Goal: Task Accomplishment & Management: Complete application form

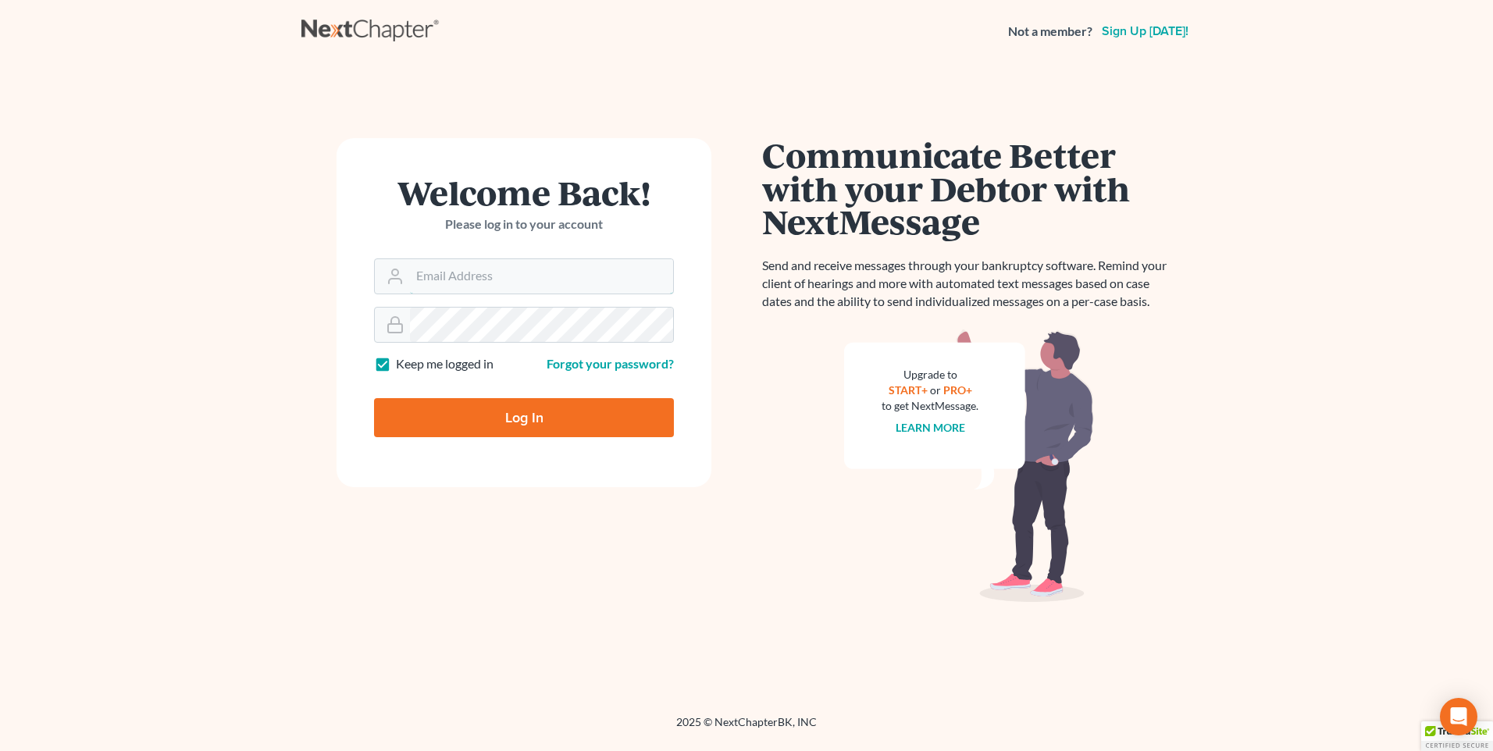
type input "[PERSON_NAME][EMAIL_ADDRESS][DOMAIN_NAME]"
click at [573, 435] on input "Log In" at bounding box center [524, 417] width 300 height 39
type input "Thinking..."
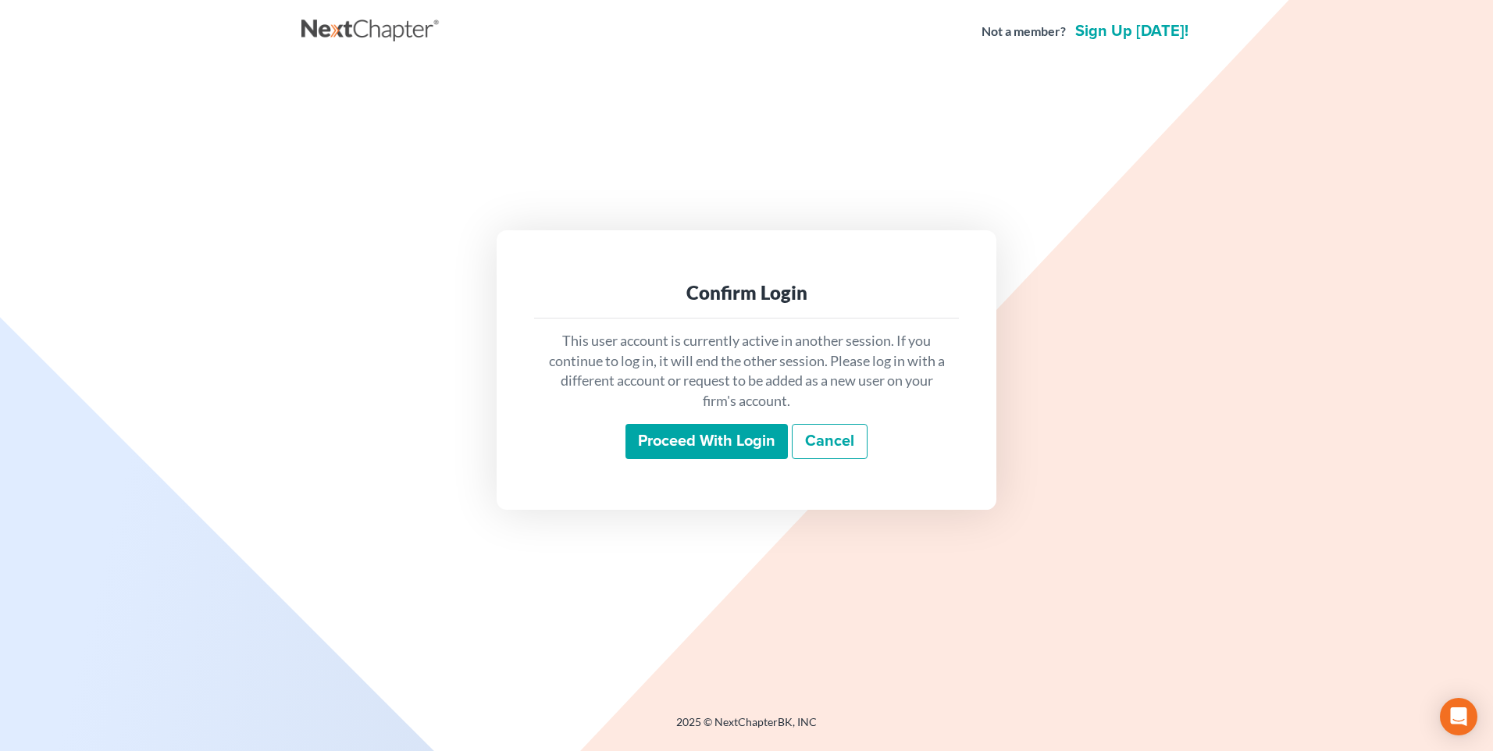
click at [720, 431] on input "Proceed with login" at bounding box center [707, 442] width 162 height 36
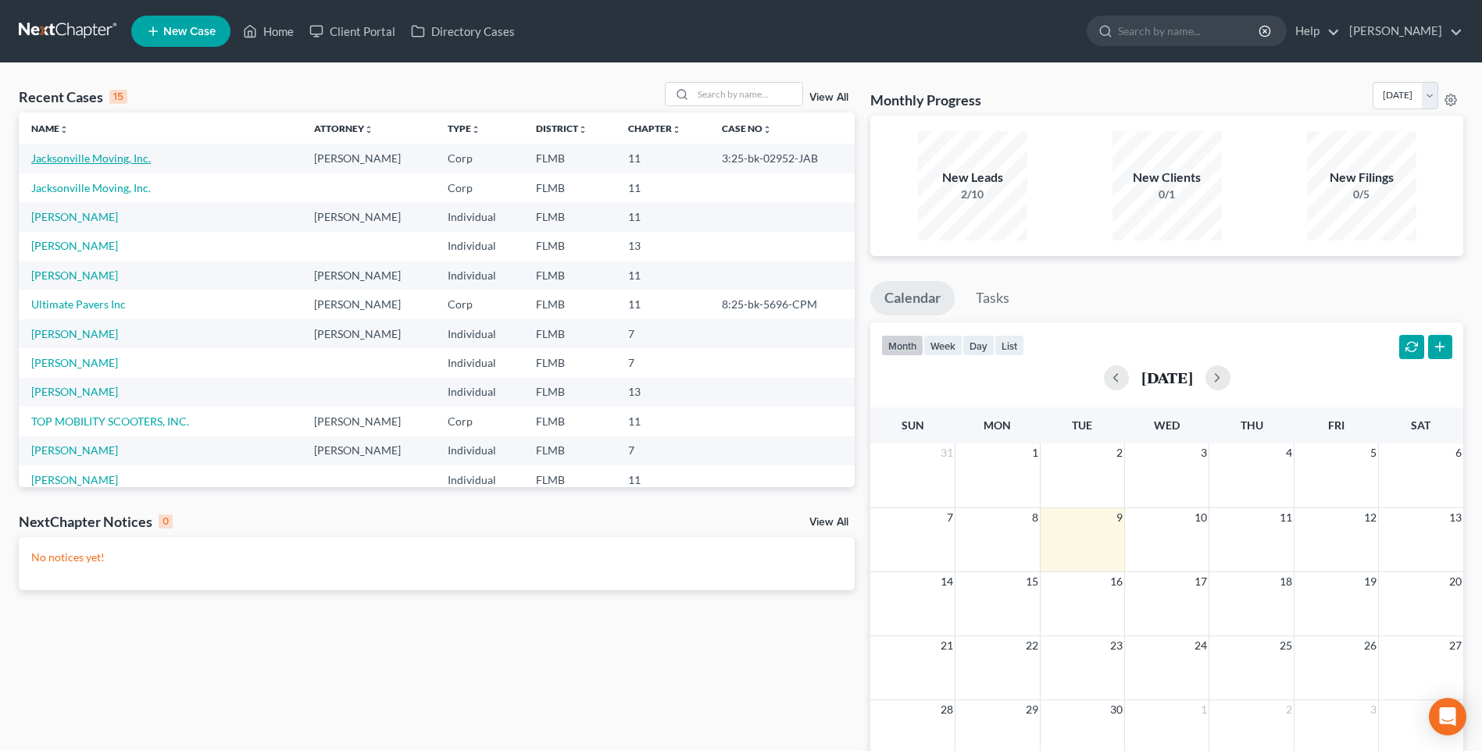
click at [76, 159] on link "Jacksonville Moving, Inc." at bounding box center [90, 158] width 119 height 13
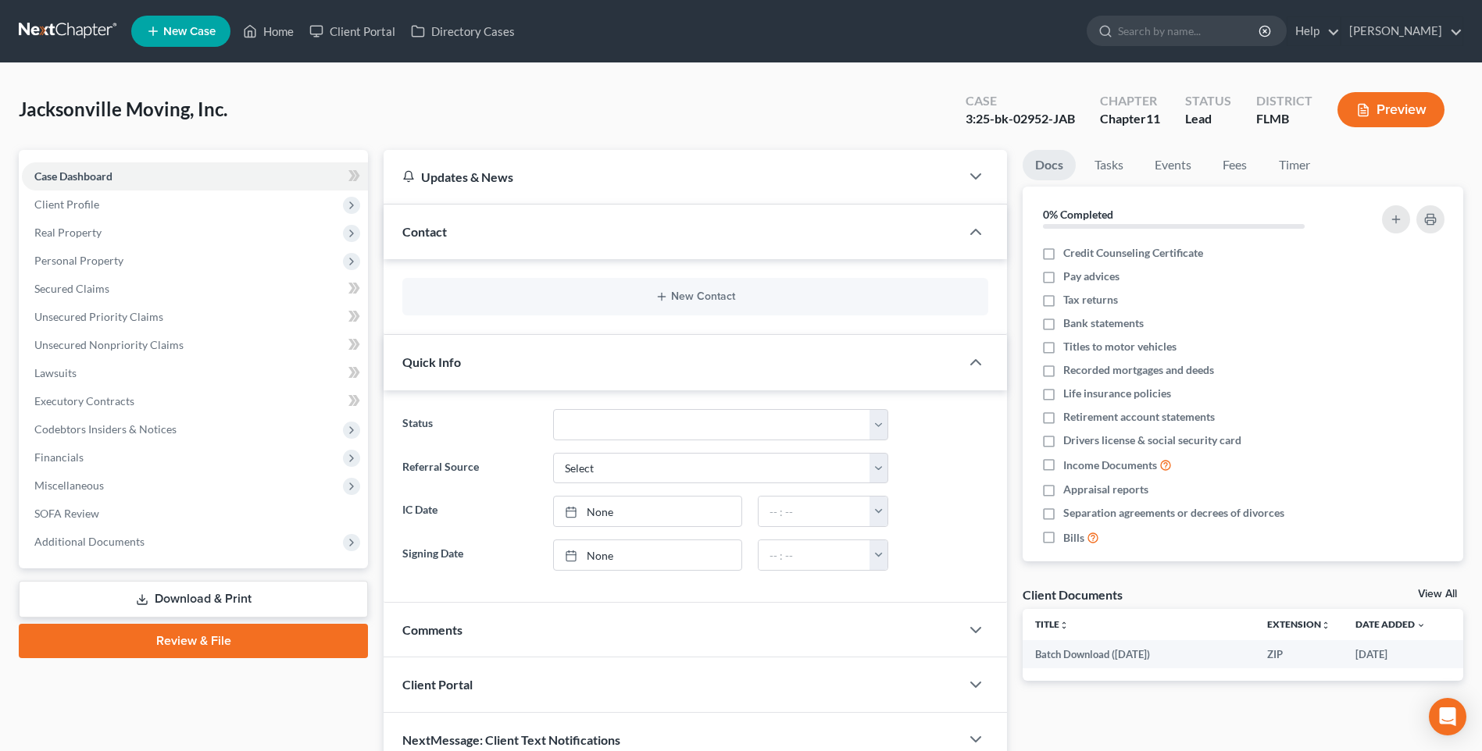
scroll to position [76, 0]
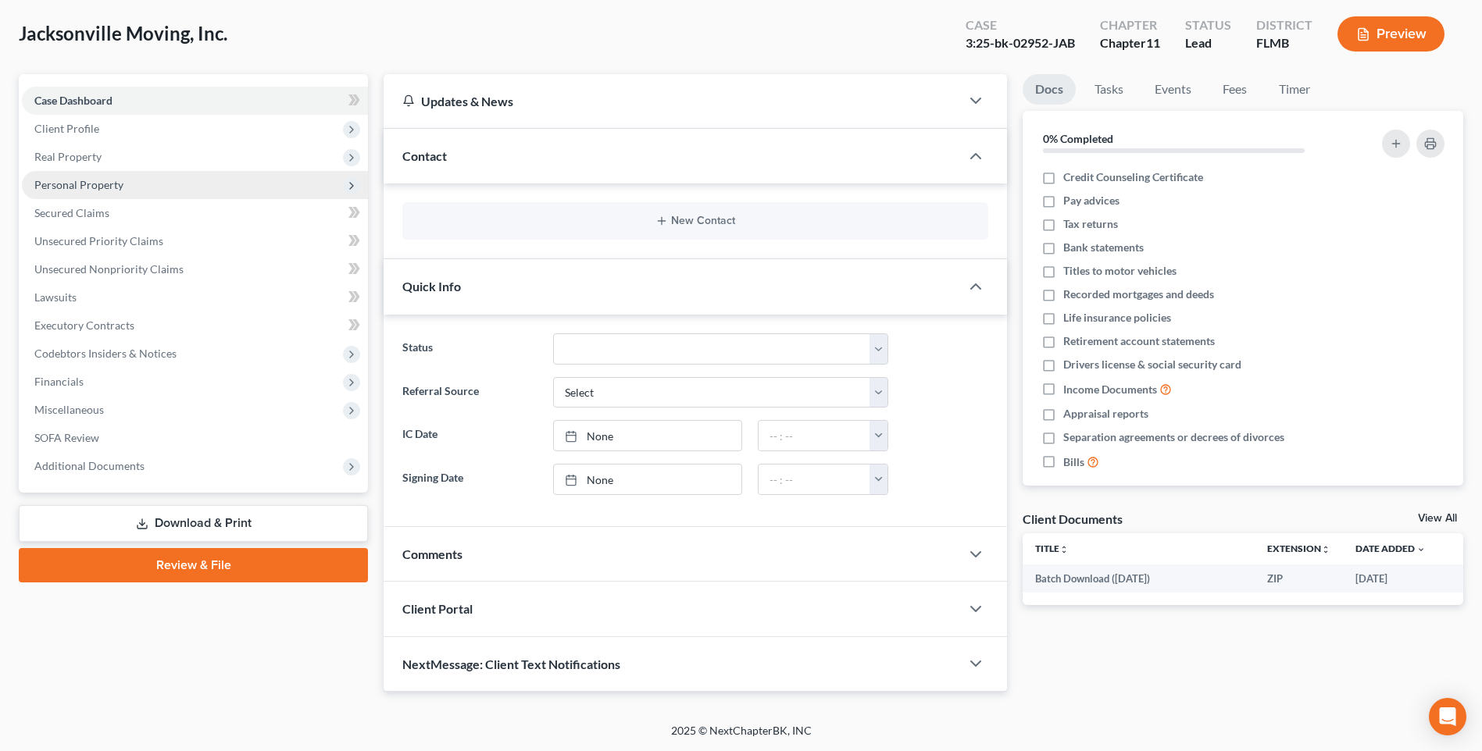
click at [61, 182] on span "Personal Property" at bounding box center [78, 184] width 89 height 13
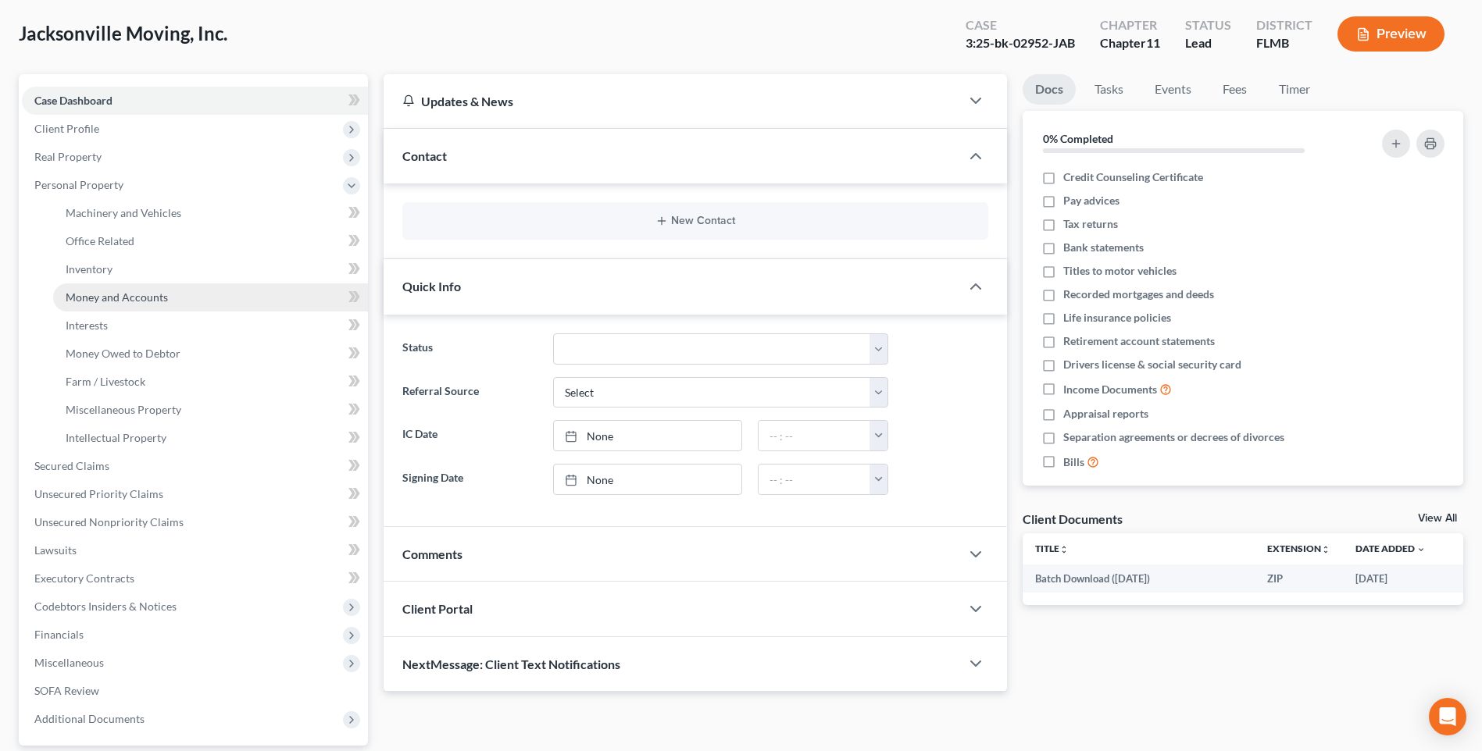
click at [98, 292] on span "Money and Accounts" at bounding box center [117, 297] width 102 height 13
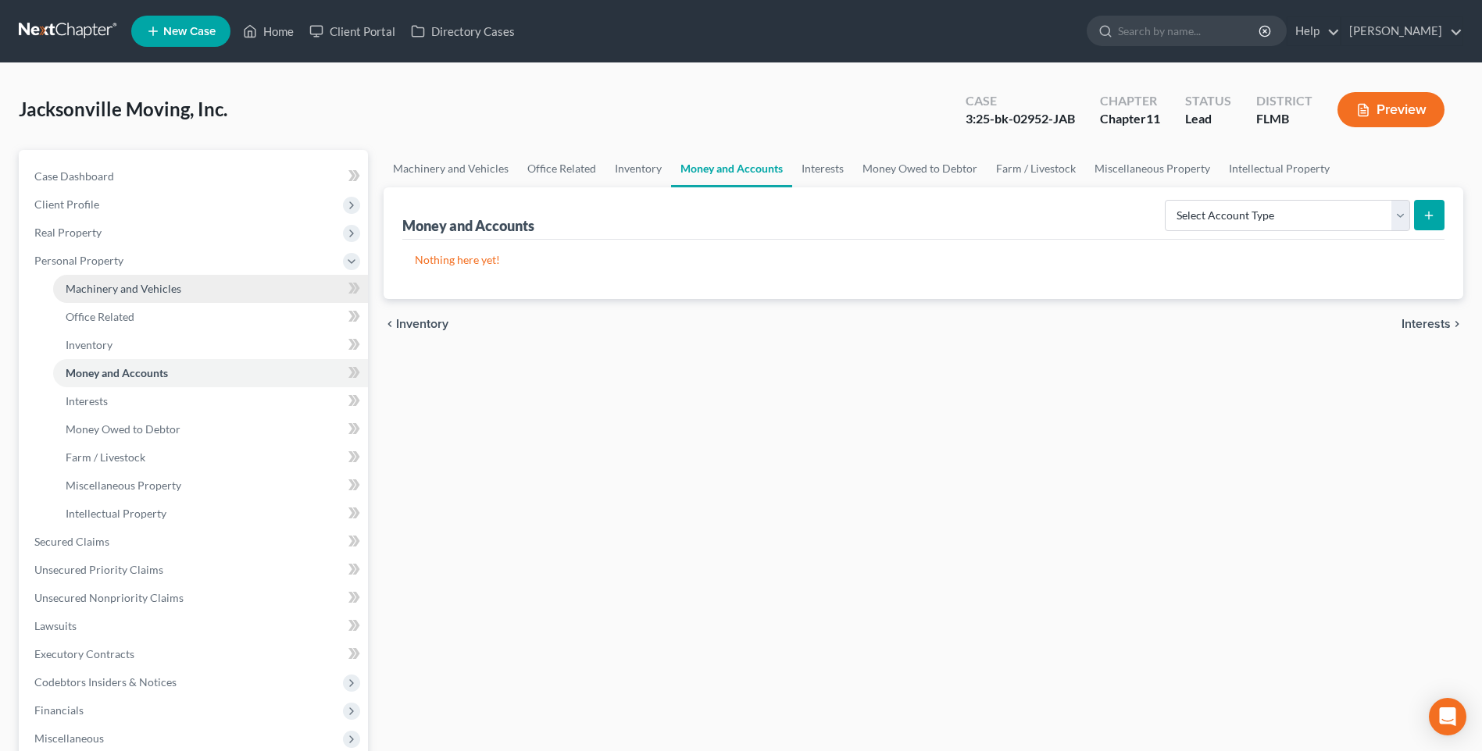
click at [114, 291] on span "Machinery and Vehicles" at bounding box center [124, 288] width 116 height 13
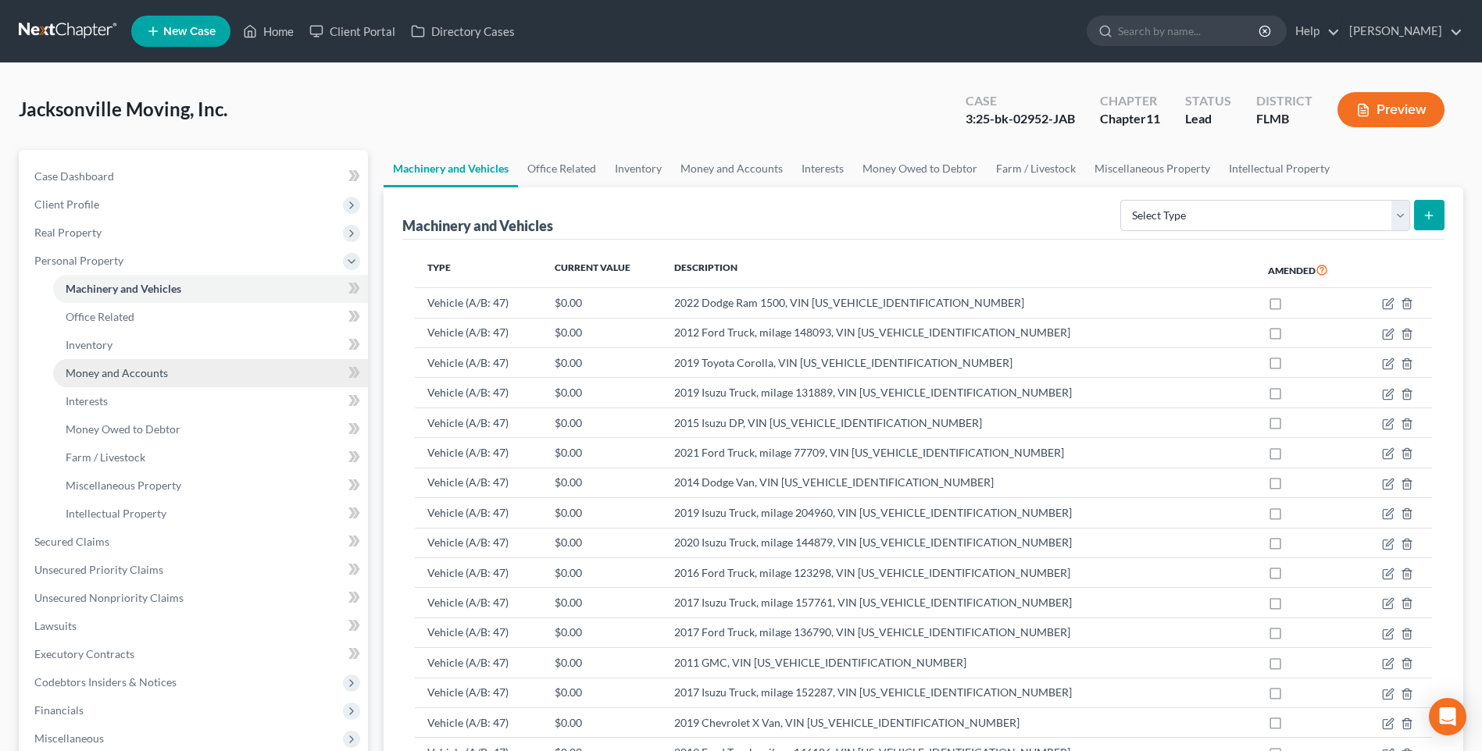
click at [115, 370] on span "Money and Accounts" at bounding box center [117, 372] width 102 height 13
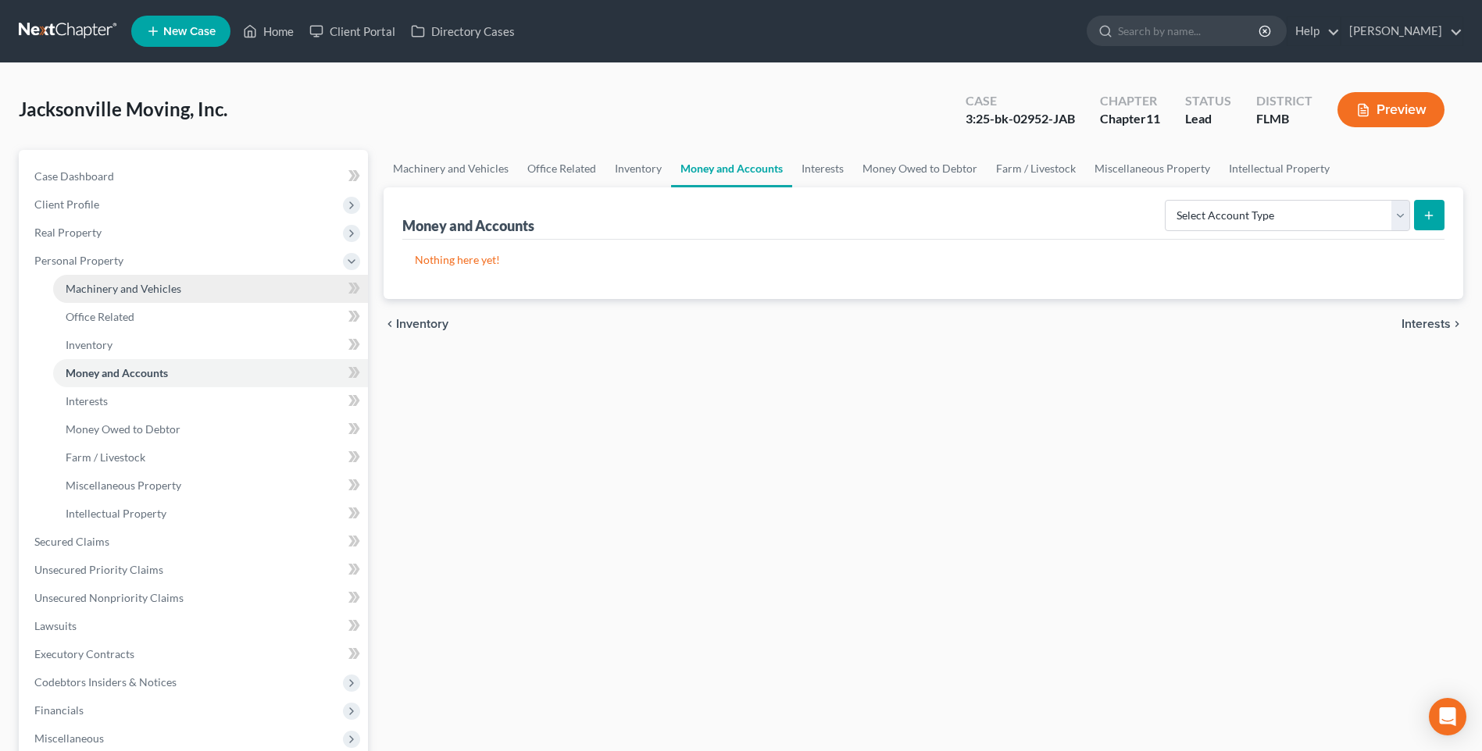
click at [96, 284] on span "Machinery and Vehicles" at bounding box center [124, 288] width 116 height 13
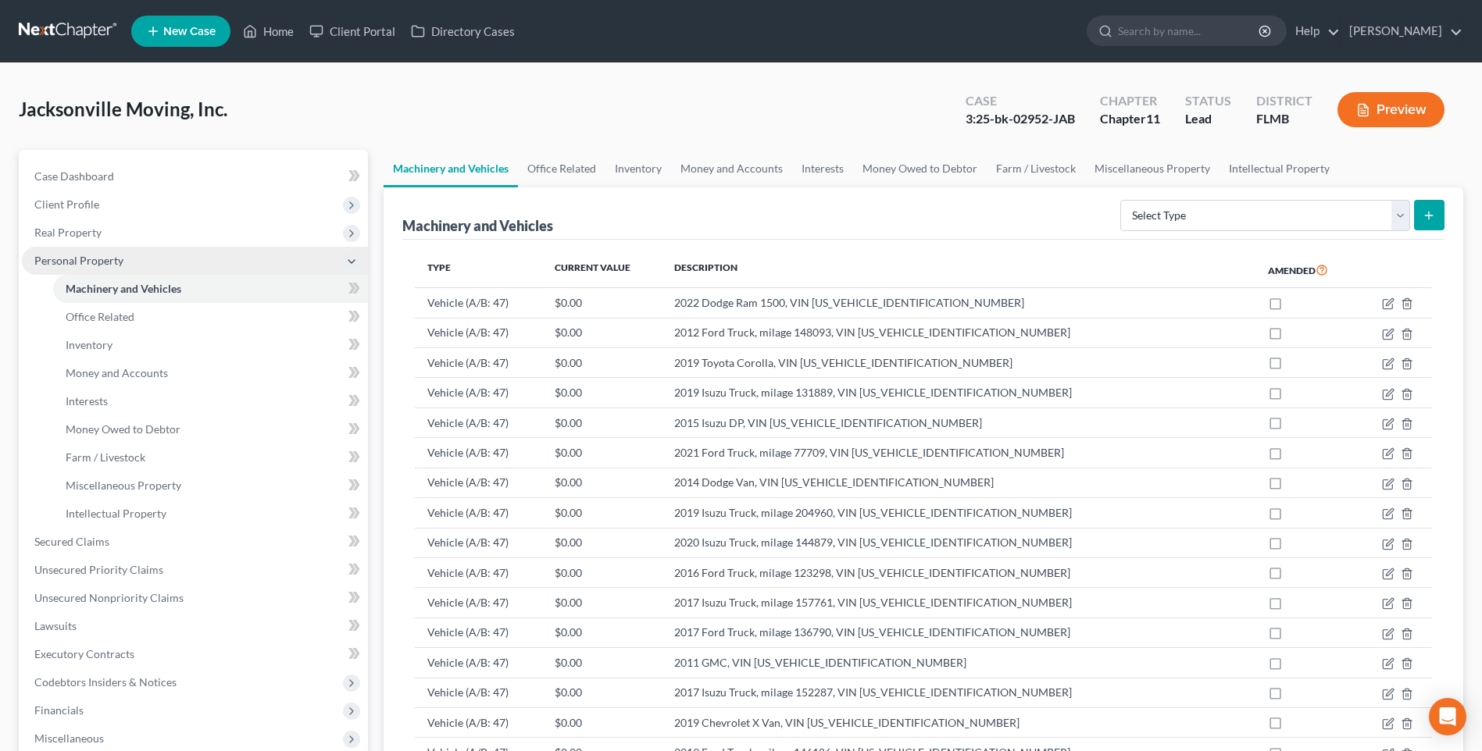
click at [86, 257] on span "Personal Property" at bounding box center [78, 260] width 89 height 13
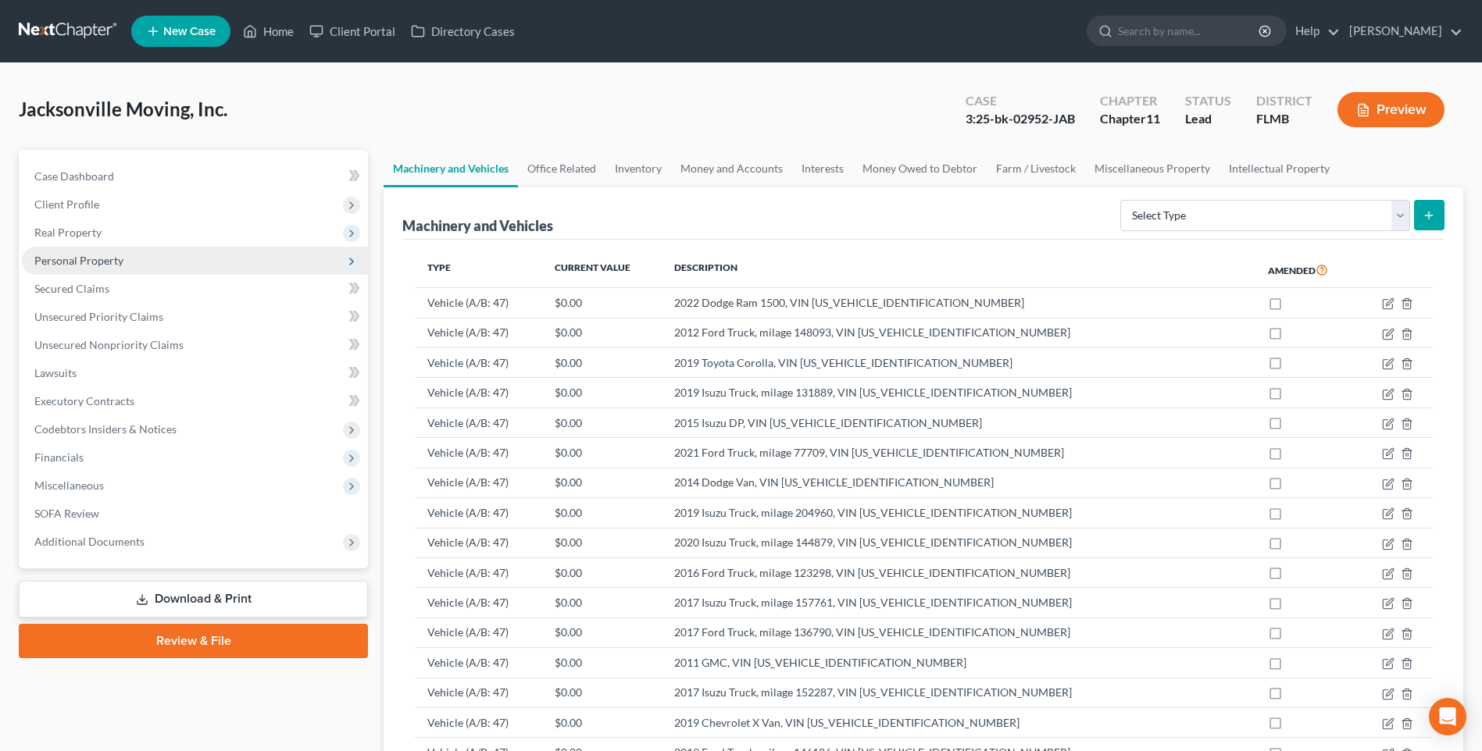
click at [92, 256] on span "Personal Property" at bounding box center [78, 260] width 89 height 13
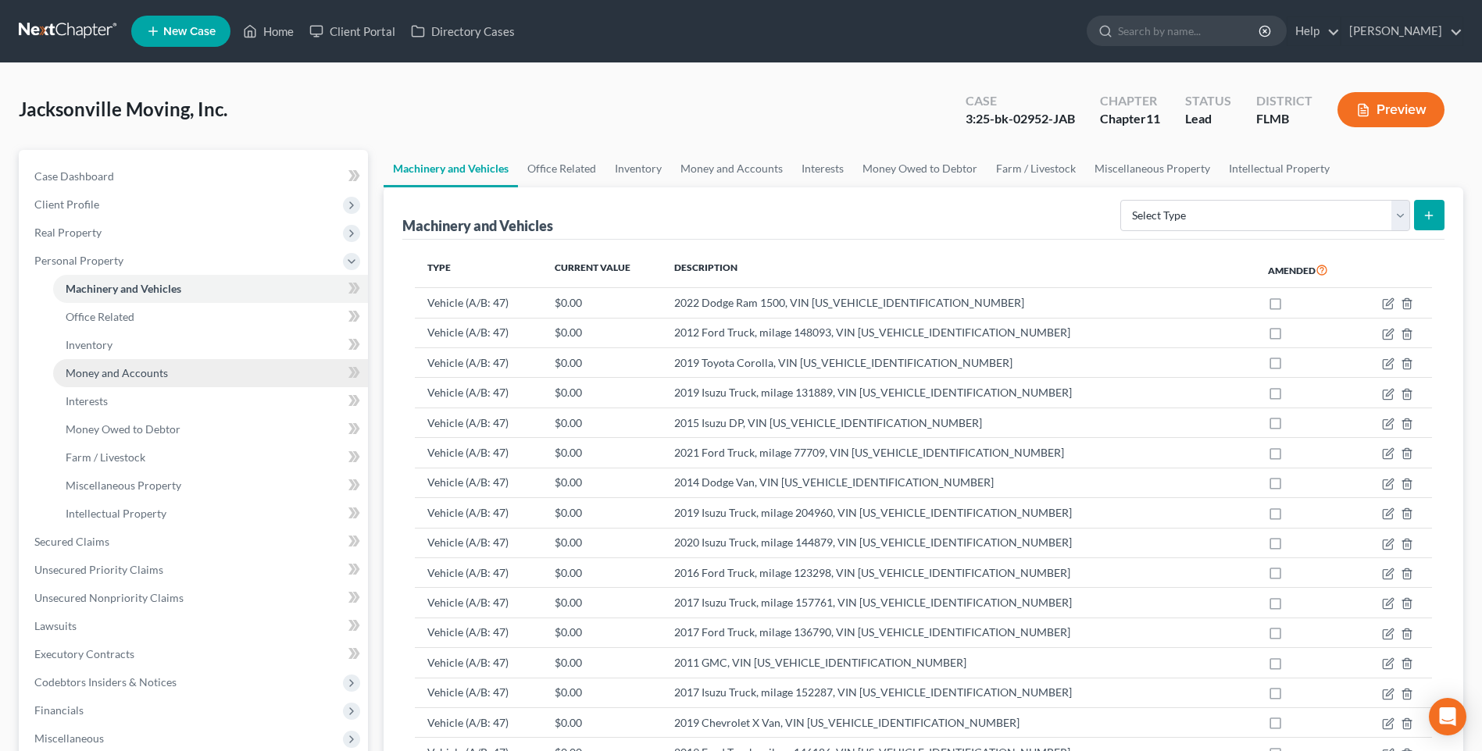
click at [112, 370] on span "Money and Accounts" at bounding box center [117, 372] width 102 height 13
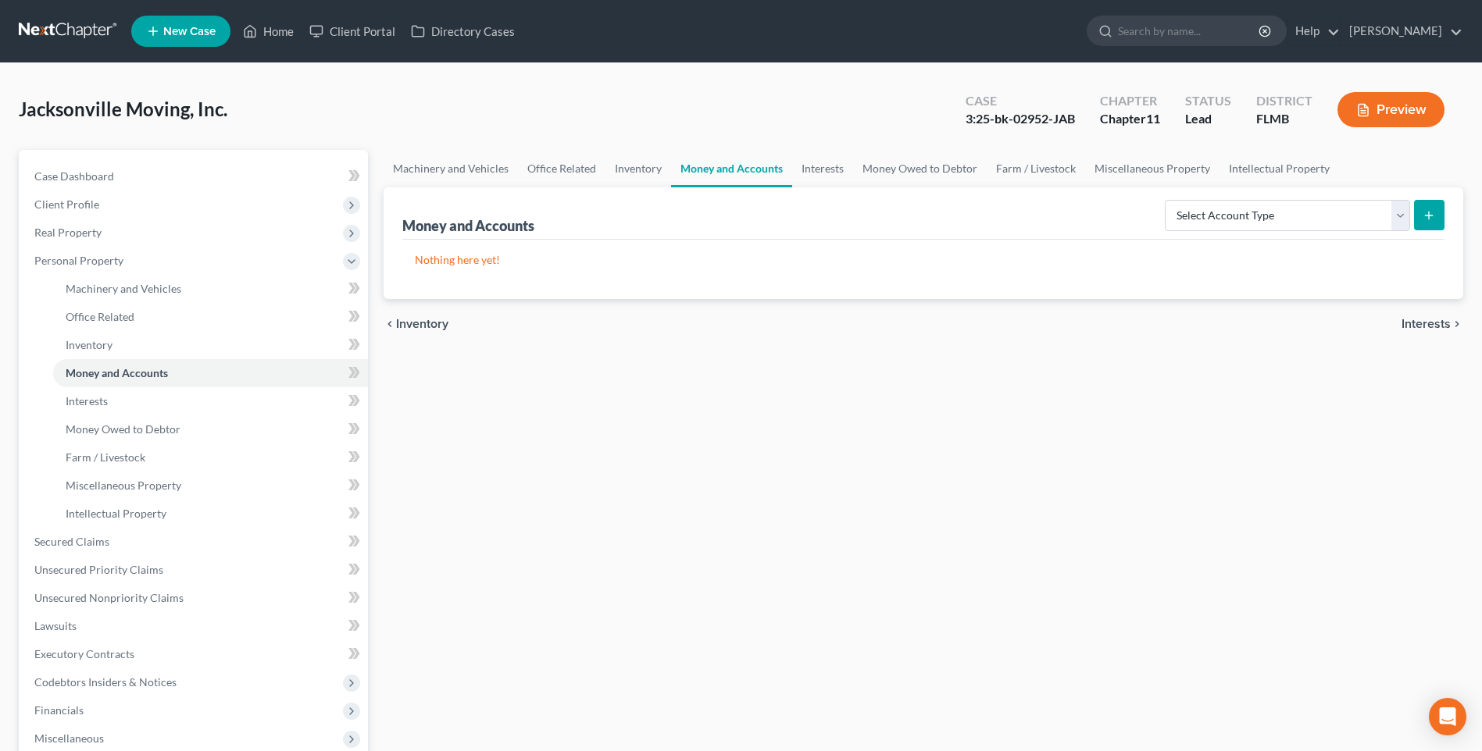
click at [1434, 212] on icon "submit" at bounding box center [1428, 215] width 12 height 12
click at [1401, 220] on select "Select Account Type Brokerage (A/B: 3, SOFA: 18) Cash on Hand (A/B: 2) Certific…" at bounding box center [1287, 215] width 245 height 31
click at [1404, 220] on select "Select Account Type Brokerage (A/B: 3, SOFA: 18) Cash on Hand (A/B: 2) Certific…" at bounding box center [1287, 215] width 245 height 31
select select "cash_on_hand"
click at [1166, 200] on select "Select Account Type Brokerage (A/B: 3, SOFA: 18) Cash on Hand (A/B: 2) Certific…" at bounding box center [1287, 215] width 245 height 31
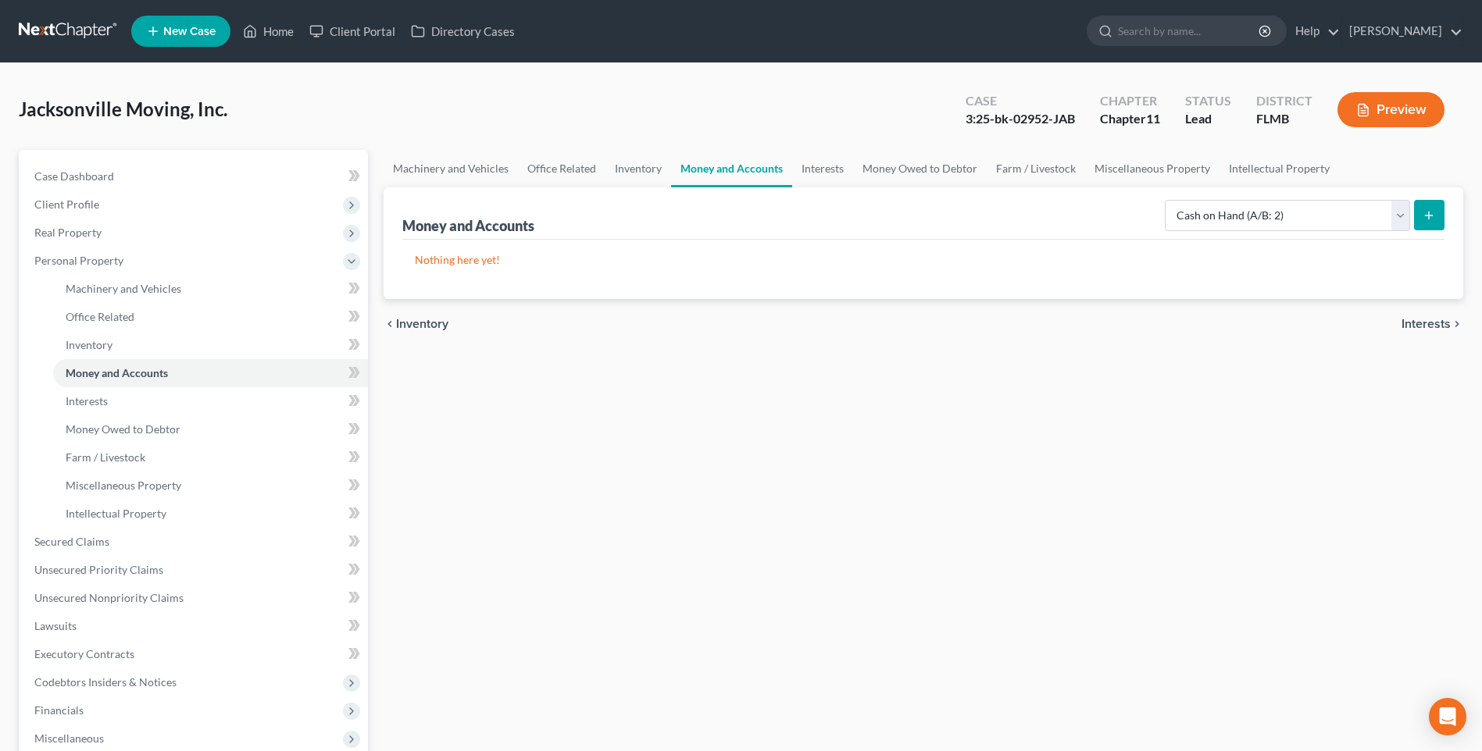
click at [1423, 221] on icon "submit" at bounding box center [1428, 215] width 12 height 12
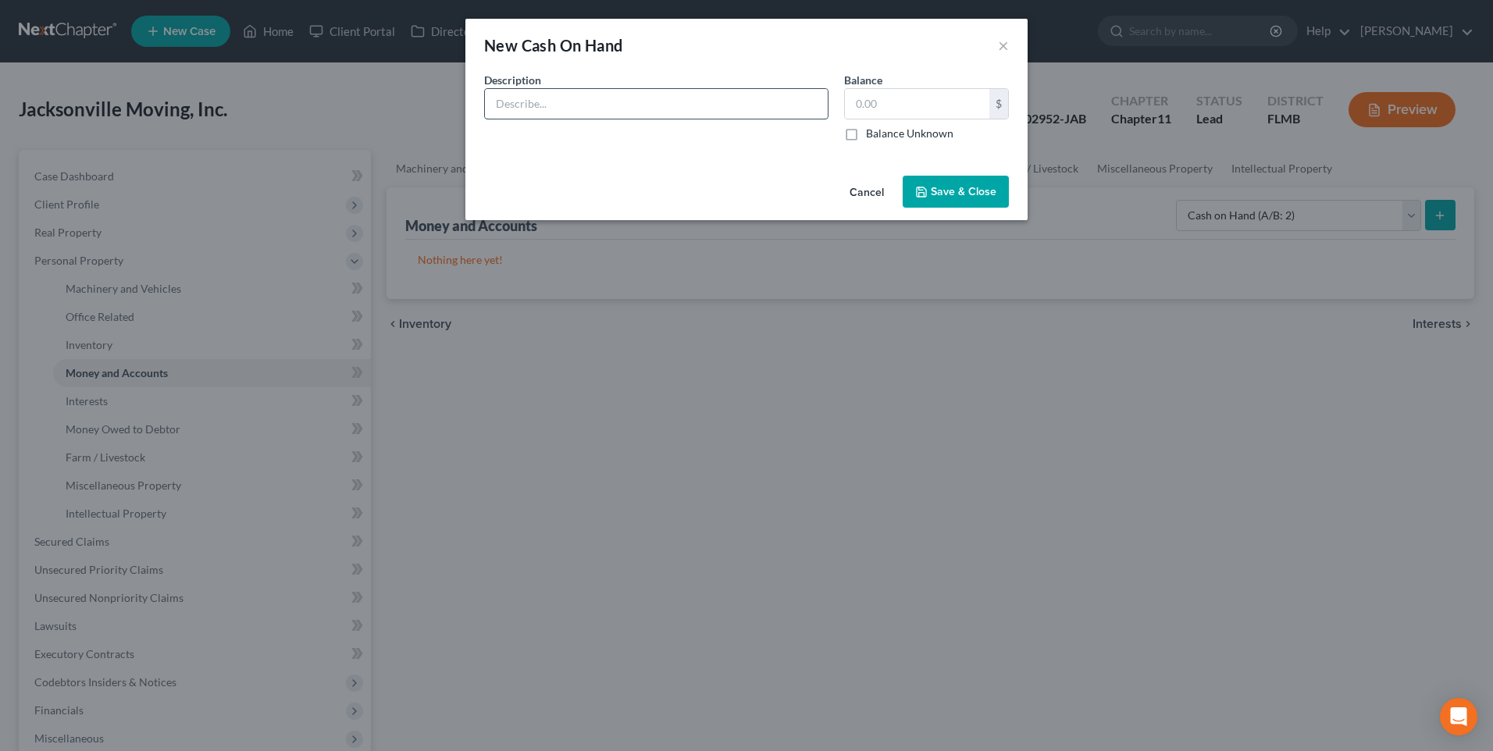
click at [562, 102] on input "text" at bounding box center [656, 104] width 343 height 30
type input "Cash"
type input "200"
click at [953, 184] on button "Save & Close" at bounding box center [956, 192] width 106 height 33
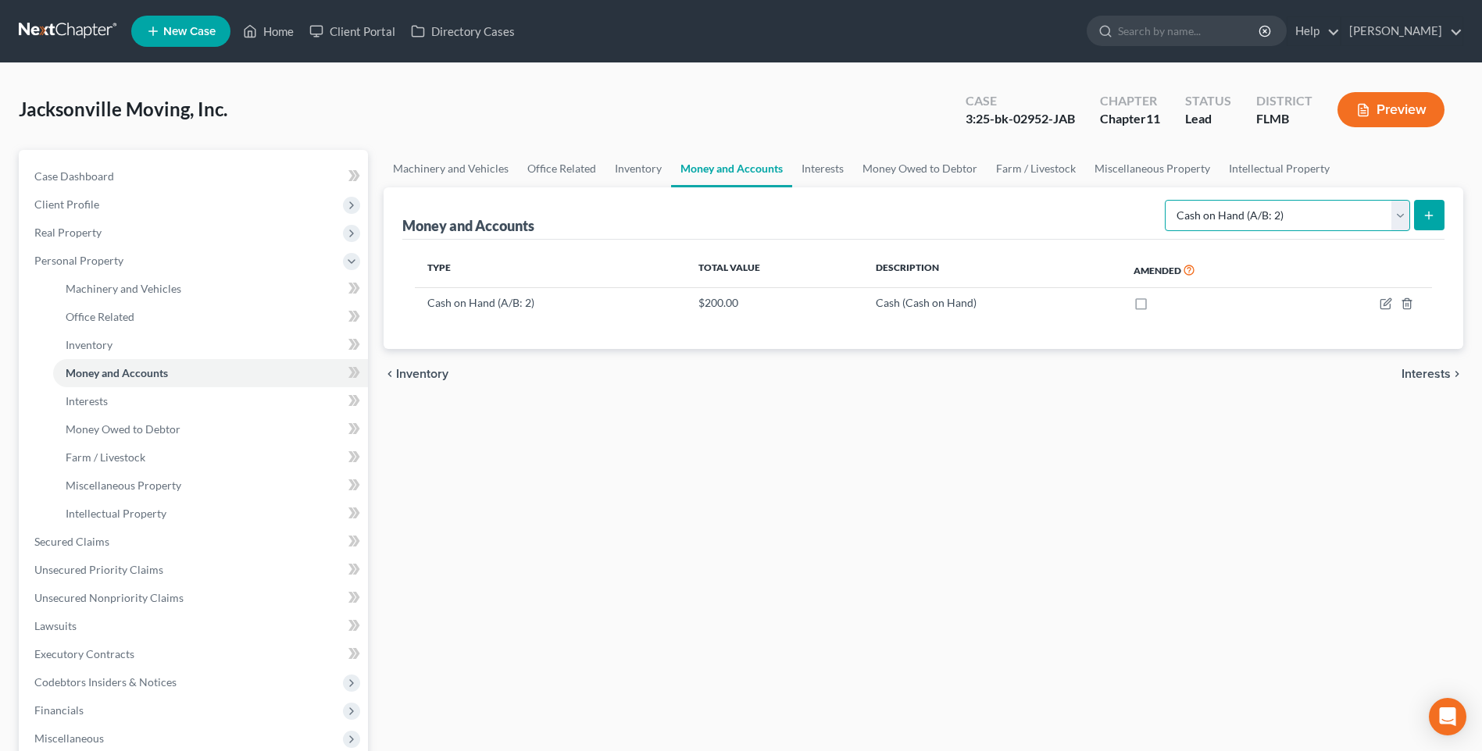
click at [1398, 222] on select "Select Account Type Brokerage (A/B: 3, SOFA: 18) Cash on Hand (A/B: 2) Certific…" at bounding box center [1287, 215] width 245 height 31
select select "checking"
click at [1166, 200] on select "Select Account Type Brokerage (A/B: 3, SOFA: 18) Cash on Hand (A/B: 2) Certific…" at bounding box center [1287, 215] width 245 height 31
click at [1429, 216] on line "submit" at bounding box center [1428, 216] width 7 height 0
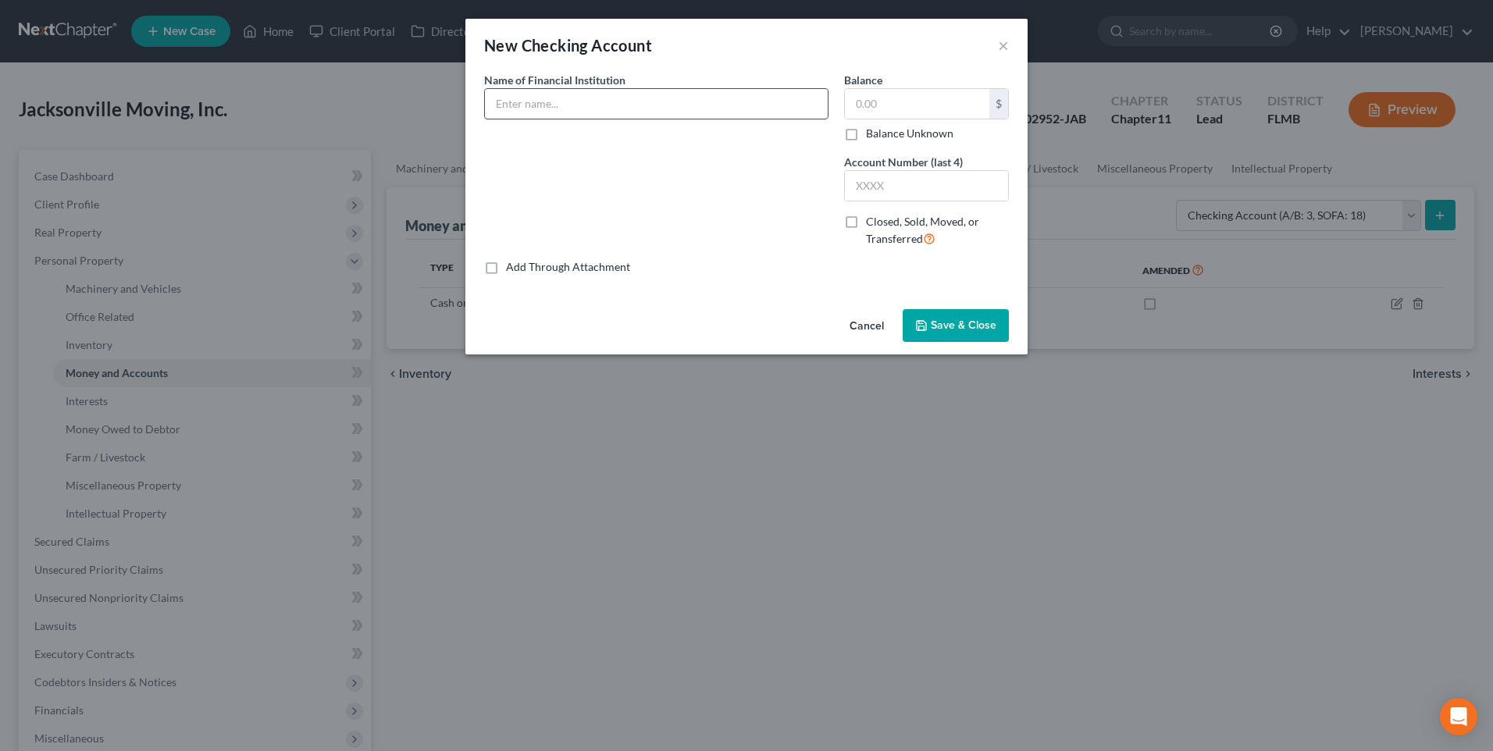
click at [583, 109] on input "text" at bounding box center [656, 104] width 343 height 30
type input "Need name of financial institution"
click at [957, 186] on input "text" at bounding box center [926, 186] width 163 height 30
click at [958, 316] on button "Save & Close" at bounding box center [956, 325] width 106 height 33
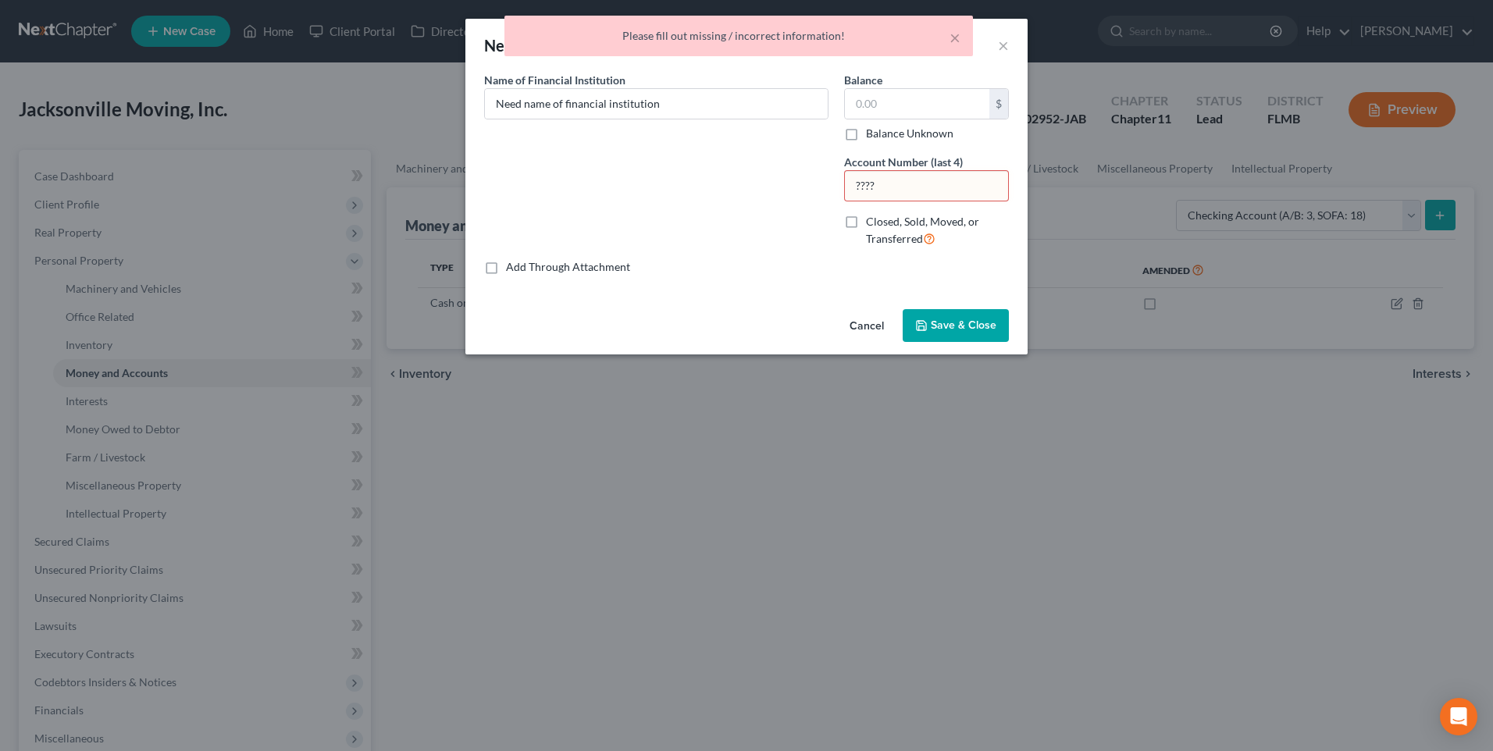
click at [883, 192] on input "????" at bounding box center [926, 186] width 163 height 30
type input "?"
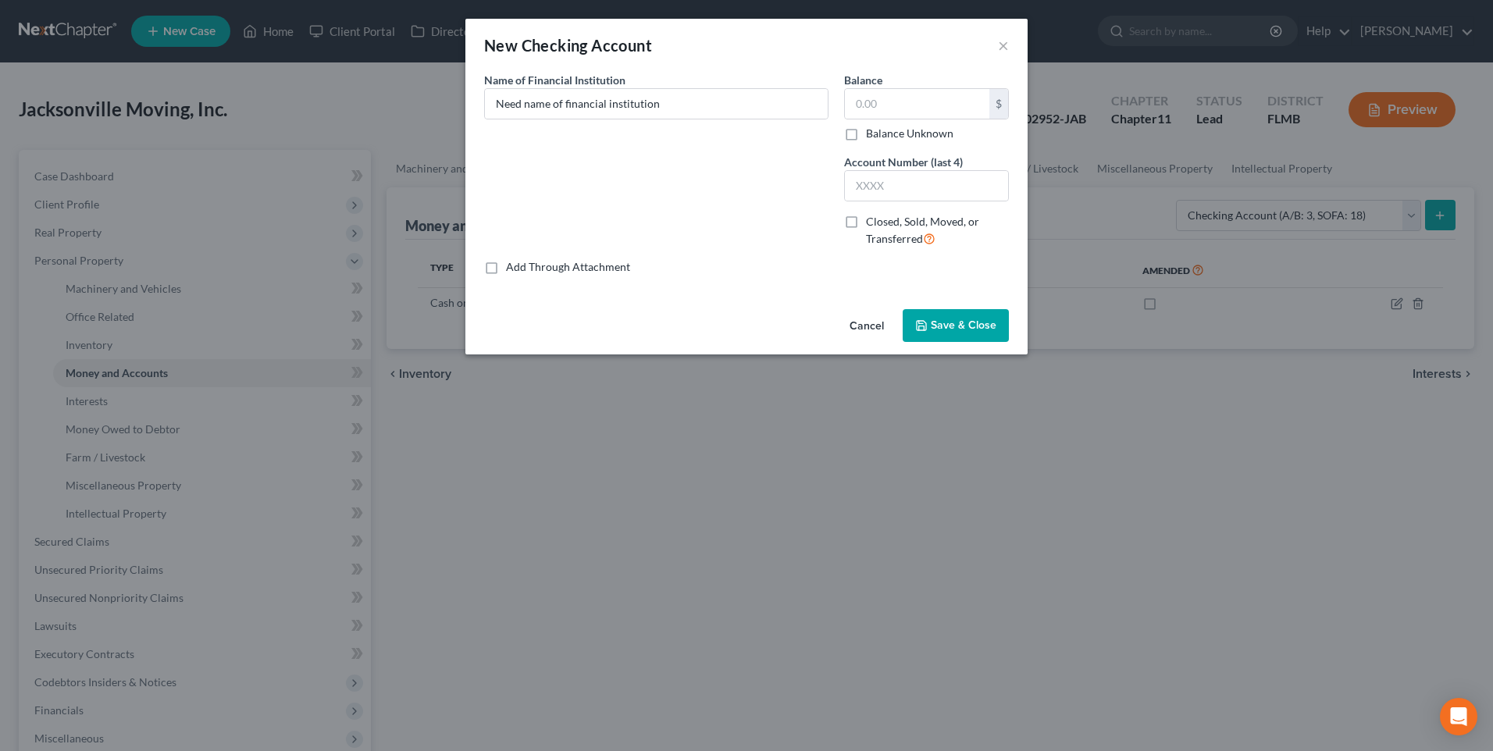
click at [971, 323] on span "Save & Close" at bounding box center [964, 325] width 66 height 13
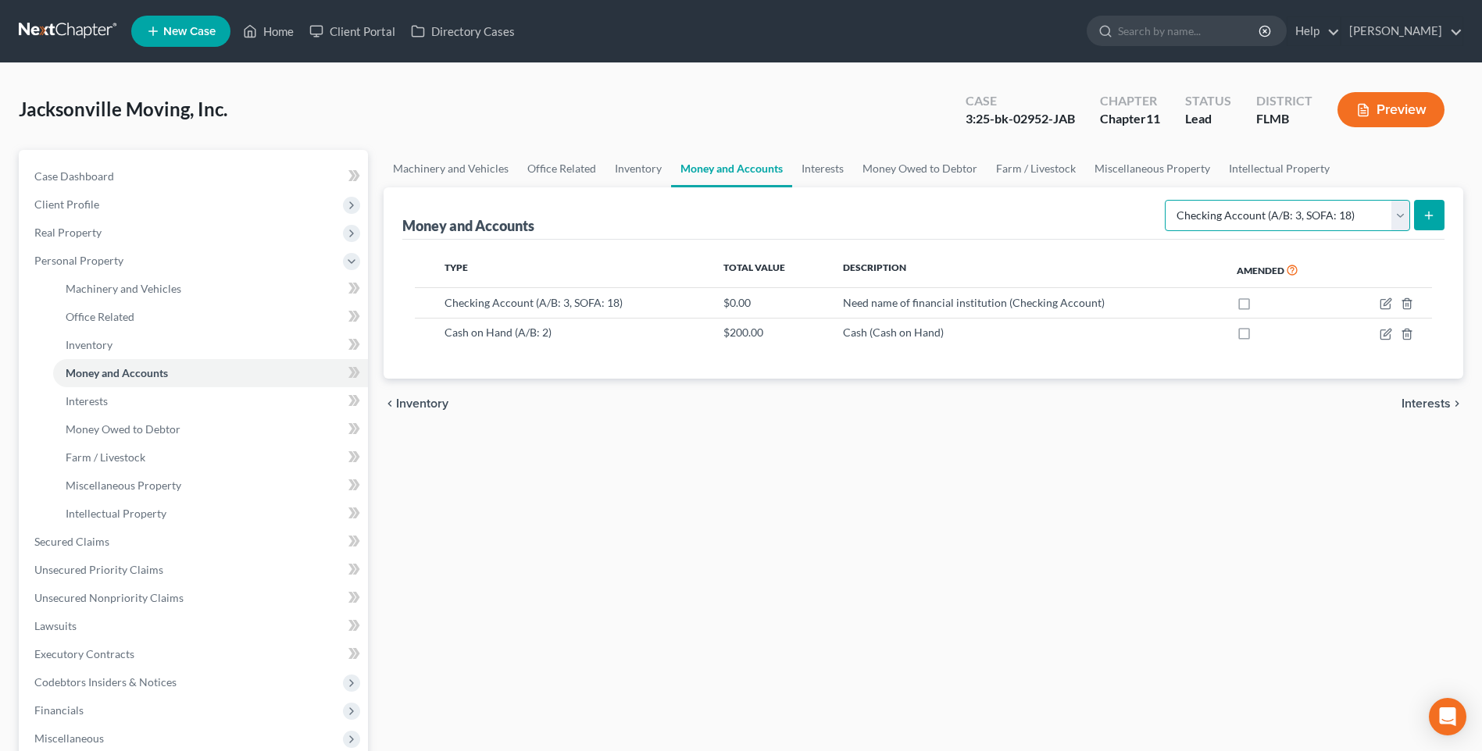
click at [1400, 219] on select "Select Account Type Brokerage (A/B: 3, SOFA: 18) Cash on Hand (A/B: 2) Certific…" at bounding box center [1287, 215] width 245 height 31
select select "security_deposits"
click at [1166, 200] on select "Select Account Type Brokerage (A/B: 3, SOFA: 18) Cash on Hand (A/B: 2) Certific…" at bounding box center [1287, 215] width 245 height 31
click at [1429, 217] on line "submit" at bounding box center [1429, 215] width 0 height 7
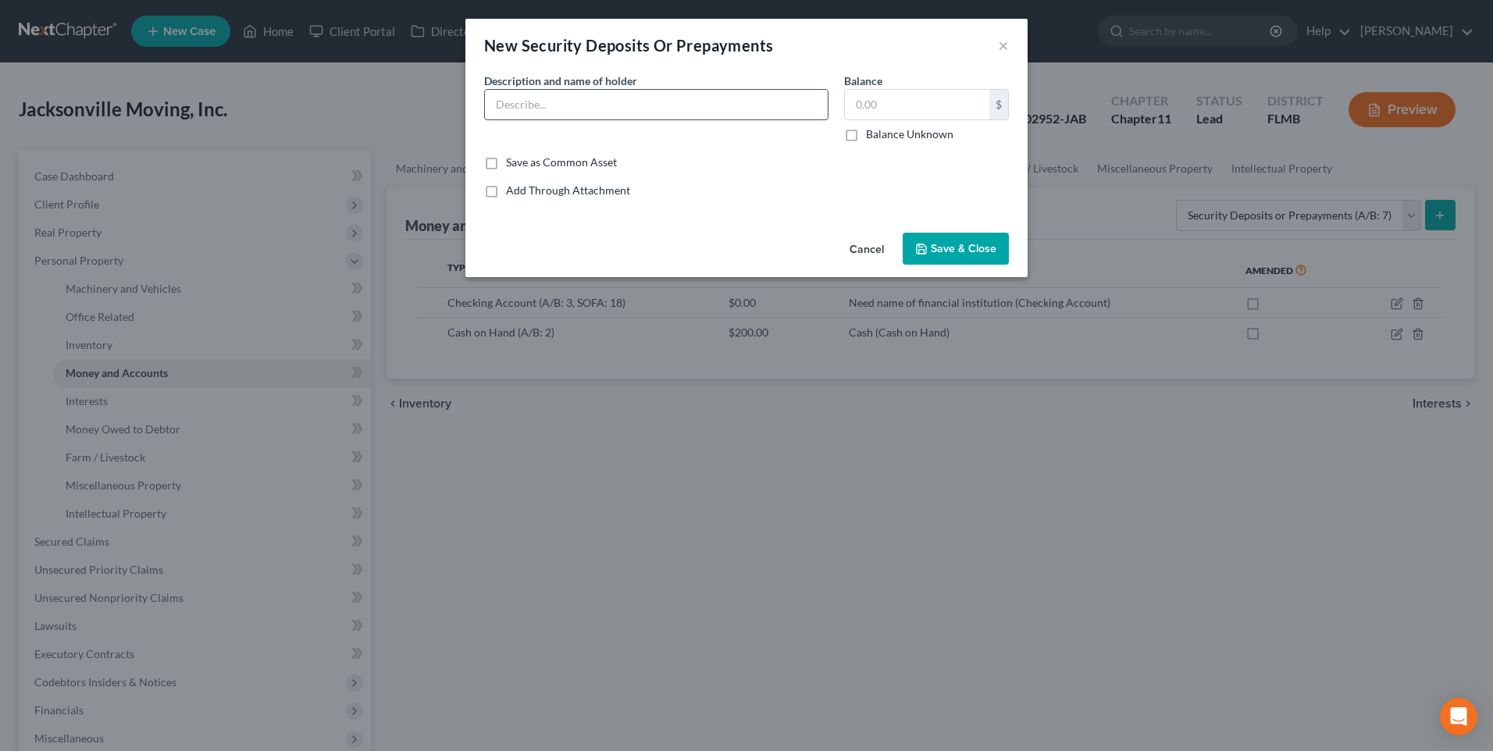
click at [542, 102] on input "text" at bounding box center [656, 105] width 343 height 30
type input "Meadows Inc."
type input "9,021"
click at [942, 246] on span "Save & Close" at bounding box center [964, 248] width 66 height 13
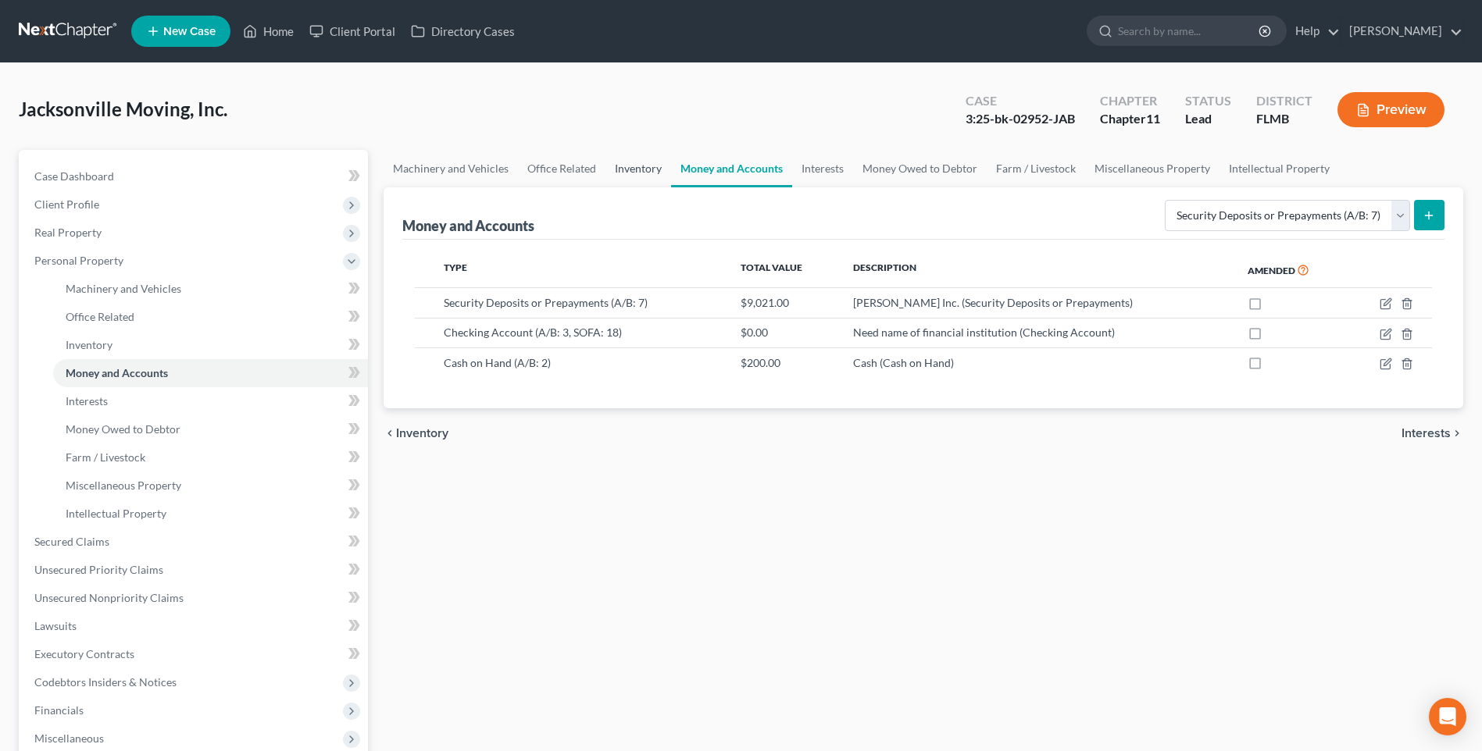
click at [642, 166] on link "Inventory" at bounding box center [638, 168] width 66 height 37
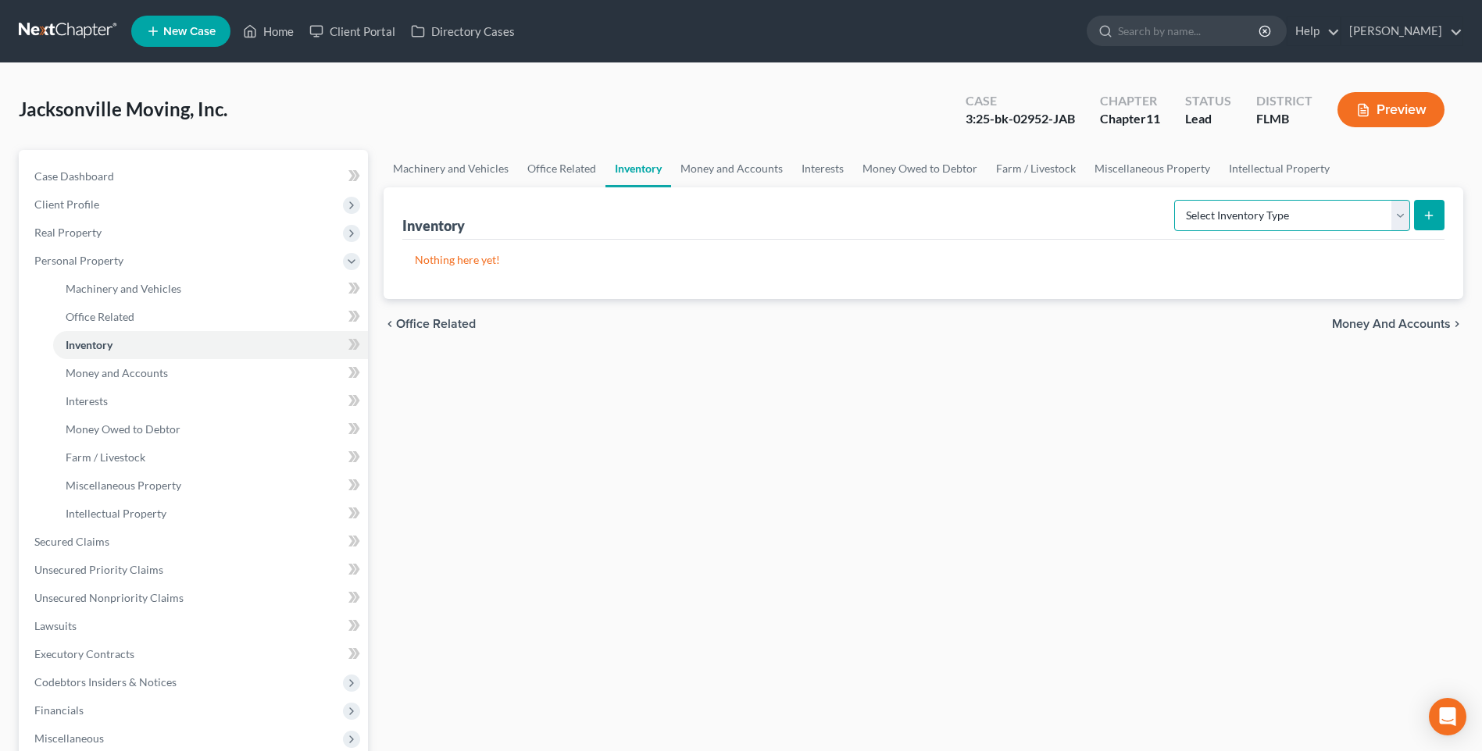
click at [1405, 215] on select "Select Inventory Type Finished Goods (A/B: 21) Other Inventory or Supplies (A/B…" at bounding box center [1292, 215] width 236 height 31
click at [1174, 200] on select "Select Inventory Type Finished Goods (A/B: 21) Other Inventory or Supplies (A/B…" at bounding box center [1292, 215] width 236 height 31
click at [1403, 218] on select "Select Inventory Type Finished Goods (A/B: 21) Other Inventory or Supplies (A/B…" at bounding box center [1292, 215] width 236 height 31
click at [898, 393] on div "Machinery and Vehicles Office Related Inventory Money and Accounts Interests Mo…" at bounding box center [923, 531] width 1095 height 762
click at [1405, 215] on select "Select Inventory Type Finished Goods (A/B: 21) Other Inventory or Supplies (A/B…" at bounding box center [1292, 215] width 236 height 31
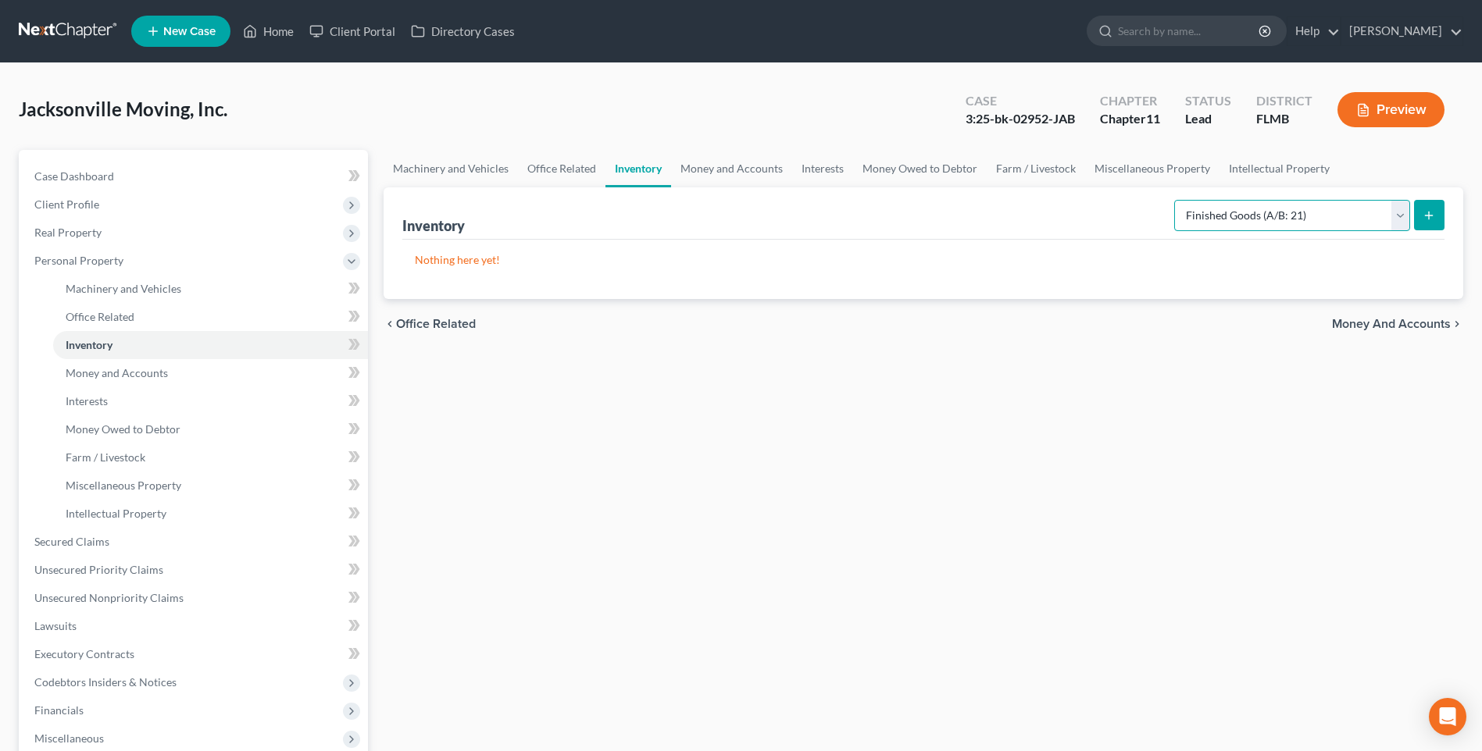
select select "other"
click at [1174, 200] on select "Select Inventory Type Finished Goods (A/B: 21) Other Inventory or Supplies (A/B…" at bounding box center [1292, 215] width 236 height 31
click at [1438, 223] on button "submit" at bounding box center [1429, 215] width 30 height 30
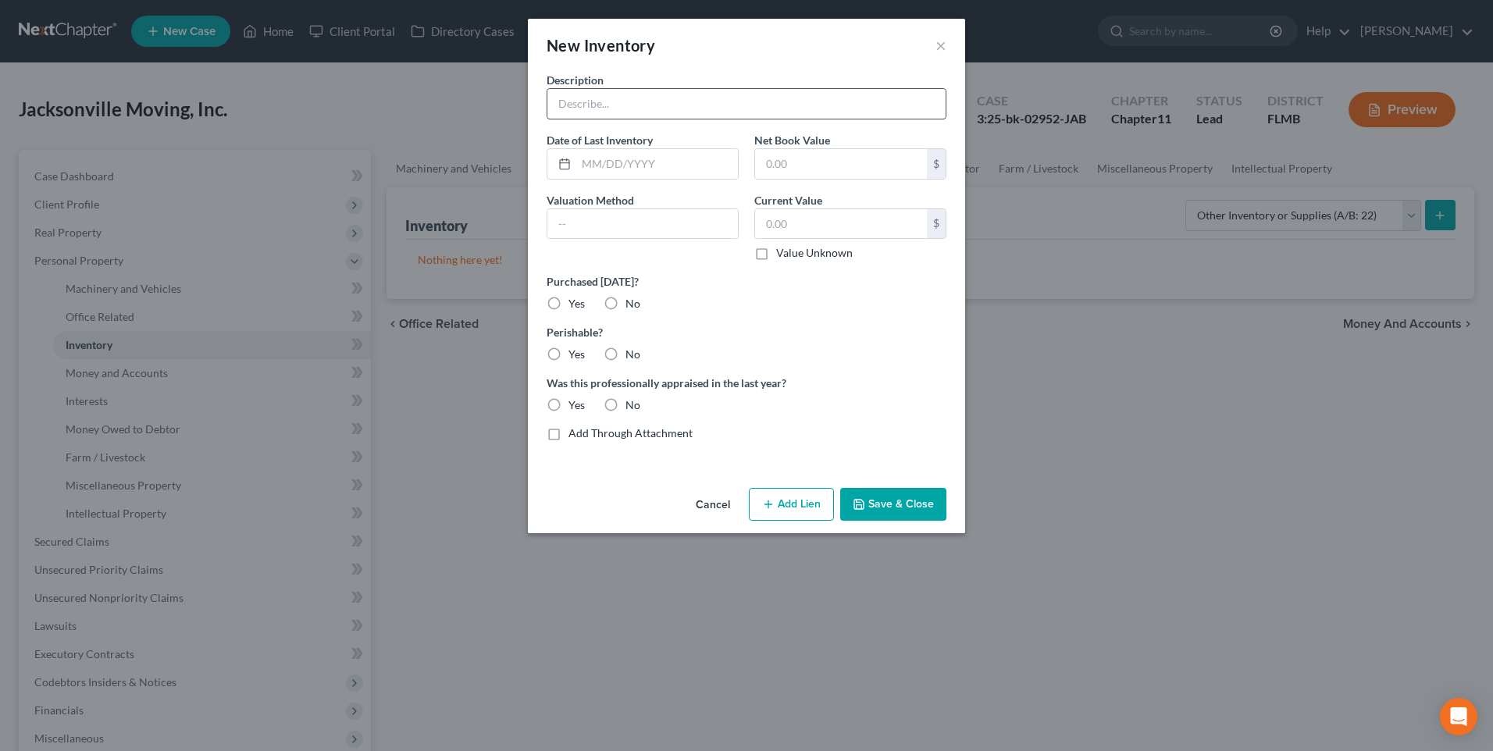
click at [592, 103] on input "text" at bounding box center [747, 104] width 398 height 30
type input "Shipping/Packing Boxes and related materials"
click at [626, 352] on label "No" at bounding box center [633, 355] width 15 height 16
click at [632, 352] on input "No" at bounding box center [637, 352] width 10 height 10
radio input "true"
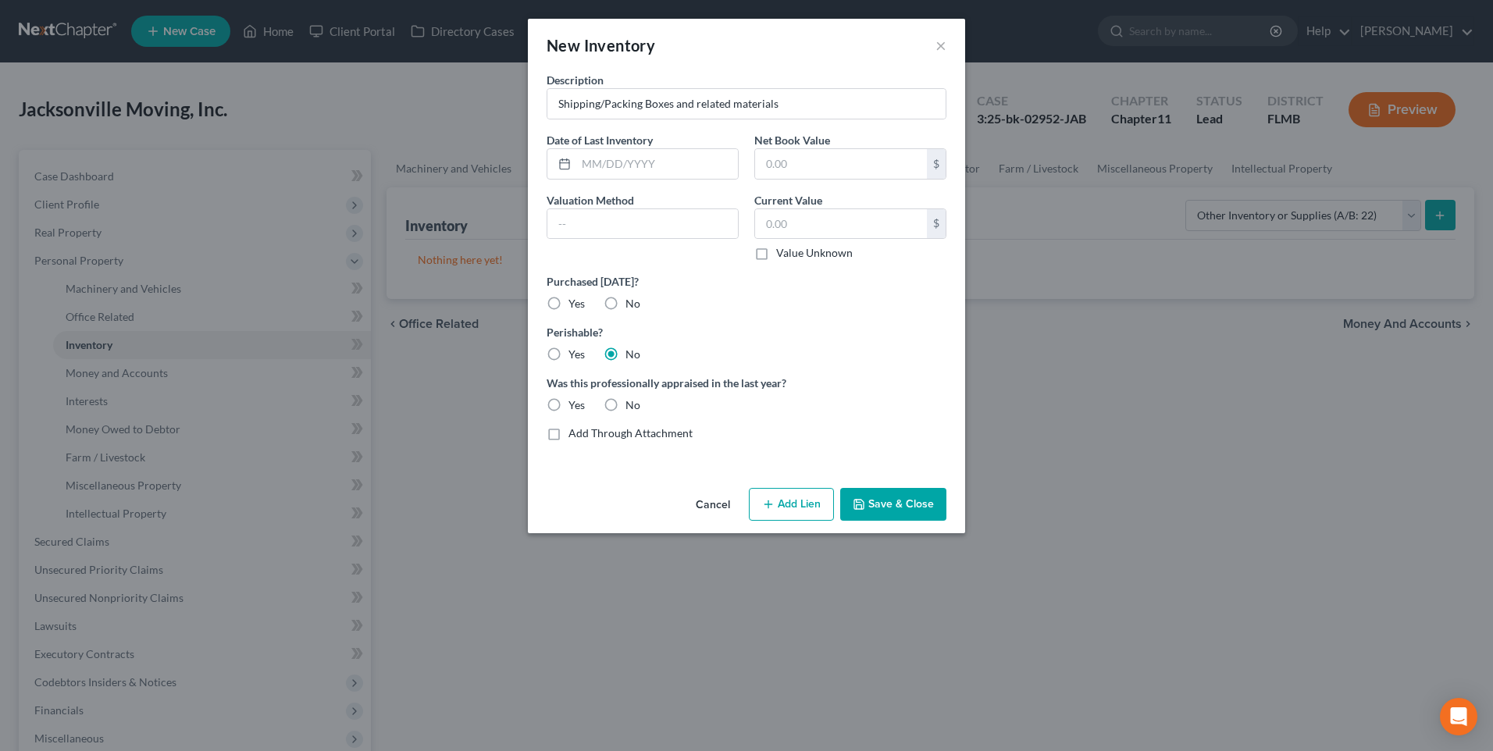
click at [626, 403] on label "No" at bounding box center [633, 406] width 15 height 16
click at [632, 403] on input "No" at bounding box center [637, 403] width 10 height 10
radio input "true"
click at [869, 165] on input "text" at bounding box center [841, 164] width 172 height 30
type input "2,500"
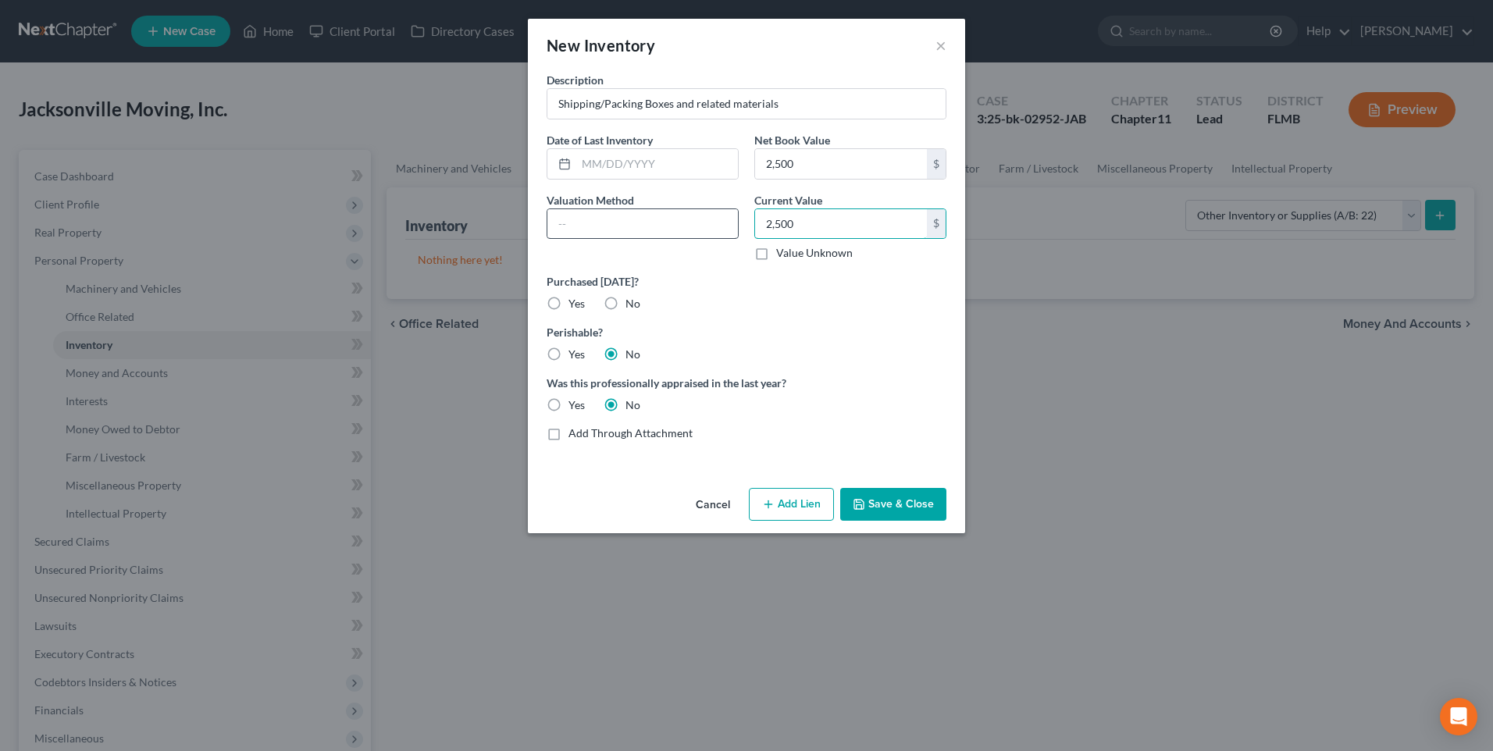
type input "2,500"
click at [650, 230] on input "text" at bounding box center [643, 224] width 191 height 30
click at [890, 496] on button "Save & Close" at bounding box center [893, 504] width 106 height 33
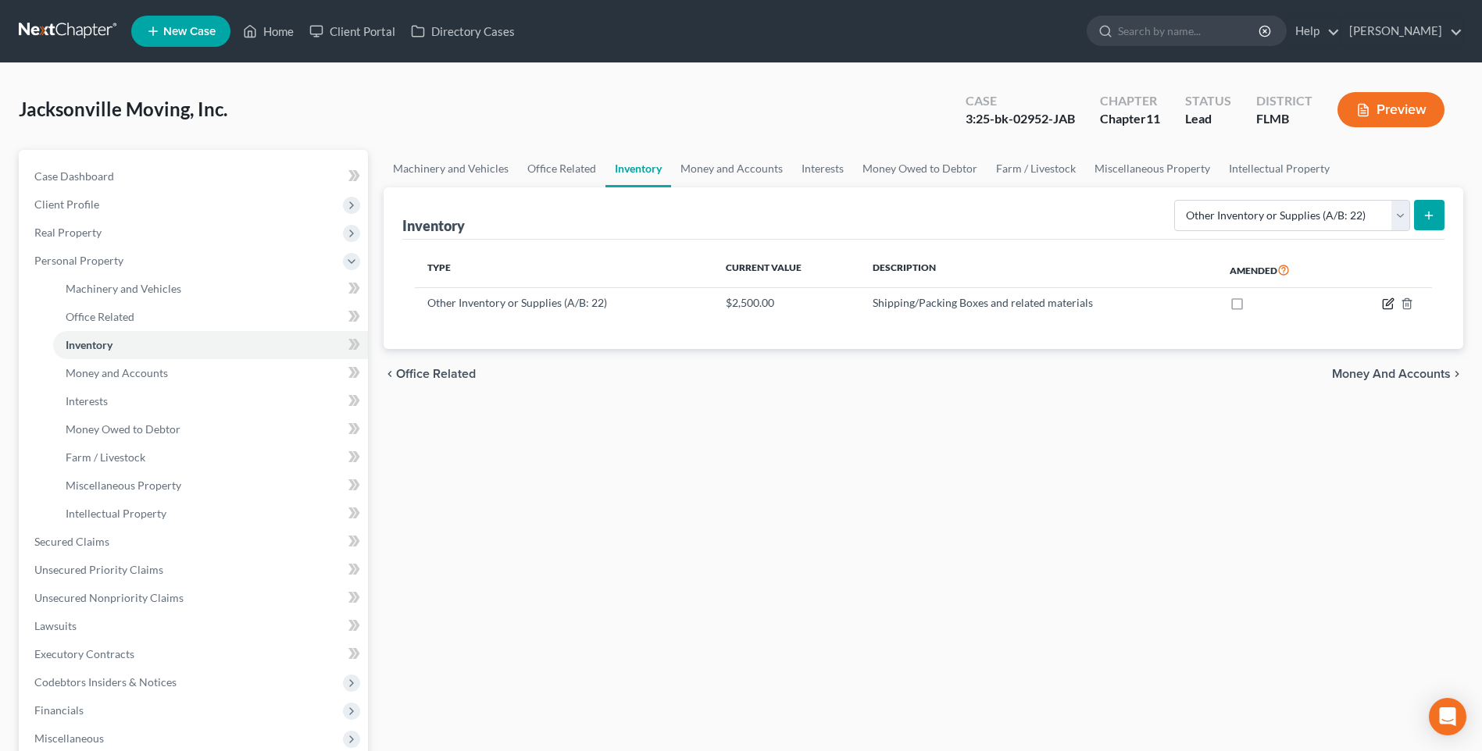
click at [1391, 306] on icon "button" at bounding box center [1388, 304] width 12 height 12
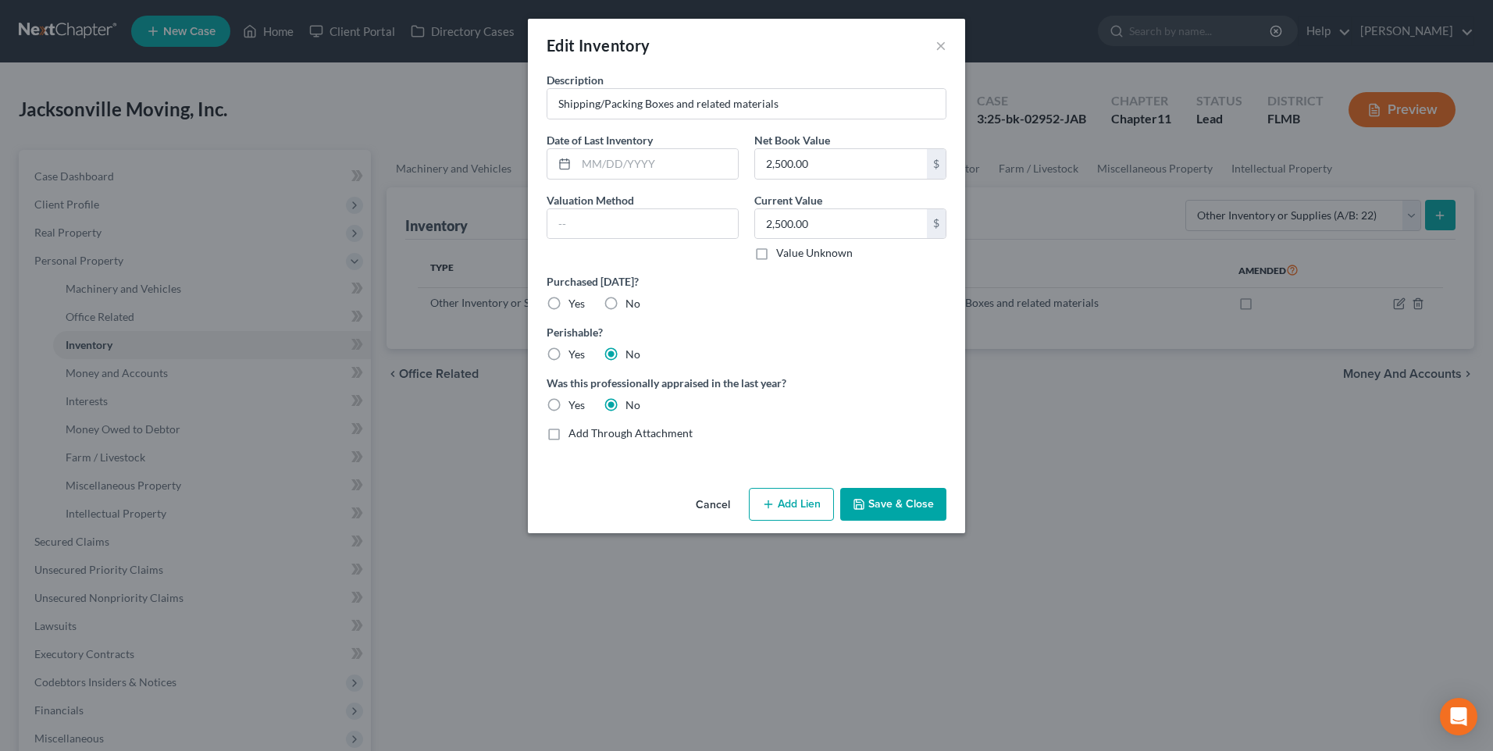
click at [569, 305] on label "Yes" at bounding box center [577, 304] width 16 height 16
click at [575, 305] on input "Yes" at bounding box center [580, 301] width 10 height 10
radio input "true"
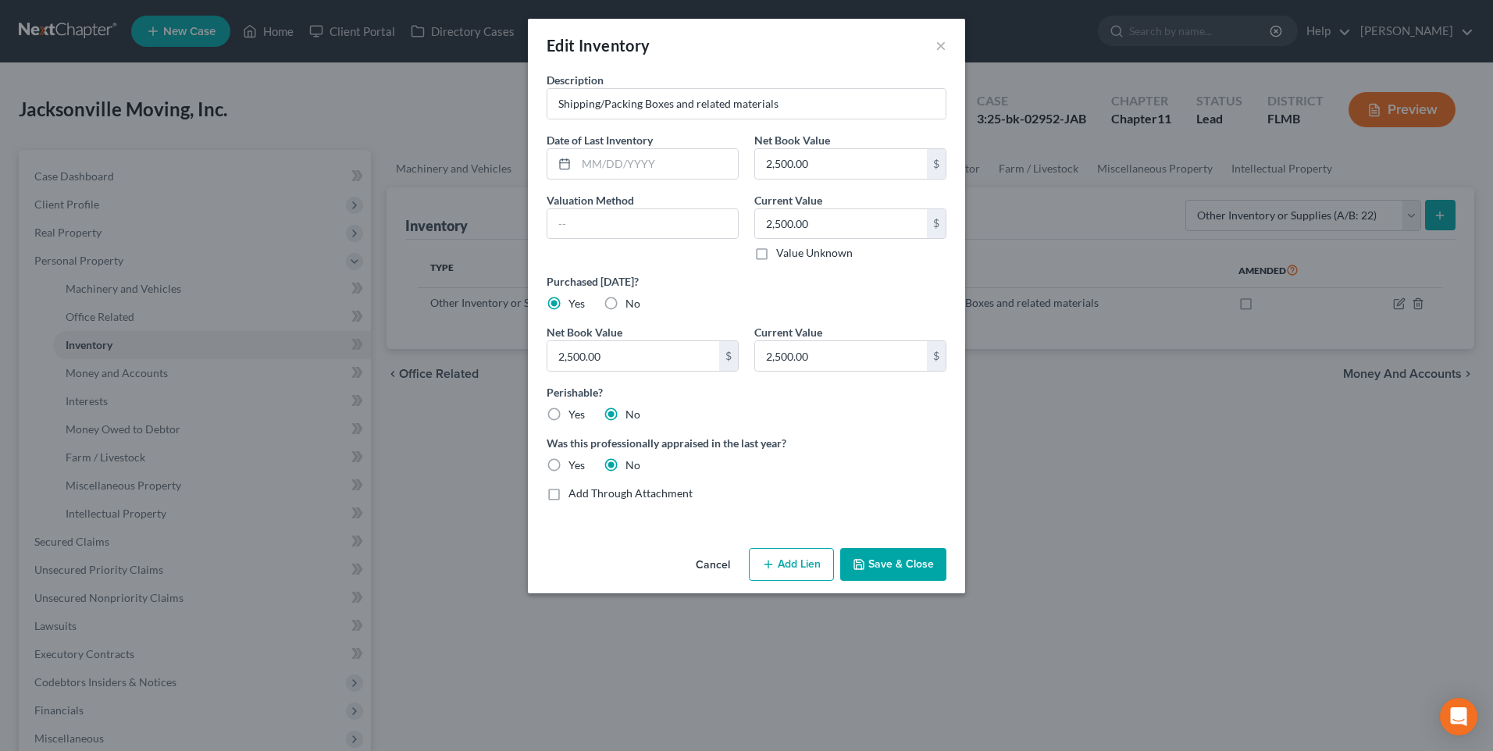
click at [886, 566] on button "Save & Close" at bounding box center [893, 564] width 106 height 33
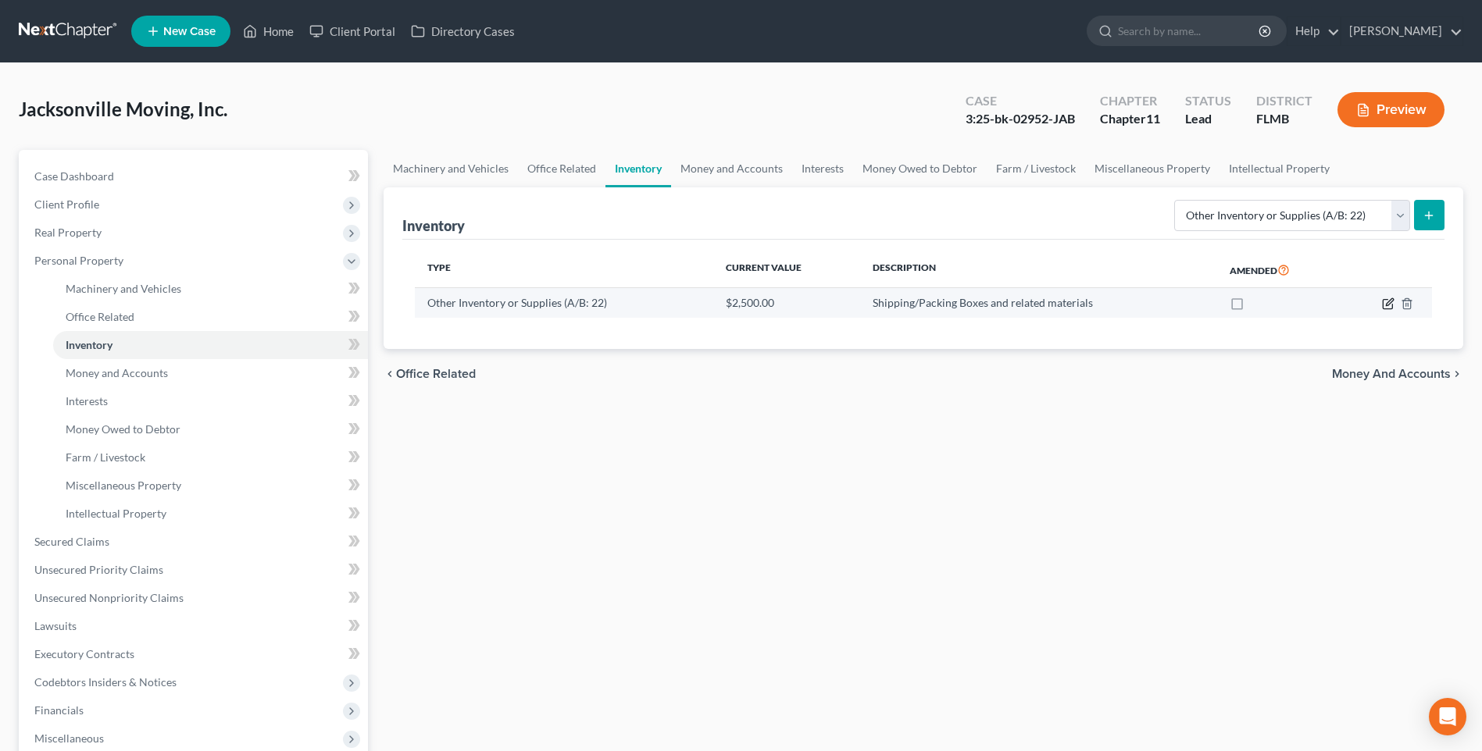
click at [1388, 307] on icon "button" at bounding box center [1388, 304] width 12 height 12
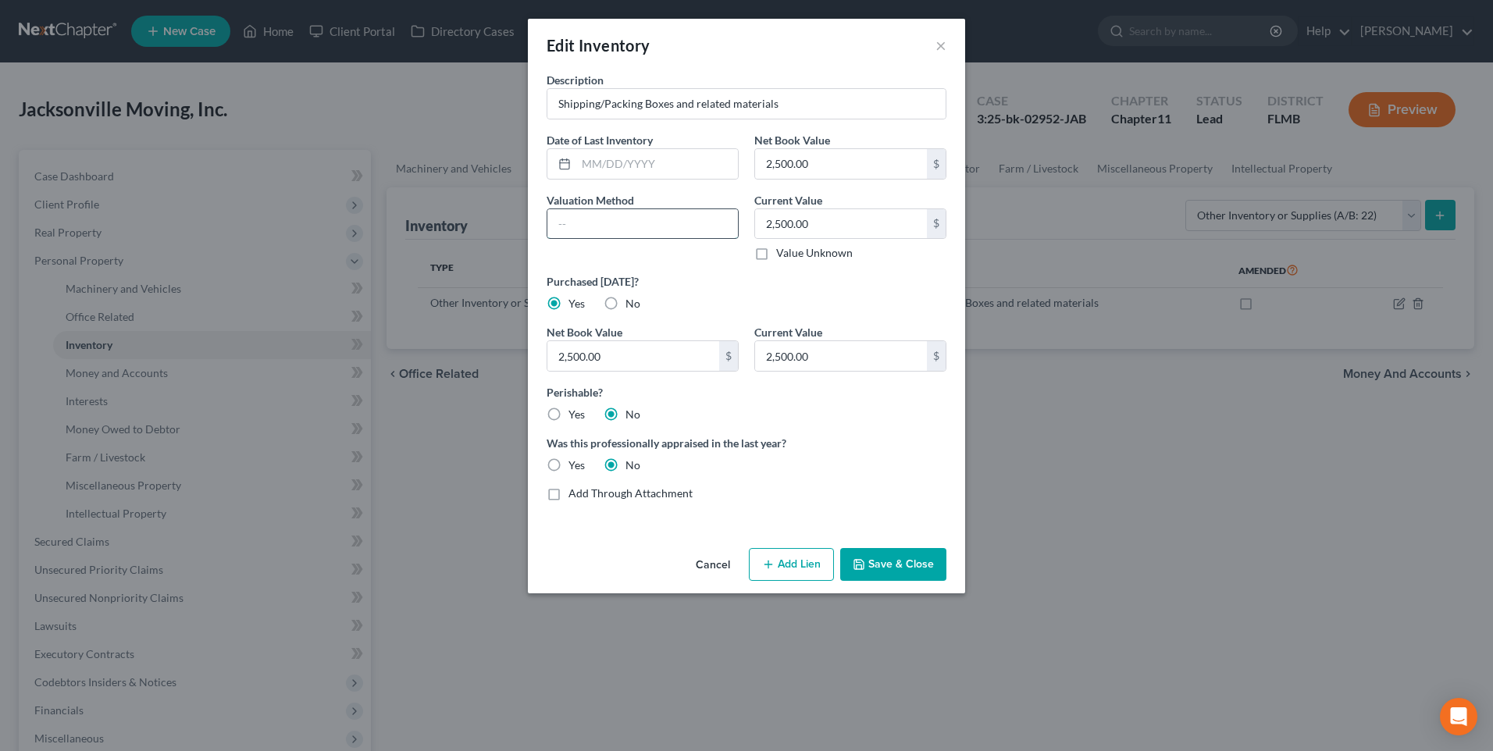
click at [572, 226] on input "text" at bounding box center [643, 224] width 191 height 30
type input "Replacement Value"
click at [917, 556] on button "Save & Close" at bounding box center [893, 564] width 106 height 33
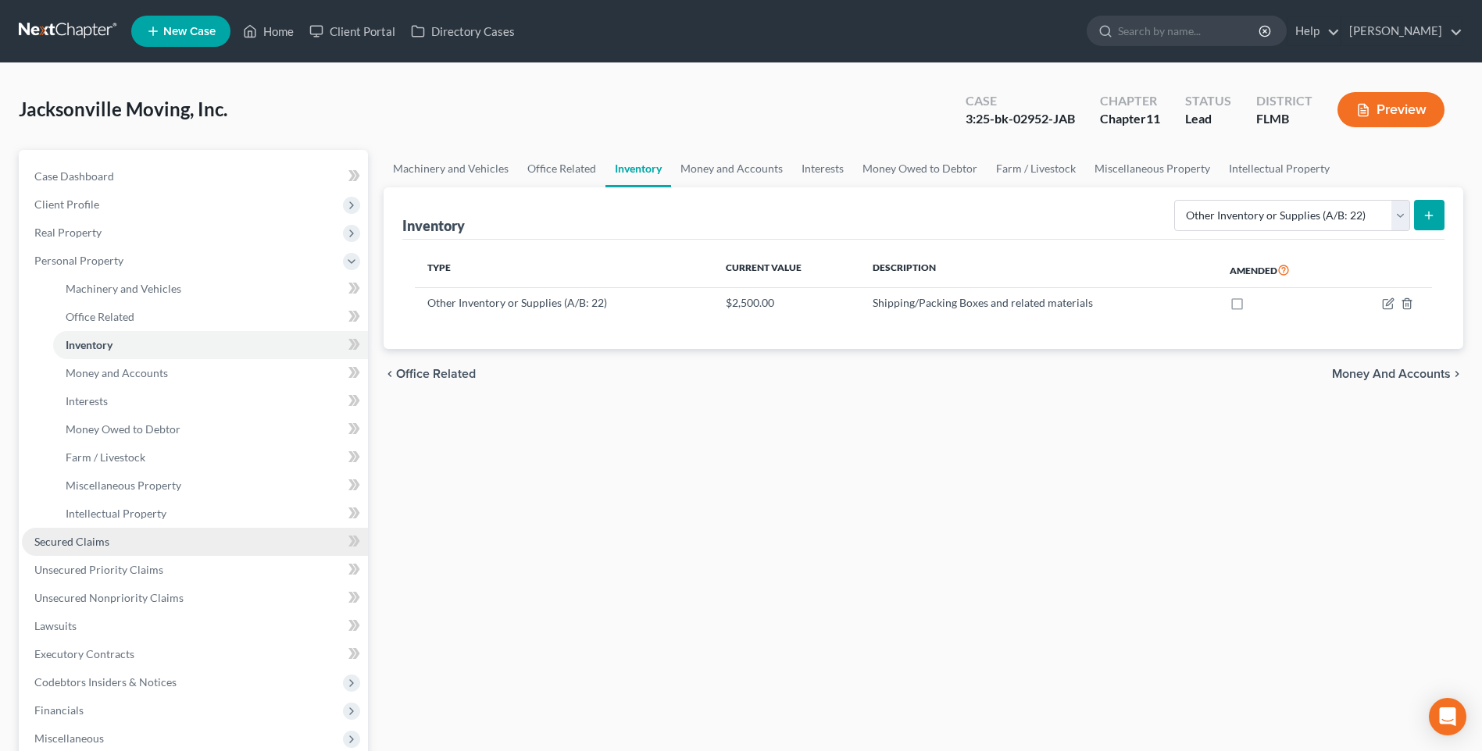
click at [73, 544] on span "Secured Claims" at bounding box center [71, 541] width 75 height 13
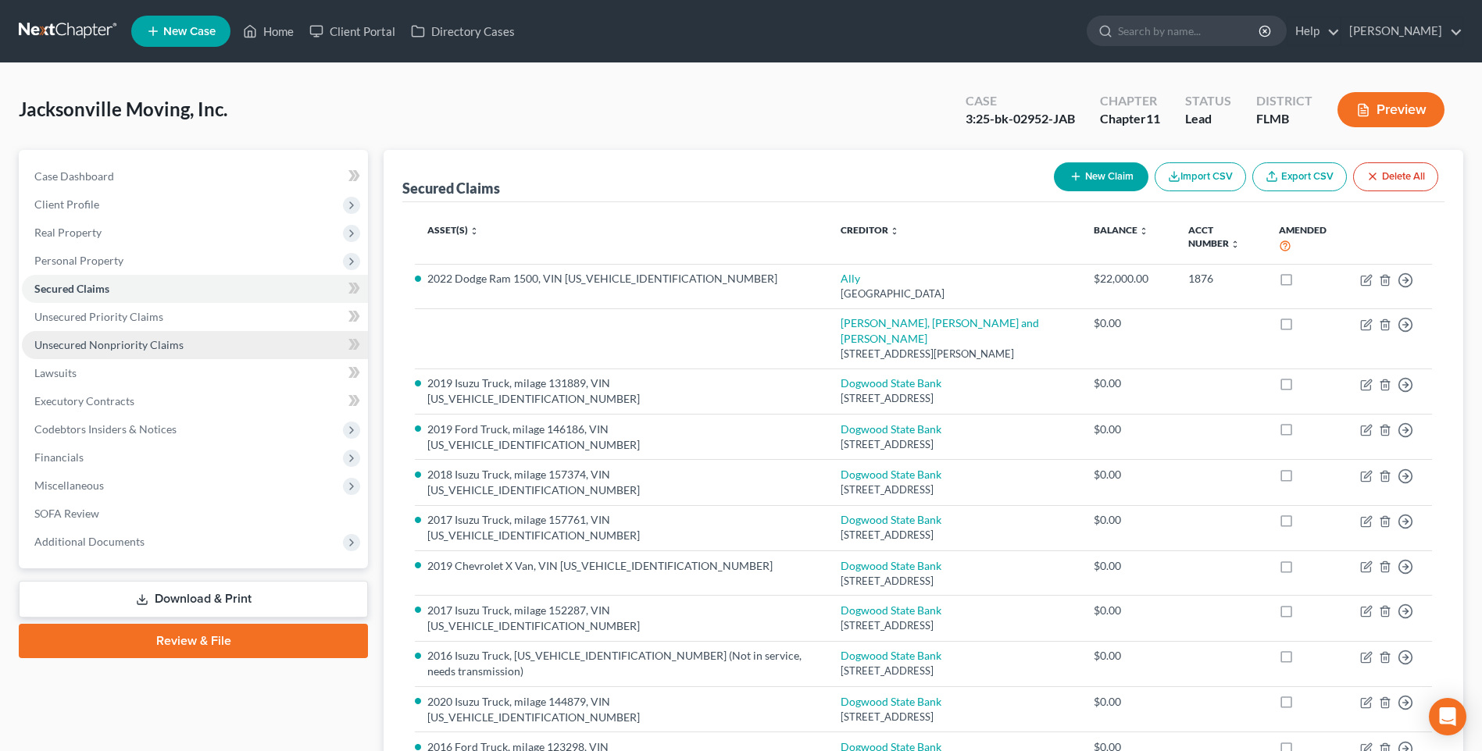
drag, startPoint x: 93, startPoint y: 343, endPoint x: 136, endPoint y: 351, distance: 43.7
click at [93, 342] on span "Unsecured Nonpriority Claims" at bounding box center [108, 344] width 149 height 13
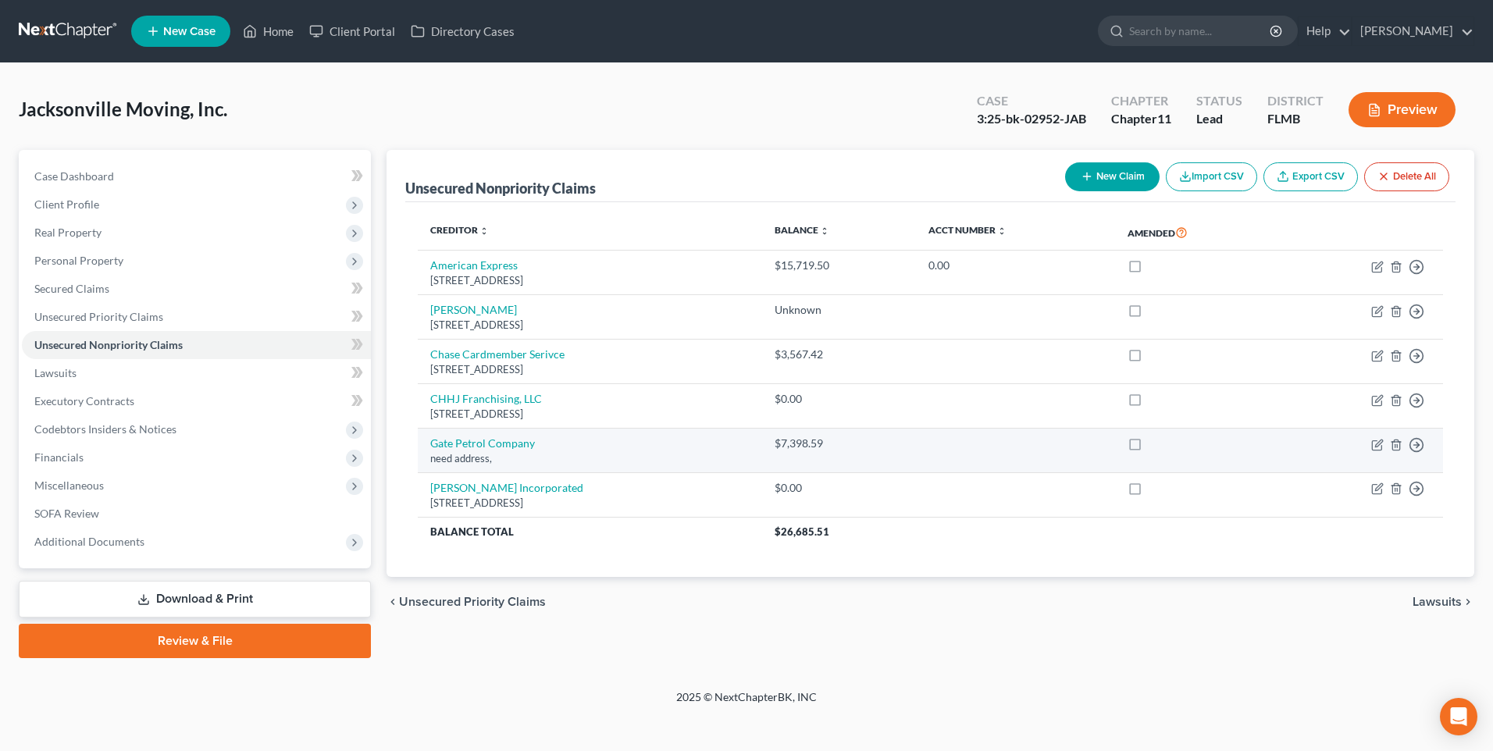
click at [504, 436] on td "Gate Petrol Company need address," at bounding box center [590, 451] width 344 height 45
click at [469, 444] on link "Gate Petrol Company" at bounding box center [482, 443] width 105 height 13
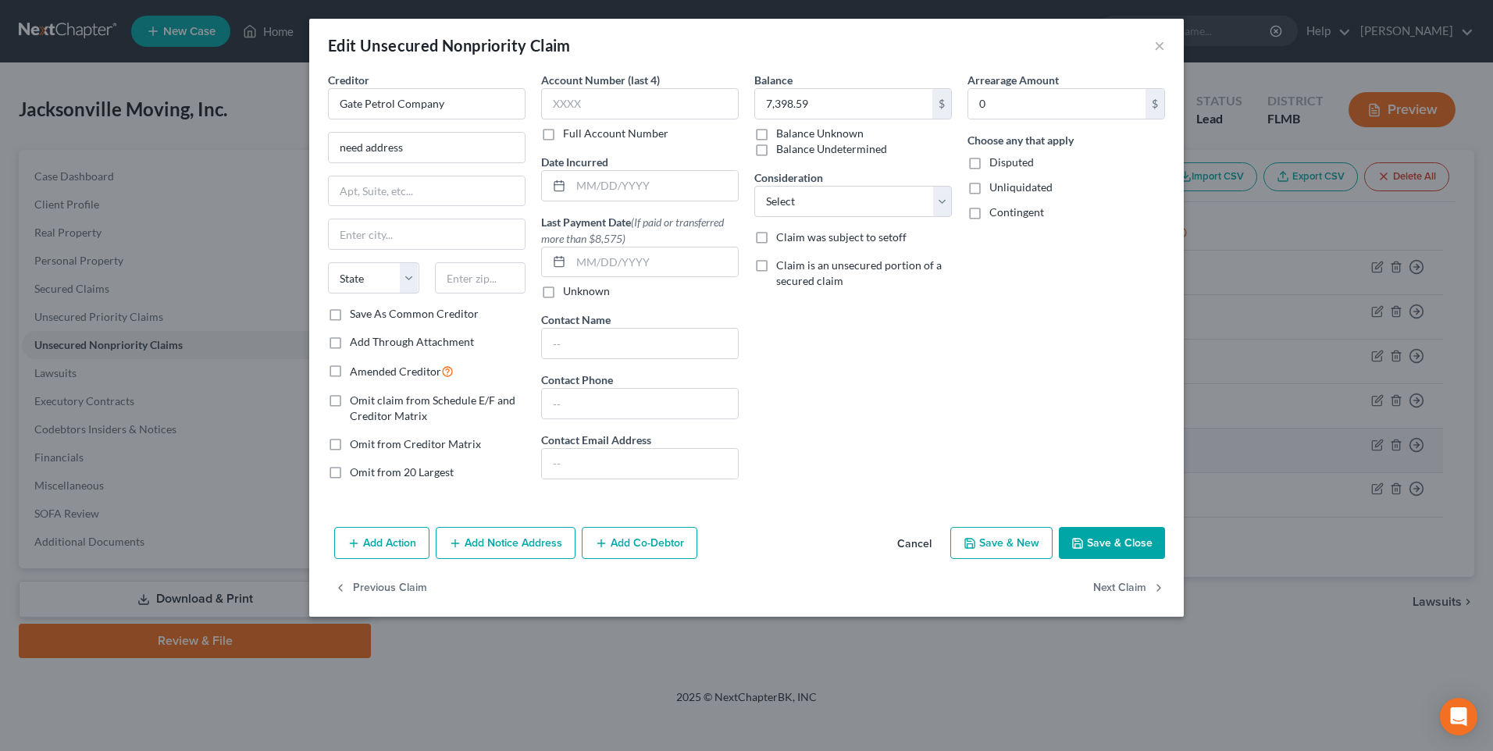
click at [466, 444] on span "Omit from Creditor Matrix" at bounding box center [415, 443] width 131 height 13
click at [366, 444] on input "Omit from Creditor Matrix" at bounding box center [361, 442] width 10 height 10
checkbox input "true"
drag, startPoint x: 416, startPoint y: 143, endPoint x: 165, endPoint y: 170, distance: 252.2
click at [168, 170] on div "Edit Unsecured Nonpriority Claim × Creditor * Gate Petrol Company need address …" at bounding box center [746, 375] width 1493 height 751
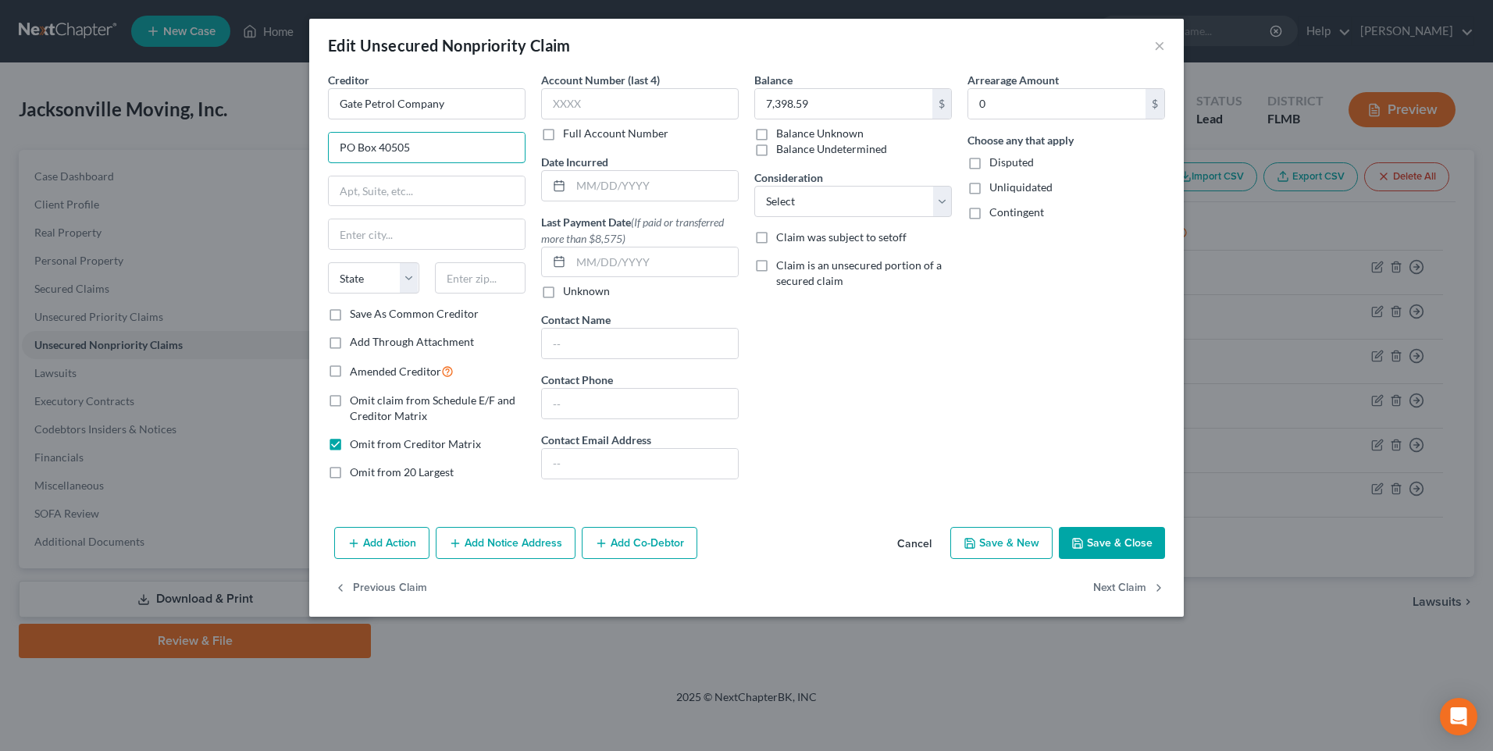
type input "PO Box 40505"
type input "3"
type input "Jacksonville"
select select "9"
type input "32203"
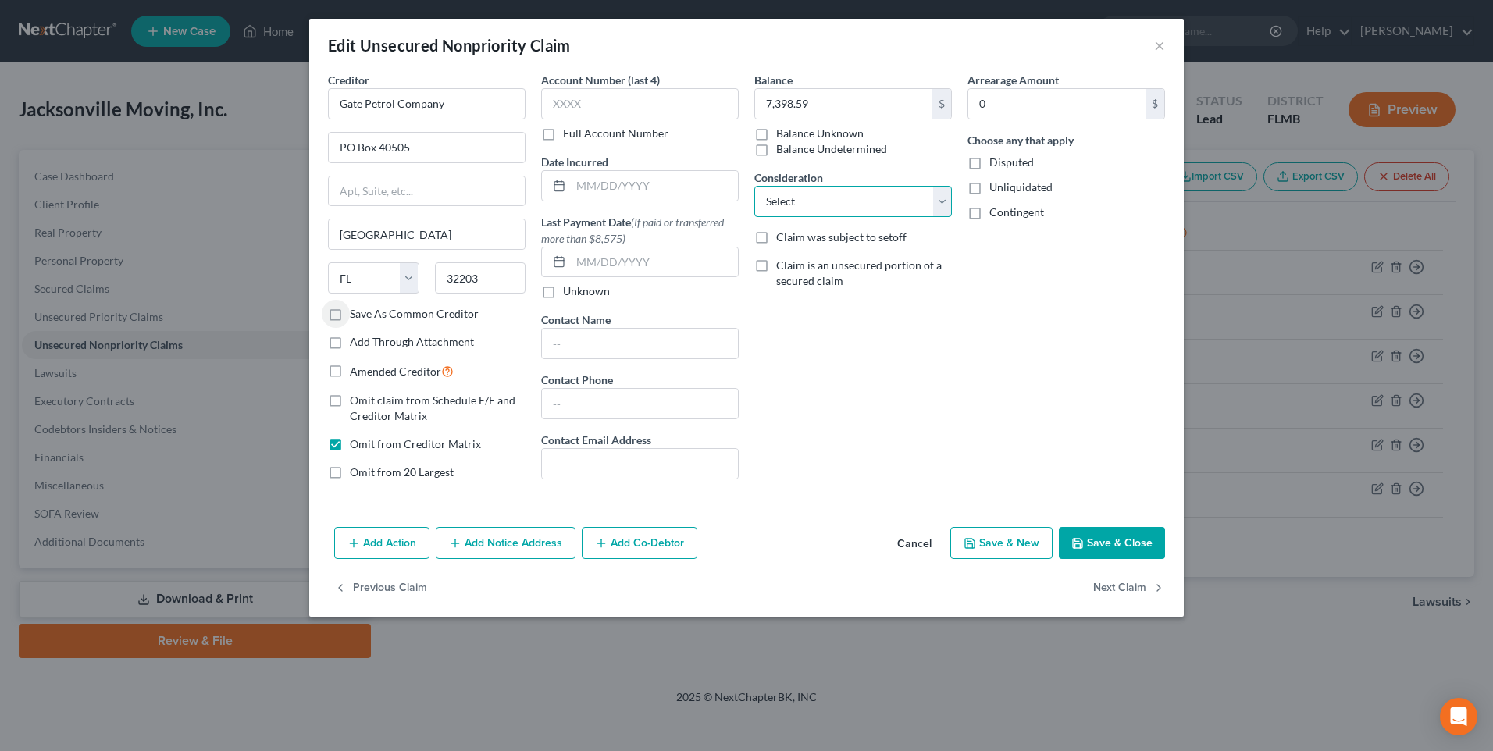
click at [943, 207] on select "Select Cable / Satellite Services Collection Agency Credit Card Debt Debt Couns…" at bounding box center [853, 201] width 198 height 31
select select "2"
click at [754, 186] on select "Select Cable / Satellite Services Collection Agency Credit Card Debt Debt Couns…" at bounding box center [853, 201] width 198 height 31
click at [350, 443] on label "Omit from Creditor Matrix" at bounding box center [415, 445] width 131 height 16
click at [356, 443] on input "Omit from Creditor Matrix" at bounding box center [361, 442] width 10 height 10
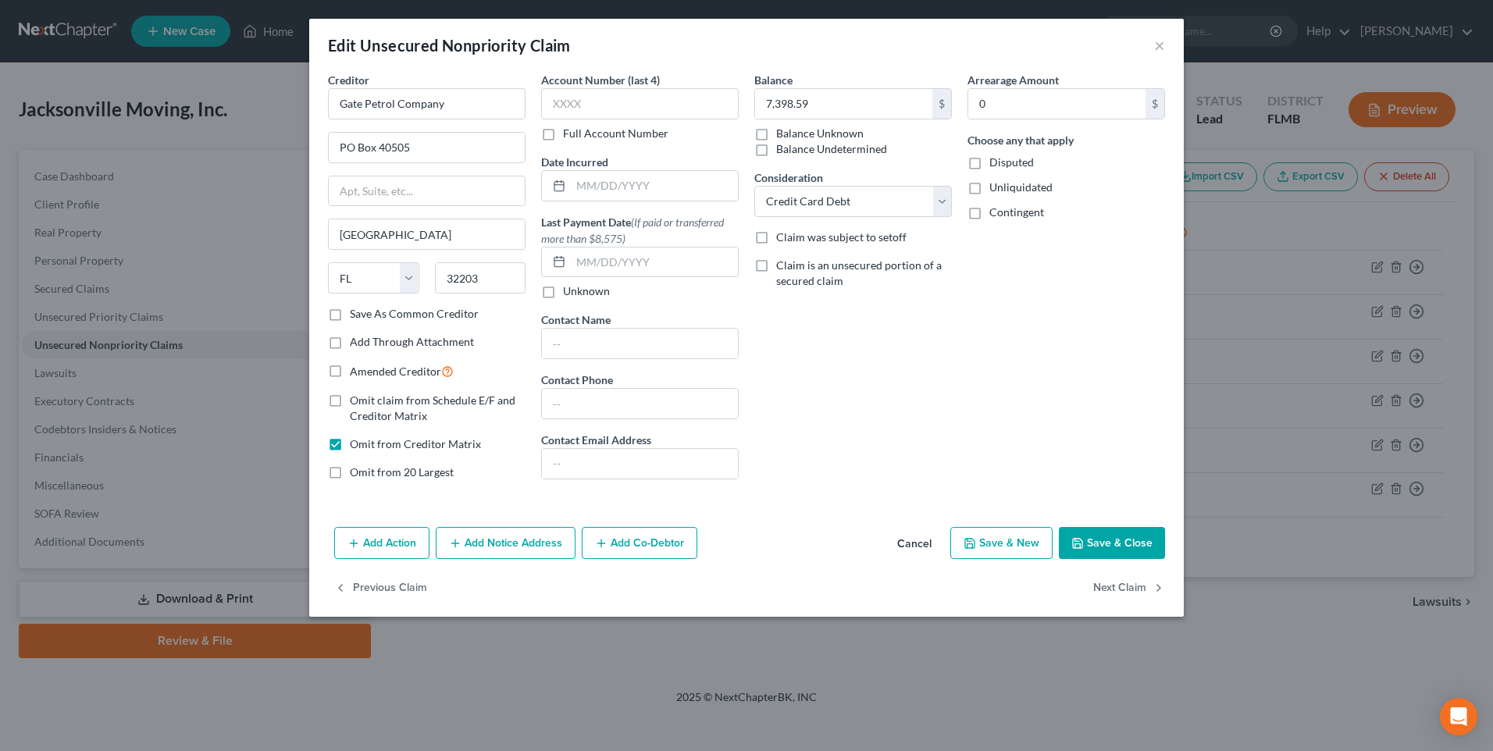
checkbox input "false"
click at [1102, 544] on button "Save & Close" at bounding box center [1112, 543] width 106 height 33
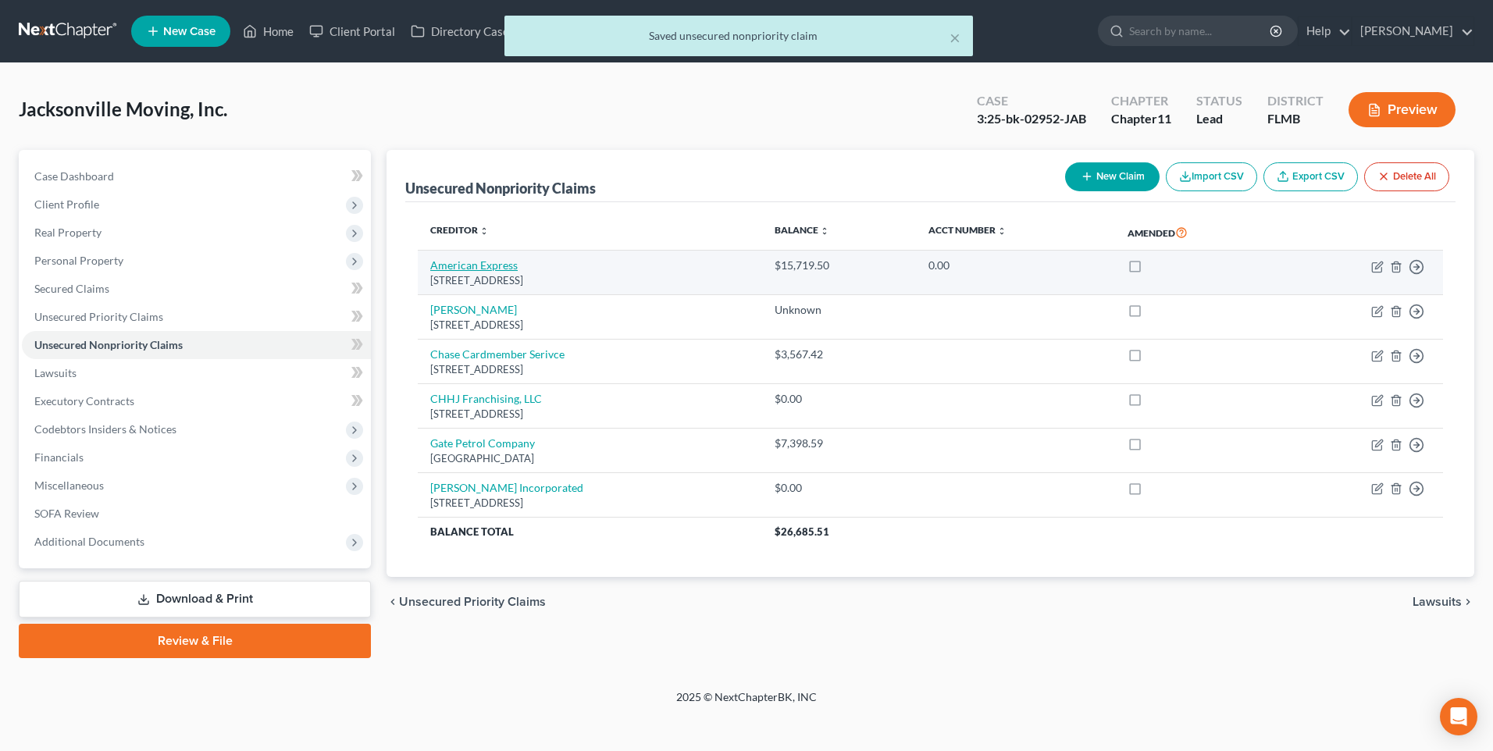
click at [480, 266] on link "American Express" at bounding box center [473, 265] width 87 height 13
select select "33"
select select "2"
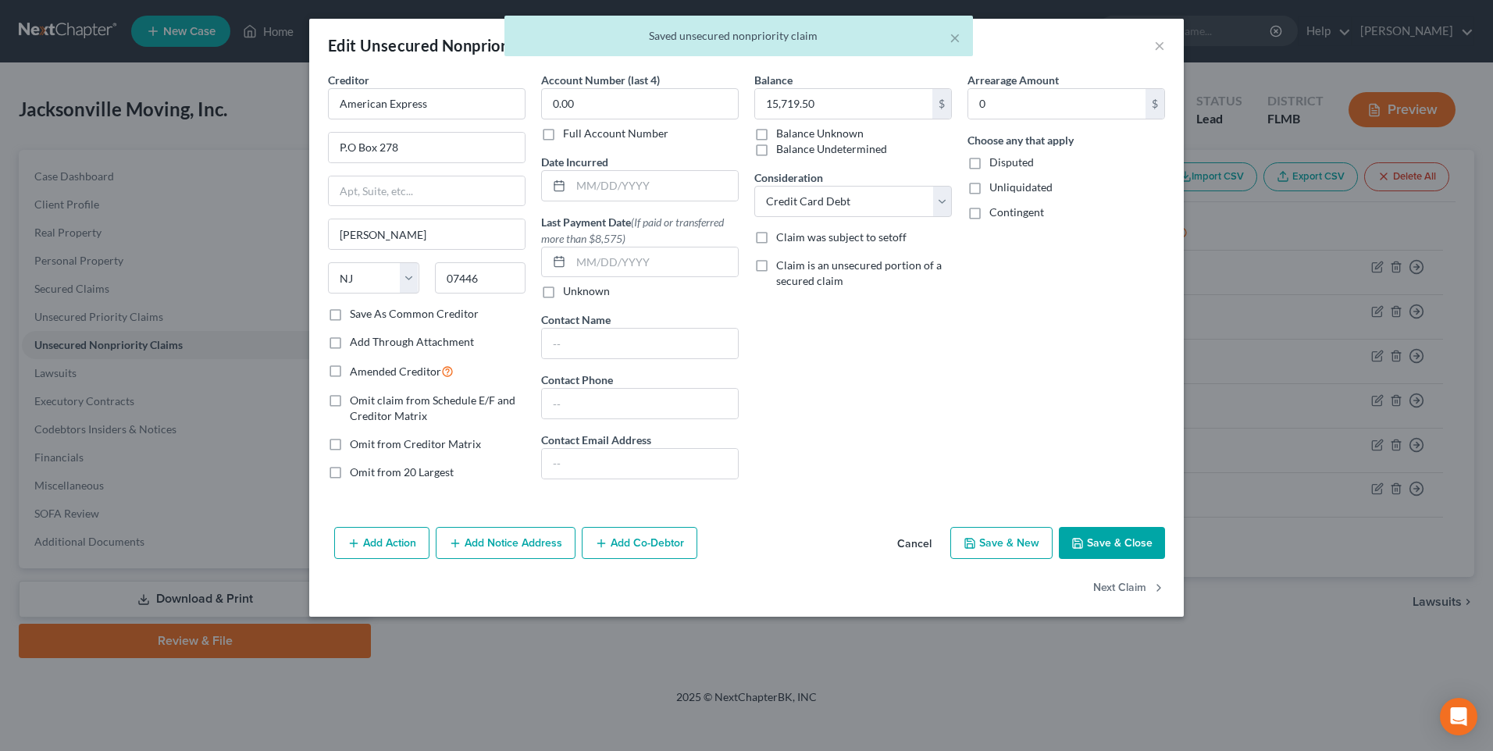
click at [1111, 539] on button "Save & Close" at bounding box center [1112, 543] width 106 height 33
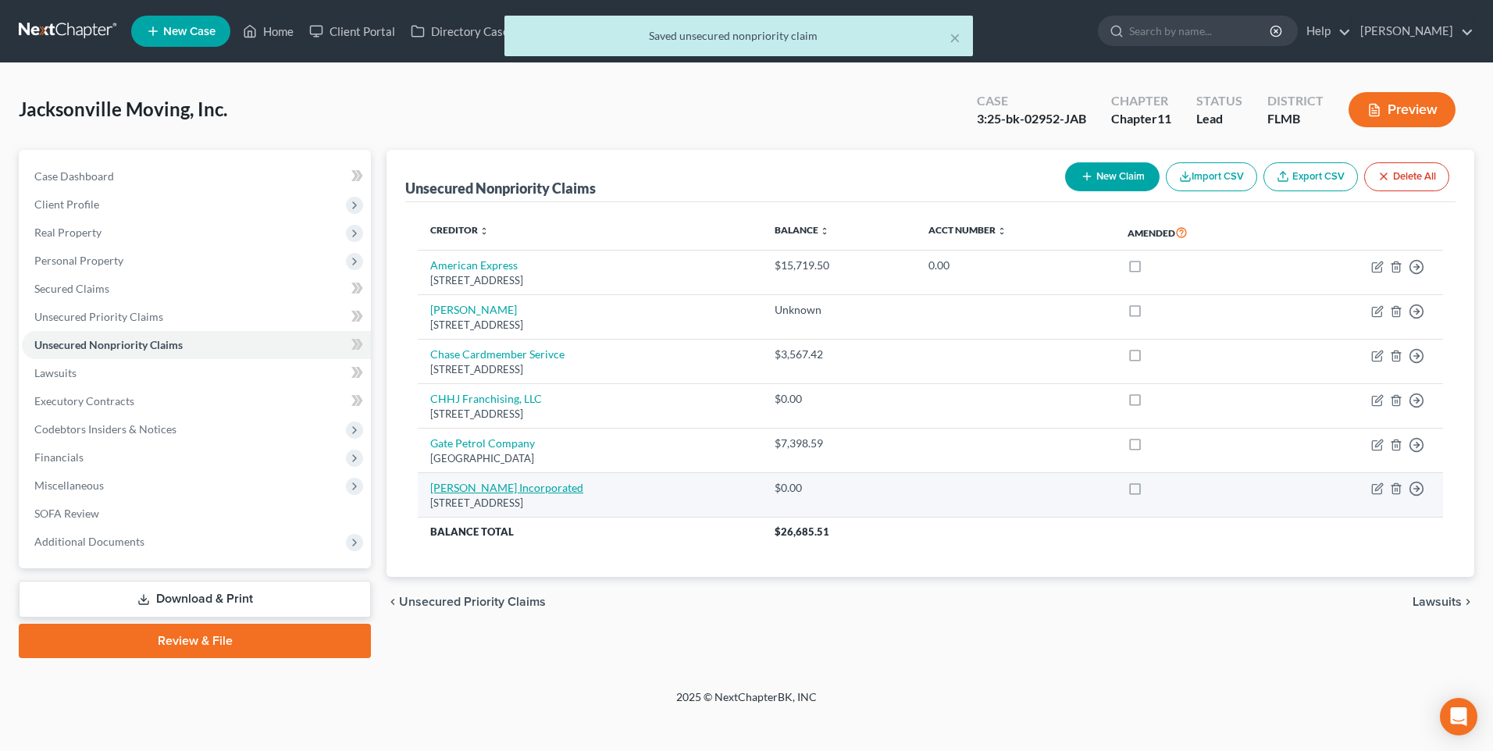
click at [491, 488] on link "Meadows Incorporated" at bounding box center [506, 487] width 153 height 13
select select "9"
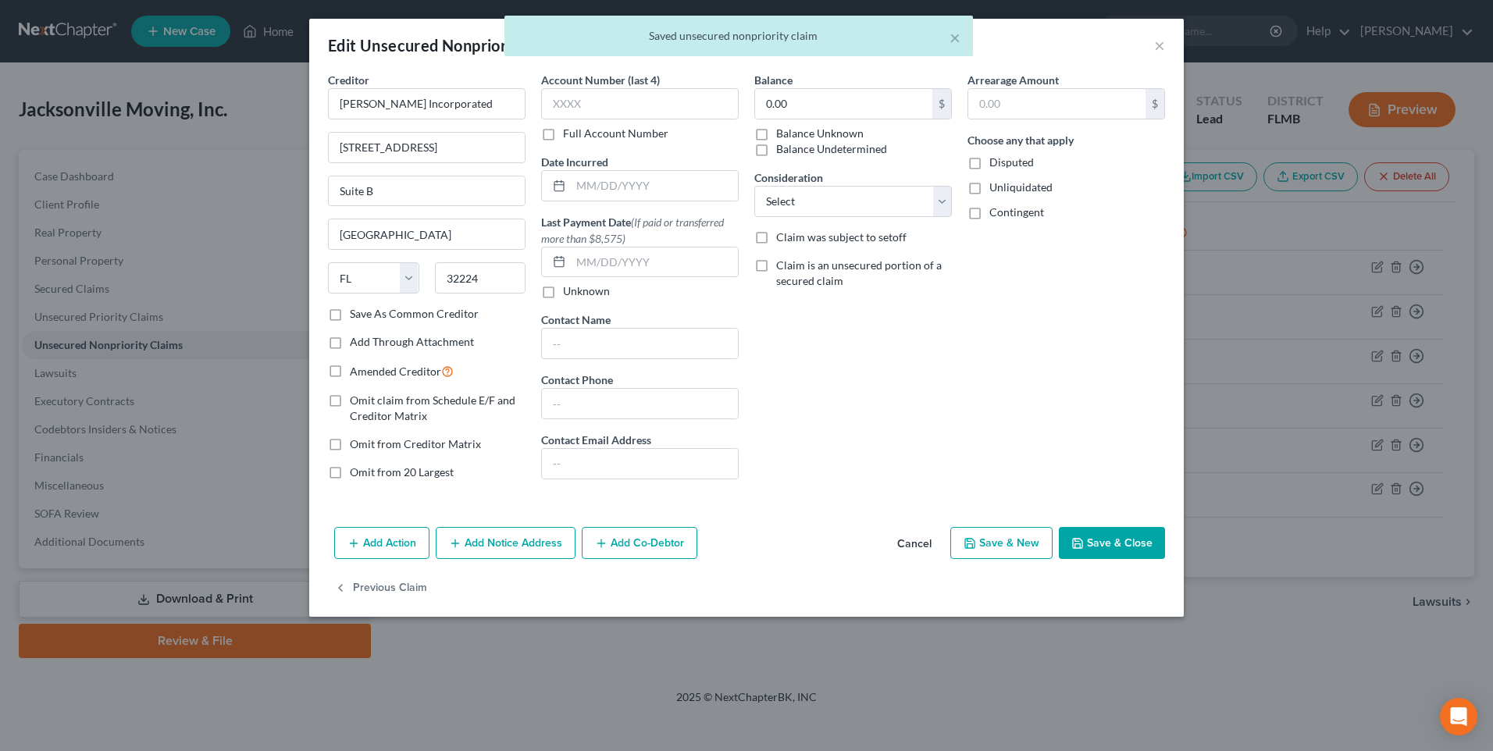
click at [1155, 541] on button "Save & Close" at bounding box center [1112, 543] width 106 height 33
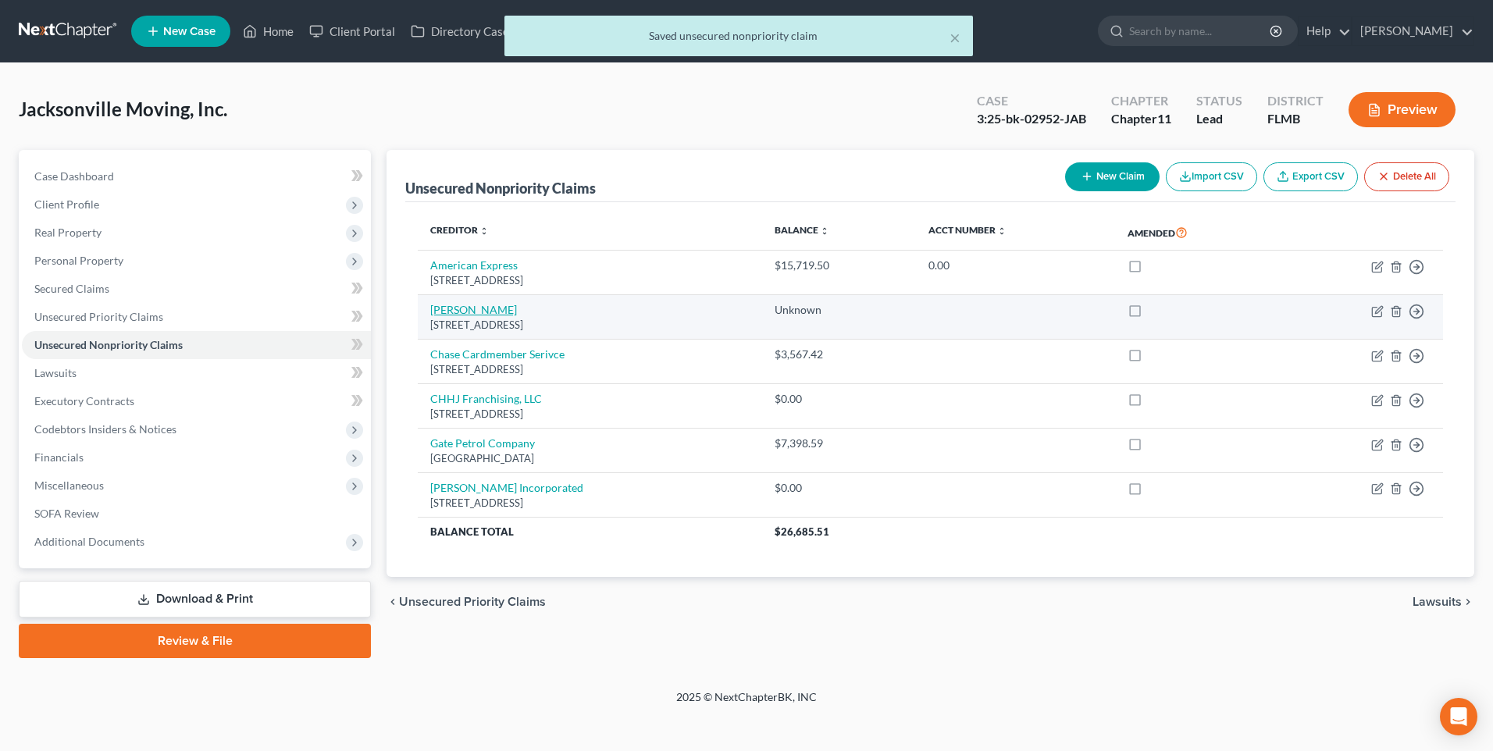
click at [456, 308] on link "Catalina Carnesella" at bounding box center [473, 309] width 87 height 13
select select "9"
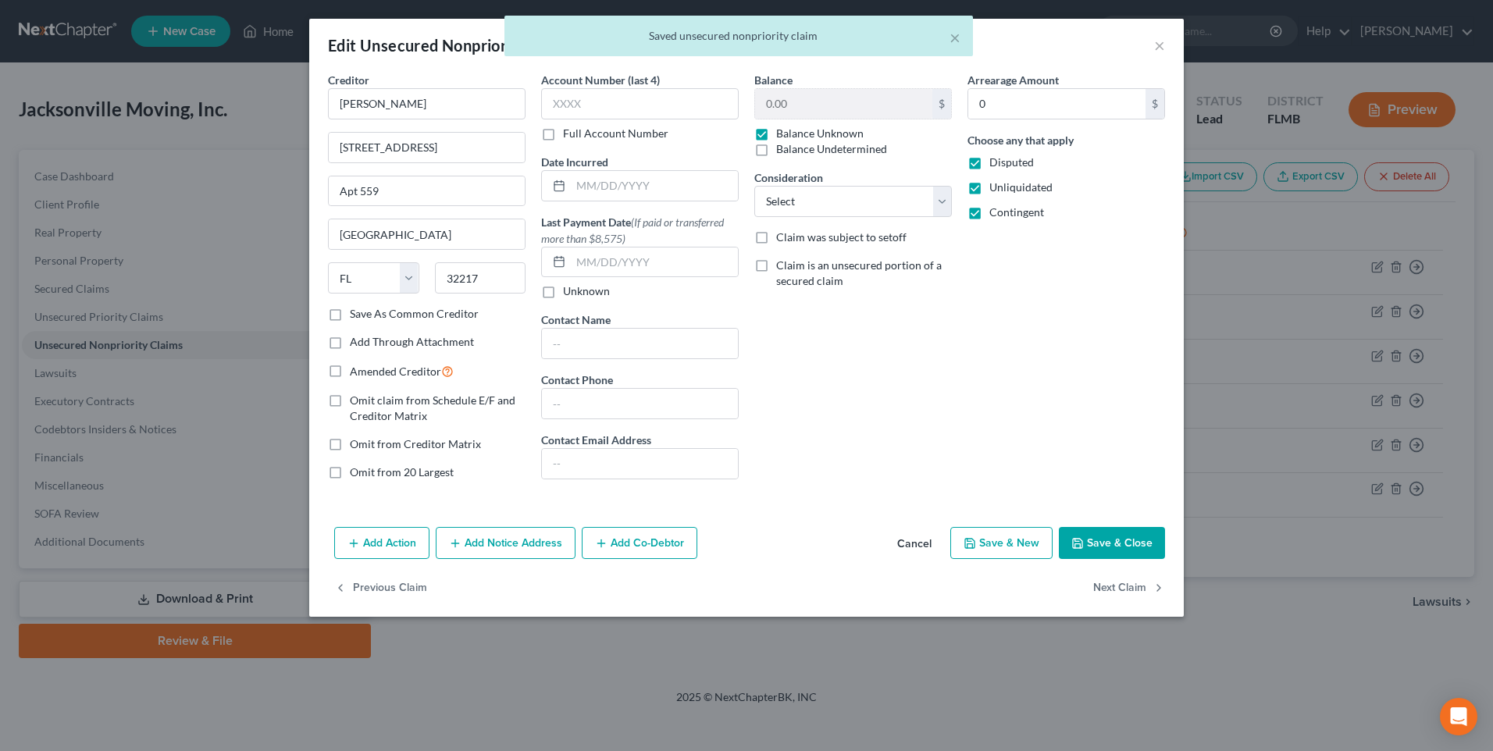
click at [1122, 548] on button "Save & Close" at bounding box center [1112, 543] width 106 height 33
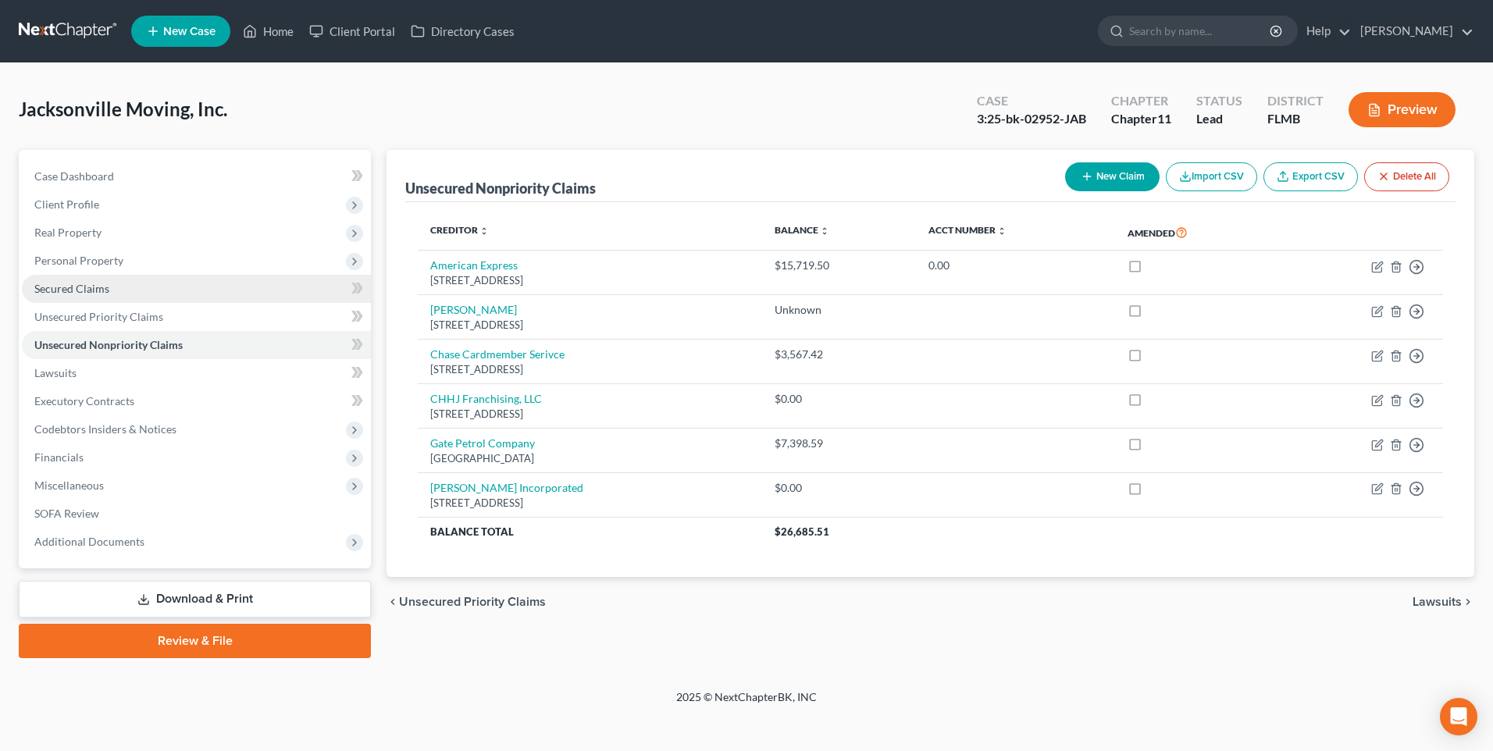
click at [71, 288] on span "Secured Claims" at bounding box center [71, 288] width 75 height 13
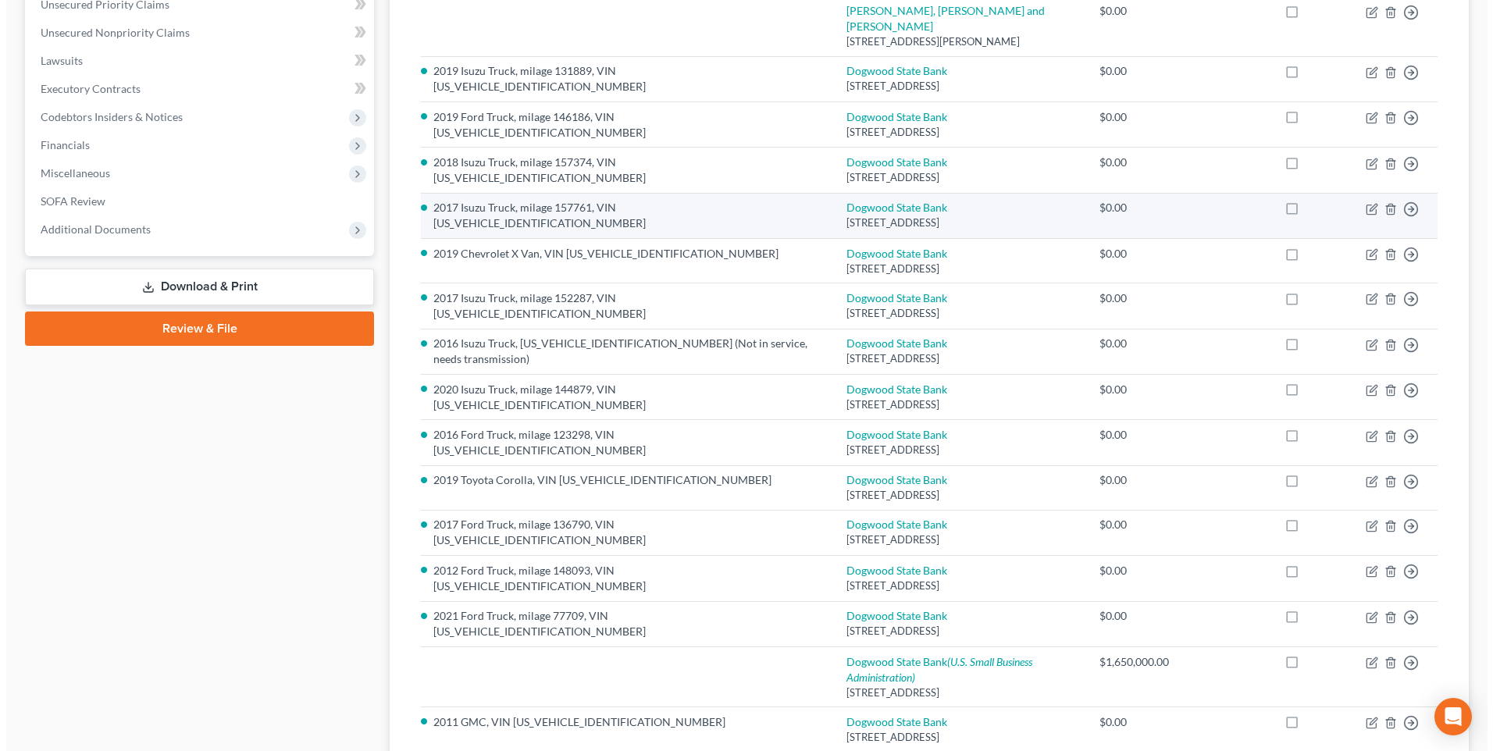
scroll to position [544, 0]
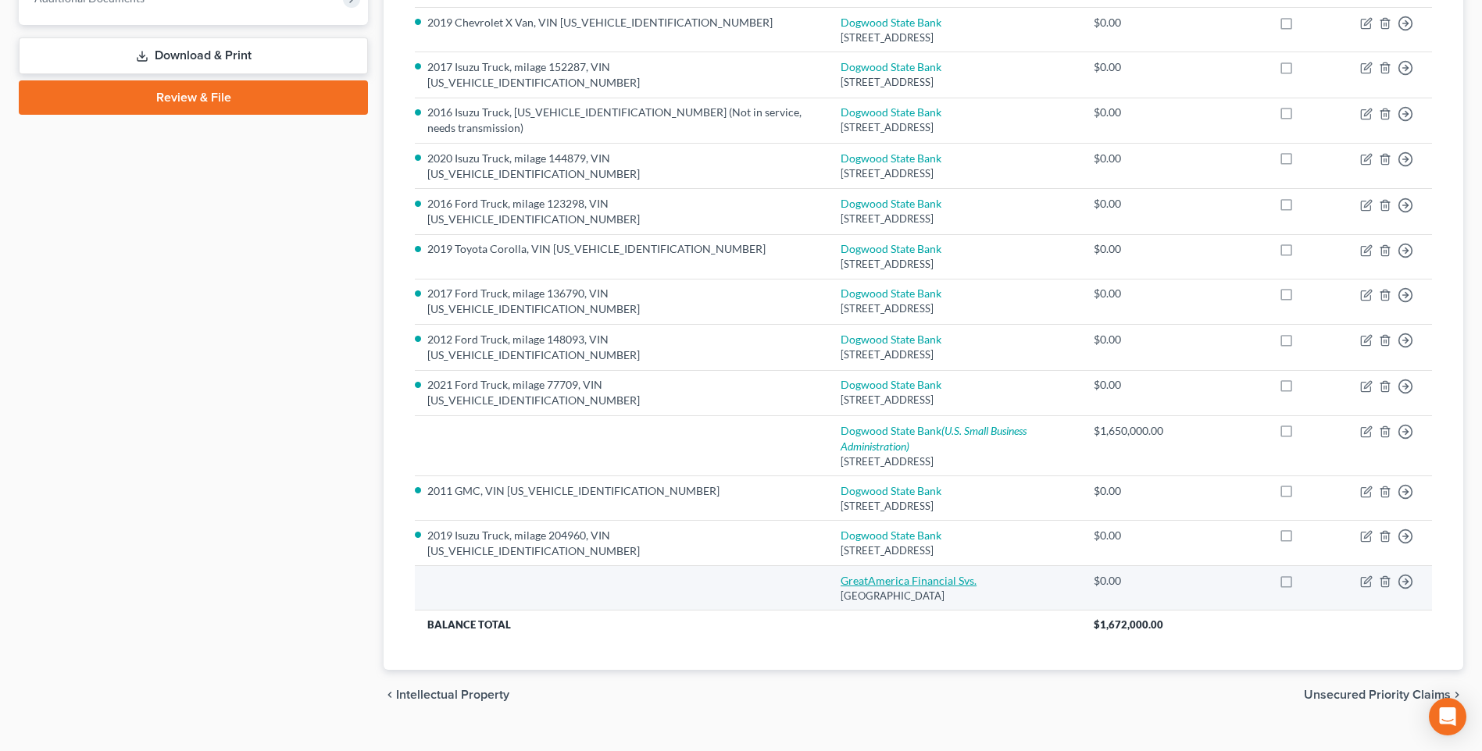
click at [890, 574] on link "GreatAmerica Financial Svs." at bounding box center [908, 580] width 136 height 13
select select "9"
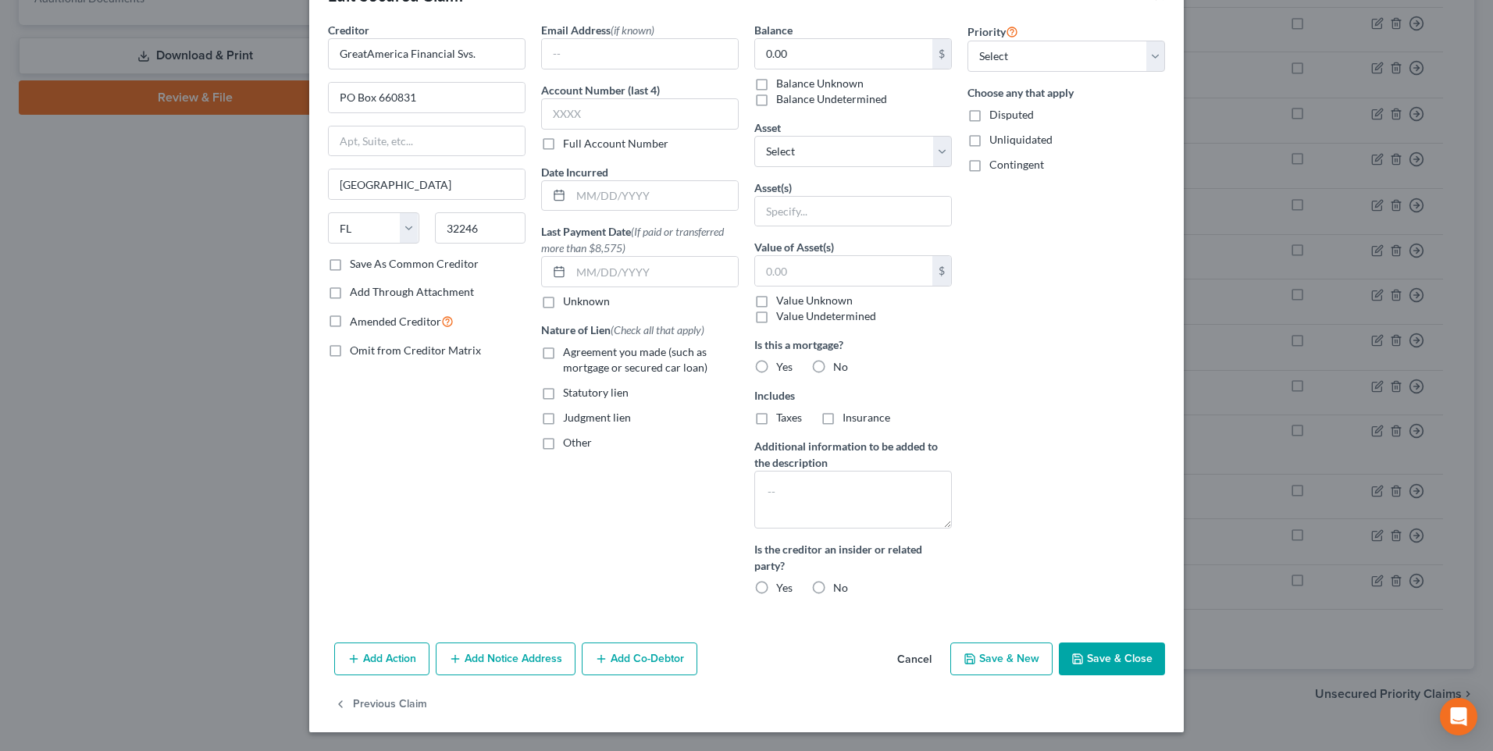
scroll to position [0, 0]
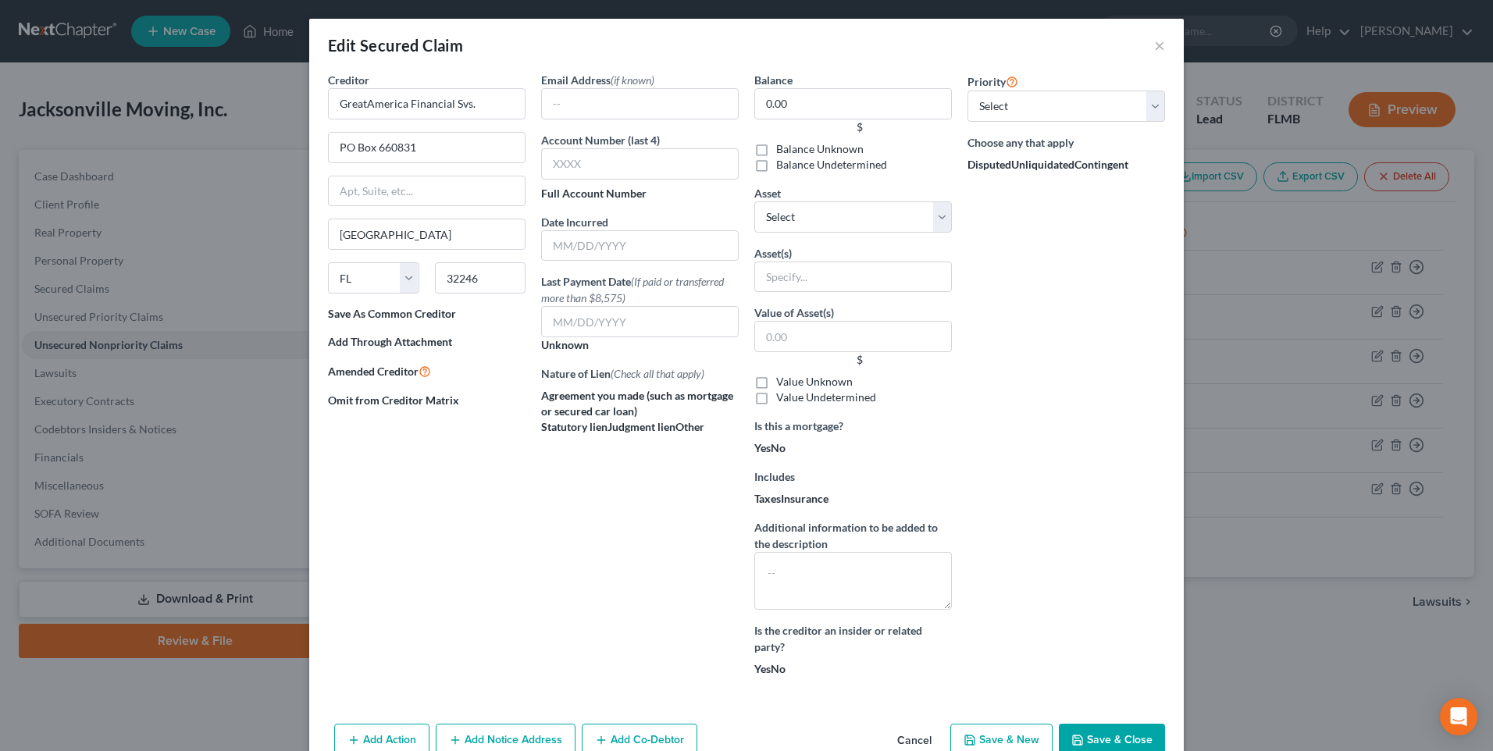
click at [1164, 42] on div "Edit Secured Claim ×" at bounding box center [746, 45] width 875 height 53
click at [1158, 46] on button "×" at bounding box center [1159, 45] width 11 height 19
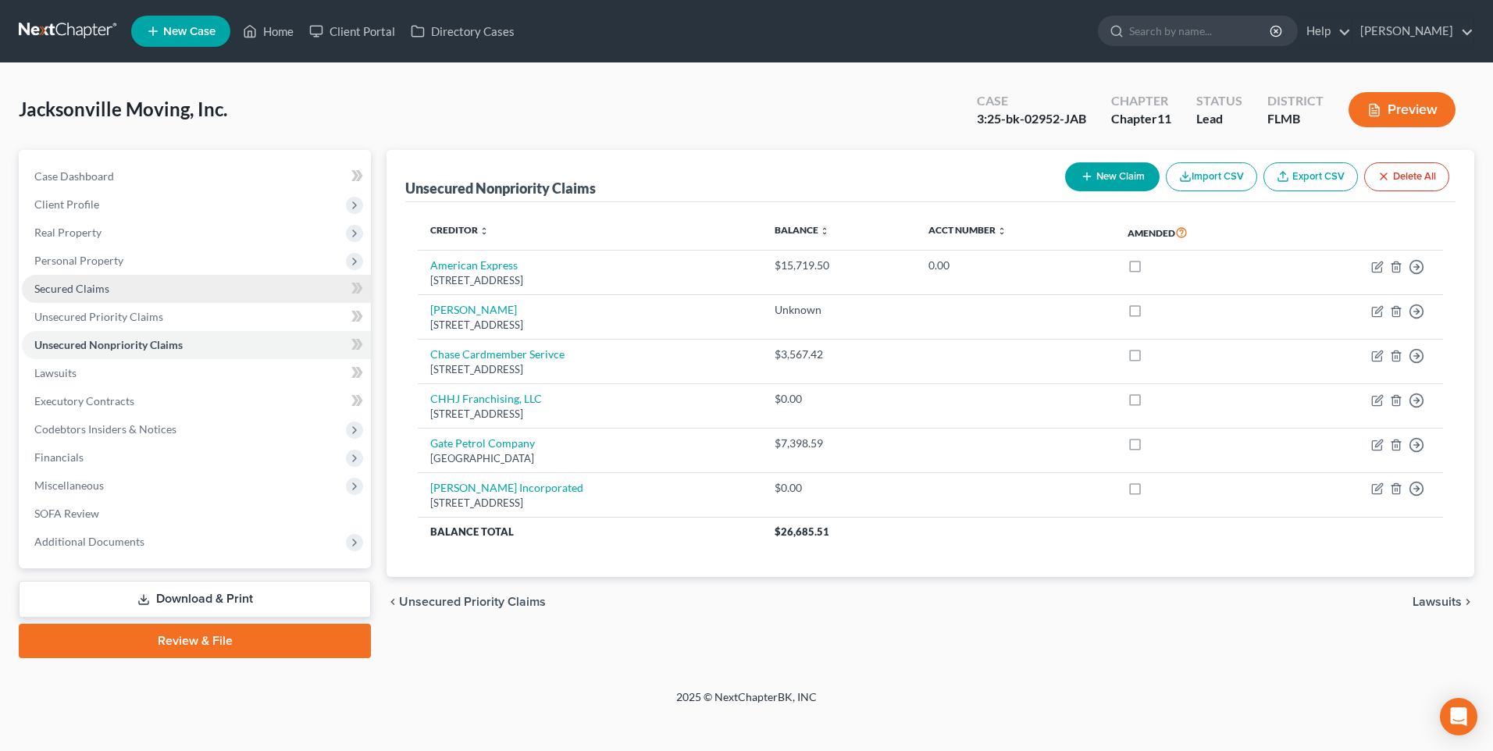
click at [69, 291] on span "Secured Claims" at bounding box center [71, 288] width 75 height 13
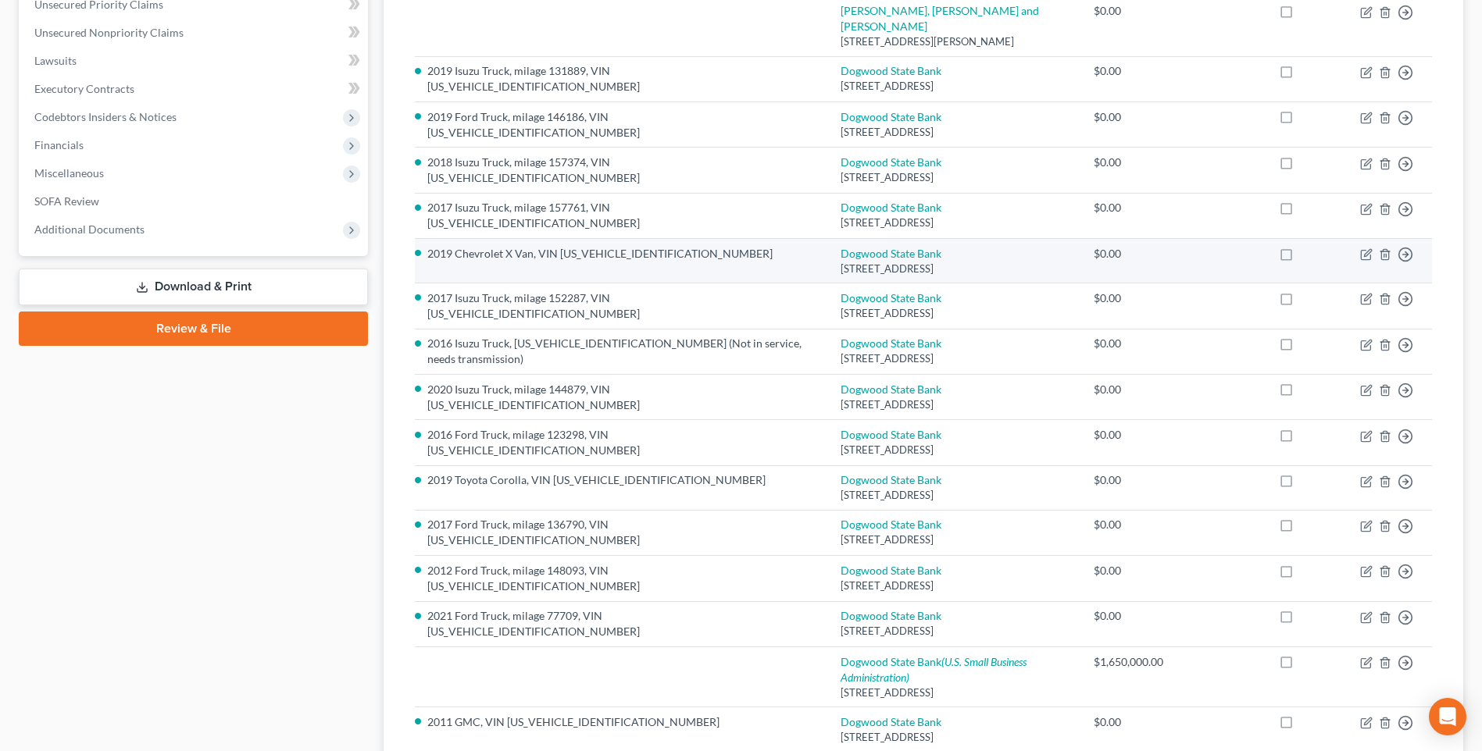
scroll to position [544, 0]
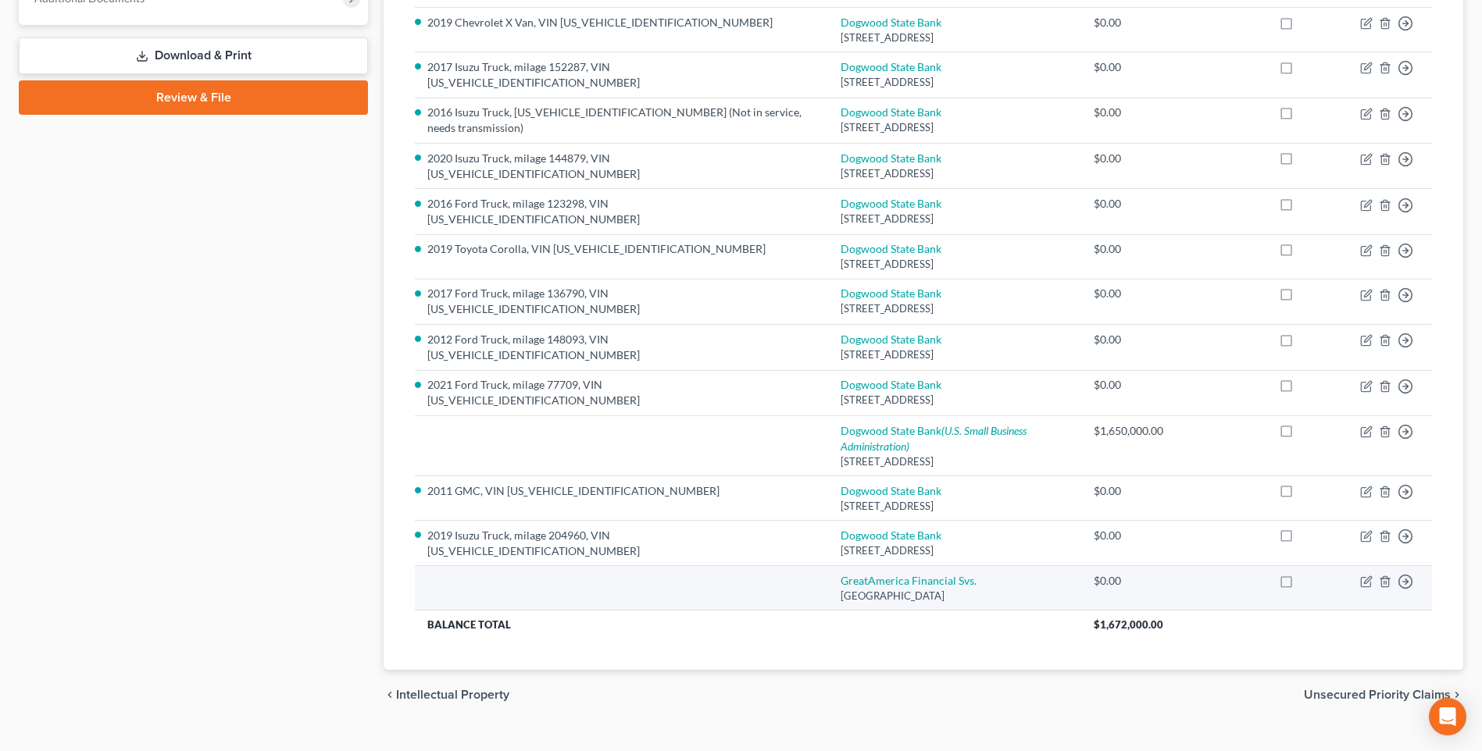
drag, startPoint x: 568, startPoint y: 552, endPoint x: 534, endPoint y: 567, distance: 36.7
click at [535, 567] on td at bounding box center [621, 588] width 413 height 45
click at [869, 574] on link "GreatAmerica Financial Svs." at bounding box center [908, 580] width 136 height 13
select select "9"
select select "0"
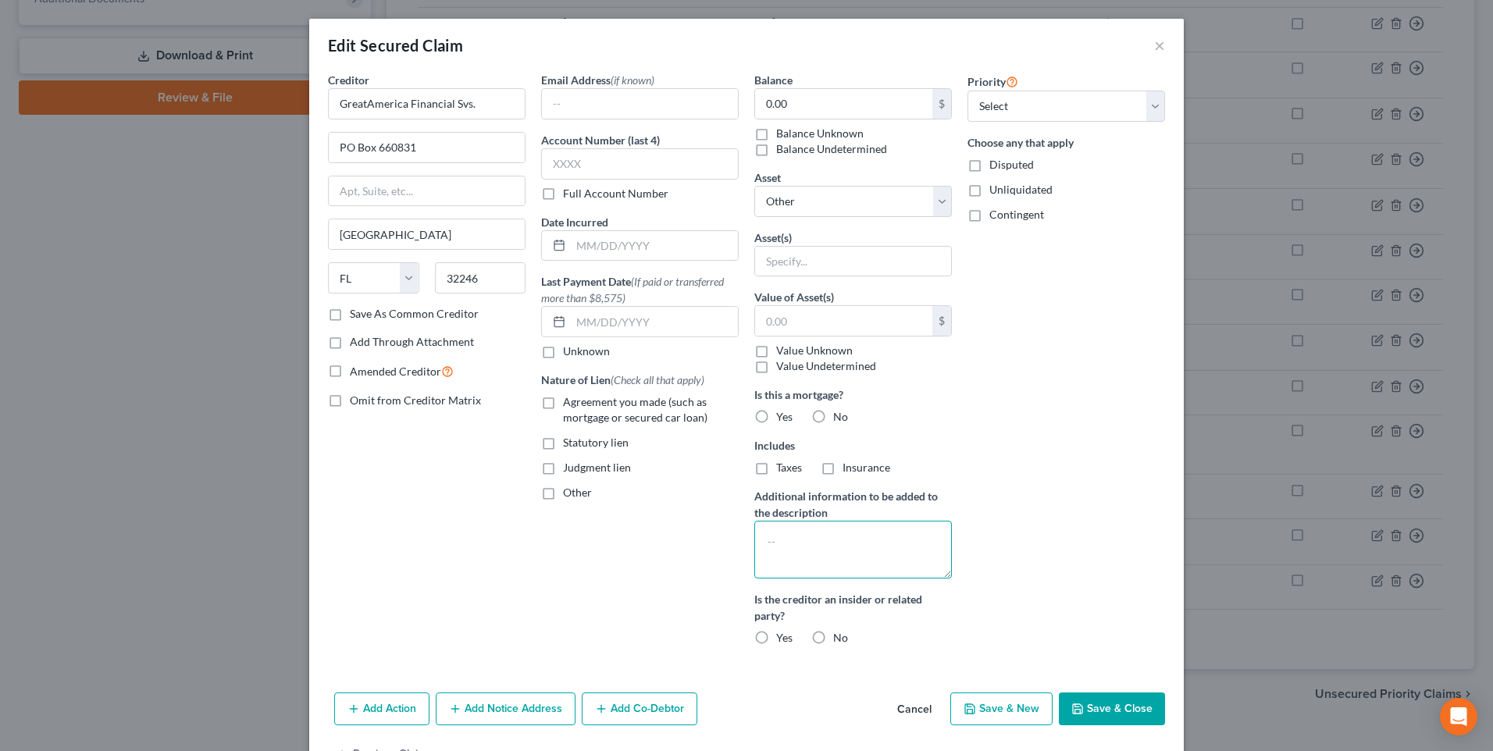
click at [837, 537] on textarea at bounding box center [853, 550] width 198 height 58
click at [823, 266] on input "text" at bounding box center [853, 262] width 196 height 30
type input "Copier (leased)"
click at [1125, 708] on button "Save & Close" at bounding box center [1112, 709] width 106 height 33
select select
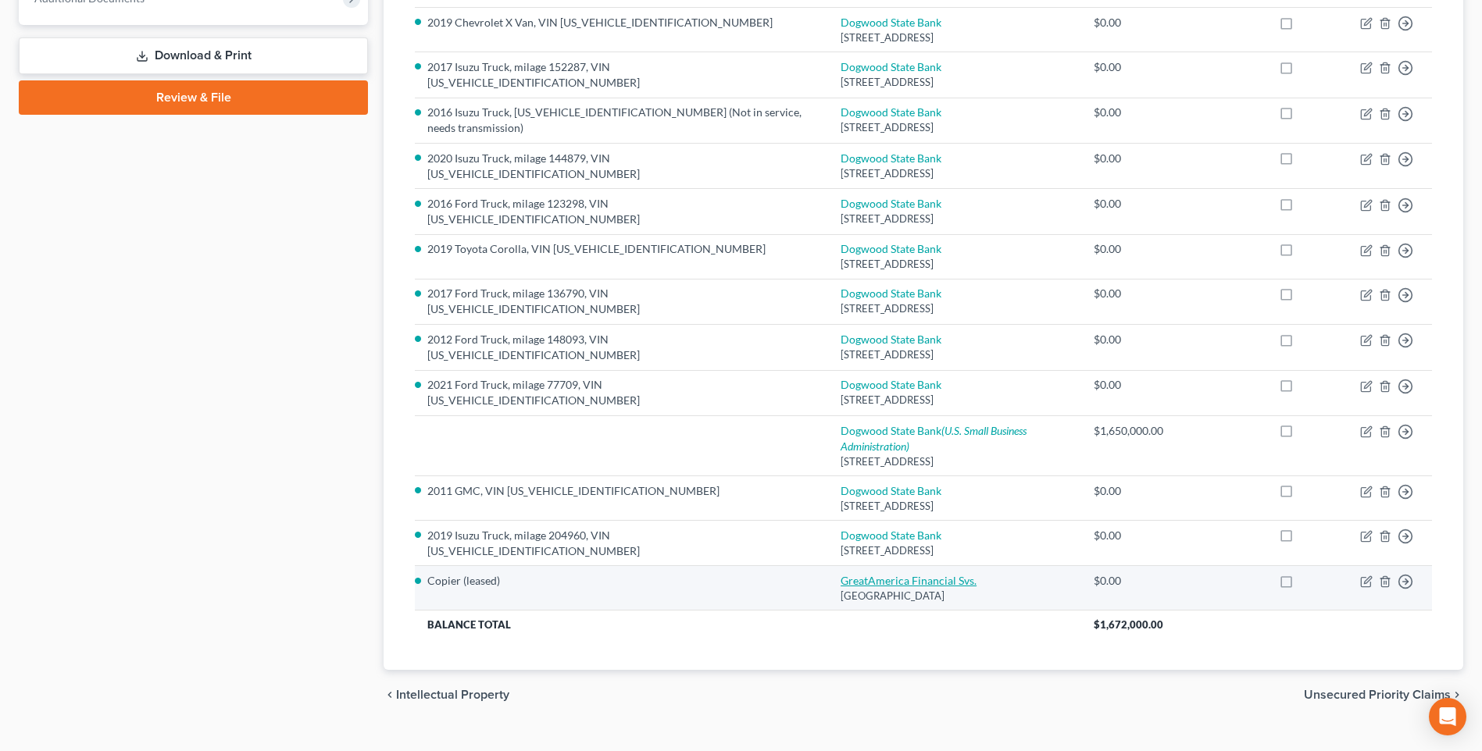
click at [861, 574] on link "GreatAmerica Financial Svs." at bounding box center [908, 580] width 136 height 13
select select "9"
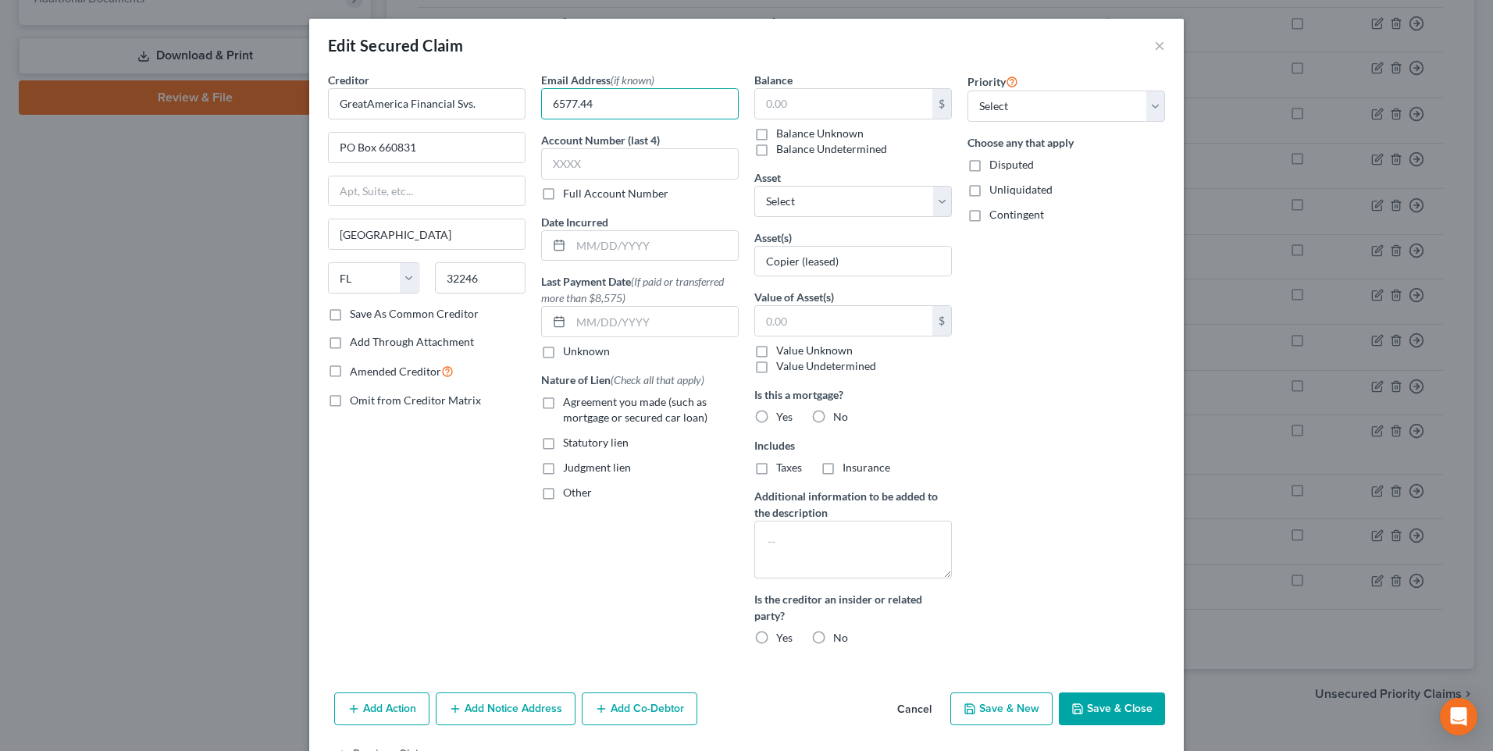
type input "6577.44"
click at [1135, 703] on button "Save & Close" at bounding box center [1112, 709] width 106 height 33
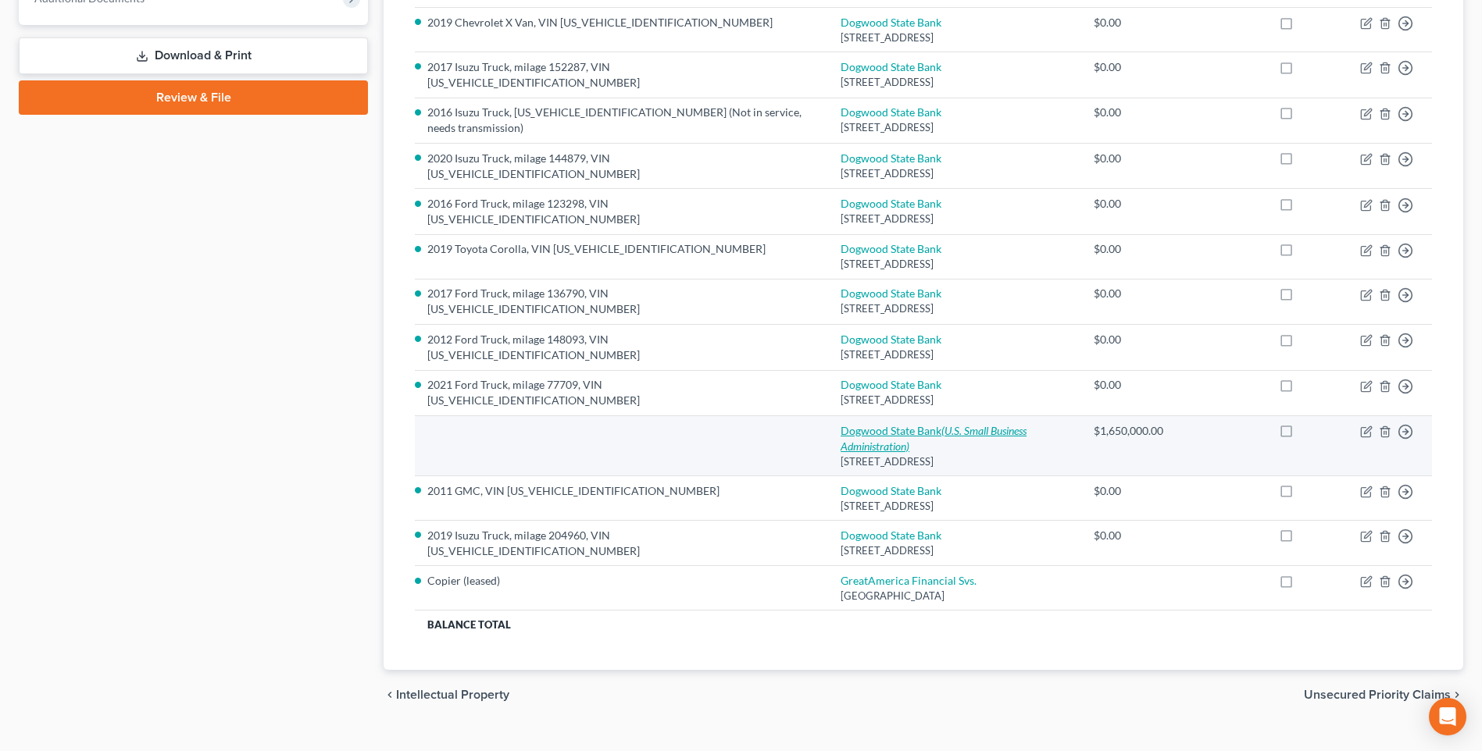
click at [840, 424] on link "Dogwood State Bank (U.S. Small Business Administration)" at bounding box center [933, 438] width 186 height 29
select select "28"
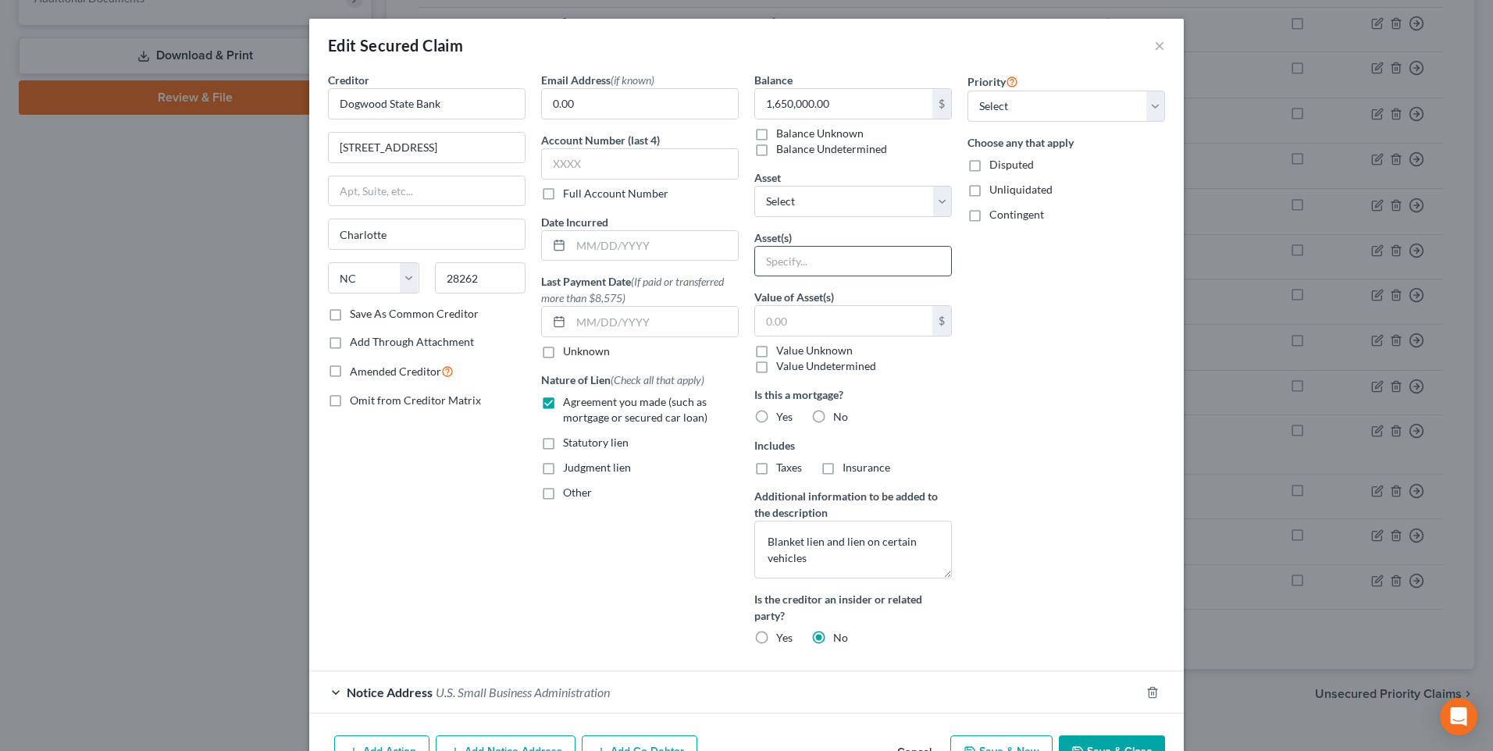
click at [807, 260] on input "text" at bounding box center [853, 262] width 196 height 30
type input "Blanket Lien and Lien on certain vehicles"
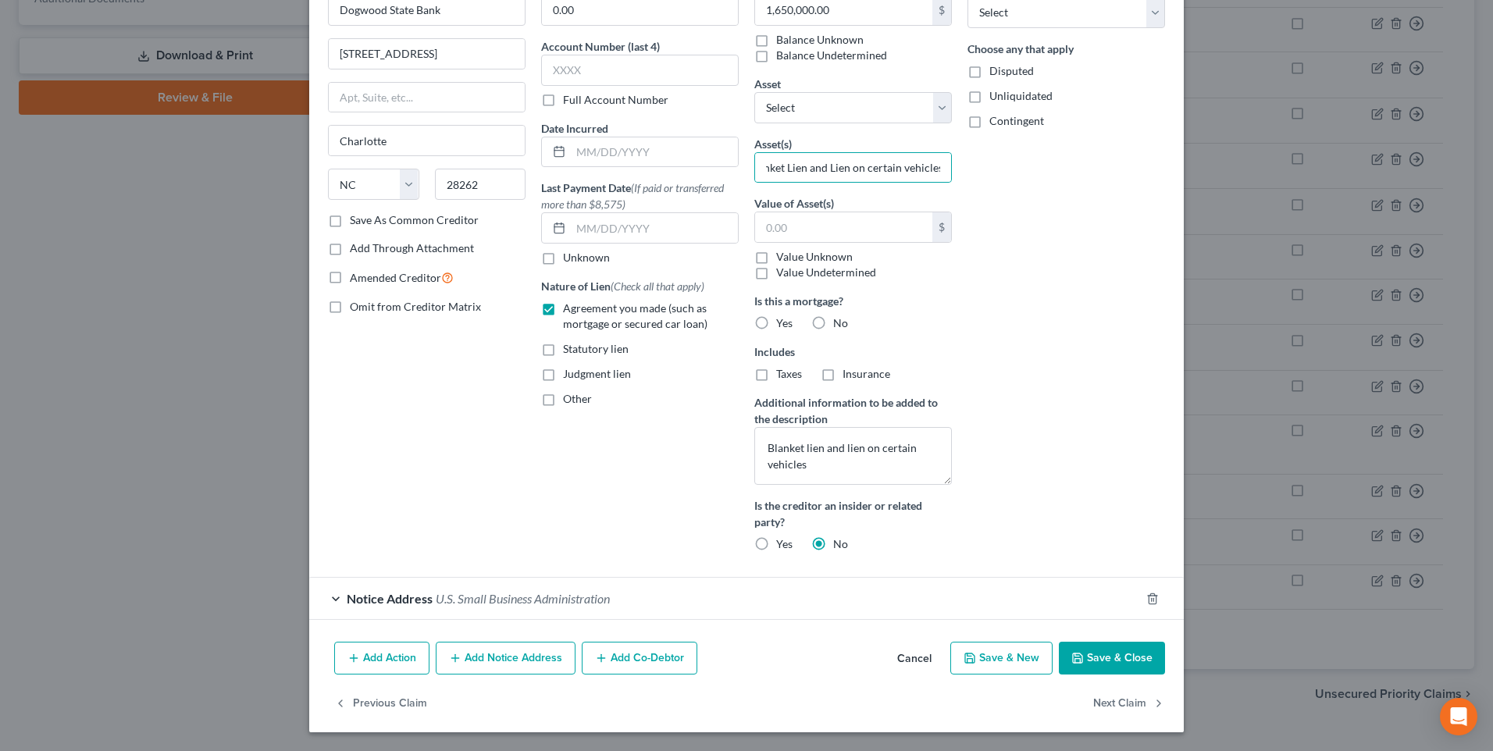
click at [1113, 669] on button "Save & Close" at bounding box center [1112, 658] width 106 height 33
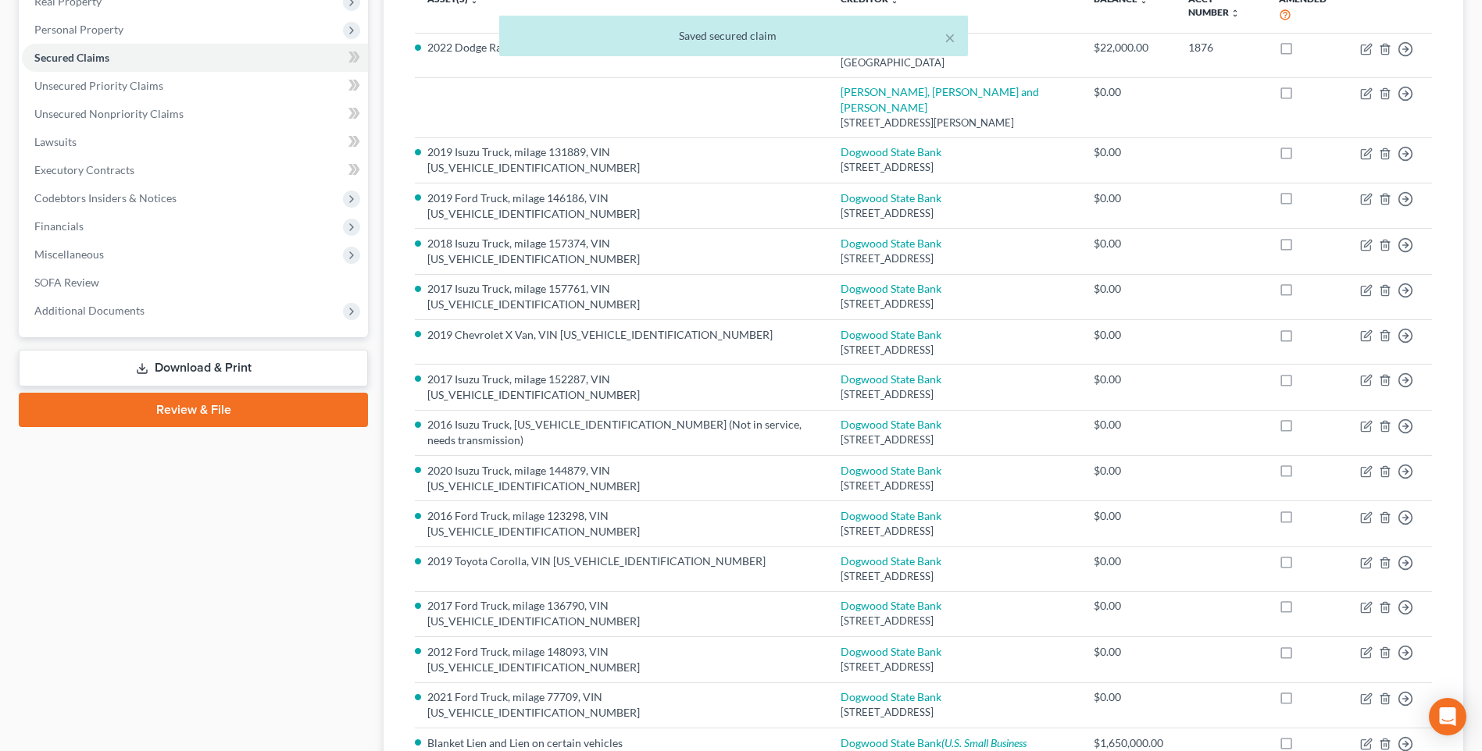
scroll to position [0, 0]
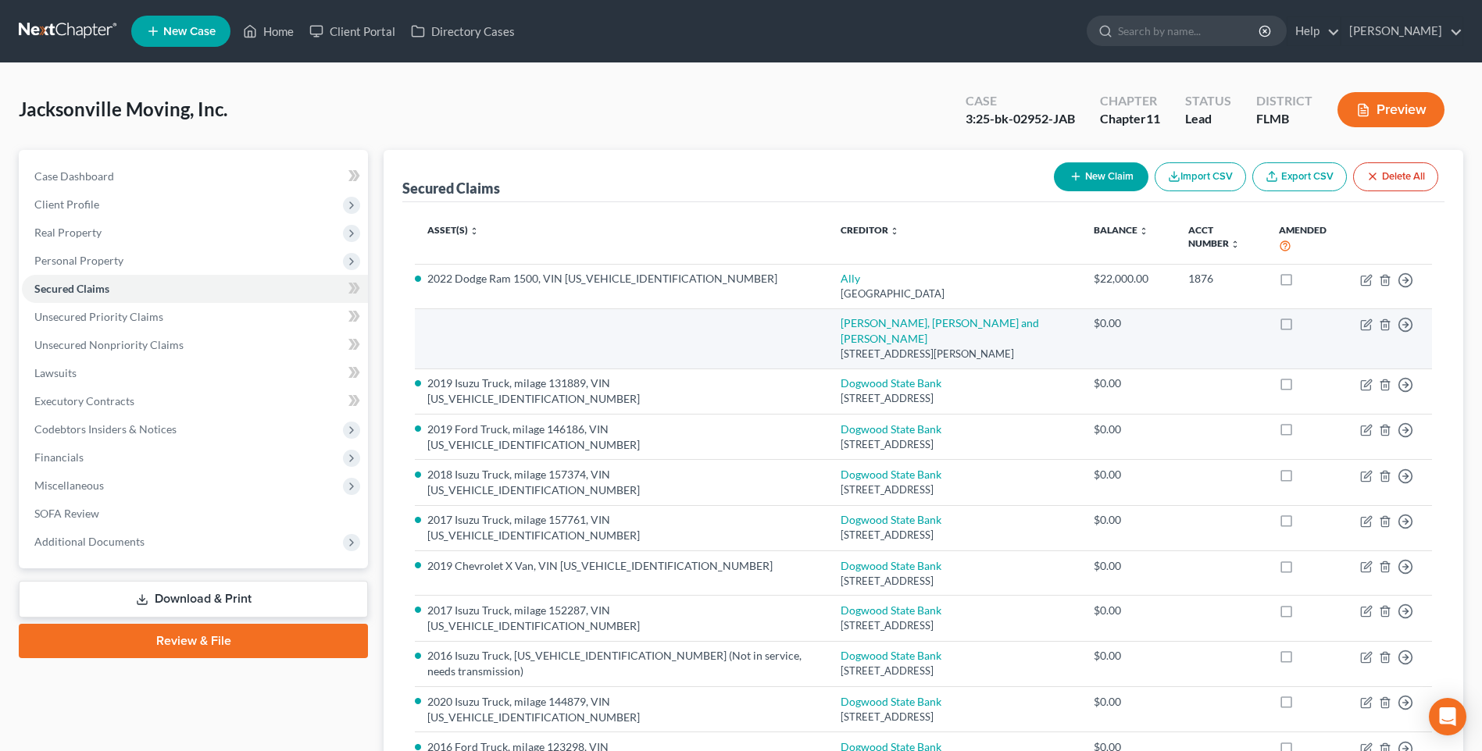
click at [708, 333] on td at bounding box center [621, 339] width 413 height 60
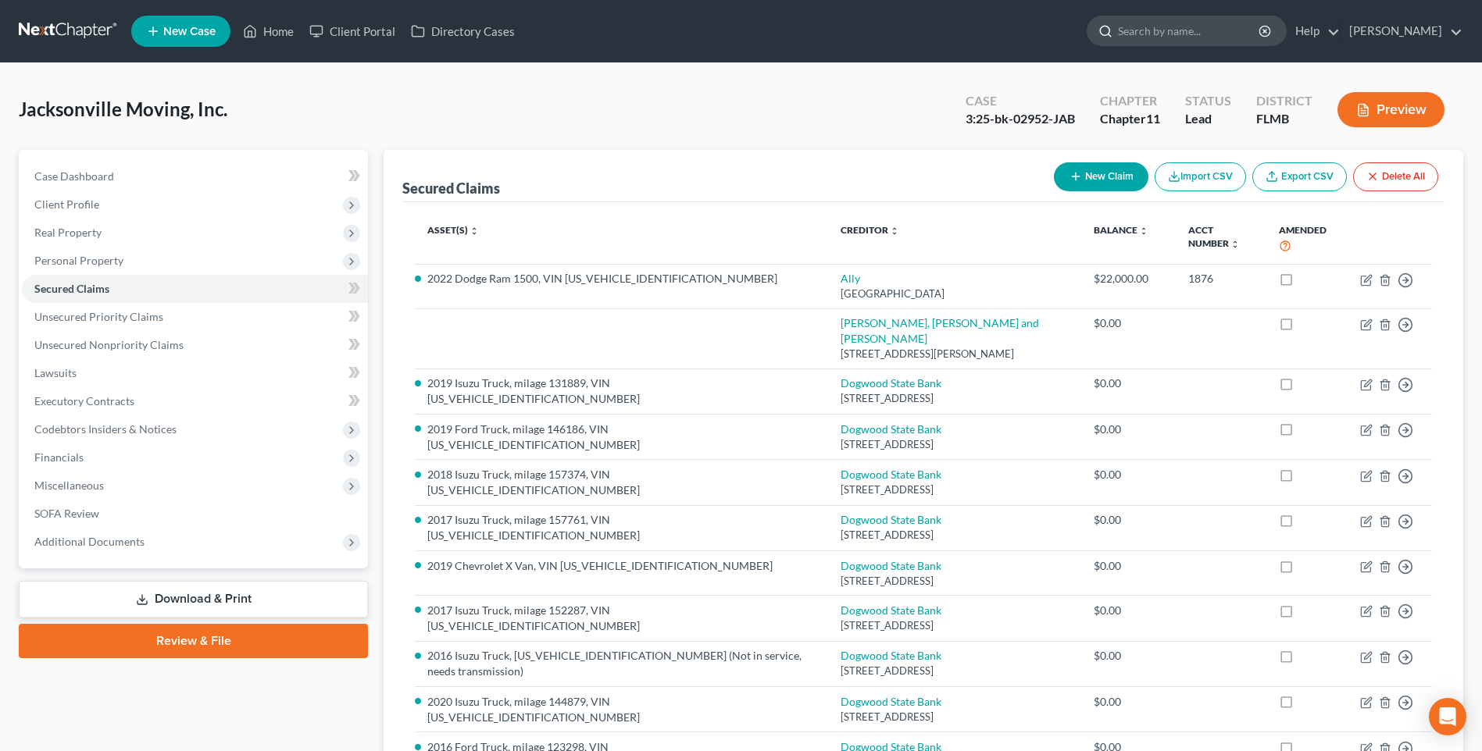
click at [1168, 28] on input "search" at bounding box center [1189, 30] width 143 height 29
click at [1331, 32] on link "Help" at bounding box center [1313, 31] width 52 height 28
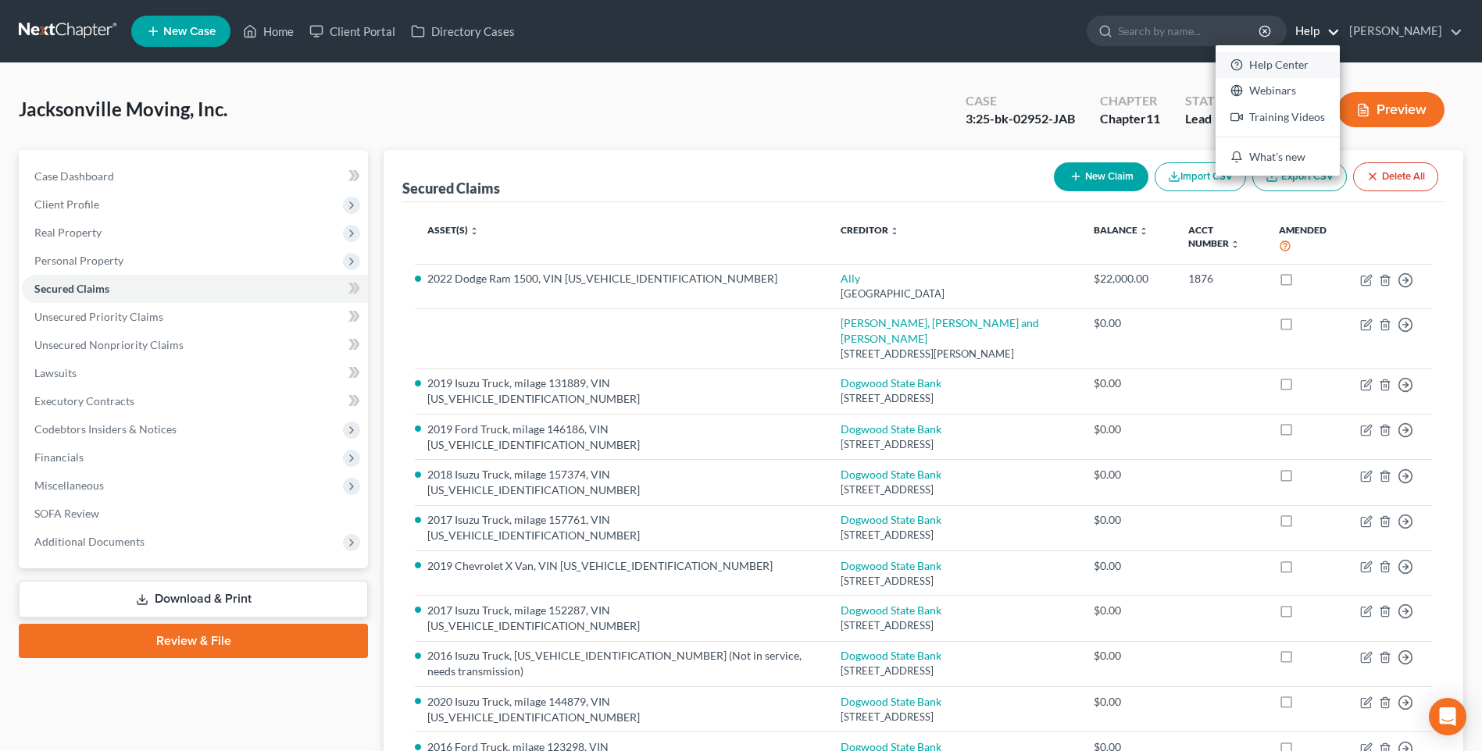
click at [1300, 60] on link "Help Center" at bounding box center [1277, 65] width 124 height 27
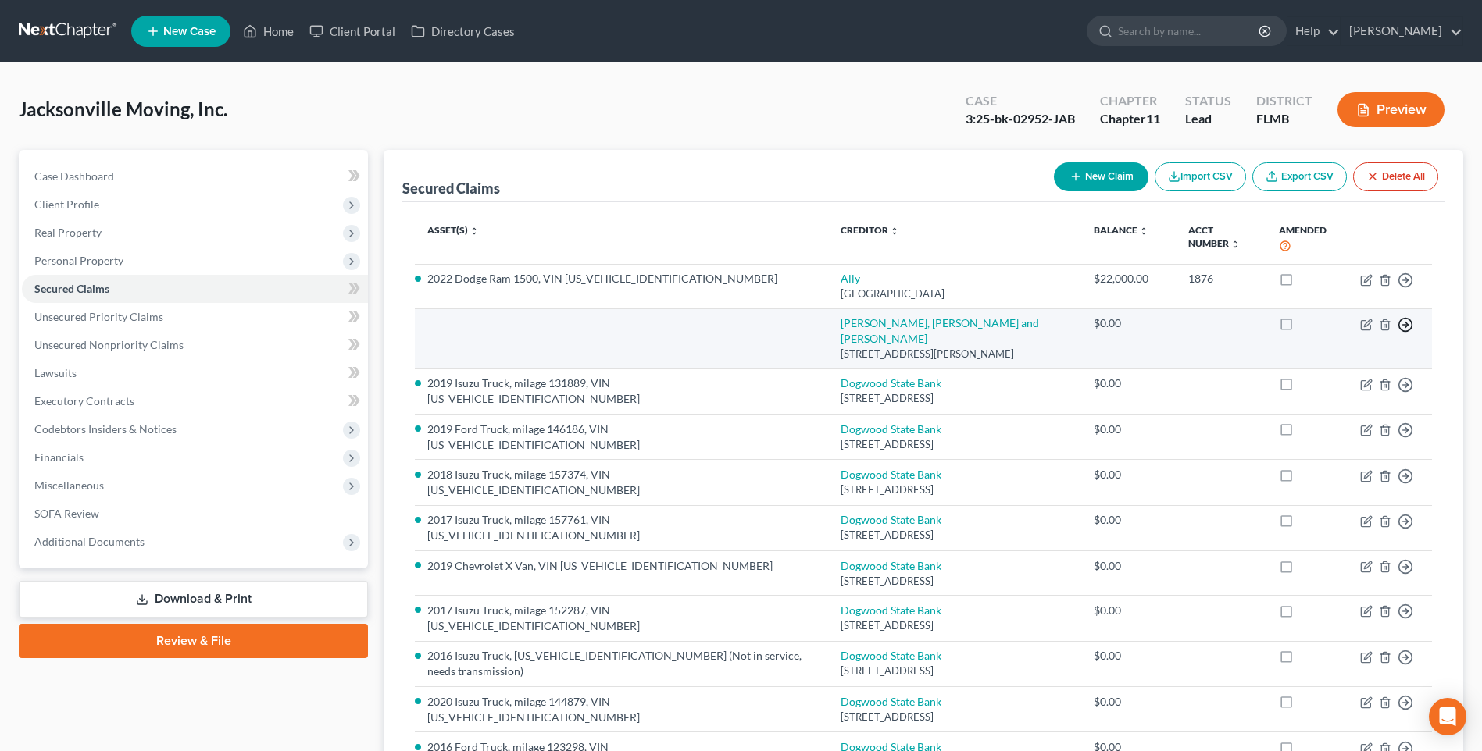
click at [1405, 325] on line "button" at bounding box center [1405, 325] width 5 height 0
click at [1322, 362] on link "Move to F" at bounding box center [1333, 362] width 130 height 27
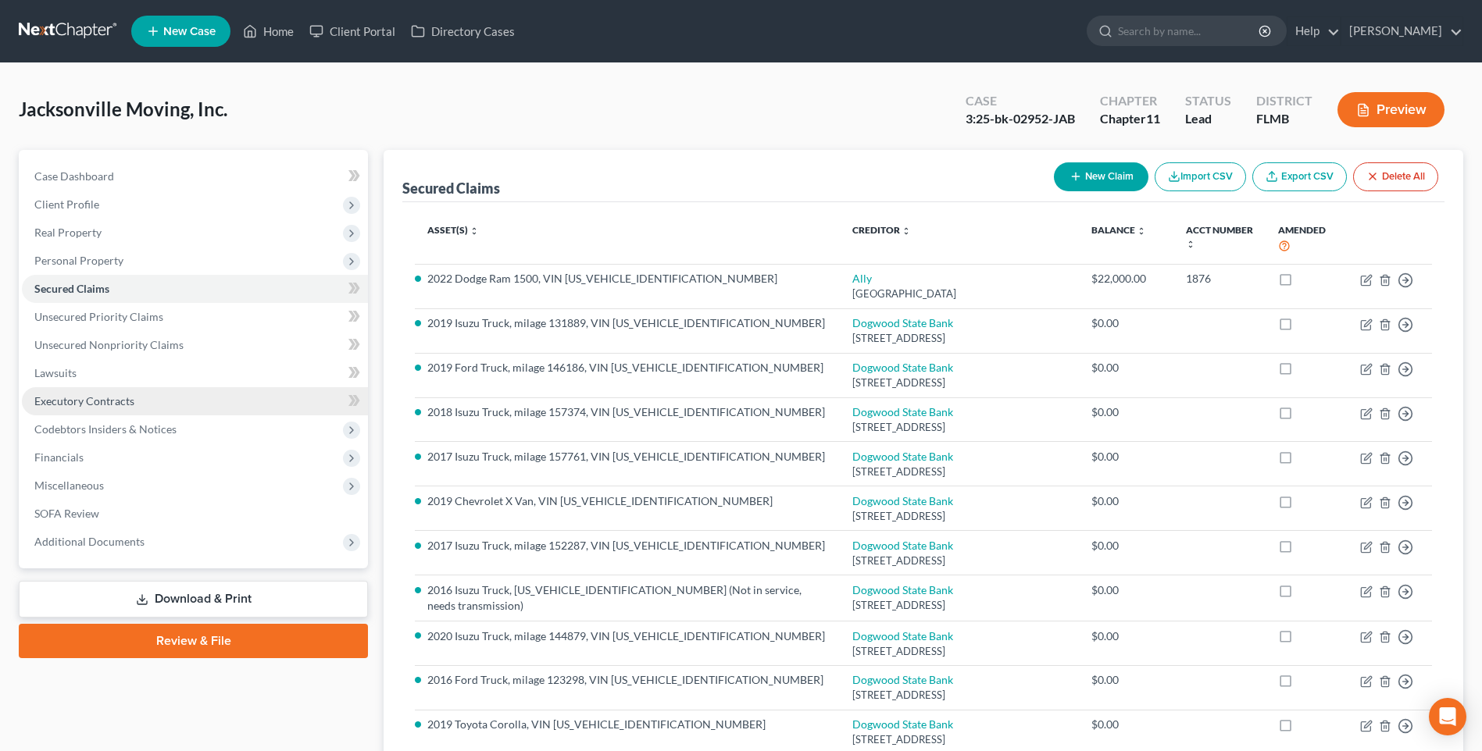
click at [77, 394] on span "Executory Contracts" at bounding box center [84, 400] width 100 height 13
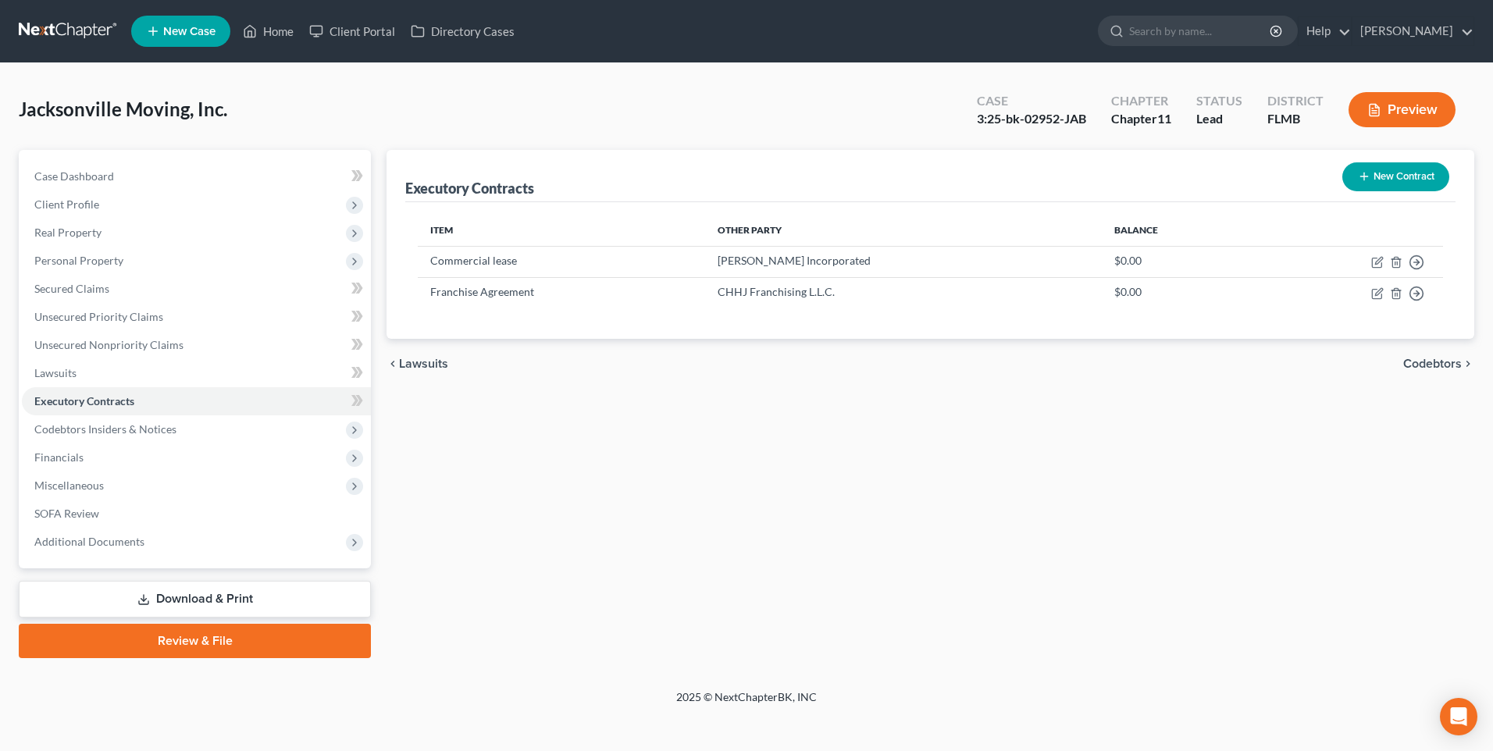
click at [1393, 175] on button "New Contract" at bounding box center [1396, 176] width 107 height 29
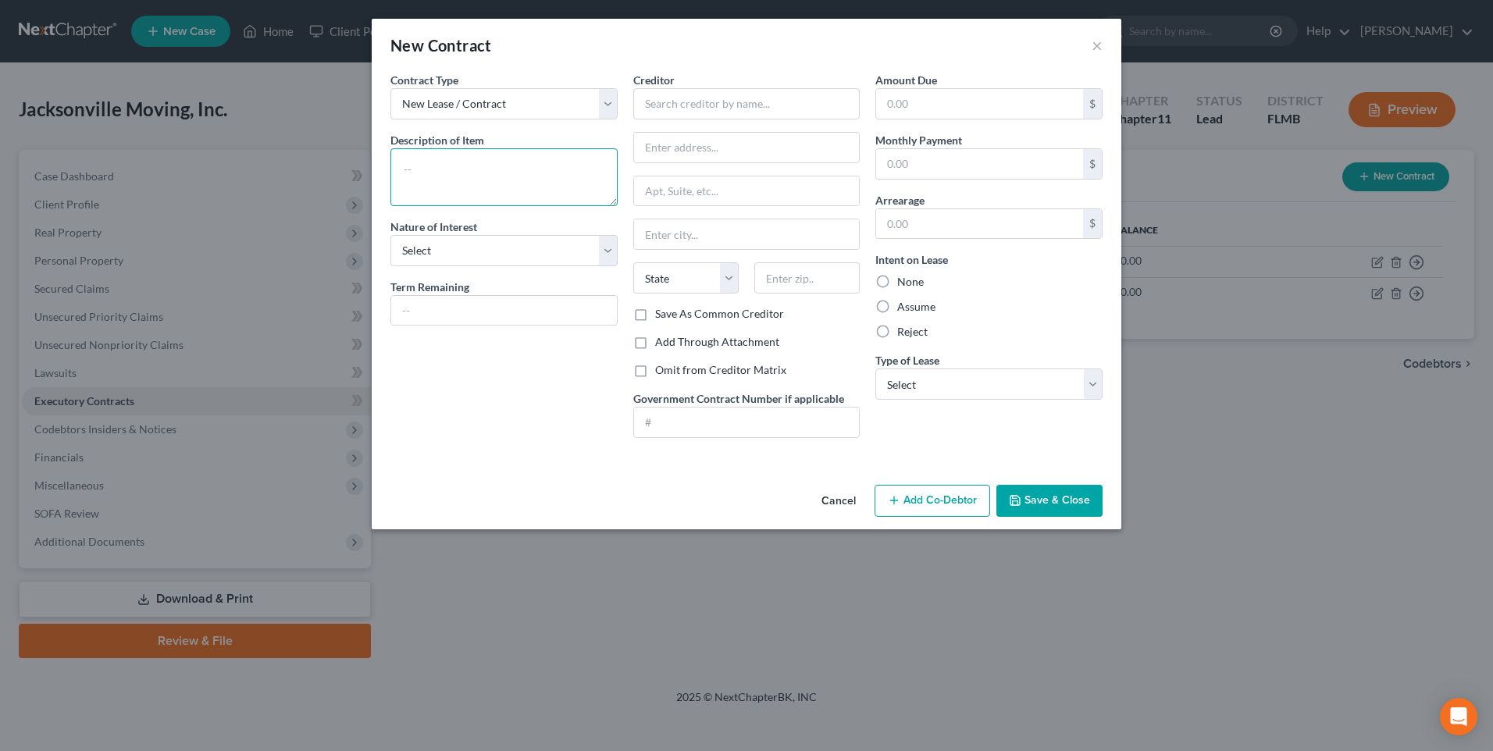
click at [490, 186] on textarea at bounding box center [504, 177] width 227 height 58
type textarea "Copier"
click at [607, 248] on select "Select Purchaser Agent Lessor Lessee" at bounding box center [504, 250] width 227 height 31
click at [391, 235] on select "Select Purchaser Agent Lessor Lessee" at bounding box center [504, 250] width 227 height 31
click at [611, 253] on select "Select Purchaser Agent Lessor Lessee" at bounding box center [504, 250] width 227 height 31
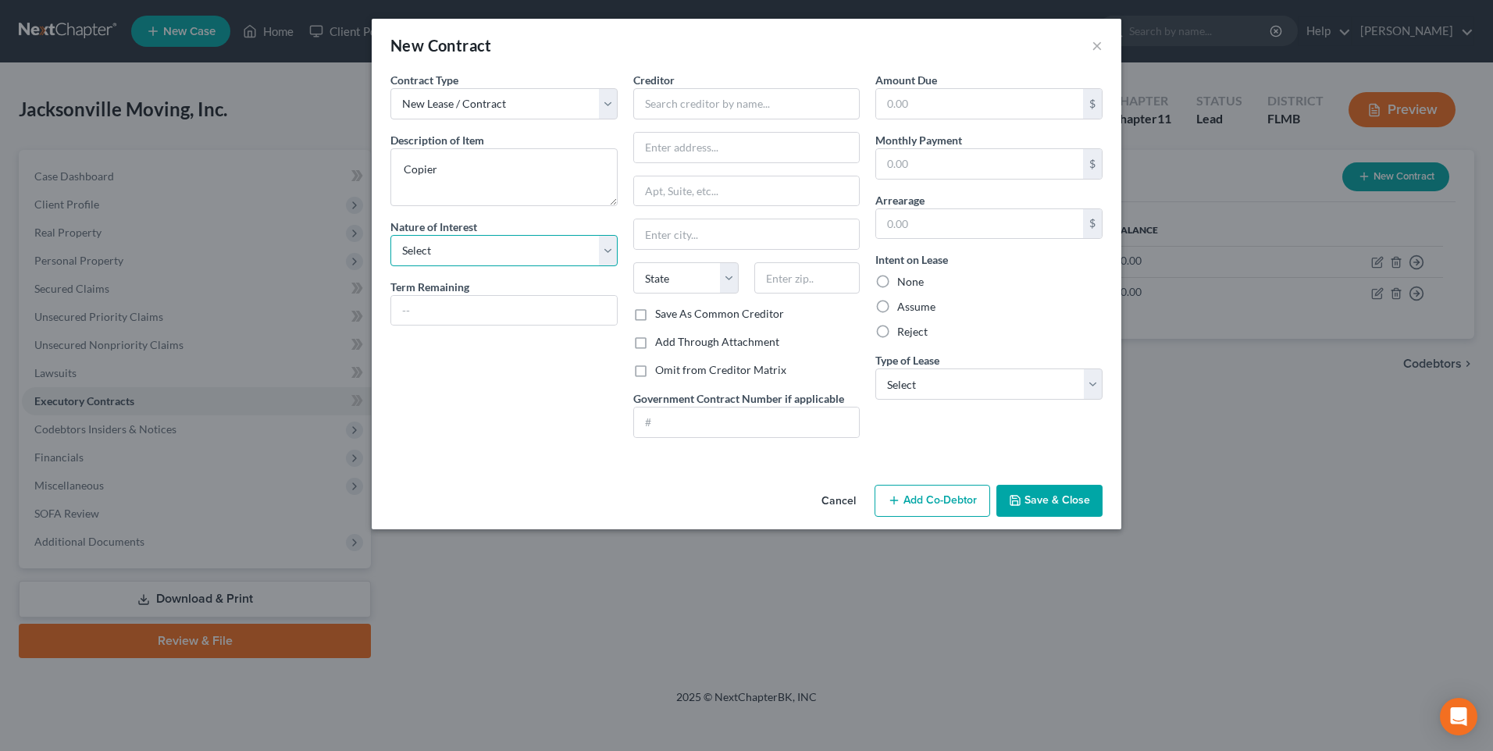
select select "3"
click at [391, 235] on select "Select Purchaser Agent Lessor Lessee" at bounding box center [504, 250] width 227 height 31
click at [532, 305] on input "text" at bounding box center [504, 311] width 226 height 30
click at [487, 319] on input "text" at bounding box center [504, 311] width 226 height 30
type input "24 months"
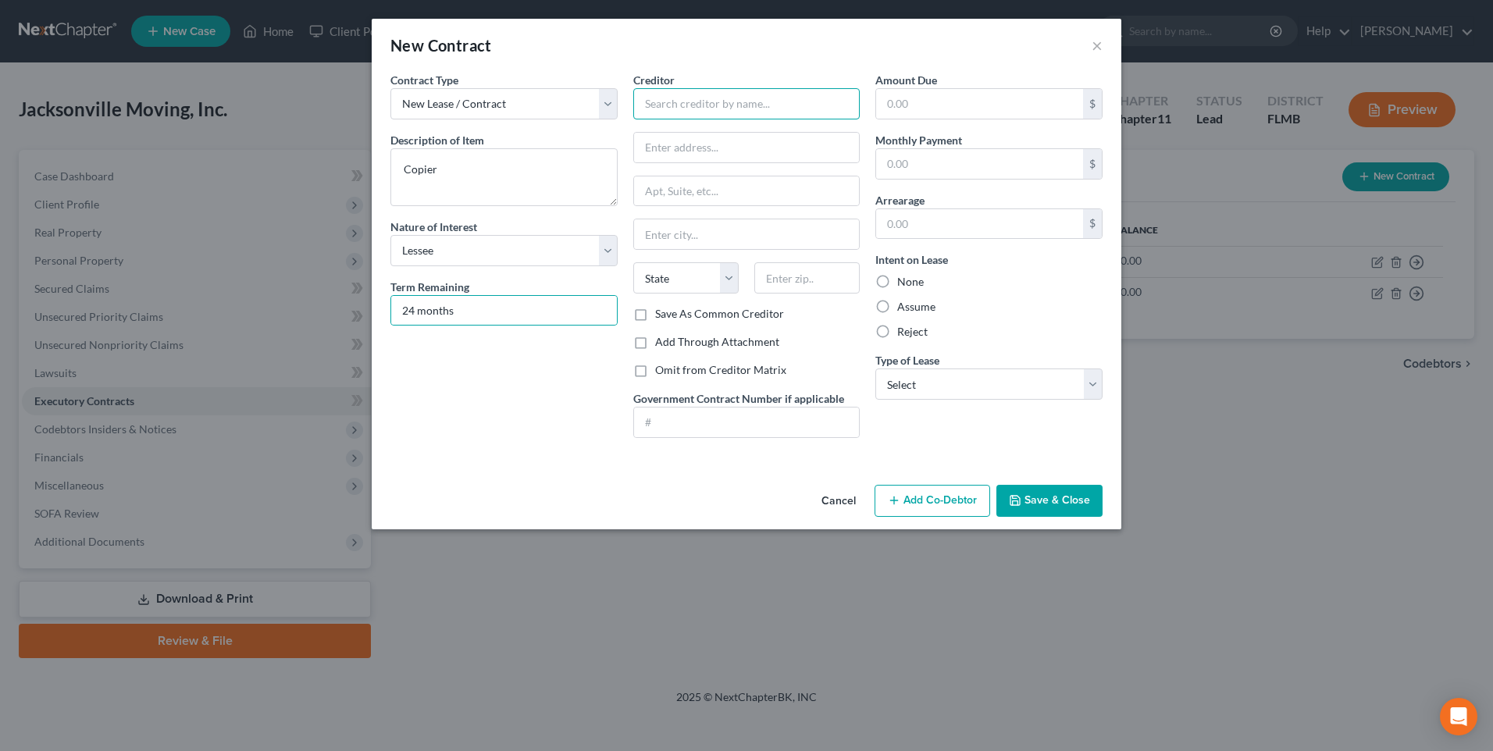
click at [698, 96] on input "text" at bounding box center [746, 103] width 227 height 31
type input "Great American Financial"
type input "PO Box 660831"
type input "Dallas"
select select "45"
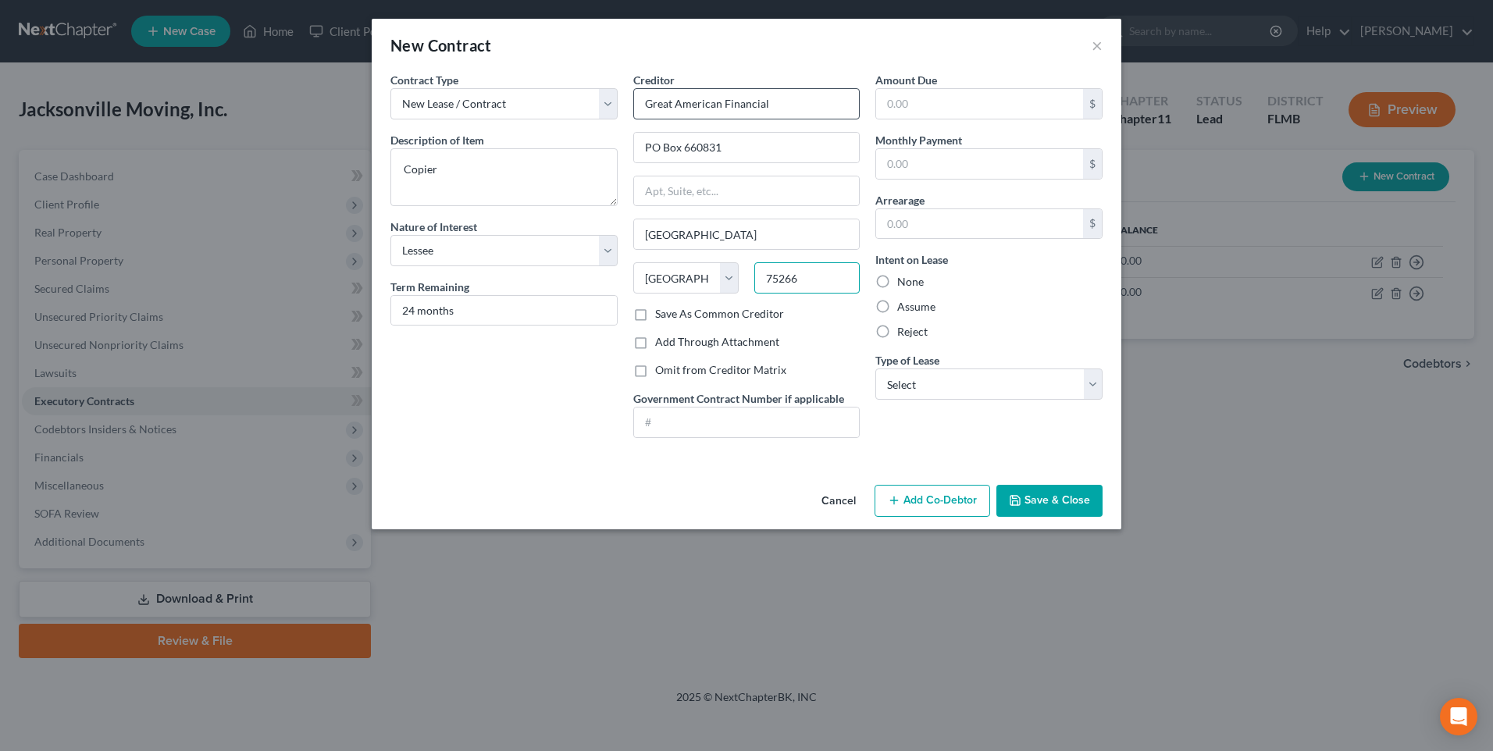
type input "75266"
click at [1092, 382] on select "Select Real Estate Car Other" at bounding box center [989, 384] width 227 height 31
select select "2"
click at [876, 369] on select "Select Real Estate Car Other" at bounding box center [989, 384] width 227 height 31
click at [1047, 505] on button "Save & Close" at bounding box center [1050, 501] width 106 height 33
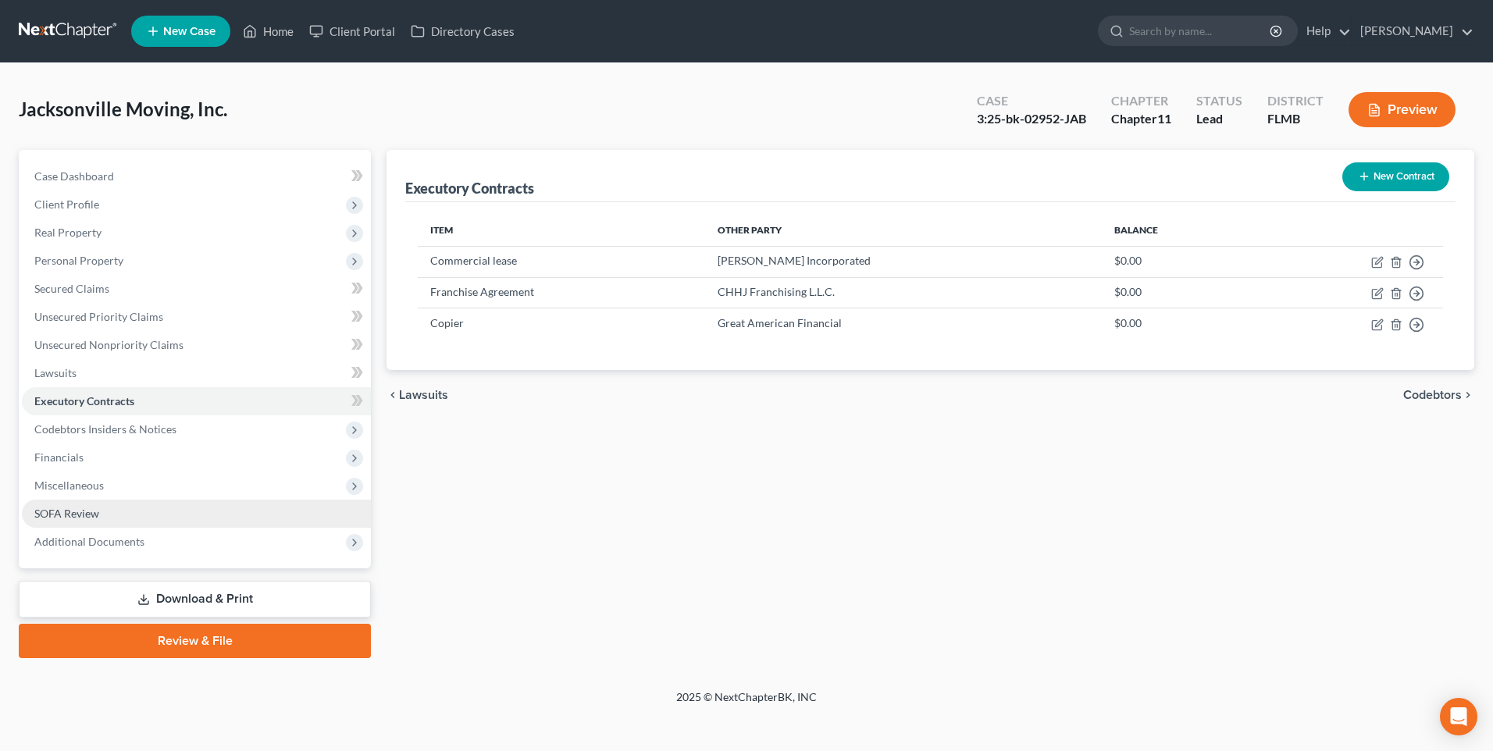
click at [60, 512] on span "SOFA Review" at bounding box center [66, 513] width 65 height 13
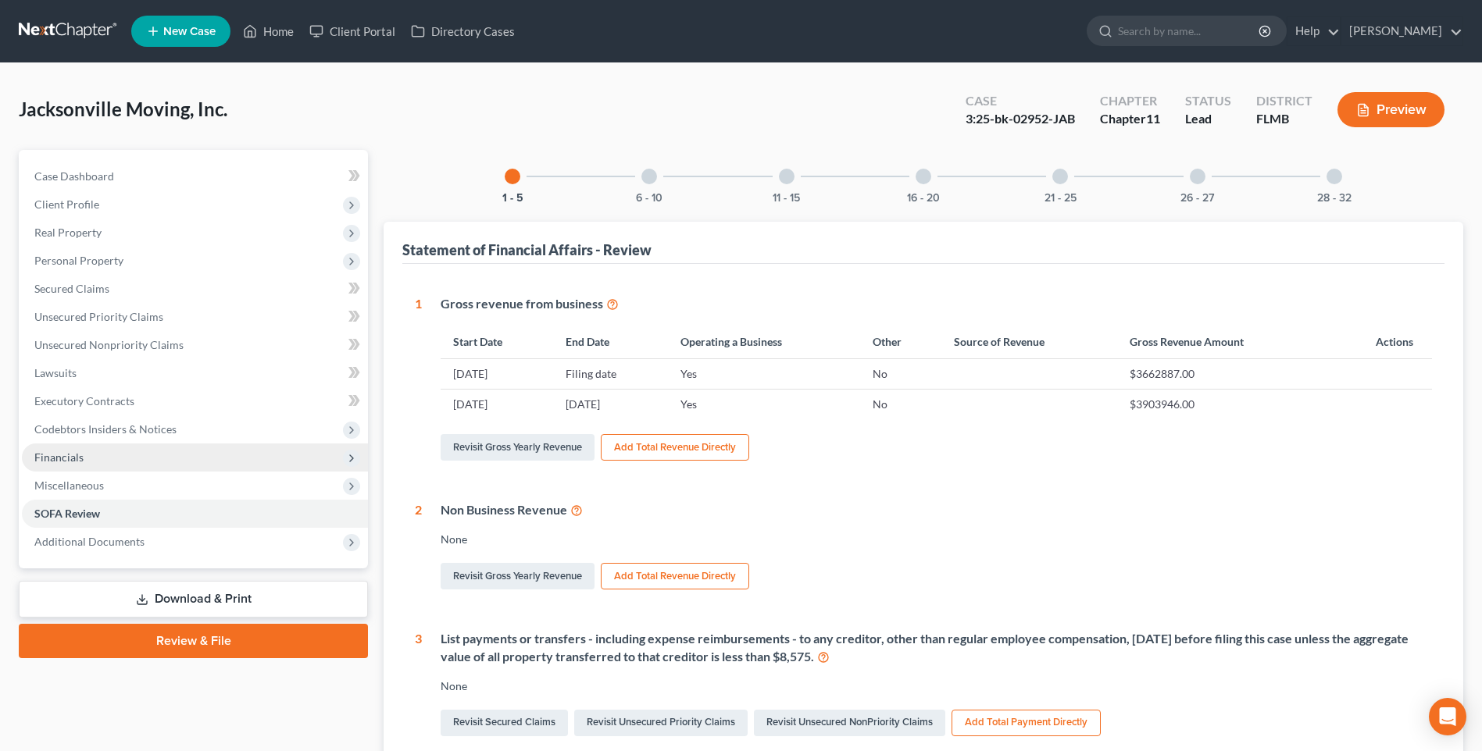
click at [55, 448] on span "Financials" at bounding box center [195, 458] width 346 height 28
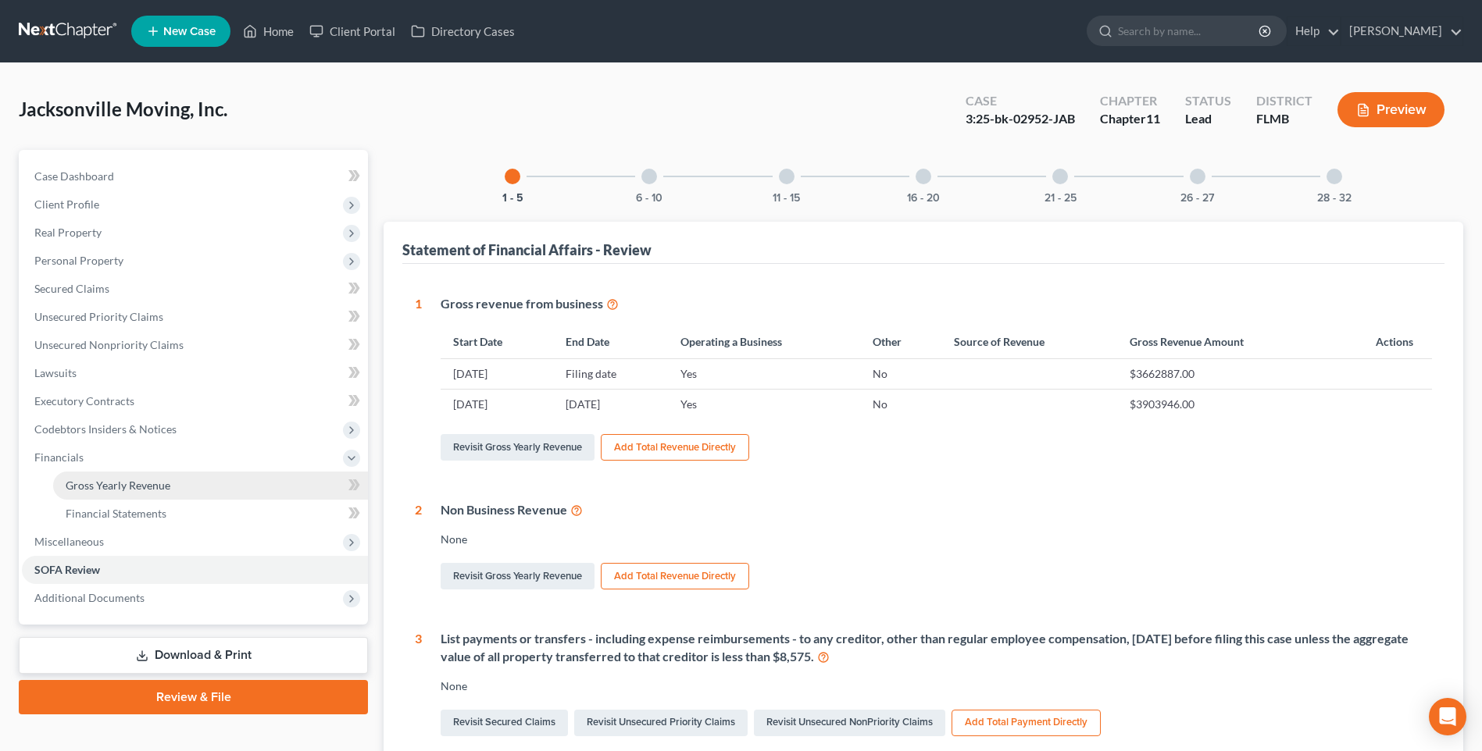
click at [100, 484] on span "Gross Yearly Revenue" at bounding box center [118, 485] width 105 height 13
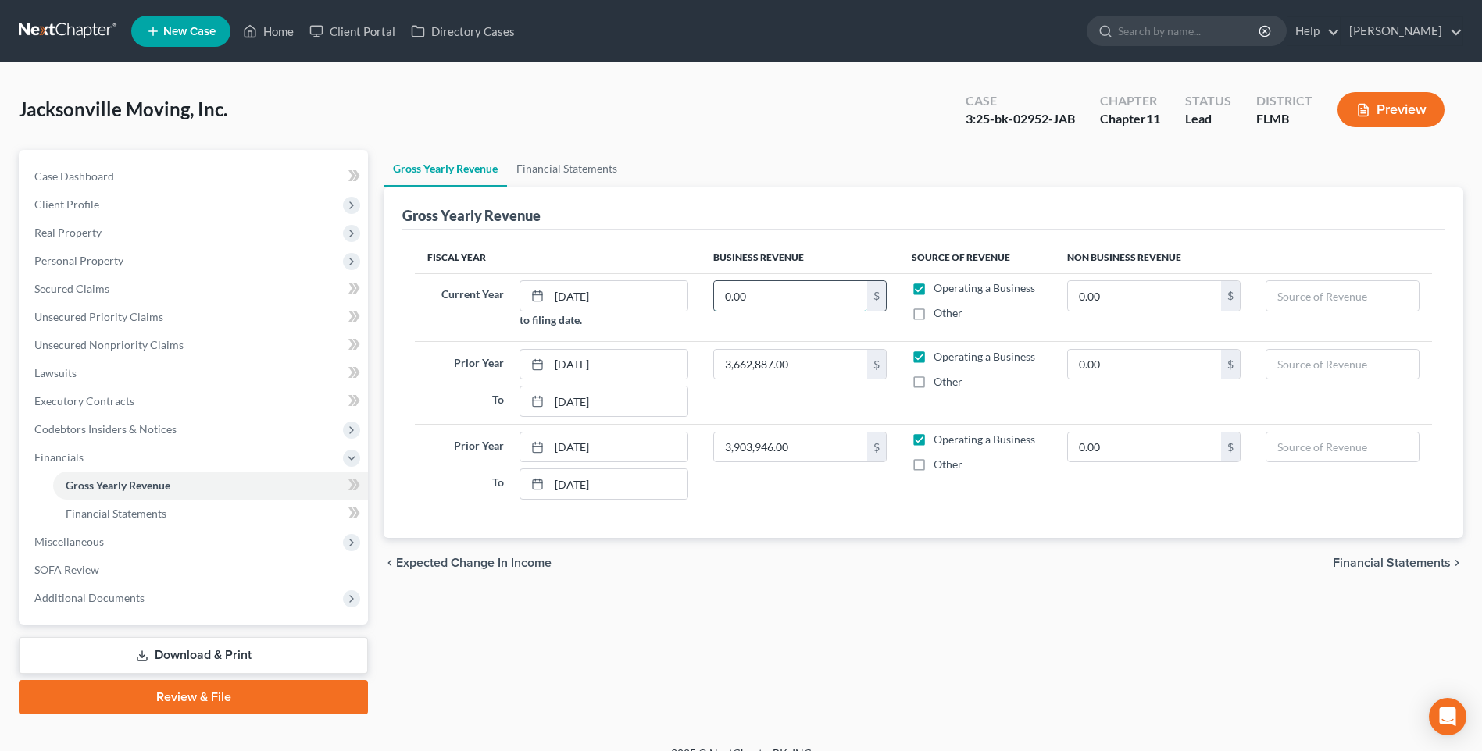
click at [836, 301] on input "0.00" at bounding box center [790, 296] width 153 height 30
click at [792, 299] on input "2,160,520" at bounding box center [790, 296] width 153 height 30
type input "2,160,520.00"
click at [1036, 694] on div "Gross Yearly Revenue Financial Statements Gross Yearly Revenue Fiscal Year Busi…" at bounding box center [923, 432] width 1095 height 565
click at [121, 513] on span "Financial Statements" at bounding box center [116, 513] width 101 height 13
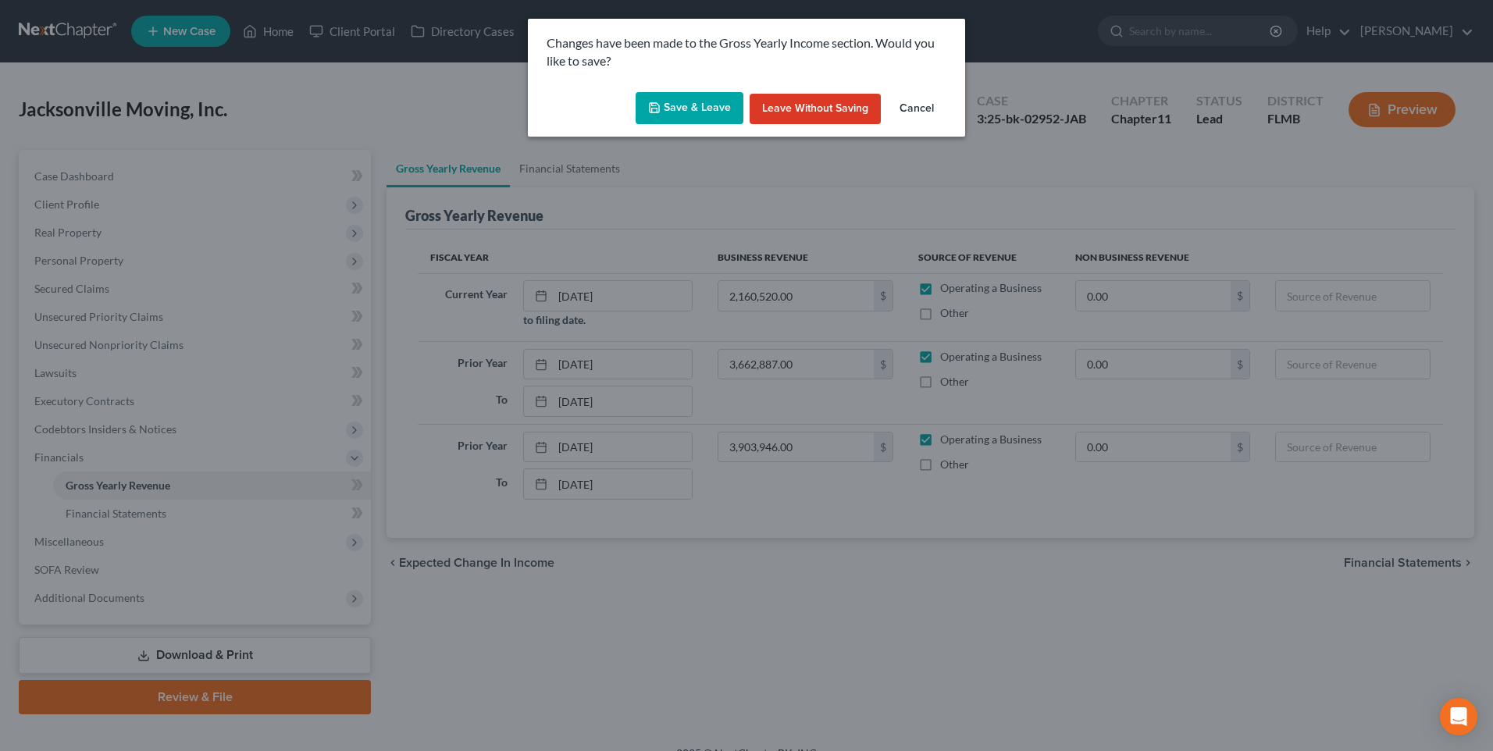
click at [710, 105] on button "Save & Leave" at bounding box center [690, 108] width 108 height 33
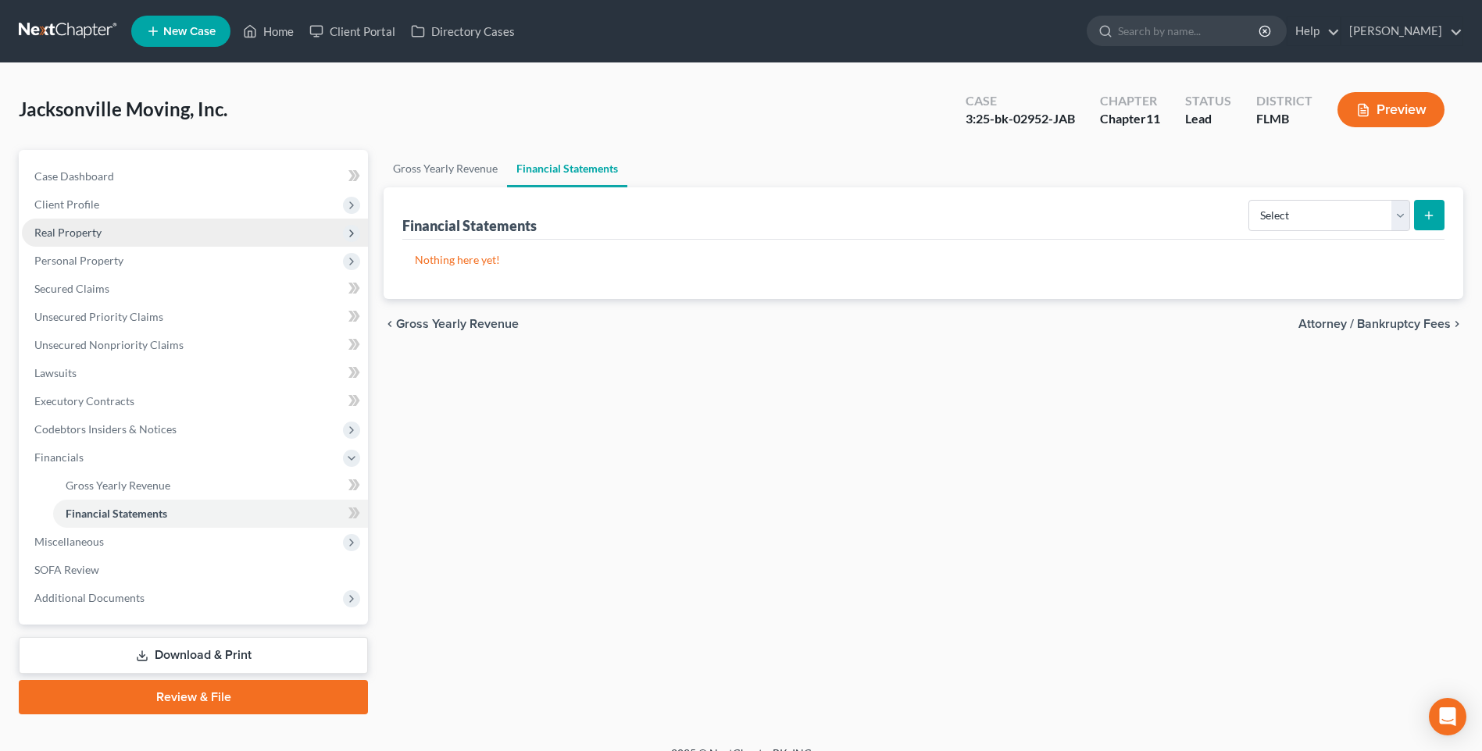
click at [63, 234] on span "Real Property" at bounding box center [67, 232] width 67 height 13
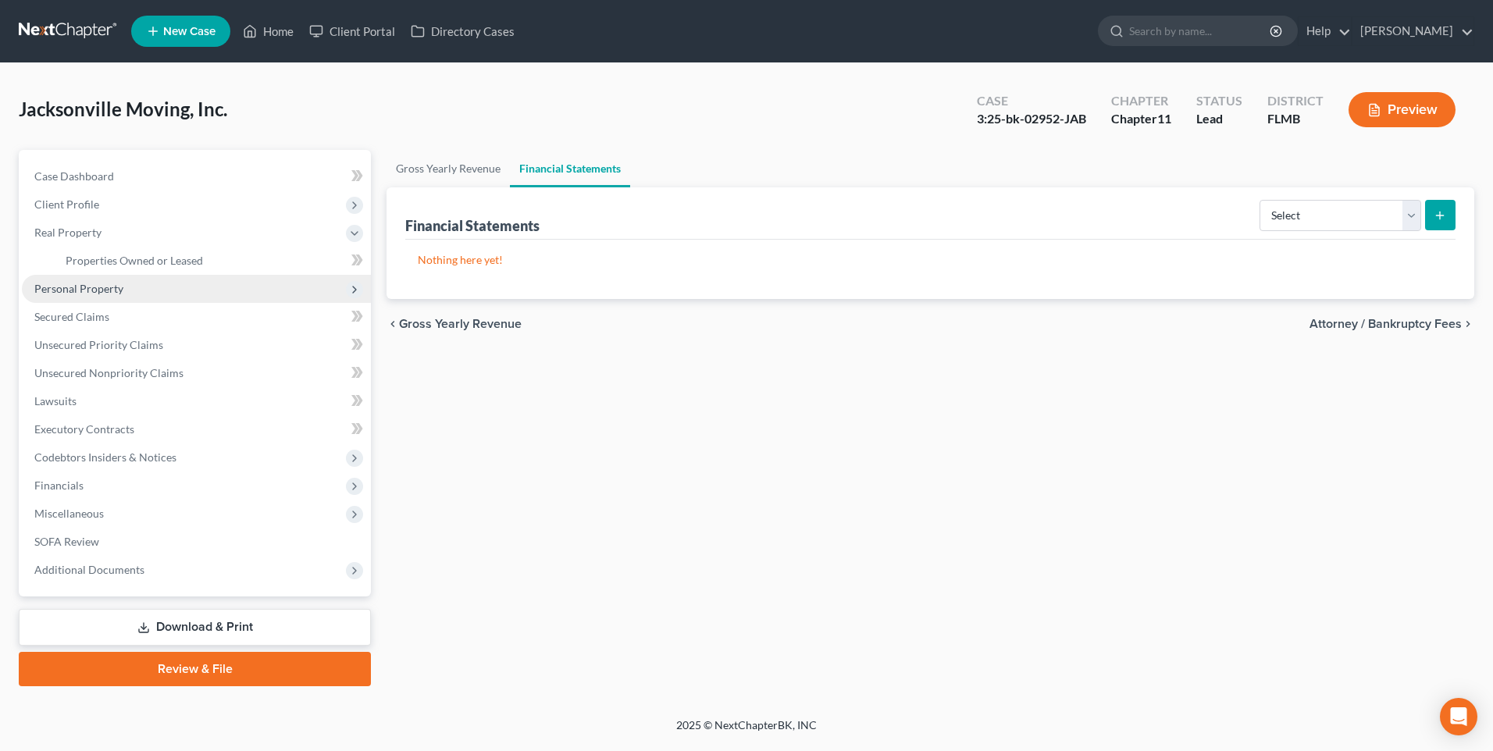
click at [69, 285] on span "Personal Property" at bounding box center [78, 288] width 89 height 13
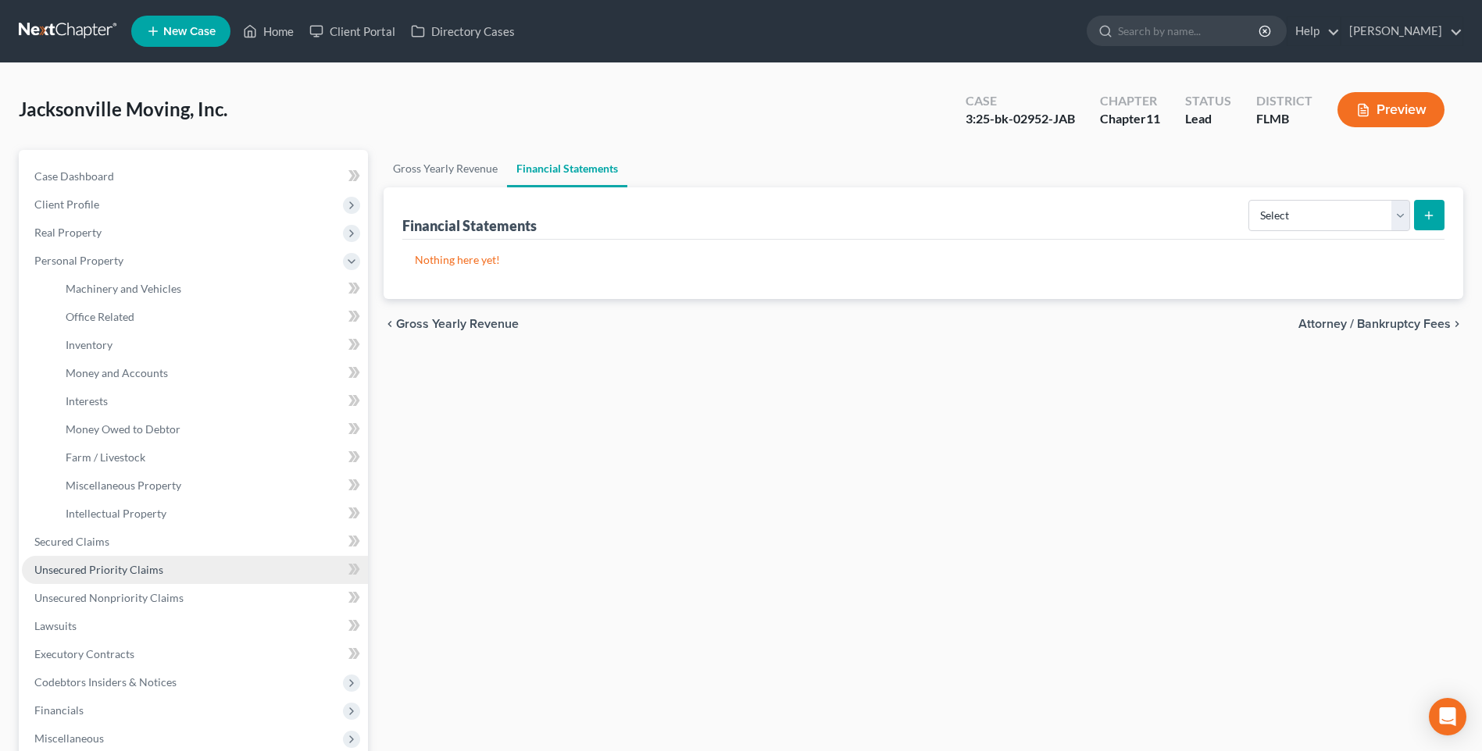
scroll to position [78, 0]
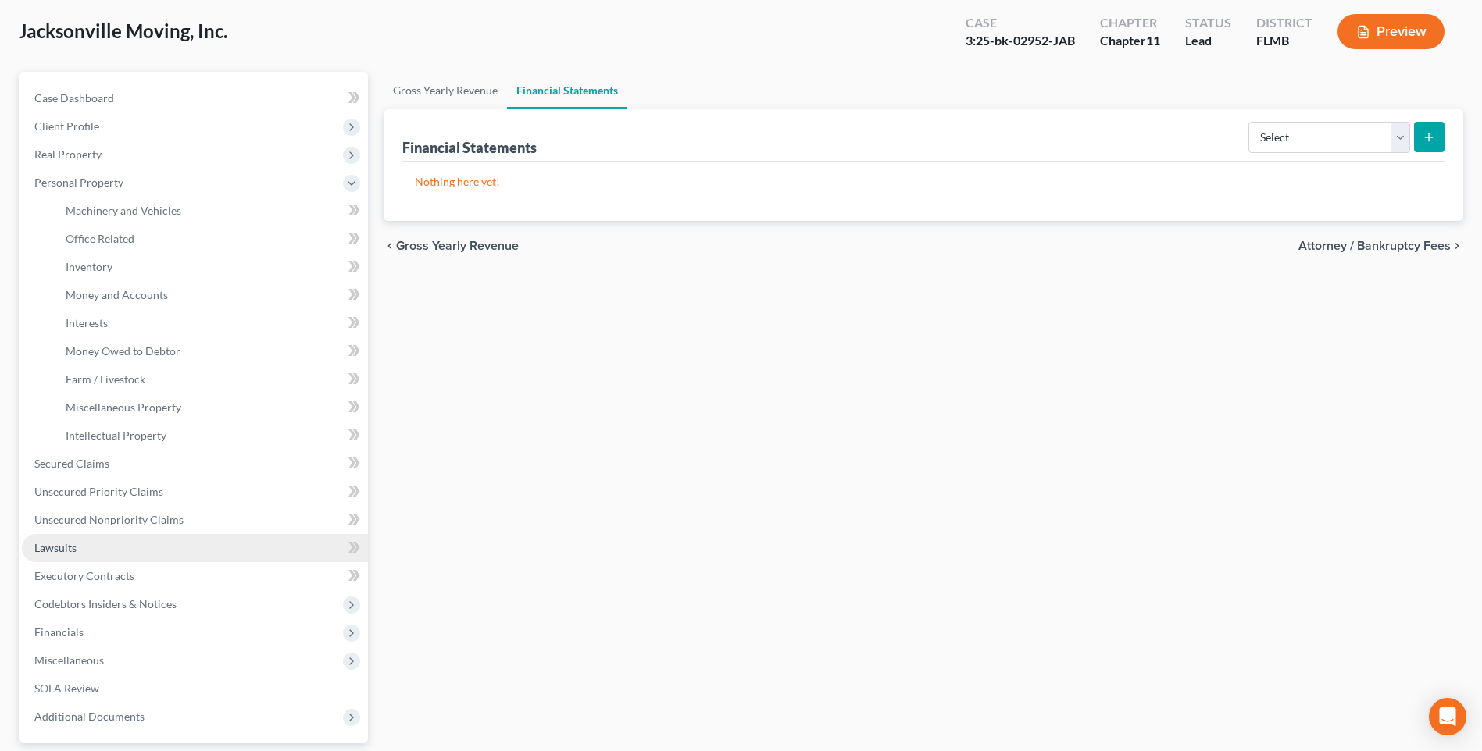
click at [90, 545] on link "Lawsuits" at bounding box center [195, 548] width 346 height 28
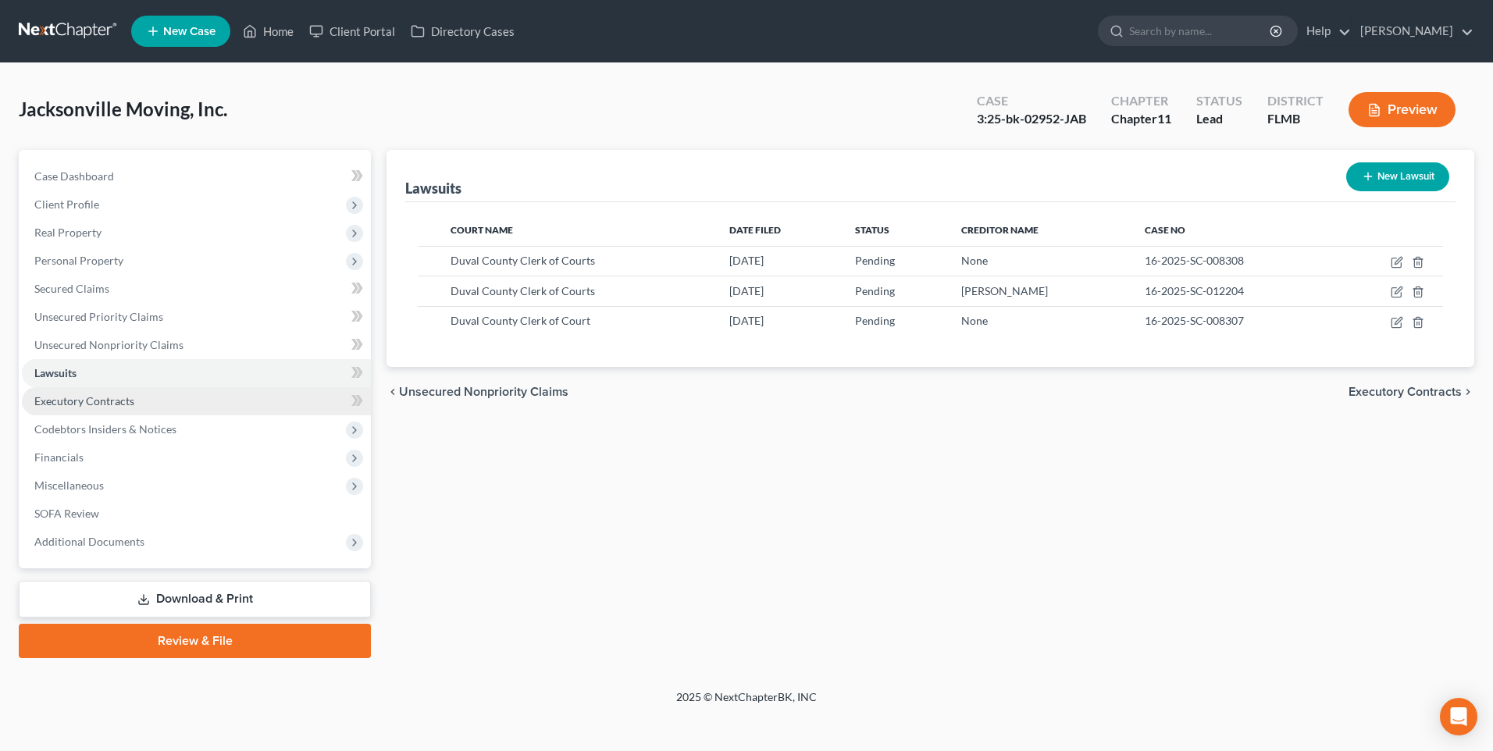
click at [116, 408] on link "Executory Contracts" at bounding box center [196, 401] width 349 height 28
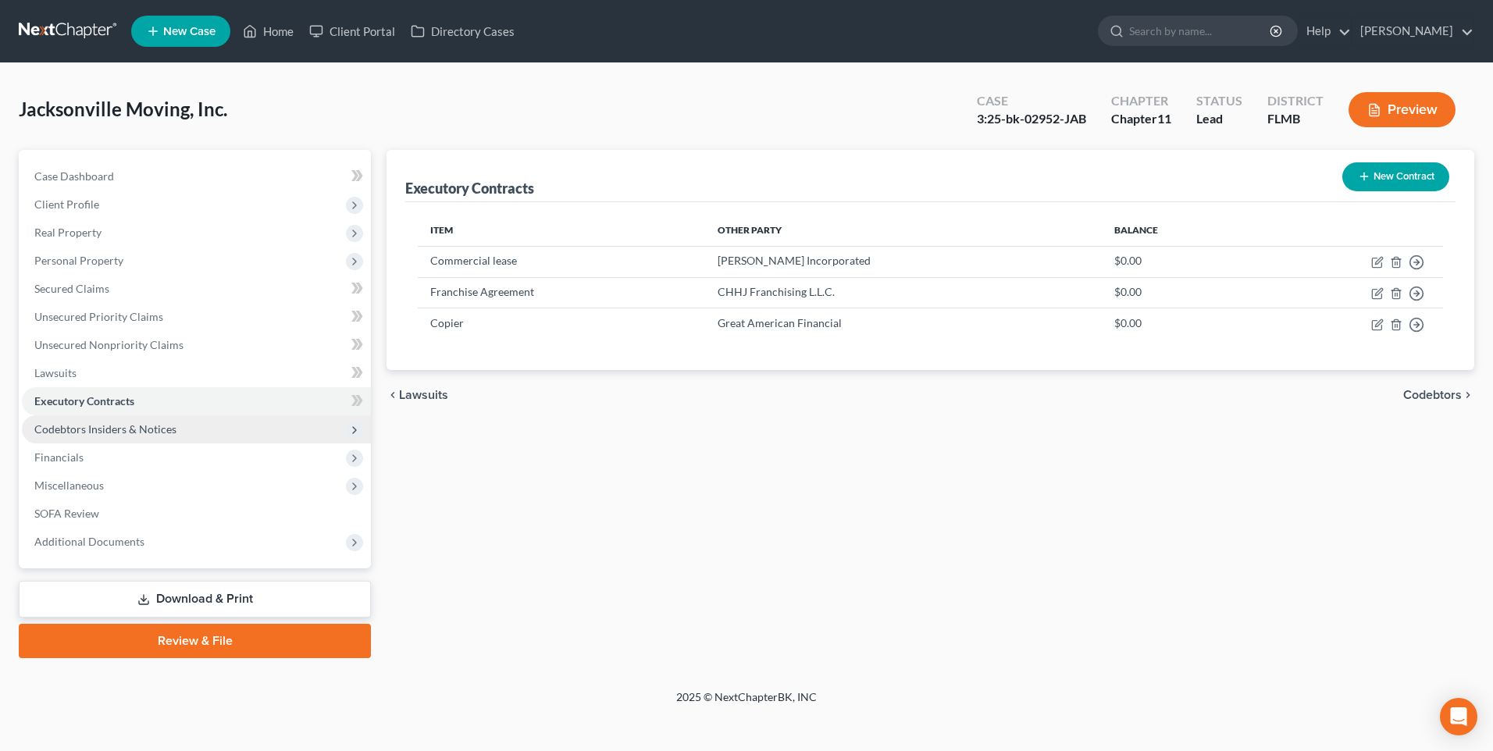
click at [80, 428] on span "Codebtors Insiders & Notices" at bounding box center [105, 429] width 142 height 13
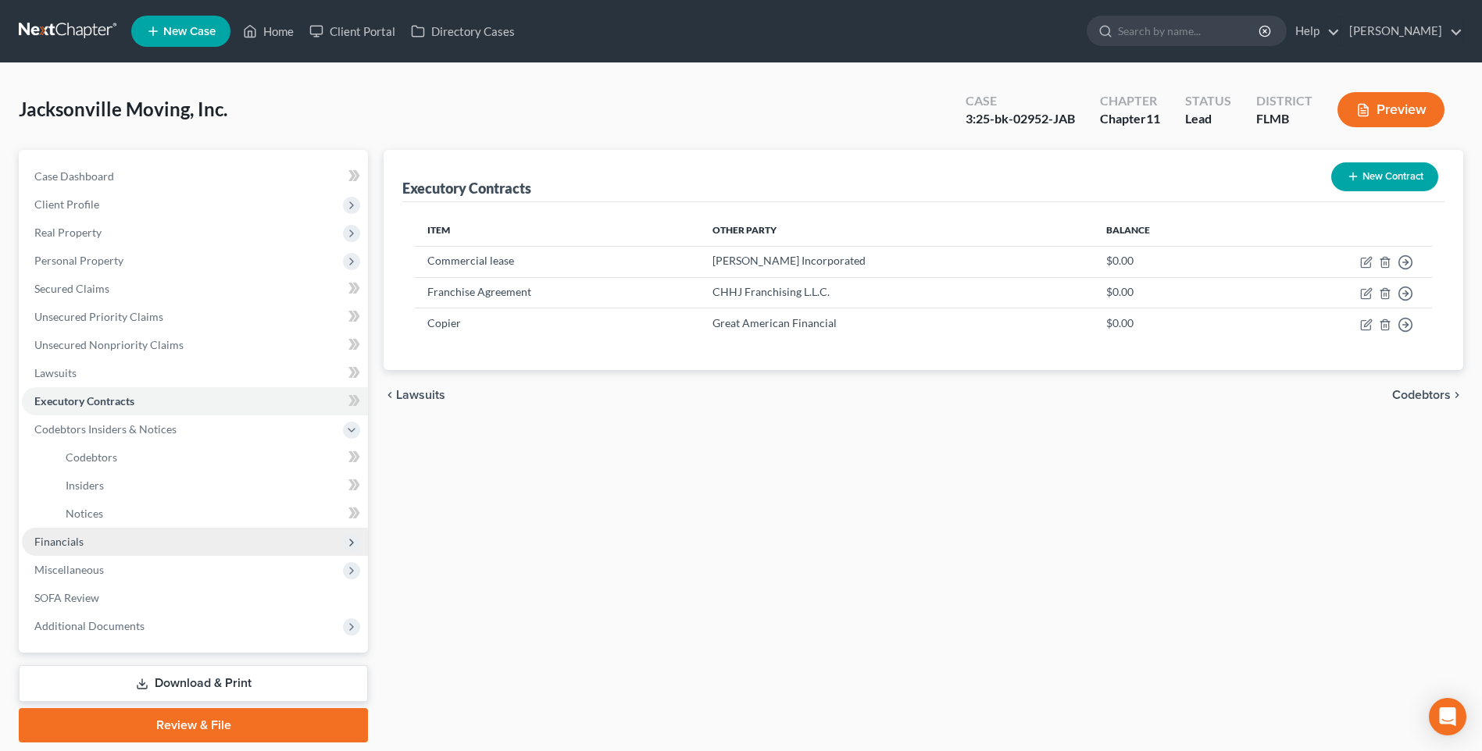
click at [61, 548] on span "Financials" at bounding box center [58, 541] width 49 height 13
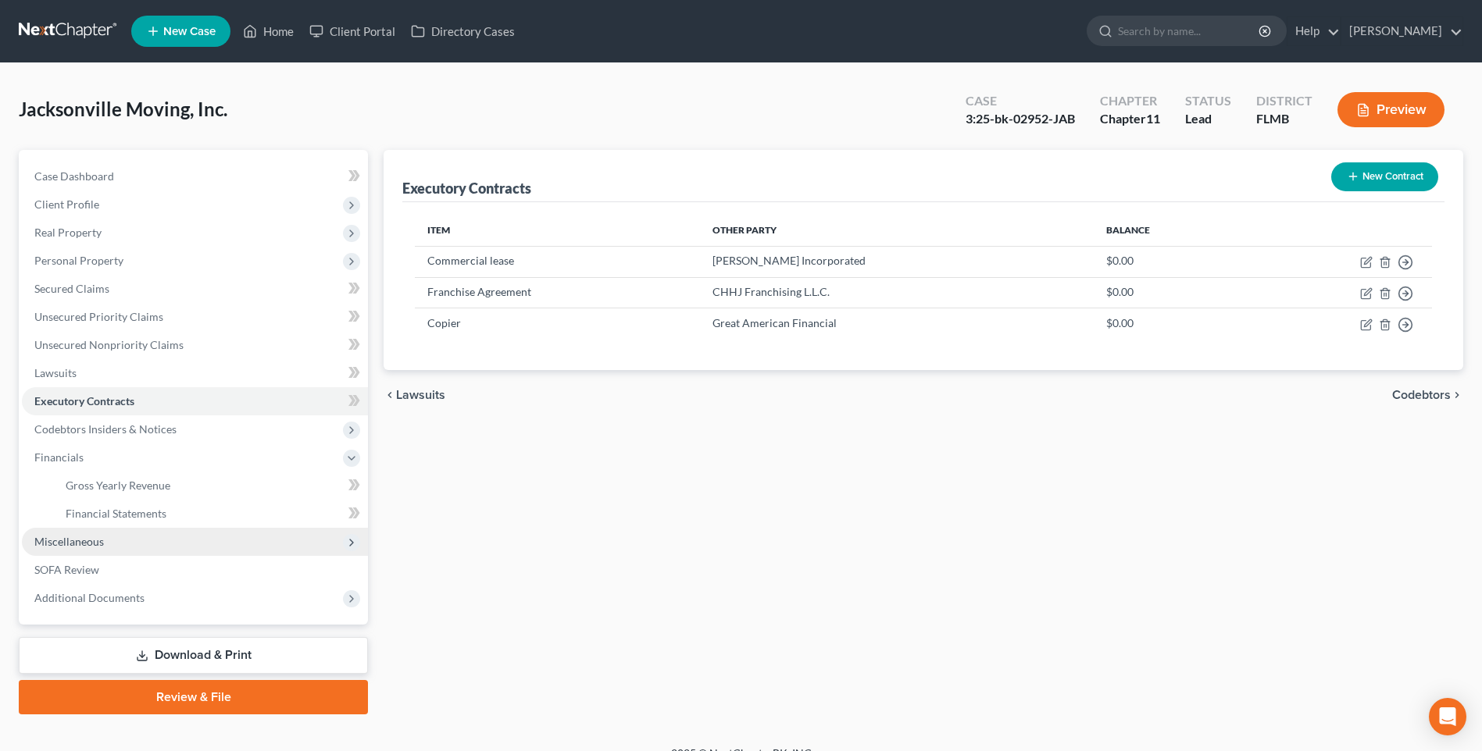
click at [77, 542] on span "Miscellaneous" at bounding box center [69, 541] width 70 height 13
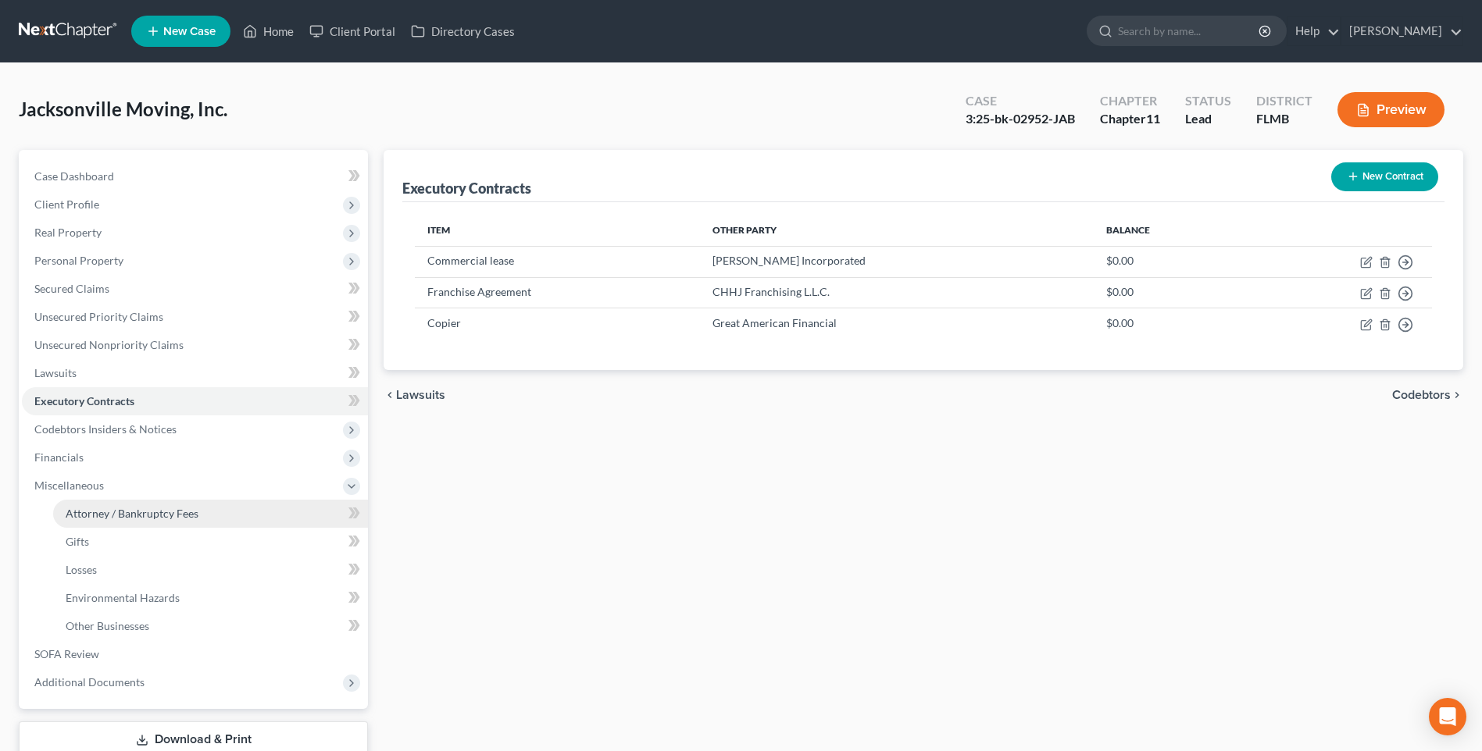
click at [144, 520] on link "Attorney / Bankruptcy Fees" at bounding box center [210, 514] width 315 height 28
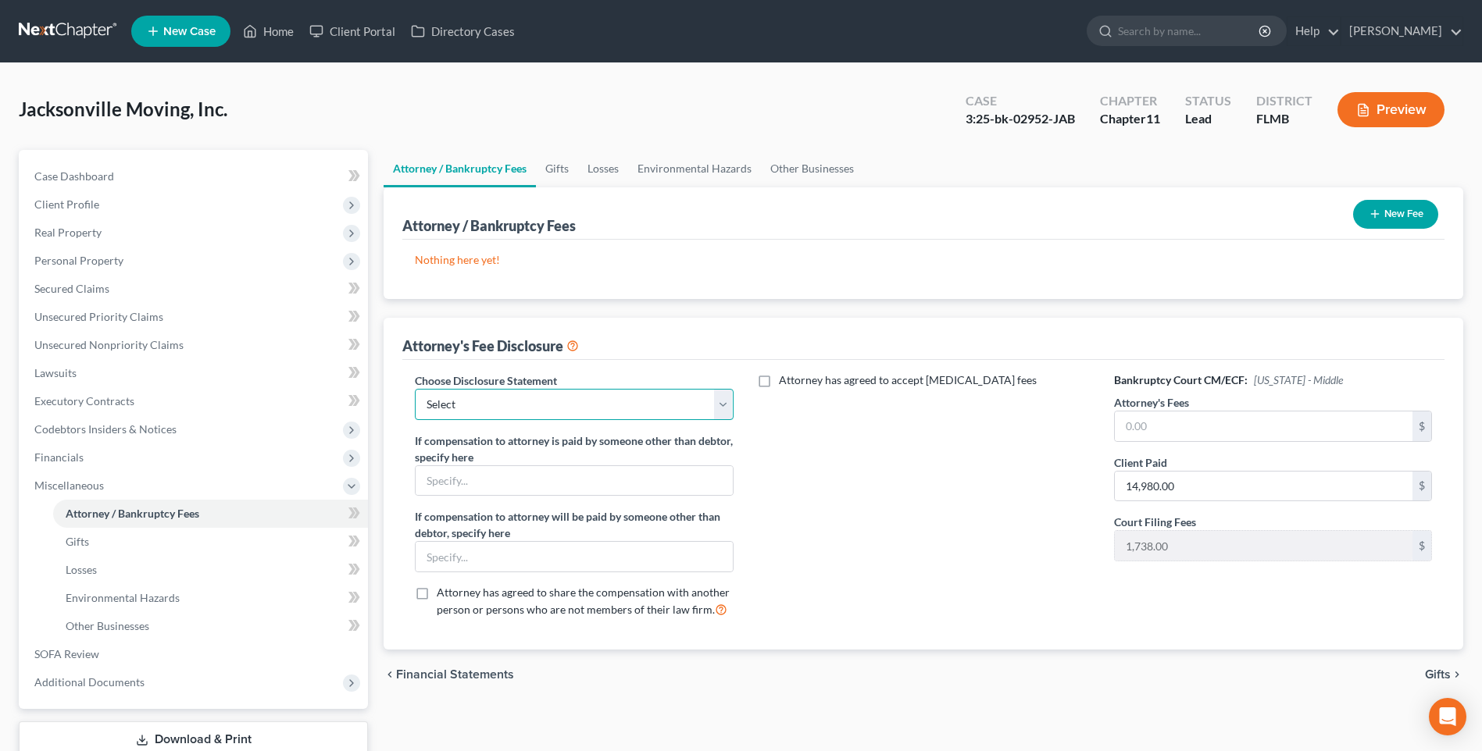
click at [721, 408] on select "Select Disclosure of Compensation of Attorney for Debtor" at bounding box center [574, 404] width 318 height 31
click at [587, 477] on input "text" at bounding box center [574, 481] width 316 height 30
type input "20,000"
click at [1177, 420] on input "text" at bounding box center [1264, 427] width 298 height 30
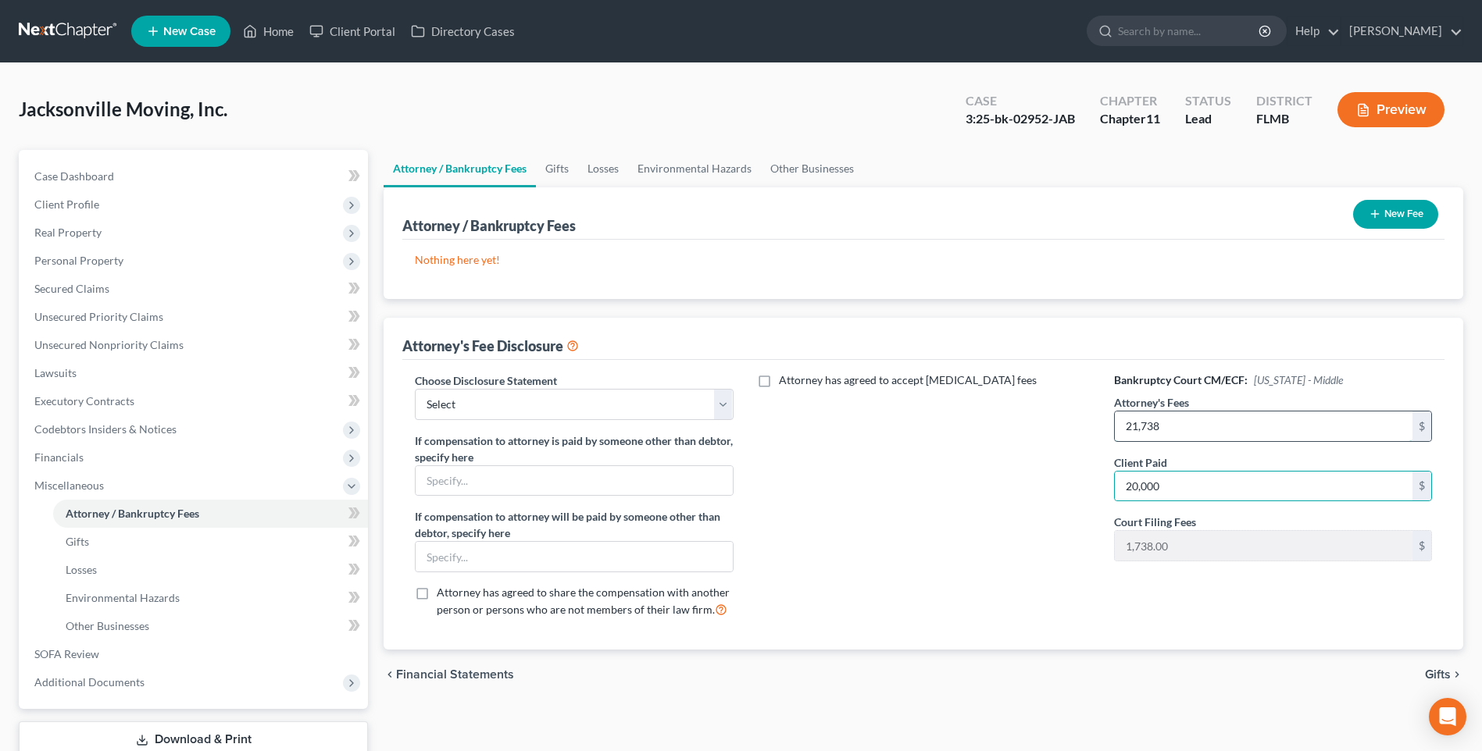
click at [1212, 422] on input "21,738" at bounding box center [1264, 427] width 298 height 30
type input "20,000"
click at [937, 651] on div "chevron_left Financial Statements Gifts chevron_right" at bounding box center [922, 675] width 1079 height 50
click at [719, 401] on select "Select Disclosure of Compensation of Attorney for Debtor" at bounding box center [574, 404] width 318 height 31
select select "0"
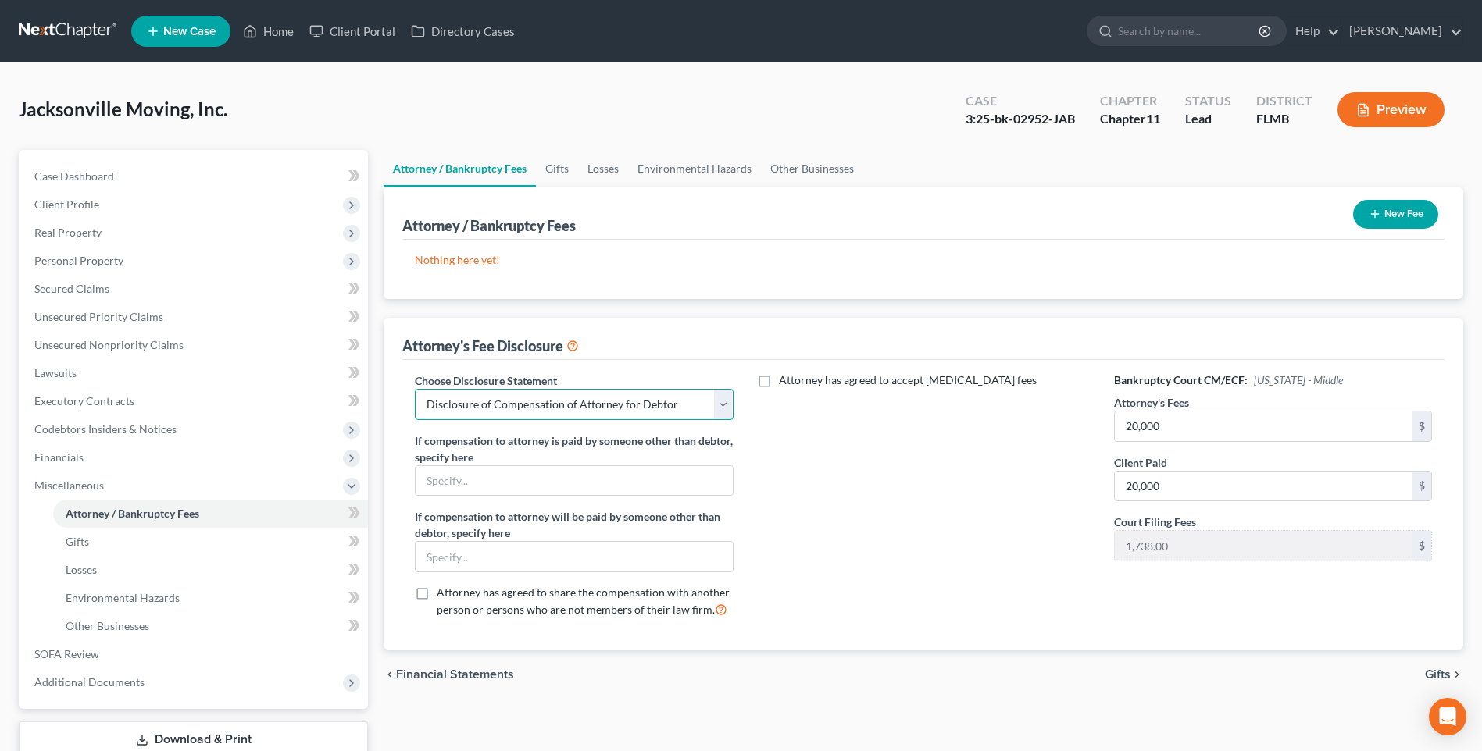
click at [415, 389] on select "Select Disclosure of Compensation of Attorney for Debtor" at bounding box center [574, 404] width 318 height 31
click at [551, 480] on input "text" at bounding box center [574, 481] width 316 height 30
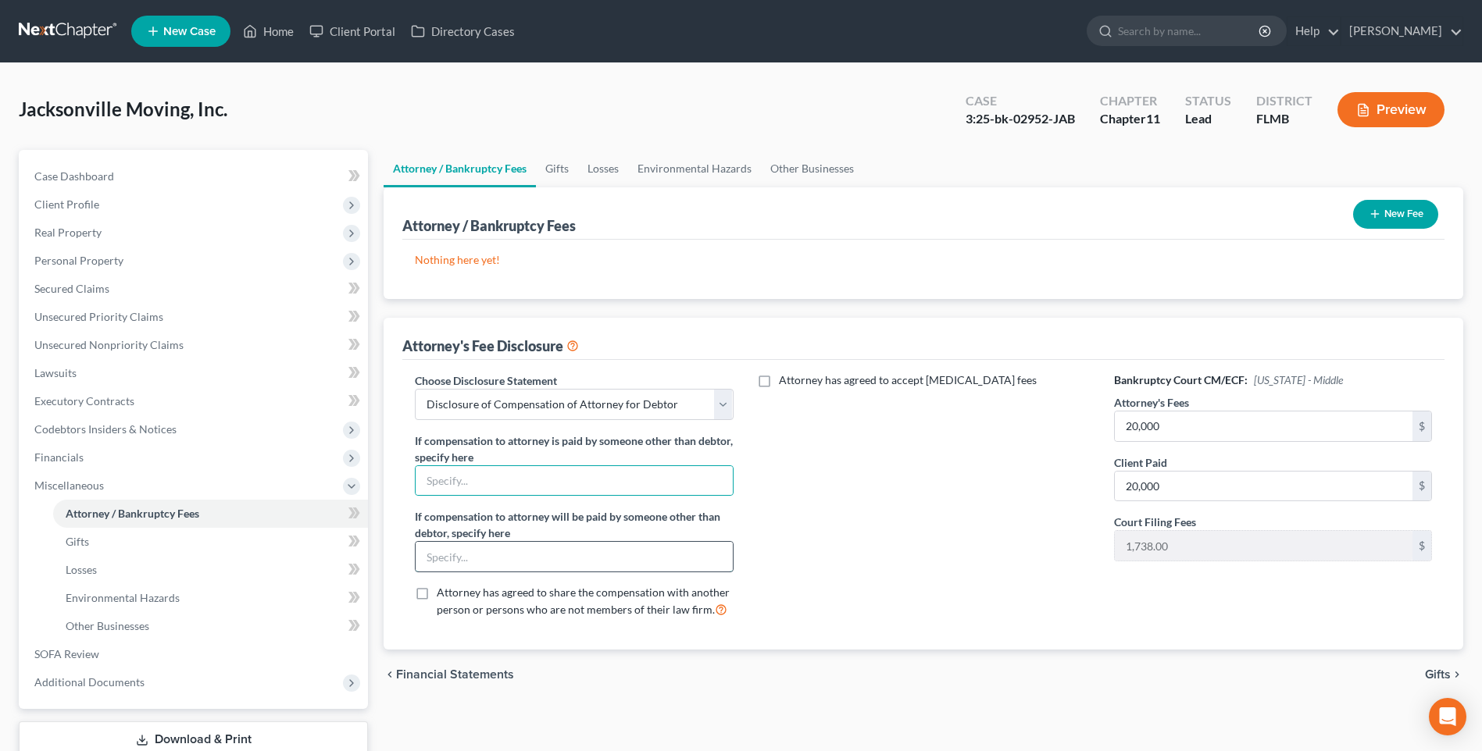
click at [565, 548] on input "text" at bounding box center [574, 557] width 316 height 30
click at [779, 380] on label "Attorney has agreed to accept retainer fees" at bounding box center [908, 381] width 258 height 16
click at [785, 380] on input "Attorney has agreed to accept retainer fees" at bounding box center [790, 378] width 10 height 10
click at [779, 381] on label "Attorney has agreed to accept retainer fees" at bounding box center [908, 381] width 258 height 16
click at [785, 381] on input "Attorney has agreed to accept retainer fees" at bounding box center [790, 378] width 10 height 10
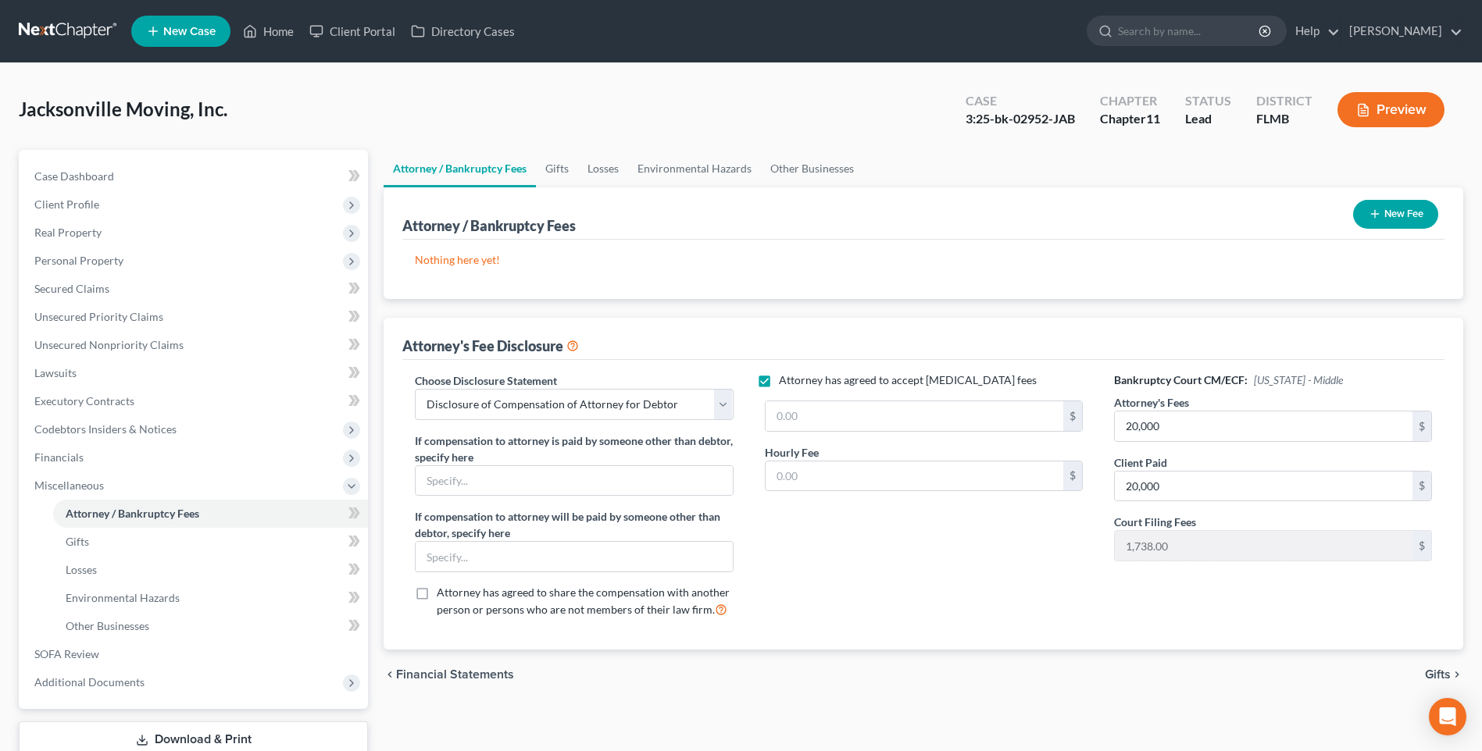
checkbox input "false"
click at [94, 626] on span "Other Businesses" at bounding box center [108, 625] width 84 height 13
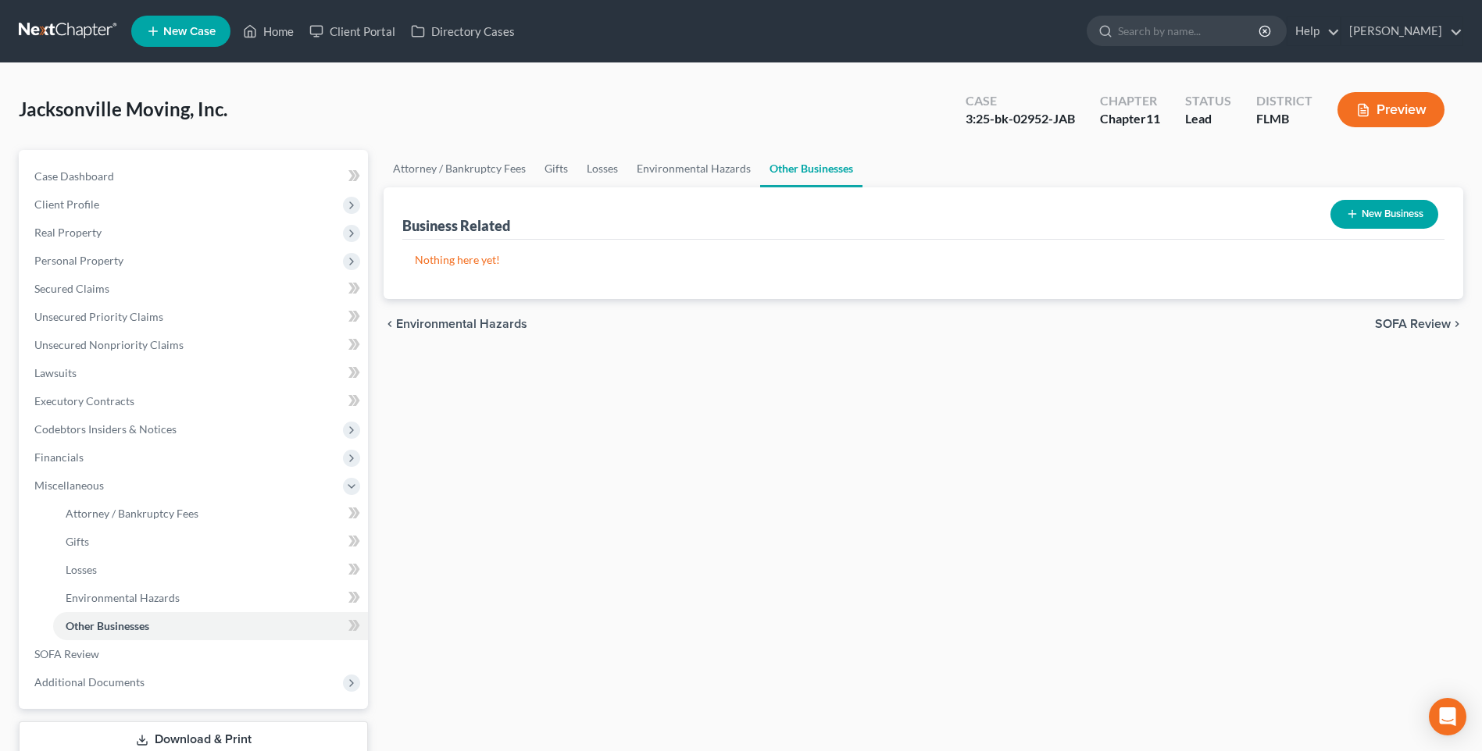
click at [802, 169] on link "Other Businesses" at bounding box center [811, 168] width 102 height 37
click at [1400, 210] on button "New Business" at bounding box center [1384, 214] width 108 height 29
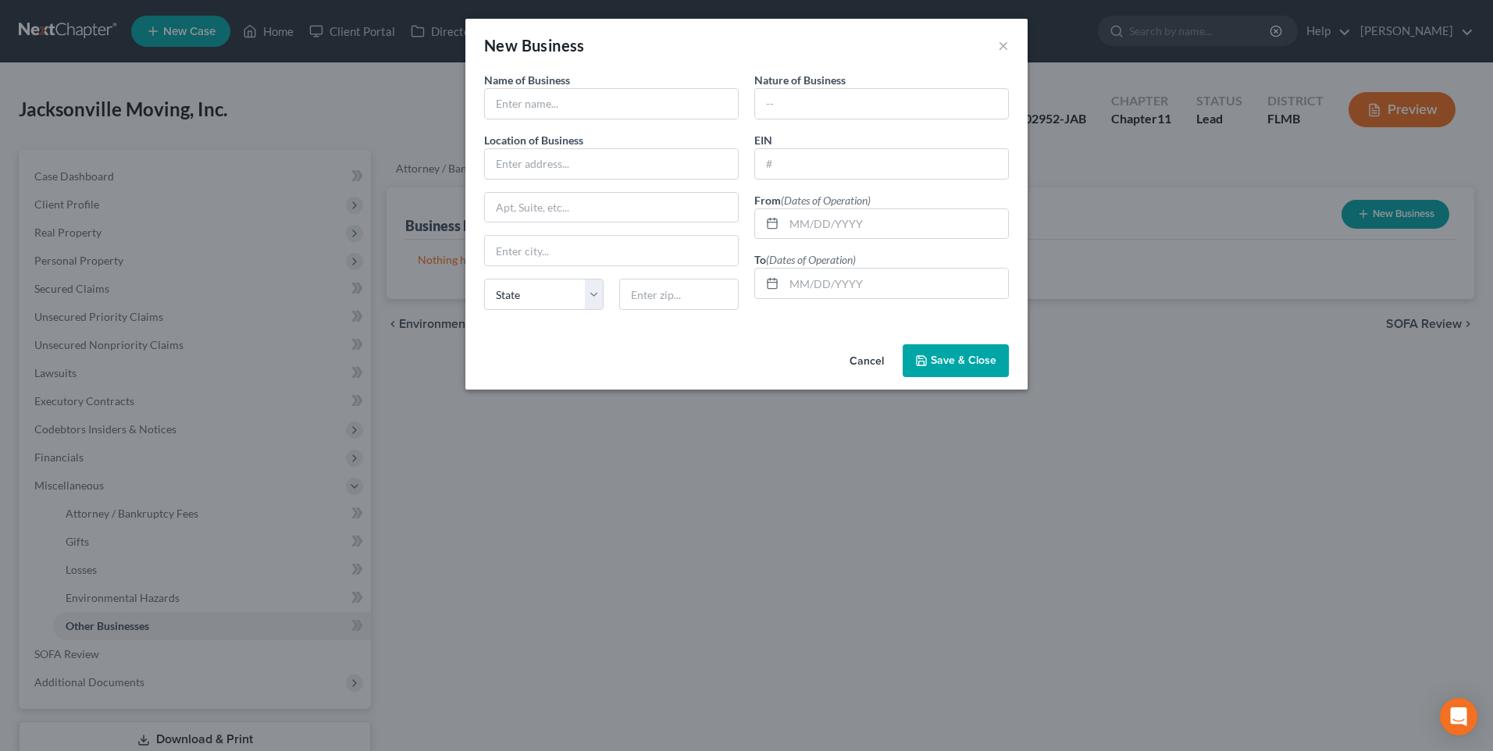
click at [863, 366] on button "Cancel" at bounding box center [866, 361] width 59 height 31
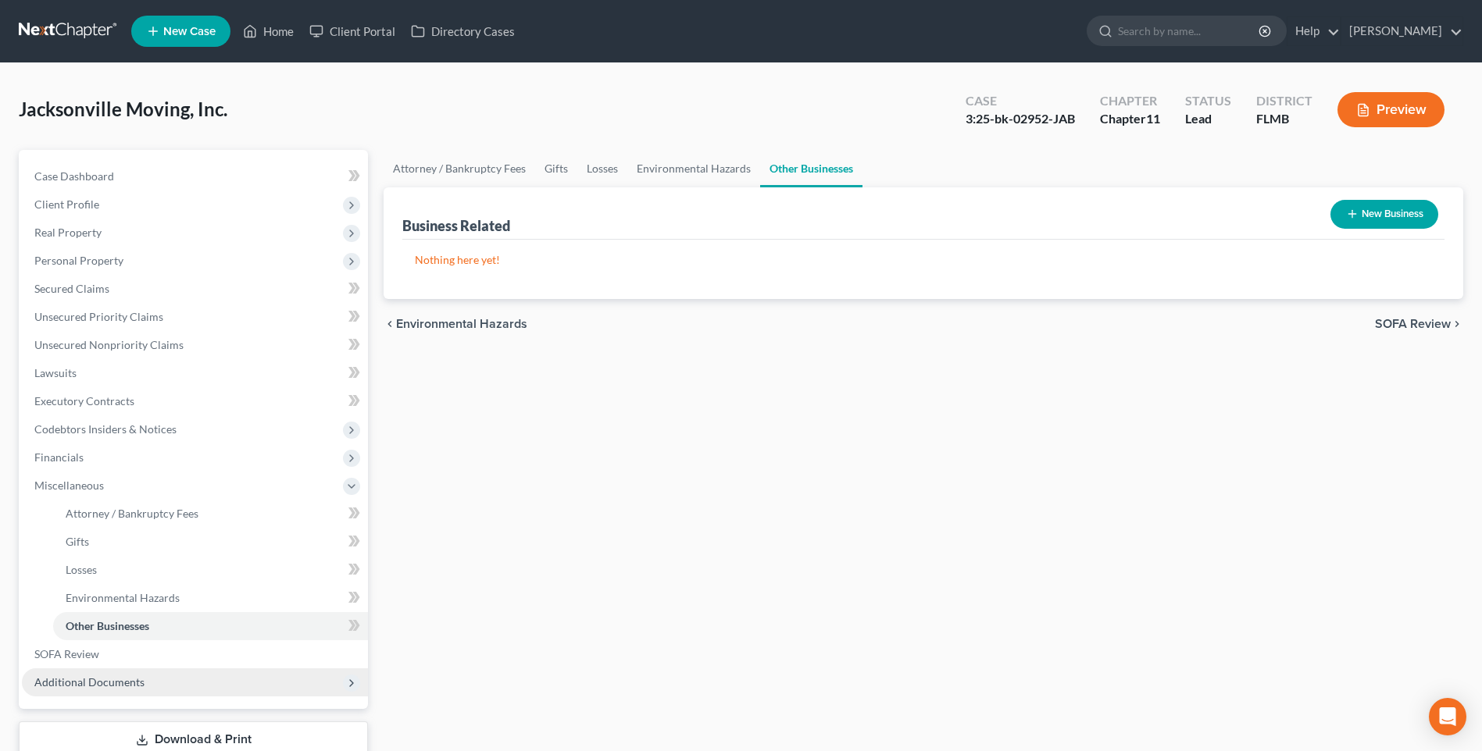
click at [95, 684] on span "Additional Documents" at bounding box center [89, 682] width 110 height 13
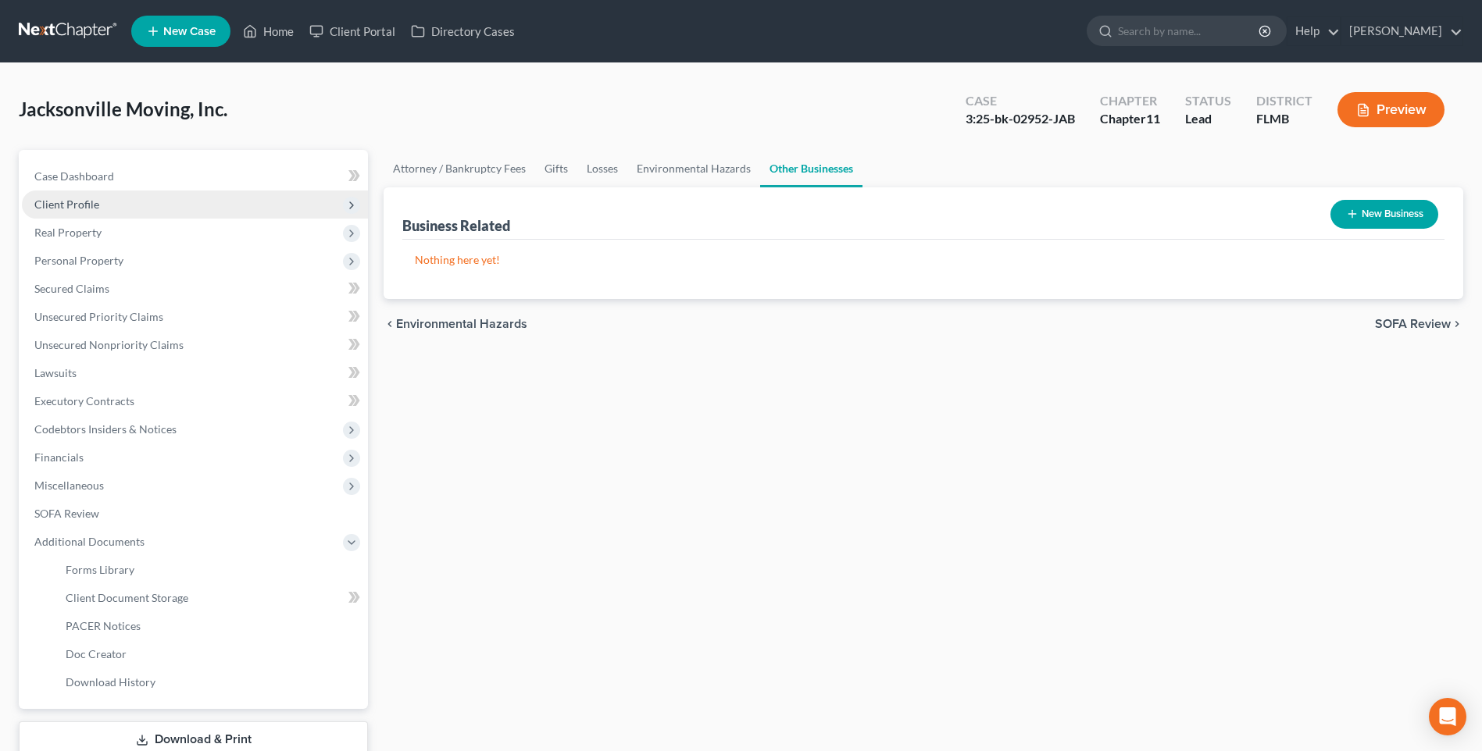
click at [54, 207] on span "Client Profile" at bounding box center [66, 204] width 65 height 13
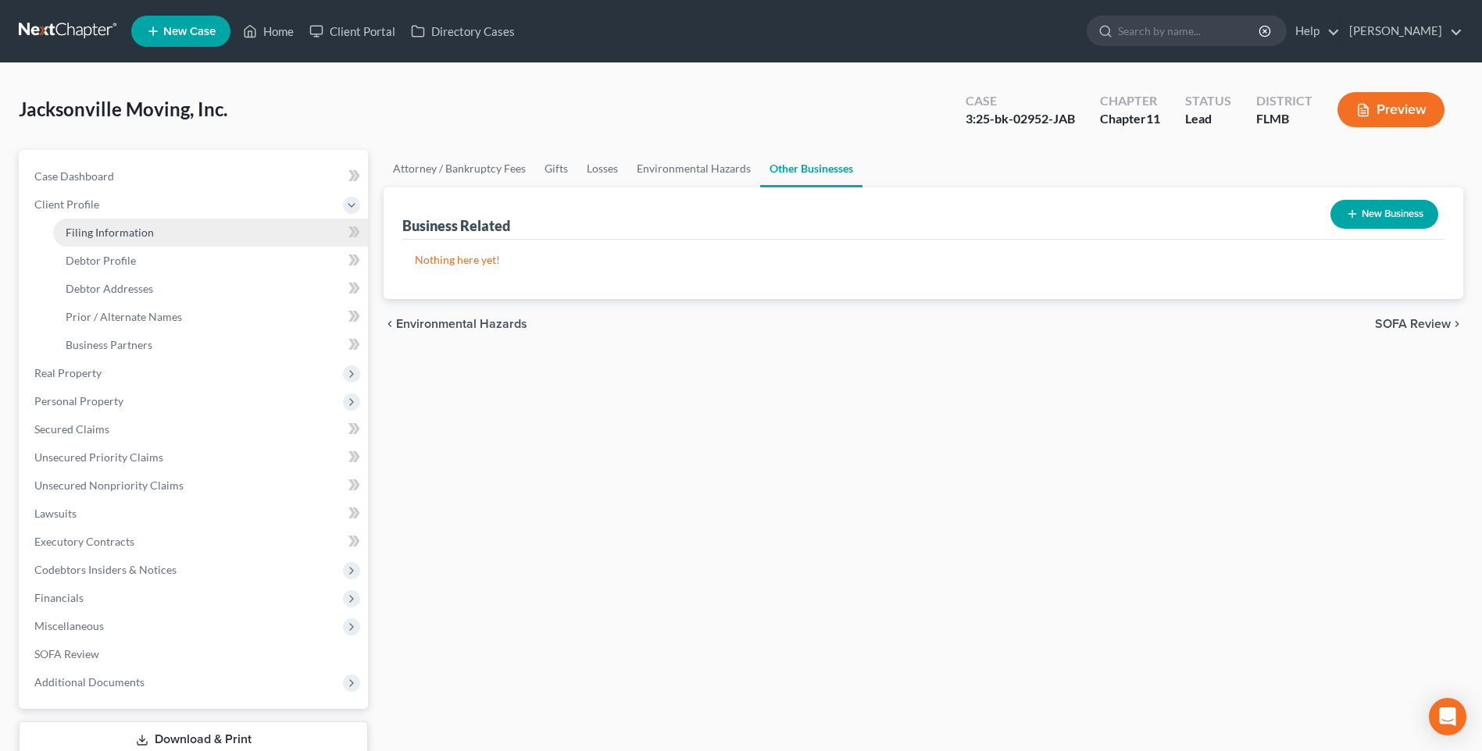
click at [81, 230] on span "Filing Information" at bounding box center [110, 232] width 88 height 13
select select "3"
select select "1"
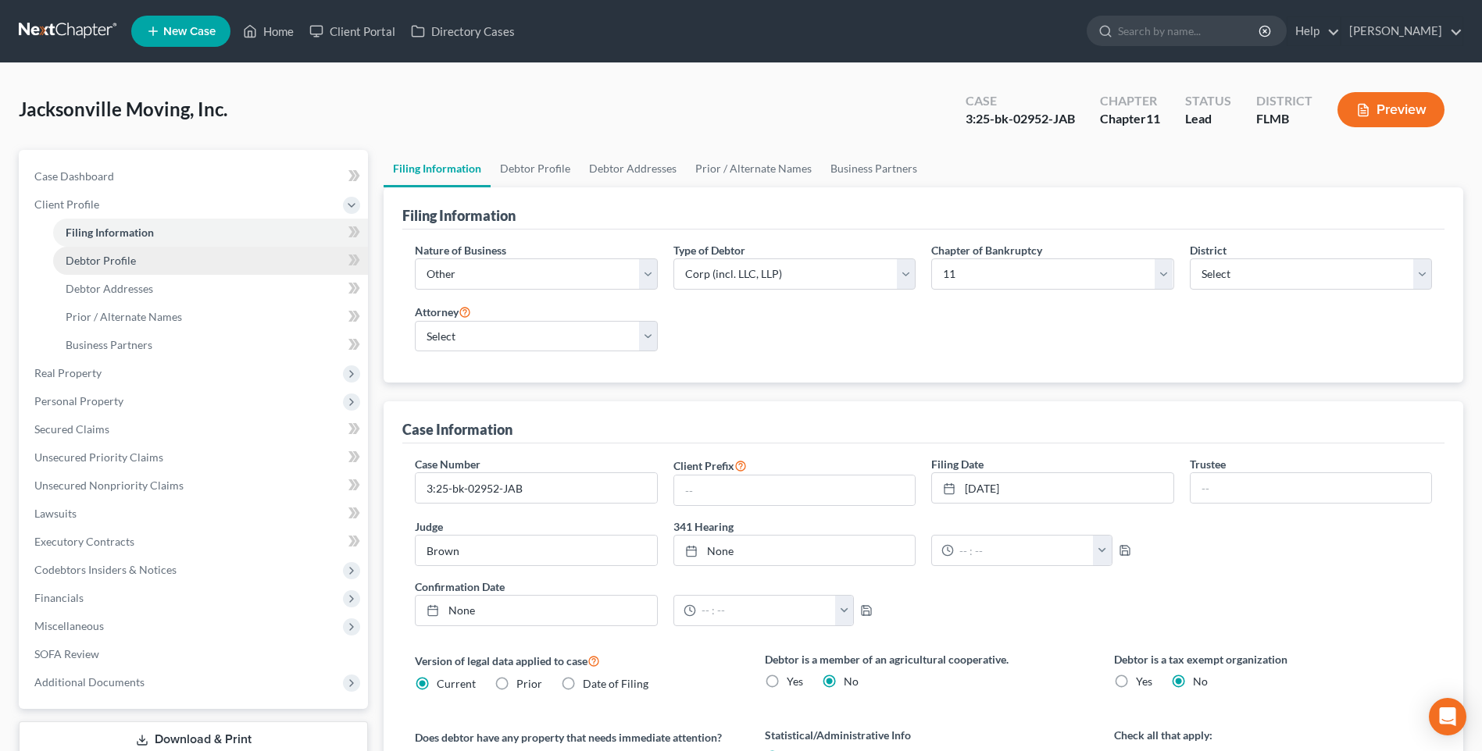
click at [119, 260] on span "Debtor Profile" at bounding box center [101, 260] width 70 height 13
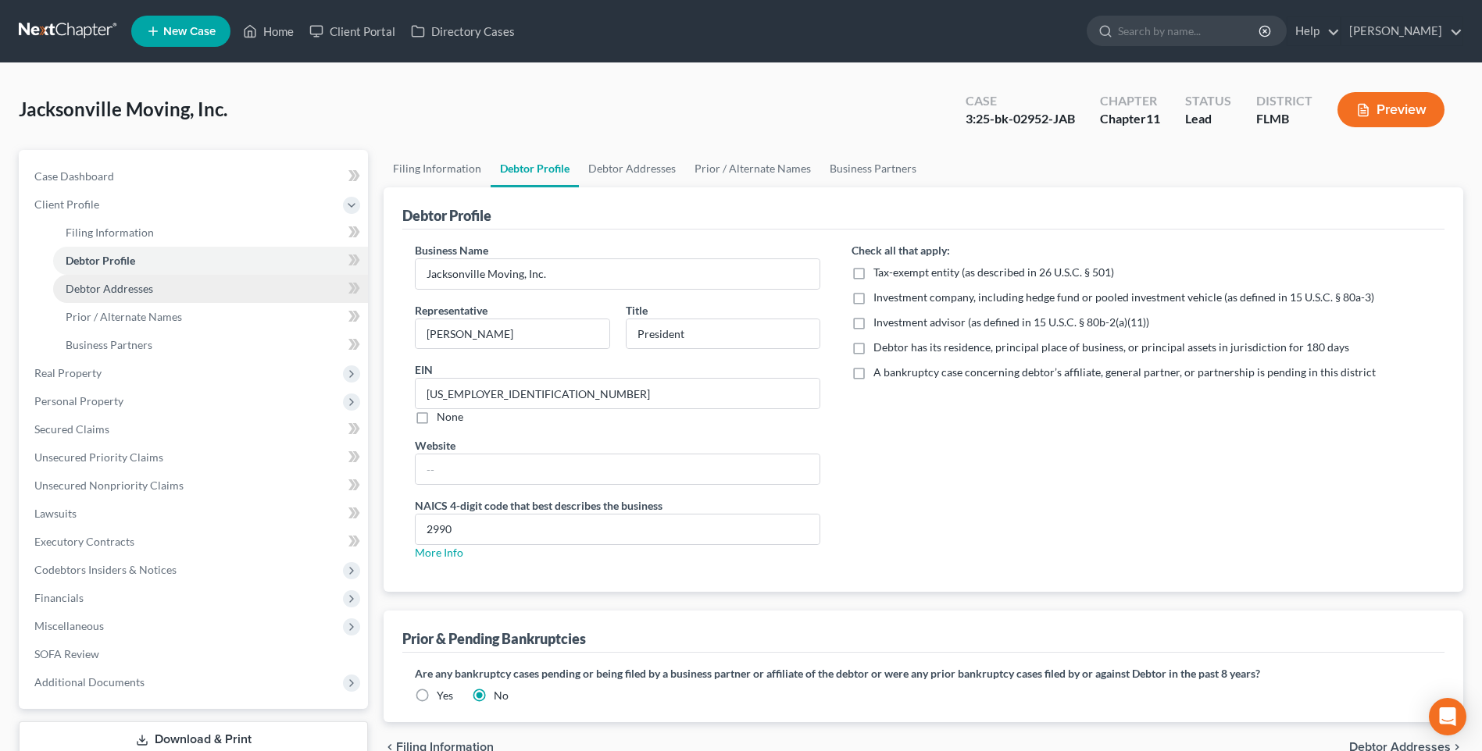
click at [120, 290] on span "Debtor Addresses" at bounding box center [109, 288] width 87 height 13
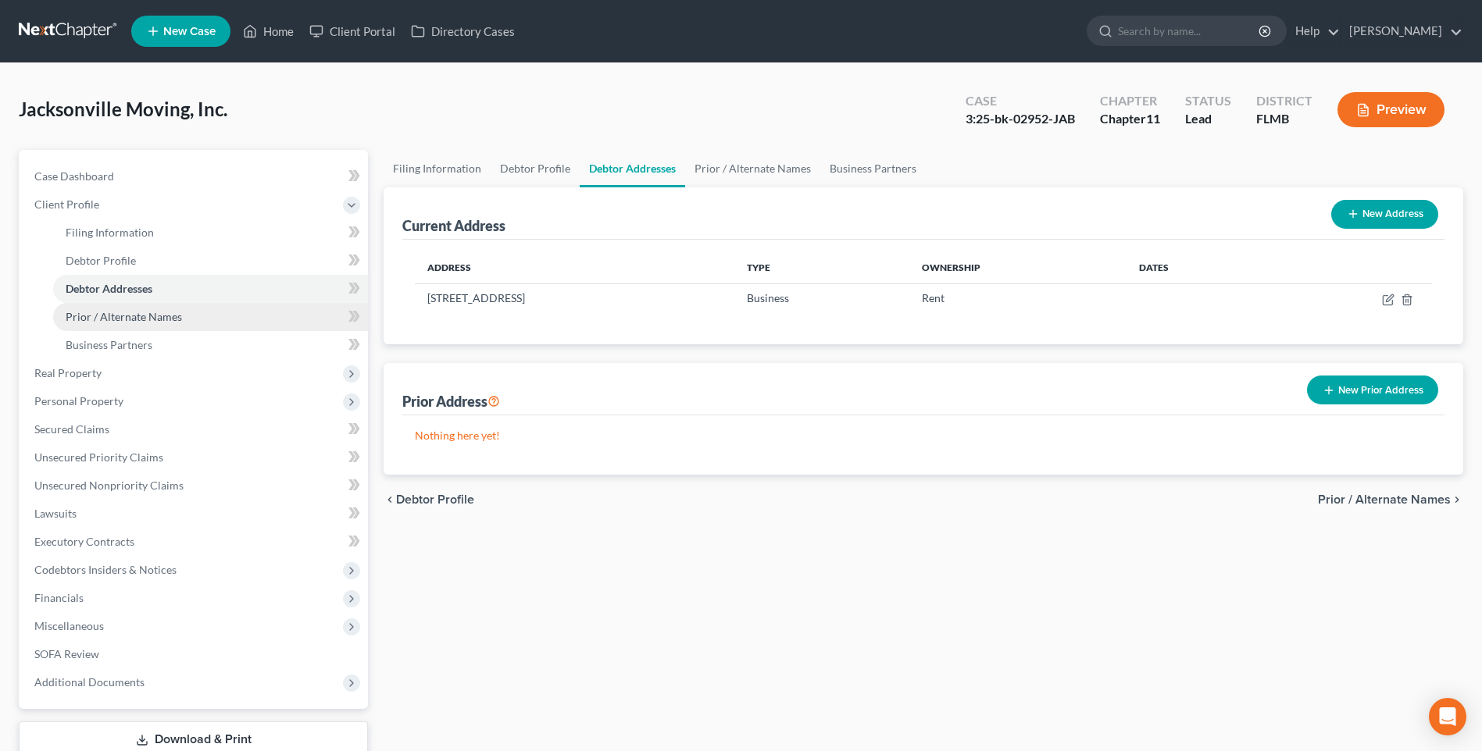
click at [130, 317] on span "Prior / Alternate Names" at bounding box center [124, 316] width 116 height 13
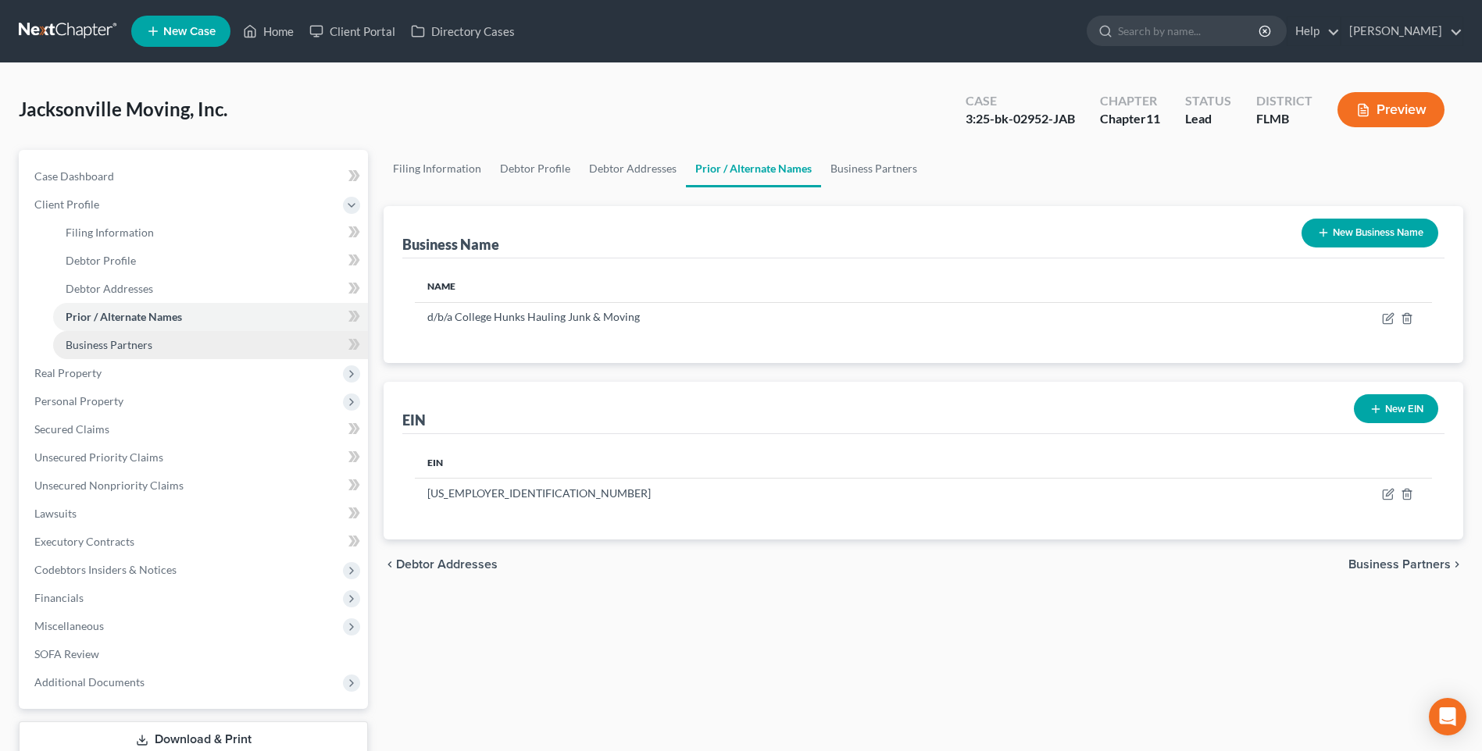
click at [130, 340] on span "Business Partners" at bounding box center [109, 344] width 87 height 13
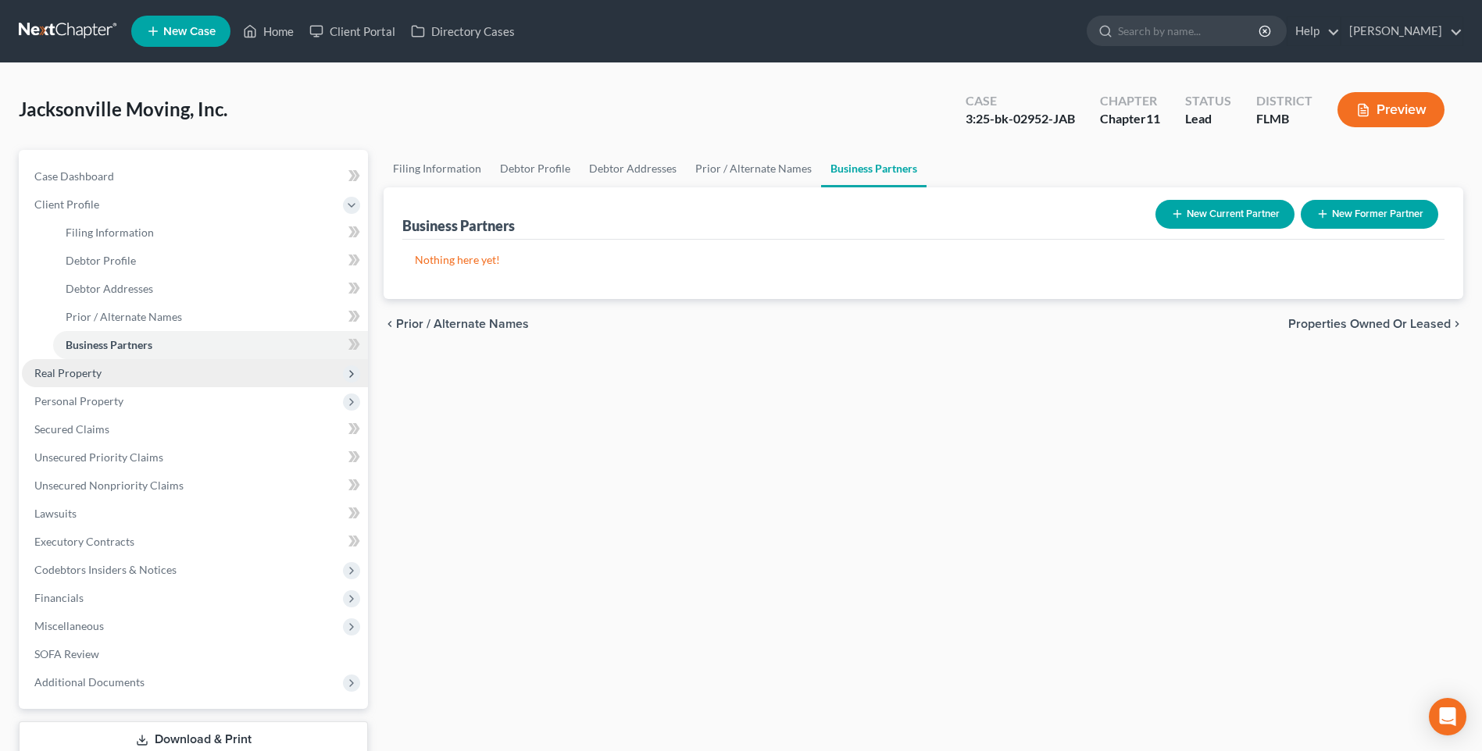
click at [75, 379] on span "Real Property" at bounding box center [67, 372] width 67 height 13
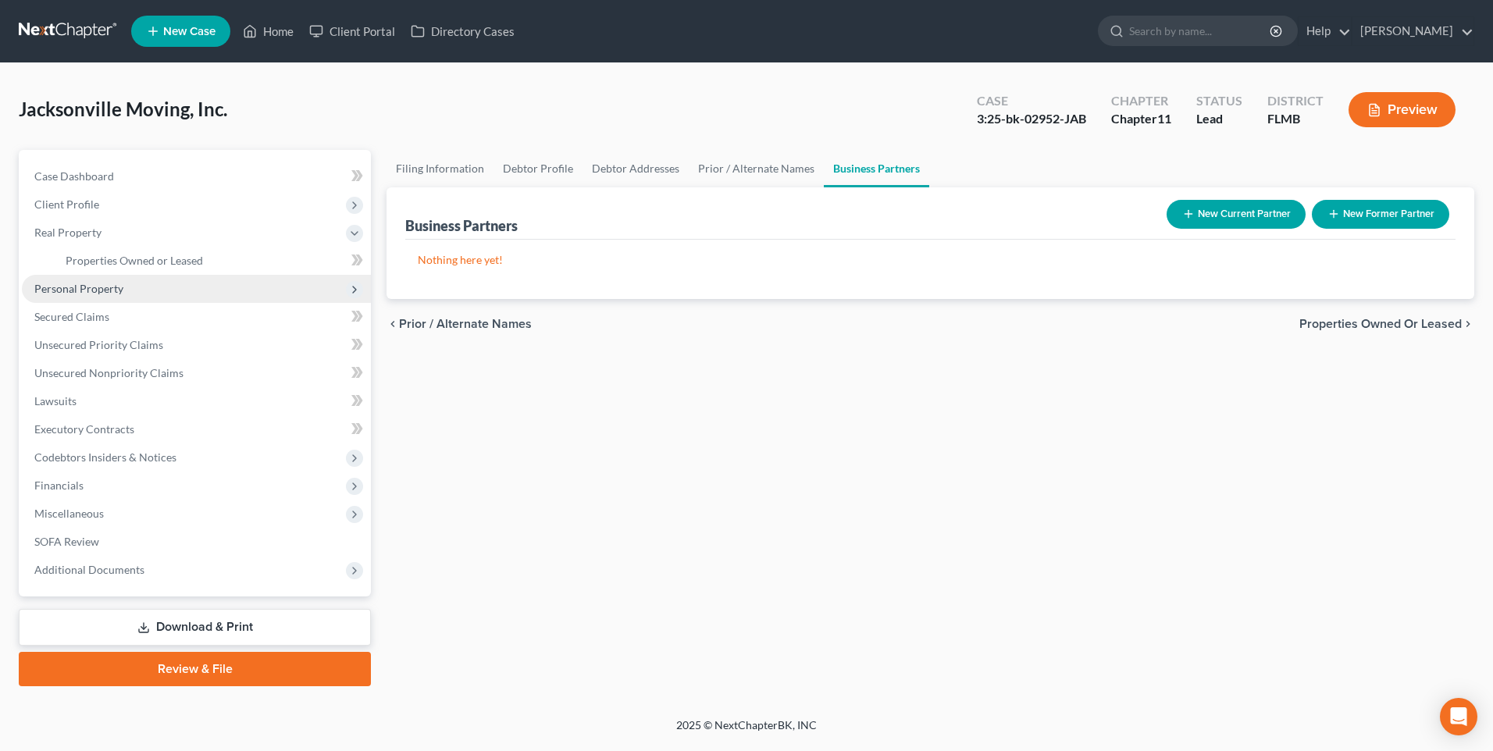
click at [74, 285] on span "Personal Property" at bounding box center [78, 288] width 89 height 13
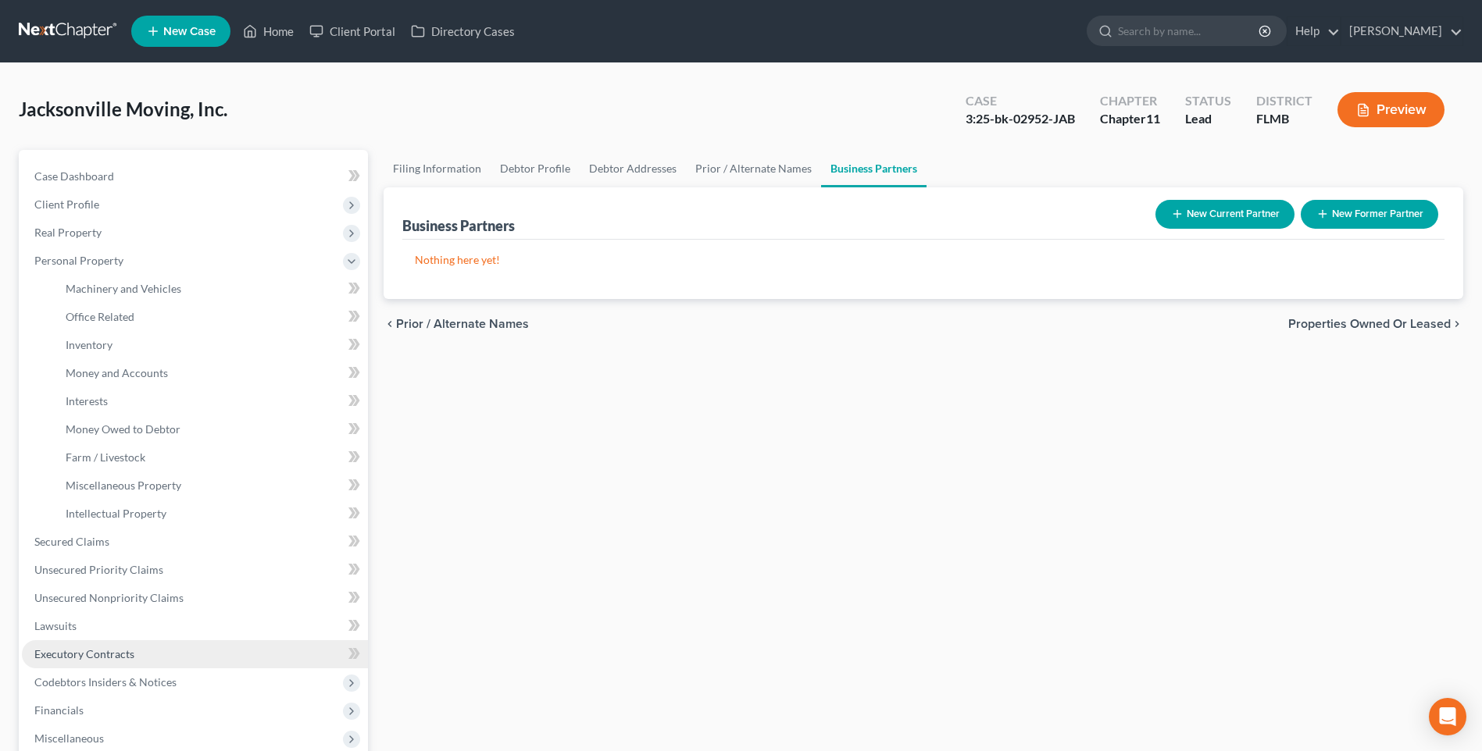
scroll to position [156, 0]
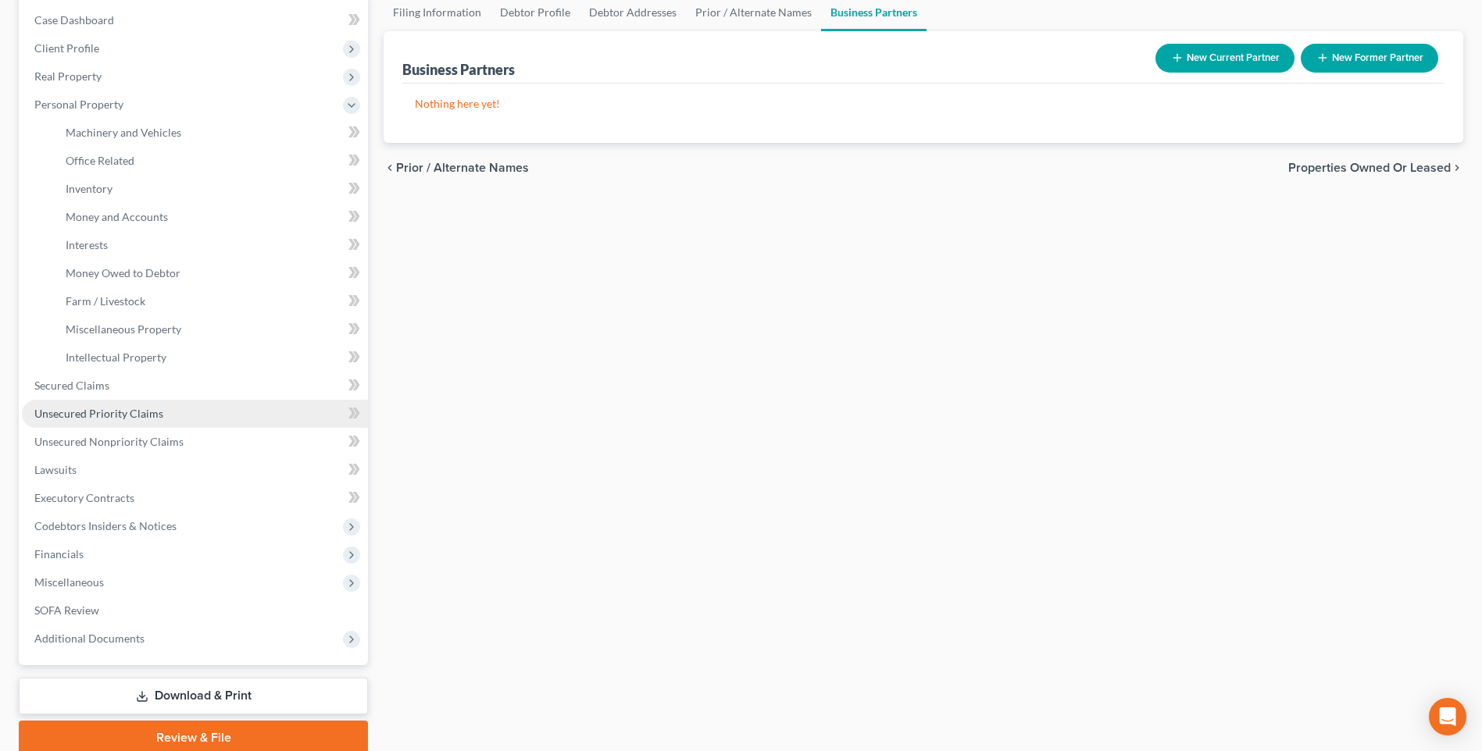
click at [70, 411] on span "Unsecured Priority Claims" at bounding box center [98, 413] width 129 height 13
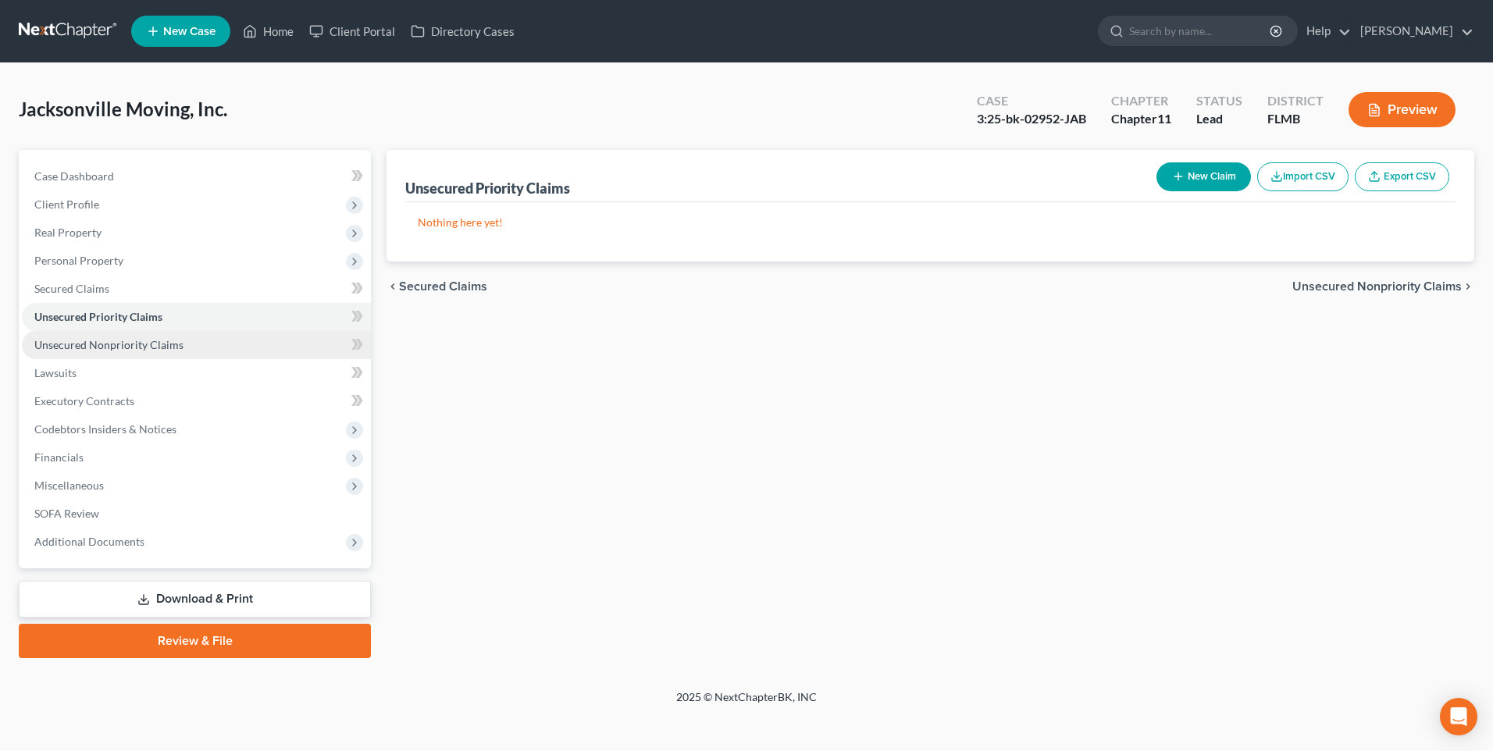
click at [45, 348] on span "Unsecured Nonpriority Claims" at bounding box center [108, 344] width 149 height 13
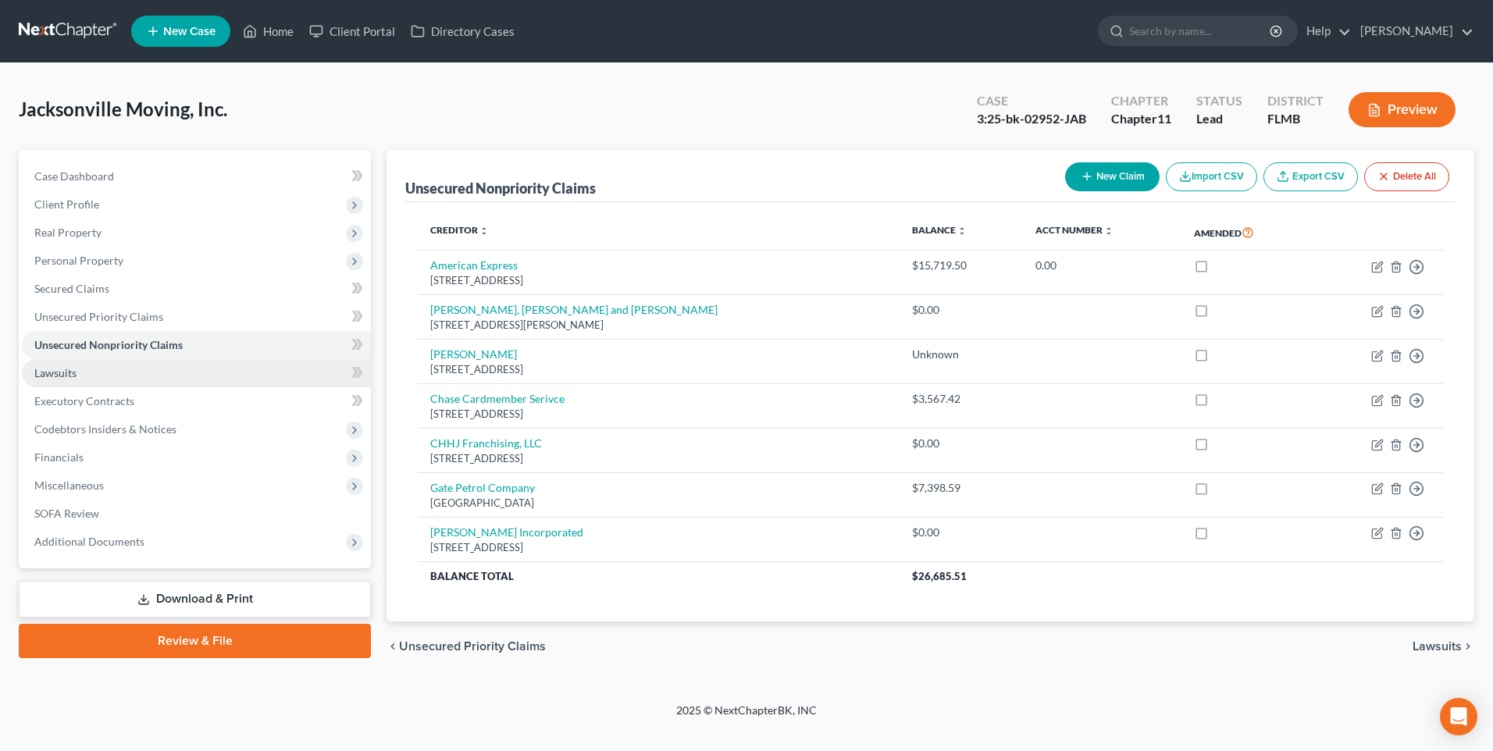
click at [55, 372] on span "Lawsuits" at bounding box center [55, 372] width 42 height 13
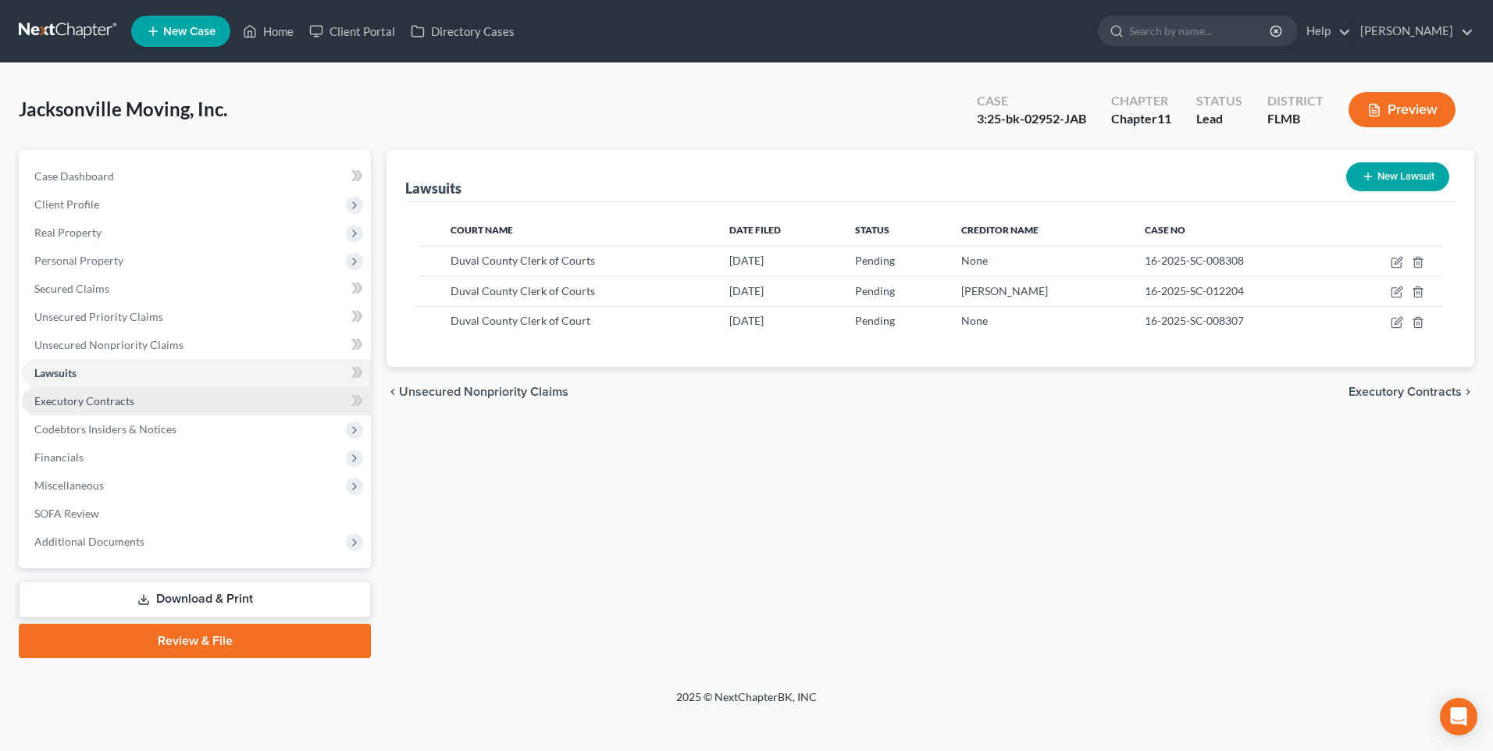
click at [102, 399] on span "Executory Contracts" at bounding box center [84, 400] width 100 height 13
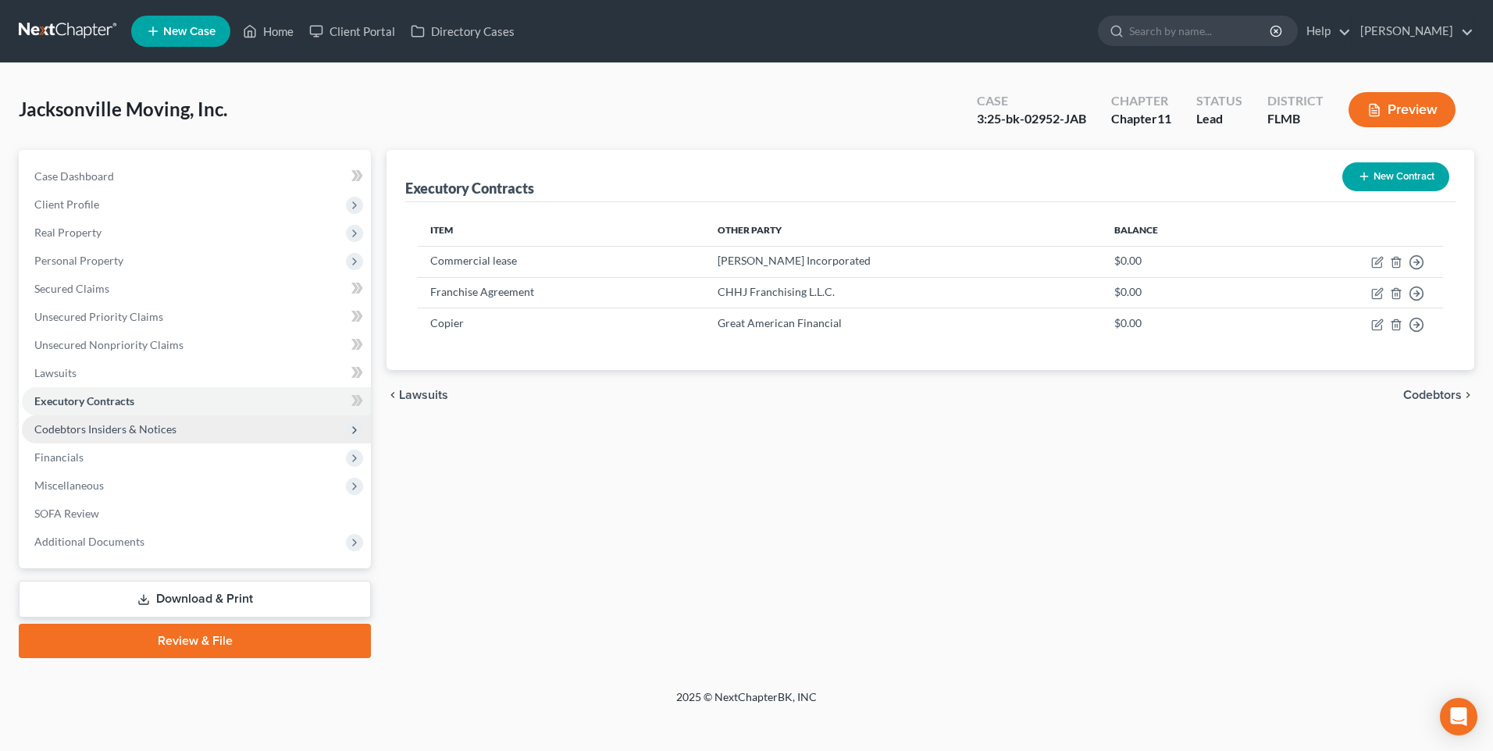
click at [65, 432] on span "Codebtors Insiders & Notices" at bounding box center [105, 429] width 142 height 13
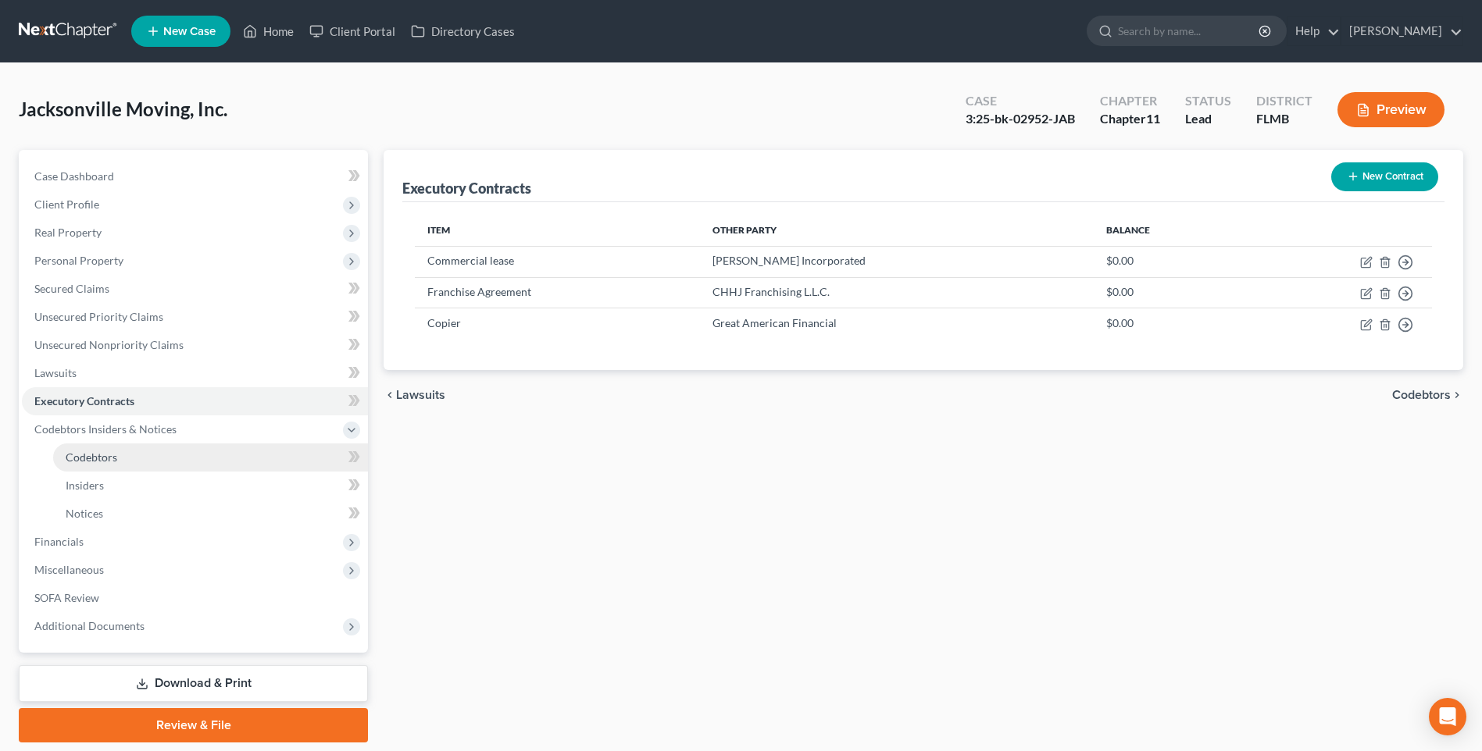
click at [85, 452] on span "Codebtors" at bounding box center [92, 457] width 52 height 13
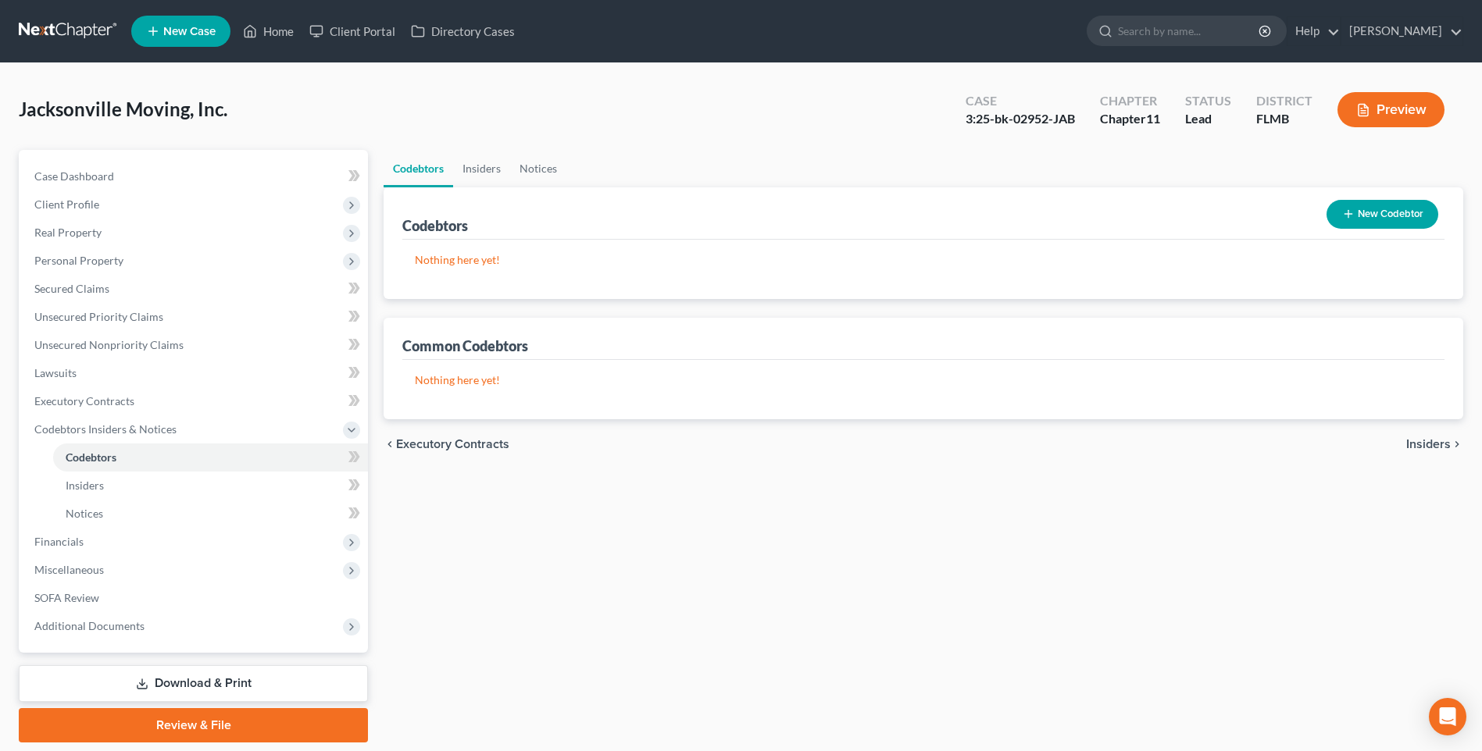
click at [1393, 213] on button "New Codebtor" at bounding box center [1382, 214] width 112 height 29
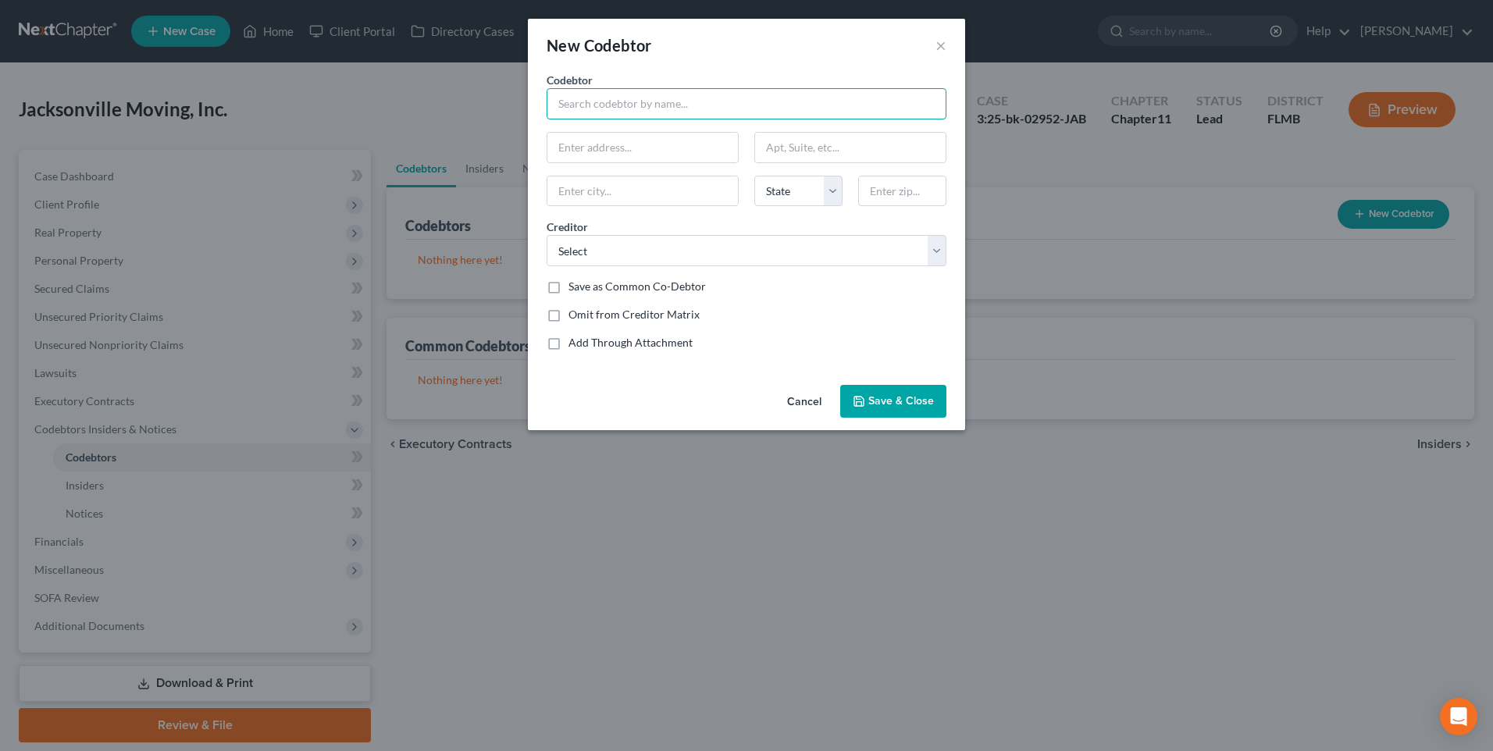
click at [645, 109] on input "text" at bounding box center [747, 103] width 400 height 31
click at [803, 398] on button "Cancel" at bounding box center [804, 402] width 59 height 31
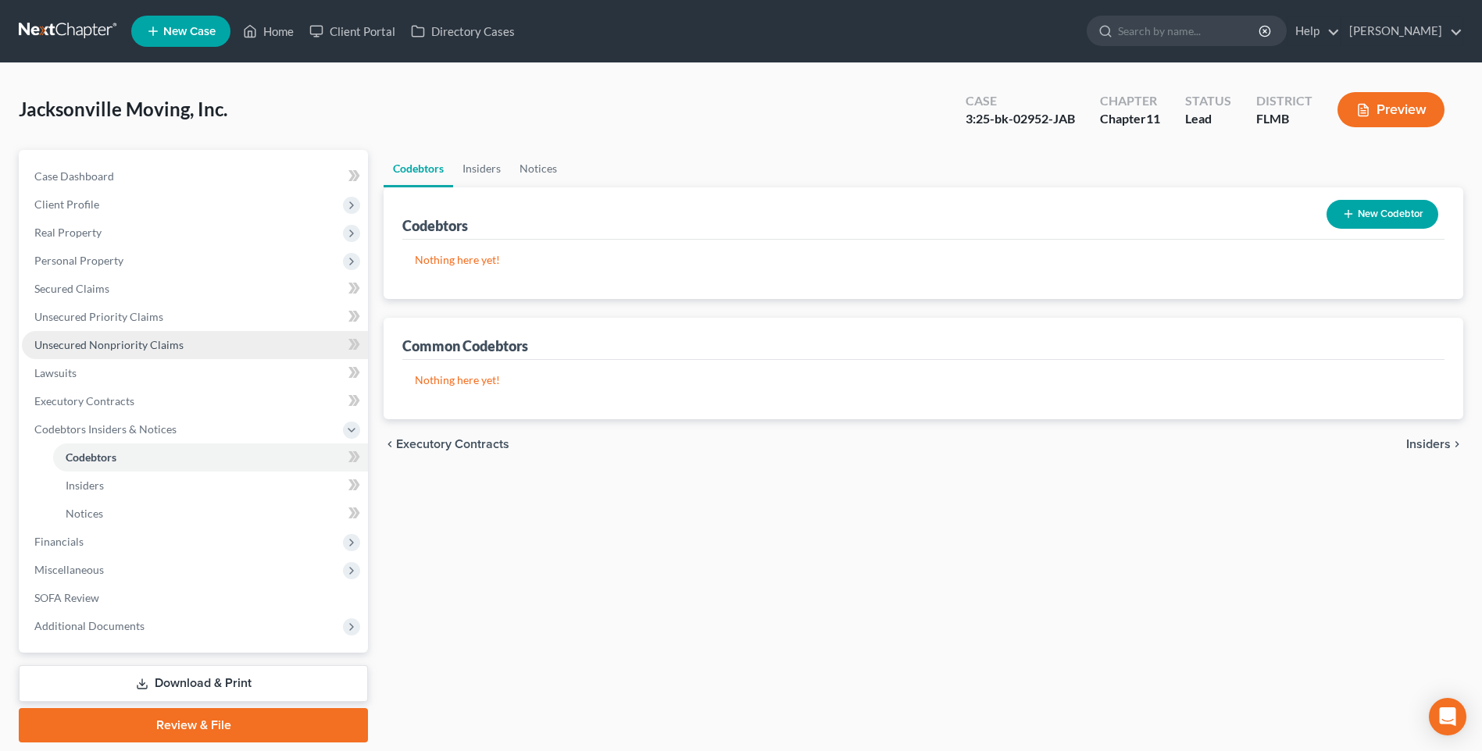
click at [66, 339] on span "Unsecured Nonpriority Claims" at bounding box center [108, 344] width 149 height 13
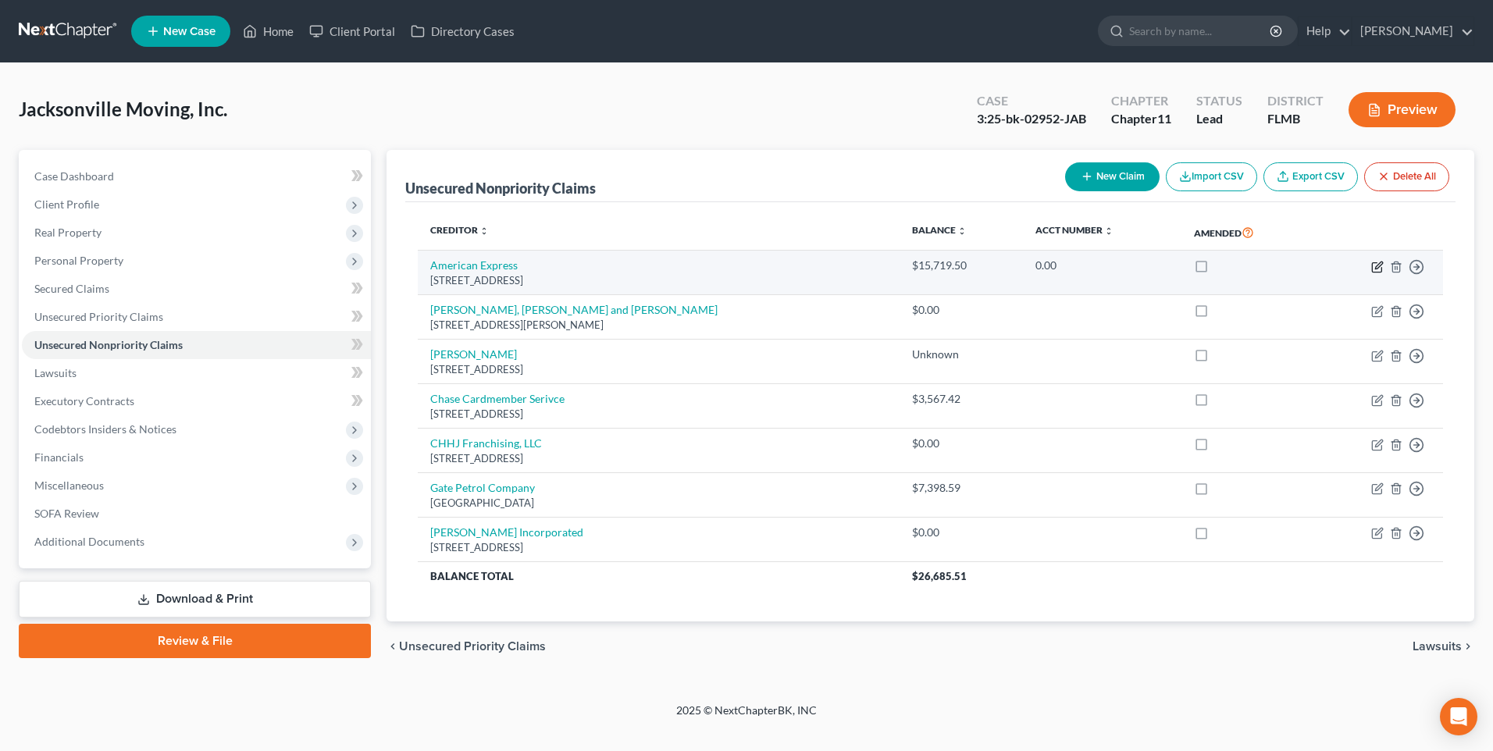
click at [1376, 267] on icon "button" at bounding box center [1378, 265] width 7 height 7
select select "33"
select select "2"
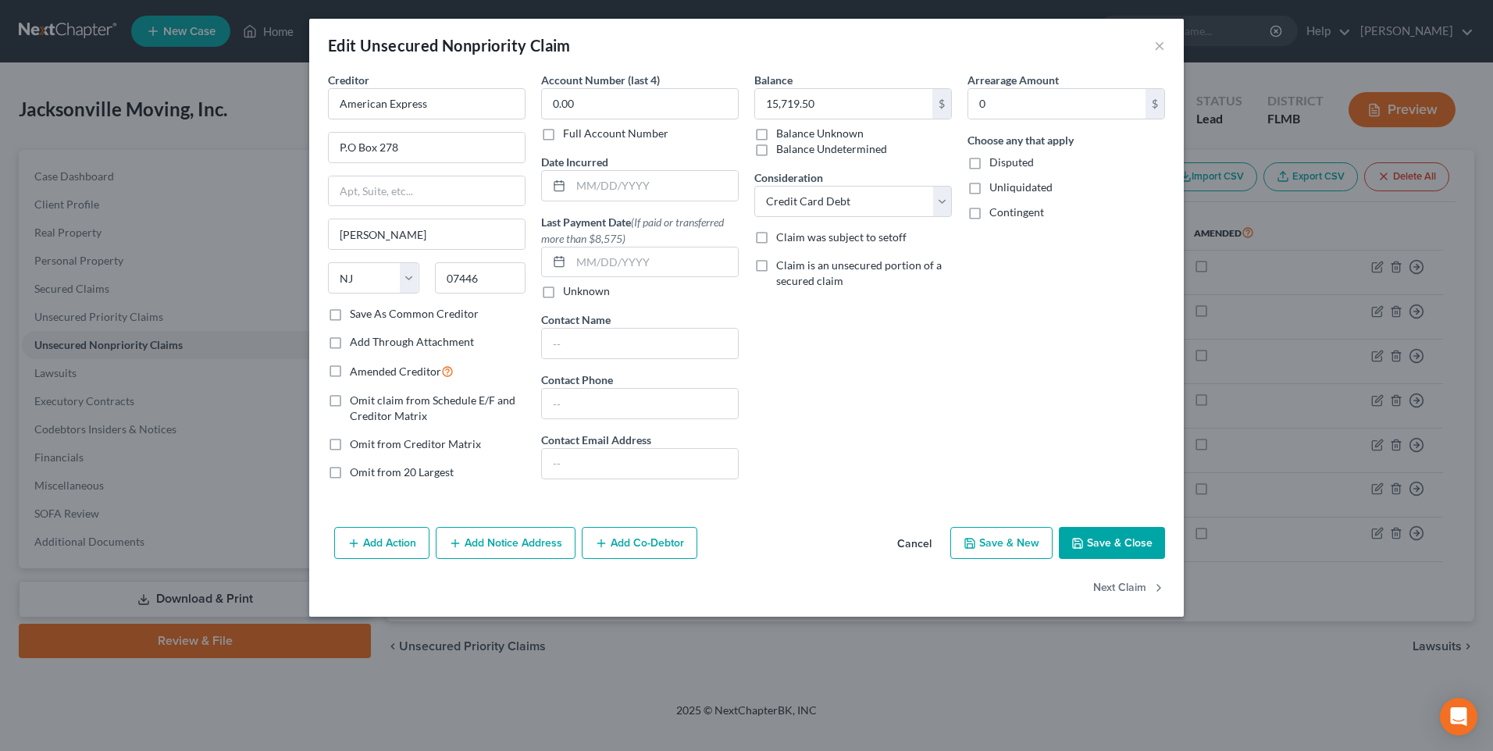
click at [644, 546] on button "Add Co-Debtor" at bounding box center [640, 543] width 116 height 33
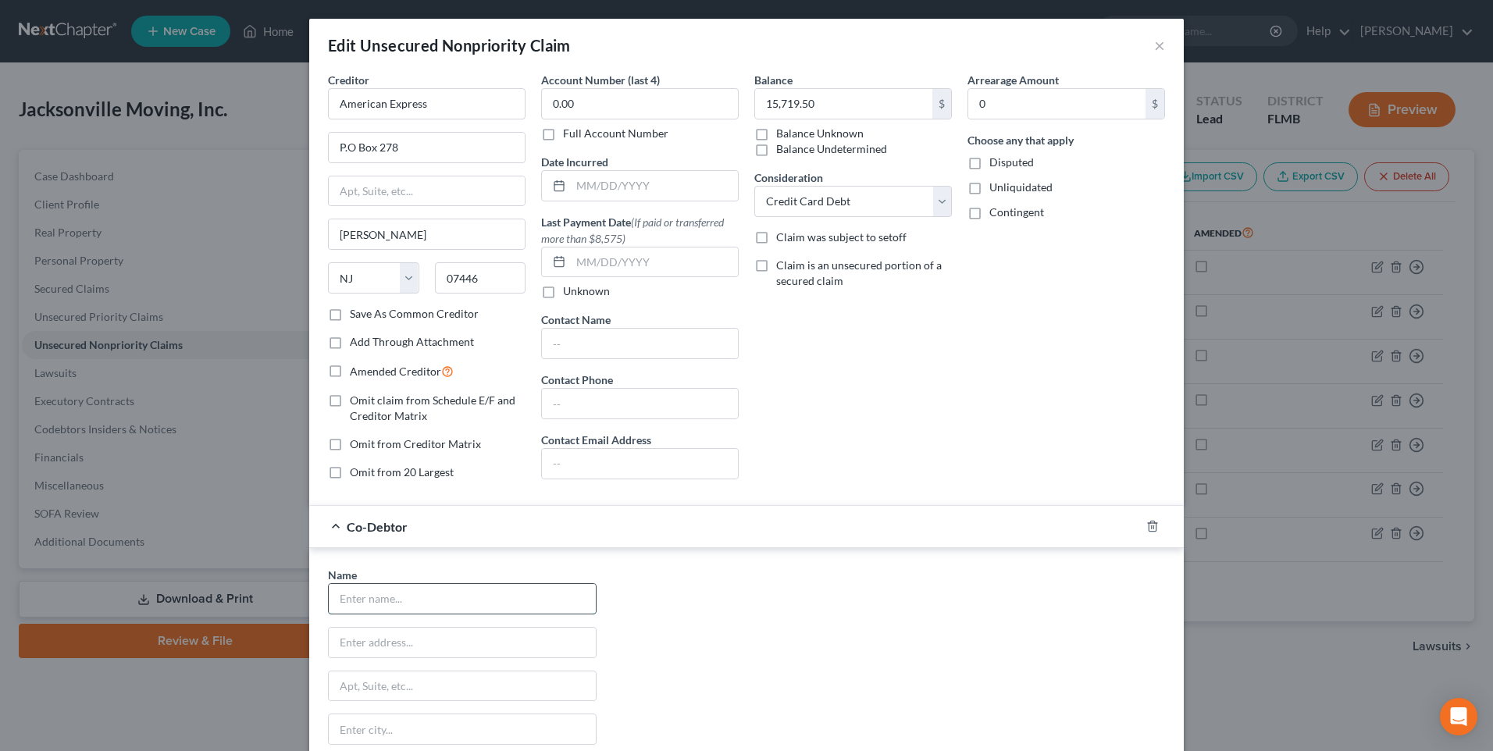
click at [393, 600] on input "text" at bounding box center [462, 599] width 267 height 30
type input "Mark Roth"
click at [455, 646] on input "text" at bounding box center [462, 643] width 267 height 30
type input "1010 Santa Cruz Street"
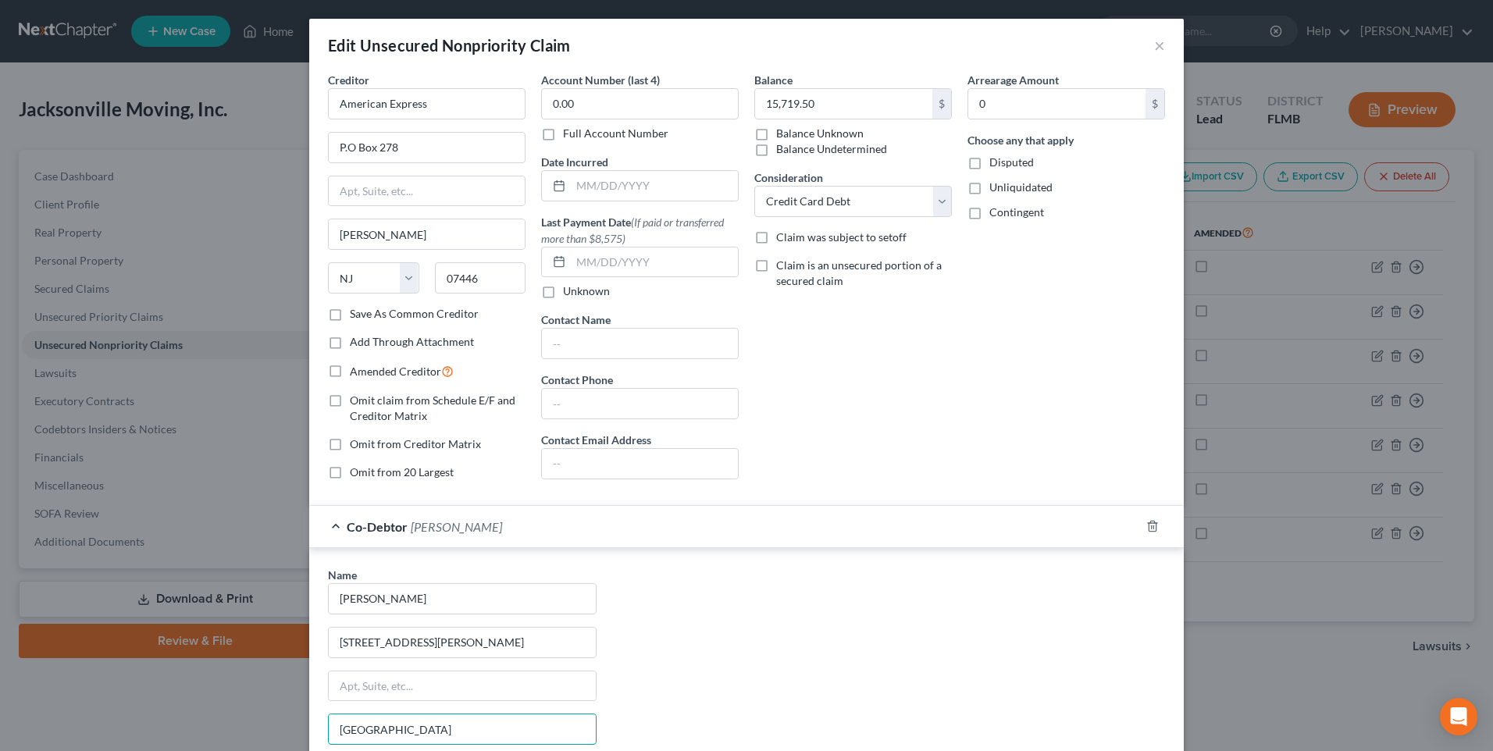
type input "St. Augustine"
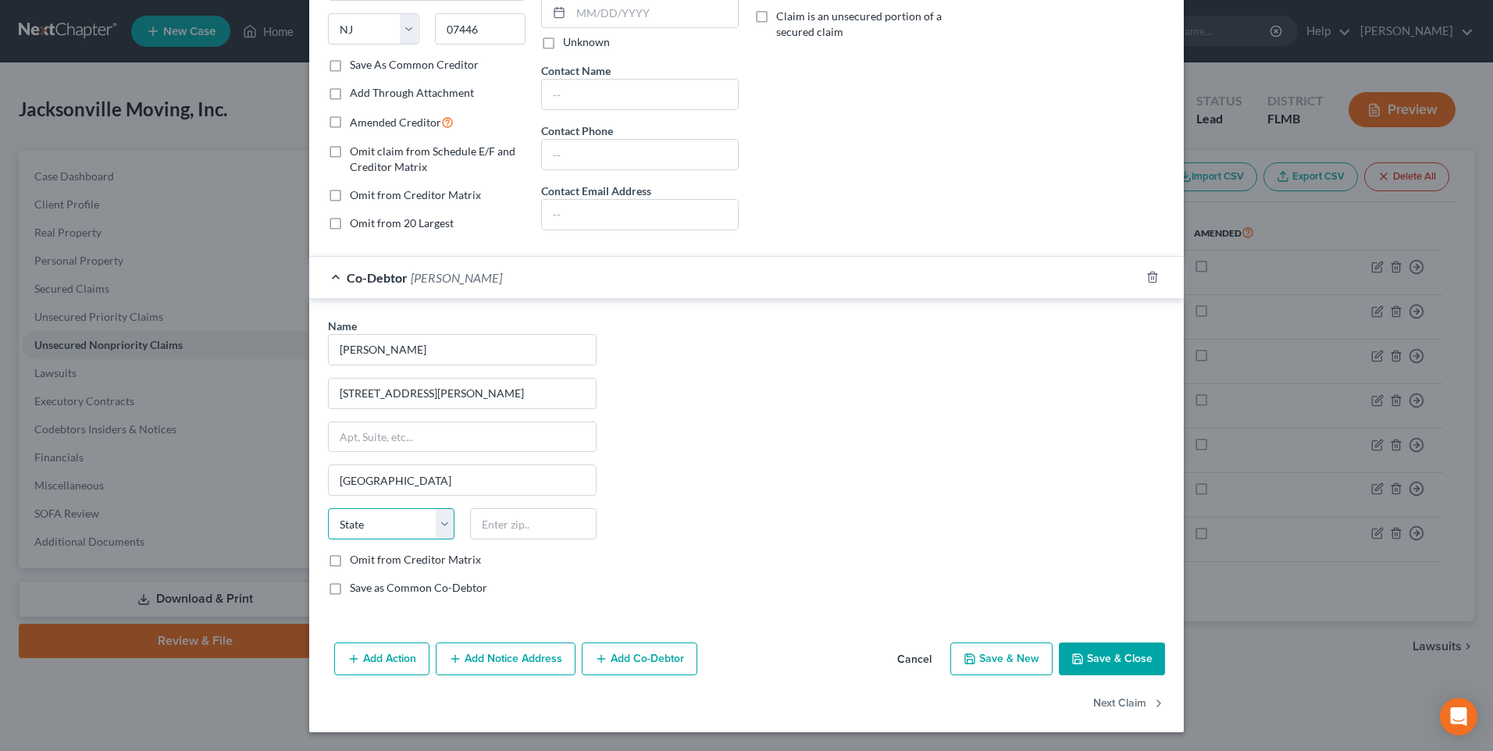
select select "9"
type input "32092"
click at [1105, 659] on button "Save & Close" at bounding box center [1112, 659] width 106 height 33
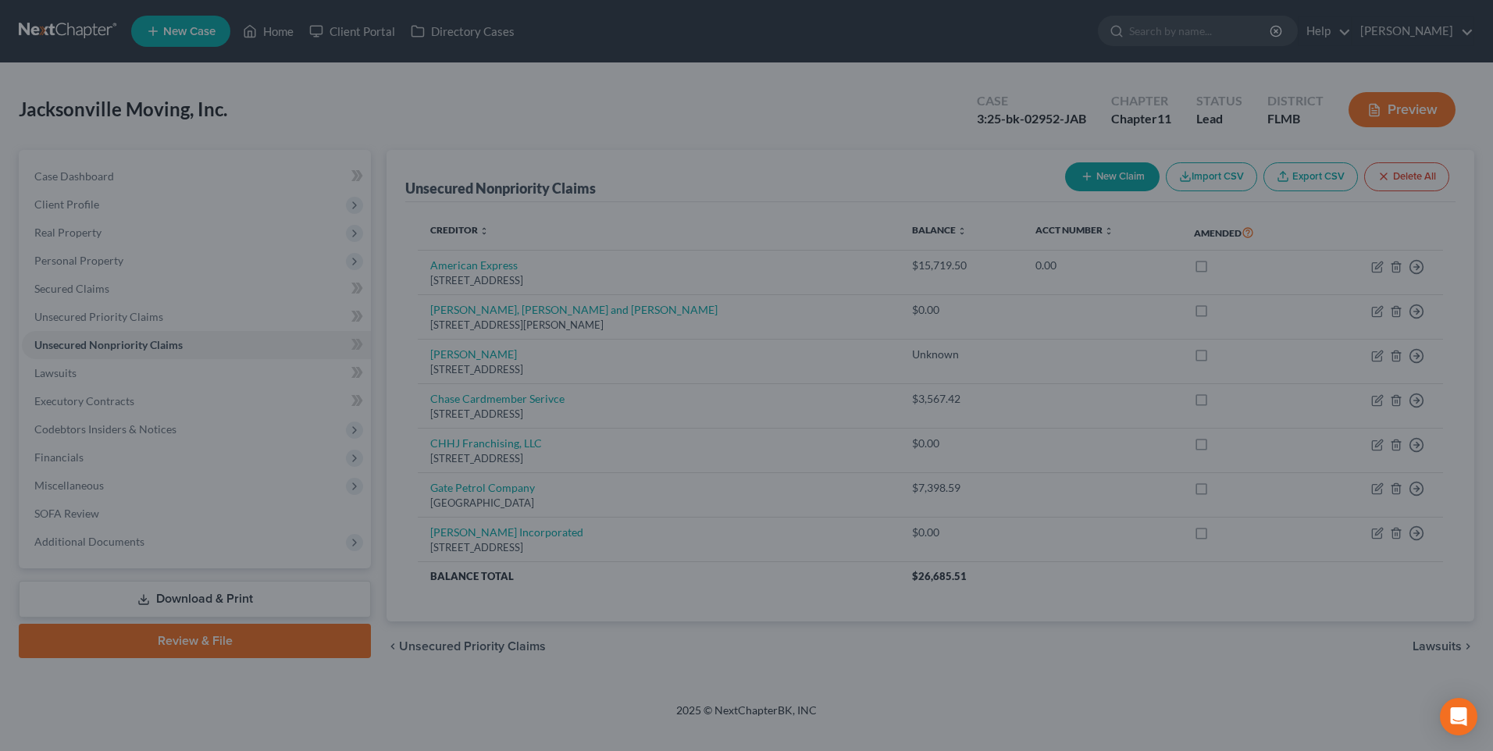
type input "Saint Augustine"
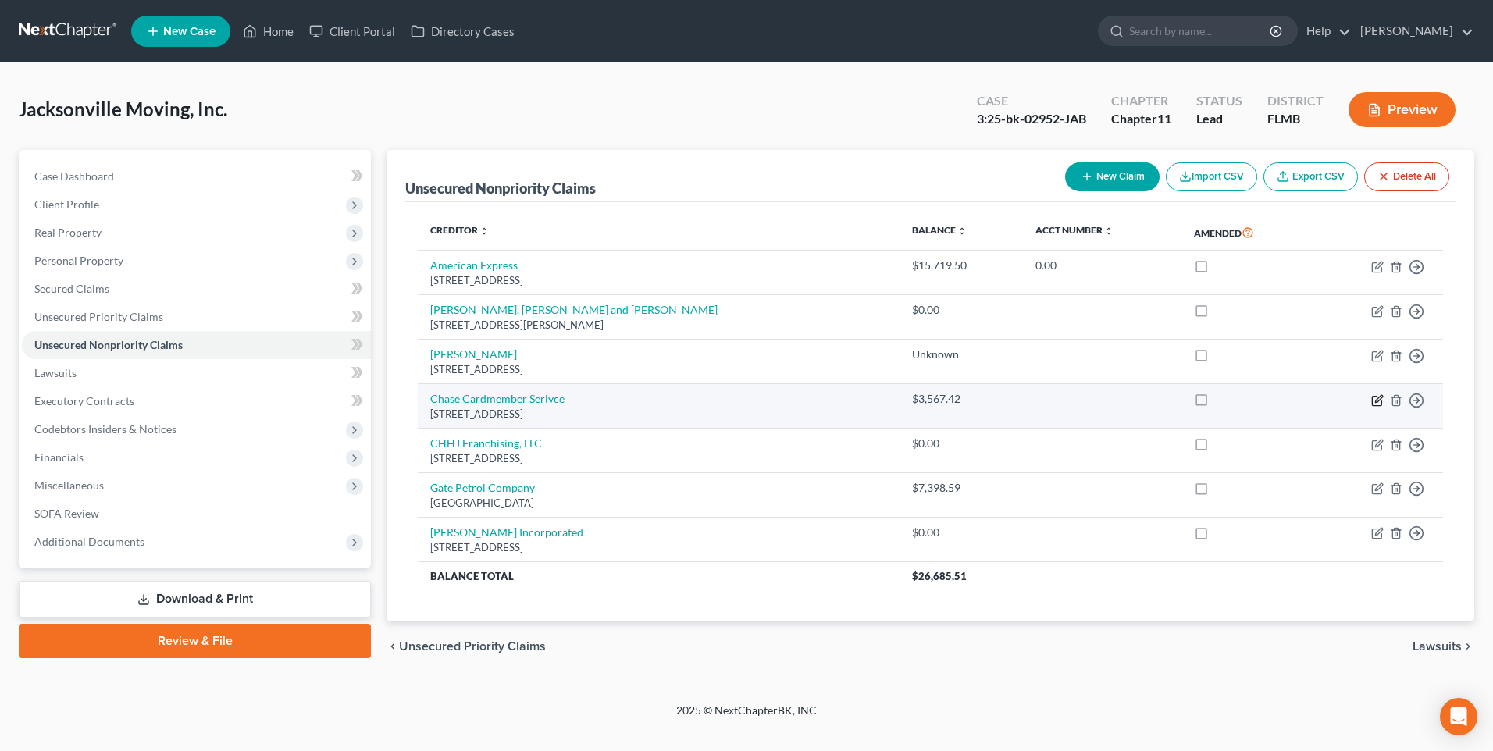
click at [1379, 401] on icon "button" at bounding box center [1378, 398] width 7 height 7
select select "28"
select select "2"
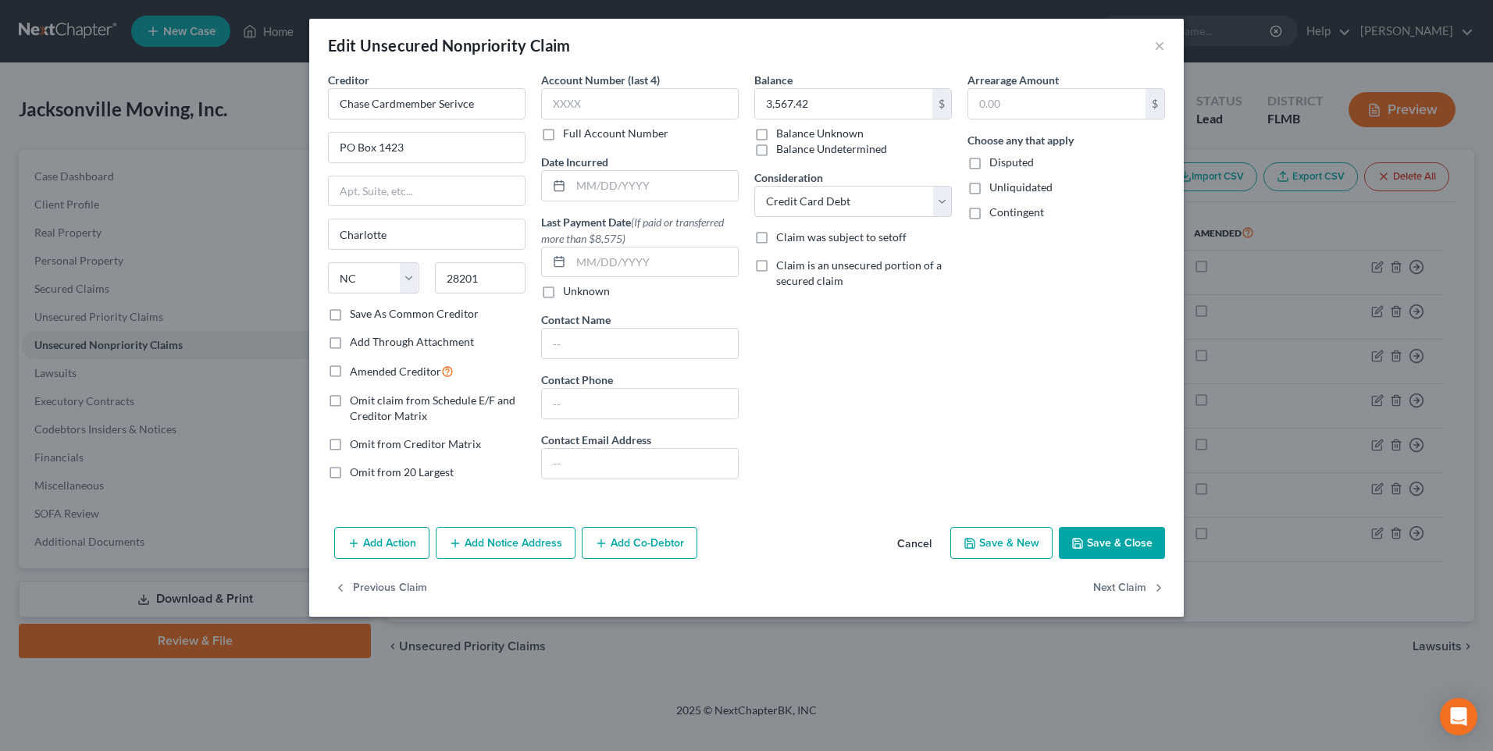
click at [683, 535] on button "Add Co-Debtor" at bounding box center [640, 543] width 116 height 33
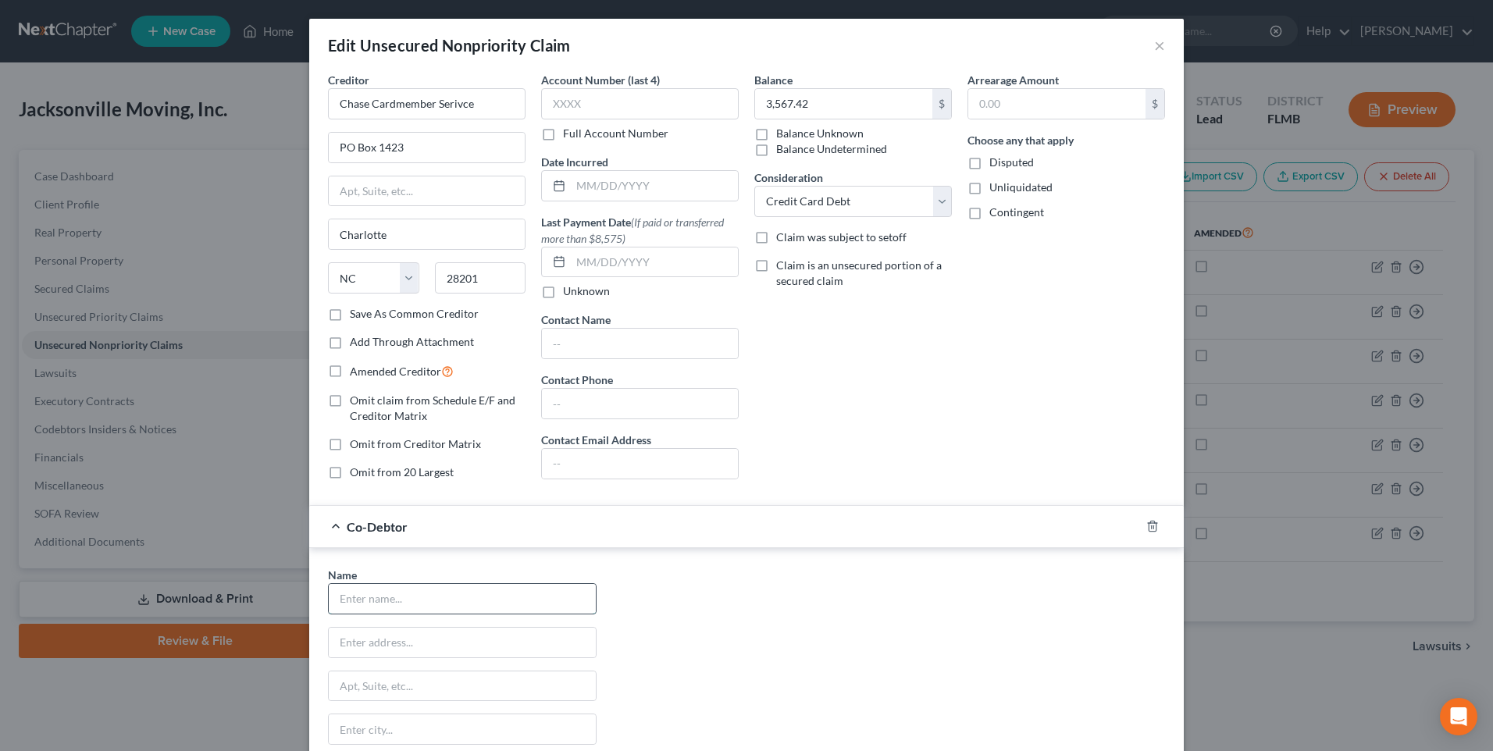
click at [425, 609] on input "text" at bounding box center [462, 599] width 267 height 30
type input "Mark Roth"
type input "1010 Santa Cruz Street"
type input "A"
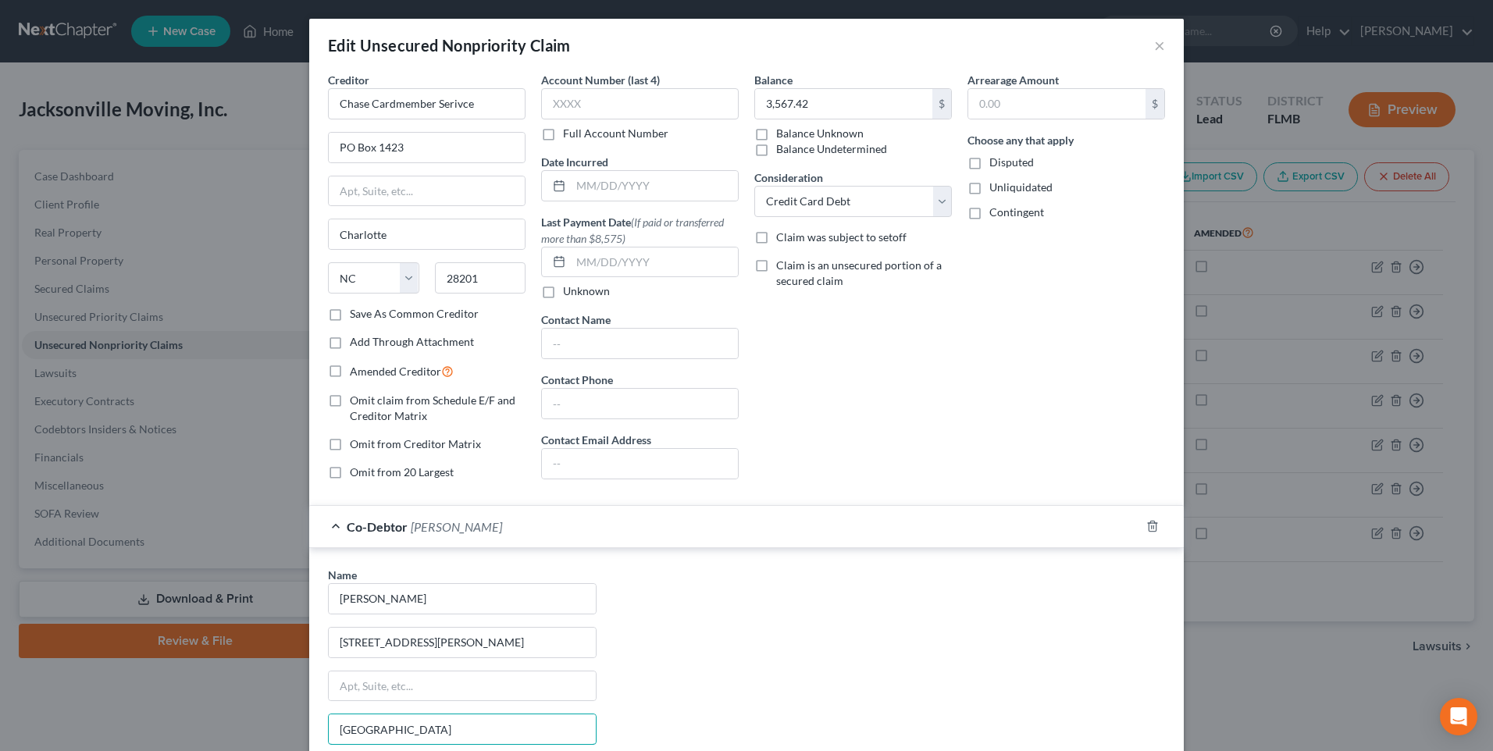
type input "St. Augustine"
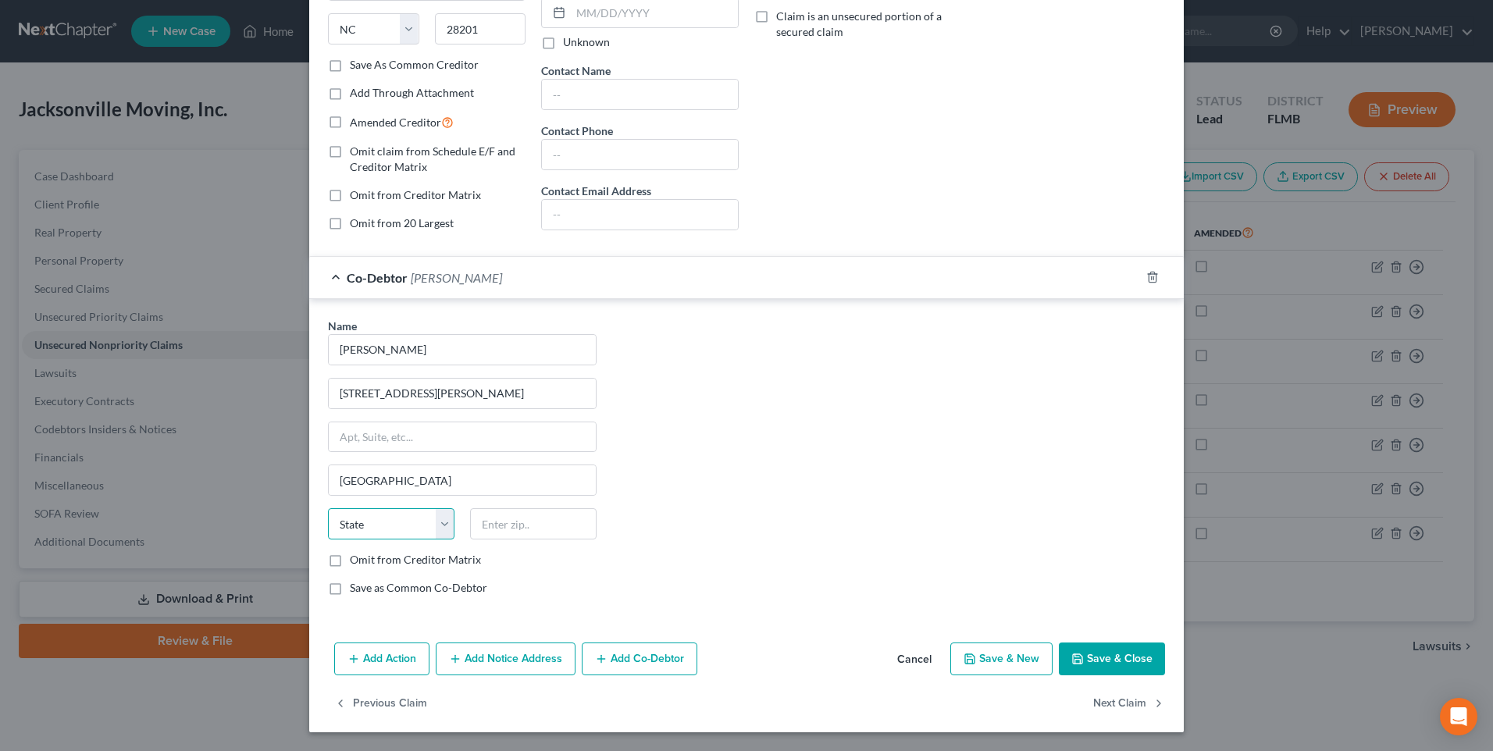
select select "9"
type input "32092"
type input "Saint Augustine"
click at [1141, 662] on button "Save & Close" at bounding box center [1112, 659] width 106 height 33
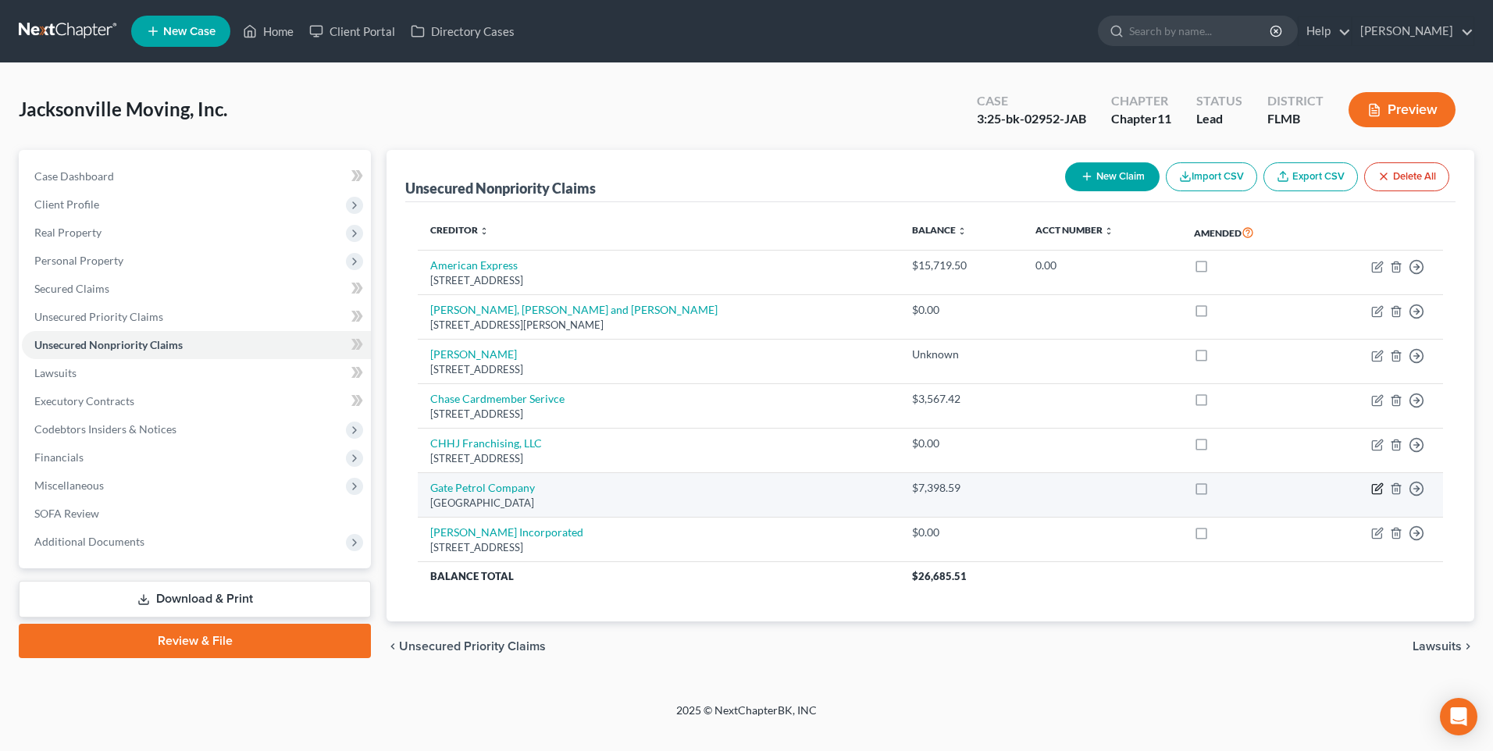
click at [1375, 489] on icon "button" at bounding box center [1377, 489] width 12 height 12
select select "9"
select select "2"
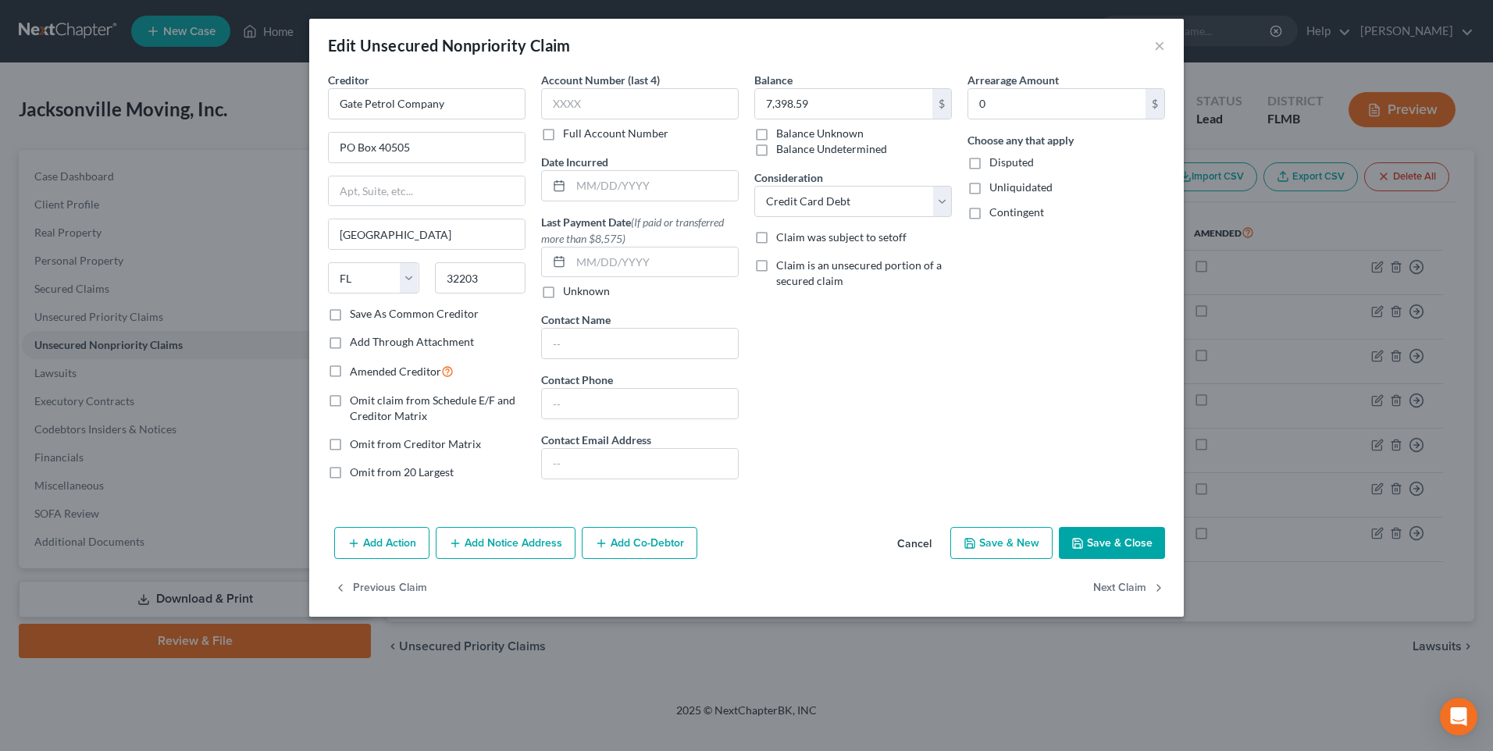
click at [621, 544] on button "Add Co-Debtor" at bounding box center [640, 543] width 116 height 33
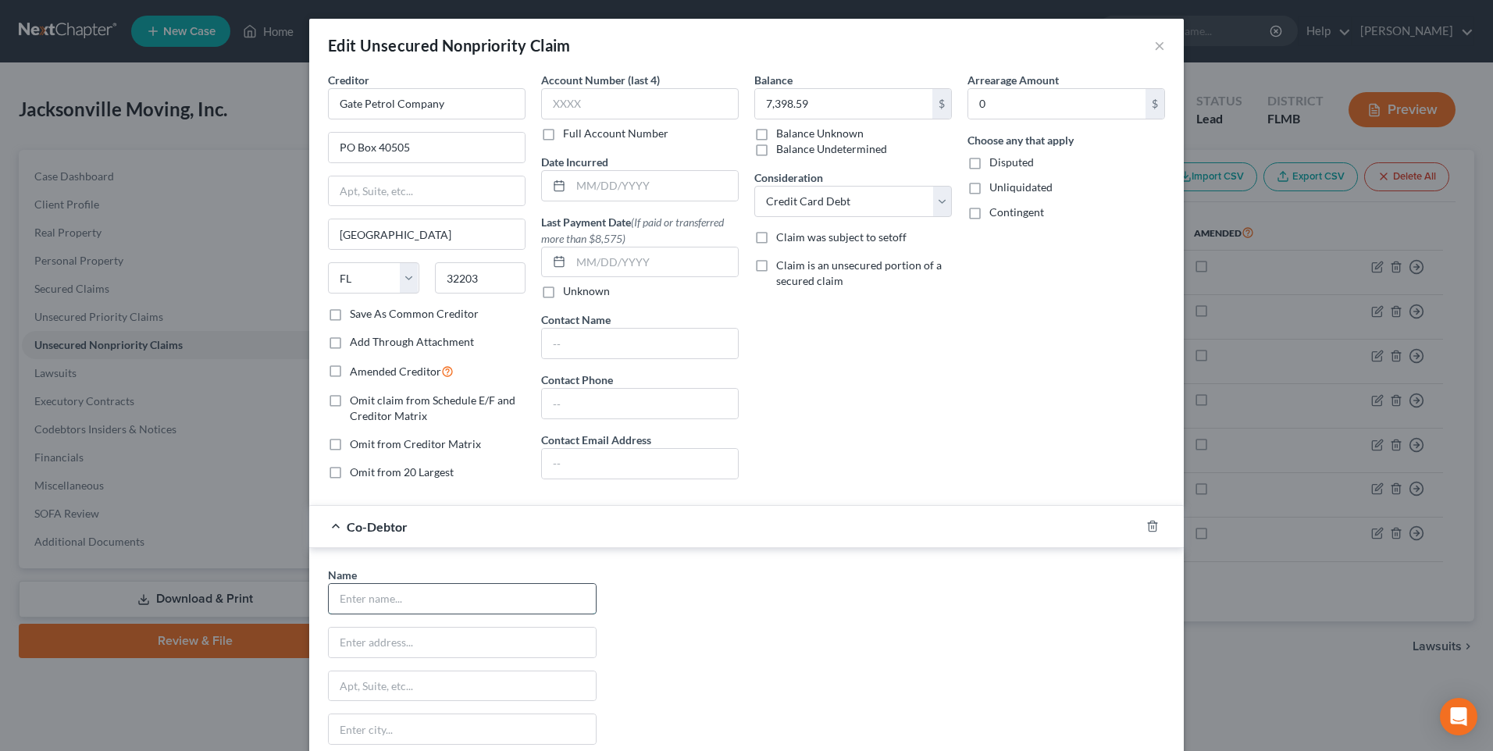
click at [453, 605] on input "text" at bounding box center [462, 599] width 267 height 30
type input "Mark Roth"
type input "1010 Santa Cruz Street"
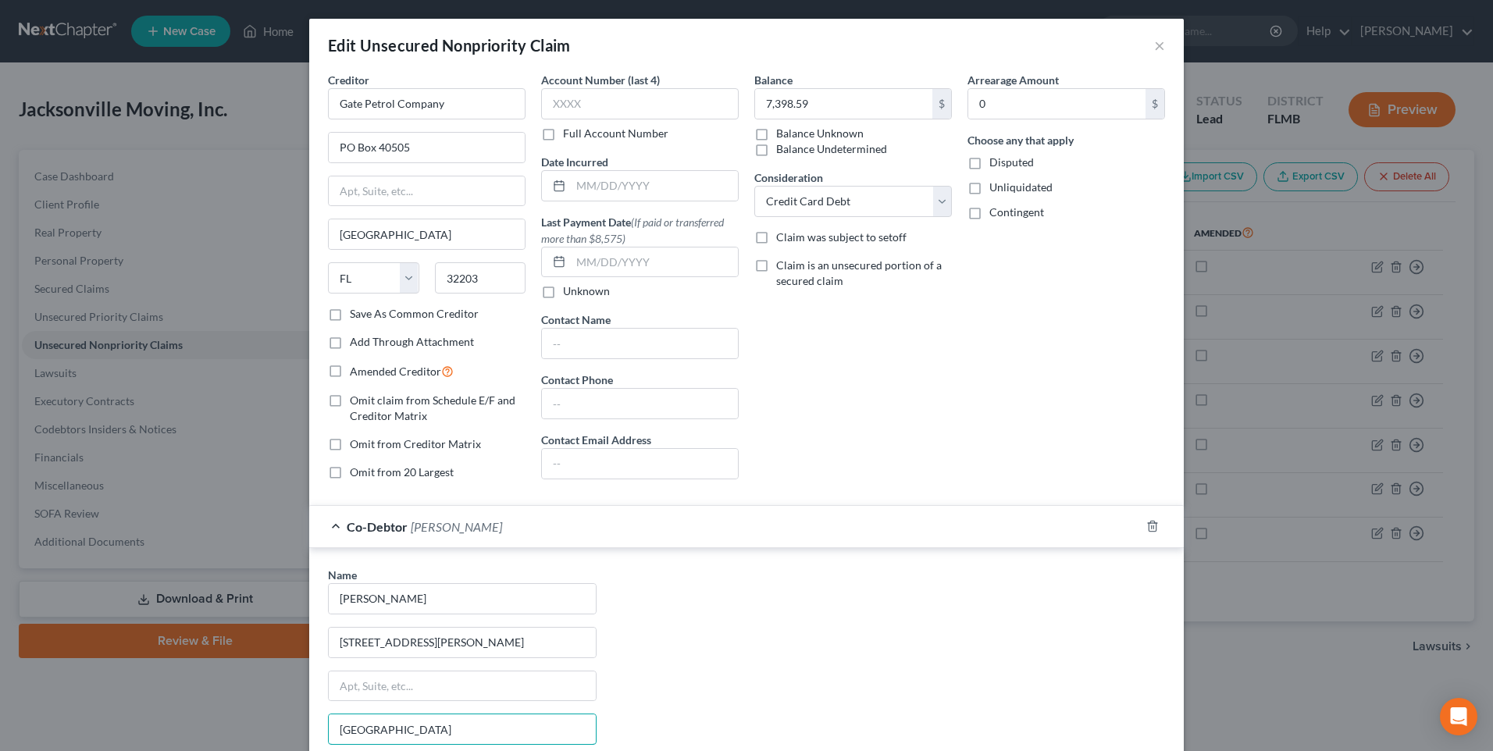
type input "St. Augustine"
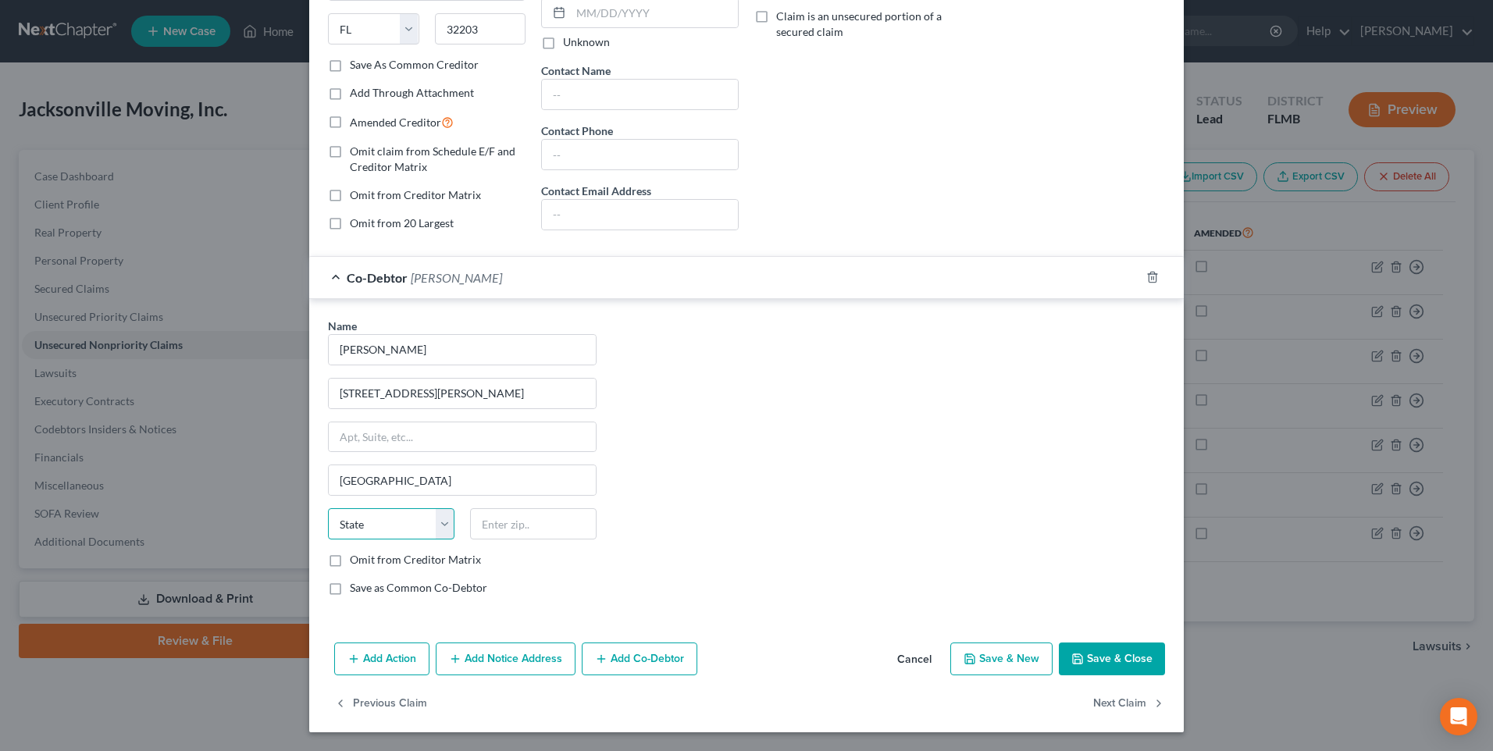
select select "9"
type input "32092"
type input "Saint Augustine"
click at [1118, 652] on button "Save & Close" at bounding box center [1112, 659] width 106 height 33
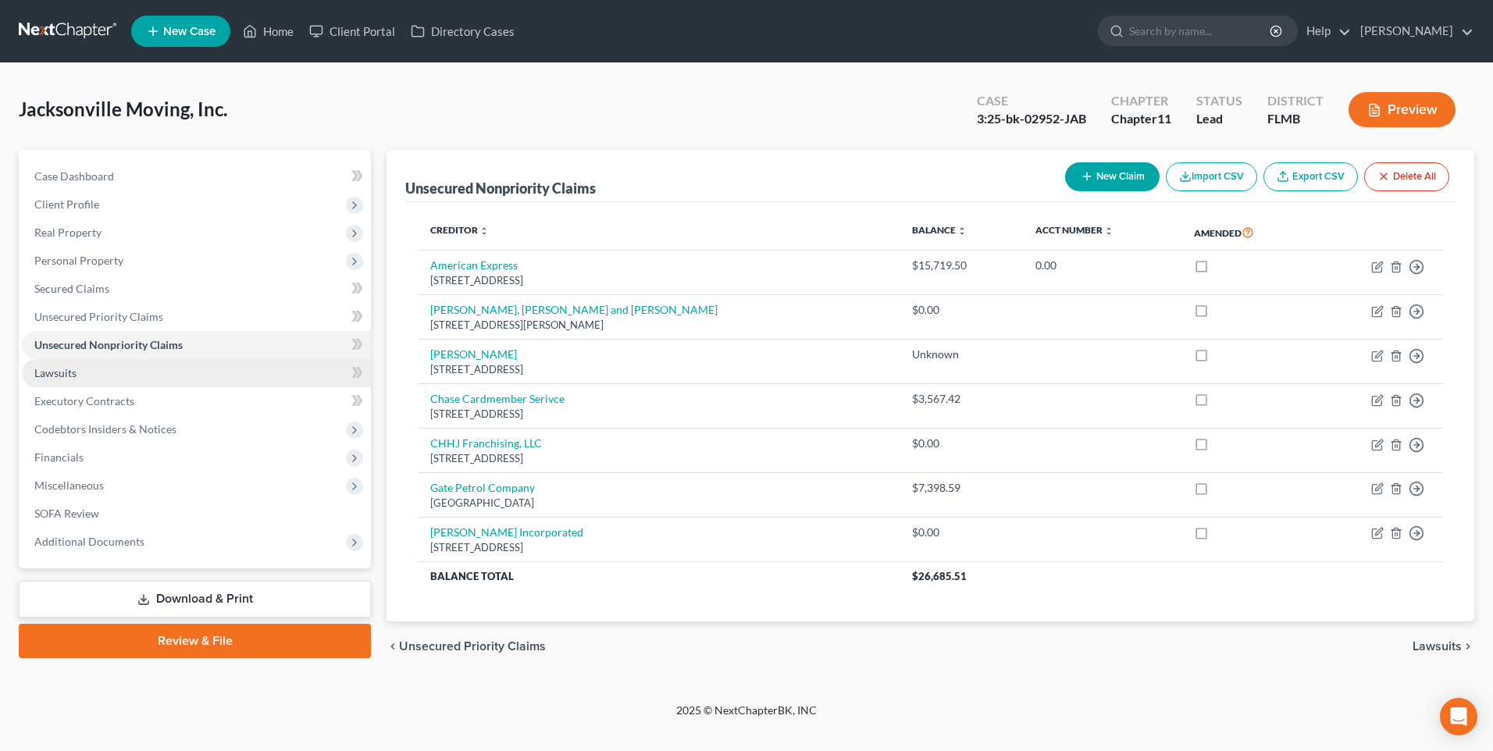
click at [34, 369] on span "Lawsuits" at bounding box center [55, 372] width 42 height 13
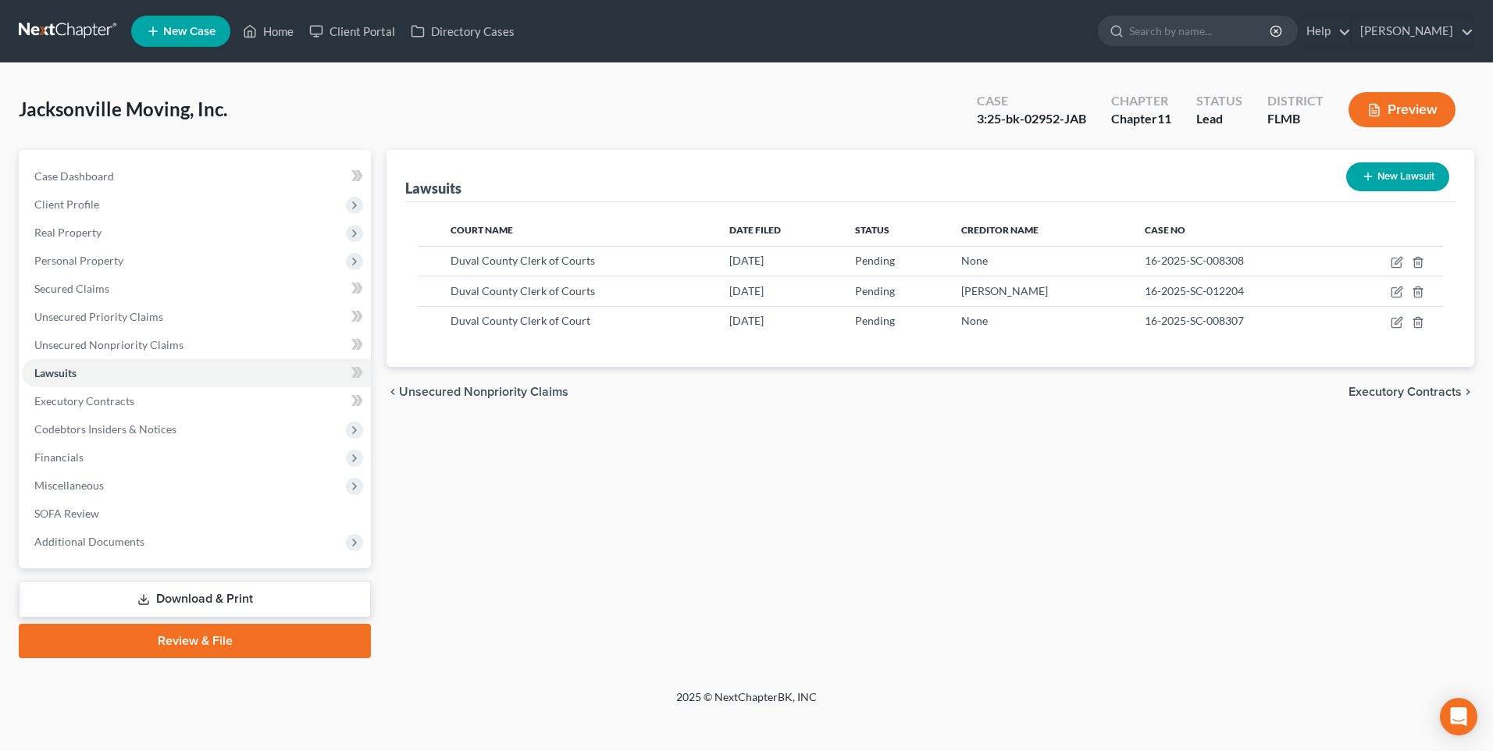
click at [1363, 388] on span "Executory Contracts" at bounding box center [1405, 392] width 113 height 12
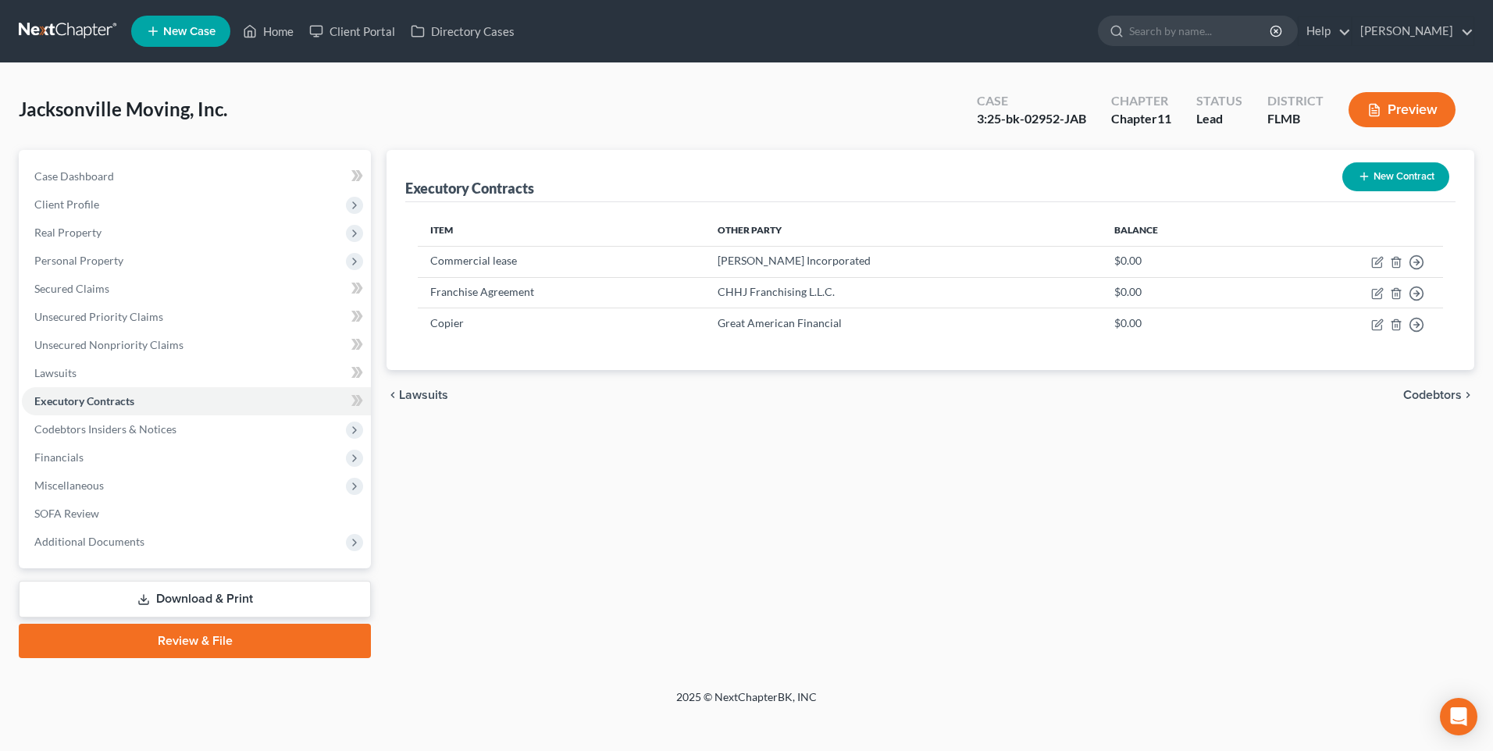
click at [1430, 389] on span "Codebtors" at bounding box center [1433, 395] width 59 height 12
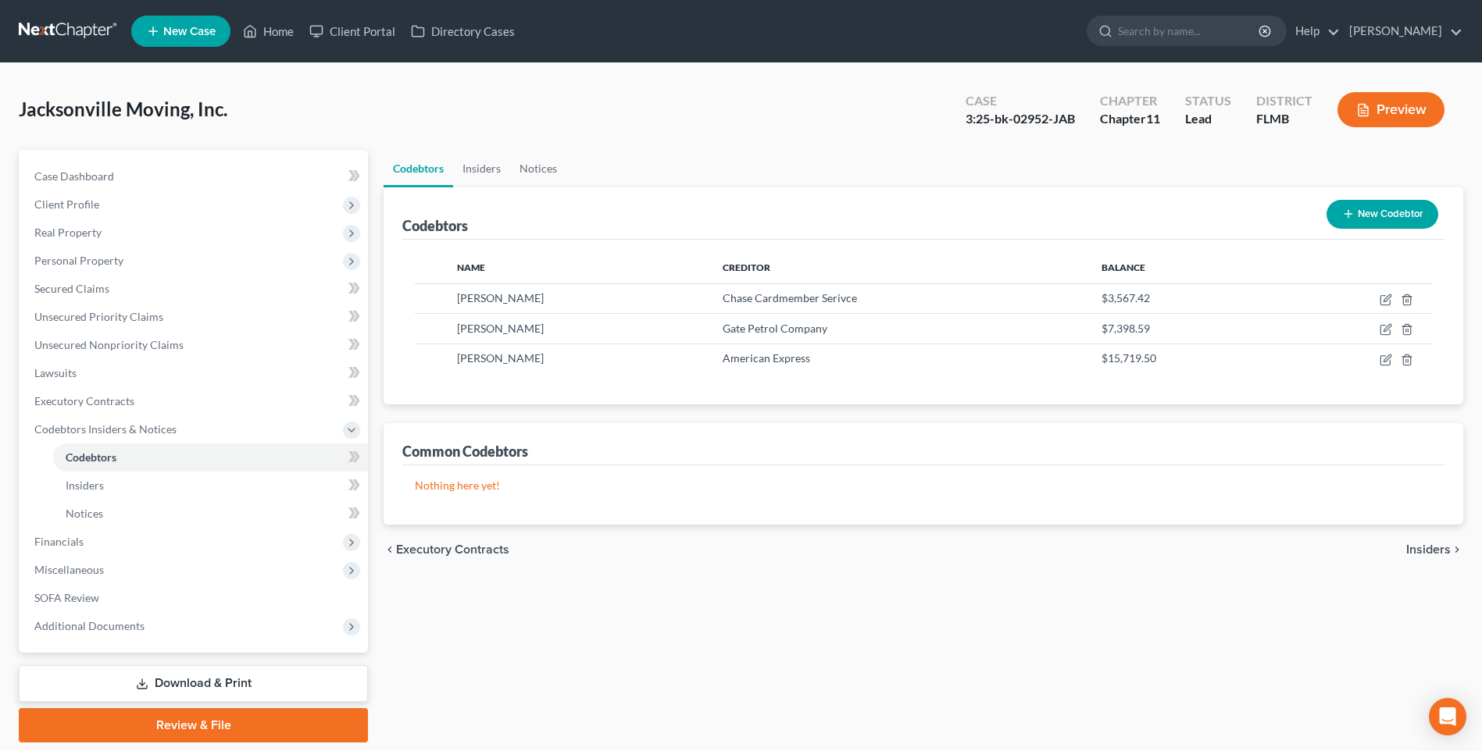
click at [1440, 547] on span "Insiders" at bounding box center [1428, 550] width 45 height 12
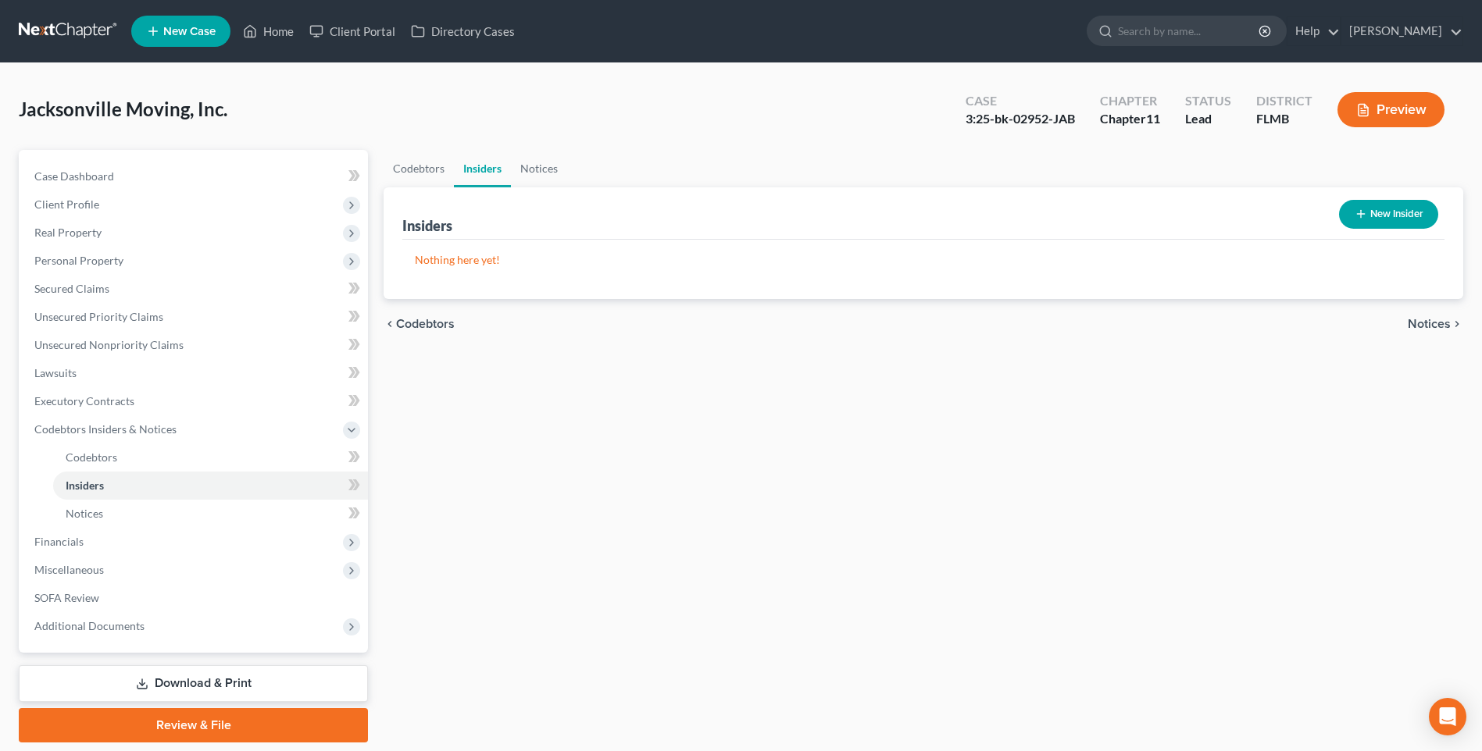
click at [1421, 323] on span "Notices" at bounding box center [1428, 324] width 43 height 12
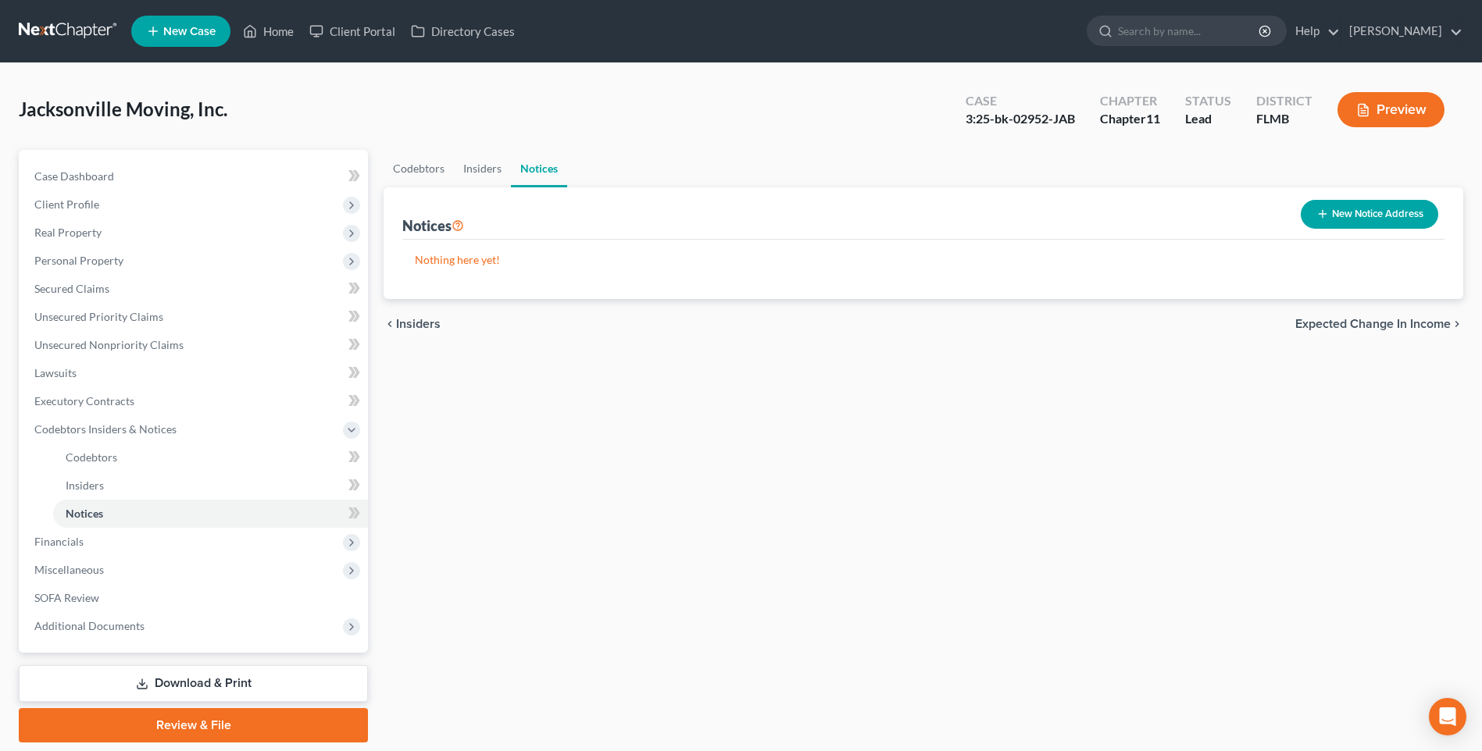
click at [1404, 321] on span "Expected Change in Income" at bounding box center [1372, 324] width 155 height 12
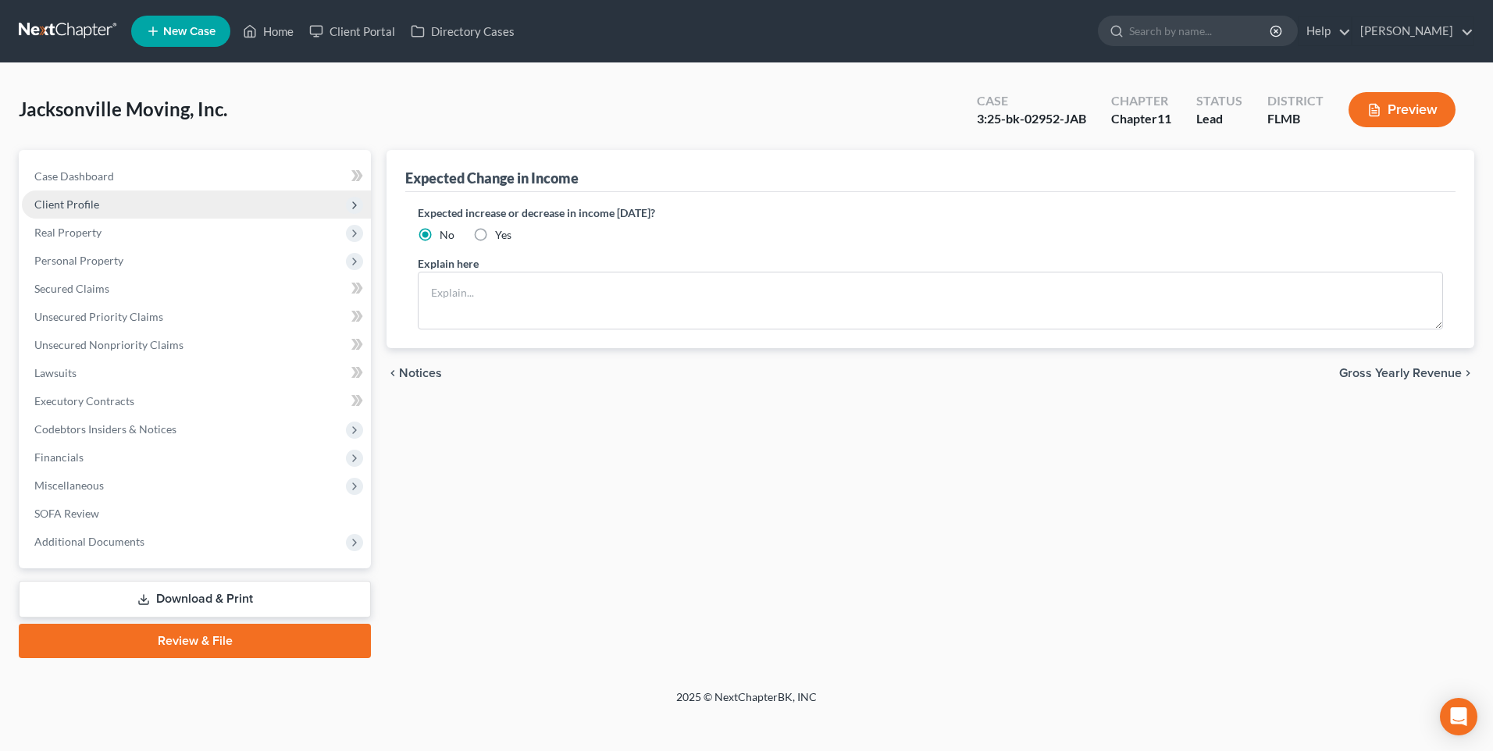
click at [66, 203] on span "Client Profile" at bounding box center [66, 204] width 65 height 13
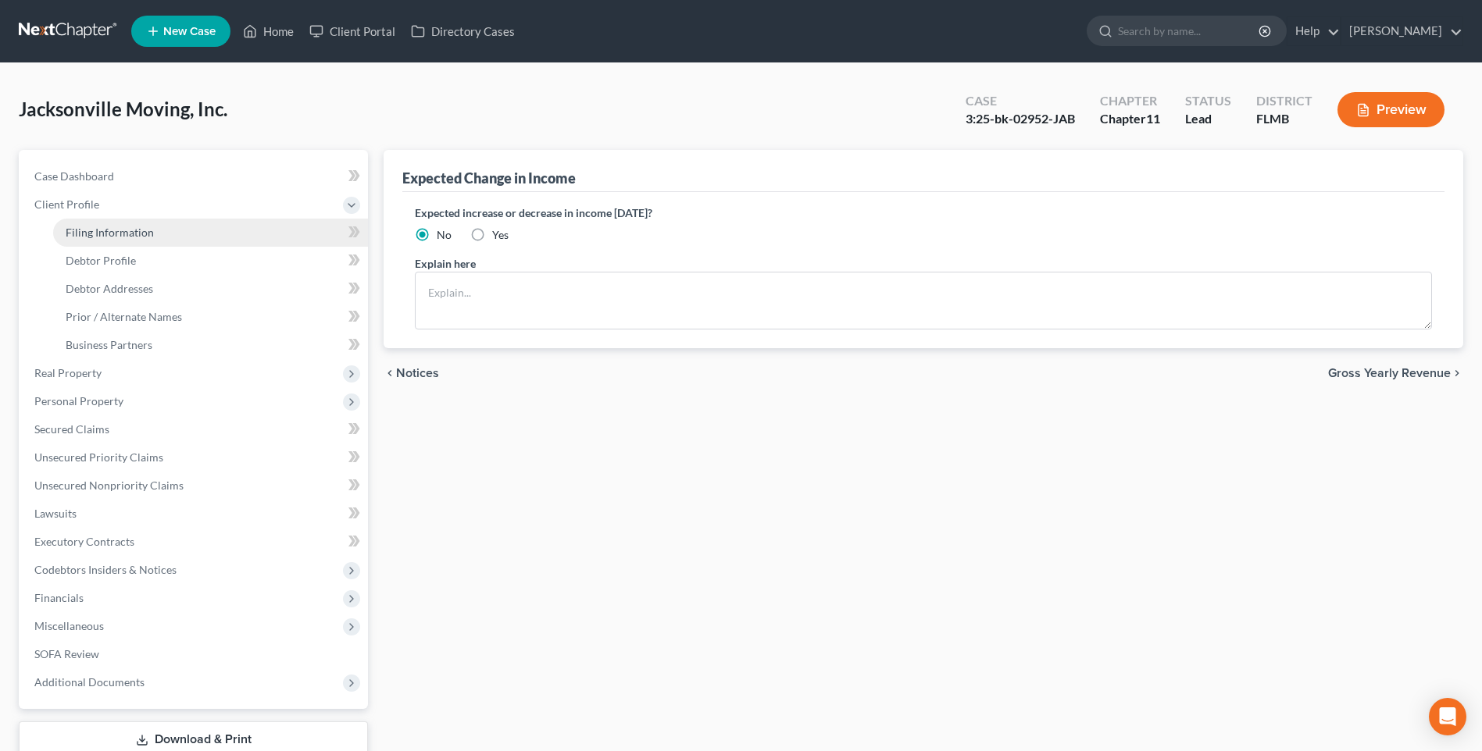
click at [105, 237] on span "Filing Information" at bounding box center [110, 232] width 88 height 13
select select "3"
select select "1"
select select "15"
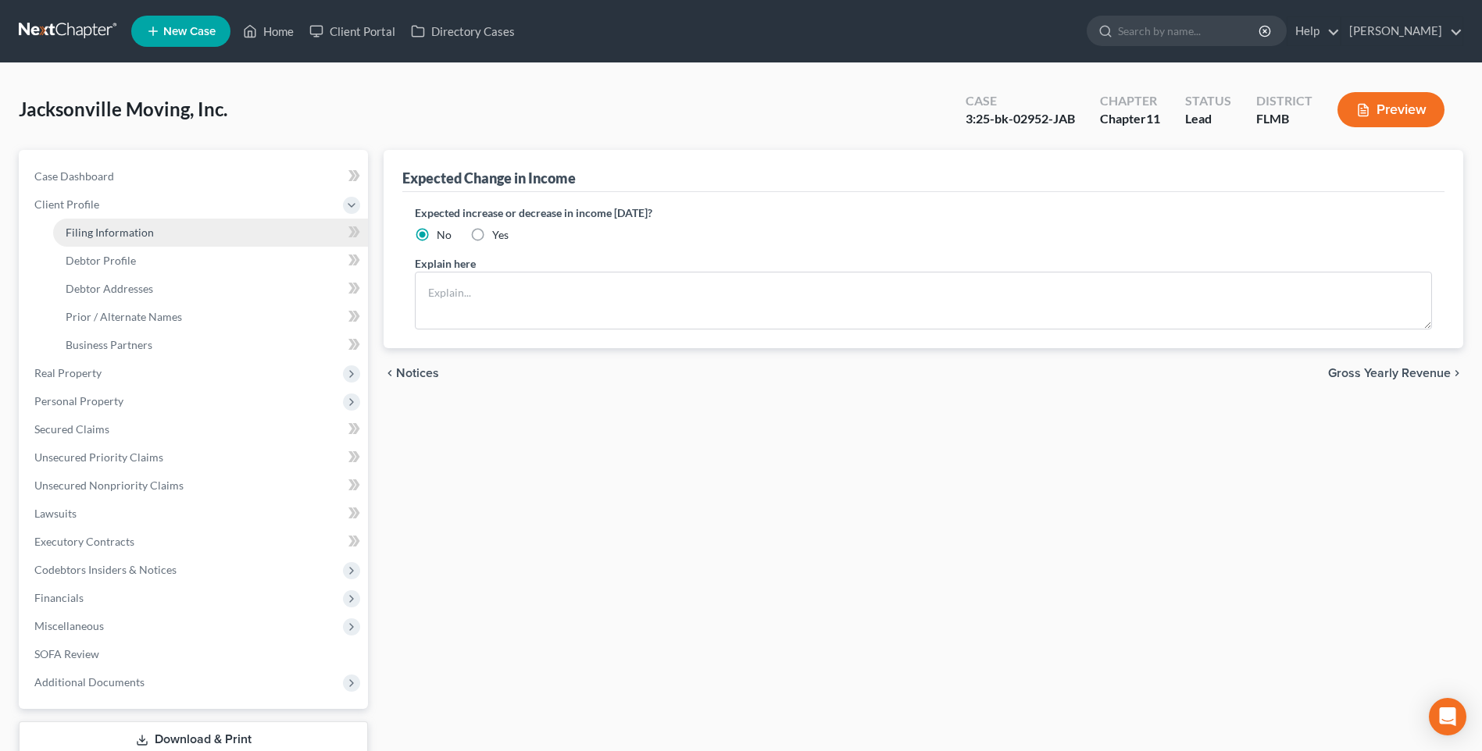
select select "4"
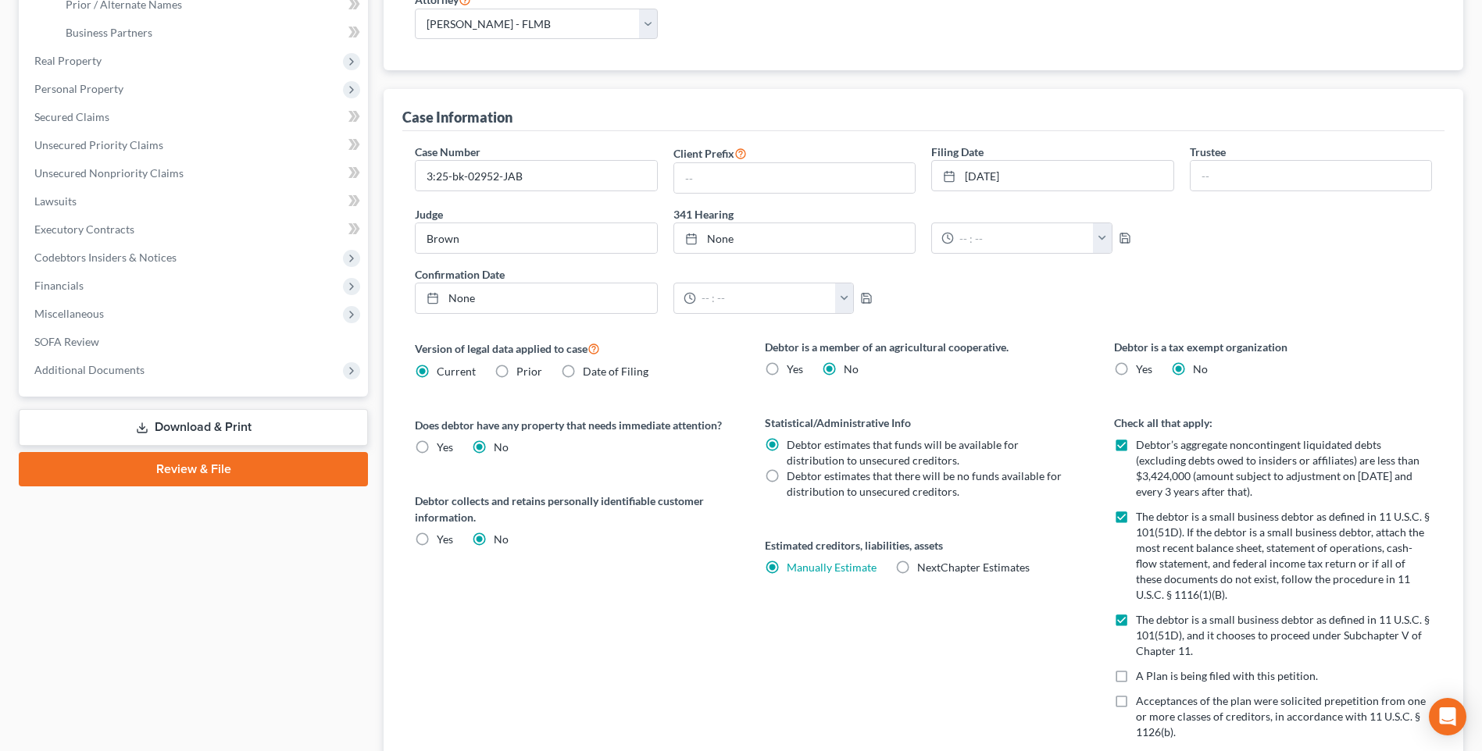
scroll to position [563, 0]
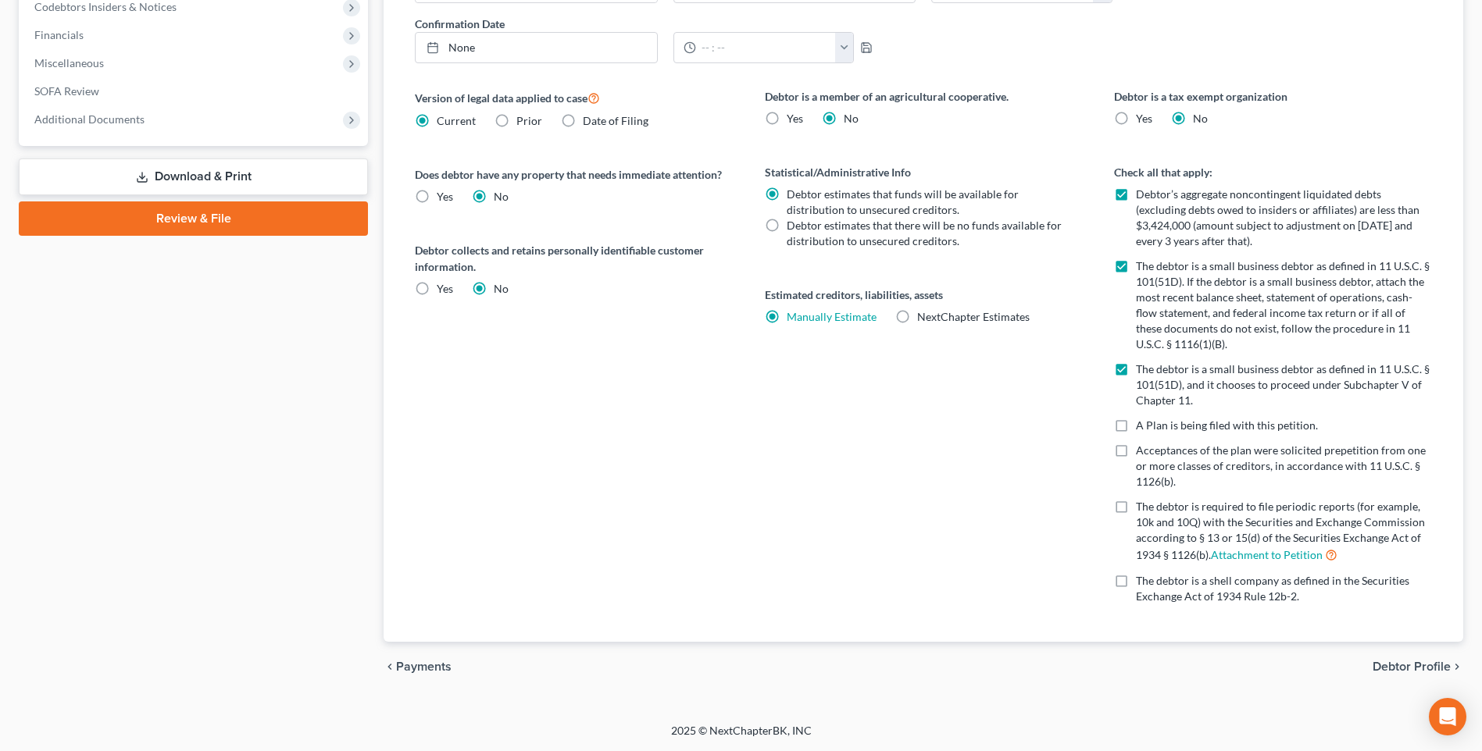
click at [1419, 669] on span "Debtor Profile" at bounding box center [1411, 667] width 78 height 12
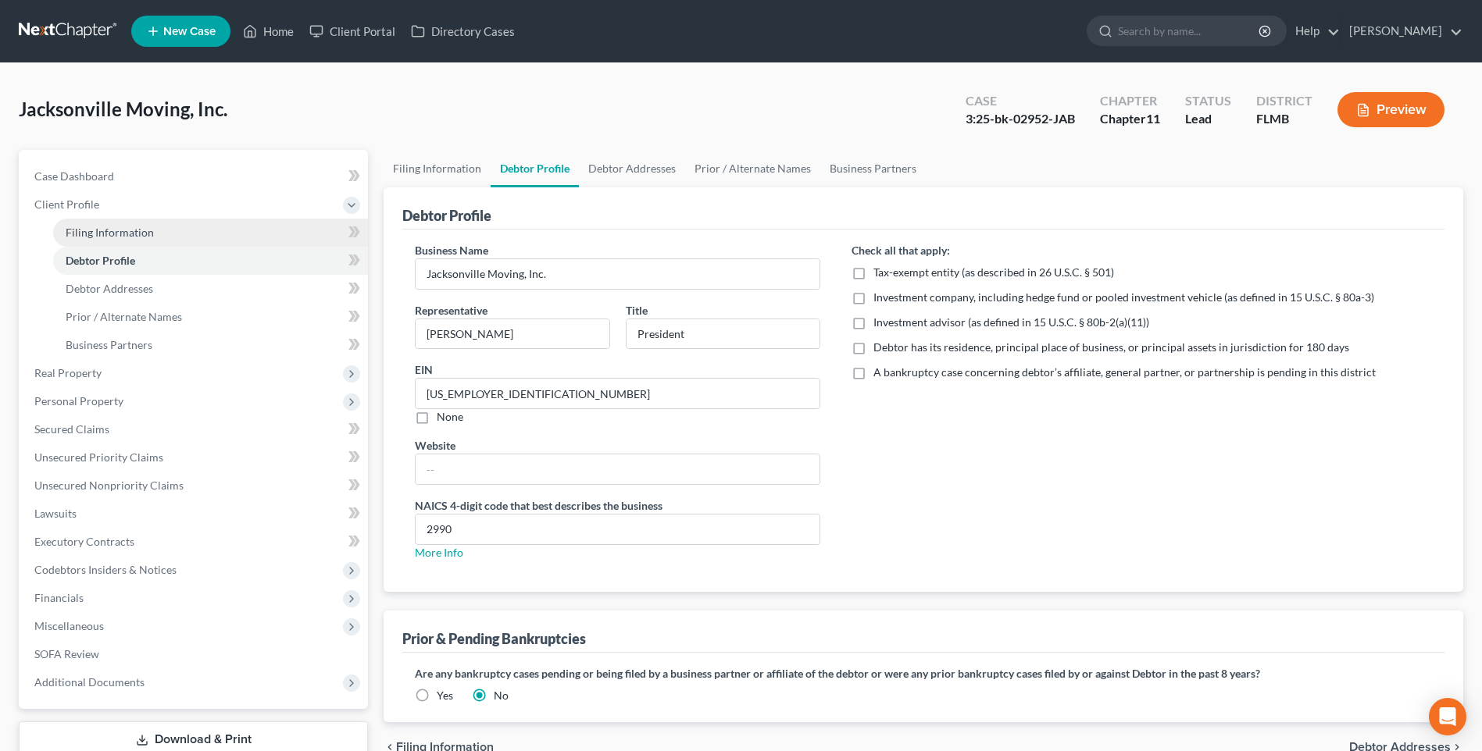
click at [89, 222] on link "Filing Information" at bounding box center [210, 233] width 315 height 28
select select "3"
select select "1"
select select "15"
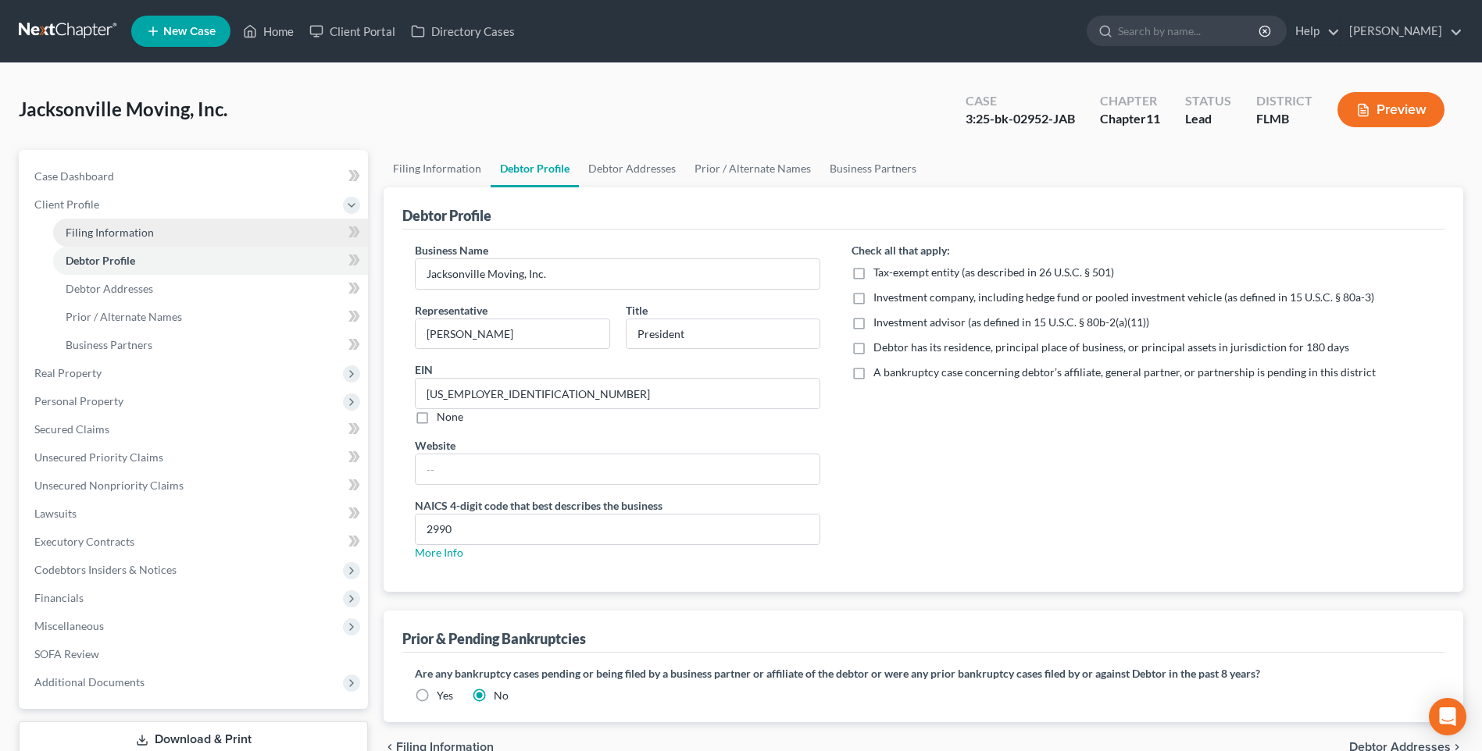
select select "4"
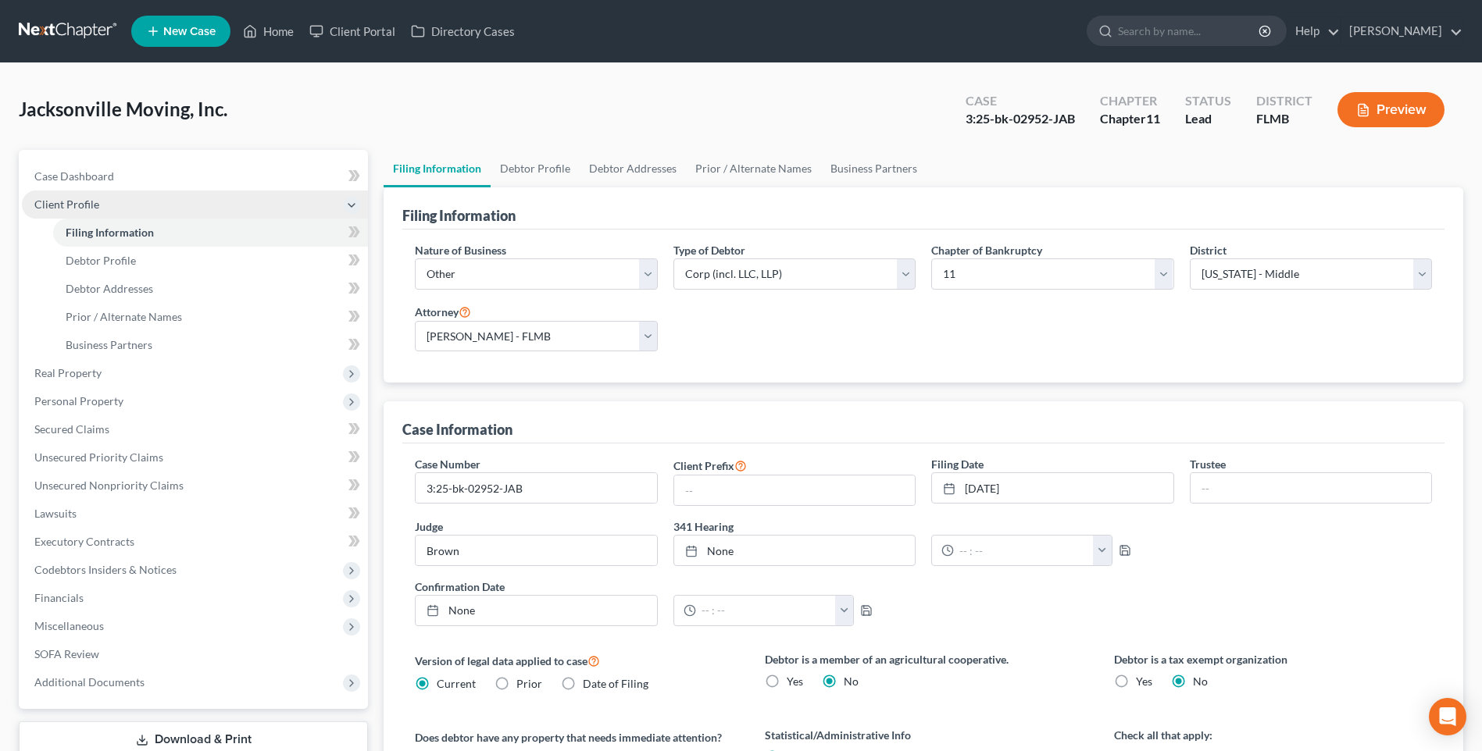
click at [74, 208] on span "Client Profile" at bounding box center [66, 204] width 65 height 13
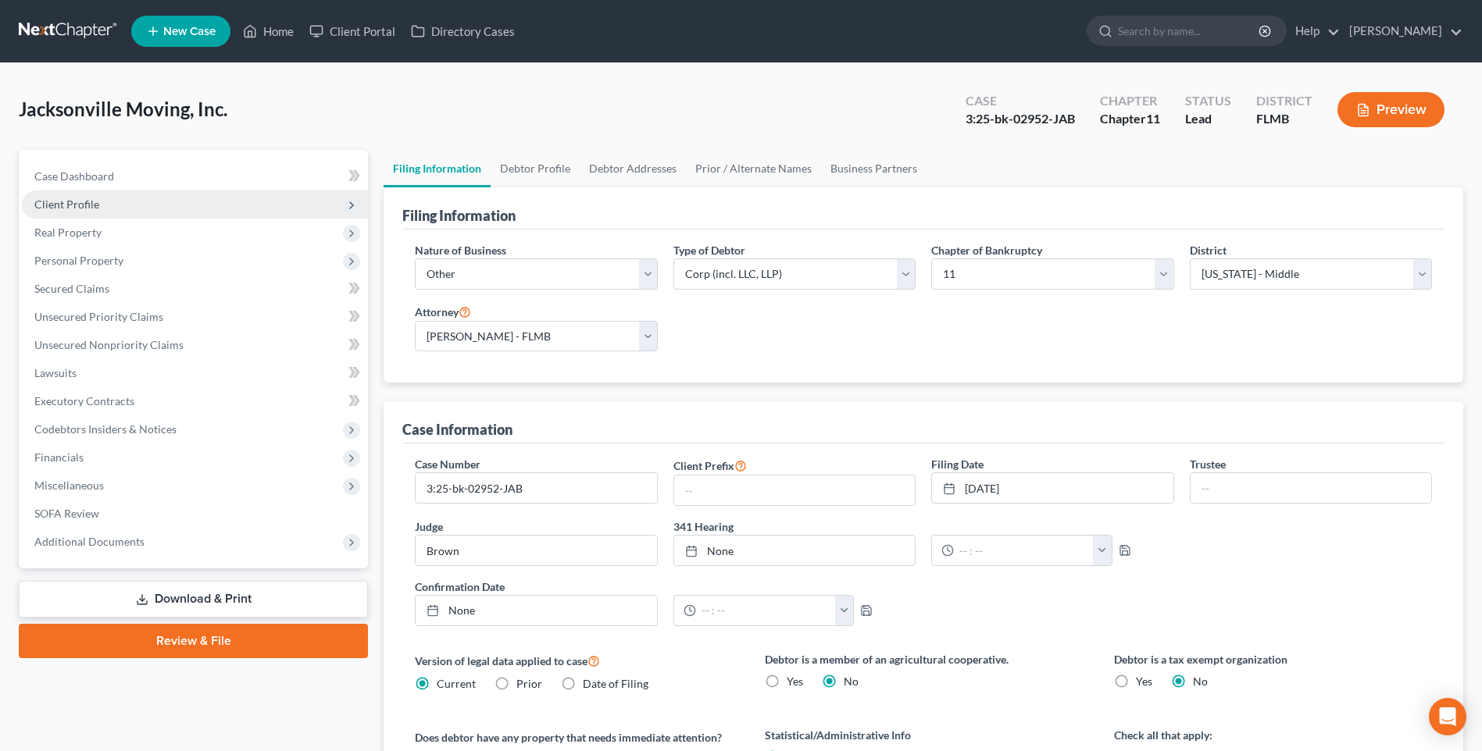
click at [66, 209] on span "Client Profile" at bounding box center [66, 204] width 65 height 13
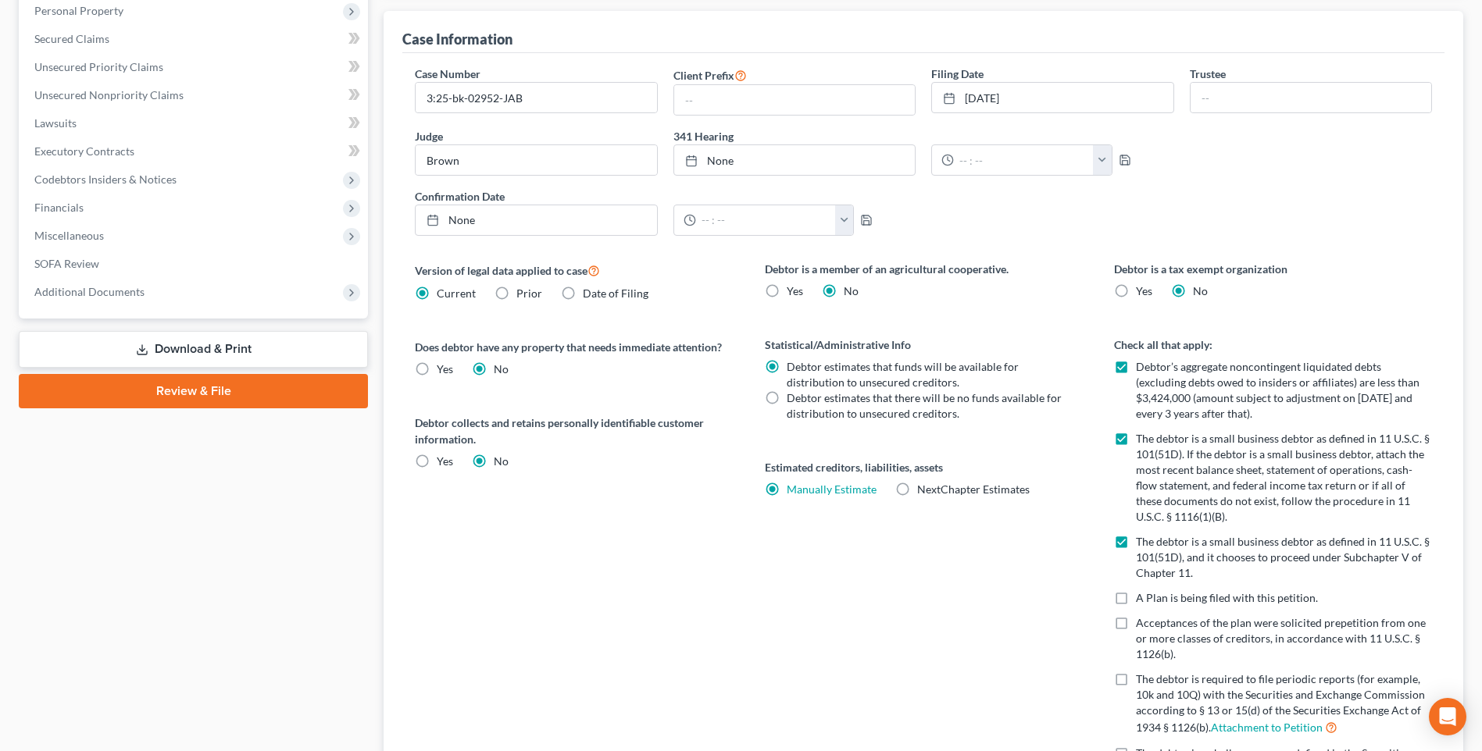
scroll to position [563, 0]
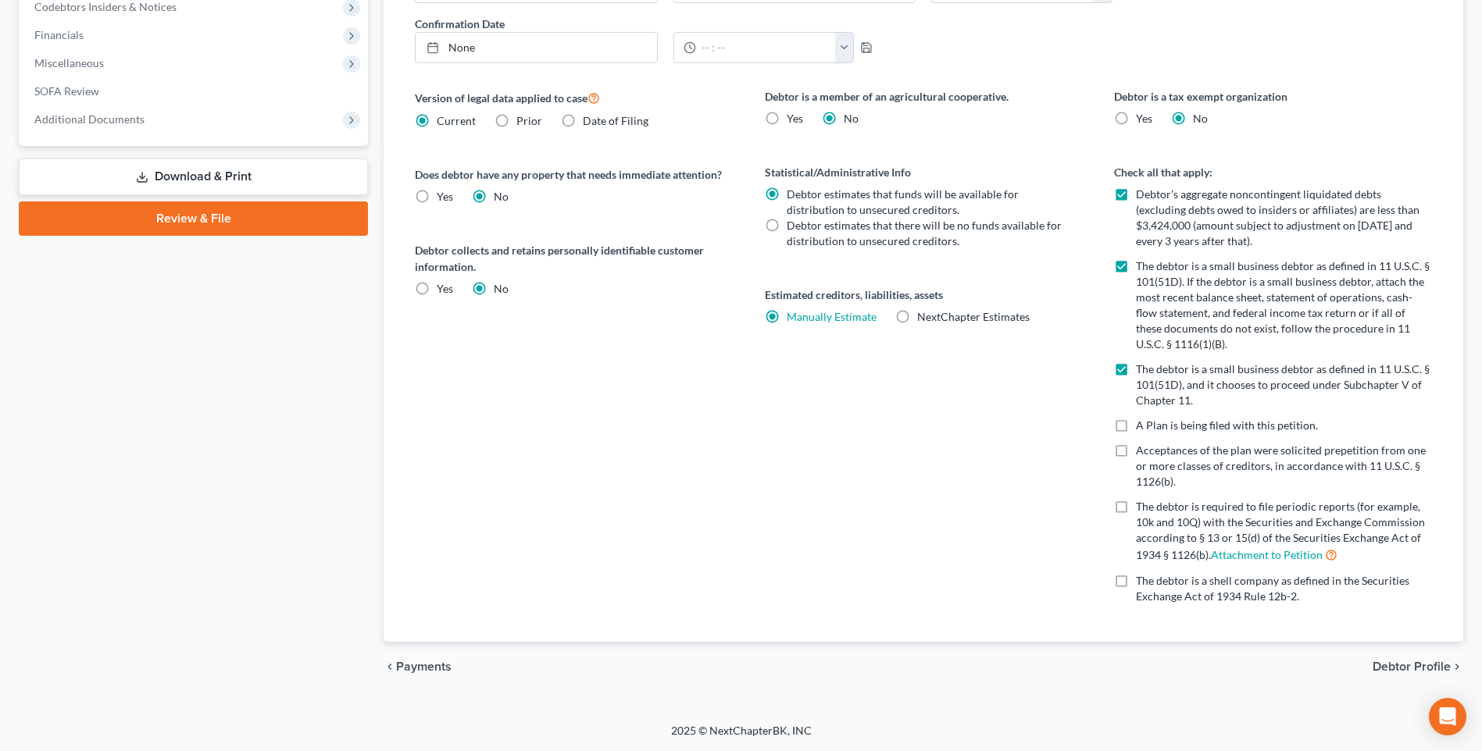
click at [1420, 669] on span "Debtor Profile" at bounding box center [1411, 667] width 78 height 12
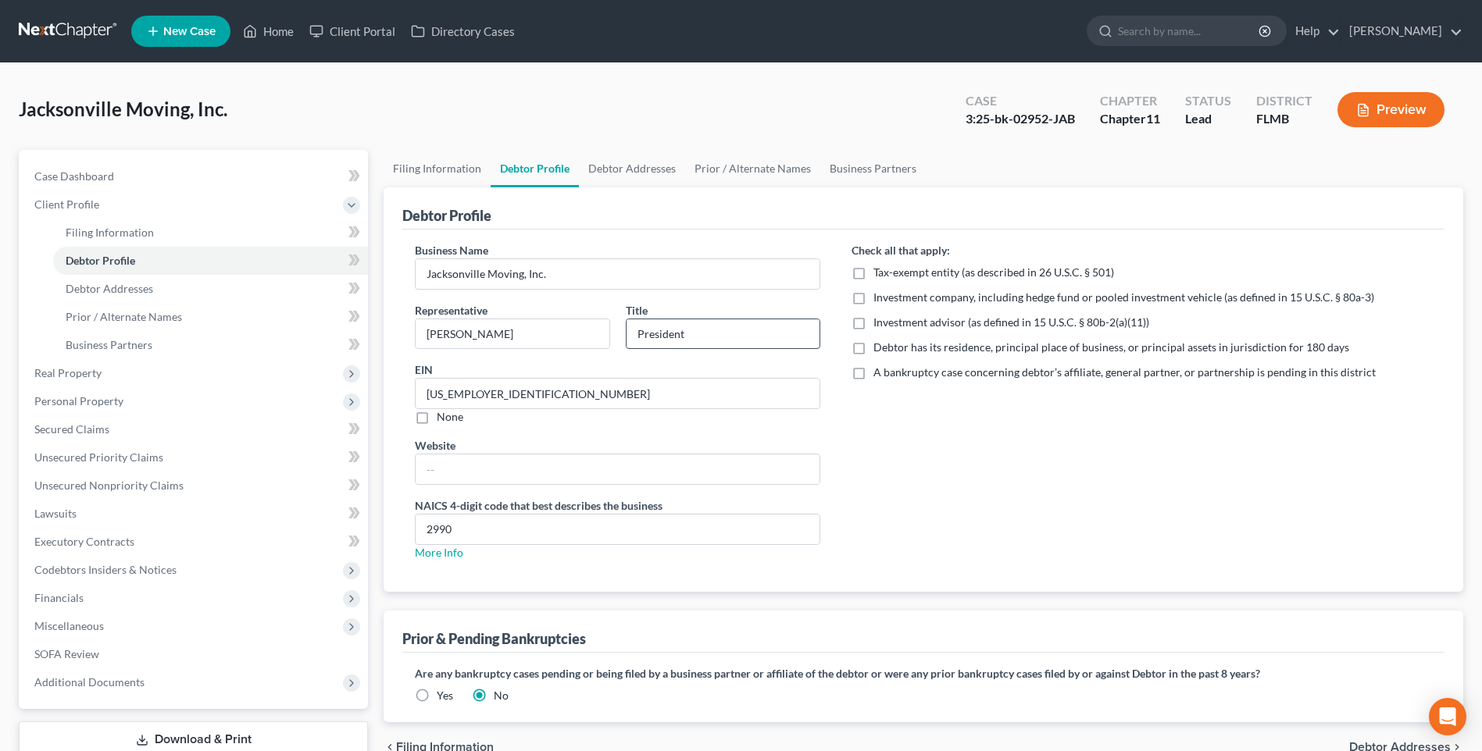
scroll to position [107, 0]
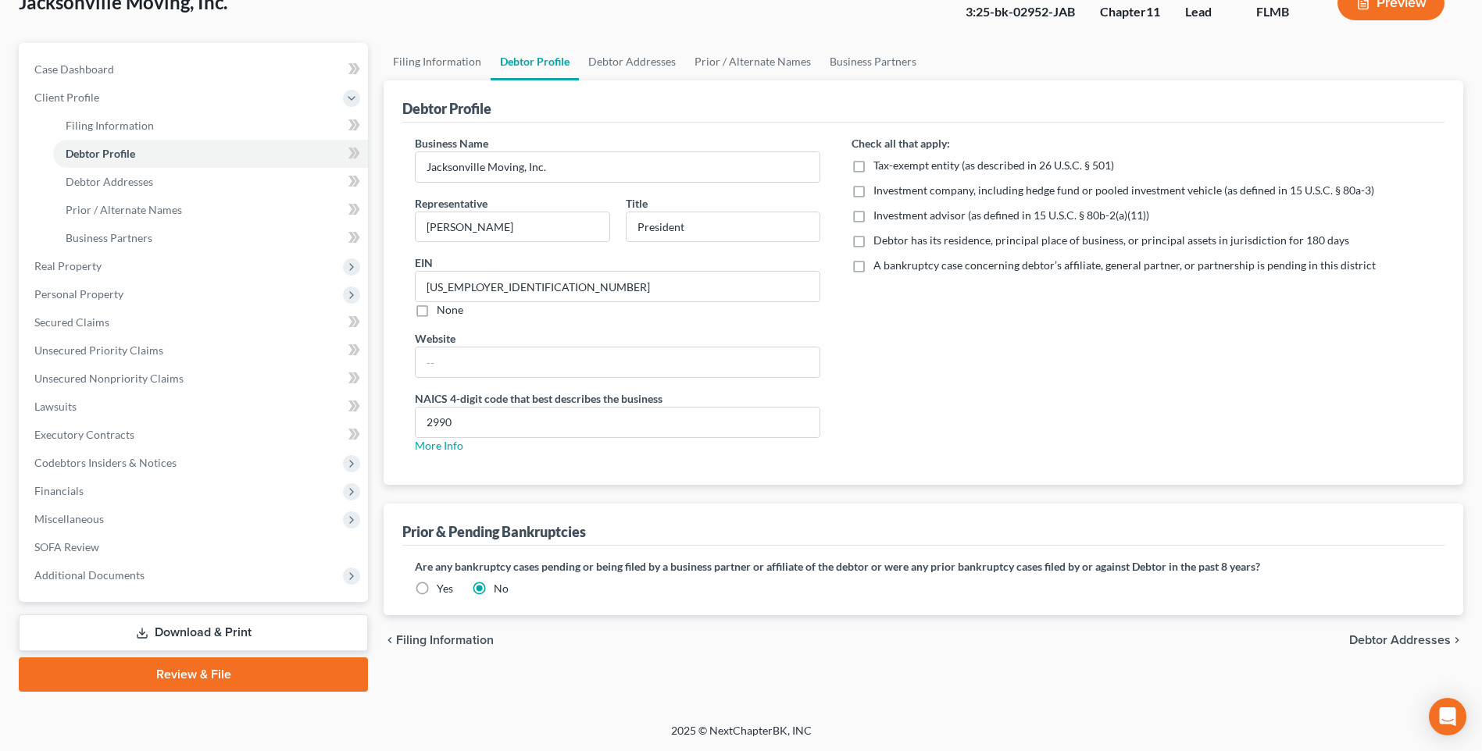
click at [1404, 634] on span "Debtor Addresses" at bounding box center [1400, 640] width 102 height 12
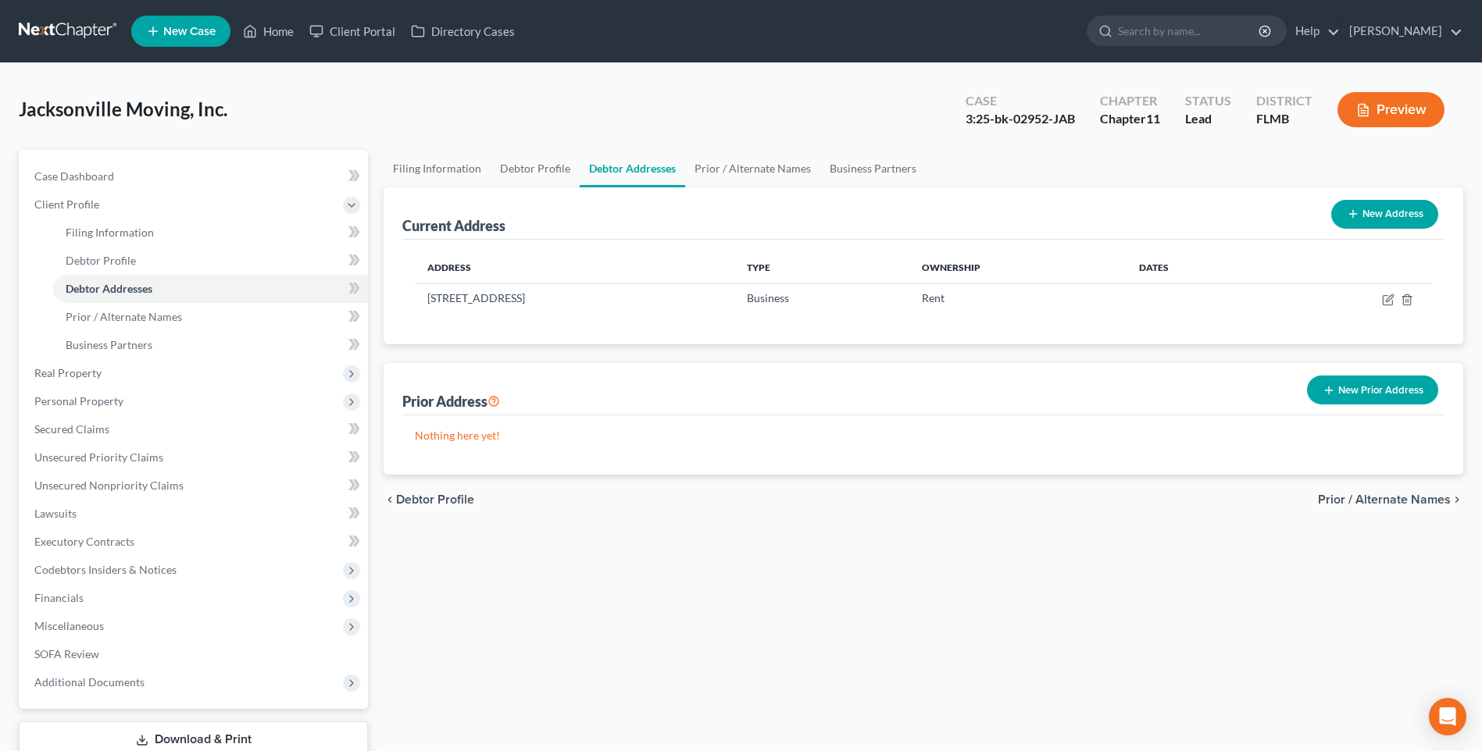
click at [1396, 497] on span "Prior / Alternate Names" at bounding box center [1384, 500] width 133 height 12
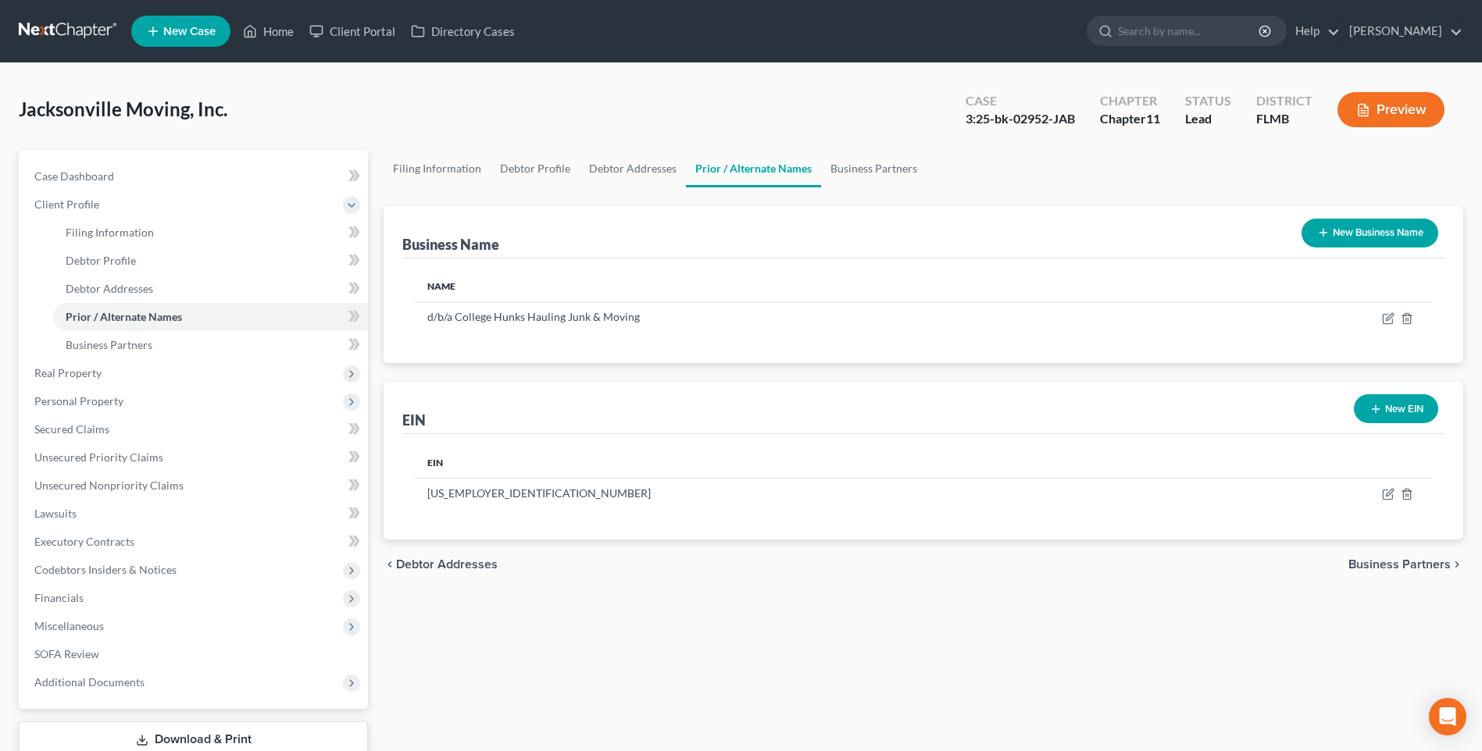
click at [1401, 569] on span "Business Partners" at bounding box center [1399, 564] width 102 height 12
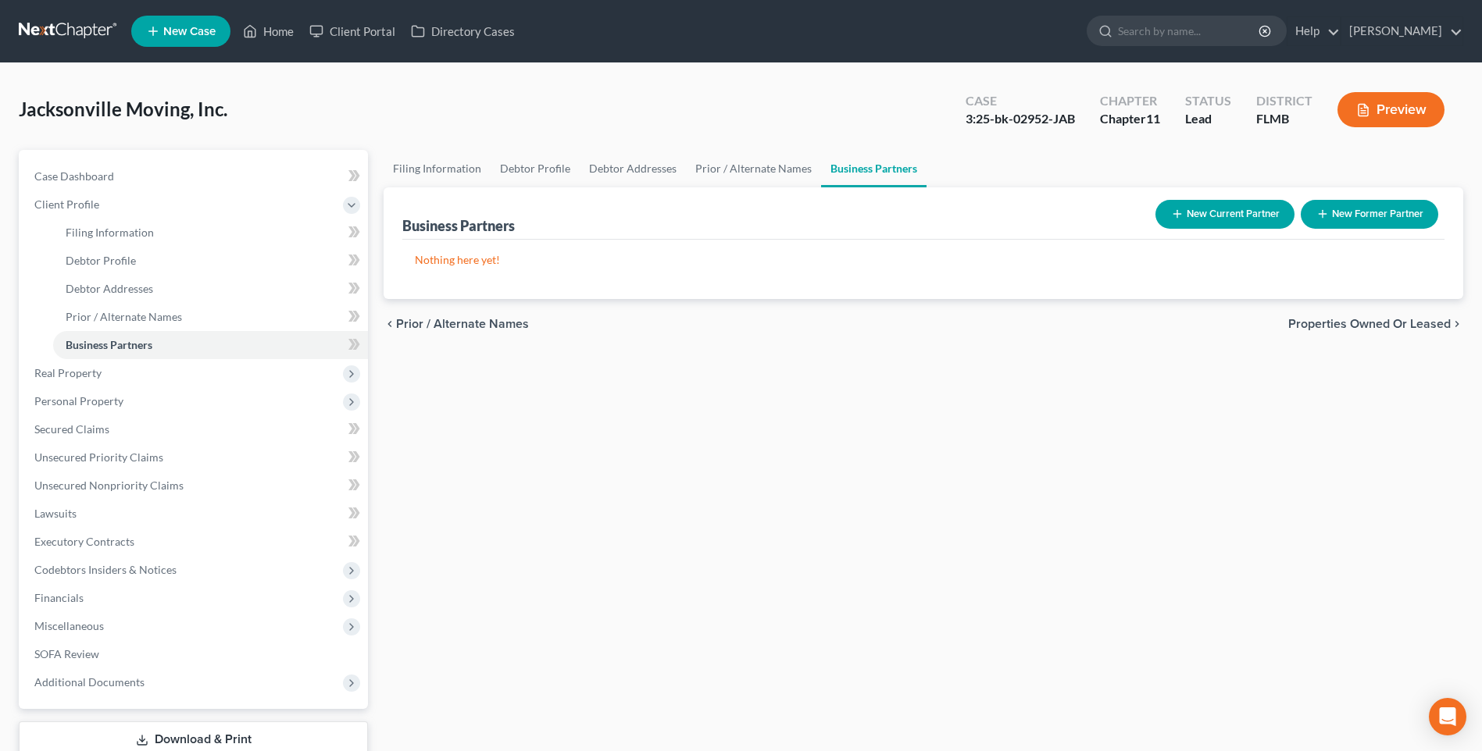
click at [465, 328] on span "Prior / Alternate Names" at bounding box center [462, 324] width 133 height 12
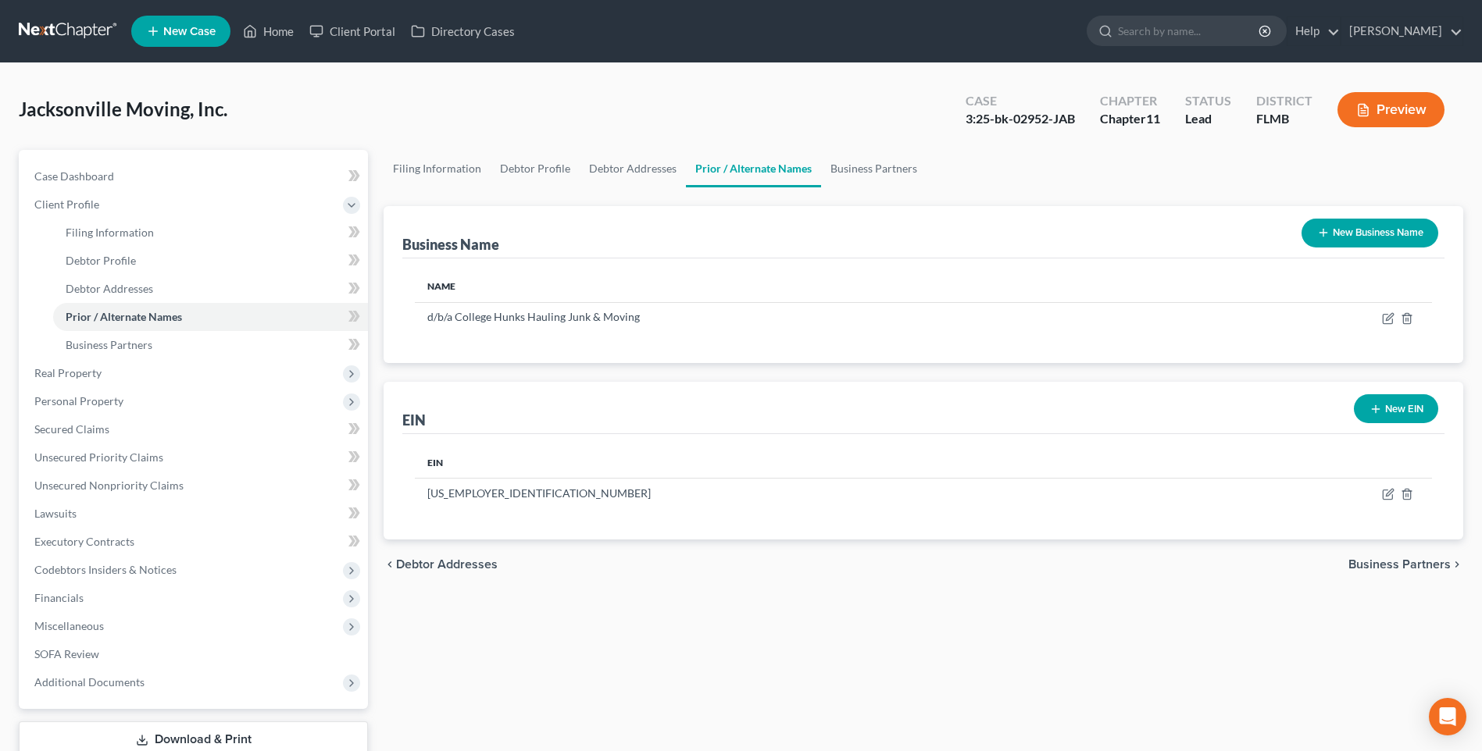
click at [1384, 560] on span "Business Partners" at bounding box center [1399, 564] width 102 height 12
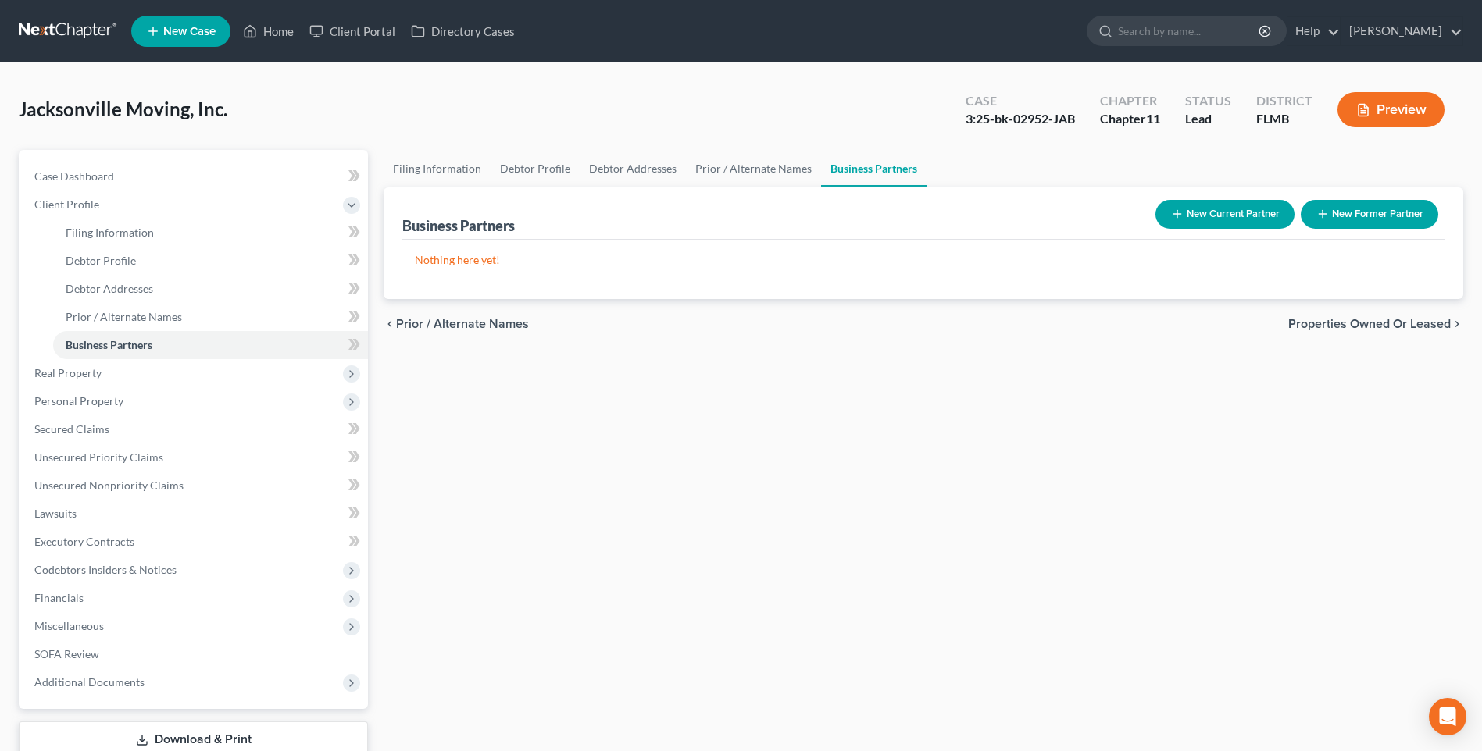
click at [1390, 321] on span "Properties Owned or Leased" at bounding box center [1369, 324] width 162 height 12
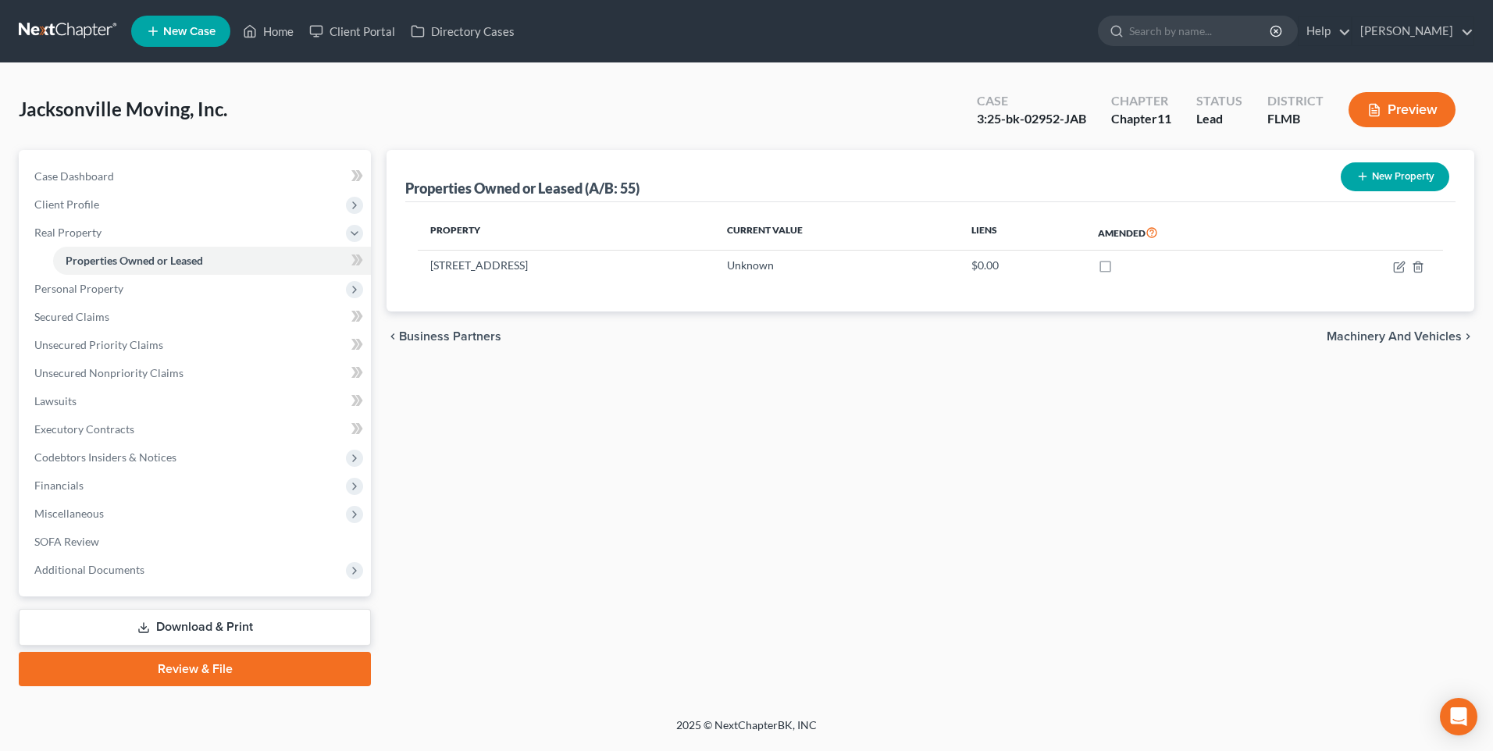
click at [1398, 335] on span "Machinery and Vehicles" at bounding box center [1394, 336] width 135 height 12
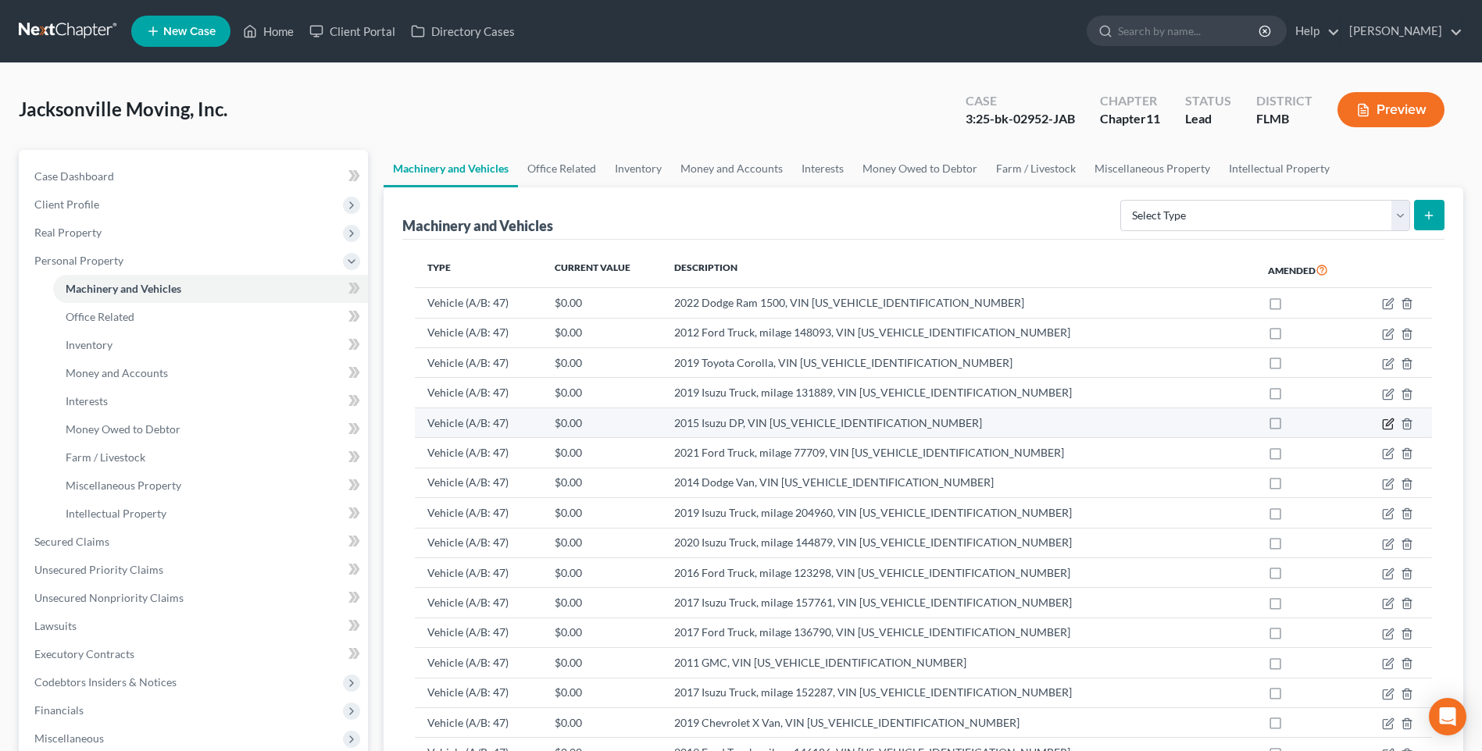
scroll to position [219, 0]
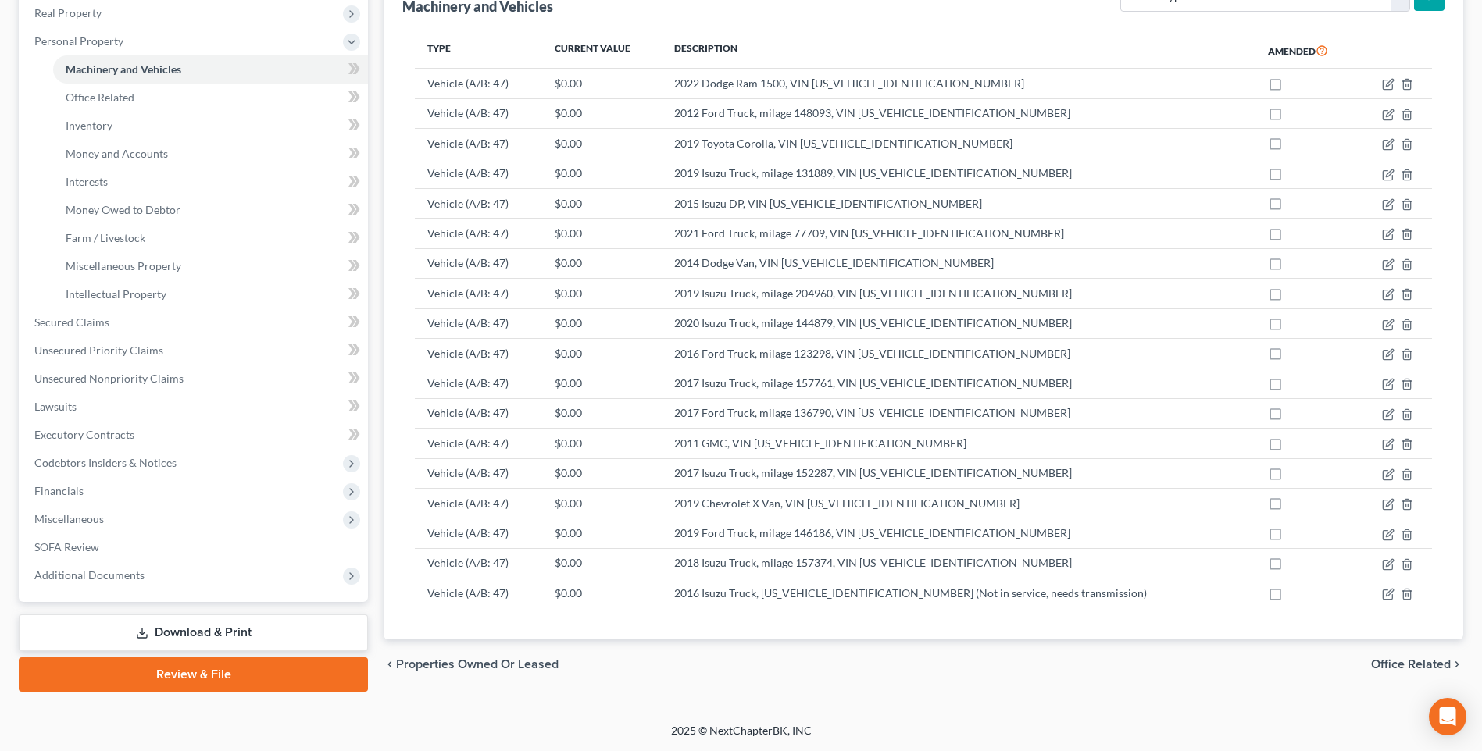
click at [1402, 665] on span "Office Related" at bounding box center [1411, 664] width 80 height 12
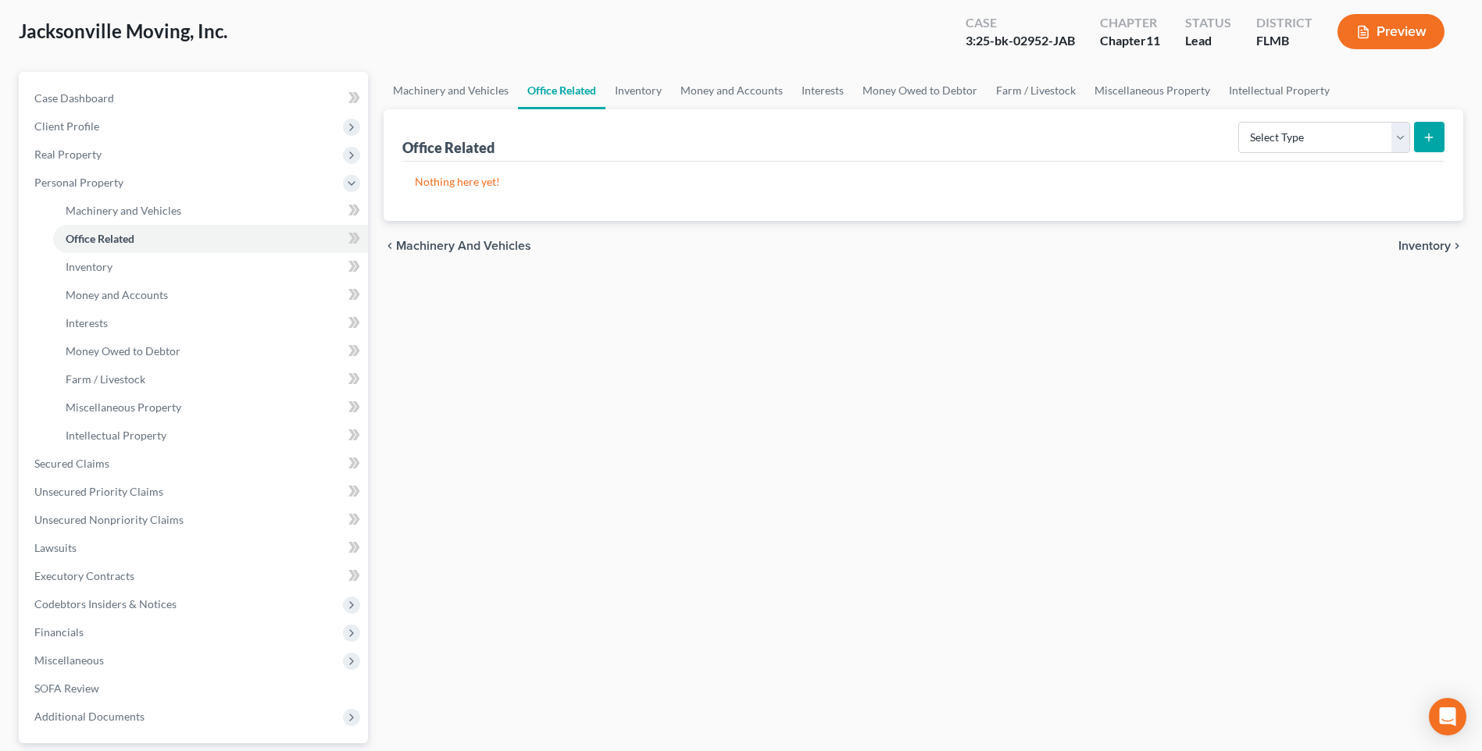
scroll to position [219, 0]
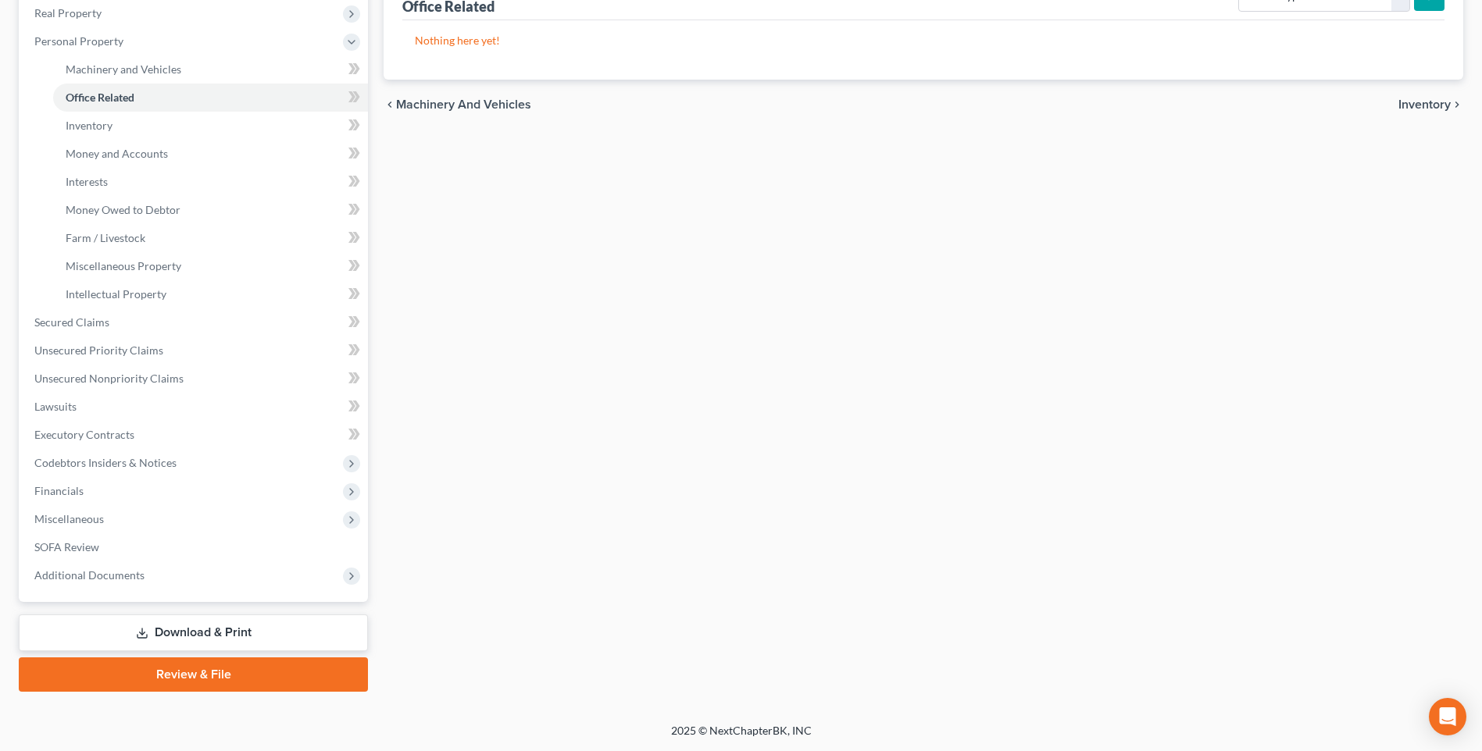
click at [1424, 100] on span "Inventory" at bounding box center [1424, 104] width 52 height 12
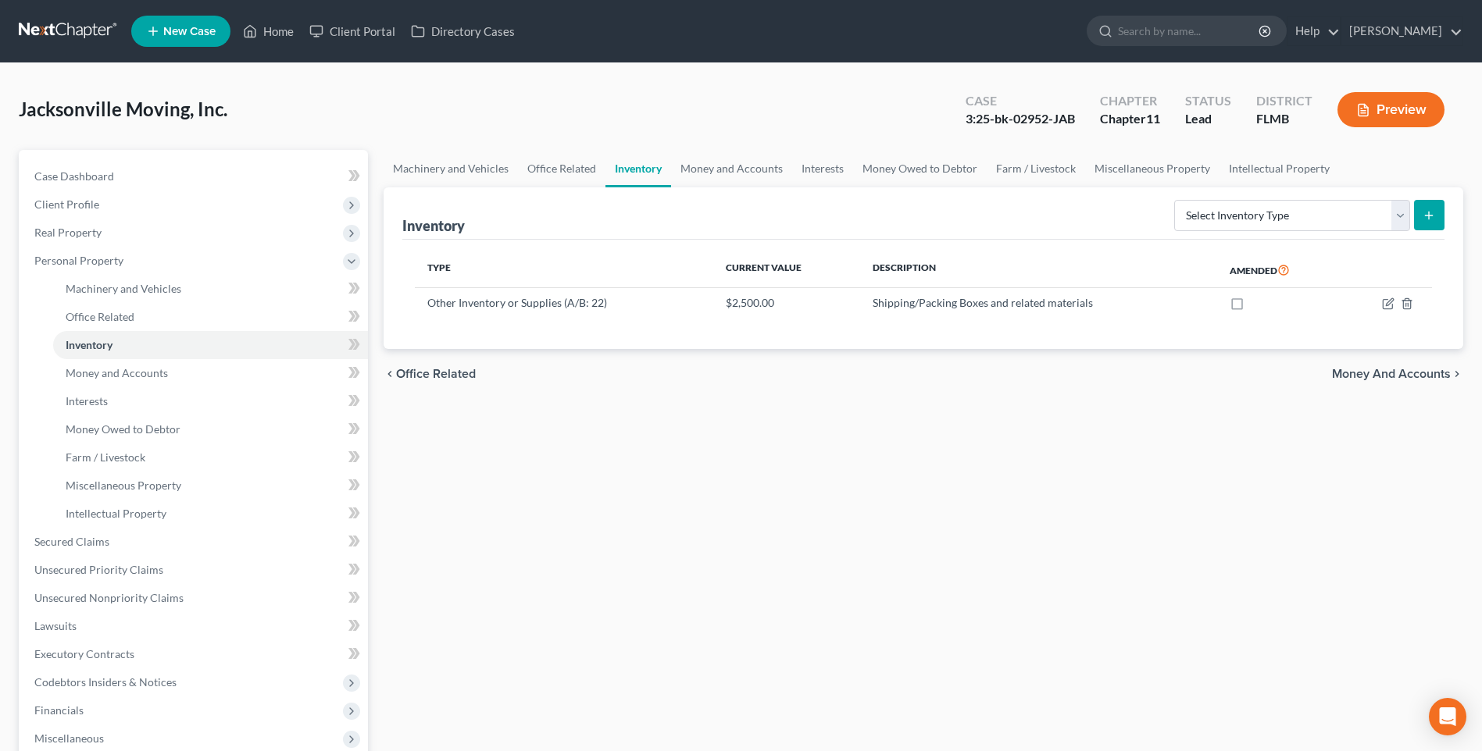
click at [1382, 374] on span "Money and Accounts" at bounding box center [1391, 374] width 119 height 12
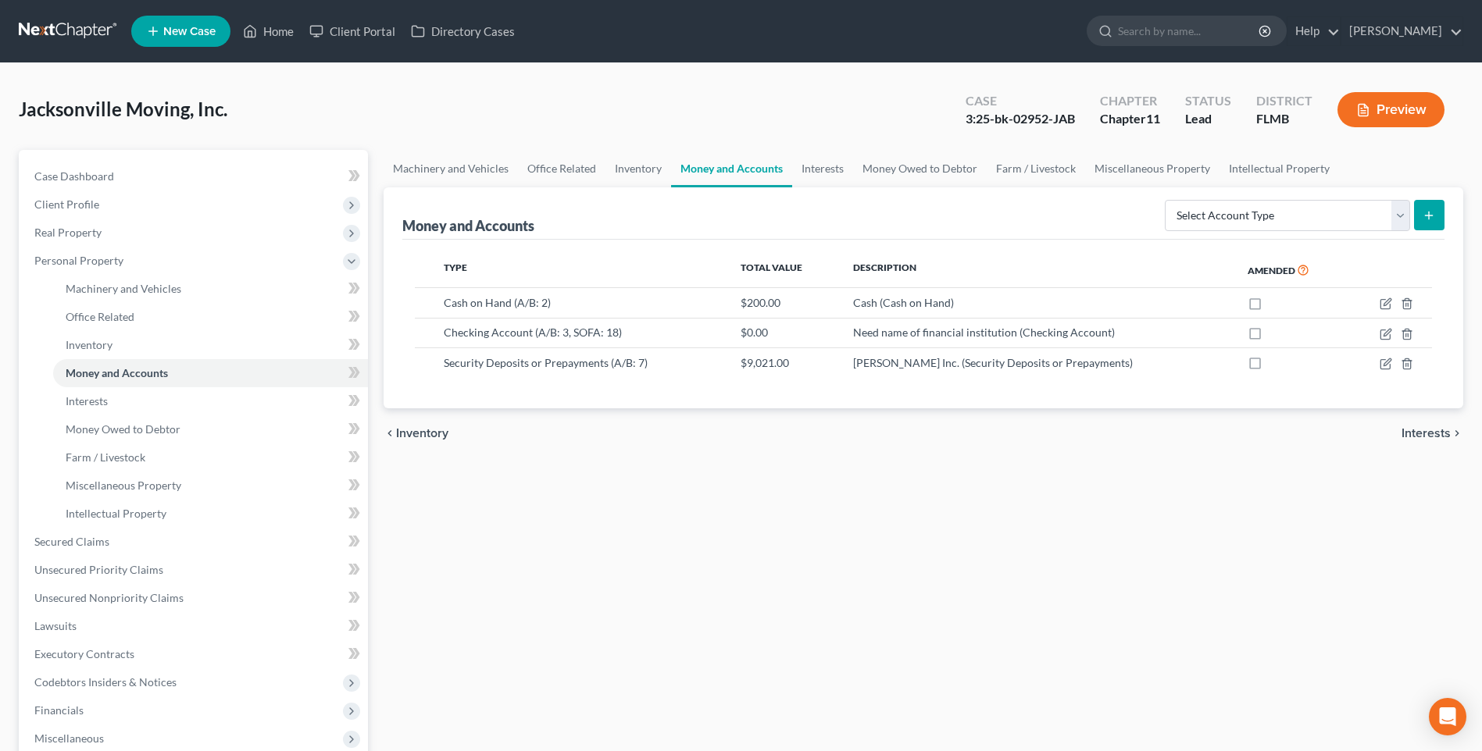
click at [1419, 435] on span "Interests" at bounding box center [1425, 433] width 49 height 12
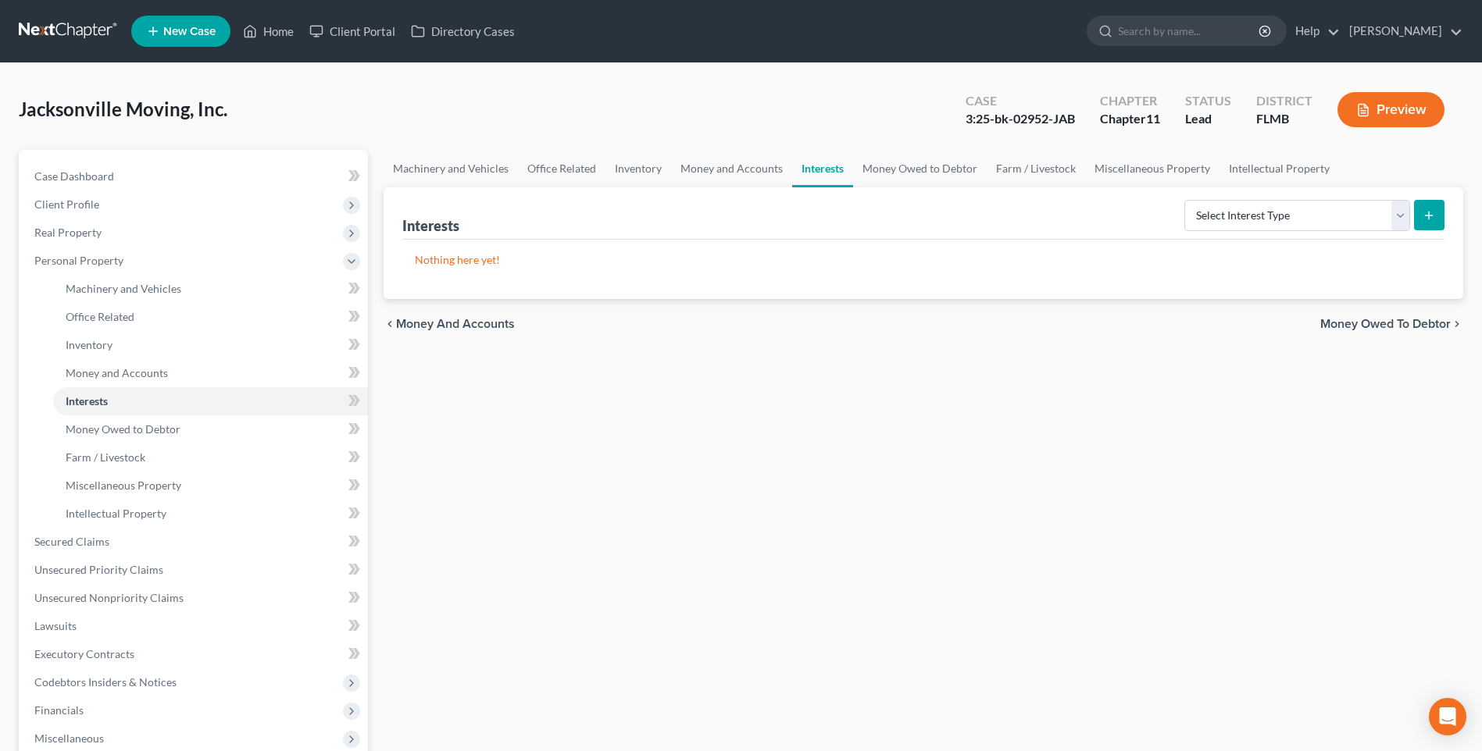
click at [1383, 322] on span "Money Owed to Debtor" at bounding box center [1385, 324] width 130 height 12
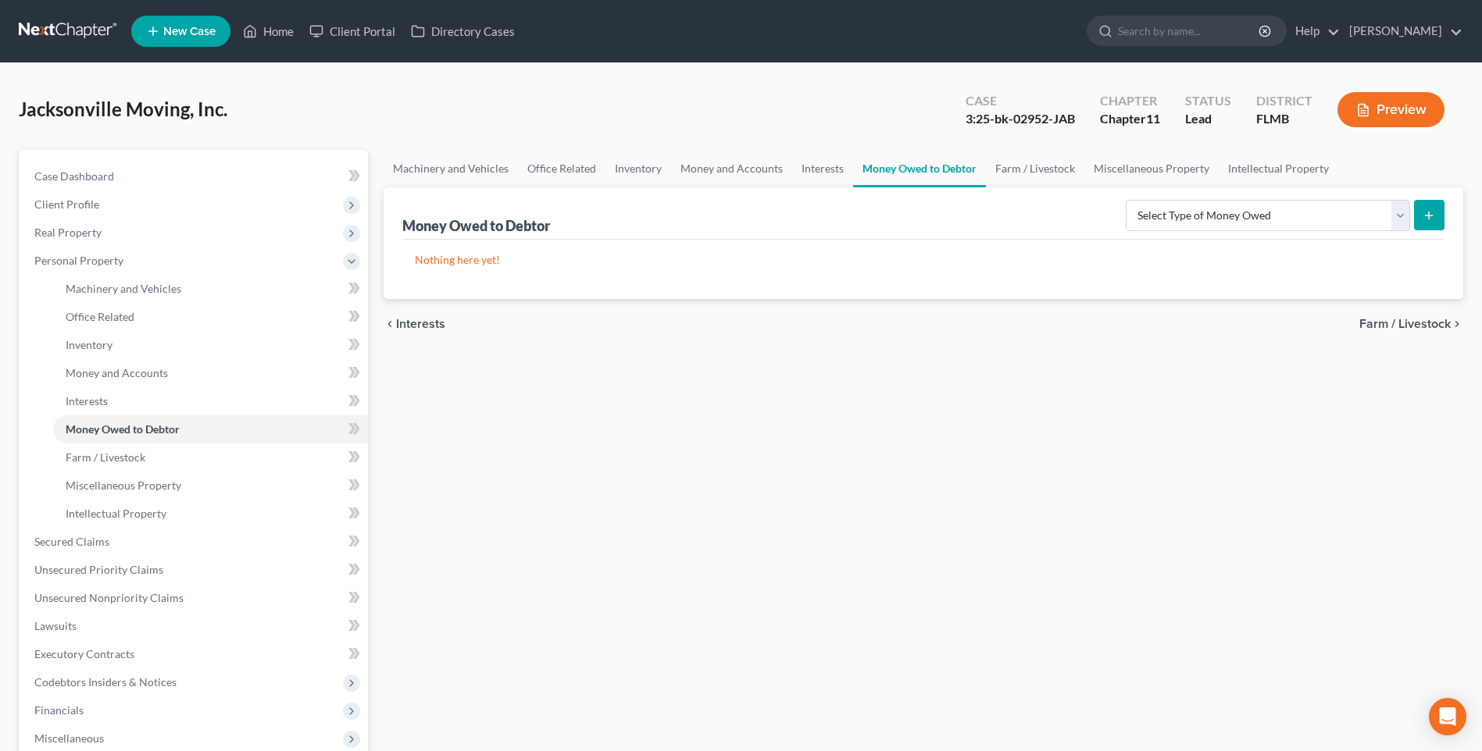
click at [1423, 323] on span "Farm / Livestock" at bounding box center [1404, 324] width 91 height 12
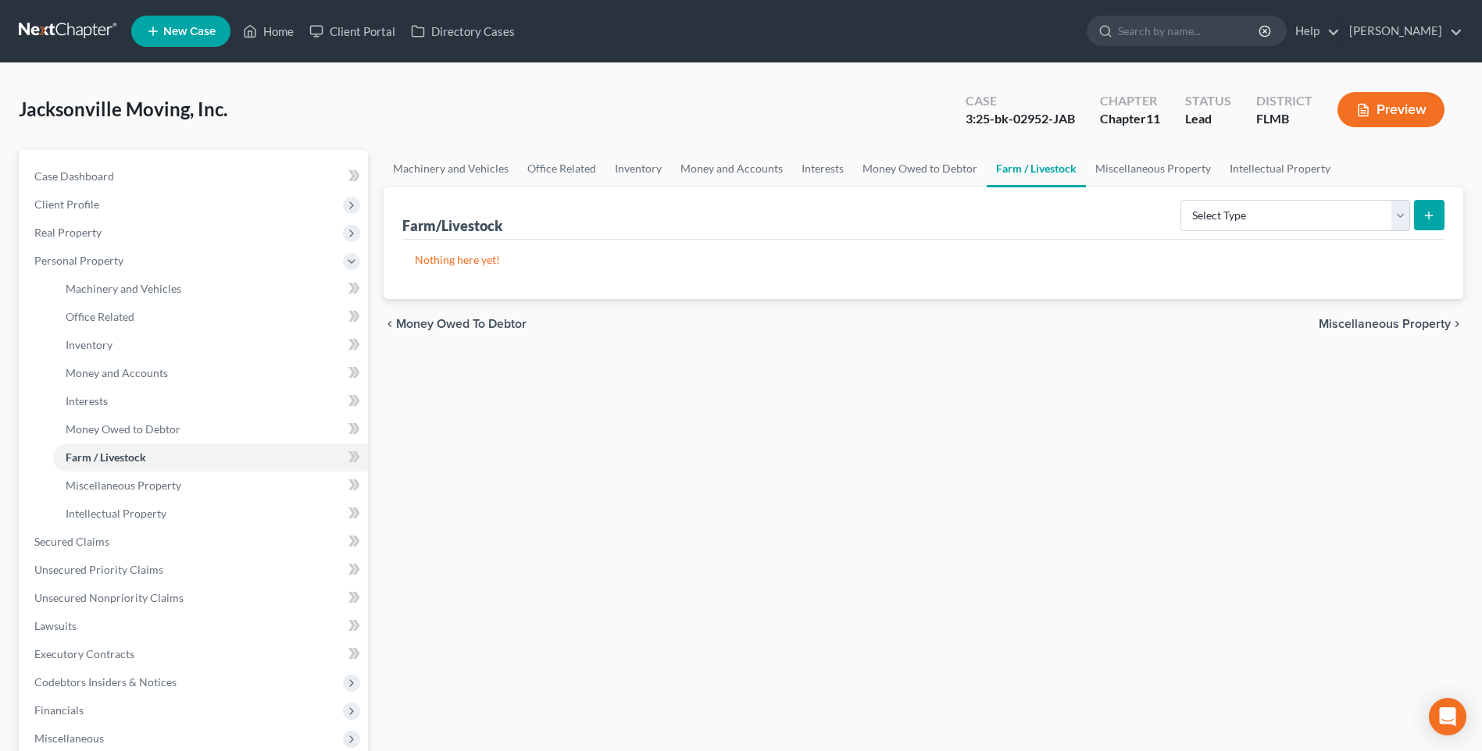
click at [1414, 321] on span "Miscellaneous Property" at bounding box center [1384, 324] width 132 height 12
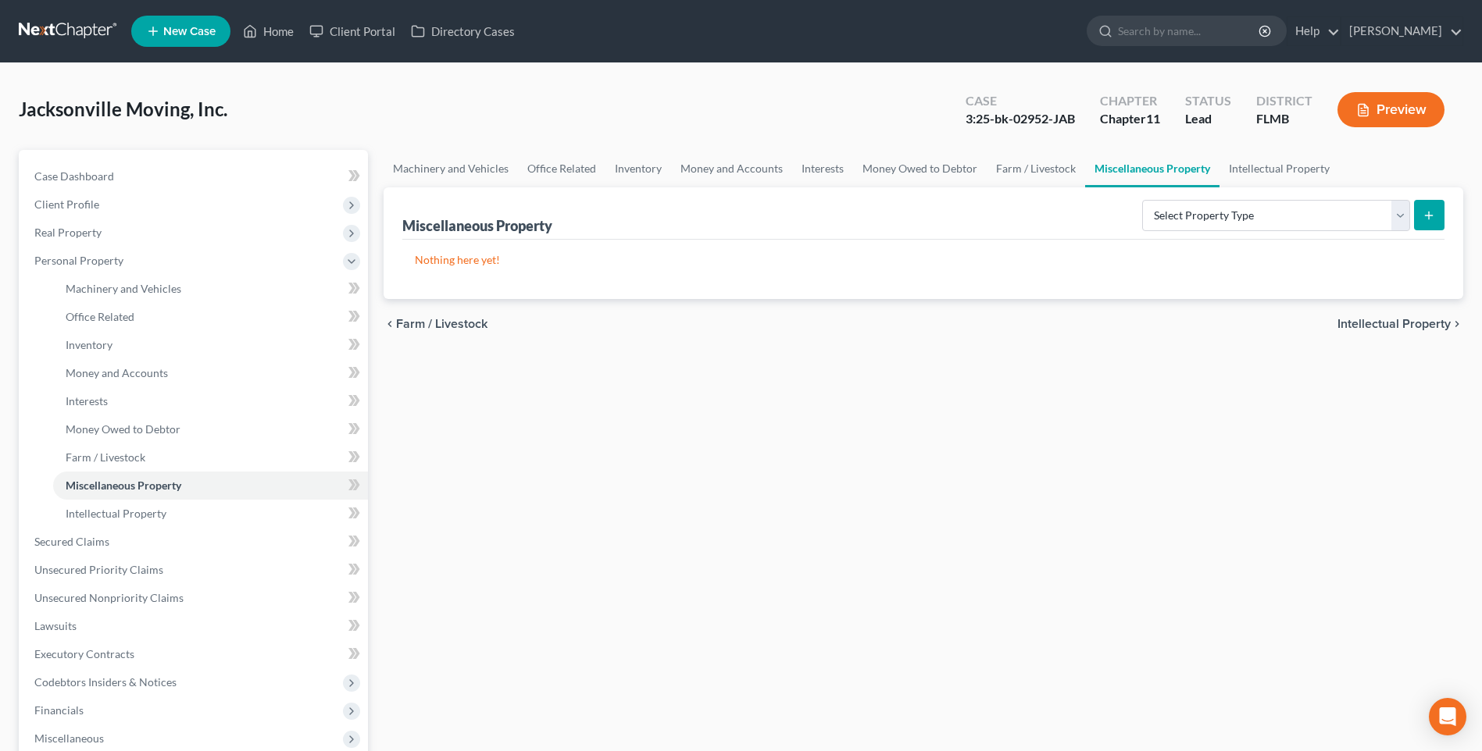
click at [1414, 320] on span "Intellectual Property" at bounding box center [1393, 324] width 113 height 12
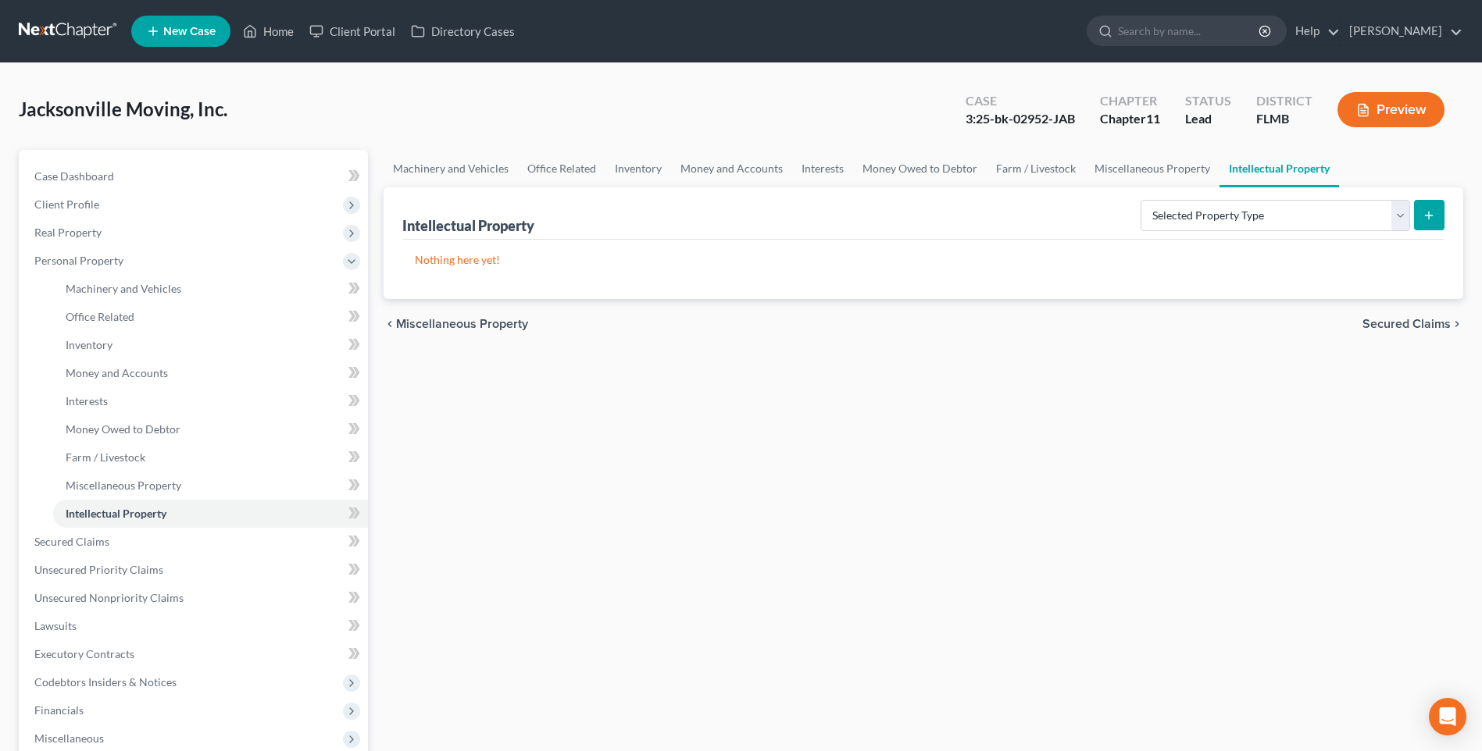
click at [1416, 318] on span "Secured Claims" at bounding box center [1406, 324] width 88 height 12
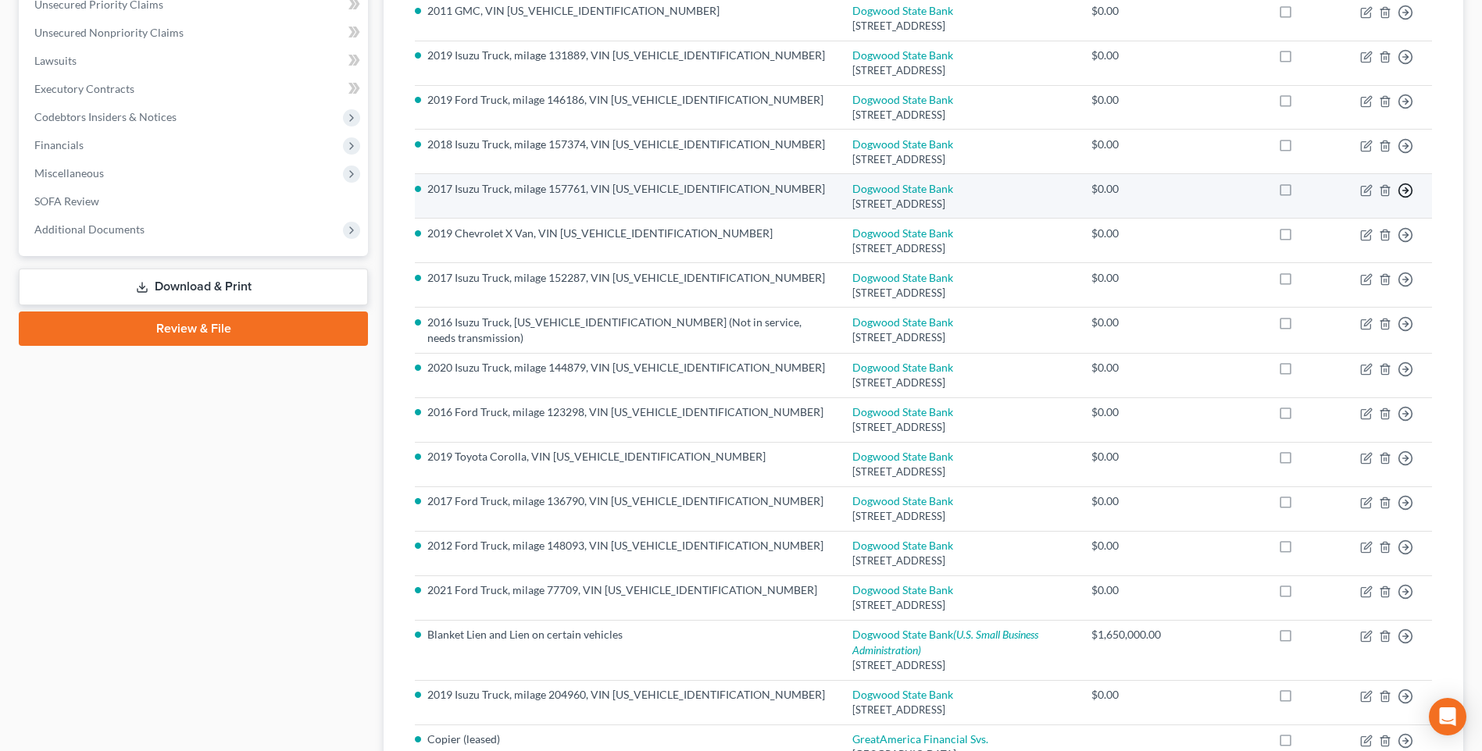
scroll to position [469, 0]
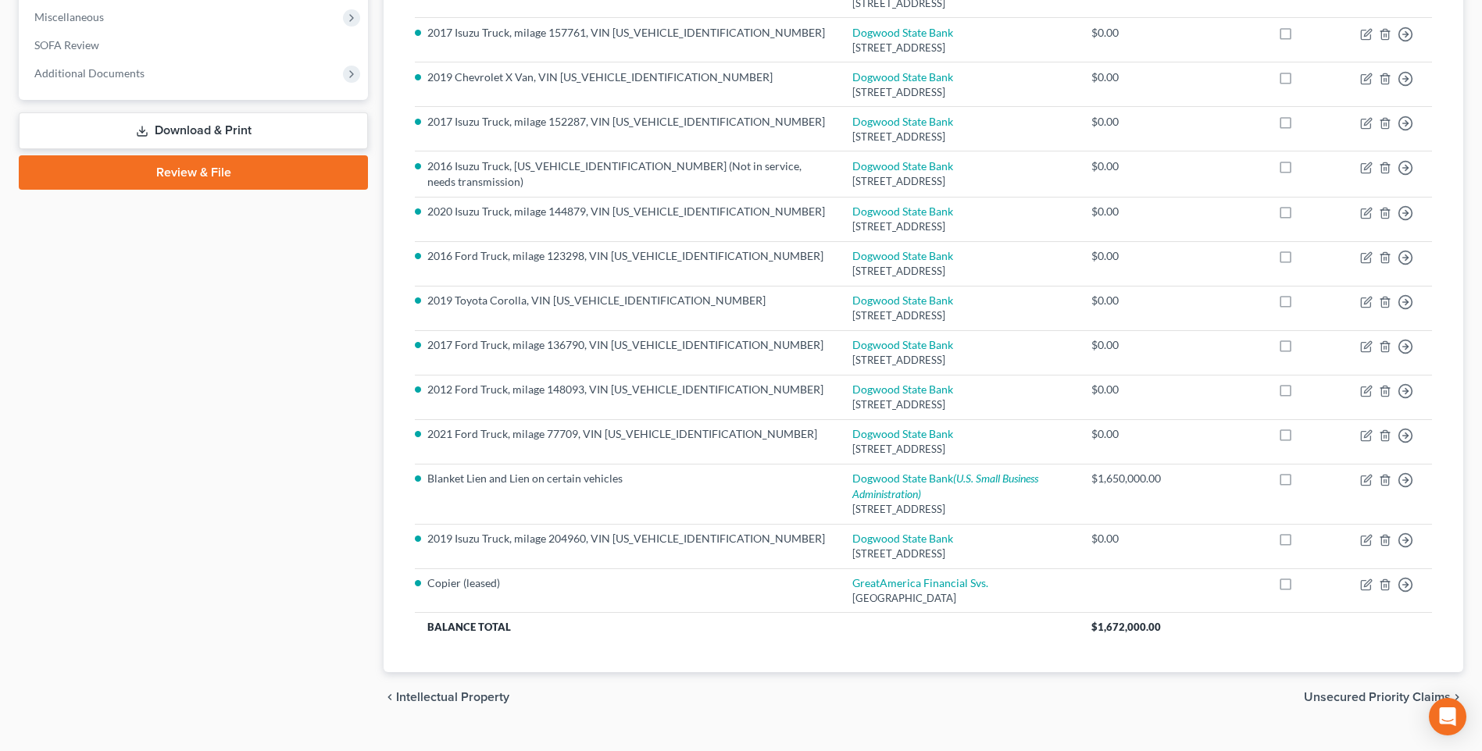
click at [1402, 691] on span "Unsecured Priority Claims" at bounding box center [1377, 697] width 147 height 12
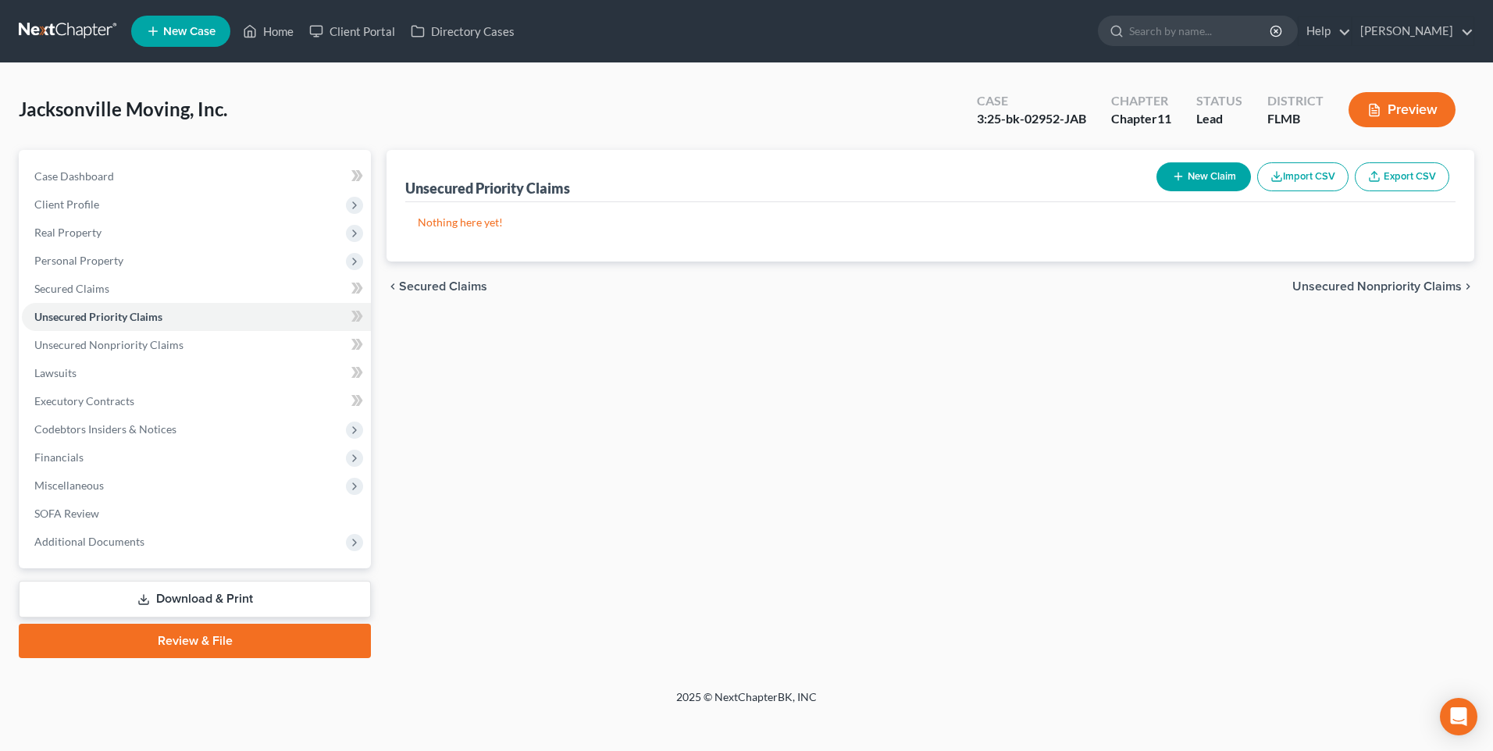
click at [1328, 283] on span "Unsecured Nonpriority Claims" at bounding box center [1377, 286] width 169 height 12
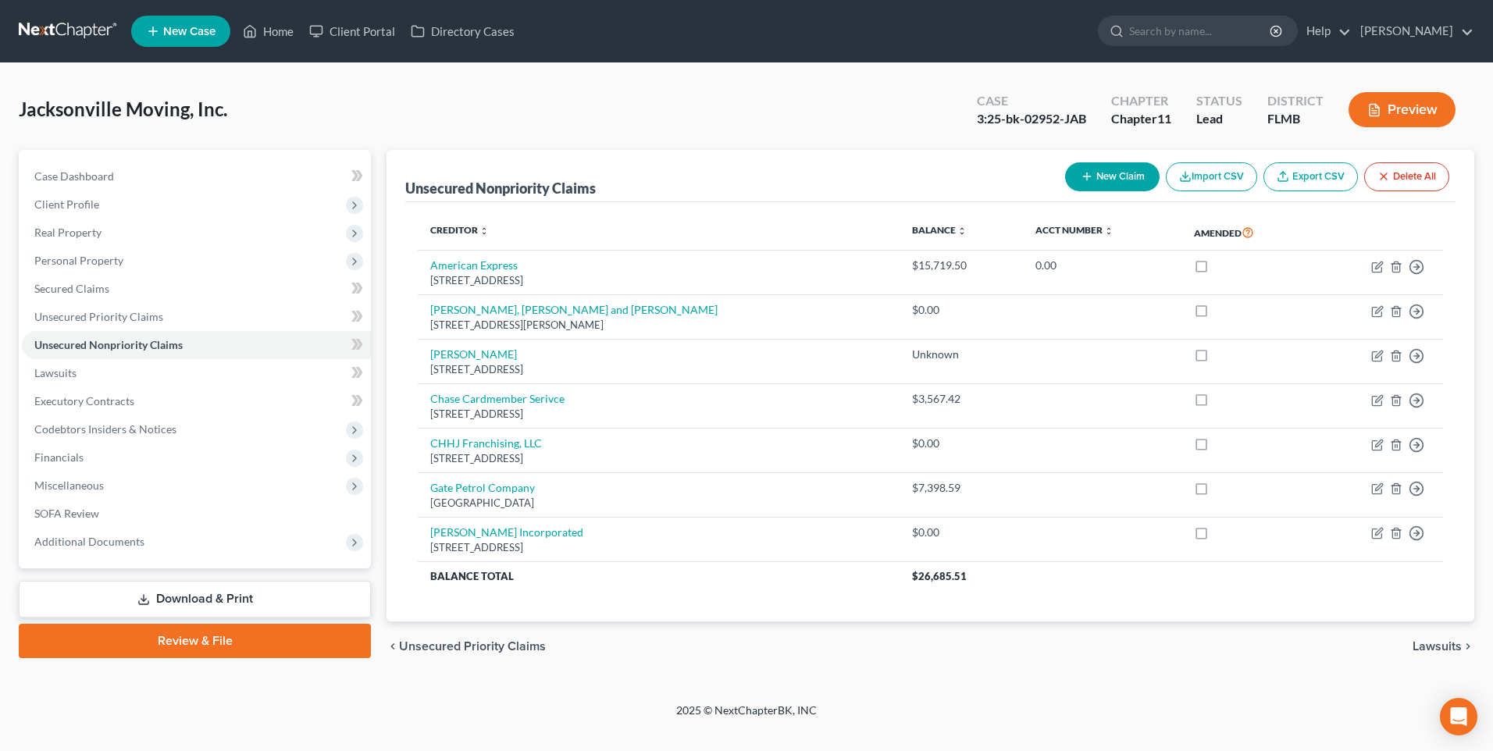
click at [1430, 644] on span "Lawsuits" at bounding box center [1437, 646] width 49 height 12
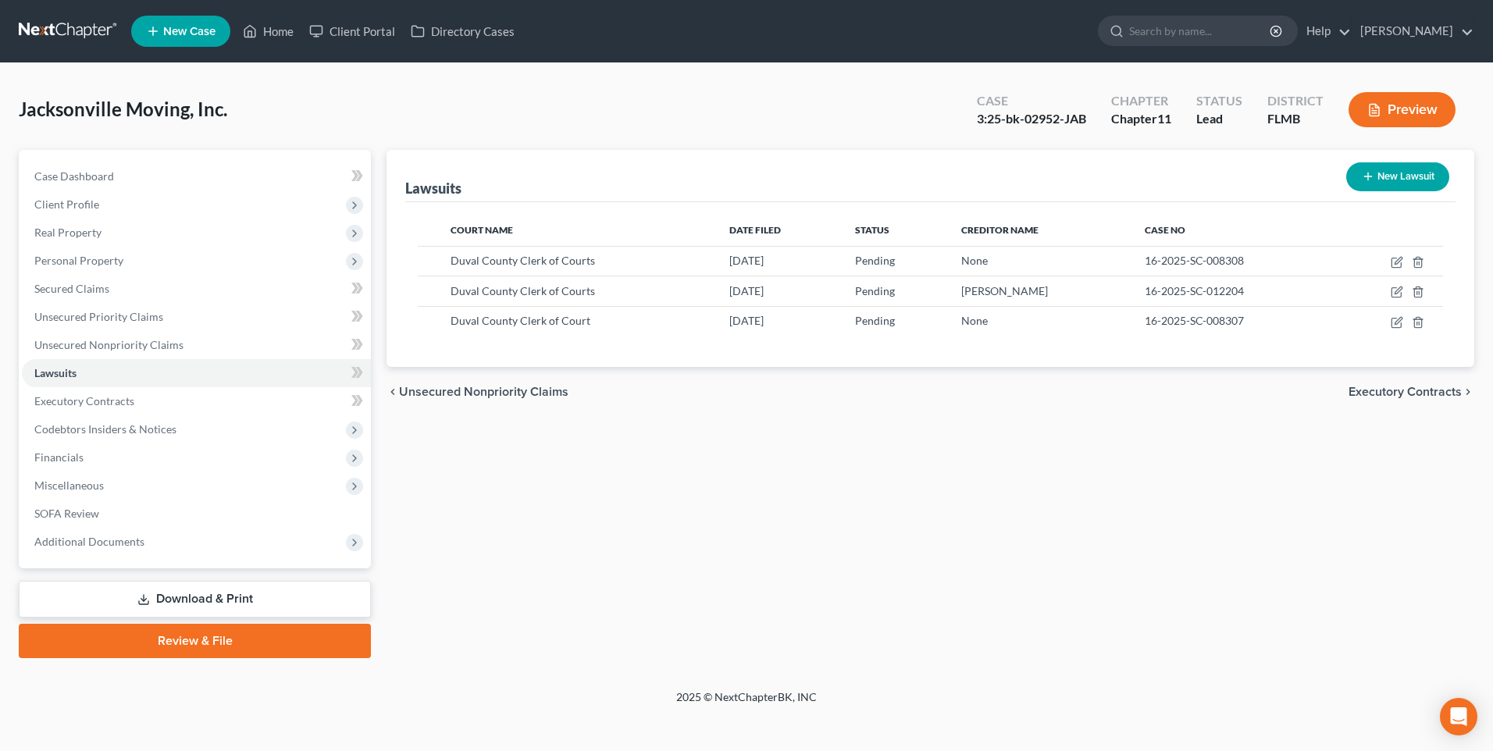
click at [1389, 386] on span "Executory Contracts" at bounding box center [1405, 392] width 113 height 12
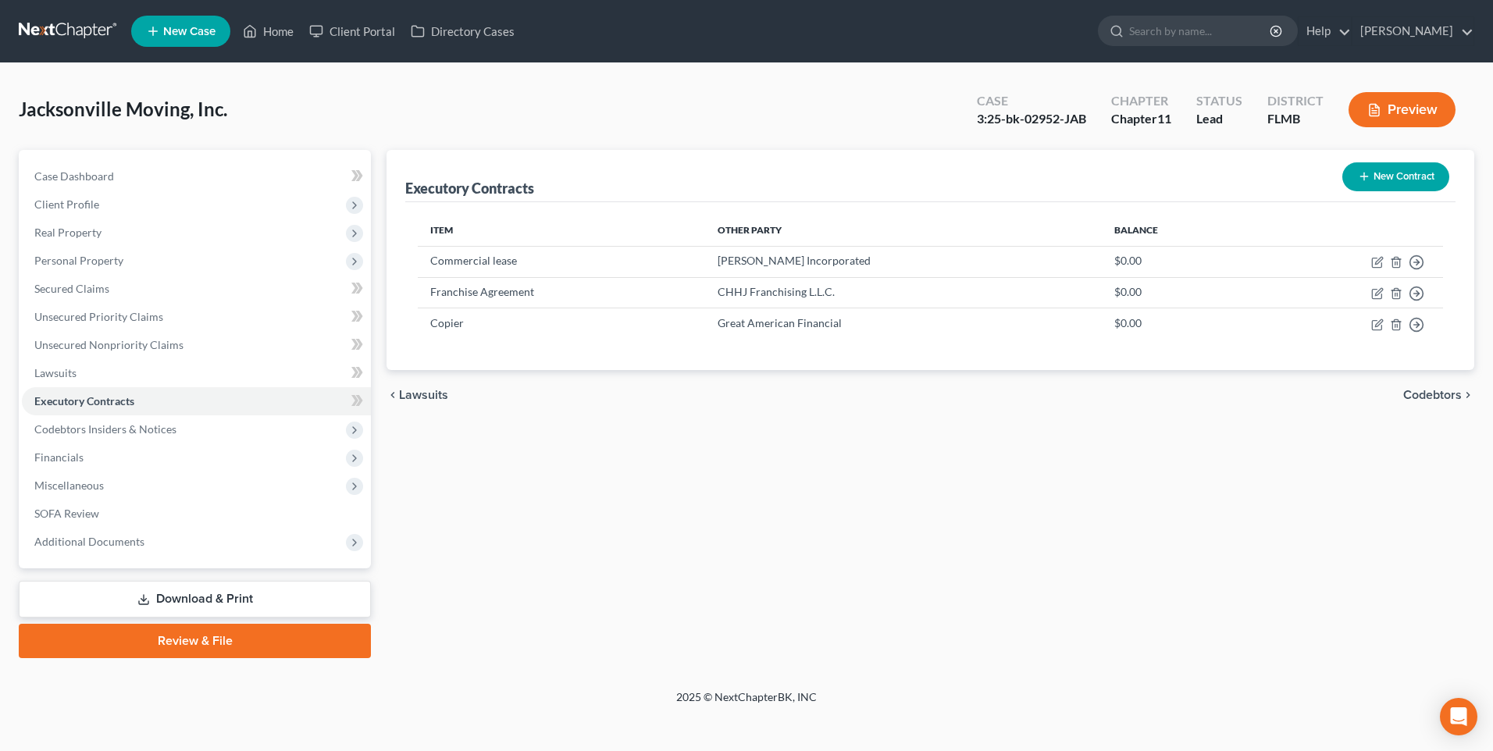
click at [1429, 396] on span "Codebtors" at bounding box center [1433, 395] width 59 height 12
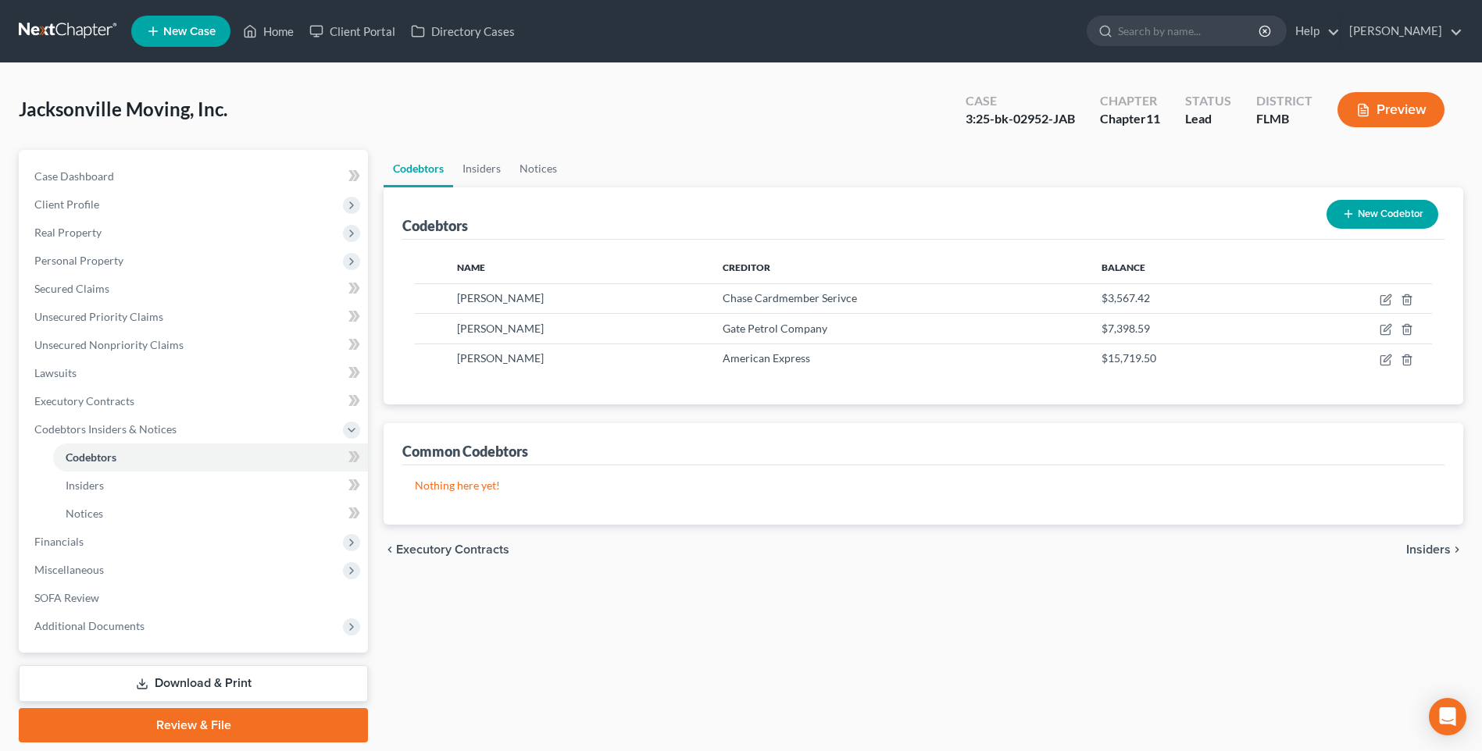
click at [1429, 549] on span "Insiders" at bounding box center [1428, 550] width 45 height 12
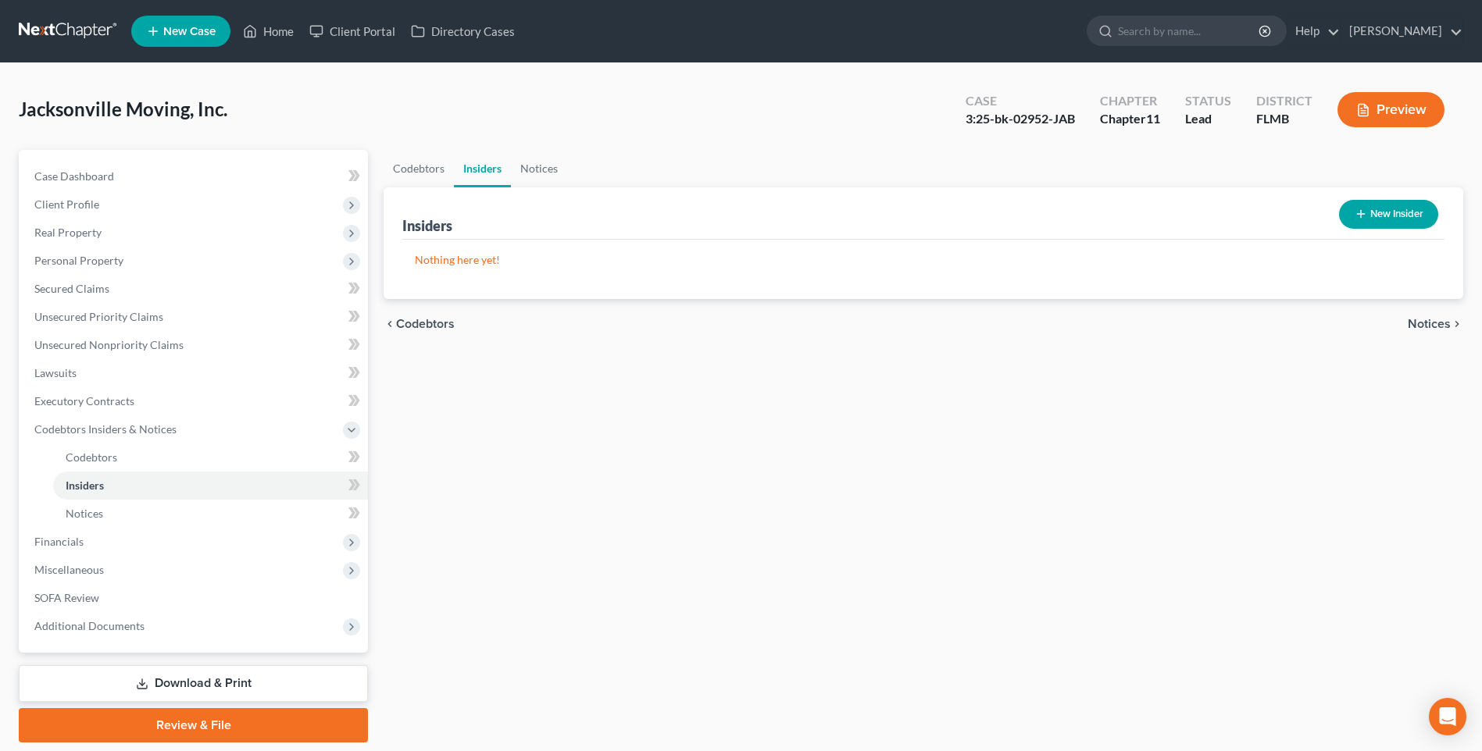
click at [1427, 319] on span "Notices" at bounding box center [1428, 324] width 43 height 12
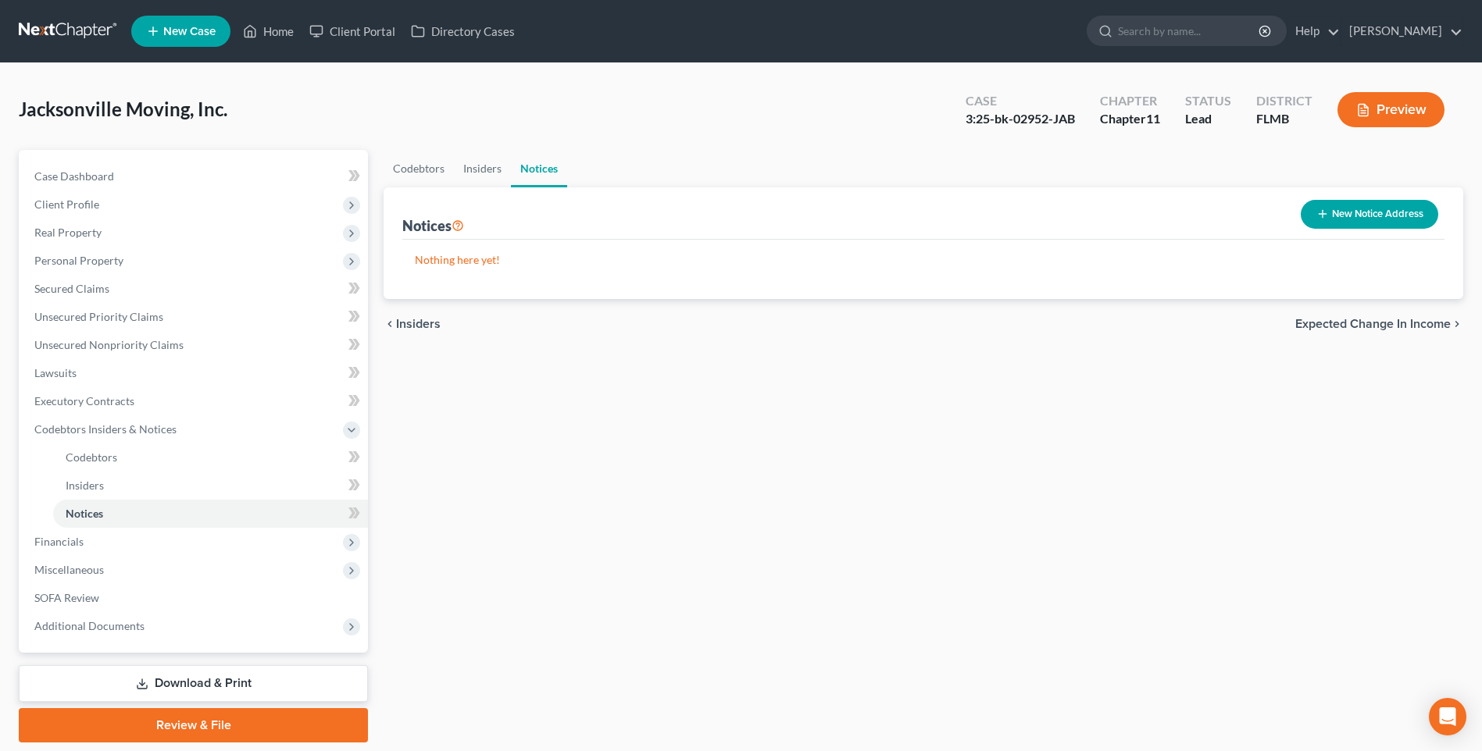
click at [1347, 208] on button "New Notice Address" at bounding box center [1368, 214] width 137 height 29
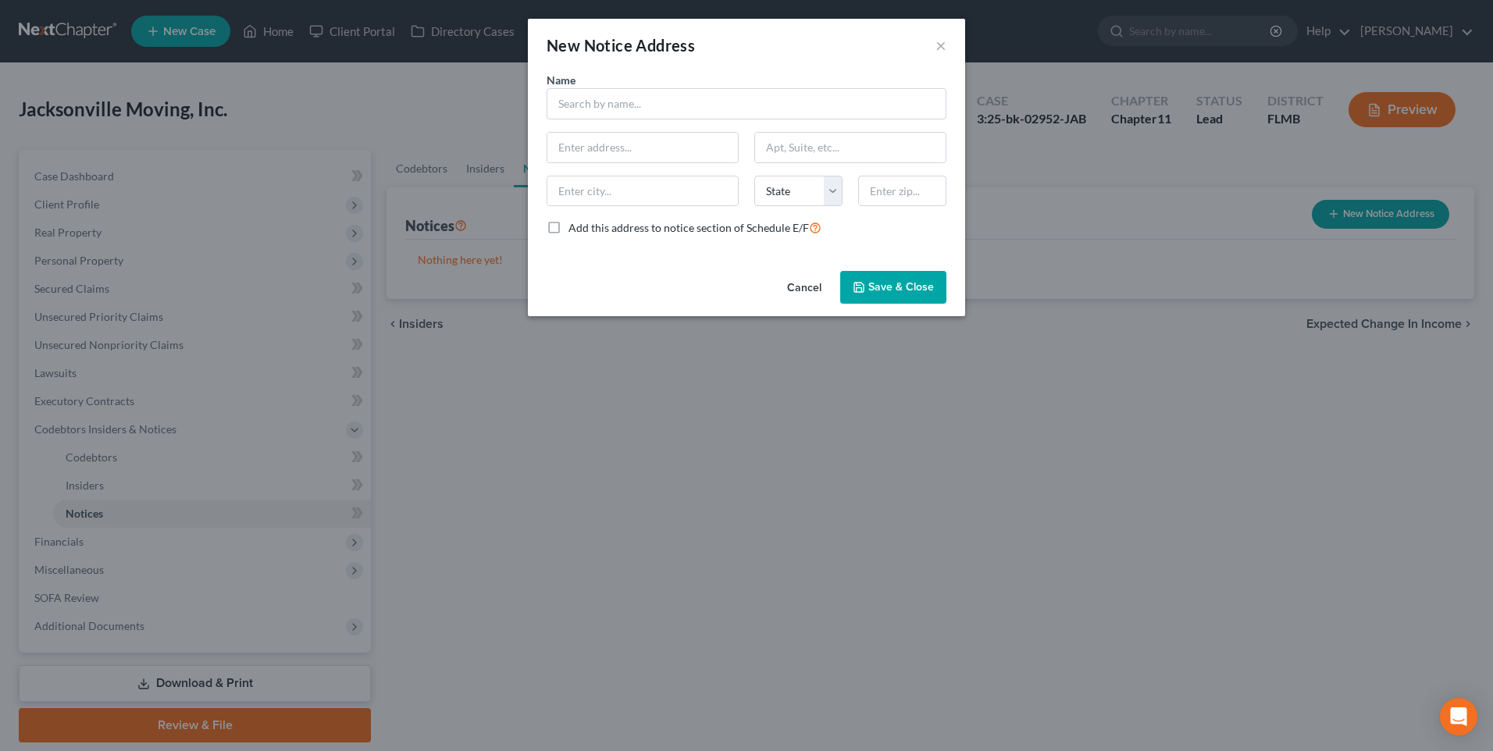
click at [802, 282] on button "Cancel" at bounding box center [804, 288] width 59 height 31
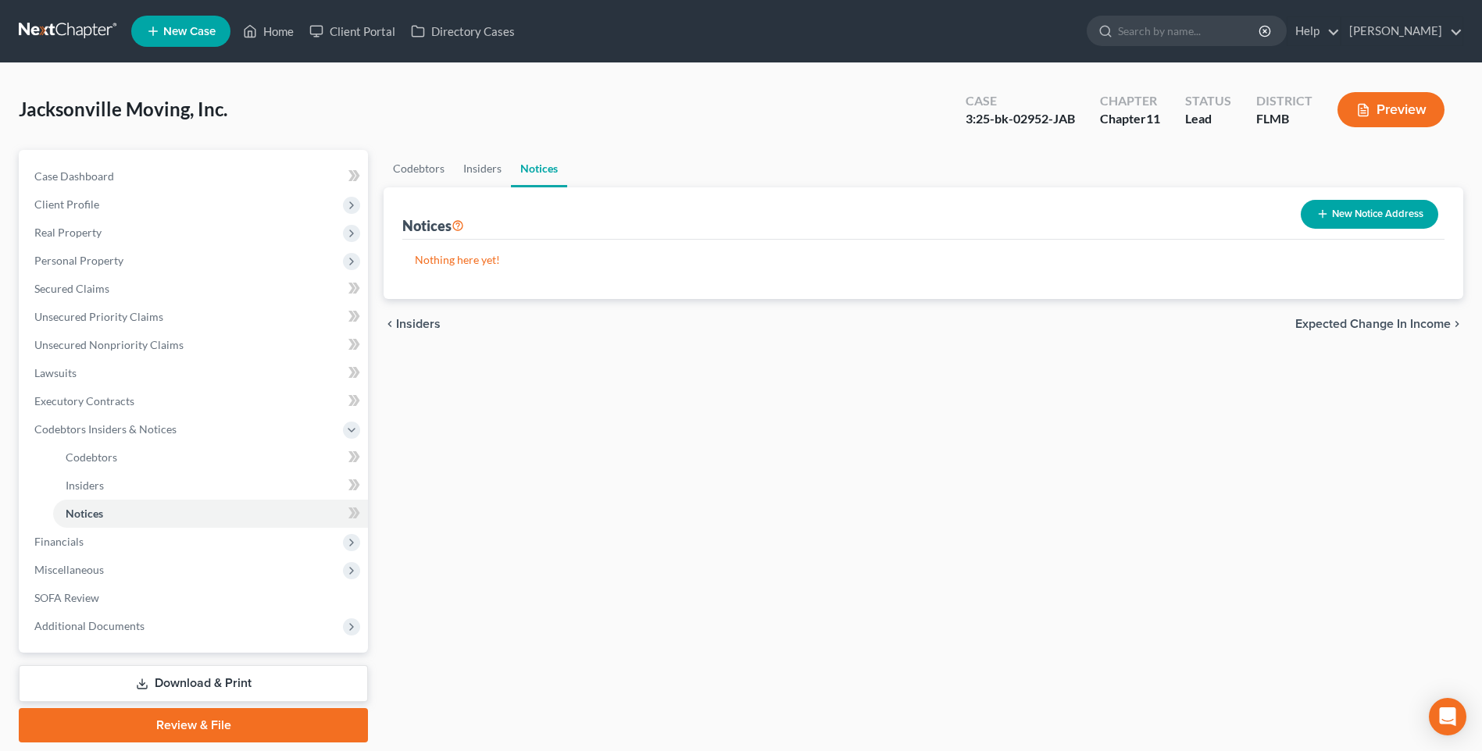
click at [1364, 330] on span "Expected Change in Income" at bounding box center [1372, 324] width 155 height 12
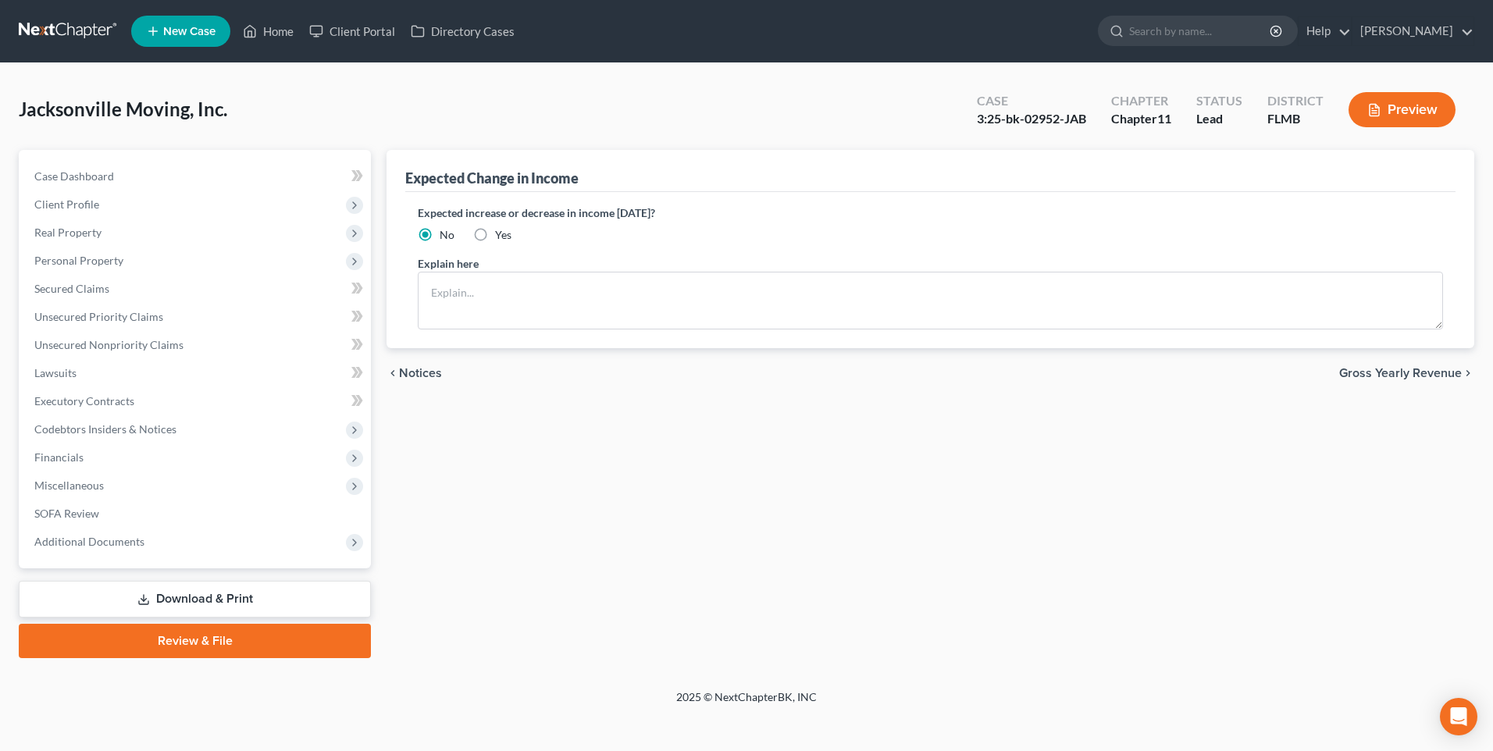
click at [1421, 376] on span "Gross Yearly Revenue" at bounding box center [1400, 373] width 123 height 12
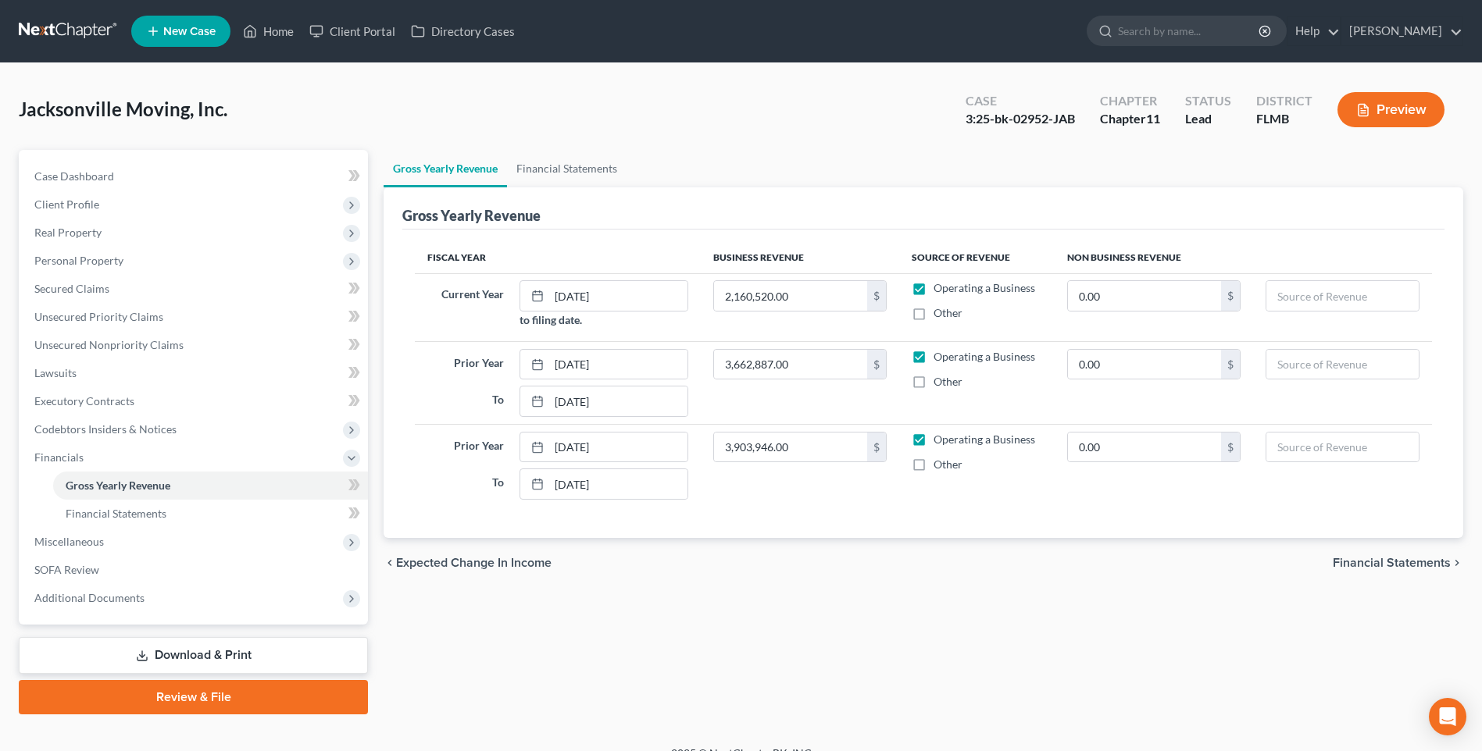
click at [1401, 562] on span "Financial Statements" at bounding box center [1391, 563] width 118 height 12
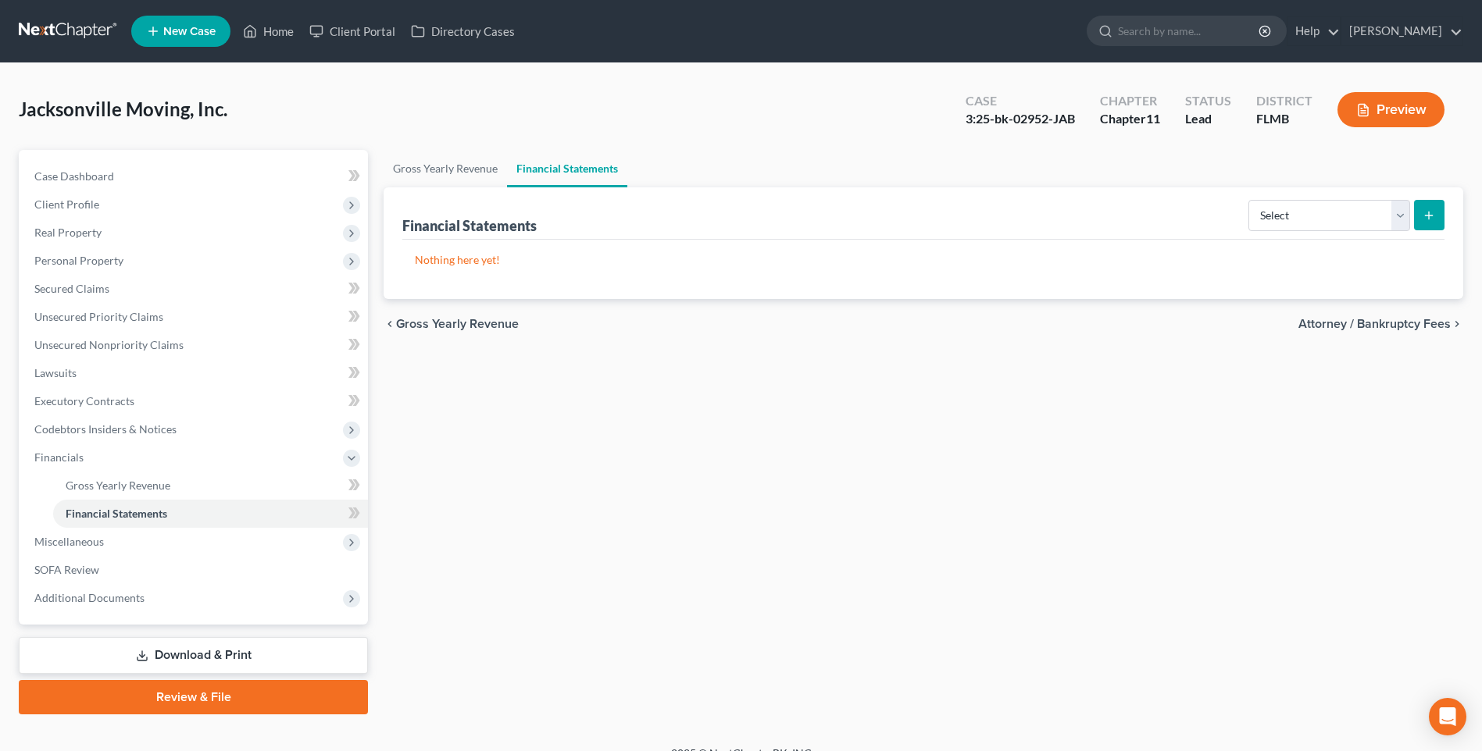
click at [1364, 325] on span "Attorney / Bankruptcy Fees" at bounding box center [1374, 324] width 152 height 12
select select "0"
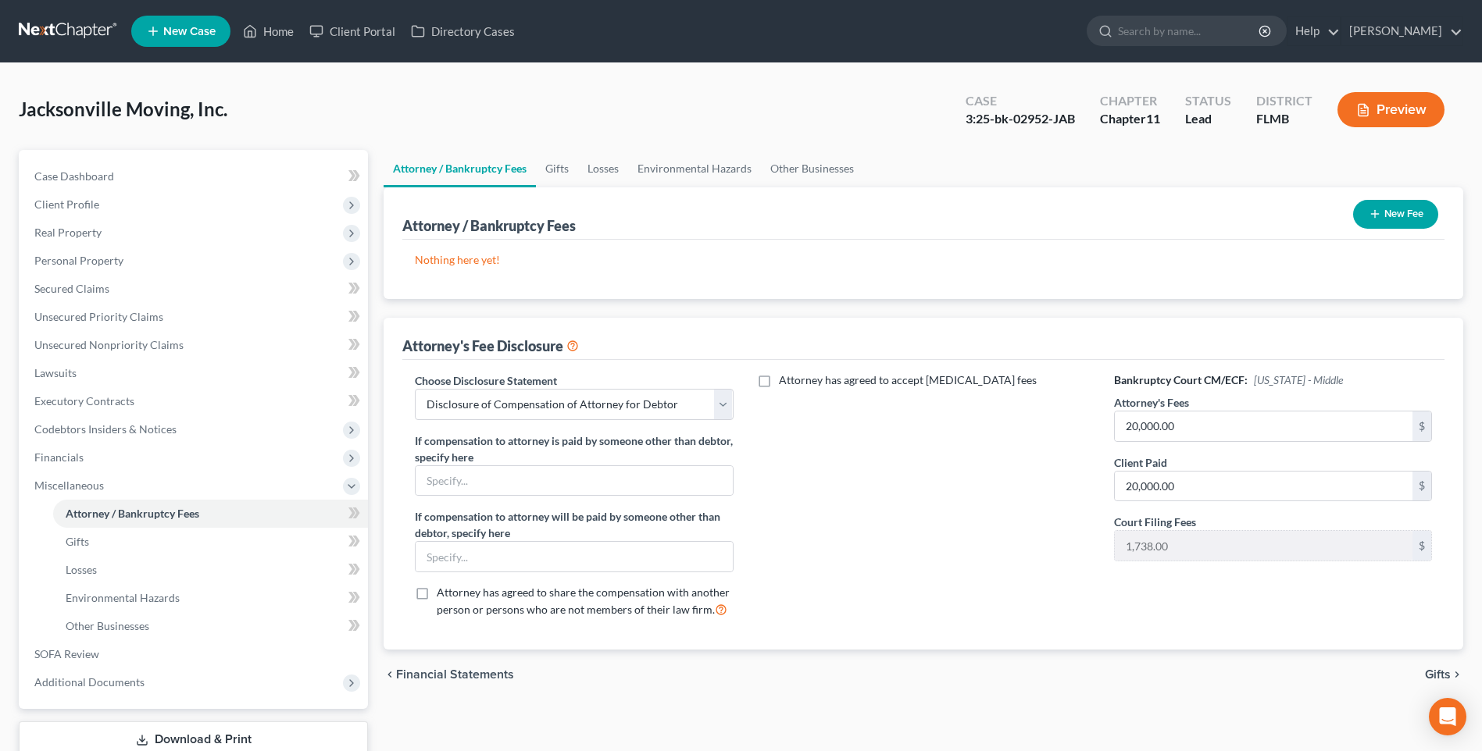
click at [1438, 678] on span "Gifts" at bounding box center [1438, 675] width 26 height 12
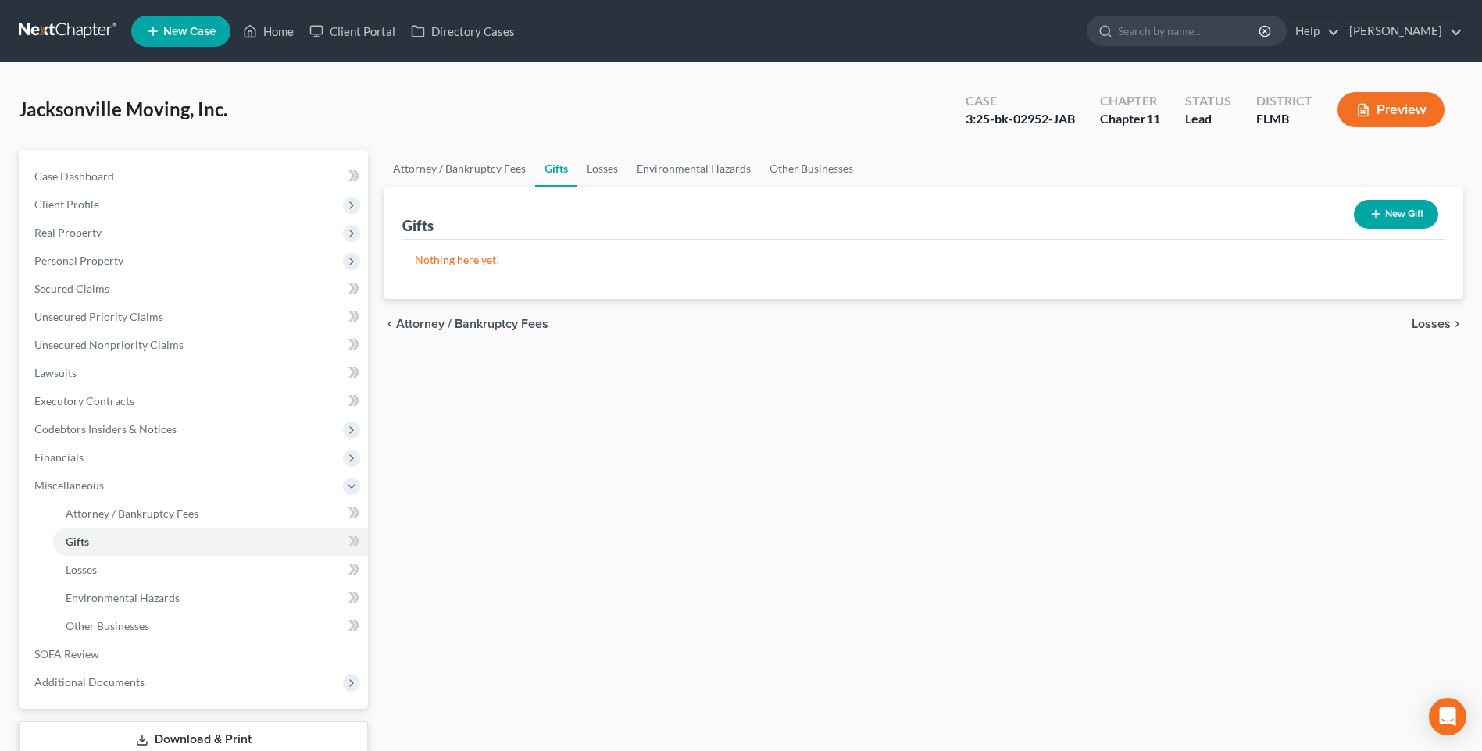
click at [1430, 326] on span "Losses" at bounding box center [1430, 324] width 39 height 12
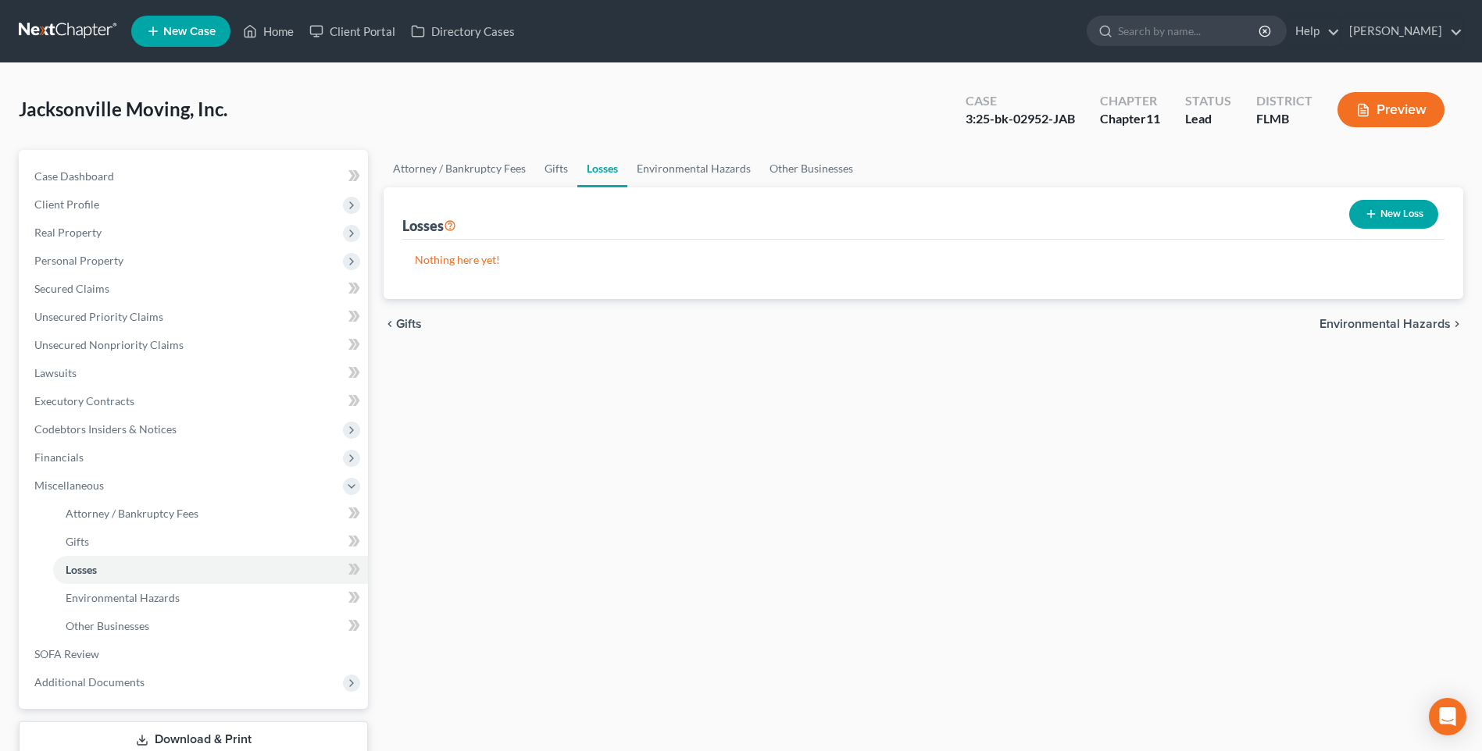
click at [1406, 318] on span "Environmental Hazards" at bounding box center [1384, 324] width 131 height 12
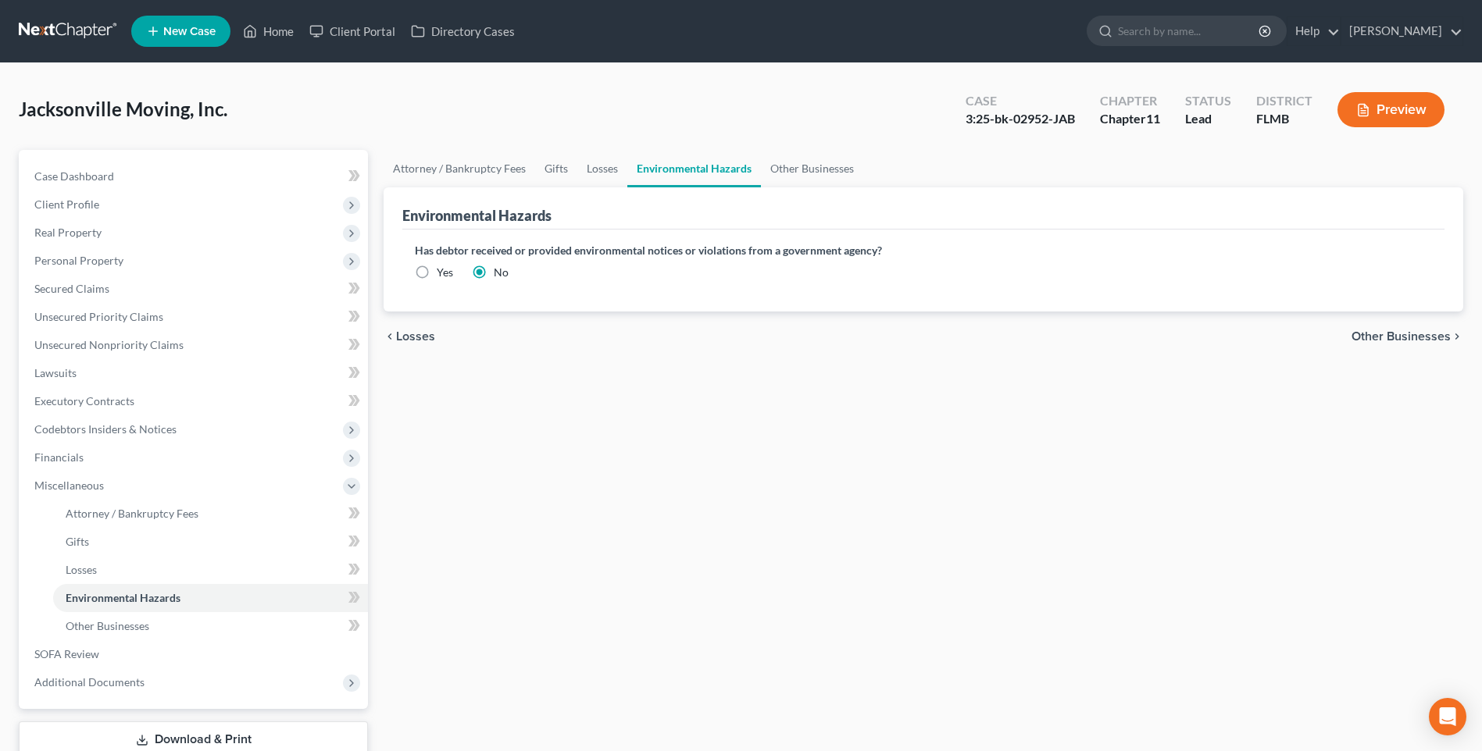
click at [1398, 331] on span "Other Businesses" at bounding box center [1400, 336] width 99 height 12
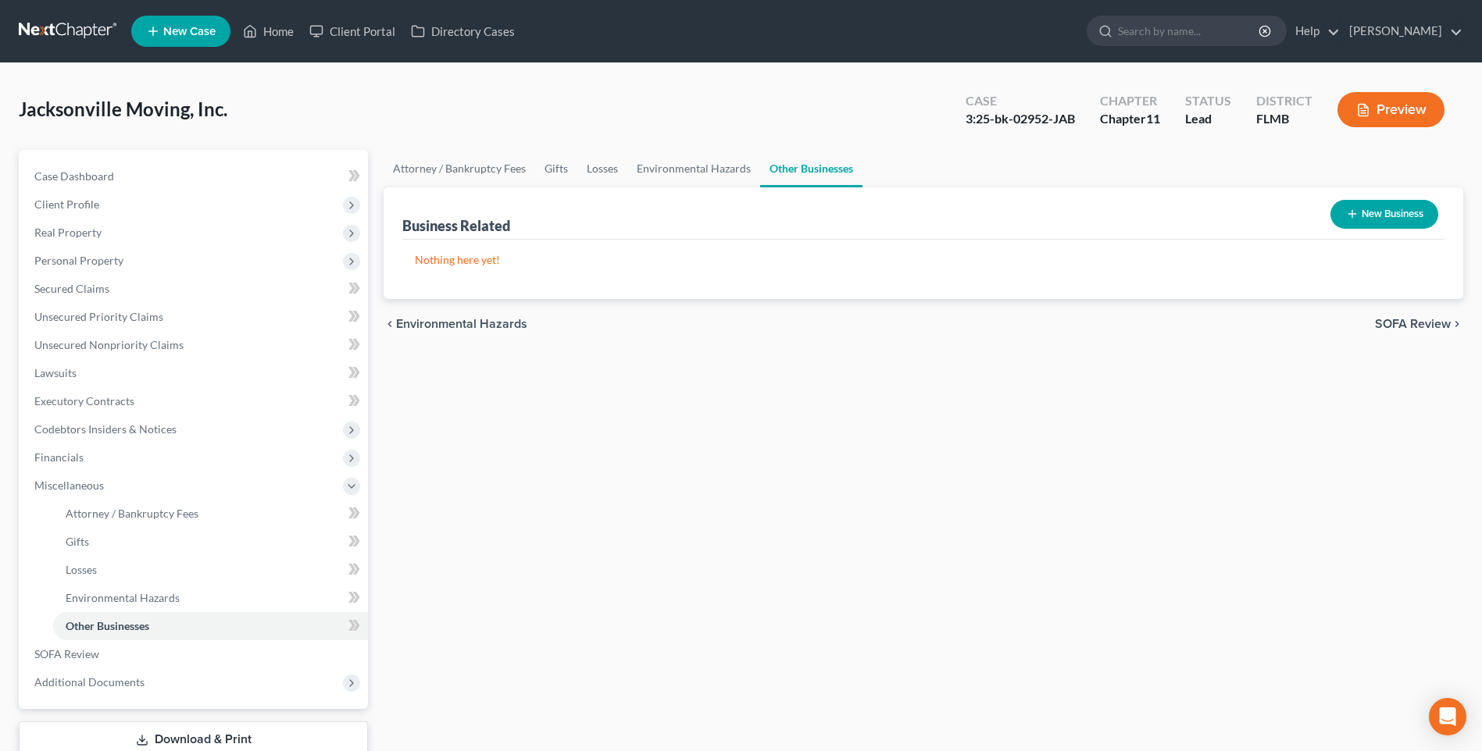
click at [1414, 321] on span "SOFA Review" at bounding box center [1413, 324] width 76 height 12
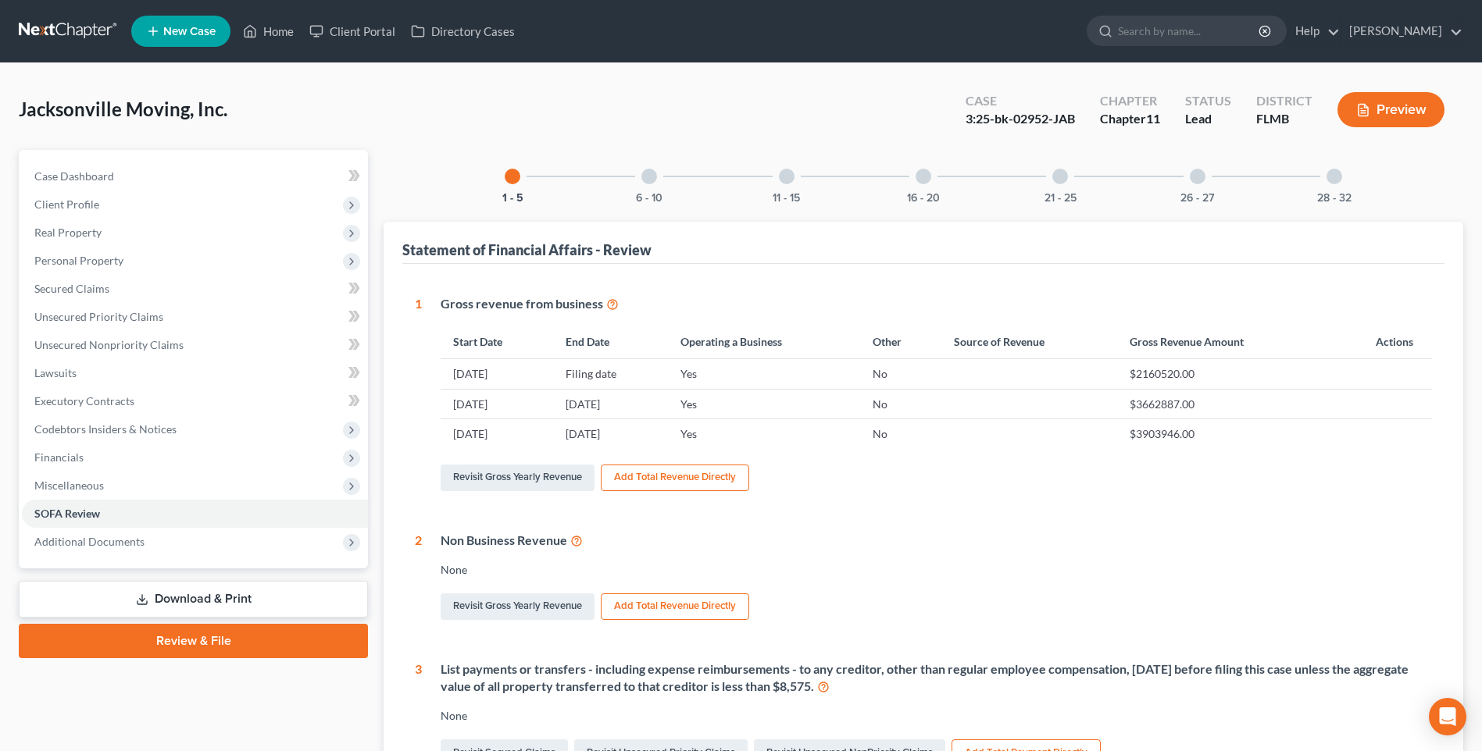
click at [655, 173] on div at bounding box center [649, 177] width 16 height 16
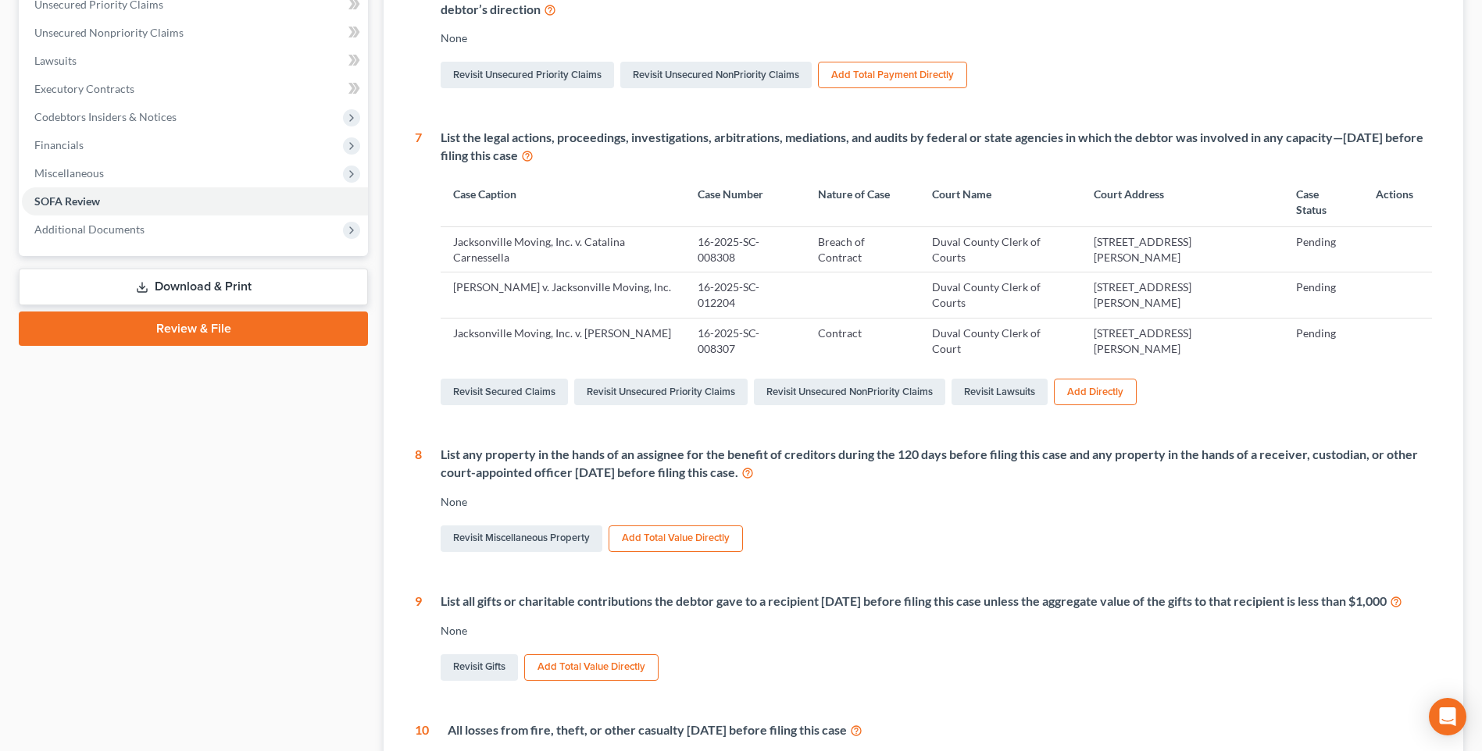
scroll to position [547, 0]
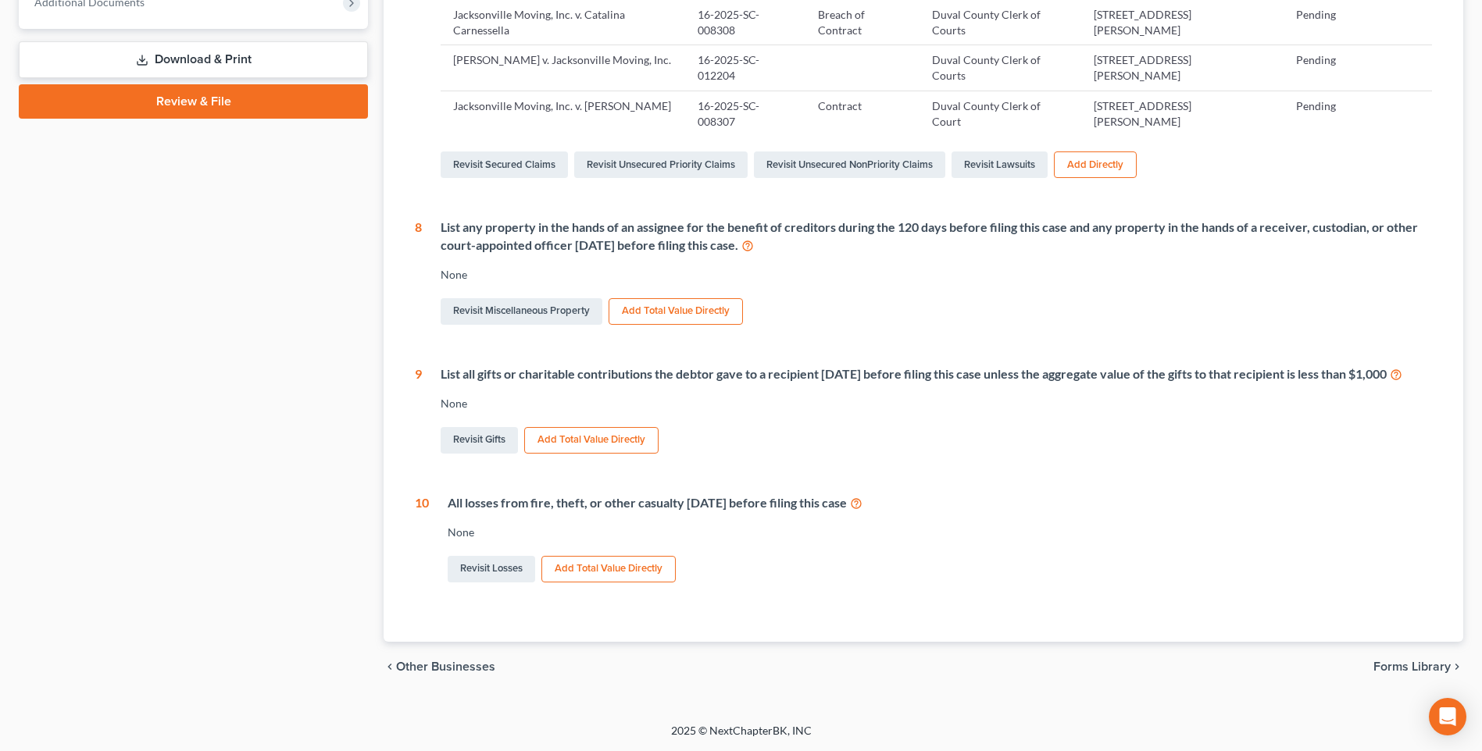
click at [1388, 673] on span "Forms Library" at bounding box center [1411, 667] width 77 height 12
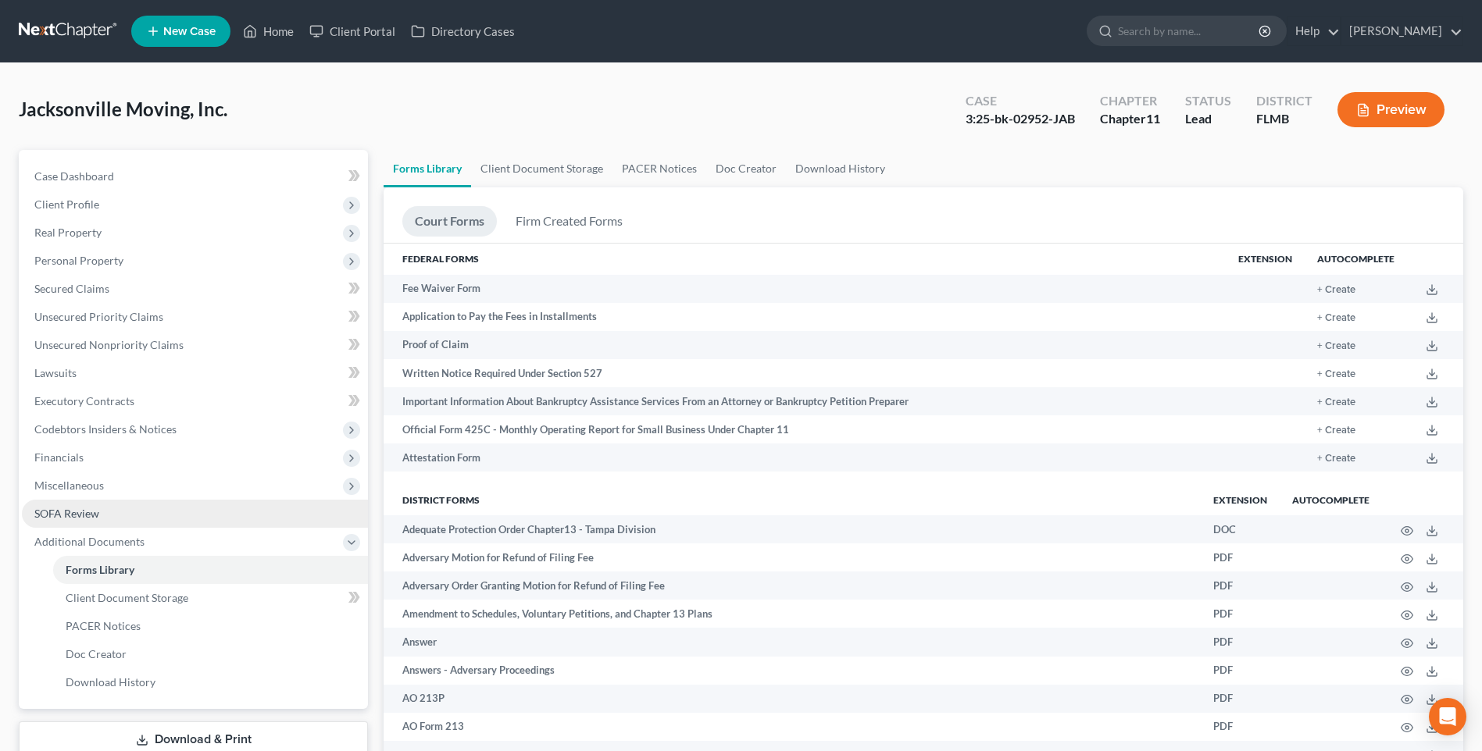
click at [75, 515] on span "SOFA Review" at bounding box center [66, 513] width 65 height 13
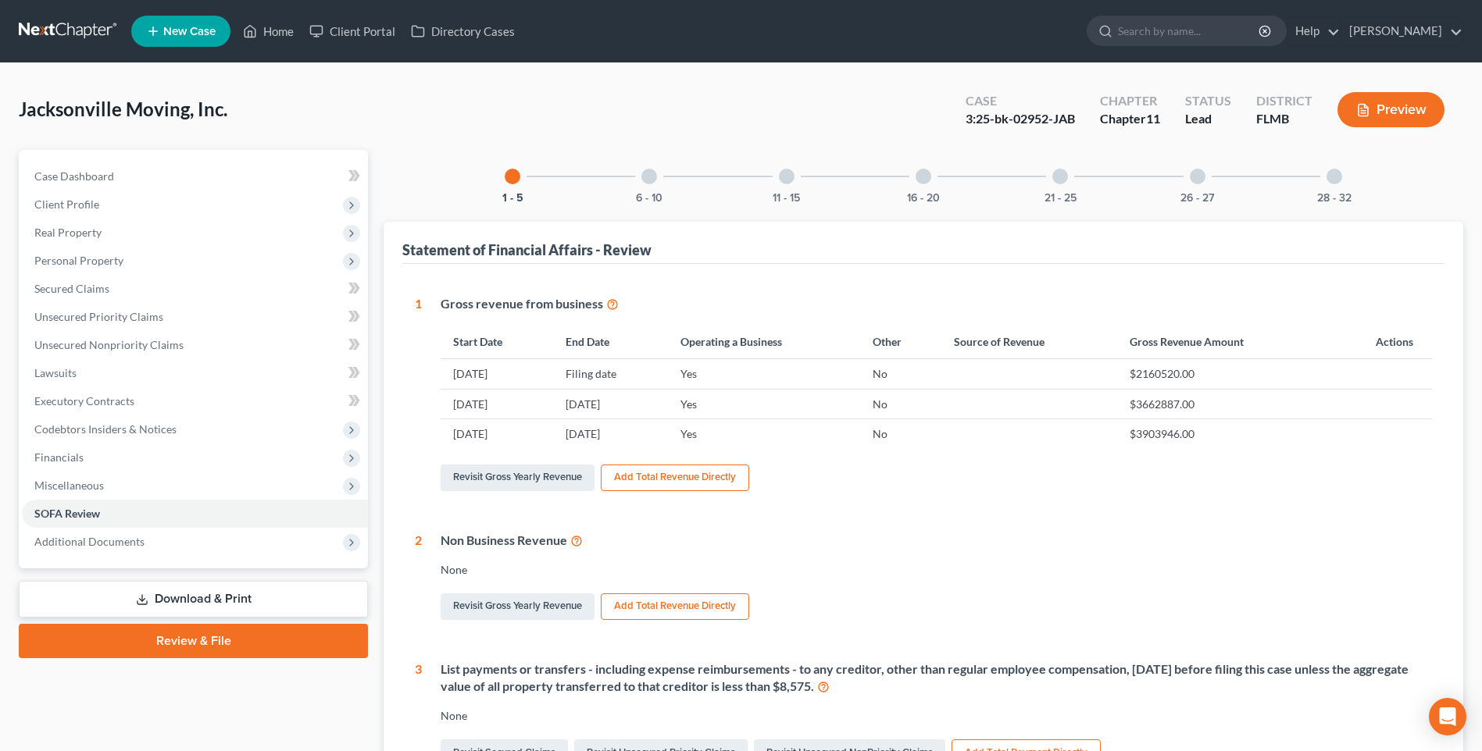
click at [643, 183] on div "6 - 10" at bounding box center [648, 176] width 53 height 53
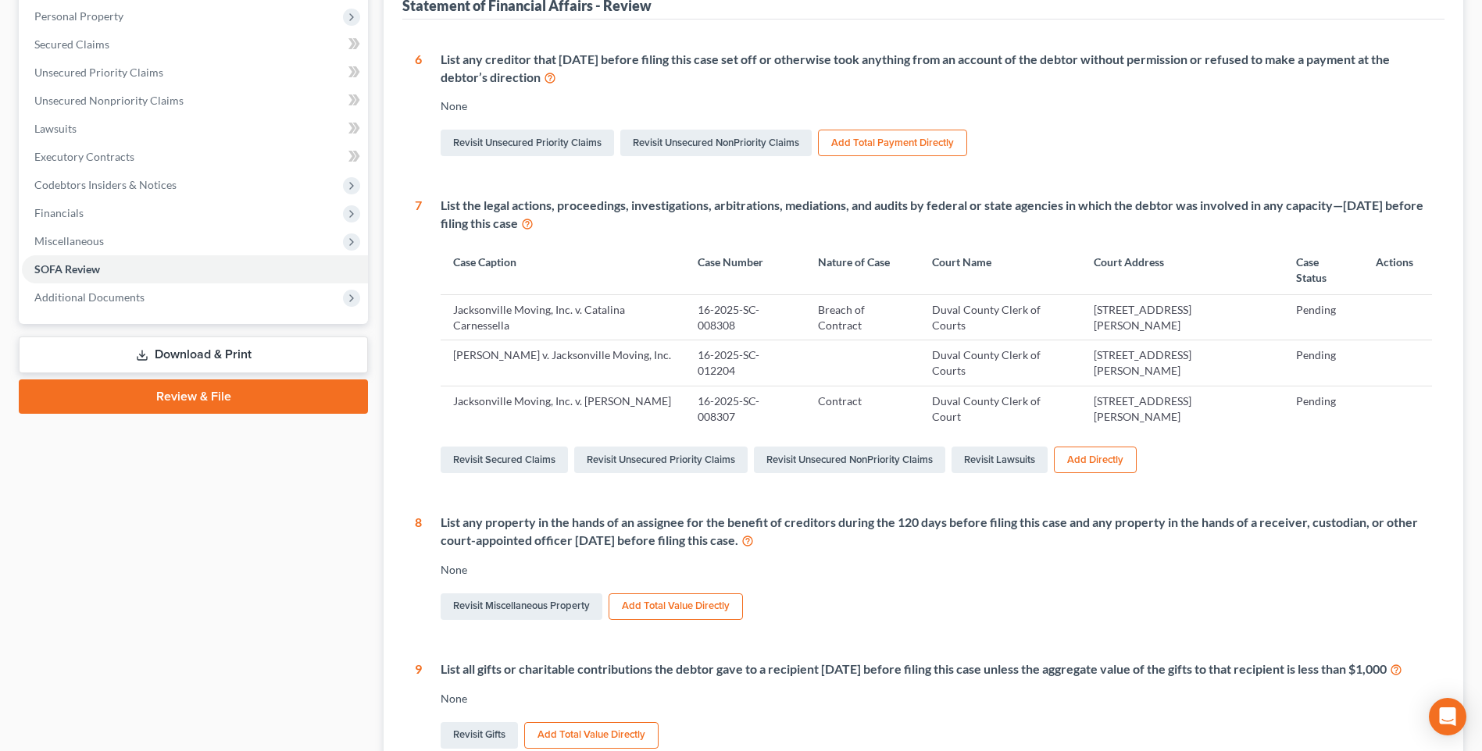
scroll to position [10, 0]
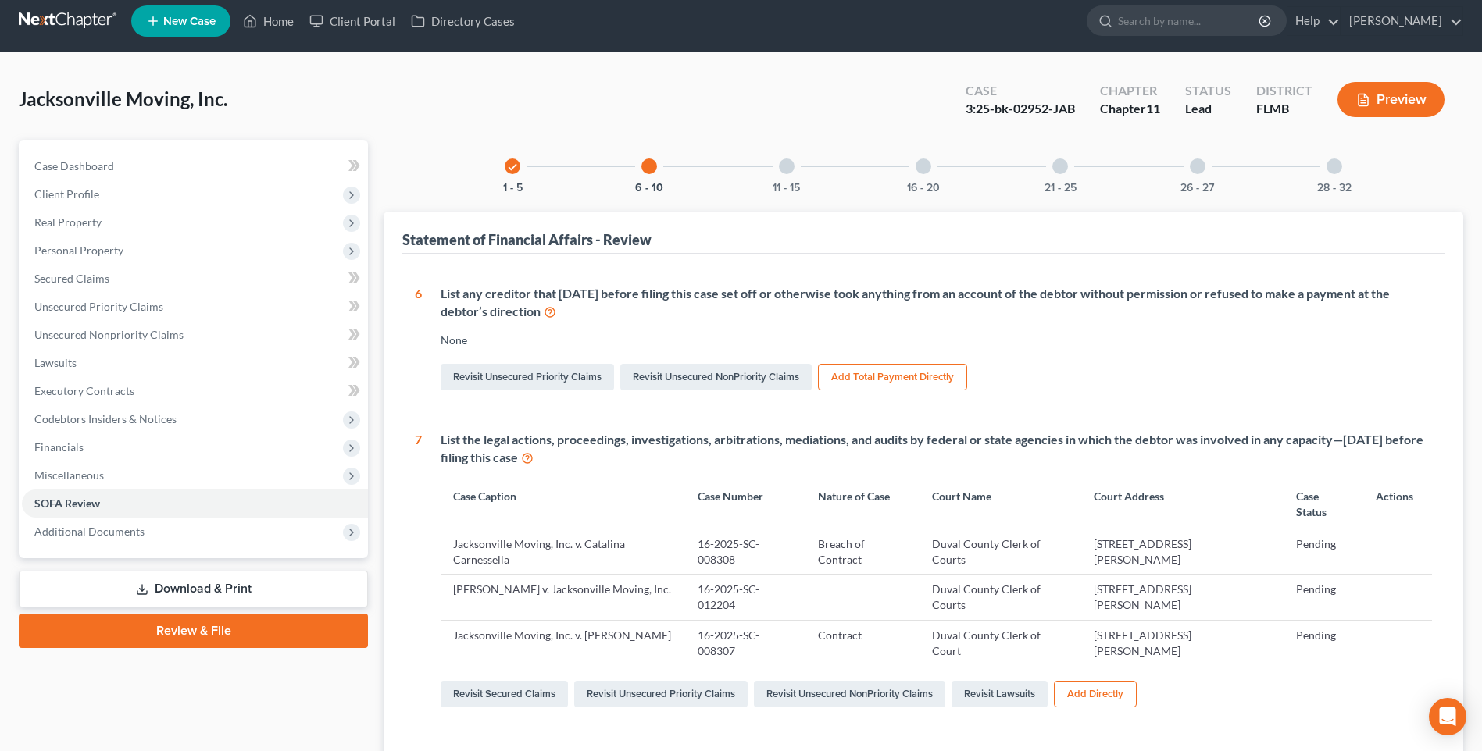
click at [787, 169] on div at bounding box center [787, 167] width 16 height 16
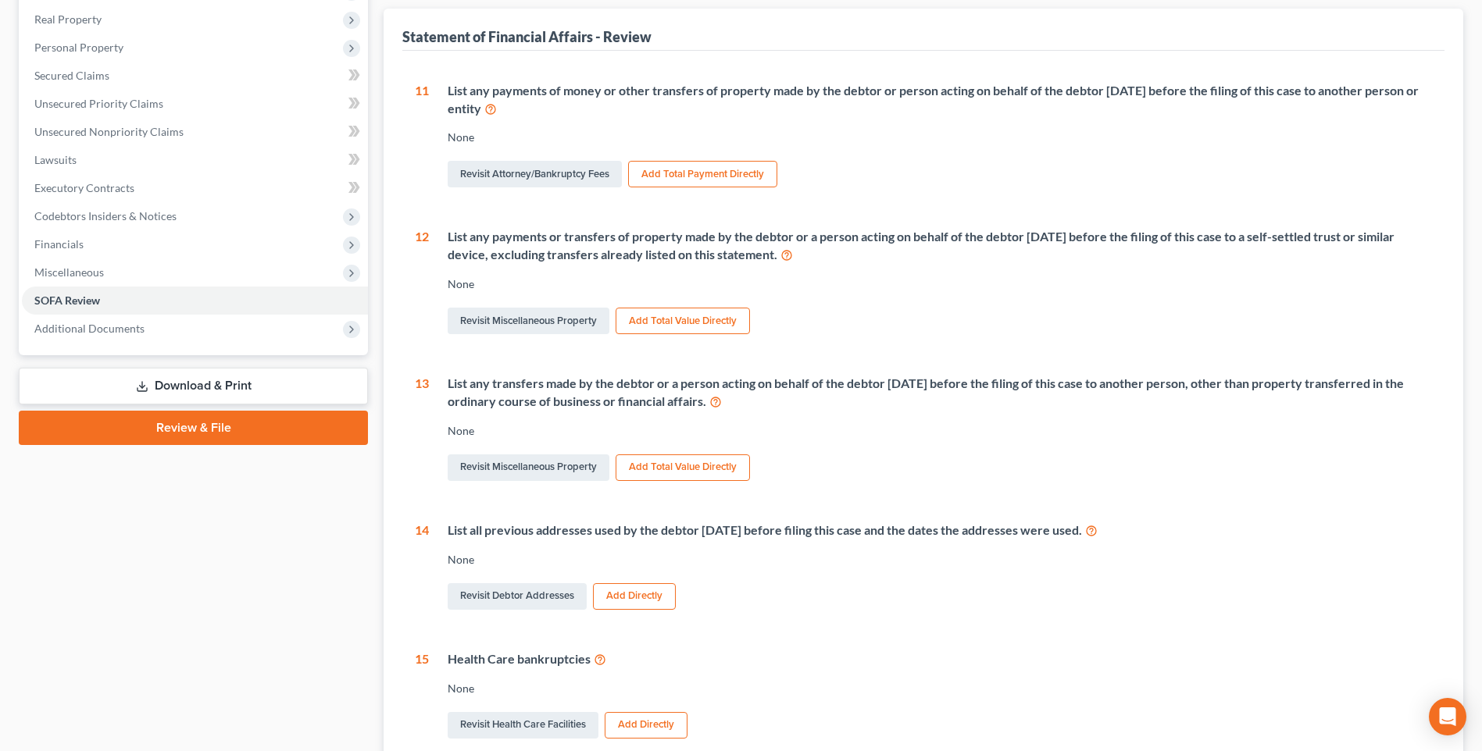
scroll to position [57, 0]
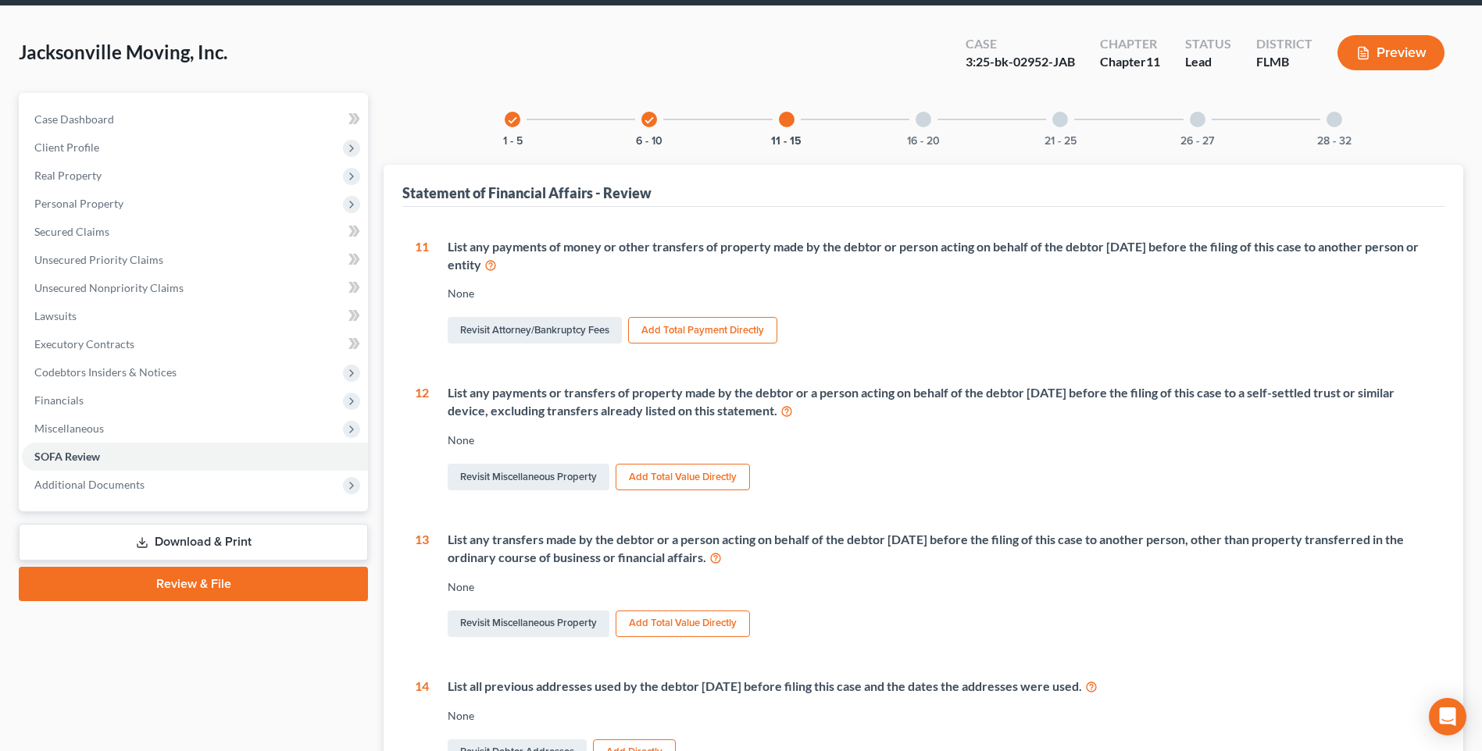
click at [921, 116] on div at bounding box center [923, 120] width 16 height 16
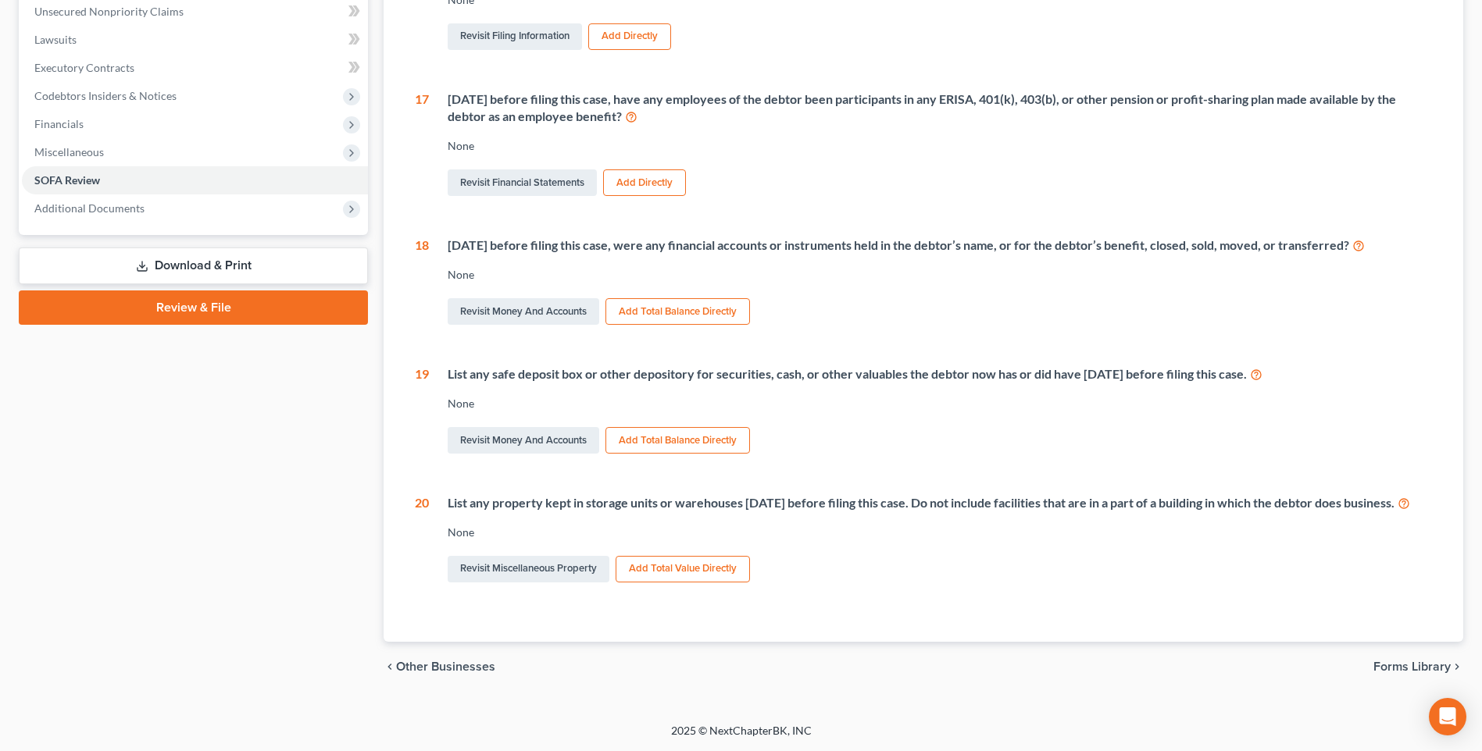
scroll to position [39, 0]
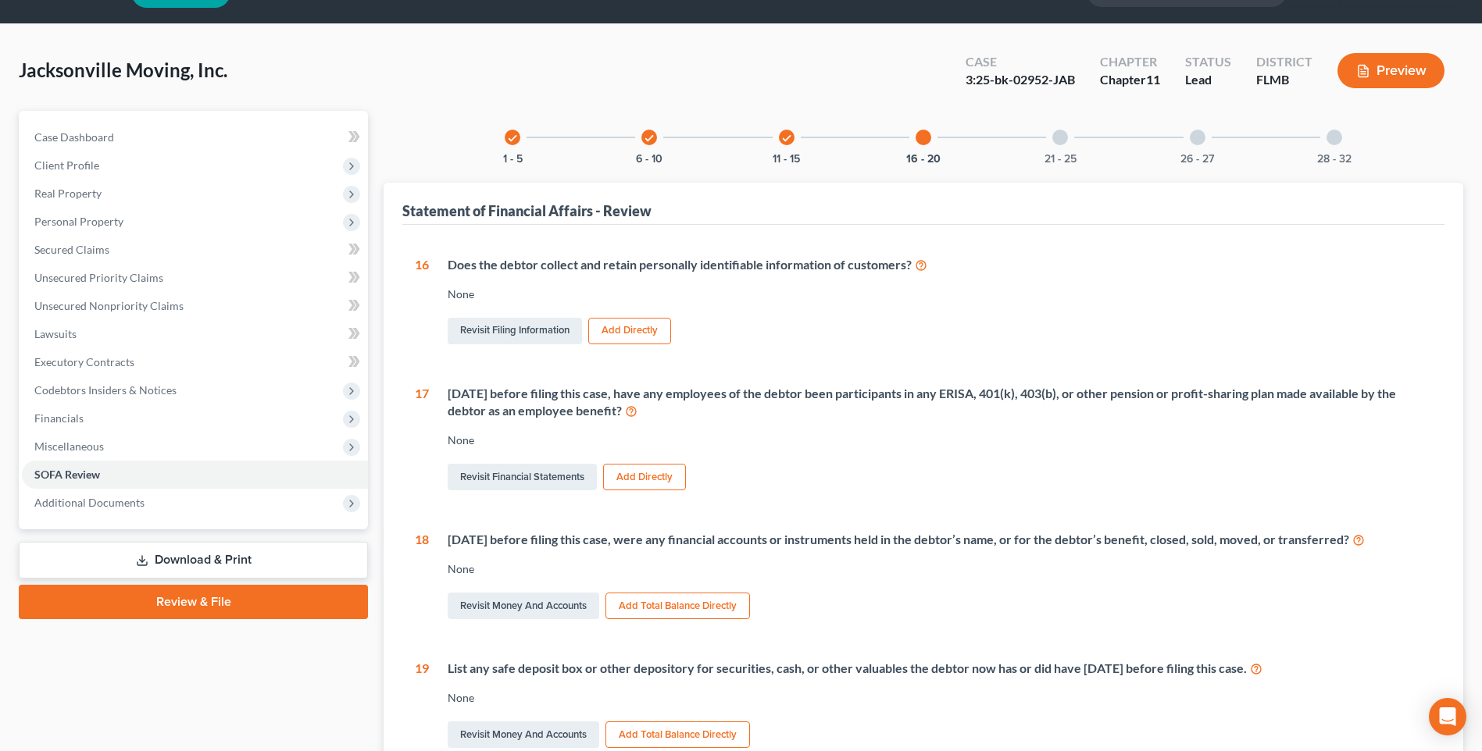
click at [1055, 142] on div at bounding box center [1060, 138] width 16 height 16
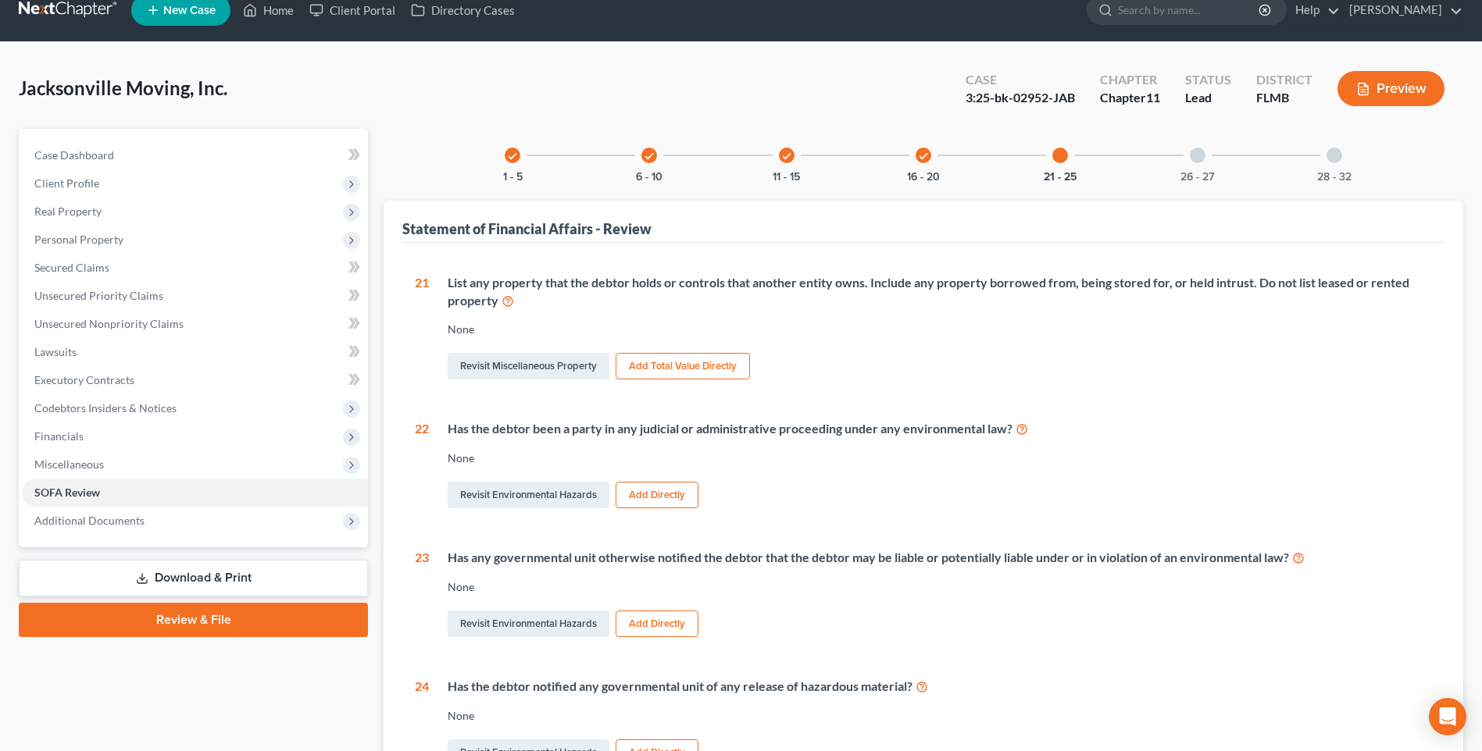
scroll to position [0, 0]
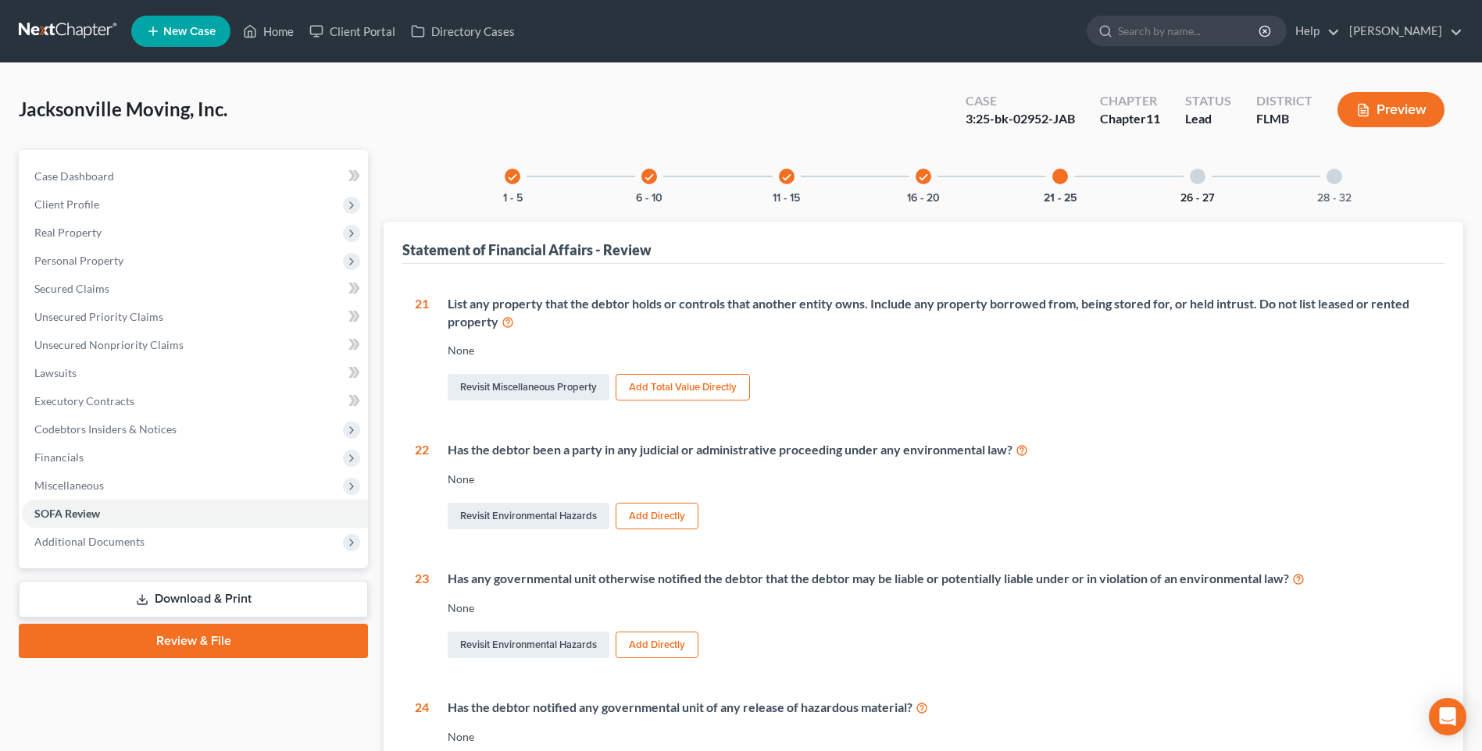
click at [1202, 173] on div at bounding box center [1198, 177] width 16 height 16
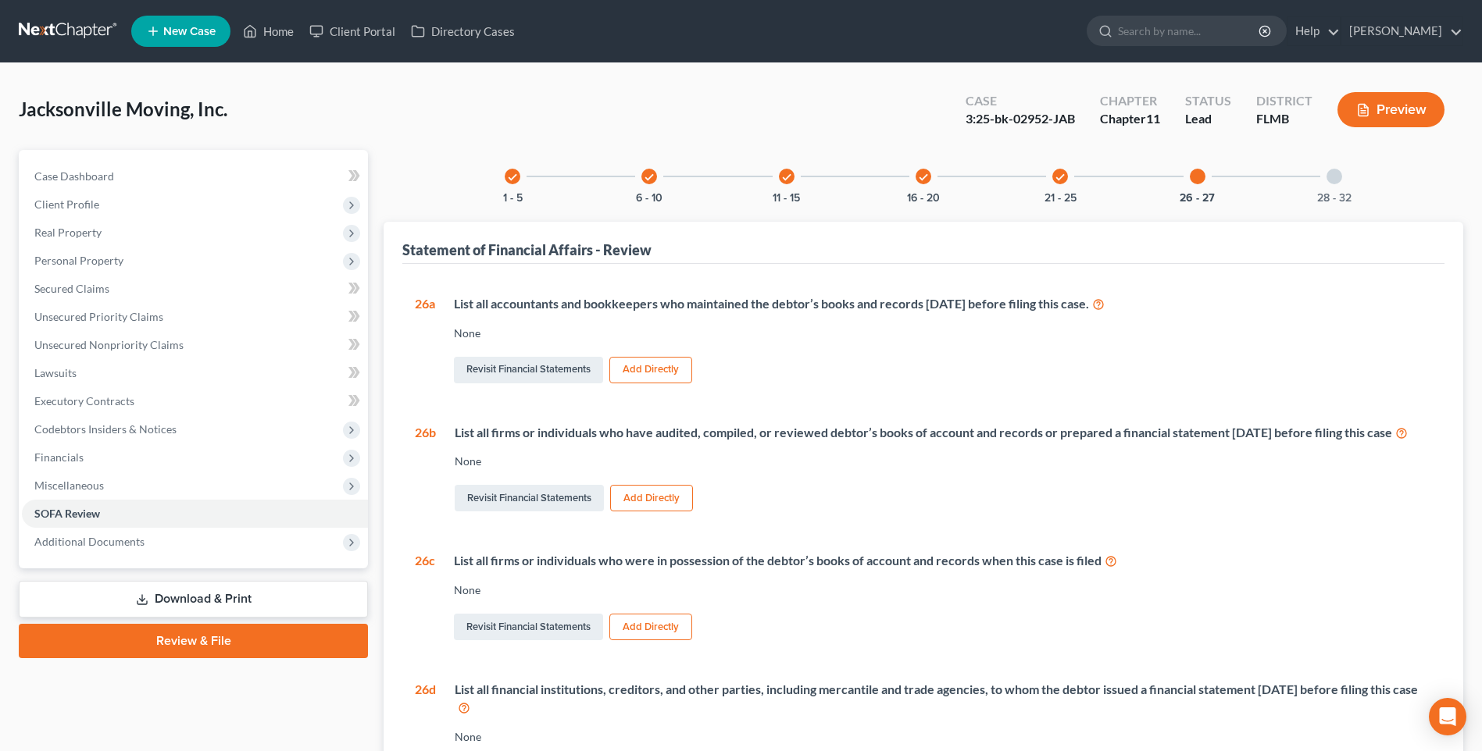
scroll to position [78, 0]
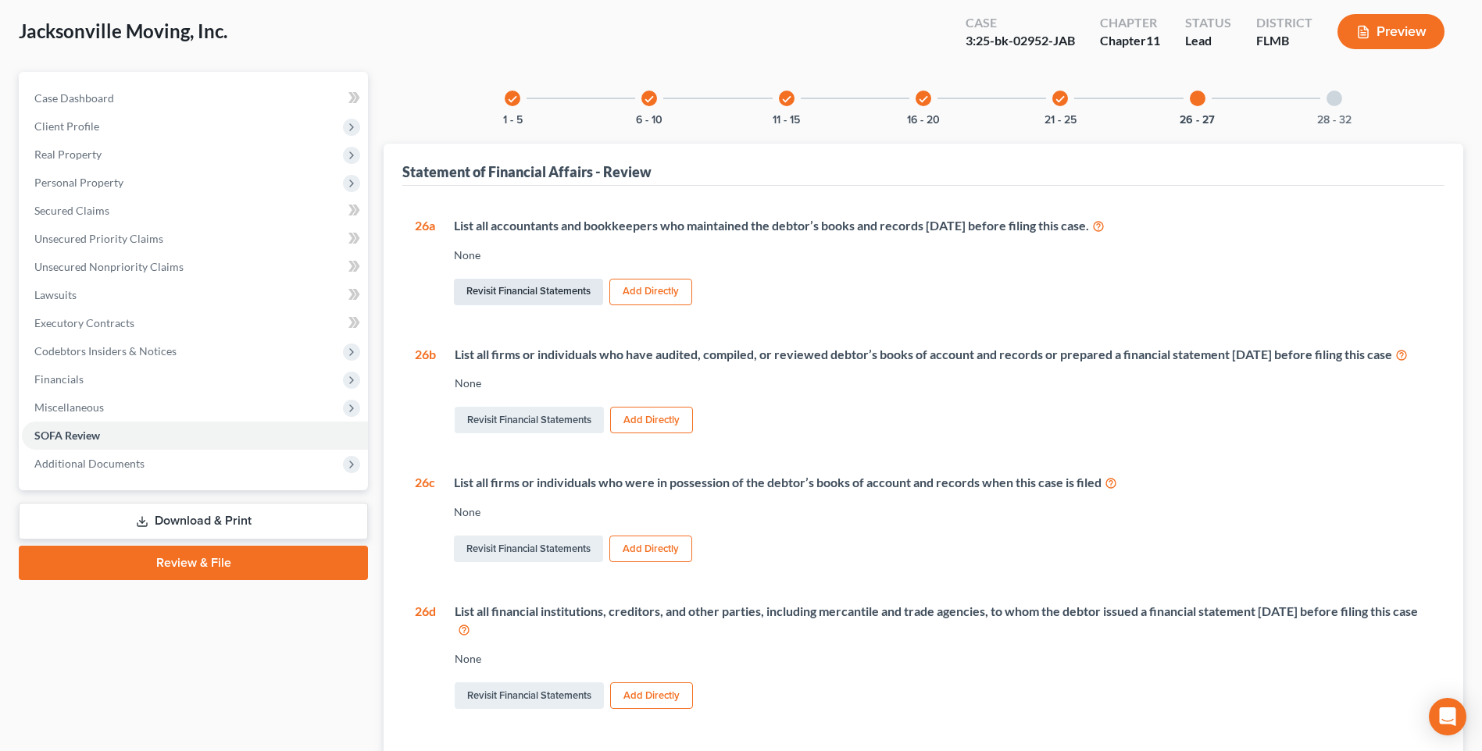
click at [525, 292] on link "Revisit Financial Statements" at bounding box center [528, 292] width 149 height 27
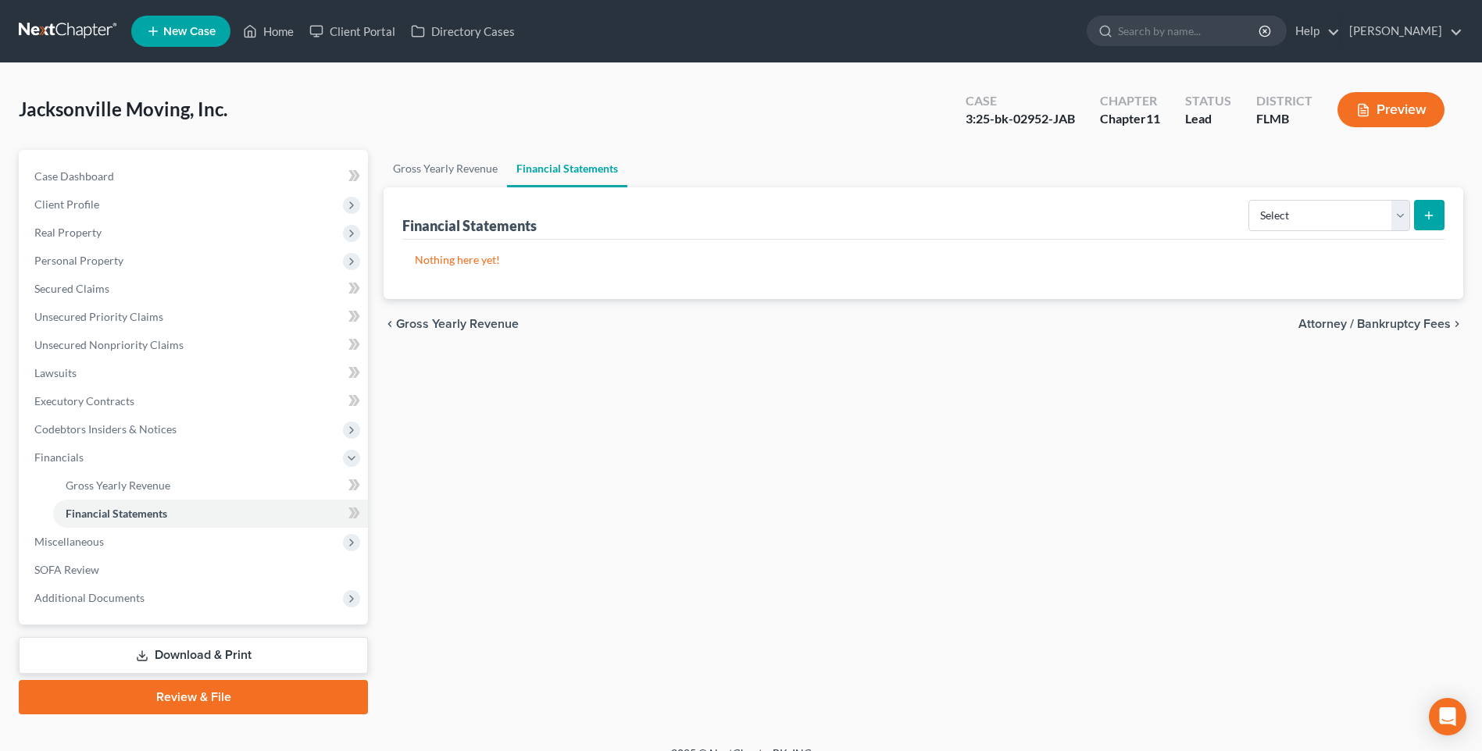
click at [1412, 213] on form "Select Auditor Bookkeeper Creditor Pension Contribution Records Keeper Tax Cons…" at bounding box center [1346, 216] width 196 height 32
click at [1398, 222] on select "Select Auditor Bookkeeper Creditor Pension Contribution Records Keeper Tax Cons…" at bounding box center [1329, 215] width 162 height 31
select select "bookkeeper"
click at [1250, 200] on select "Select Auditor Bookkeeper Creditor Pension Contribution Records Keeper Tax Cons…" at bounding box center [1329, 215] width 162 height 31
click at [1400, 215] on select "Select Auditor Bookkeeper Creditor Pension Contribution Records Keeper Tax Cons…" at bounding box center [1329, 215] width 162 height 31
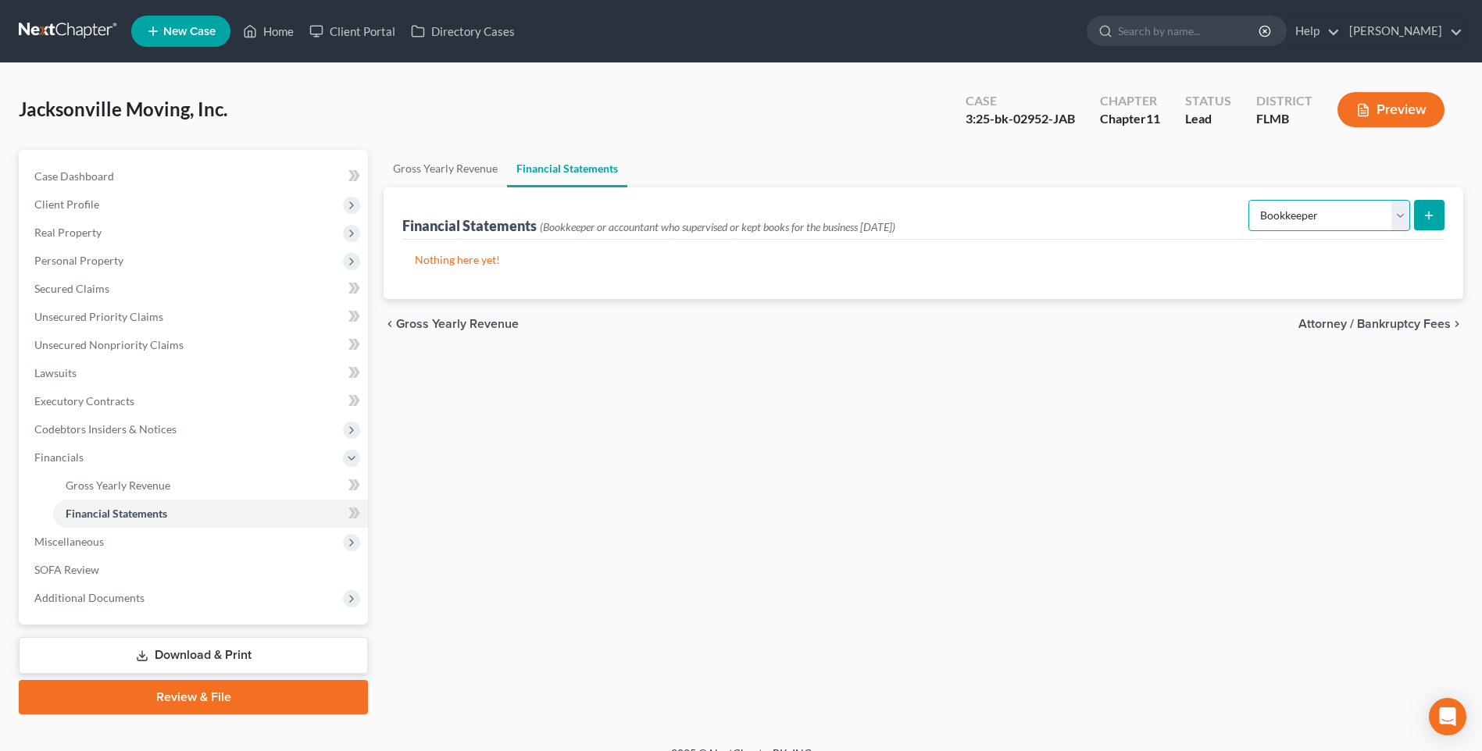
click at [1250, 200] on select "Select Auditor Bookkeeper Creditor Pension Contribution Records Keeper Tax Cons…" at bounding box center [1329, 215] width 162 height 31
click at [1432, 216] on line "submit" at bounding box center [1428, 216] width 7 height 0
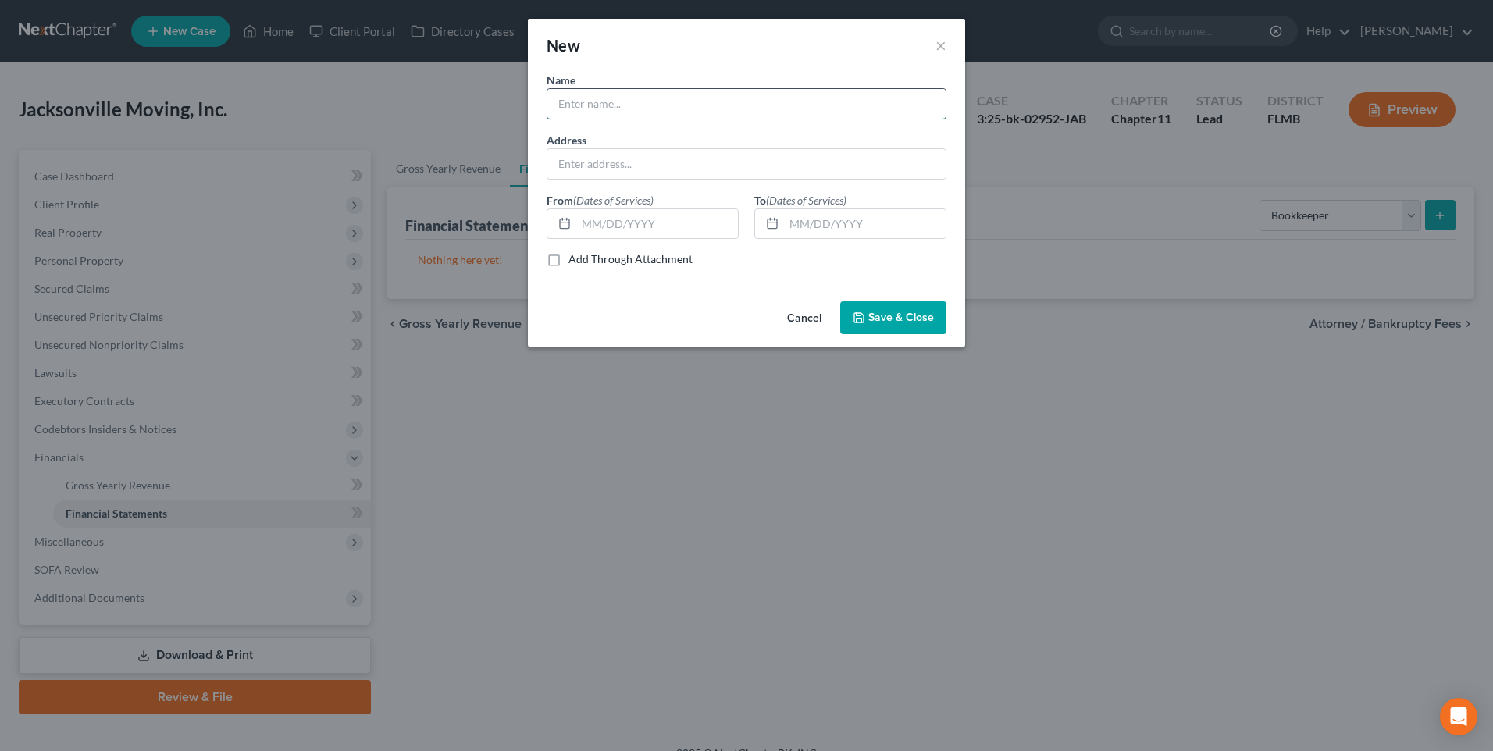
click at [666, 102] on input "text" at bounding box center [747, 104] width 398 height 30
type input "Acute Financial"
click at [714, 158] on input "4411 W. Tampa Bay Blvd." at bounding box center [747, 164] width 398 height 30
type input "4411 W. Tampa Bay Blvd., Tampa, FL 33614"
click at [670, 222] on input "text" at bounding box center [657, 224] width 162 height 30
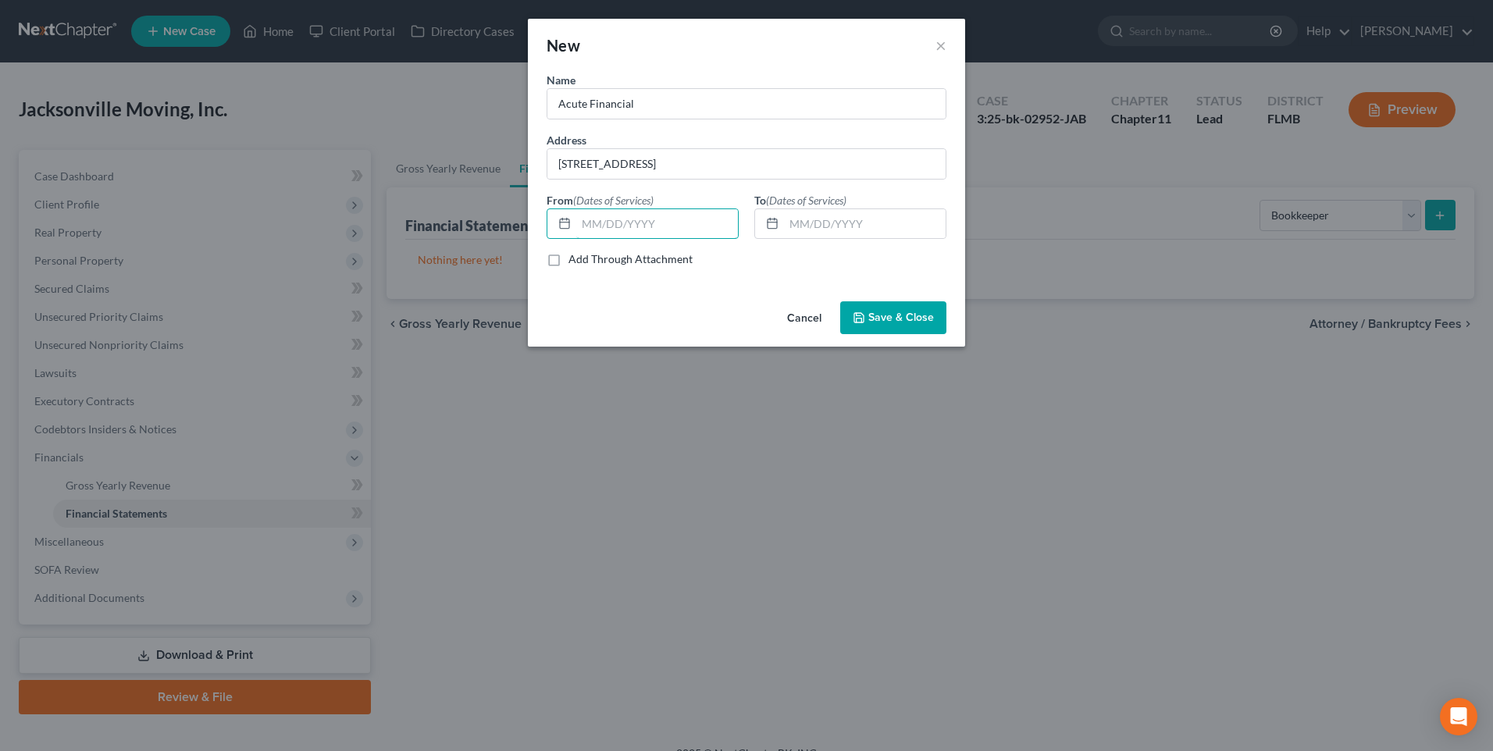
type input "8"
type input "08/26/2022"
type input "0"
type input "o"
click at [895, 323] on span "Save & Close" at bounding box center [902, 317] width 66 height 13
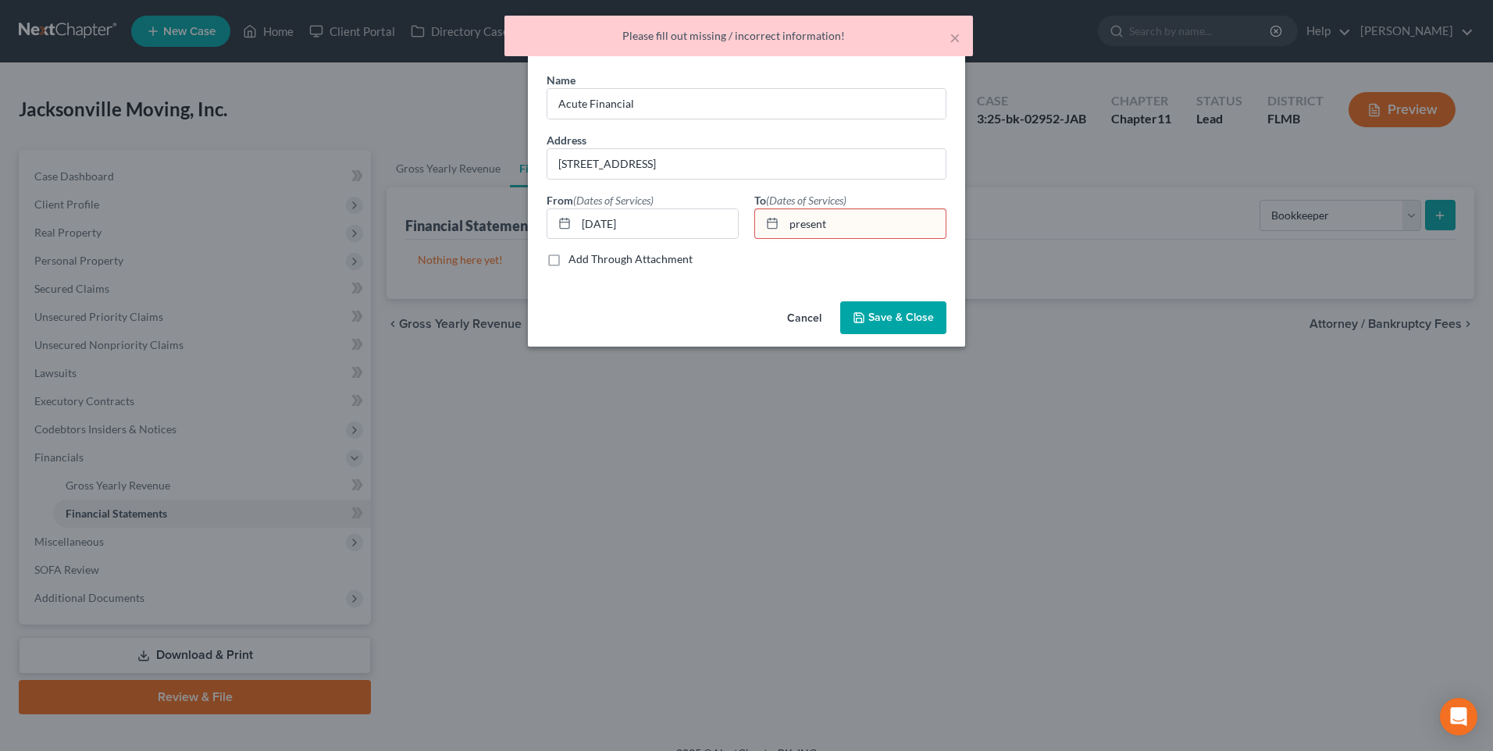
click at [847, 228] on input "present" at bounding box center [865, 224] width 162 height 30
type input "p"
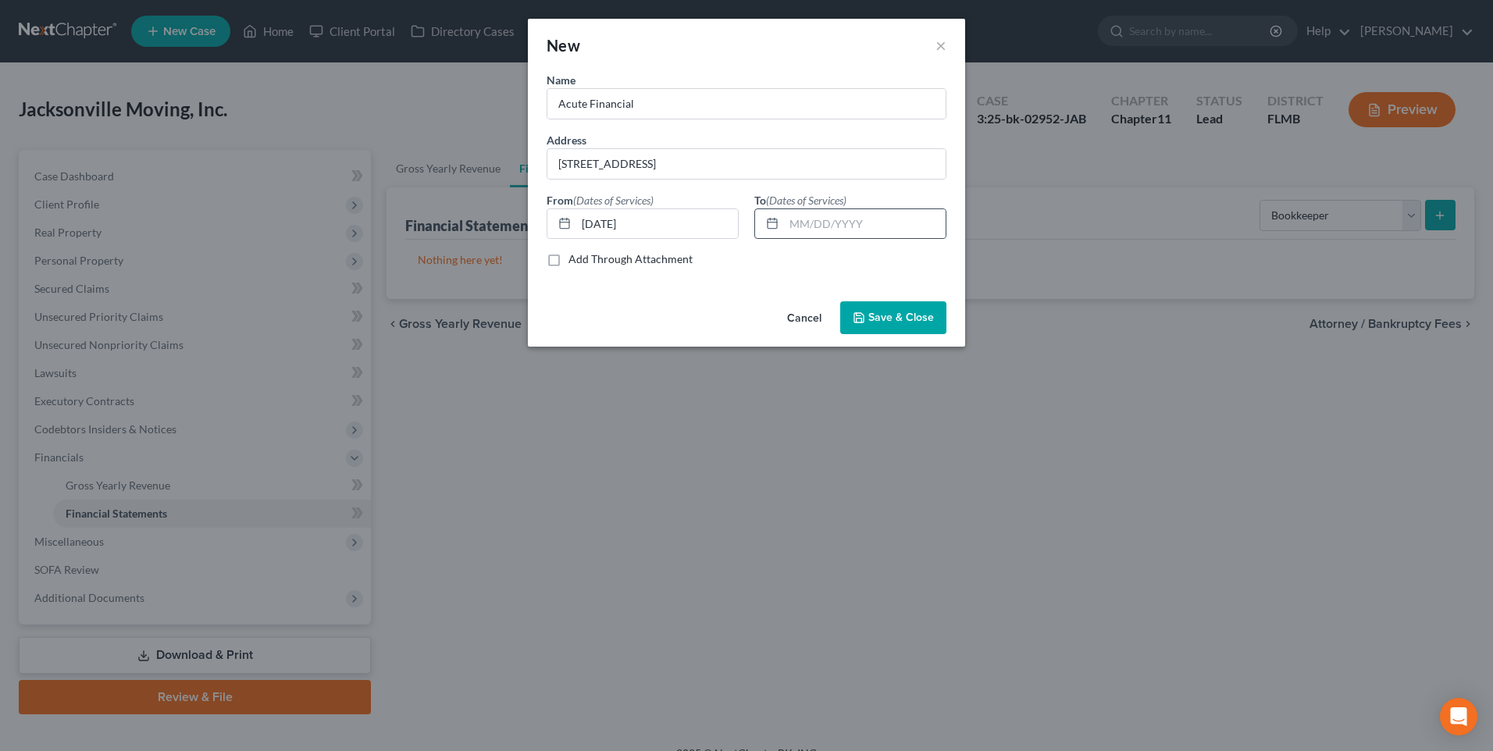
click at [769, 219] on rect at bounding box center [772, 223] width 9 height 9
click at [772, 225] on icon at bounding box center [772, 223] width 12 height 12
click at [799, 219] on input "text" at bounding box center [865, 224] width 162 height 30
type input "08/26/2025"
click at [897, 303] on button "Save & Close" at bounding box center [893, 317] width 106 height 33
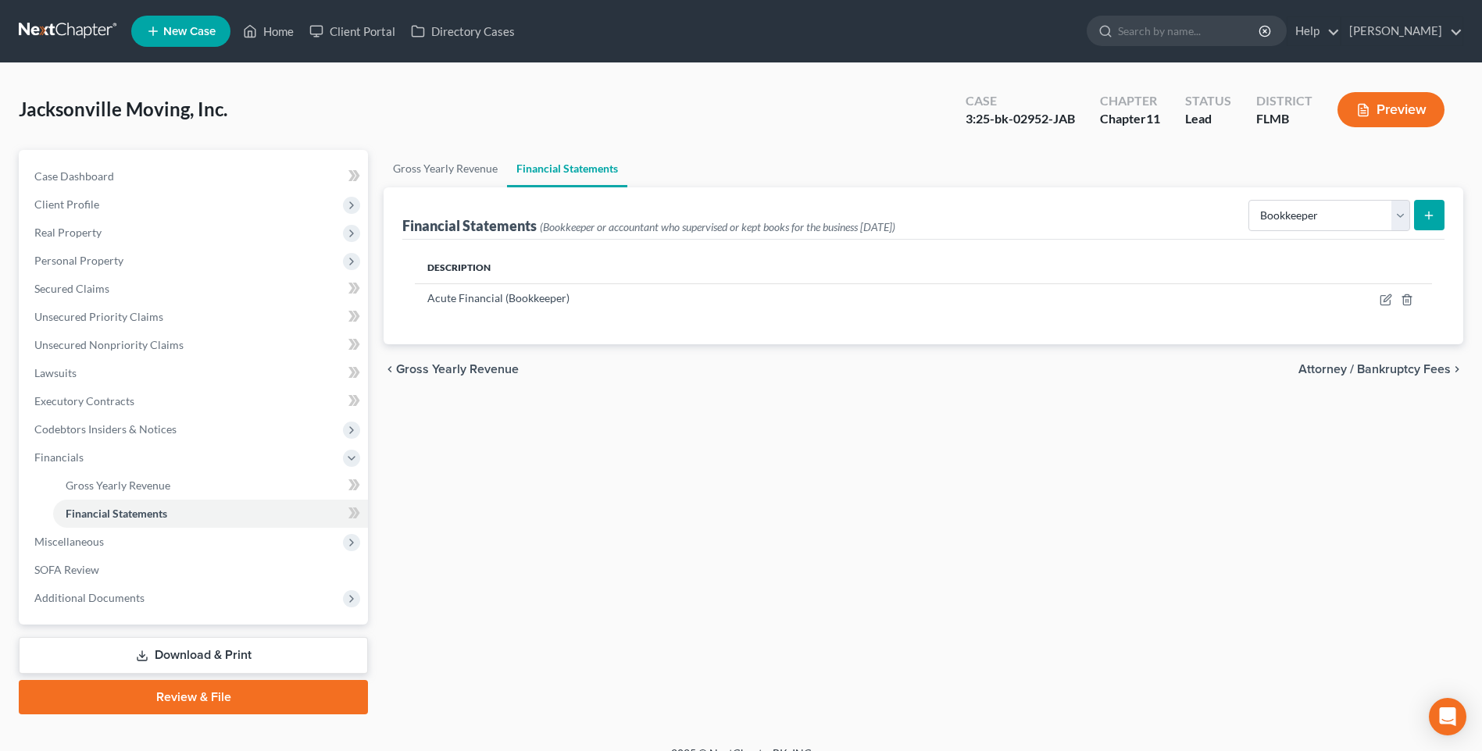
scroll to position [23, 0]
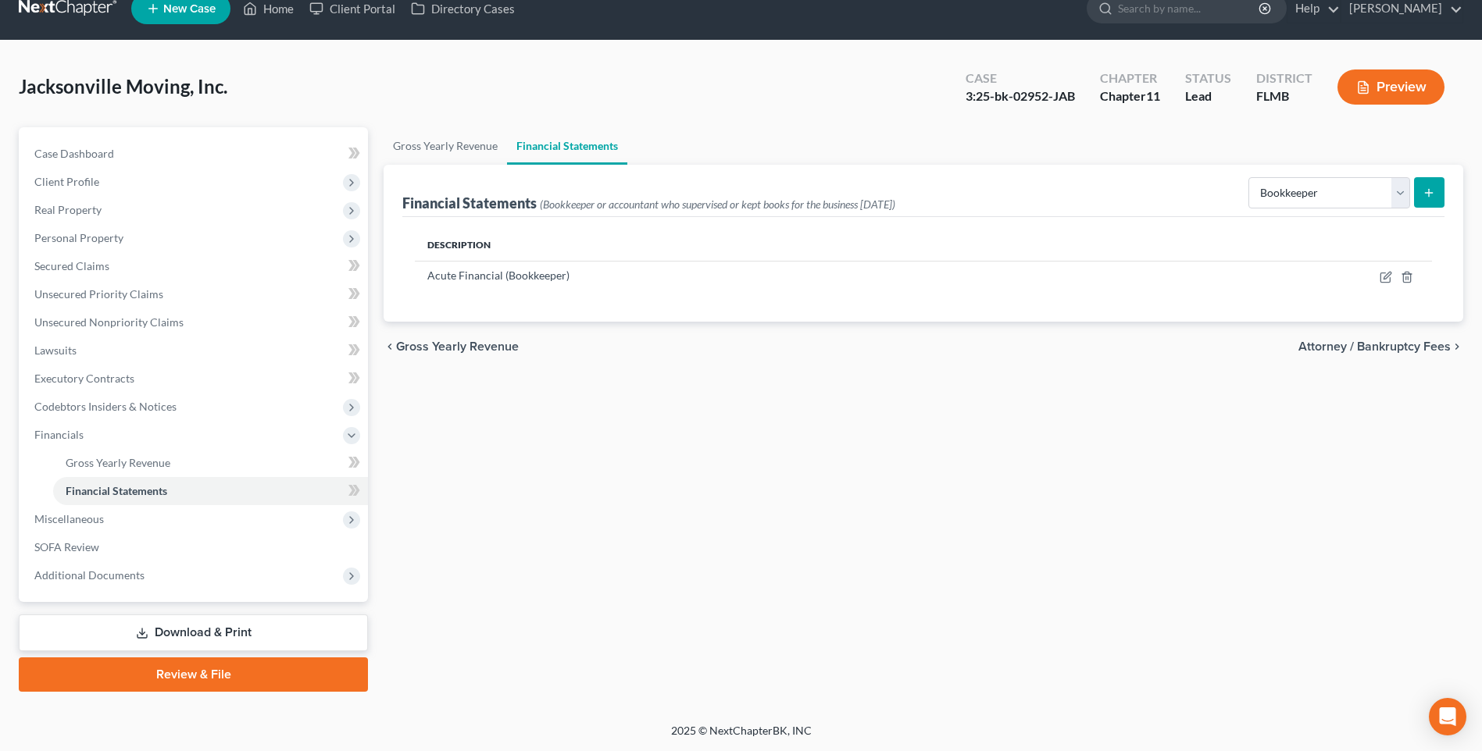
click at [173, 672] on link "Review & File" at bounding box center [193, 675] width 349 height 34
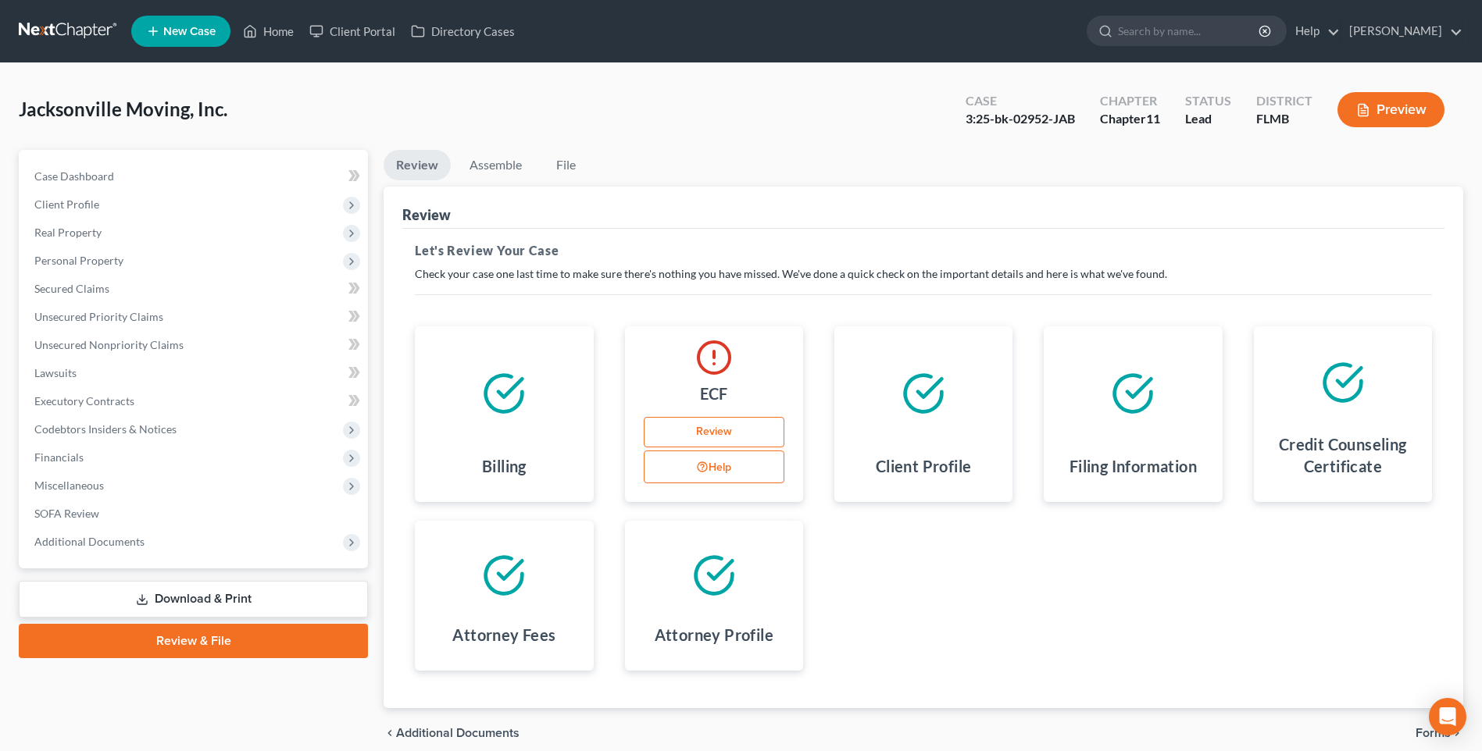
click at [401, 164] on link "Review" at bounding box center [416, 165] width 67 height 30
click at [60, 237] on span "Real Property" at bounding box center [67, 232] width 67 height 13
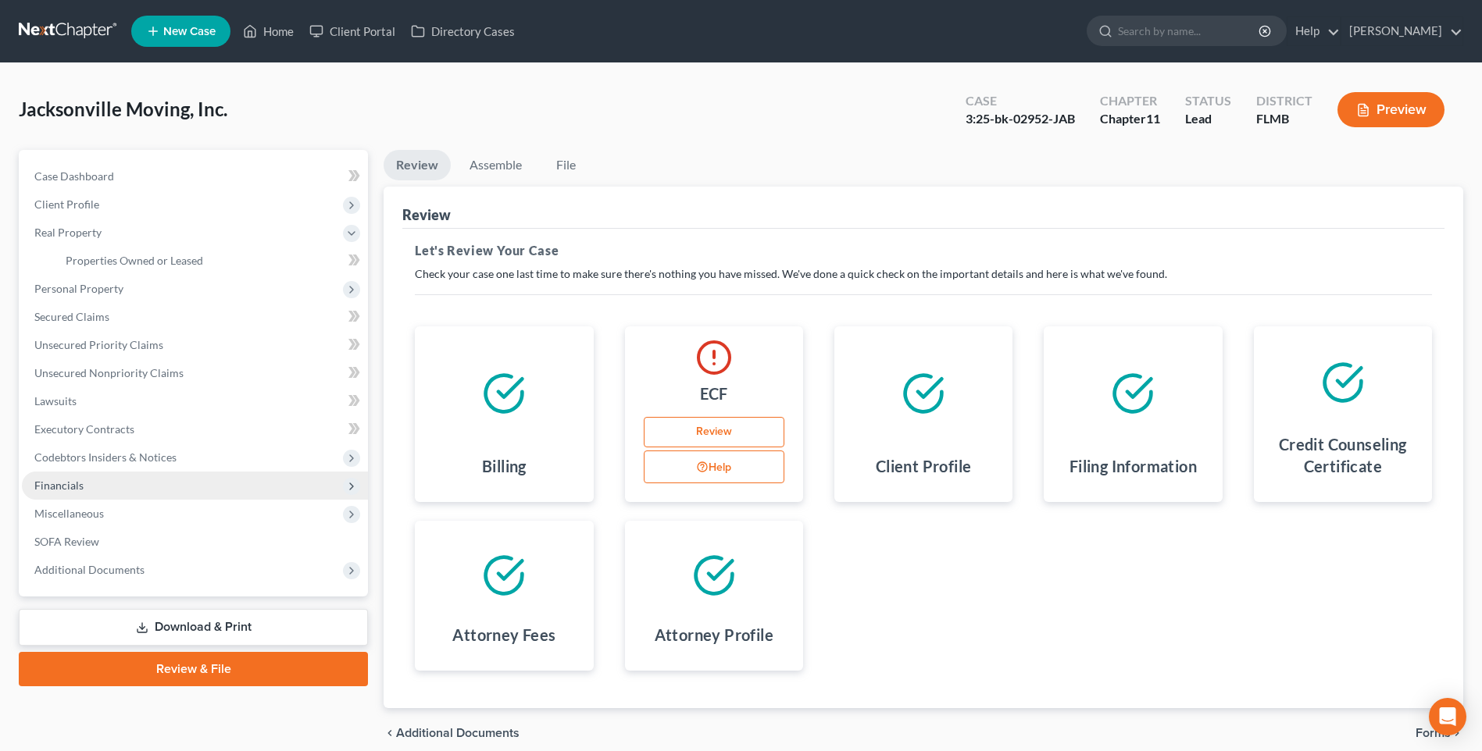
click at [67, 487] on span "Financials" at bounding box center [58, 485] width 49 height 13
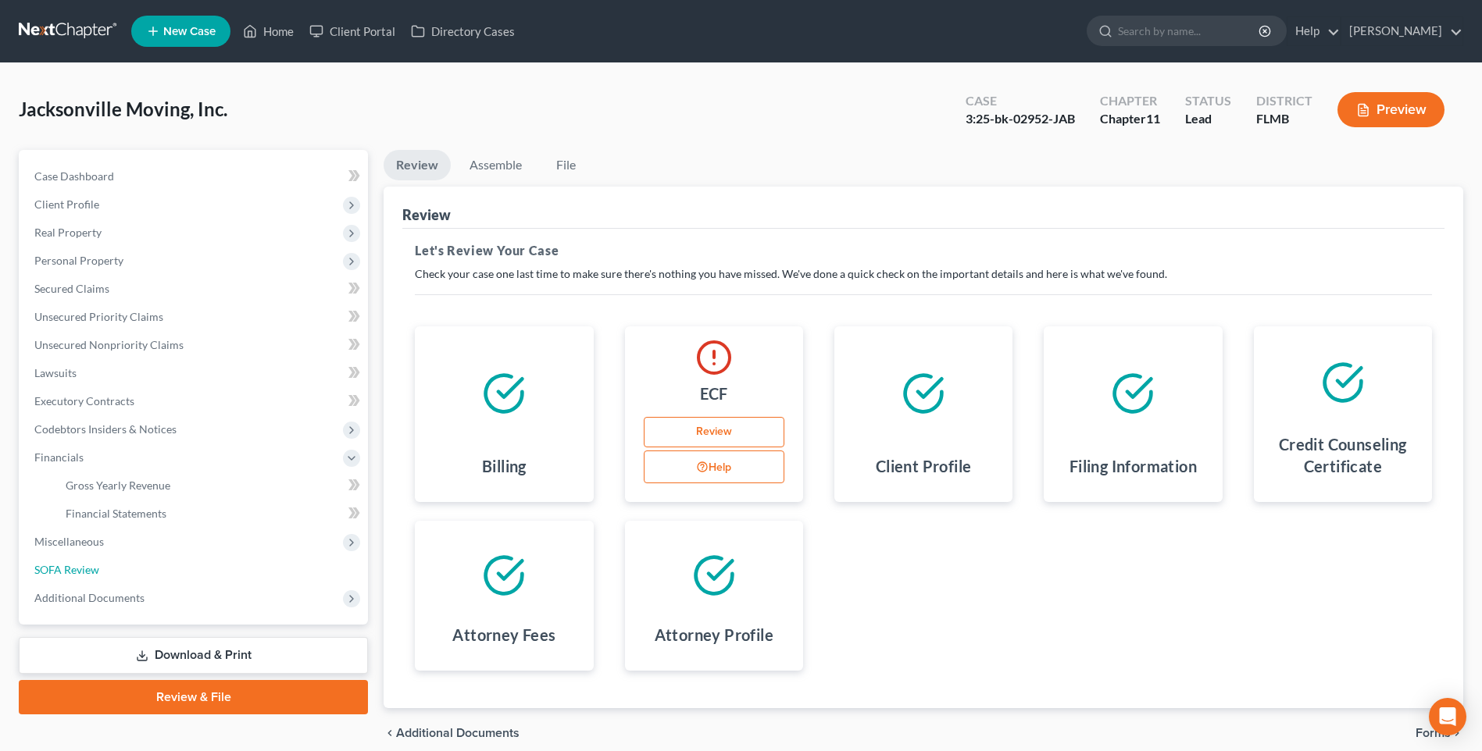
click at [66, 569] on span "SOFA Review" at bounding box center [66, 569] width 65 height 13
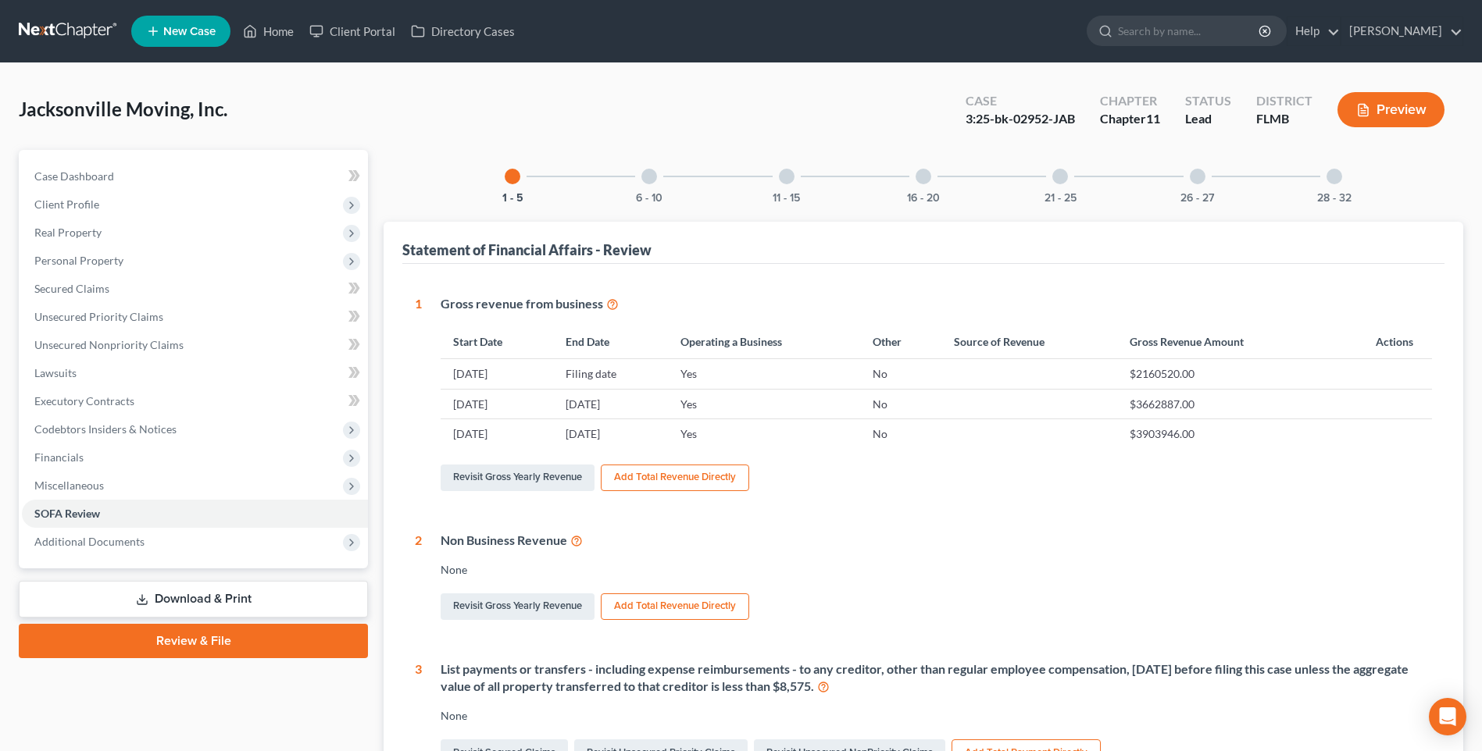
click at [1197, 186] on div "26 - 27" at bounding box center [1197, 176] width 53 height 53
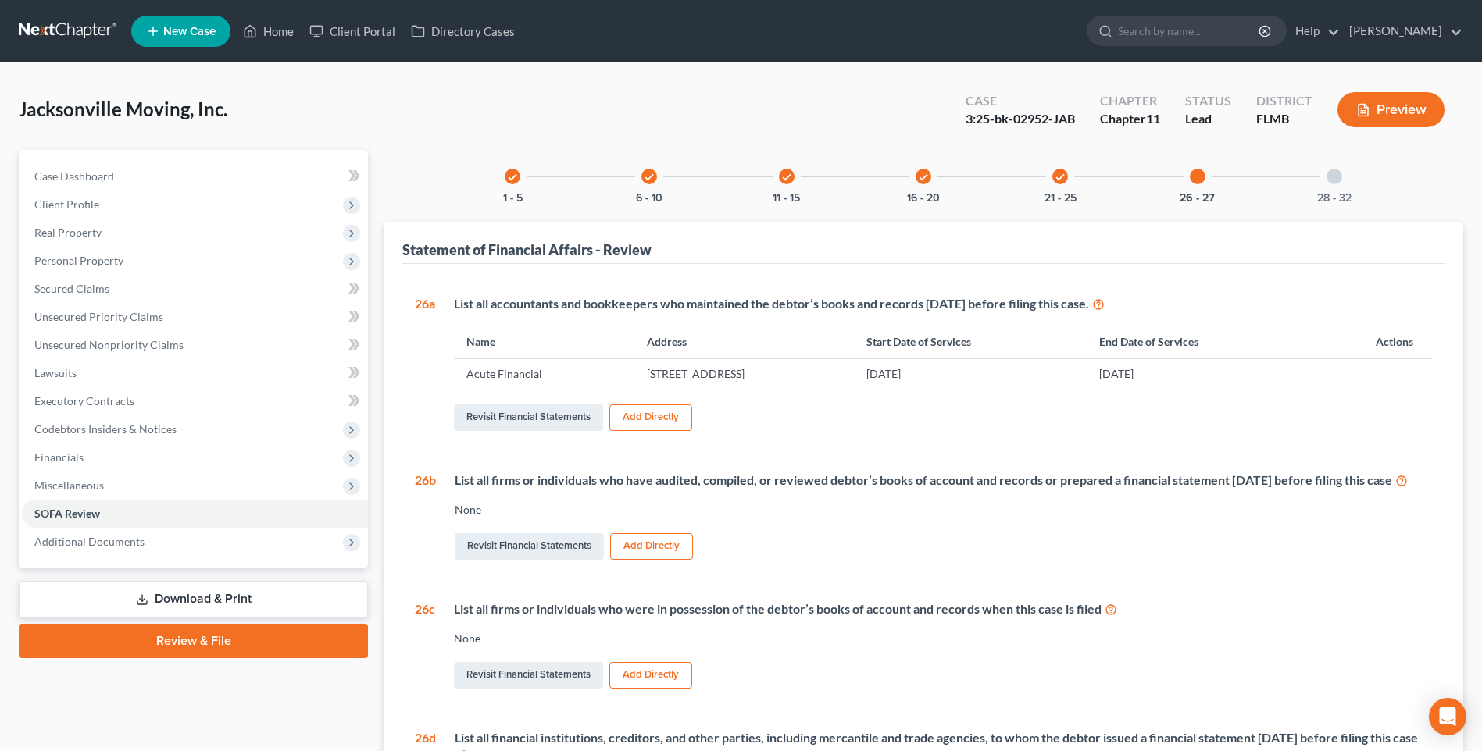
click at [1333, 183] on div at bounding box center [1334, 177] width 16 height 16
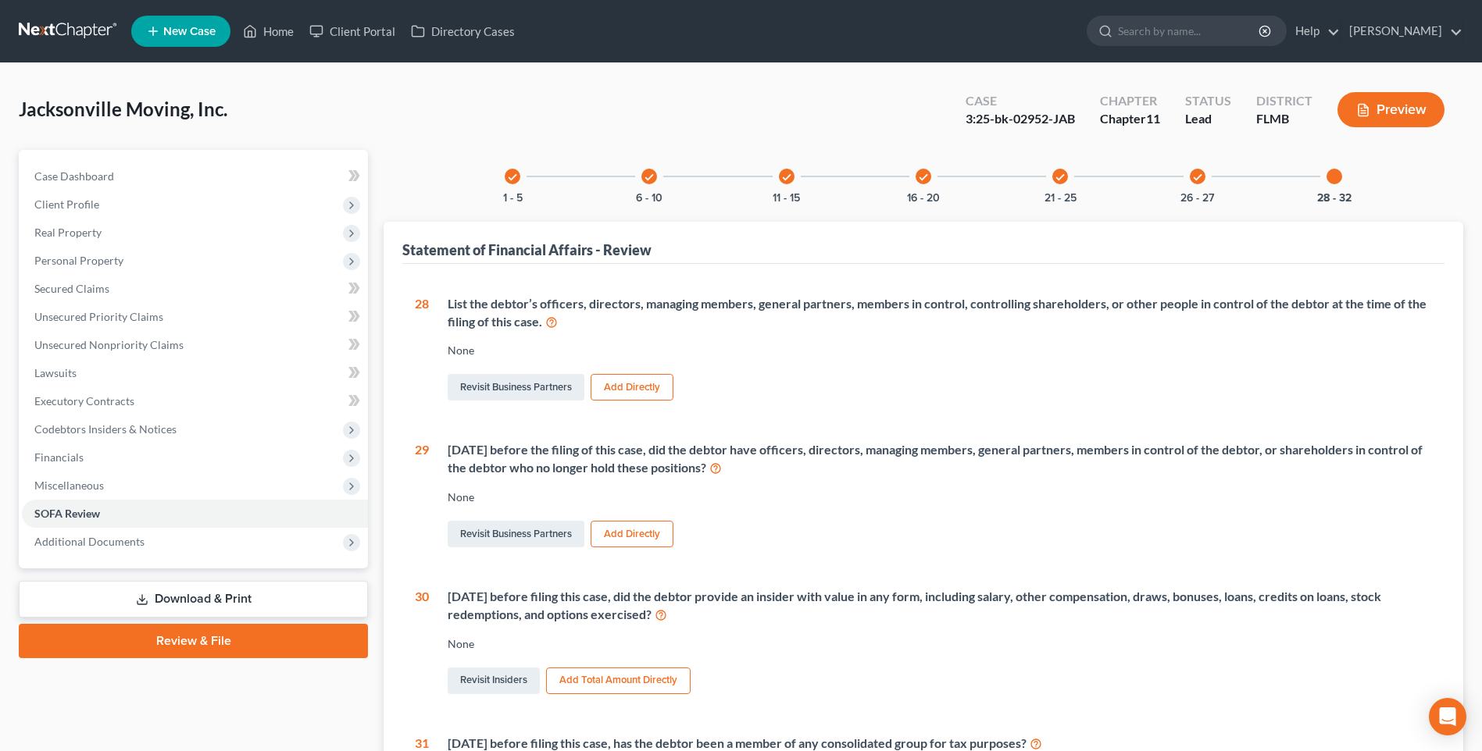
scroll to position [78, 0]
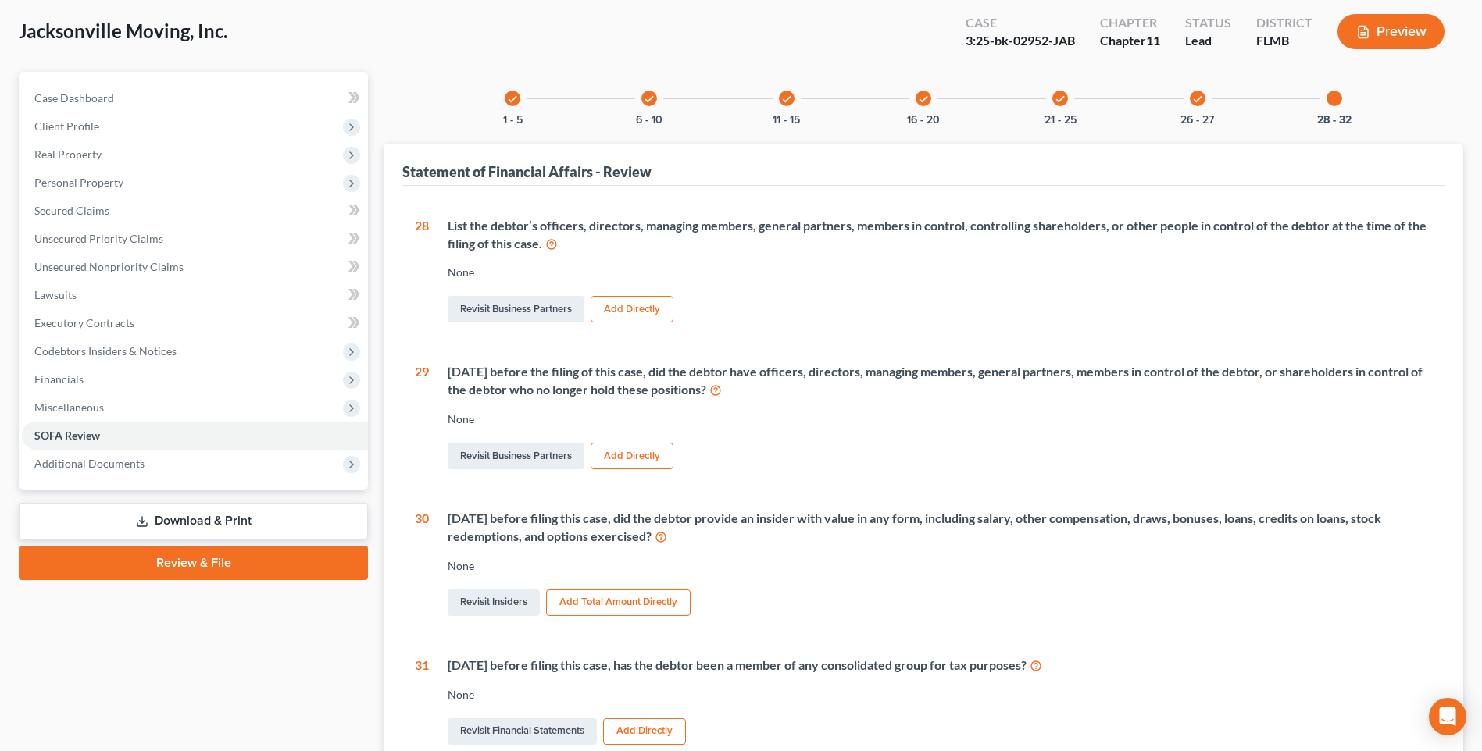
click at [637, 312] on button "Add Directly" at bounding box center [631, 309] width 83 height 27
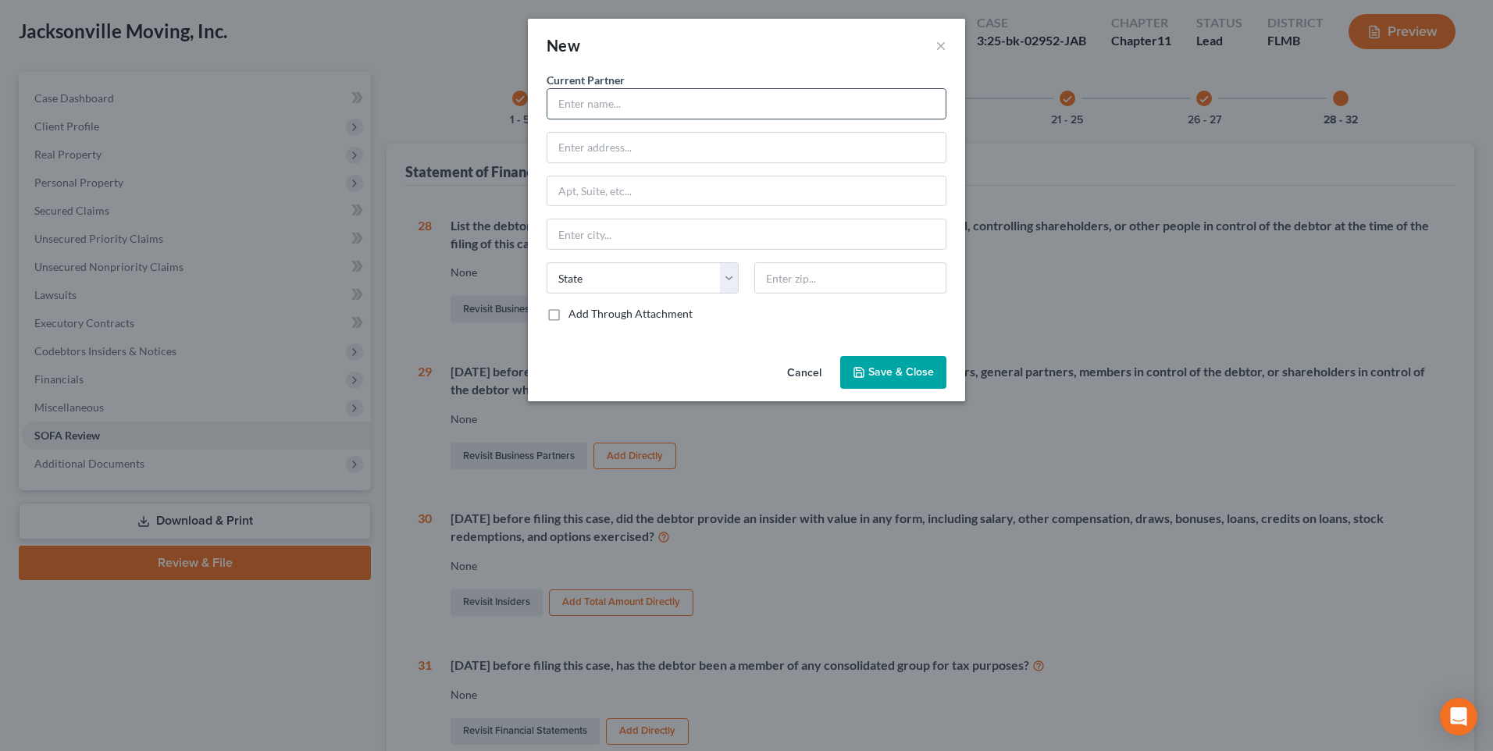
drag, startPoint x: 616, startPoint y: 102, endPoint x: 701, endPoint y: 102, distance: 85.1
click at [616, 102] on input "text" at bounding box center [747, 104] width 398 height 30
type input "Mark Roth"
type input "1010 Santa Cruz Street"
type input "St. Augustine"
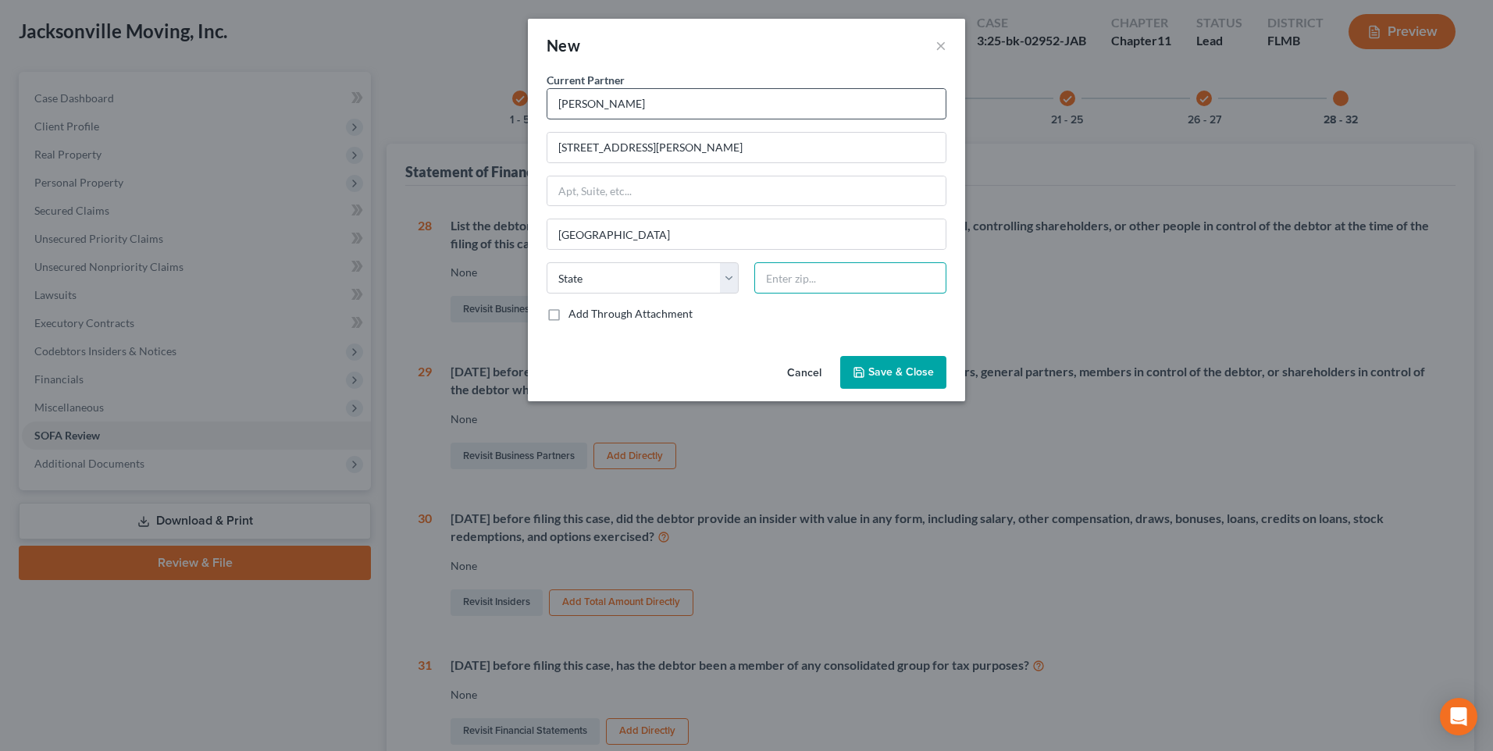
type input "32092"
type input "Saint Augustine"
select select "9"
click at [887, 375] on span "Save & Close" at bounding box center [902, 372] width 66 height 13
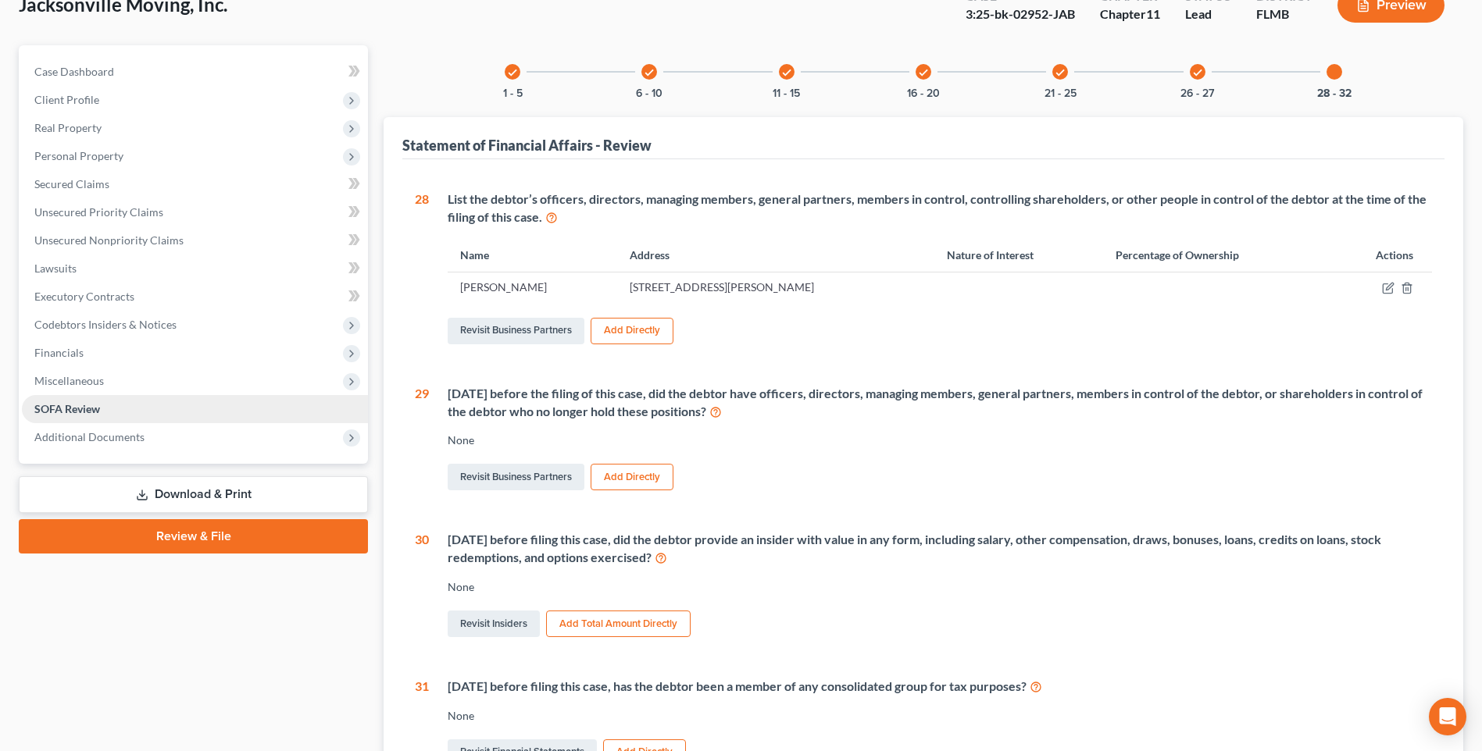
scroll to position [0, 0]
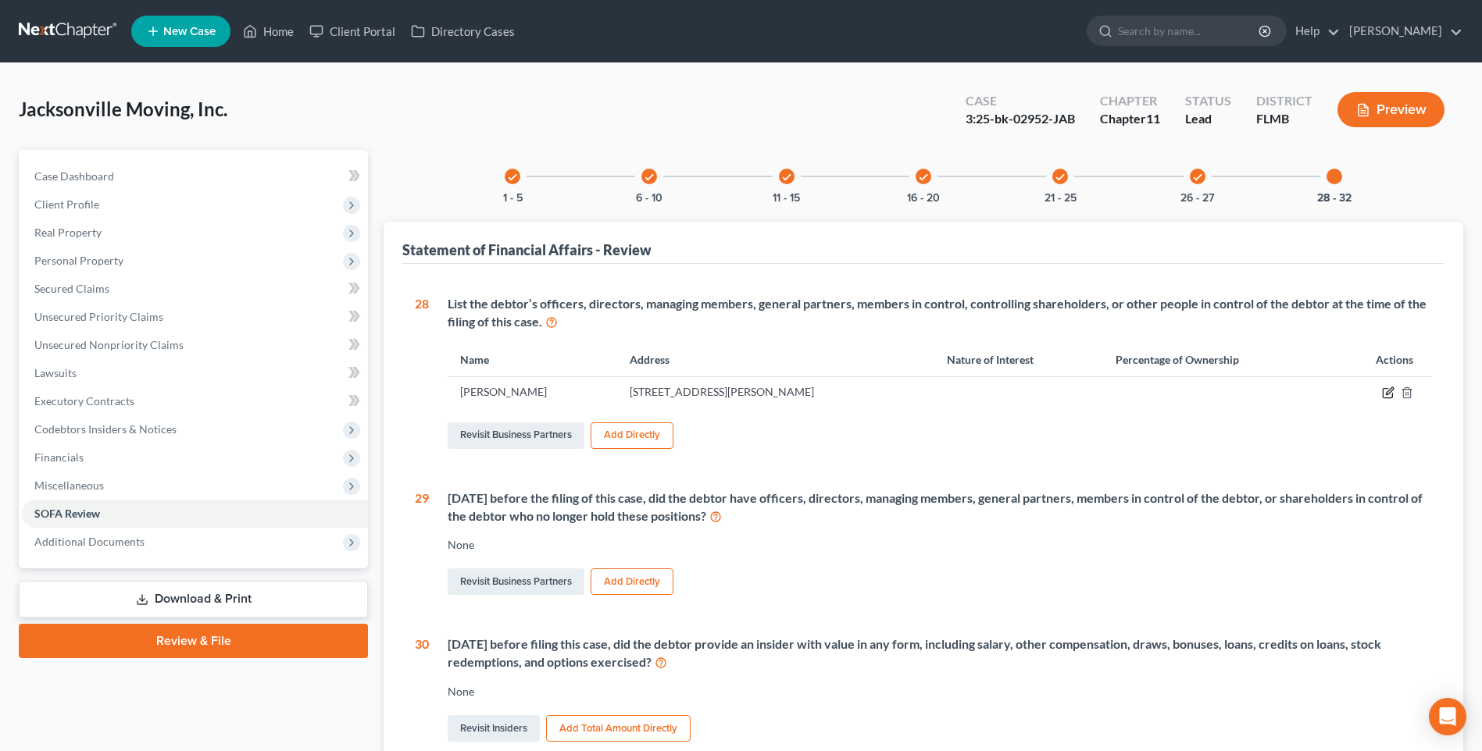
click at [1385, 396] on icon "button" at bounding box center [1388, 393] width 12 height 12
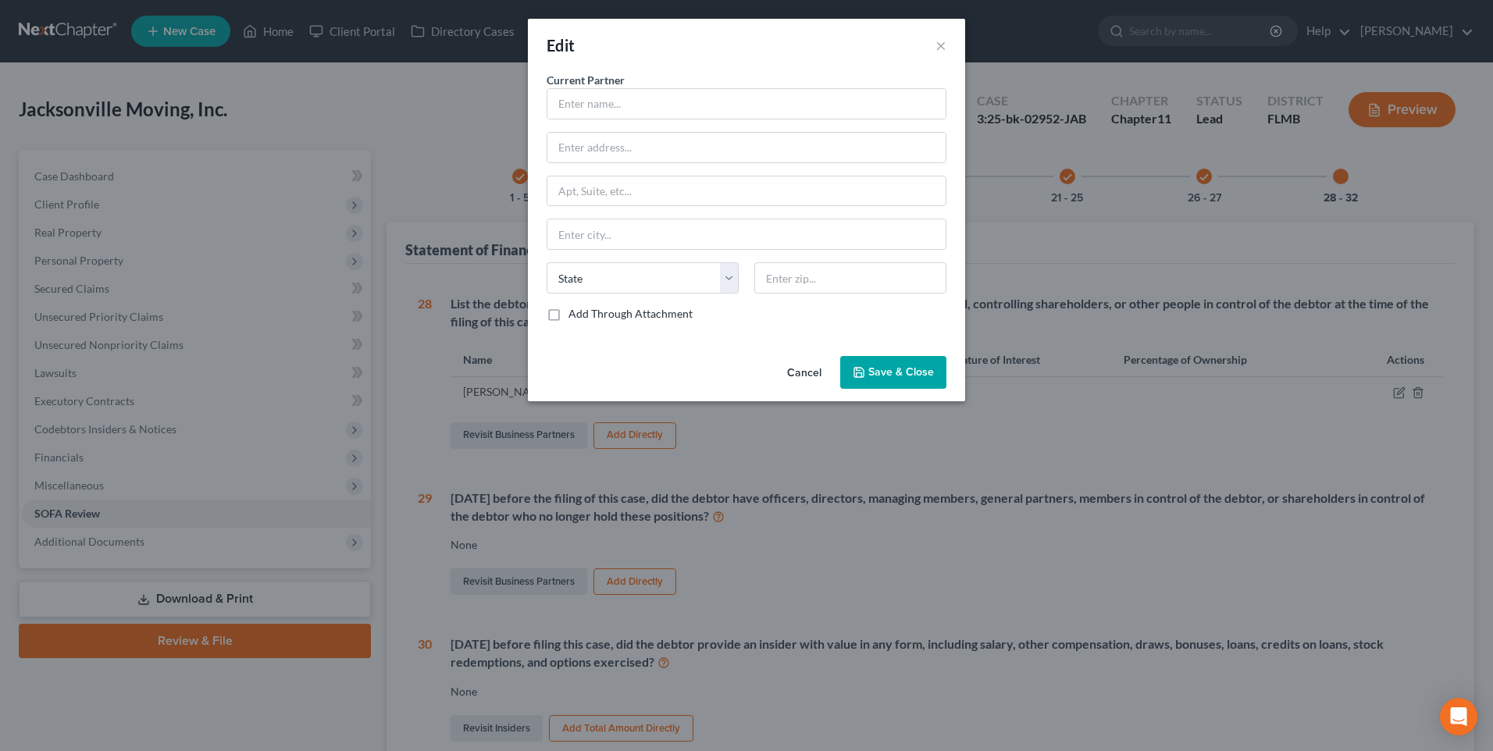
click at [797, 361] on button "Cancel" at bounding box center [804, 373] width 59 height 31
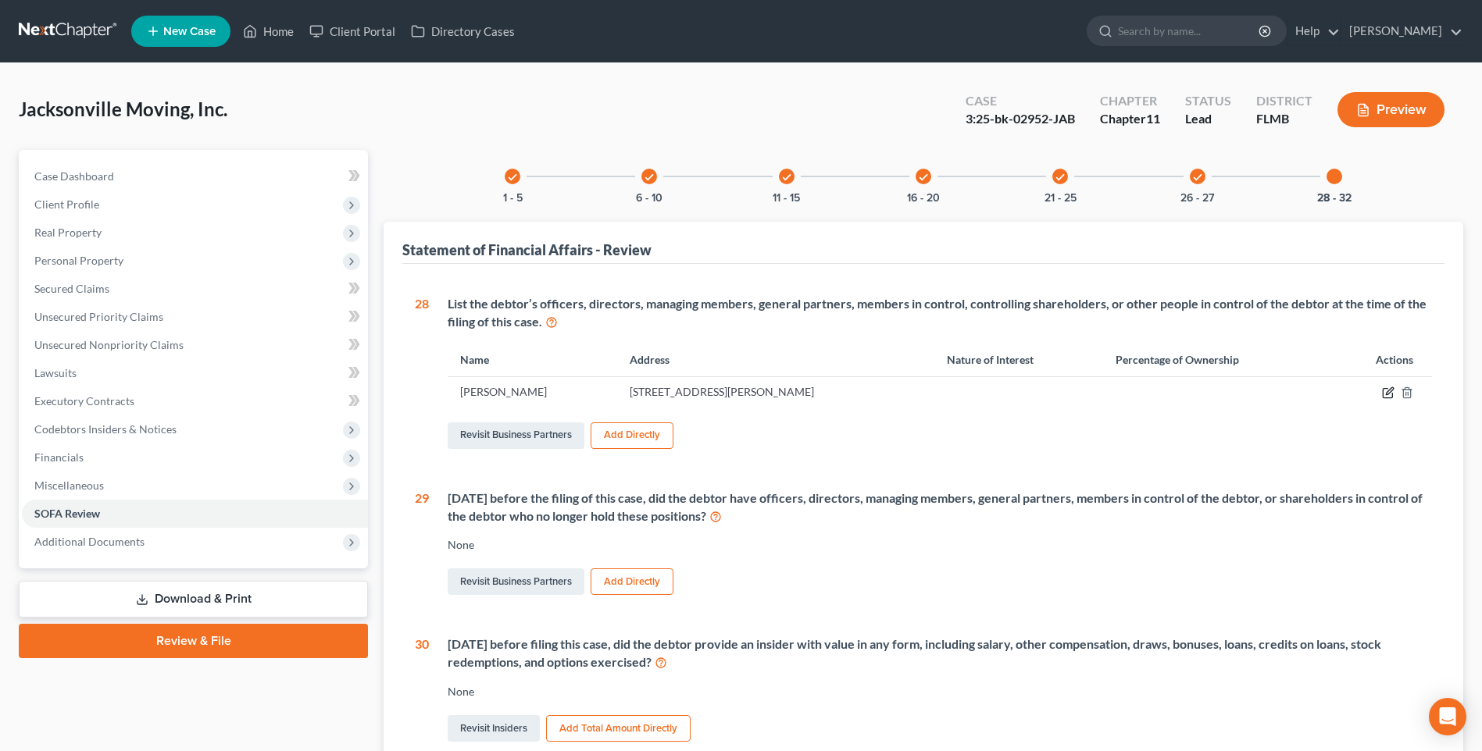
click at [1383, 391] on icon "button" at bounding box center [1386, 393] width 9 height 9
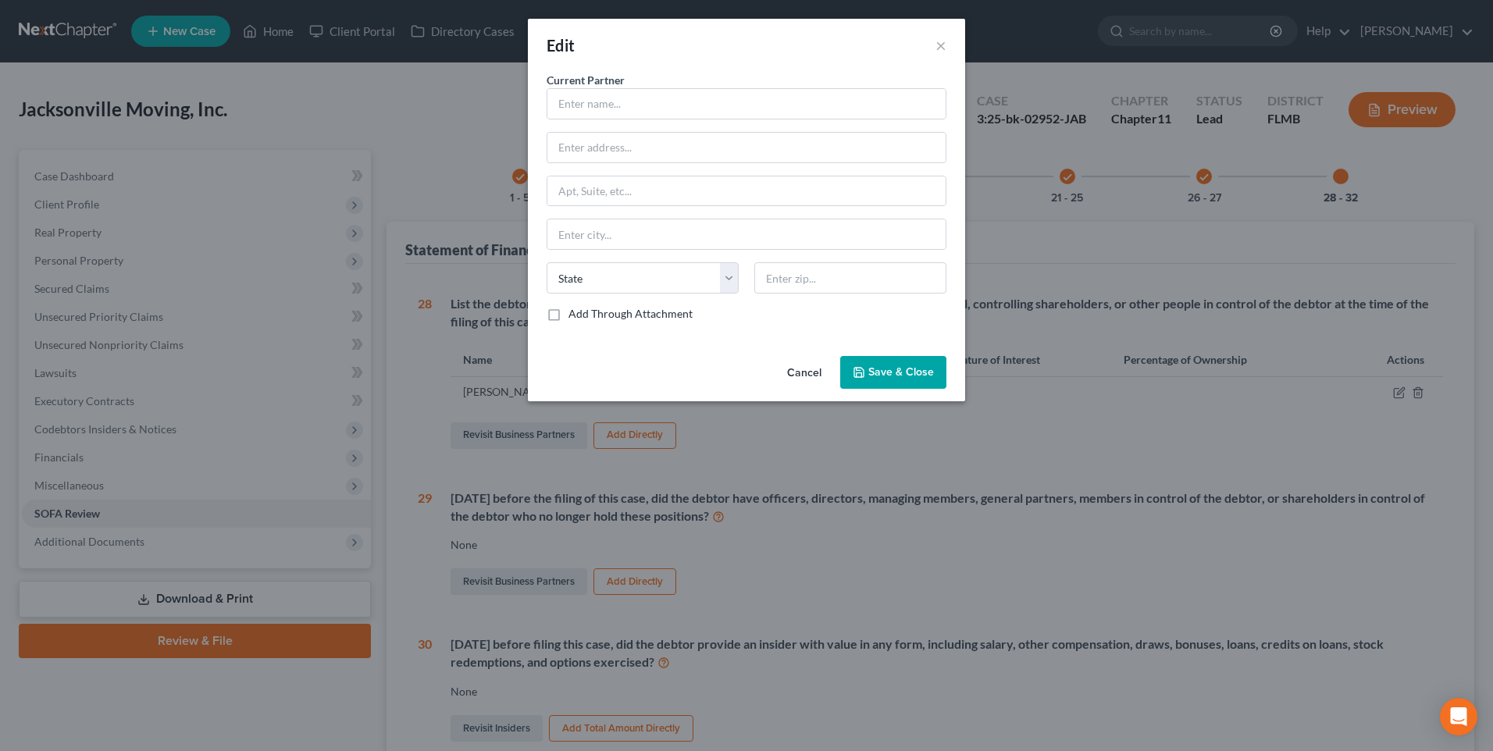
click at [797, 372] on button "Cancel" at bounding box center [804, 373] width 59 height 31
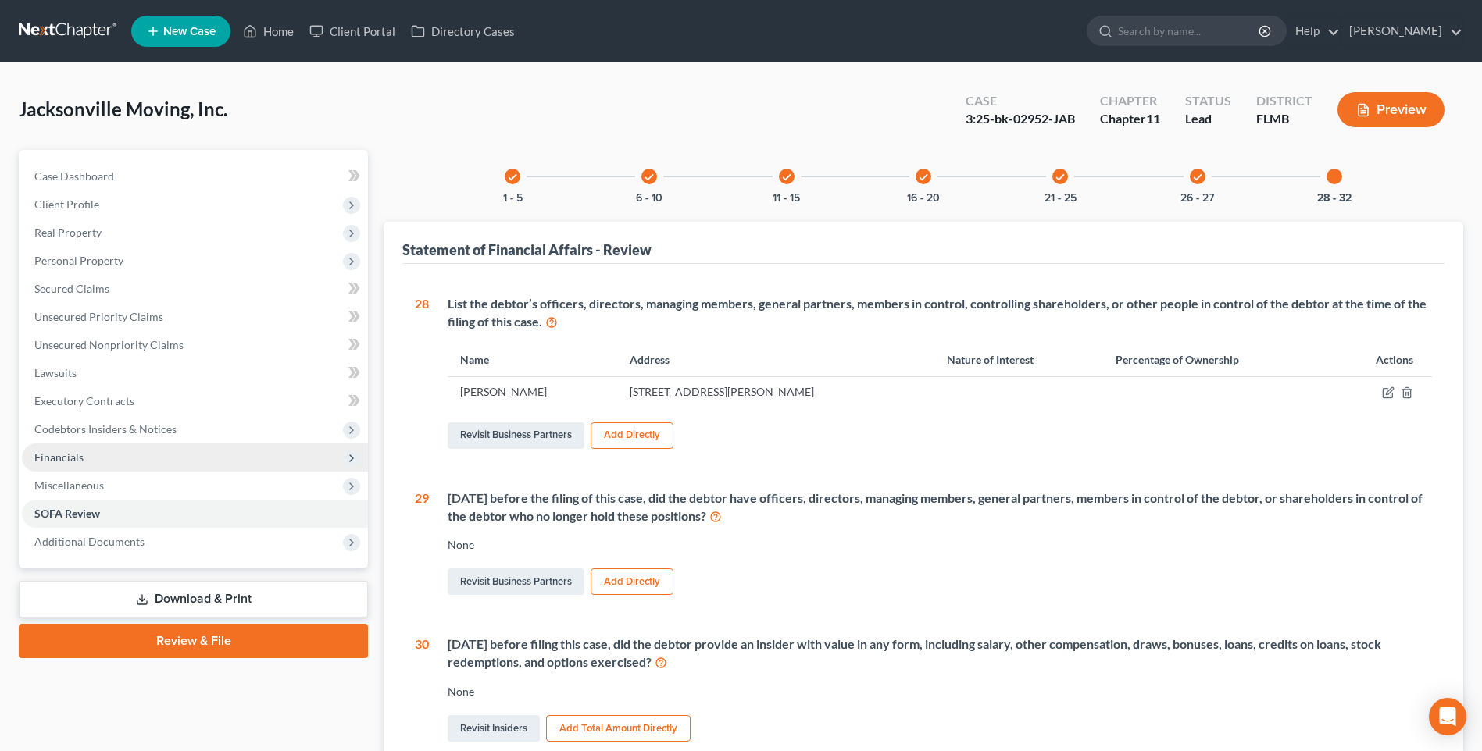
click at [75, 451] on span "Financials" at bounding box center [58, 457] width 49 height 13
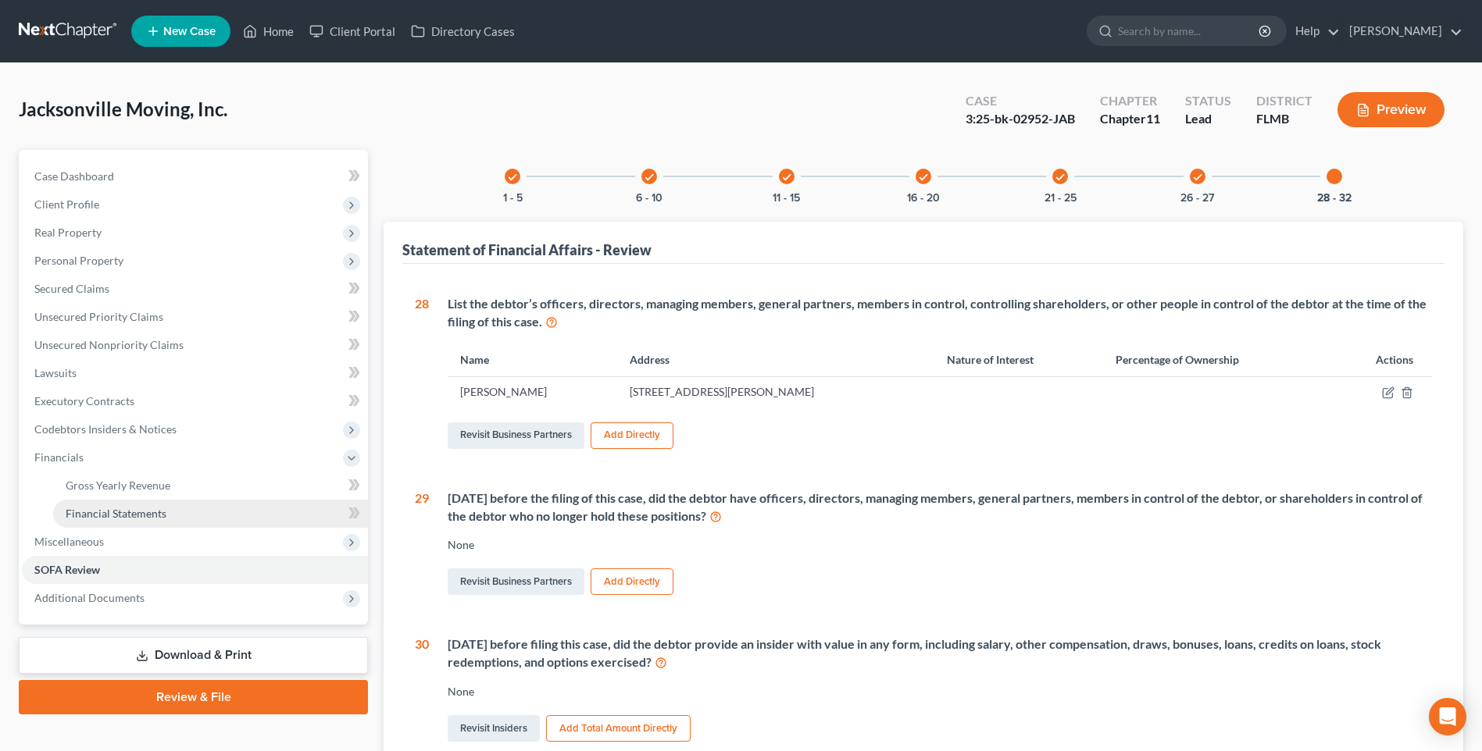
click at [111, 513] on span "Financial Statements" at bounding box center [116, 513] width 101 height 13
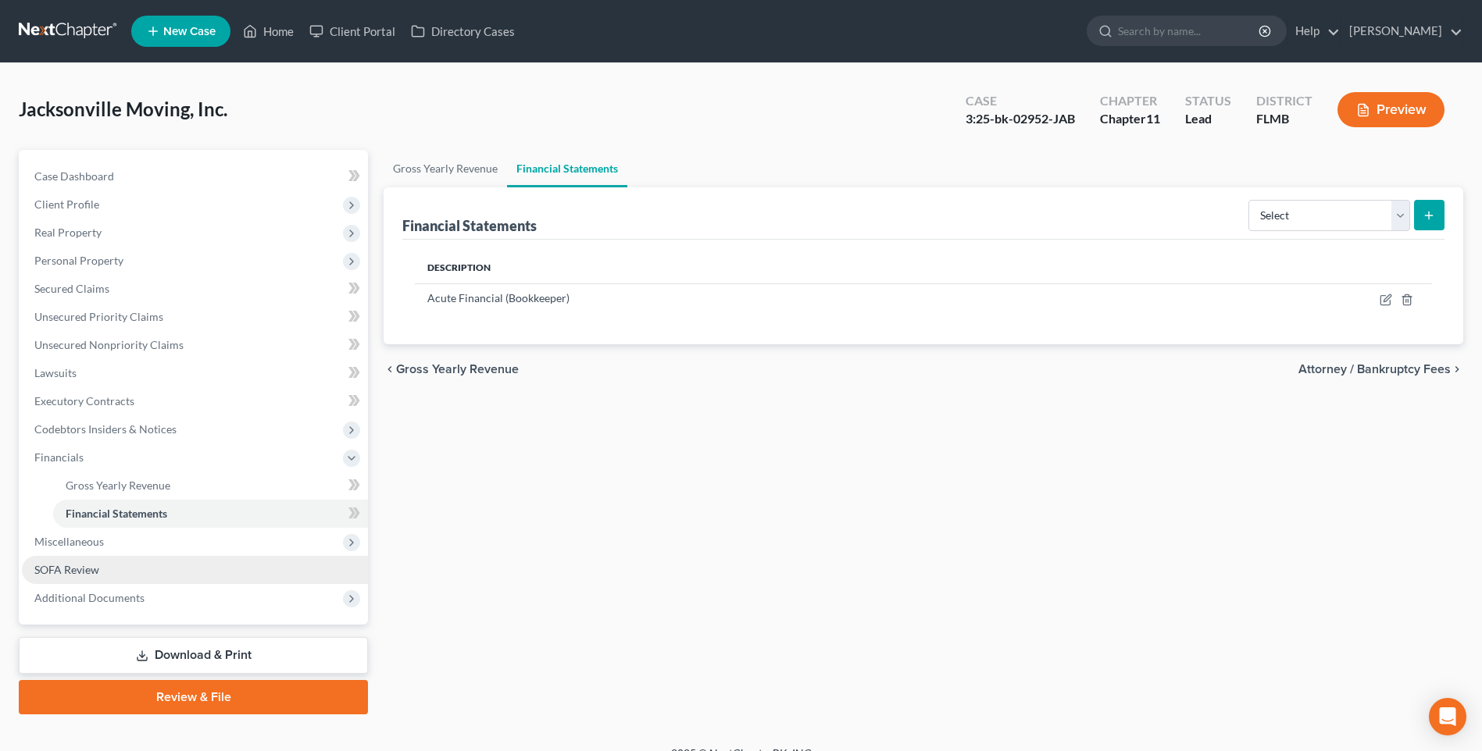
click at [62, 573] on span "SOFA Review" at bounding box center [66, 569] width 65 height 13
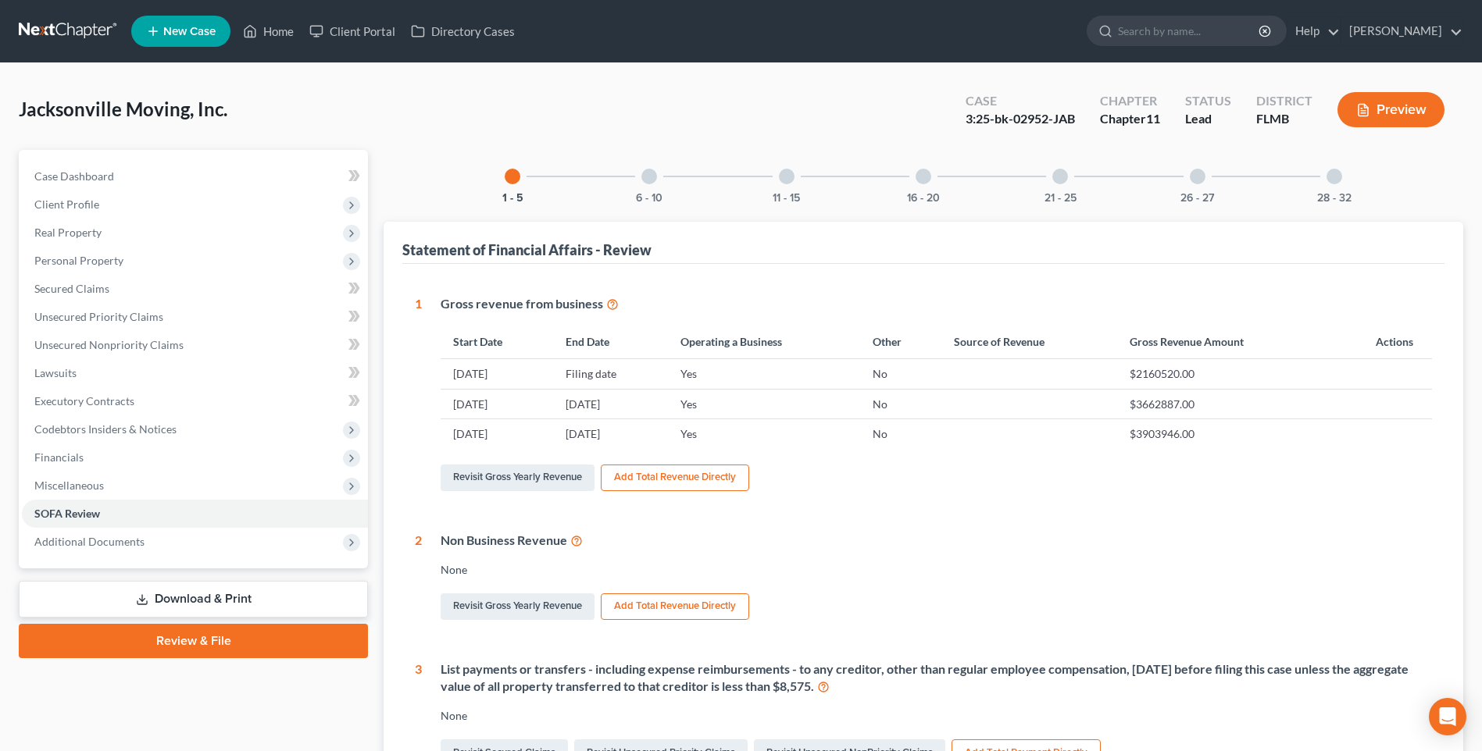
click at [1204, 180] on div "26 - 27" at bounding box center [1197, 176] width 53 height 53
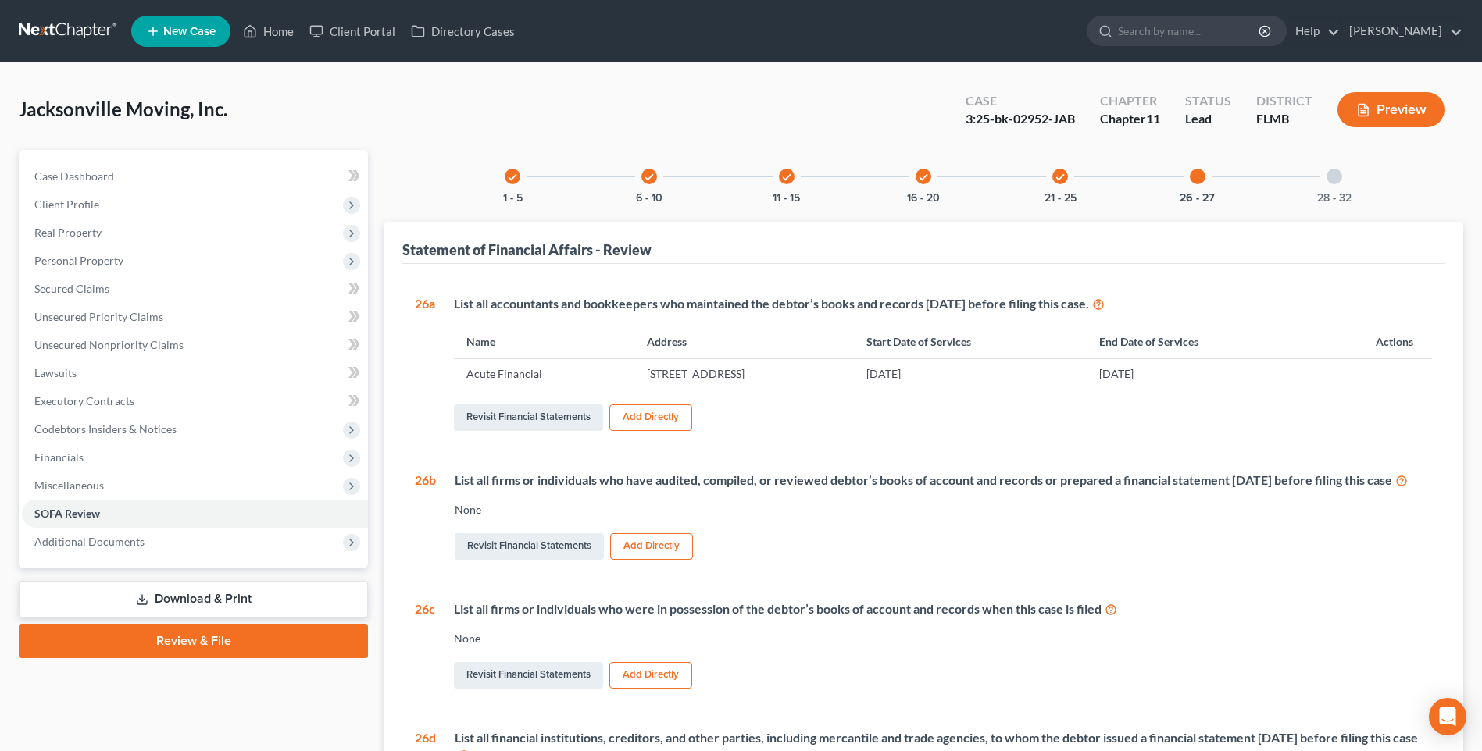
click at [1333, 175] on div at bounding box center [1334, 177] width 16 height 16
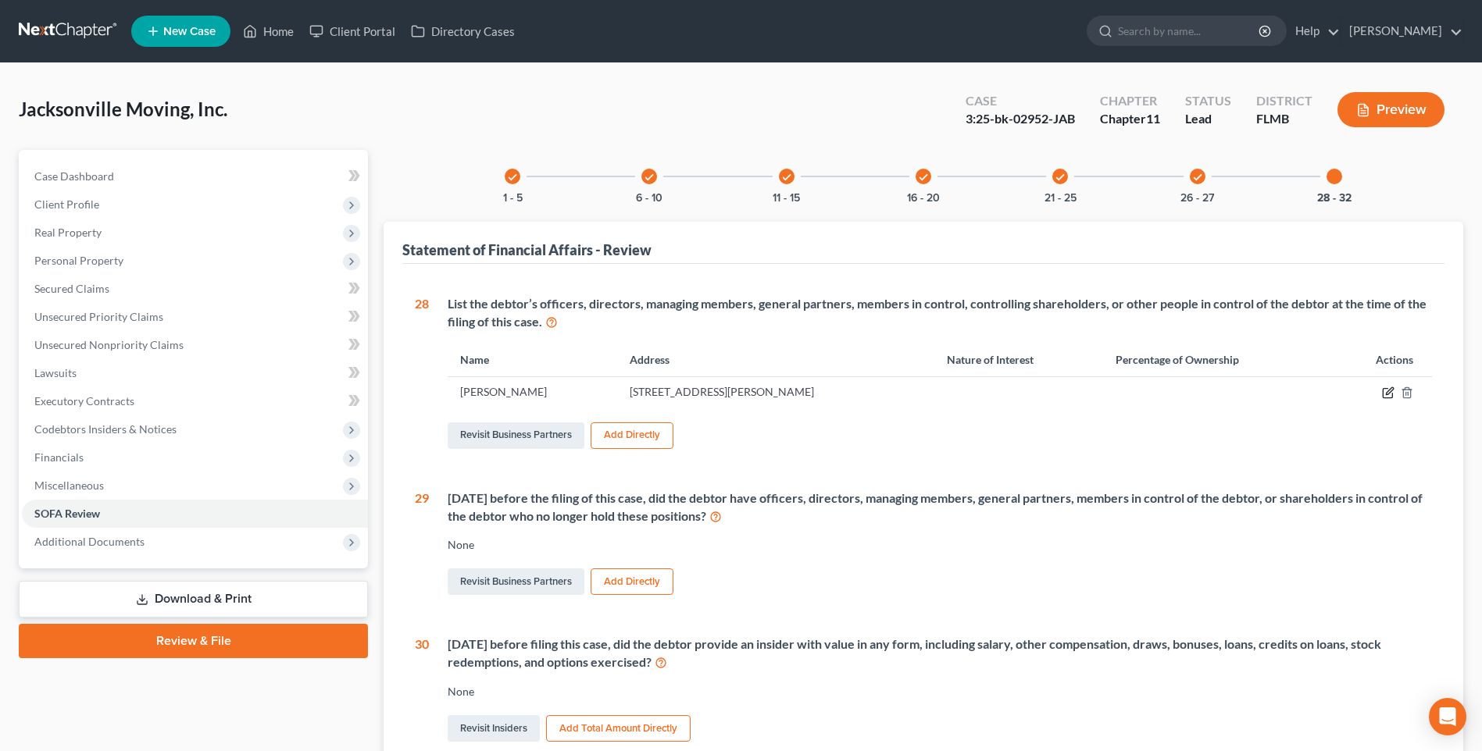
click at [1389, 397] on icon "button" at bounding box center [1388, 393] width 12 height 12
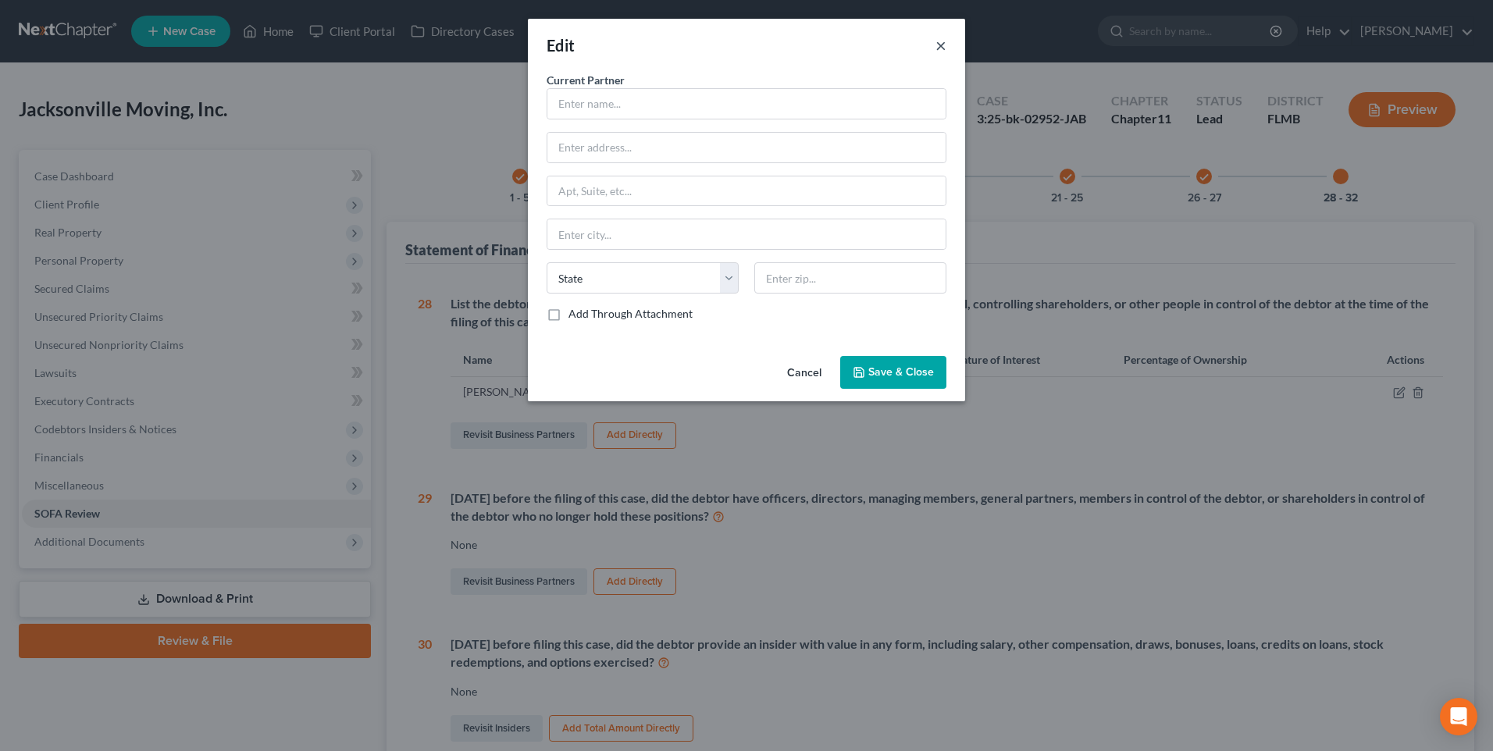
click at [940, 48] on button "×" at bounding box center [941, 45] width 11 height 19
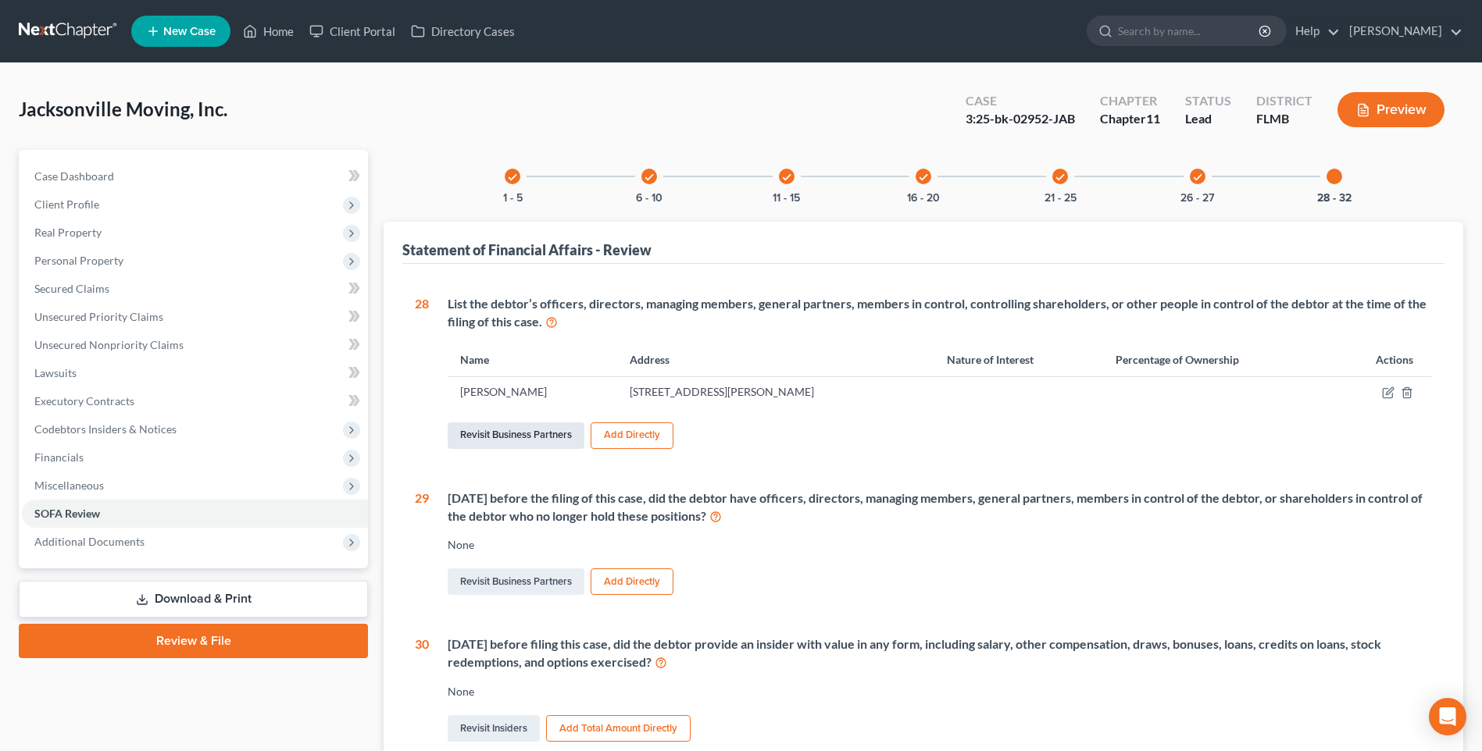
click at [510, 434] on link "Revisit Business Partners" at bounding box center [516, 436] width 137 height 27
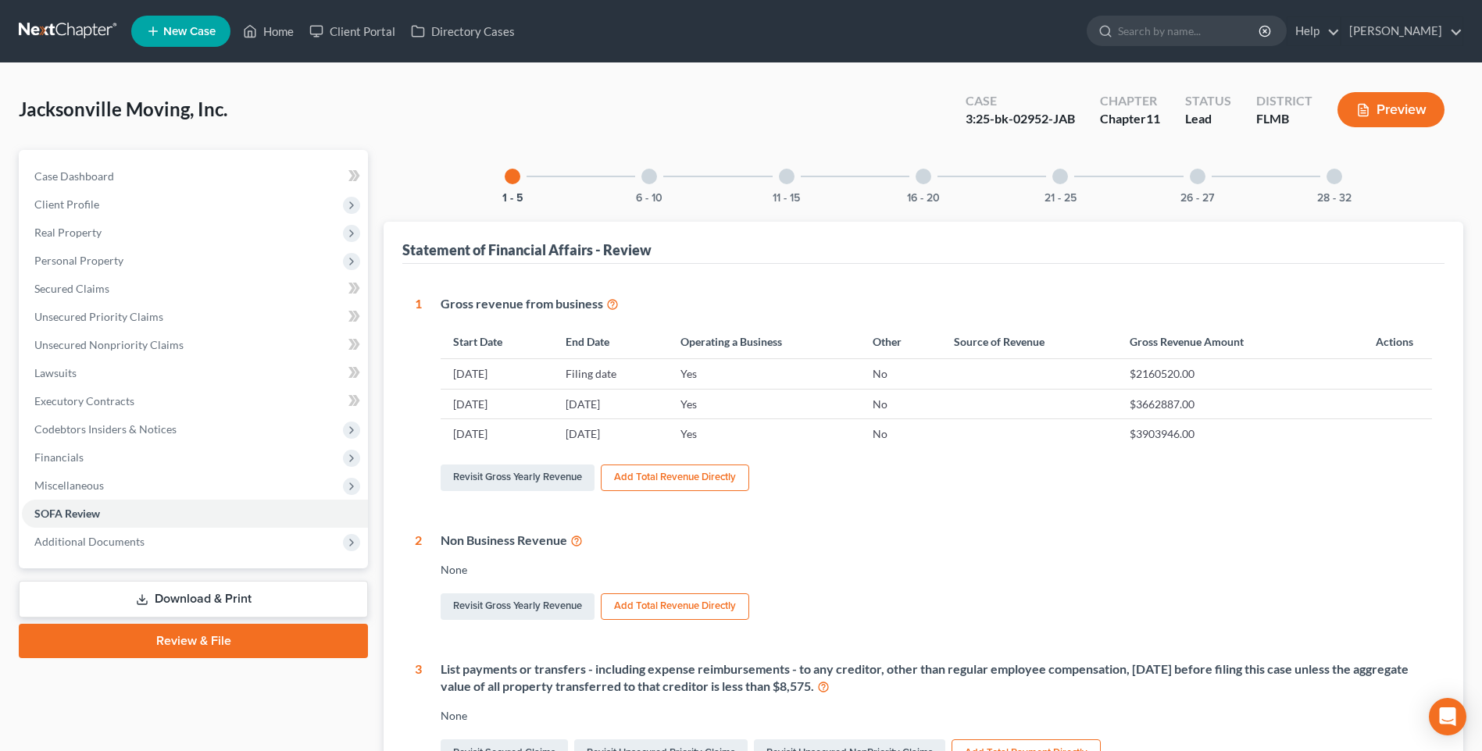
click at [1325, 174] on div "28 - 32" at bounding box center [1333, 176] width 53 height 53
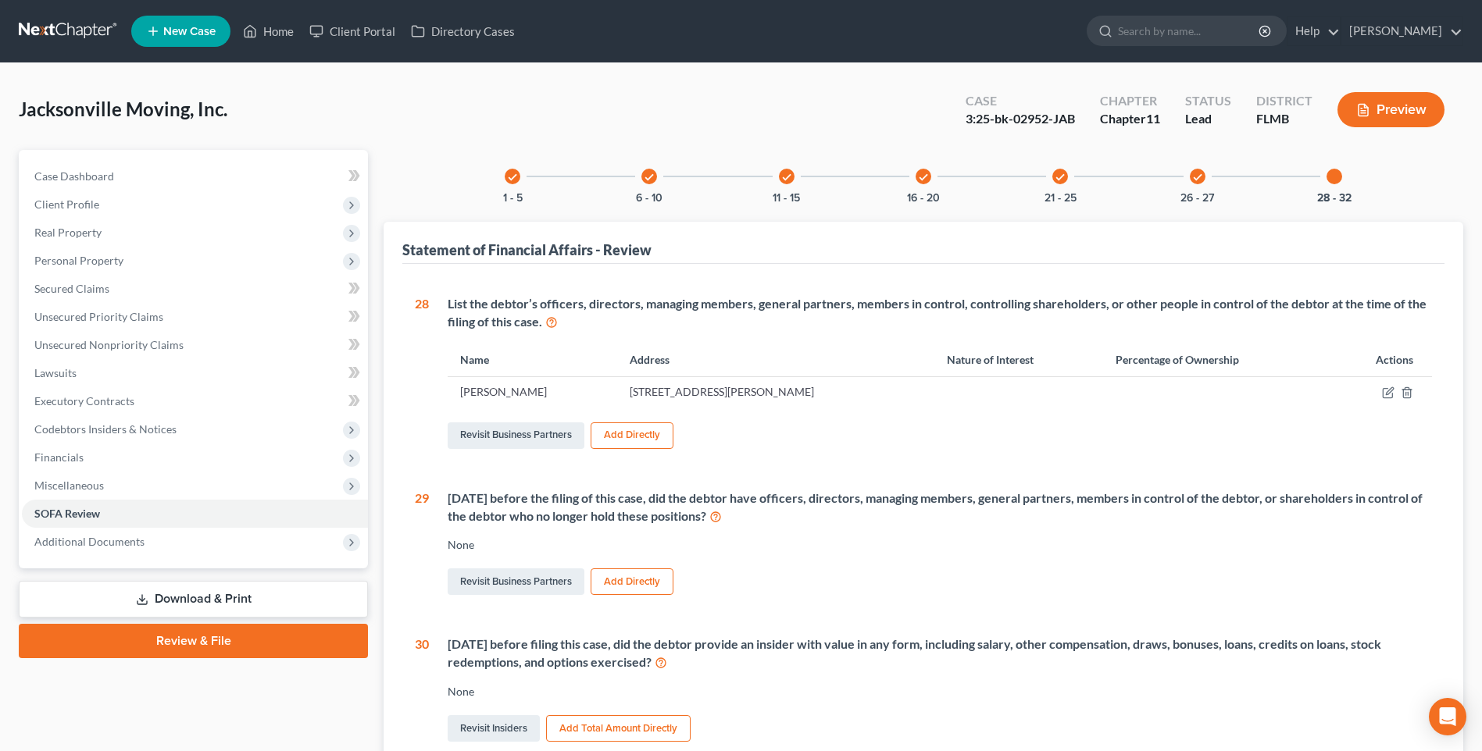
scroll to position [156, 0]
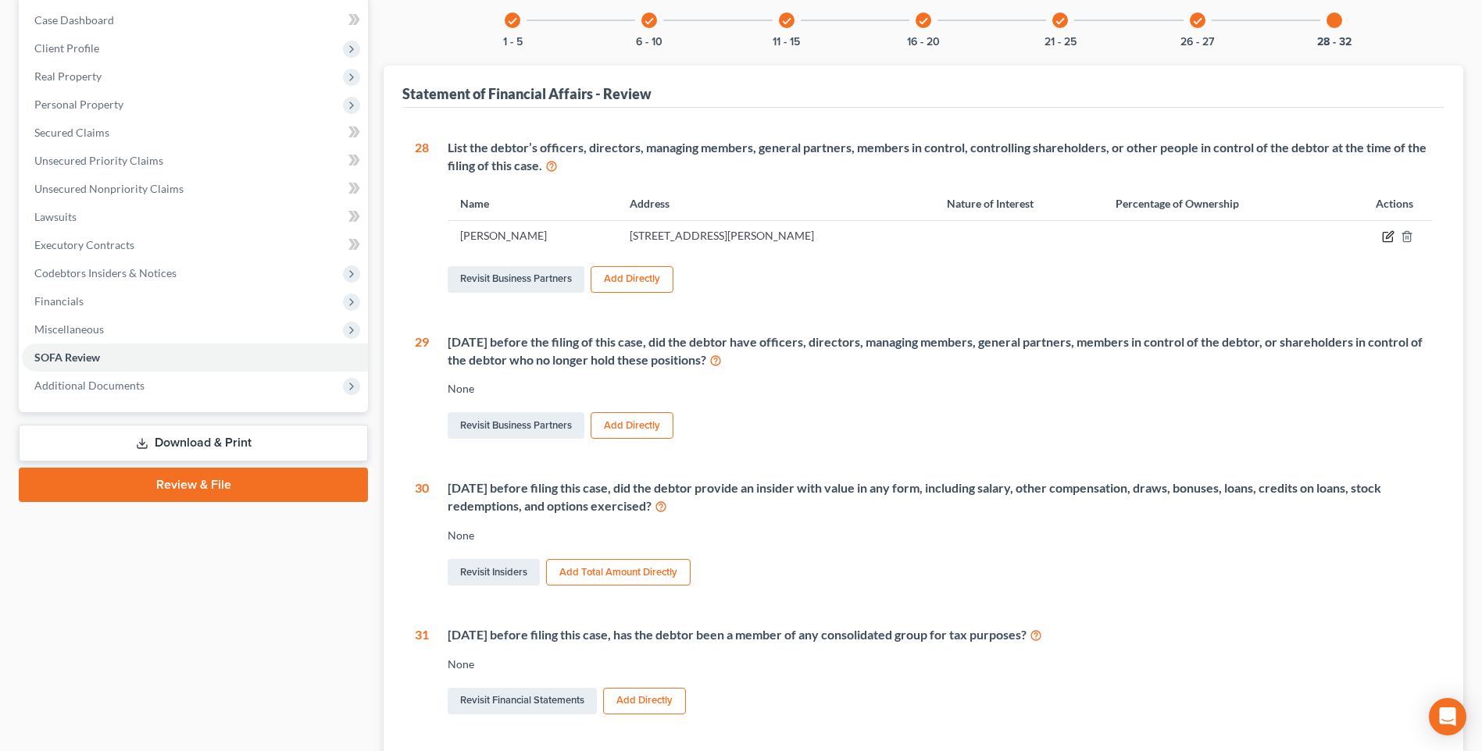
click at [1389, 234] on icon "button" at bounding box center [1389, 235] width 7 height 7
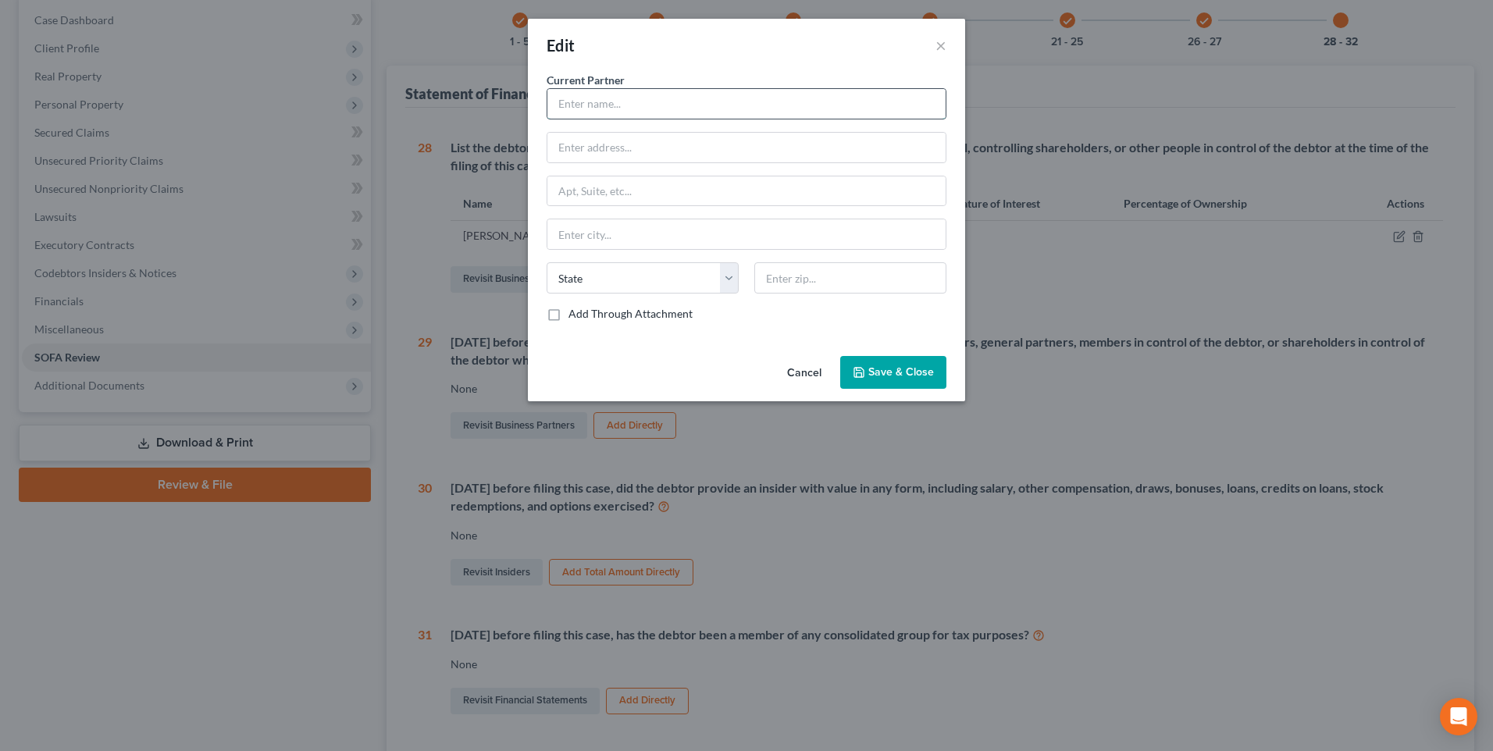
drag, startPoint x: 587, startPoint y: 100, endPoint x: 790, endPoint y: 110, distance: 204.1
click at [587, 102] on input "text" at bounding box center [747, 104] width 398 height 30
type input "Mark Roth"
type input "1010 Santa Cruz Street"
type input "St. Augustine"
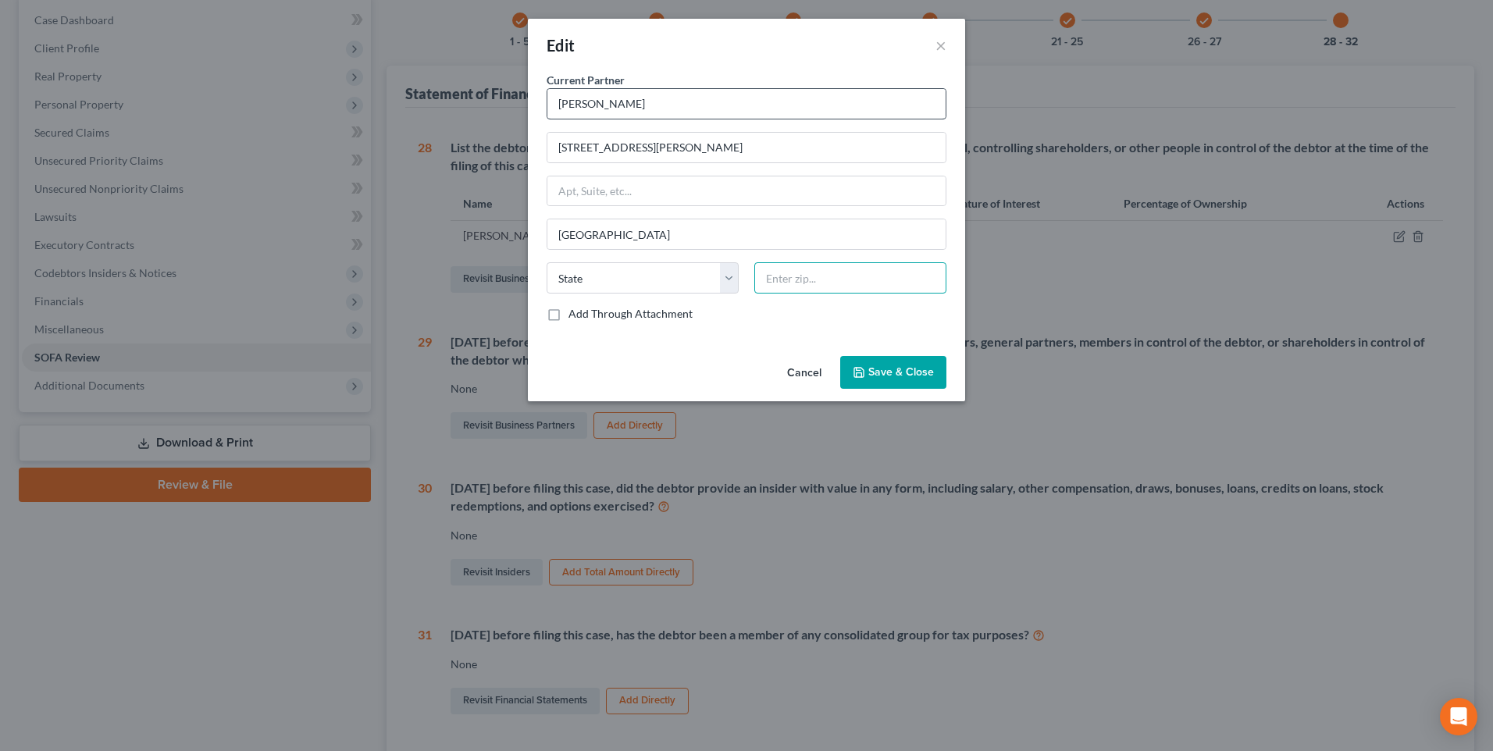
type input "32092"
type input "Saint Augustine"
select select "9"
click at [940, 45] on button "×" at bounding box center [941, 45] width 11 height 19
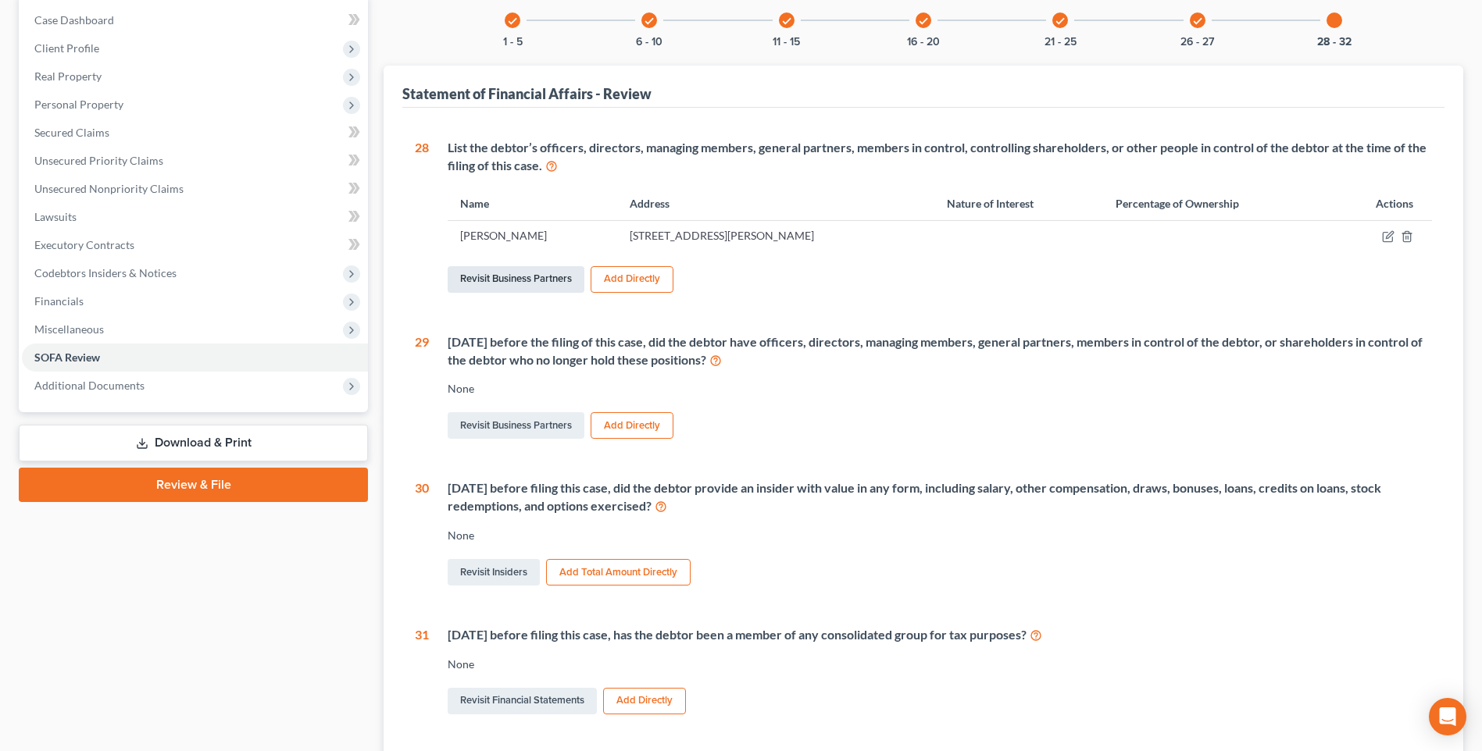
click at [515, 279] on link "Revisit Business Partners" at bounding box center [516, 279] width 137 height 27
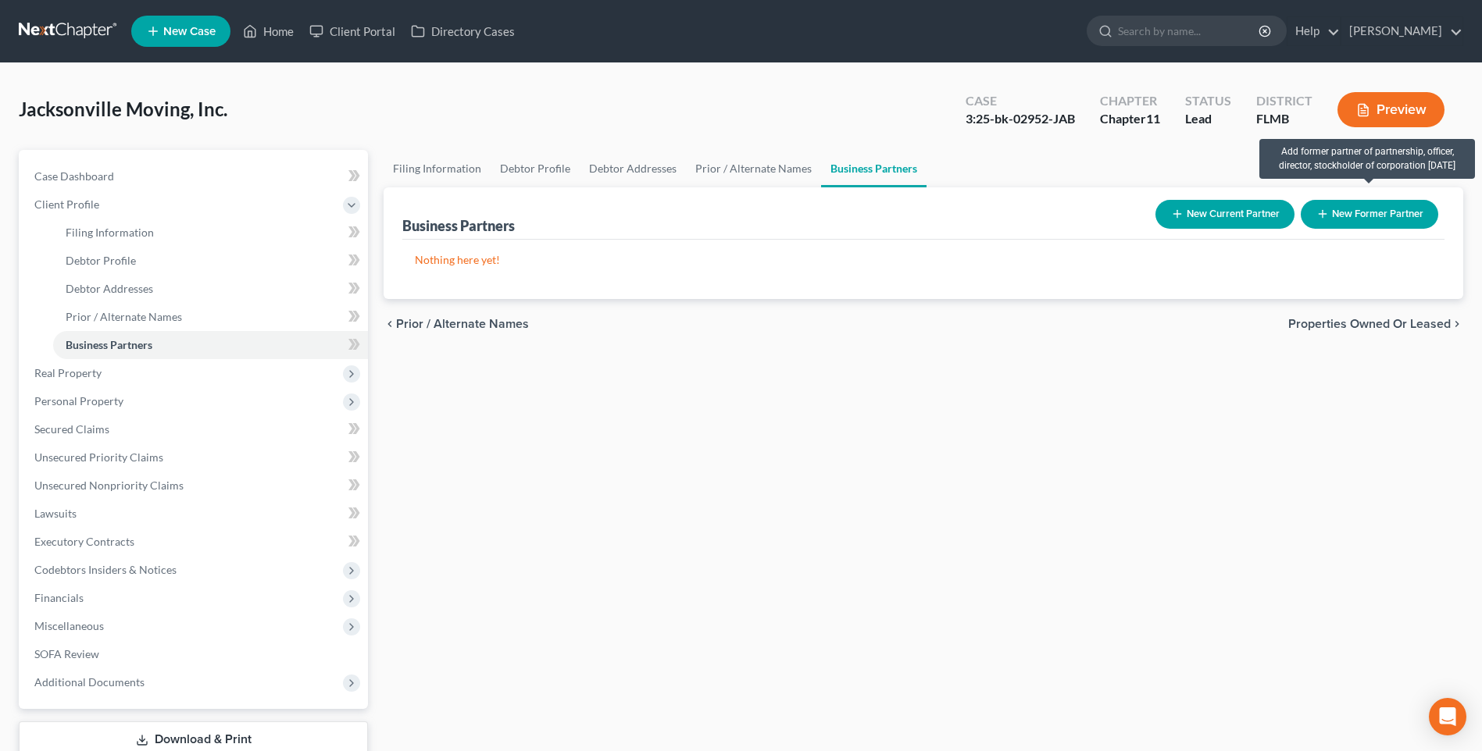
drag, startPoint x: 1342, startPoint y: 211, endPoint x: 1333, endPoint y: 216, distance: 10.2
click at [1333, 216] on button "New Former Partner" at bounding box center [1368, 214] width 137 height 29
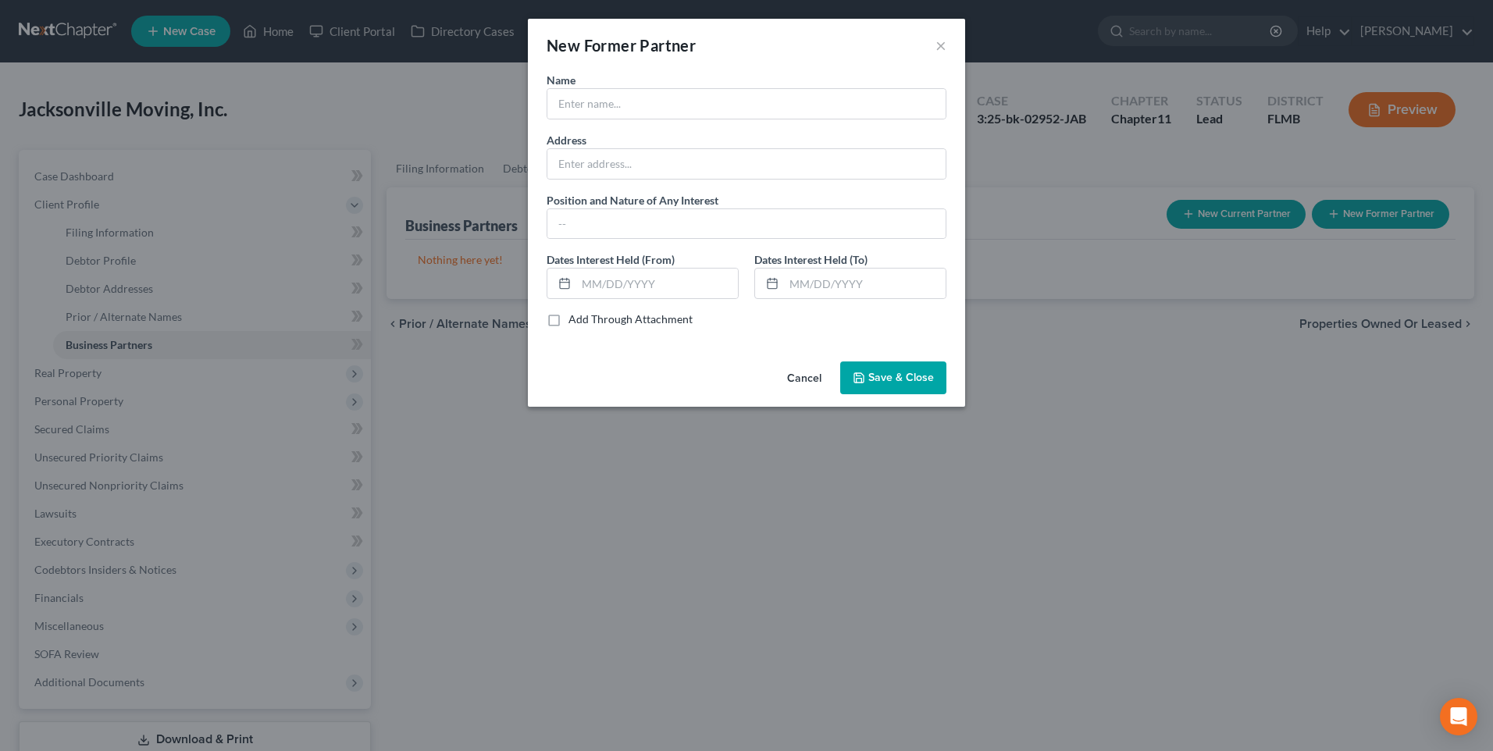
click at [808, 386] on button "Cancel" at bounding box center [804, 378] width 59 height 31
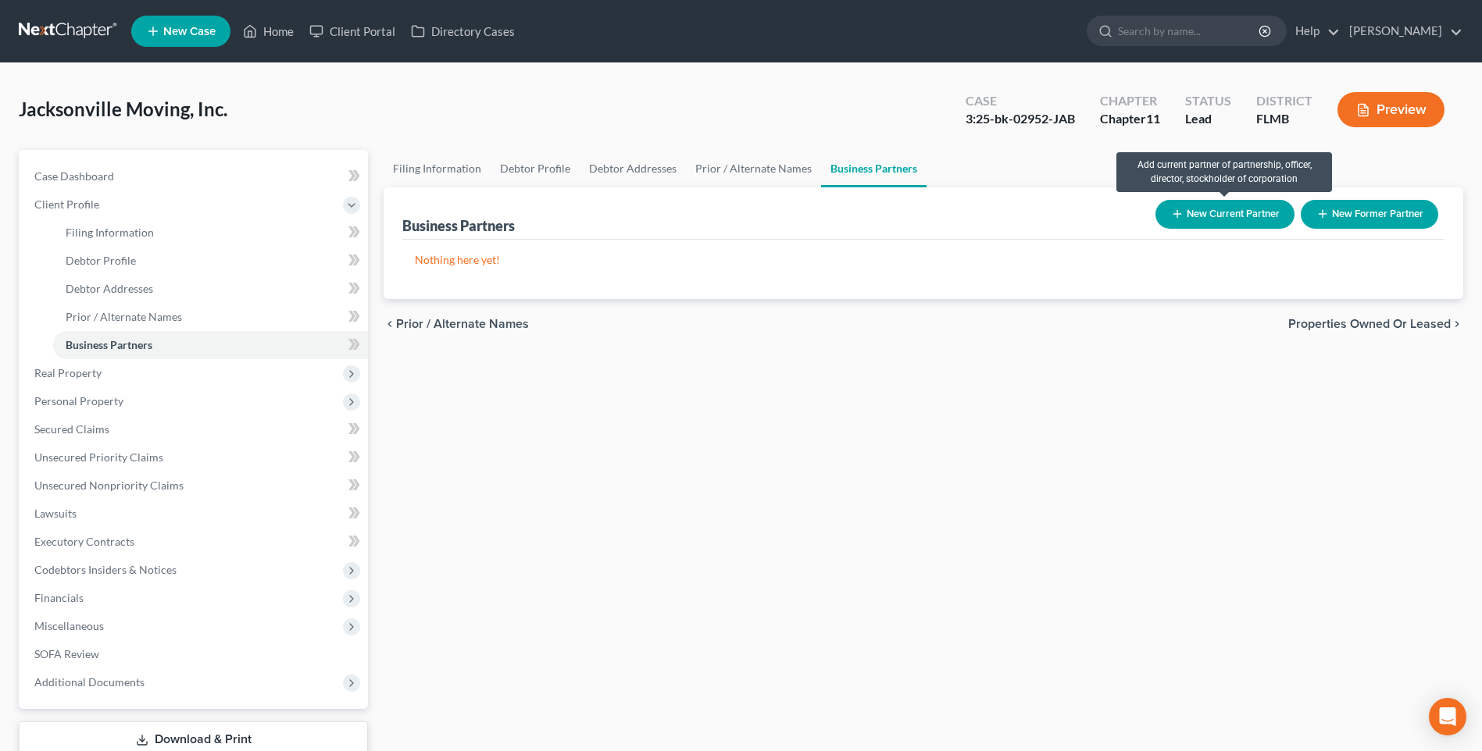
click at [1207, 213] on button "New Current Partner" at bounding box center [1224, 214] width 139 height 29
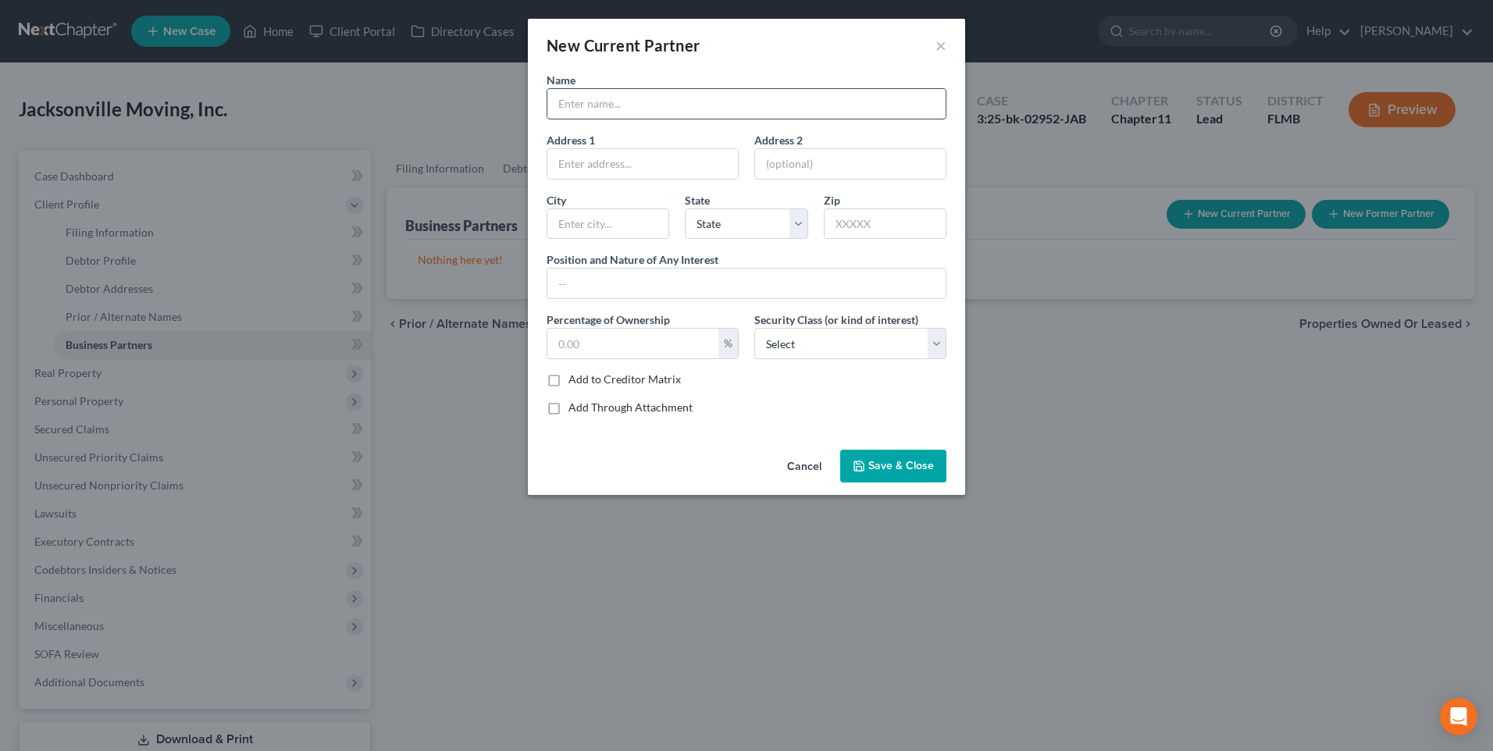
drag, startPoint x: 636, startPoint y: 105, endPoint x: 648, endPoint y: 109, distance: 13.1
click at [636, 105] on input "text" at bounding box center [747, 104] width 398 height 30
type input "Mark Roth"
type input "1010 Santa Cruz Street"
type input "St. Augustine"
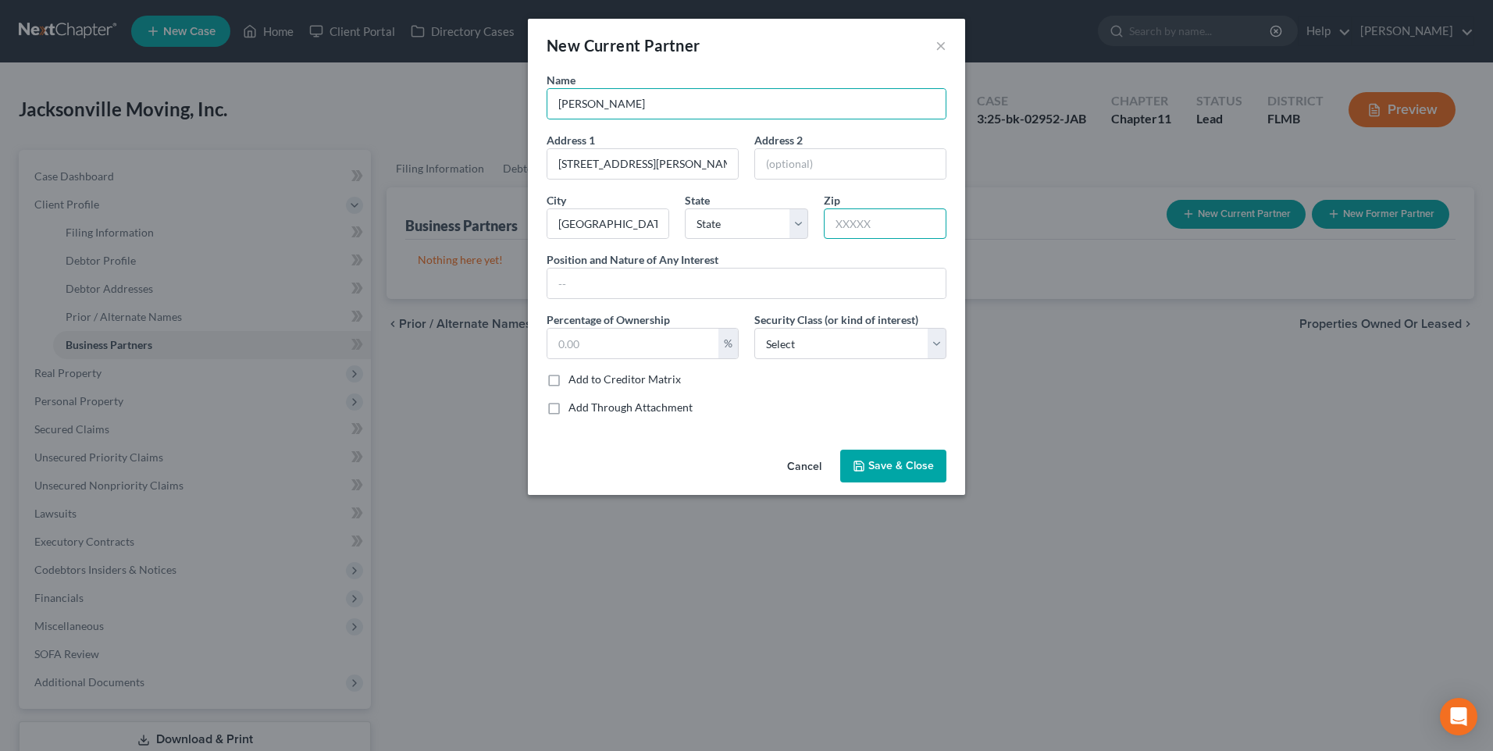
type input "32092"
type input "Saint Augustine"
select select "9"
click at [938, 341] on select "Select Select Common Stockholder General Partner Limited Partner Managing Membe…" at bounding box center [850, 343] width 192 height 31
select select "0"
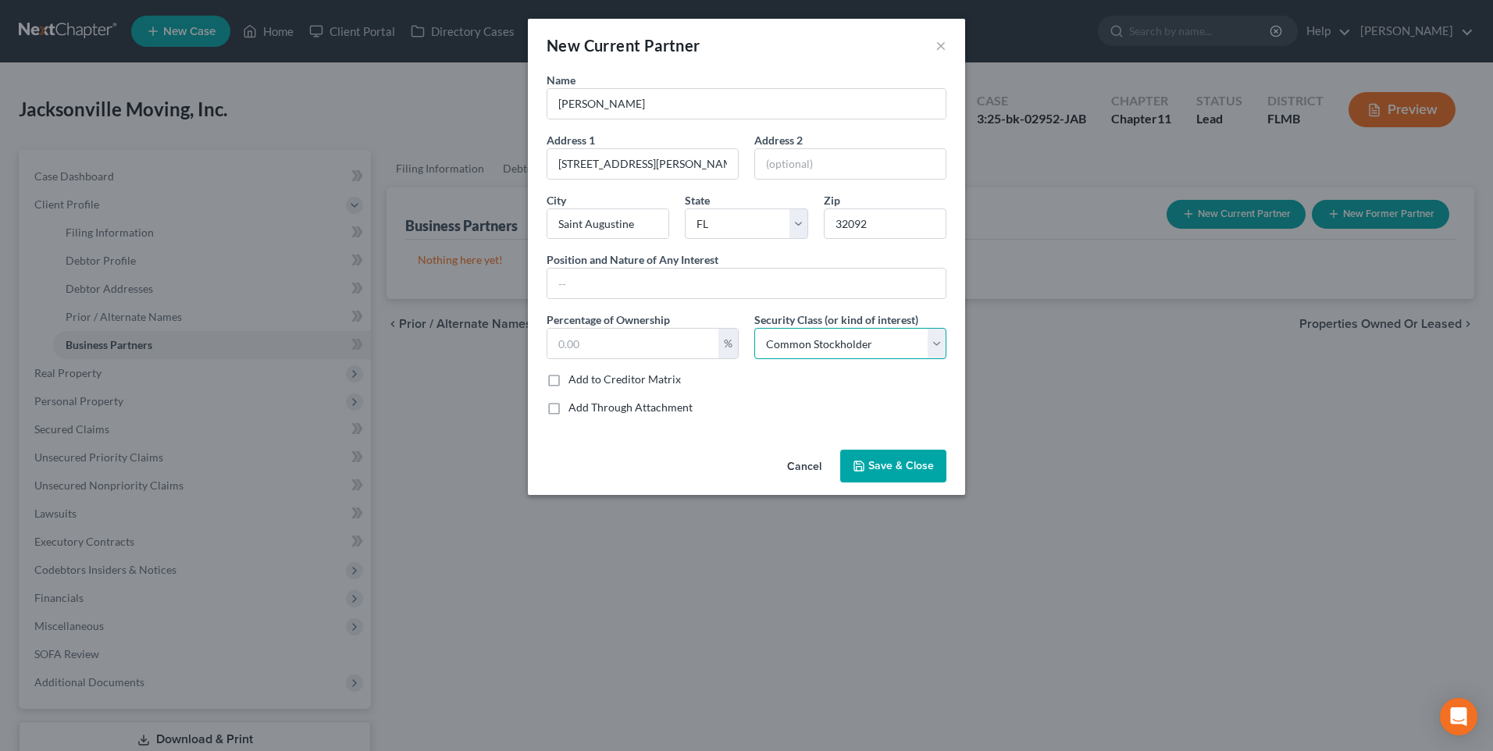
click at [754, 328] on select "Select Select Common Stockholder General Partner Limited Partner Managing Membe…" at bounding box center [850, 343] width 192 height 31
click at [605, 276] on input "text" at bounding box center [747, 284] width 398 height 30
click at [648, 332] on input "text" at bounding box center [633, 344] width 171 height 30
type input "100"
click at [733, 278] on input "text" at bounding box center [747, 284] width 398 height 30
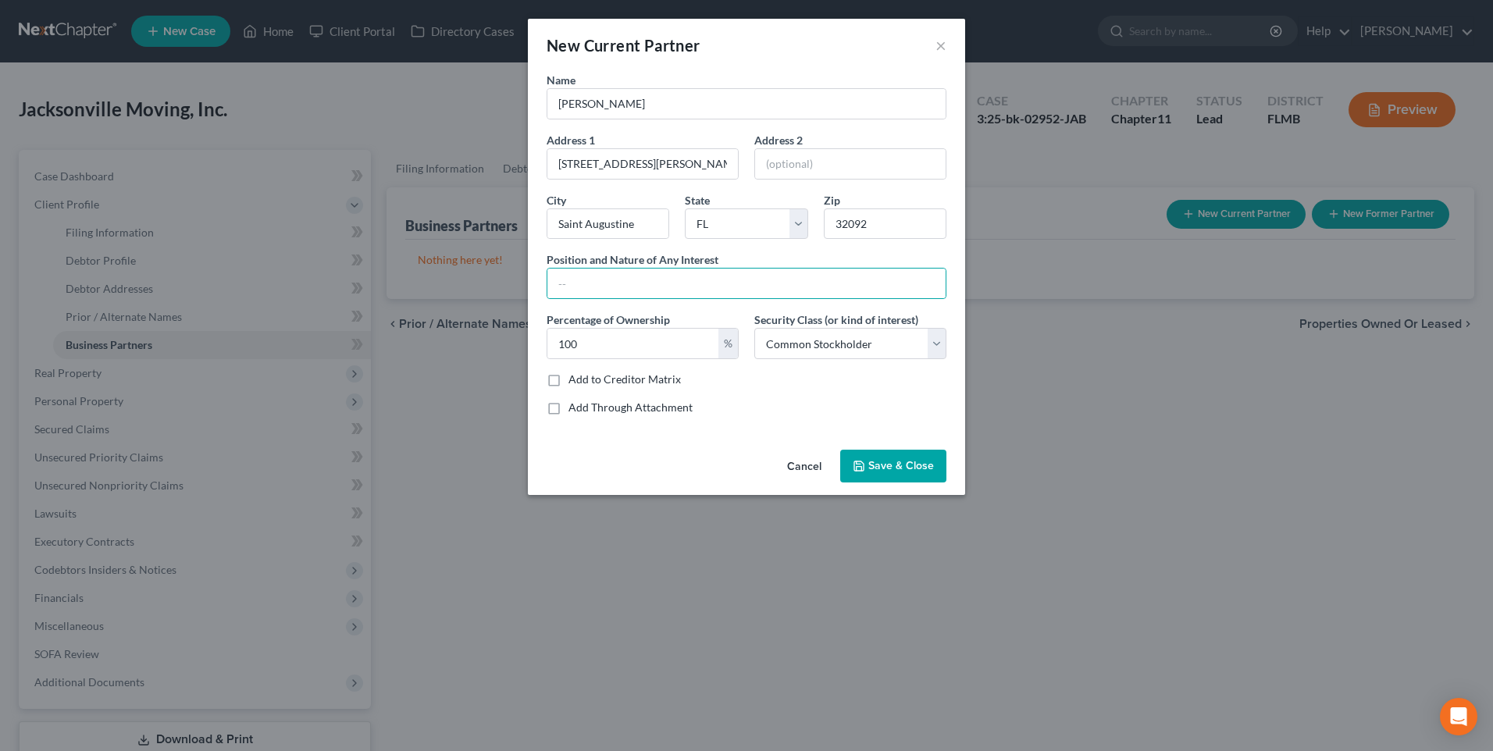
click at [892, 465] on span "Save & Close" at bounding box center [902, 465] width 66 height 13
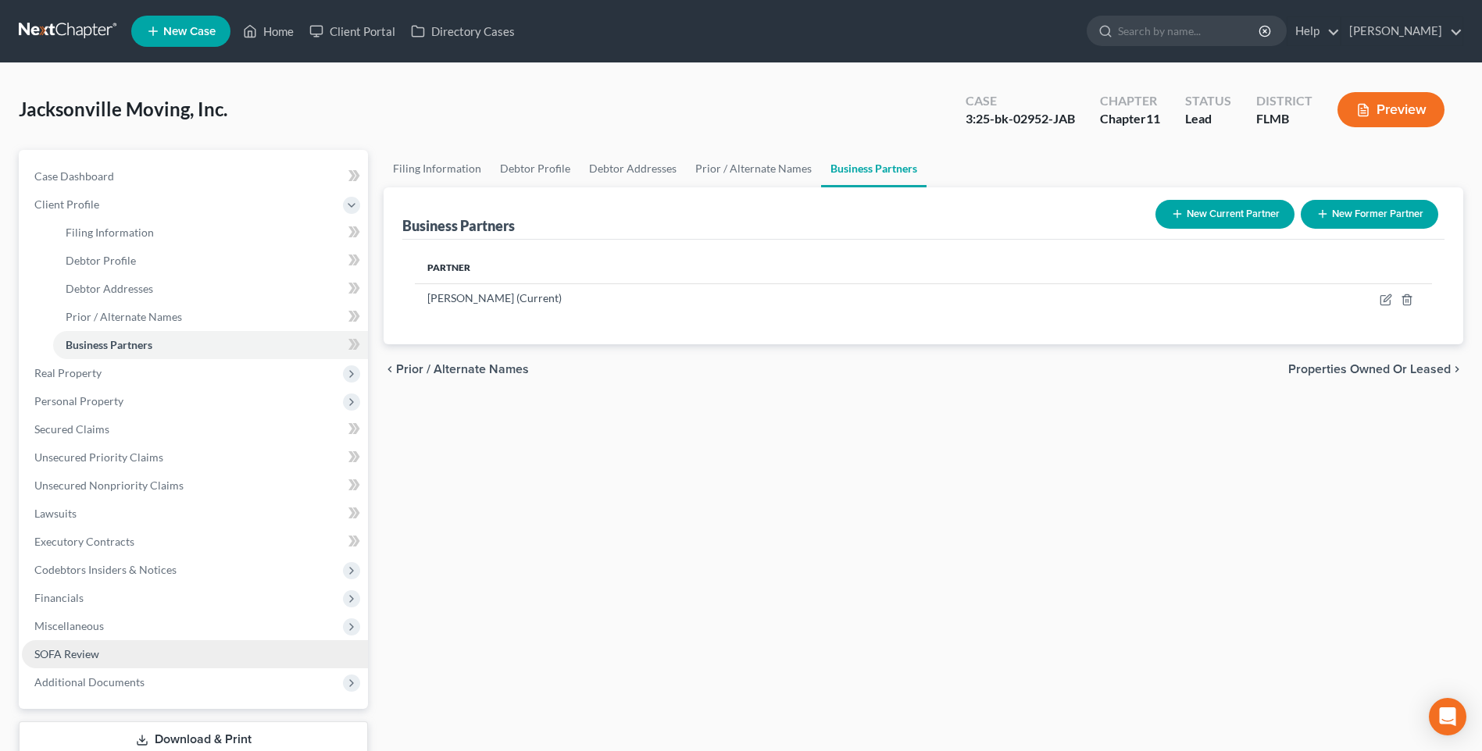
click at [59, 642] on link "SOFA Review" at bounding box center [195, 654] width 346 height 28
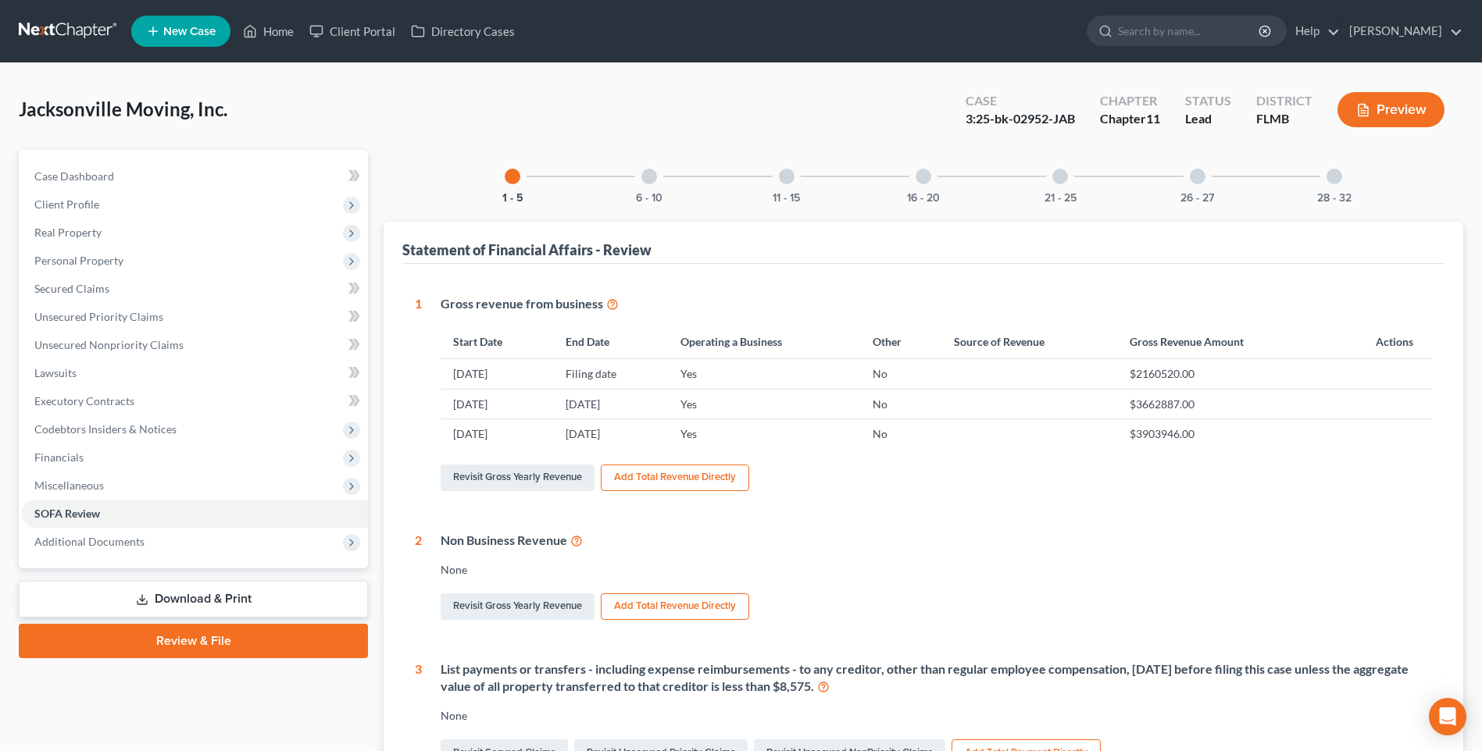
click at [1335, 173] on div at bounding box center [1334, 177] width 16 height 16
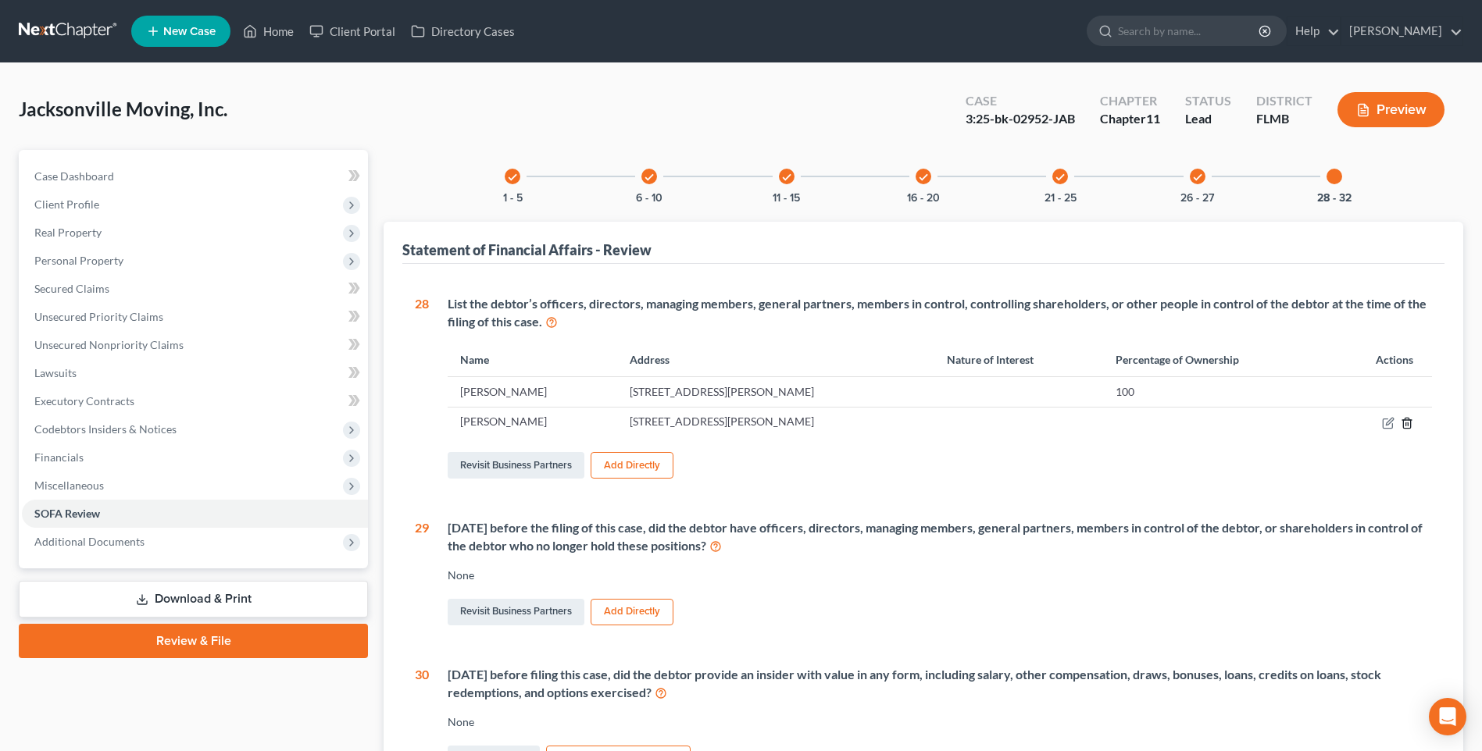
click at [1410, 423] on icon "button" at bounding box center [1406, 423] width 7 height 10
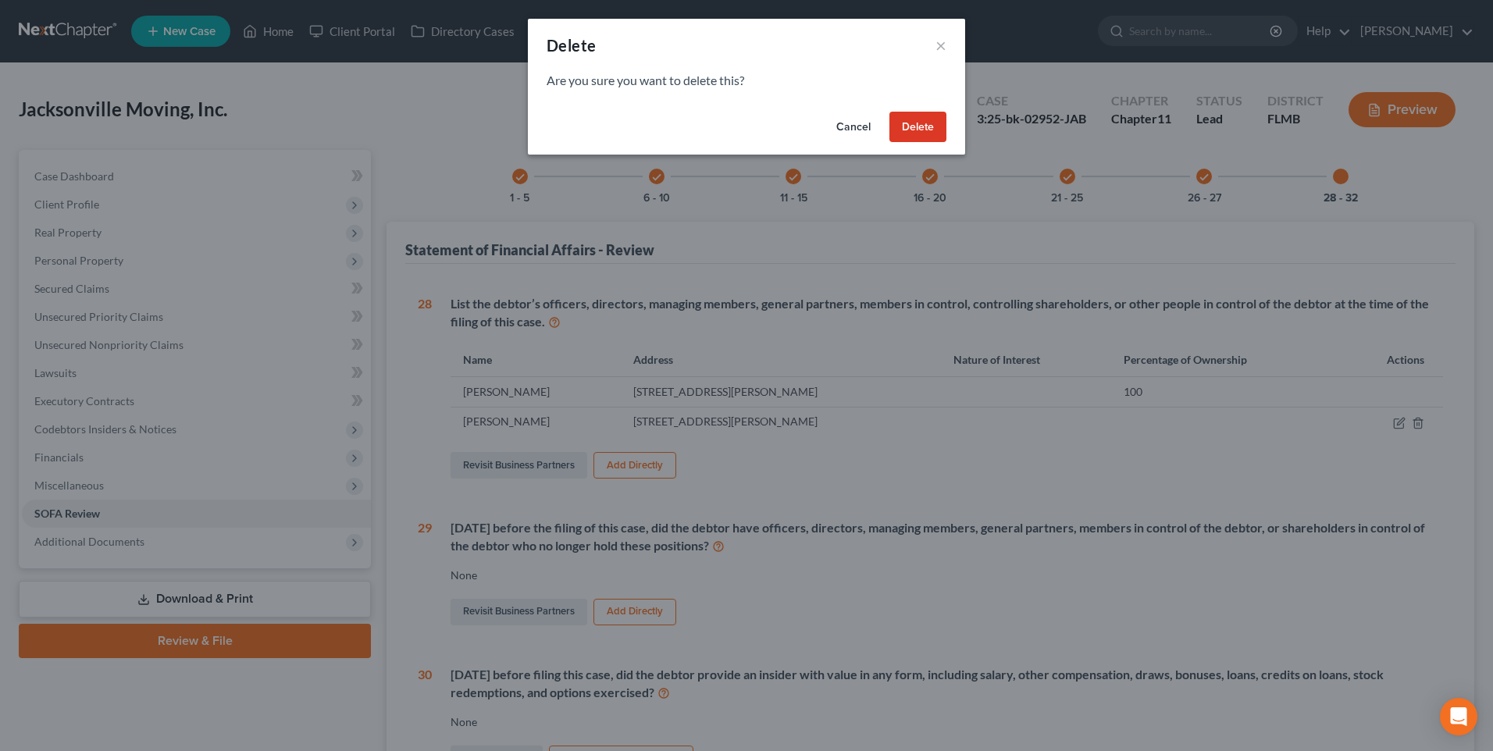
click at [919, 123] on button "Delete" at bounding box center [918, 127] width 57 height 31
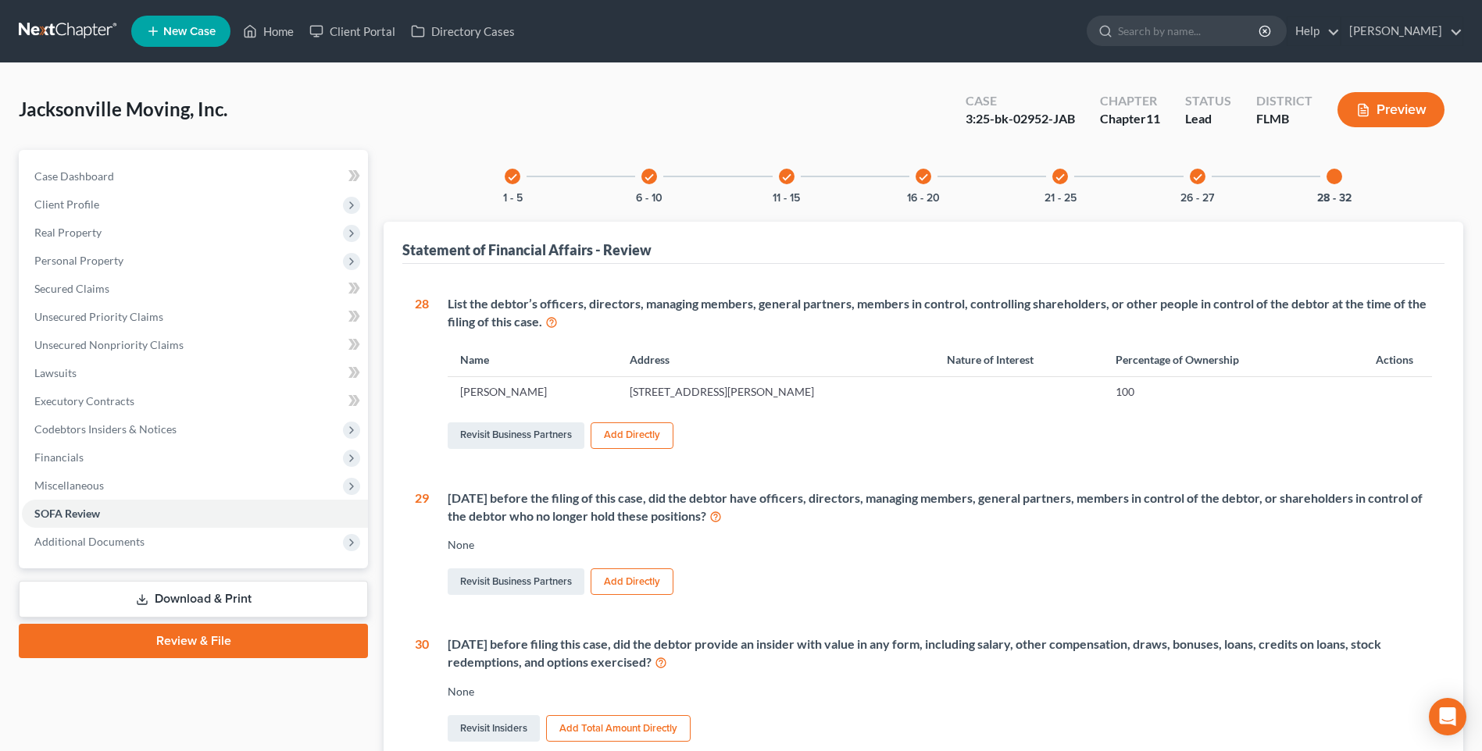
click at [827, 394] on td "1010 Santa Cruz Street, Saint Augustine, FL 32092" at bounding box center [775, 392] width 317 height 30
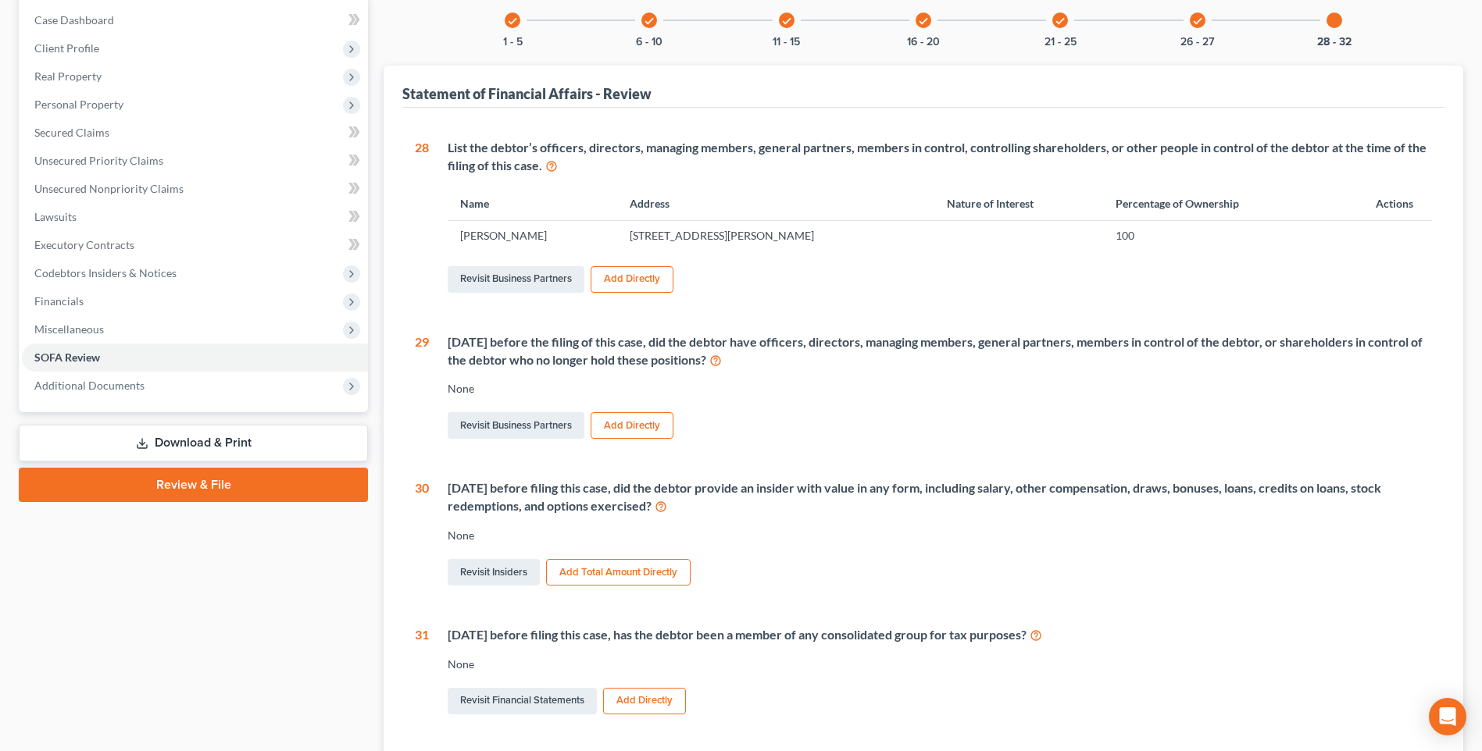
drag, startPoint x: 1385, startPoint y: 232, endPoint x: 1377, endPoint y: 234, distance: 8.0
click at [1385, 232] on td at bounding box center [1380, 236] width 104 height 30
click at [515, 270] on link "Revisit Business Partners" at bounding box center [516, 279] width 137 height 27
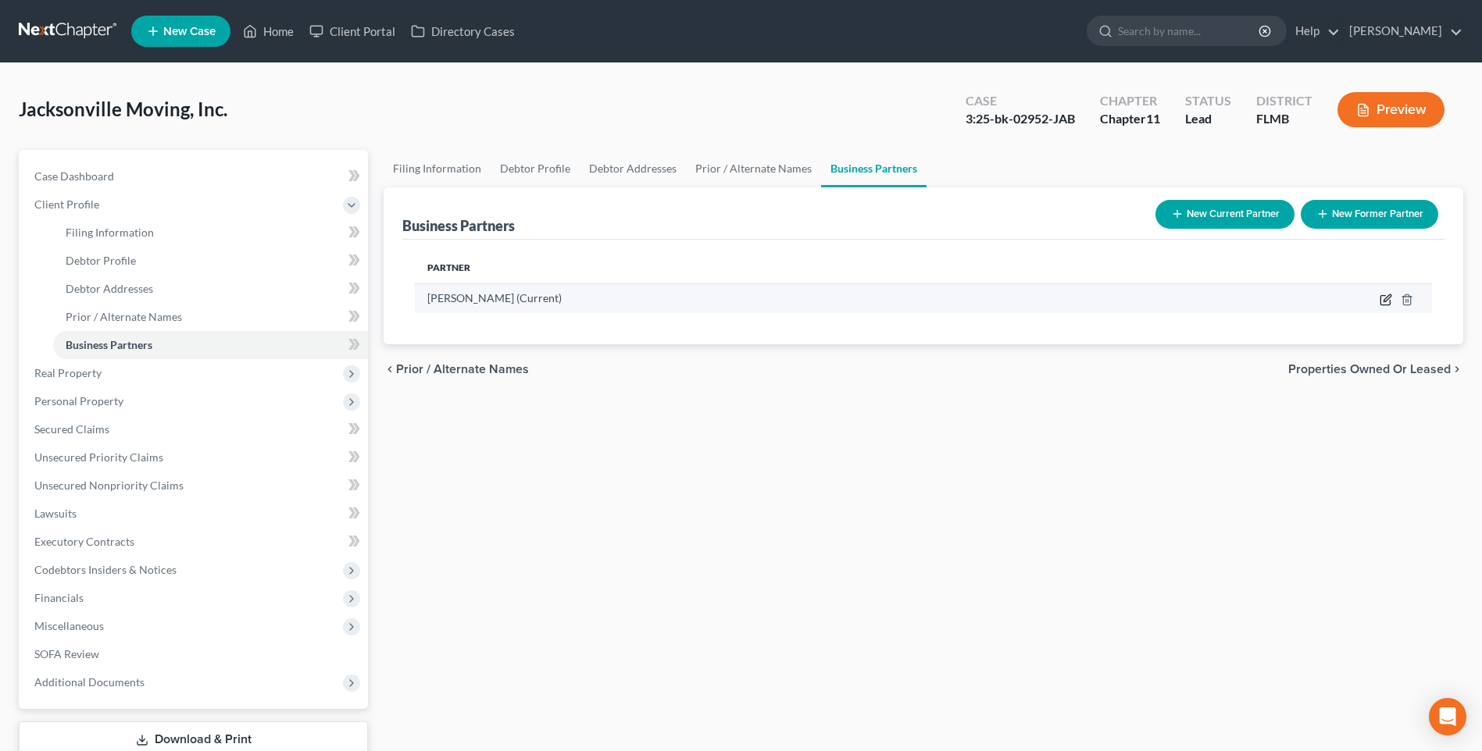
click at [1381, 299] on icon "button" at bounding box center [1384, 300] width 9 height 9
select select "9"
select select "0"
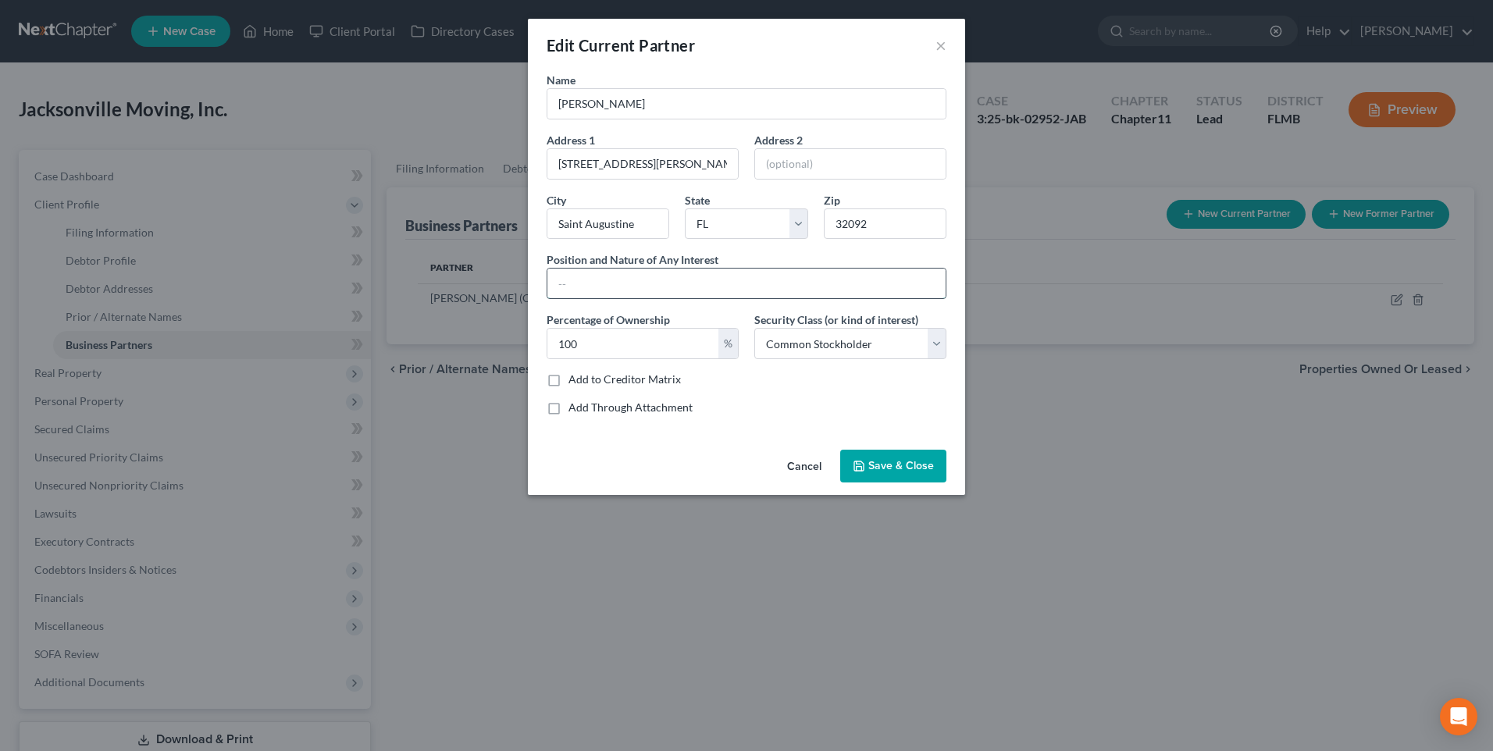
drag, startPoint x: 600, startPoint y: 283, endPoint x: 823, endPoint y: 296, distance: 223.8
click at [601, 283] on input "text" at bounding box center [747, 284] width 398 height 30
type input "Ownership Interest"
click at [907, 457] on button "Save & Close" at bounding box center [893, 466] width 106 height 33
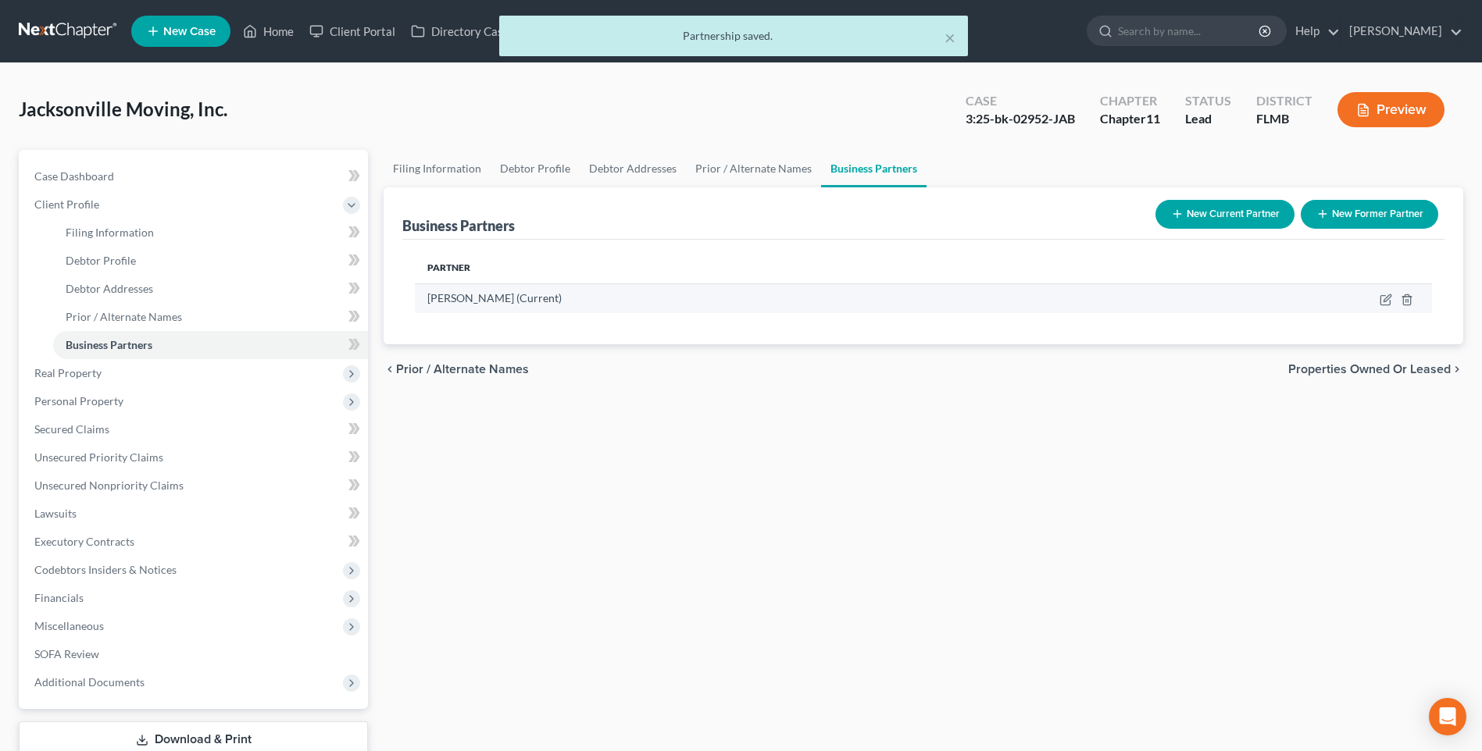
click at [473, 300] on span "Mark Roth (Current)" at bounding box center [494, 297] width 134 height 13
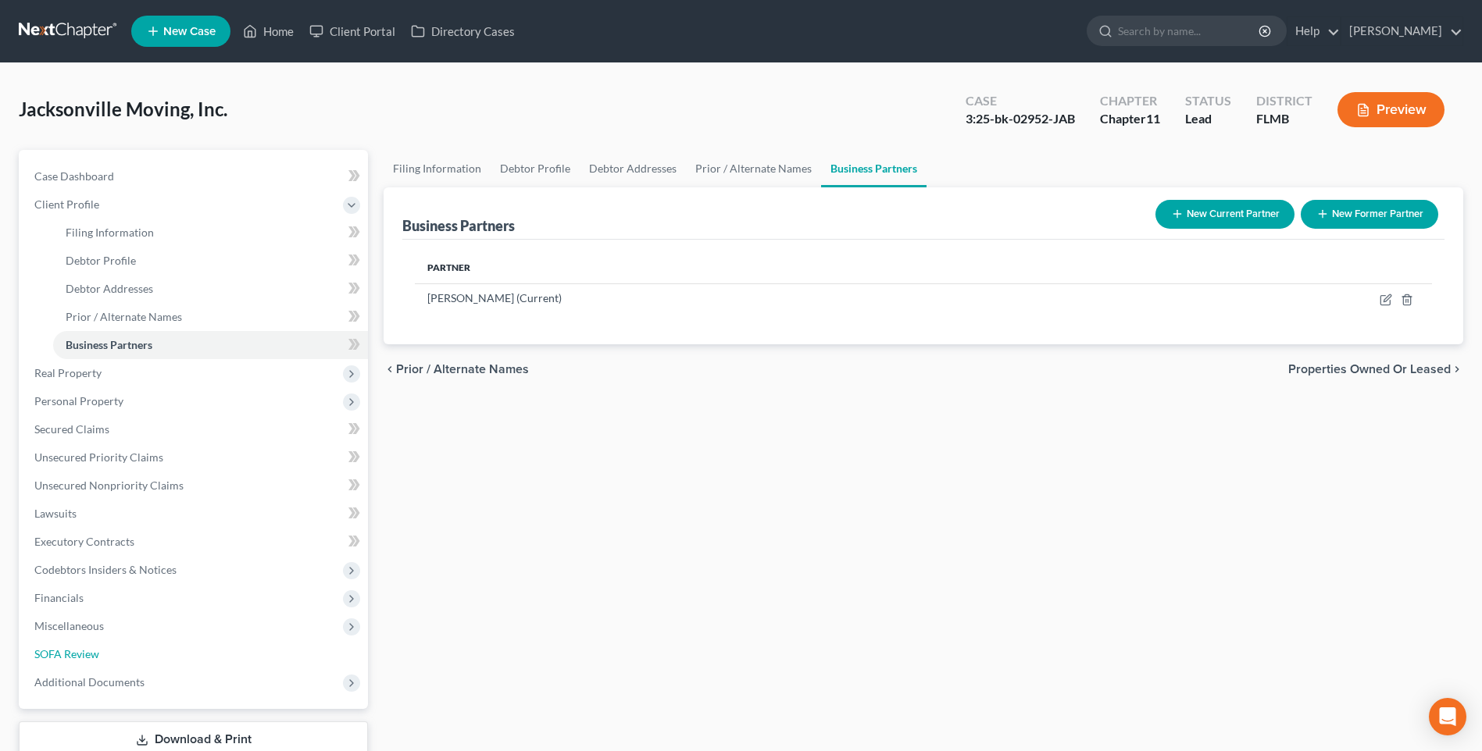
drag, startPoint x: 85, startPoint y: 650, endPoint x: 657, endPoint y: 401, distance: 623.6
click at [85, 650] on span "SOFA Review" at bounding box center [66, 653] width 65 height 13
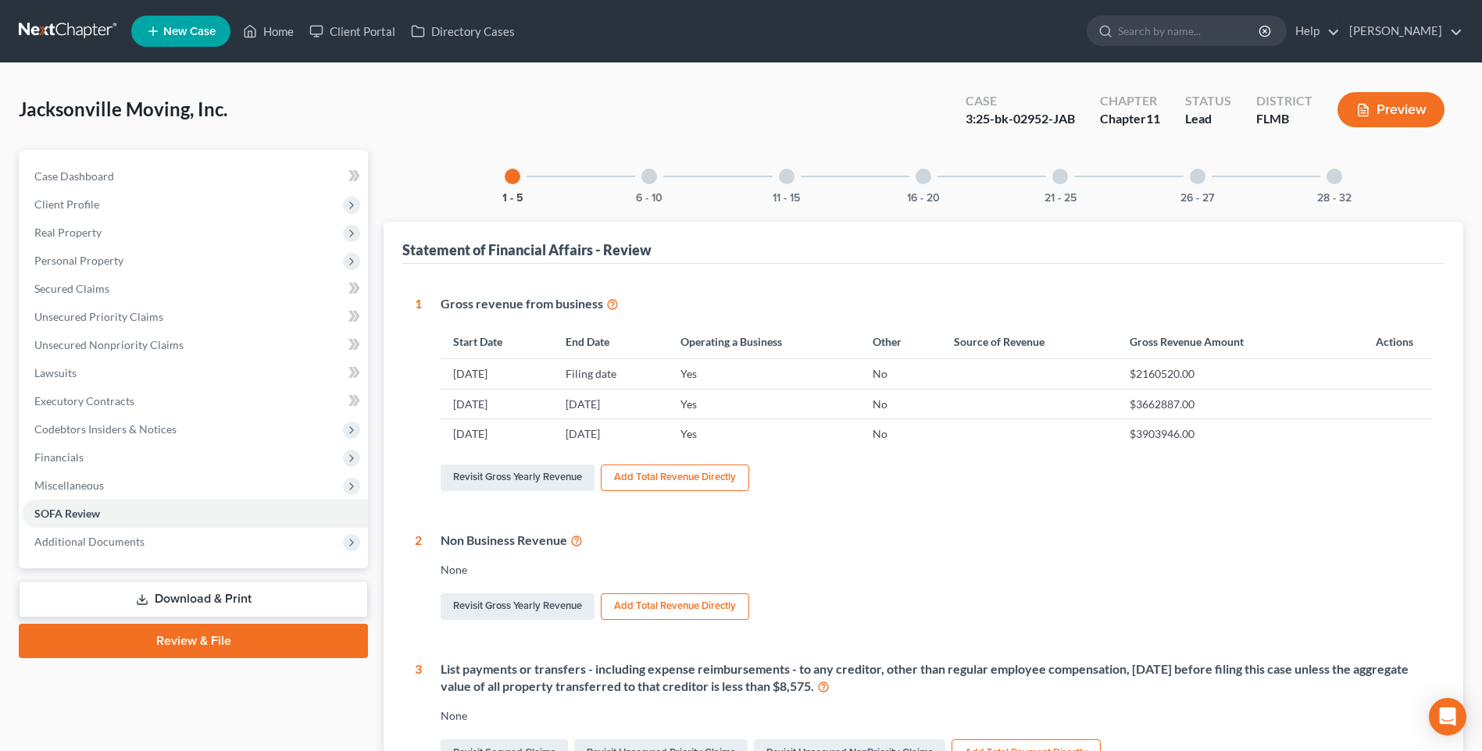
click at [1330, 184] on div "28 - 32" at bounding box center [1333, 176] width 53 height 53
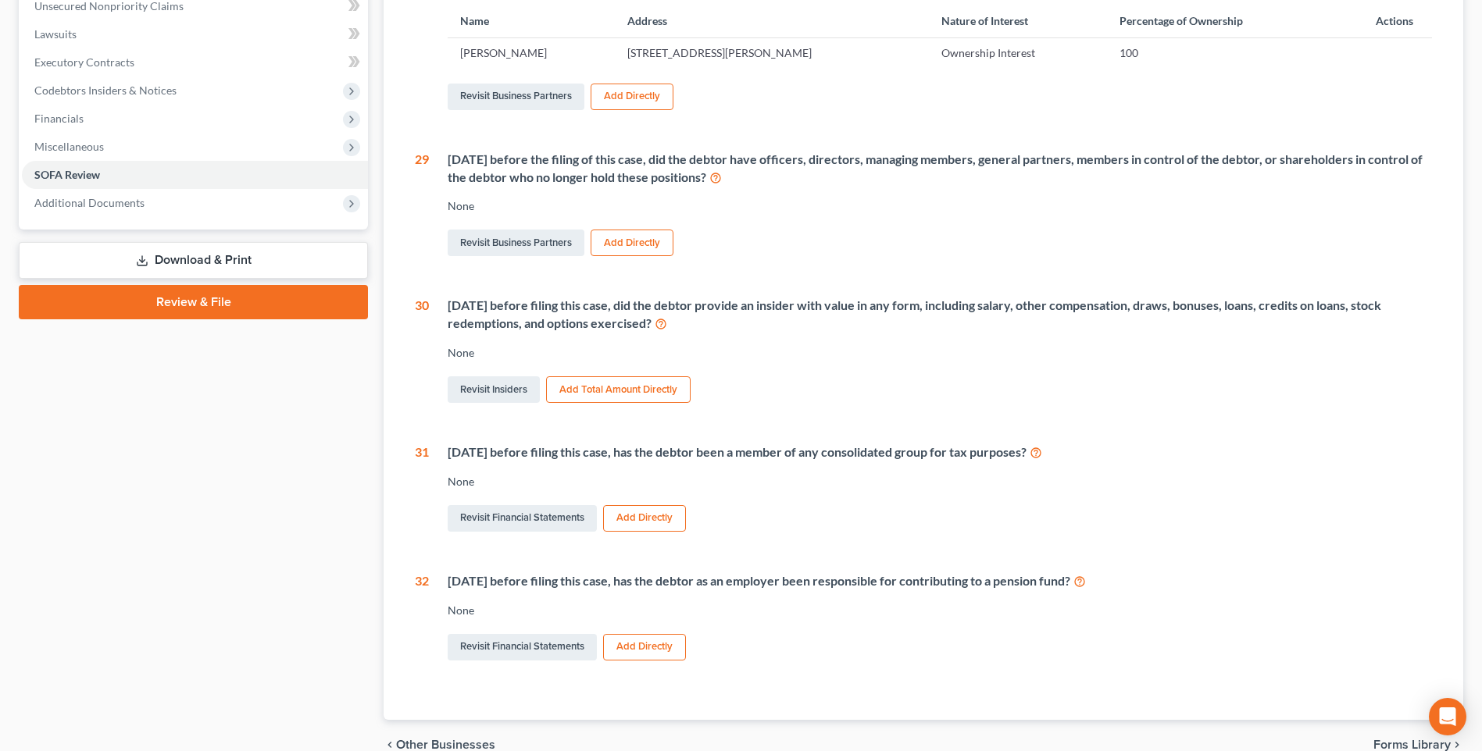
scroll to position [27, 0]
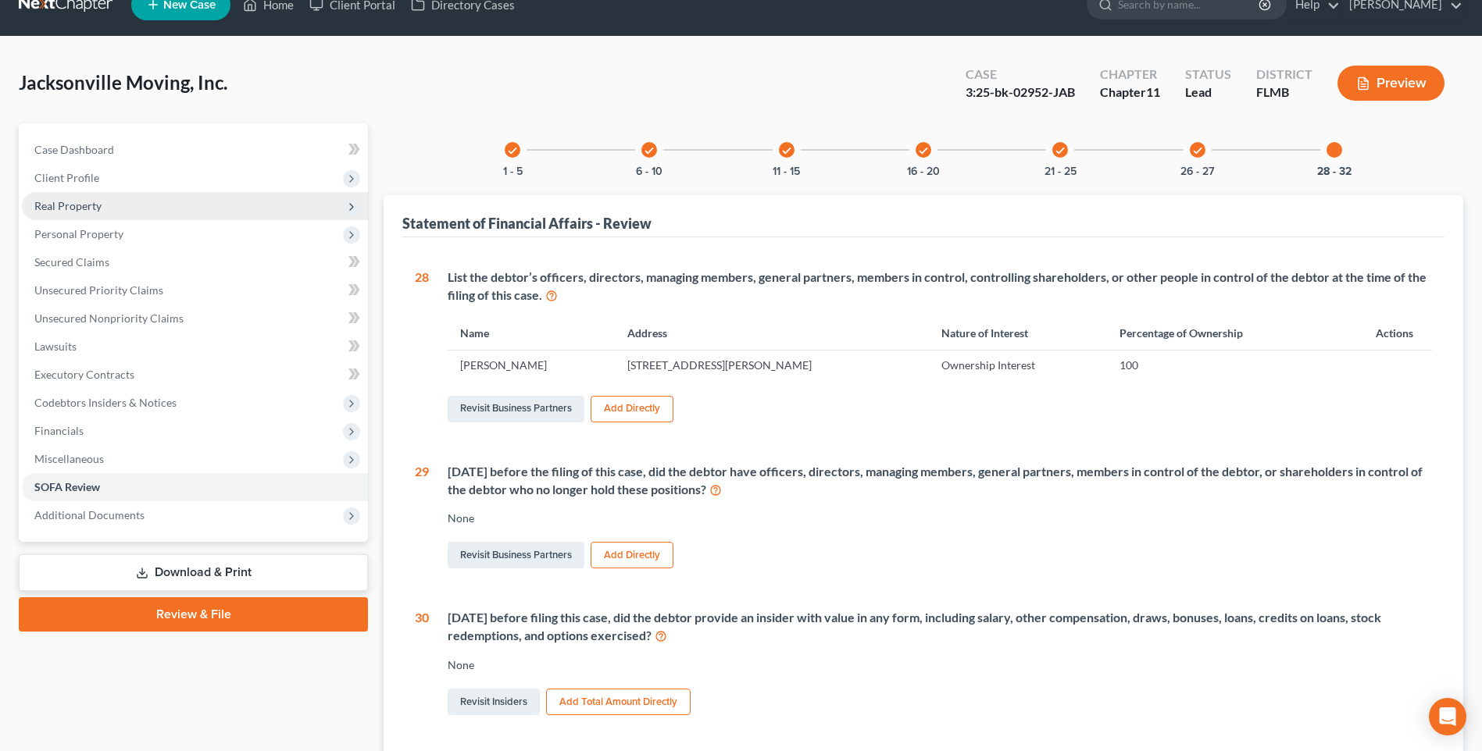
click at [57, 201] on span "Real Property" at bounding box center [67, 205] width 67 height 13
drag, startPoint x: 152, startPoint y: 239, endPoint x: 89, endPoint y: 270, distance: 70.6
click at [64, 231] on span "Personal Property" at bounding box center [78, 233] width 89 height 13
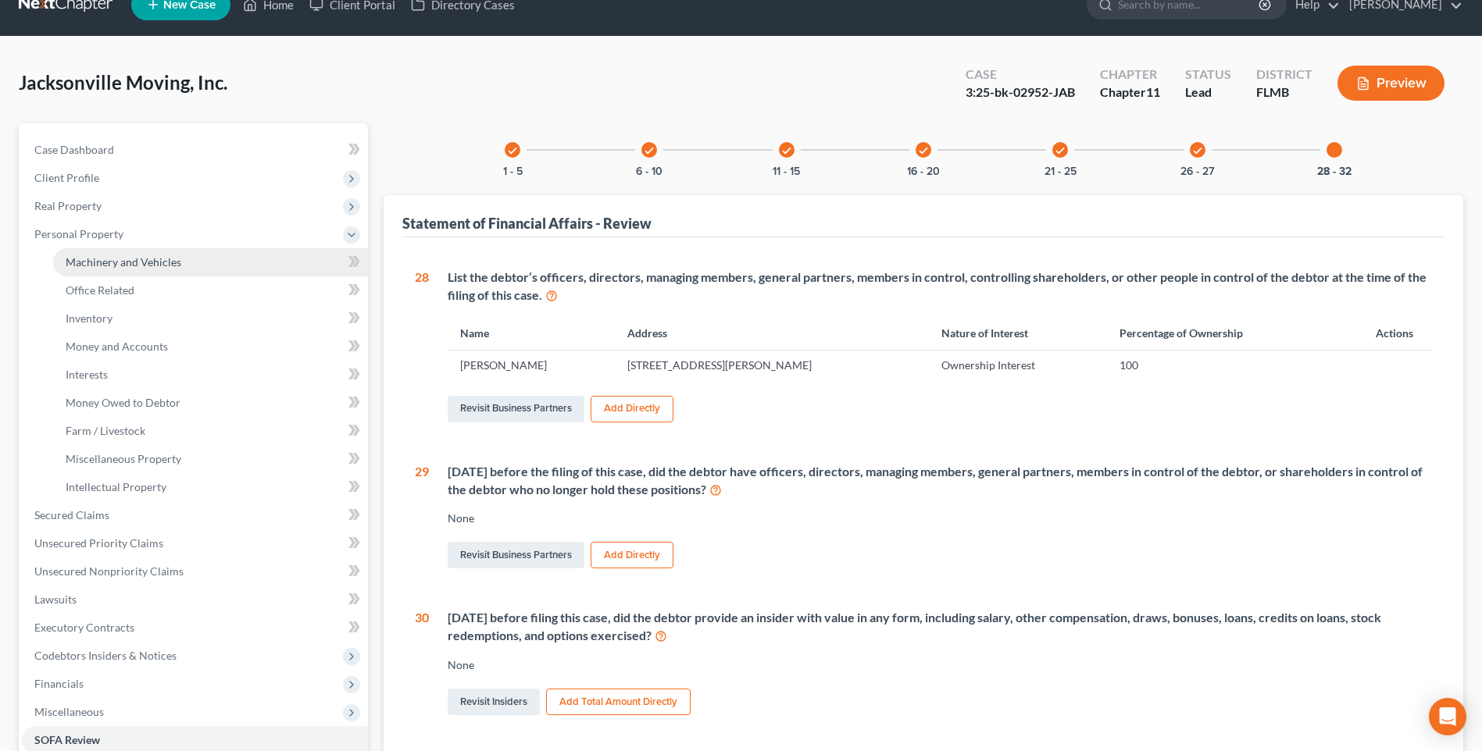
click at [110, 256] on span "Machinery and Vehicles" at bounding box center [124, 261] width 116 height 13
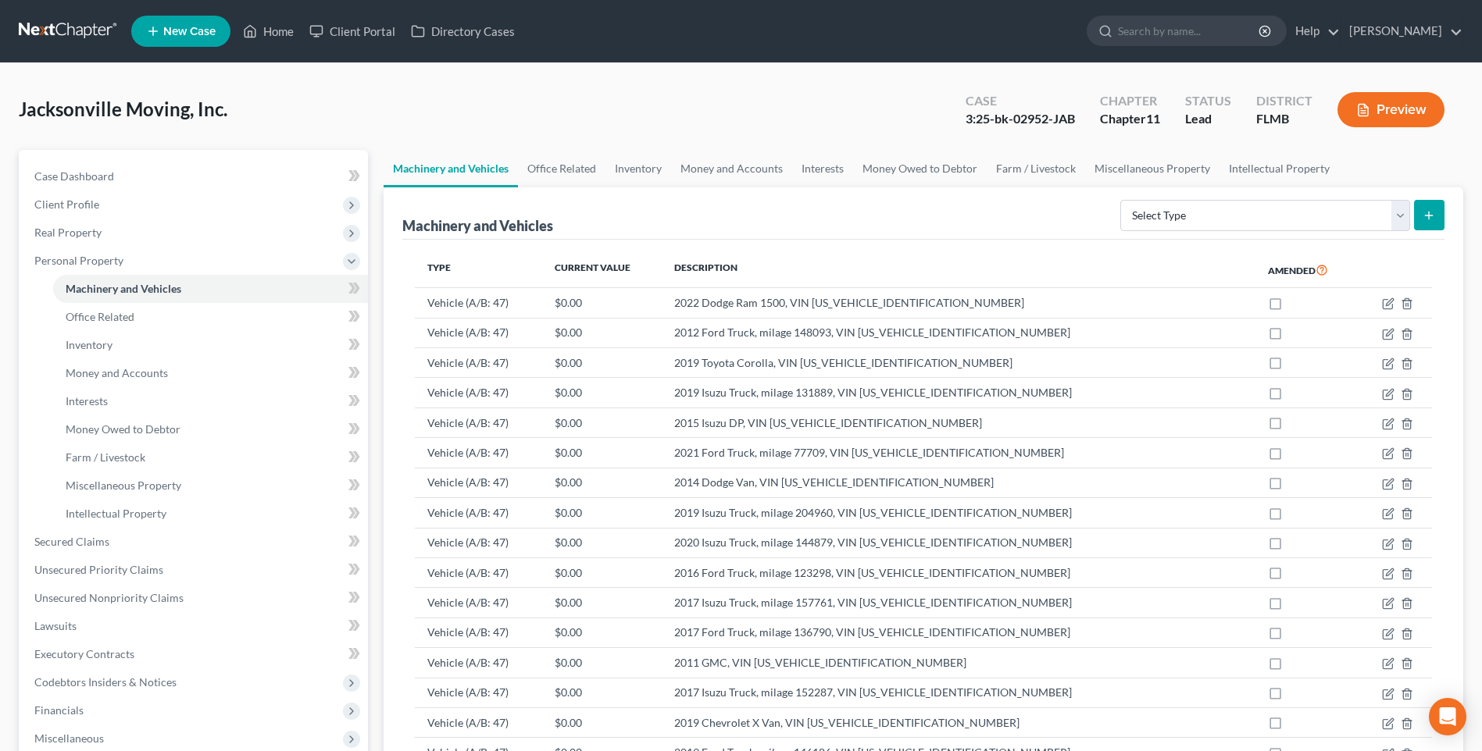
click at [53, 275] on link "Machinery and Vehicles" at bounding box center [210, 289] width 315 height 28
click at [1386, 305] on icon "button" at bounding box center [1388, 304] width 12 height 12
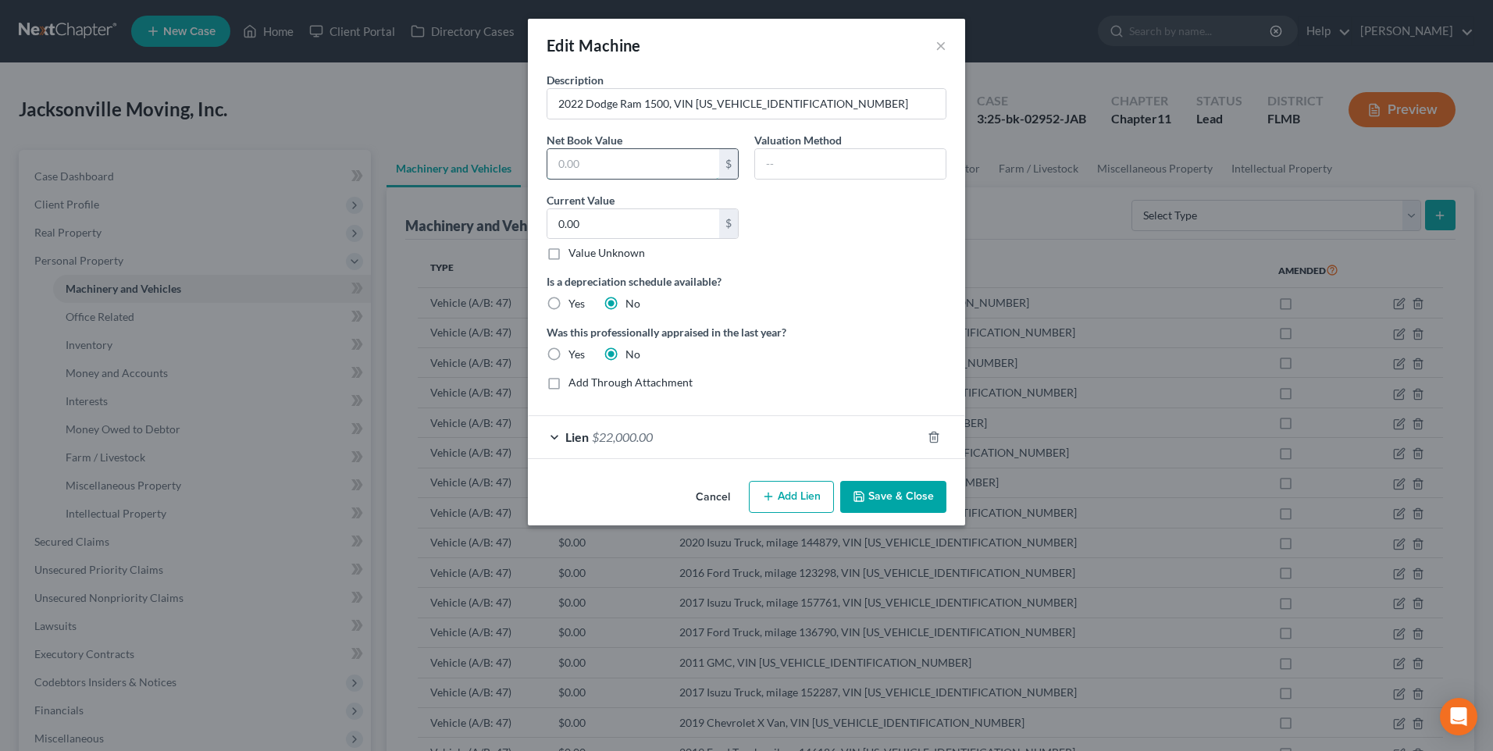
click at [622, 154] on input "text" at bounding box center [634, 164] width 172 height 30
type input "81,984"
click at [892, 500] on button "Save & Close" at bounding box center [893, 497] width 106 height 33
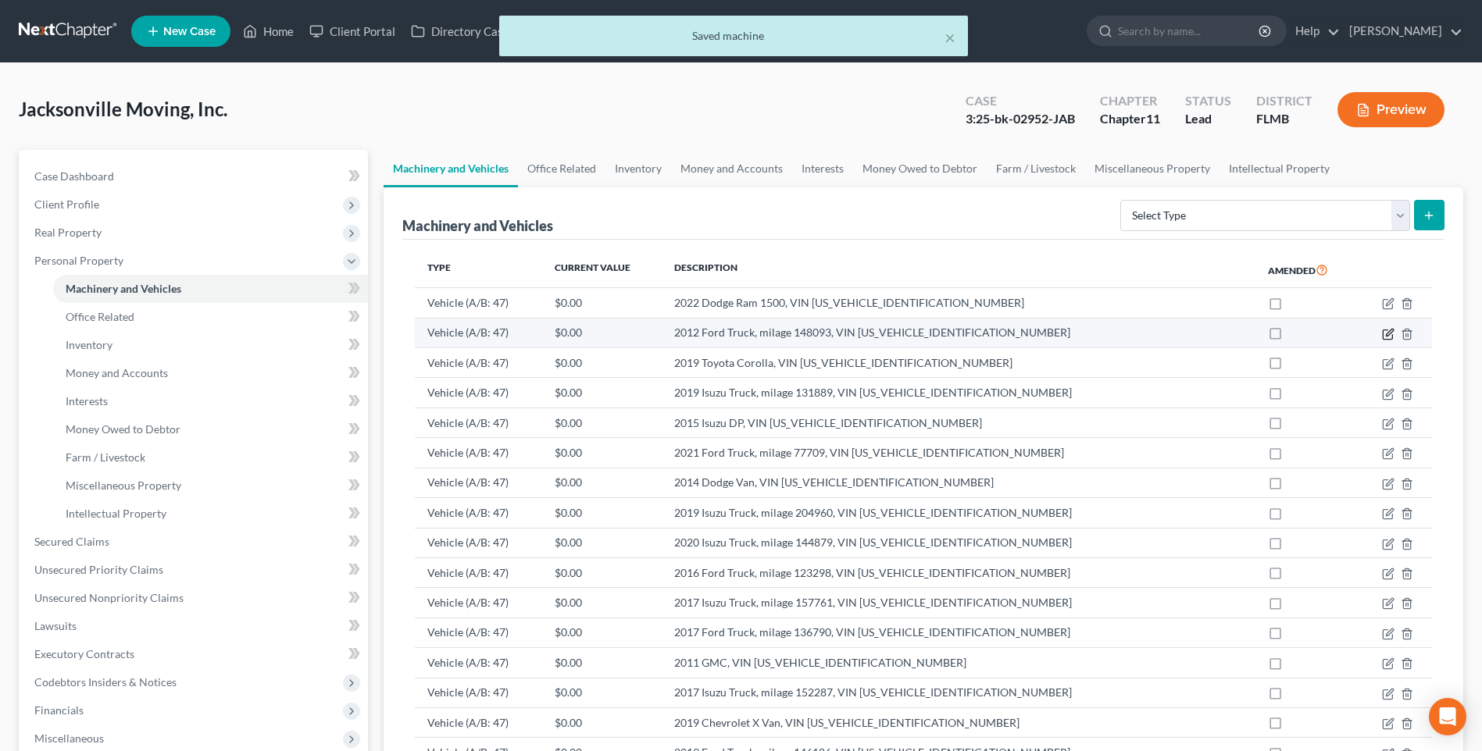
click at [1382, 335] on icon "button" at bounding box center [1388, 334] width 12 height 12
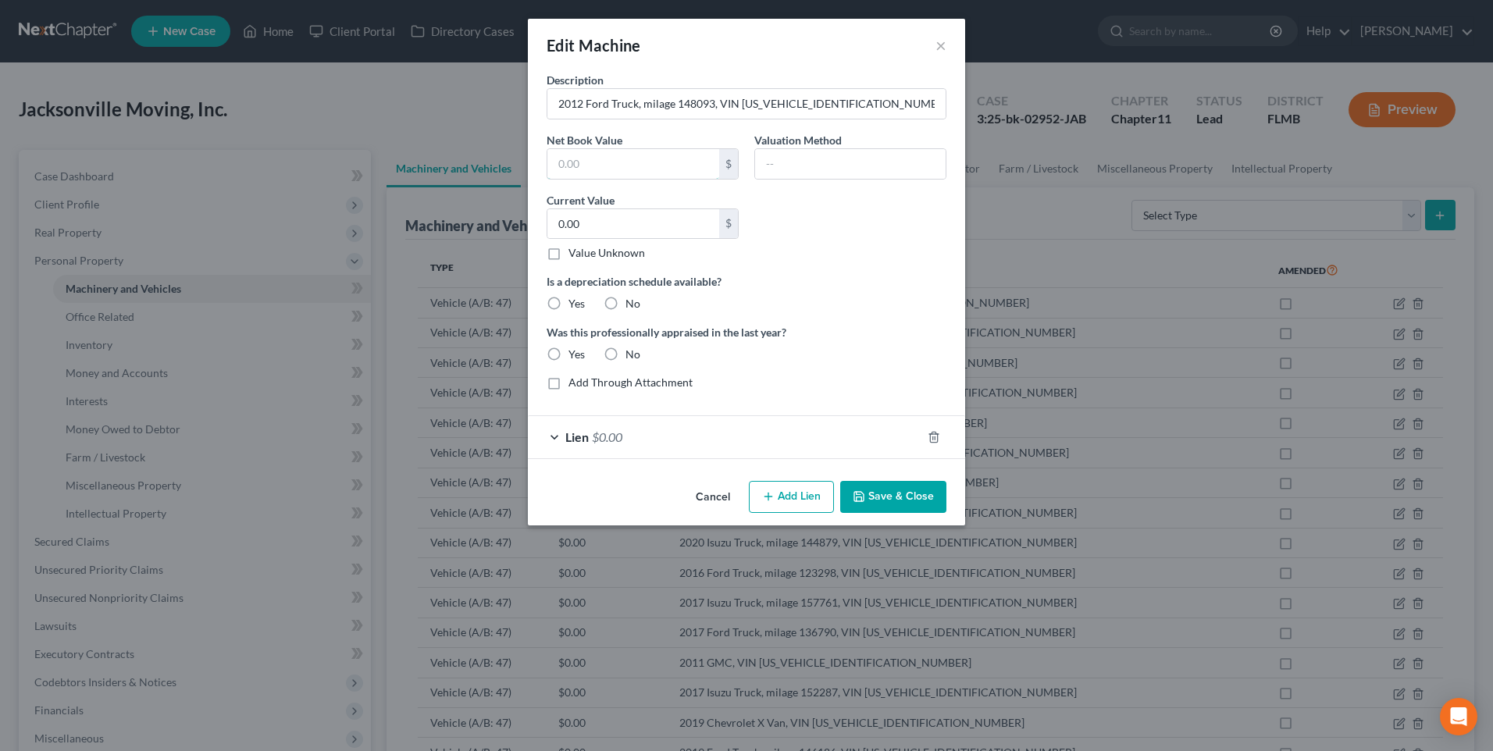
drag, startPoint x: 643, startPoint y: 158, endPoint x: 1173, endPoint y: 219, distance: 533.8
click at [643, 158] on input "text" at bounding box center [634, 164] width 172 height 30
click at [937, 52] on button "×" at bounding box center [941, 45] width 11 height 19
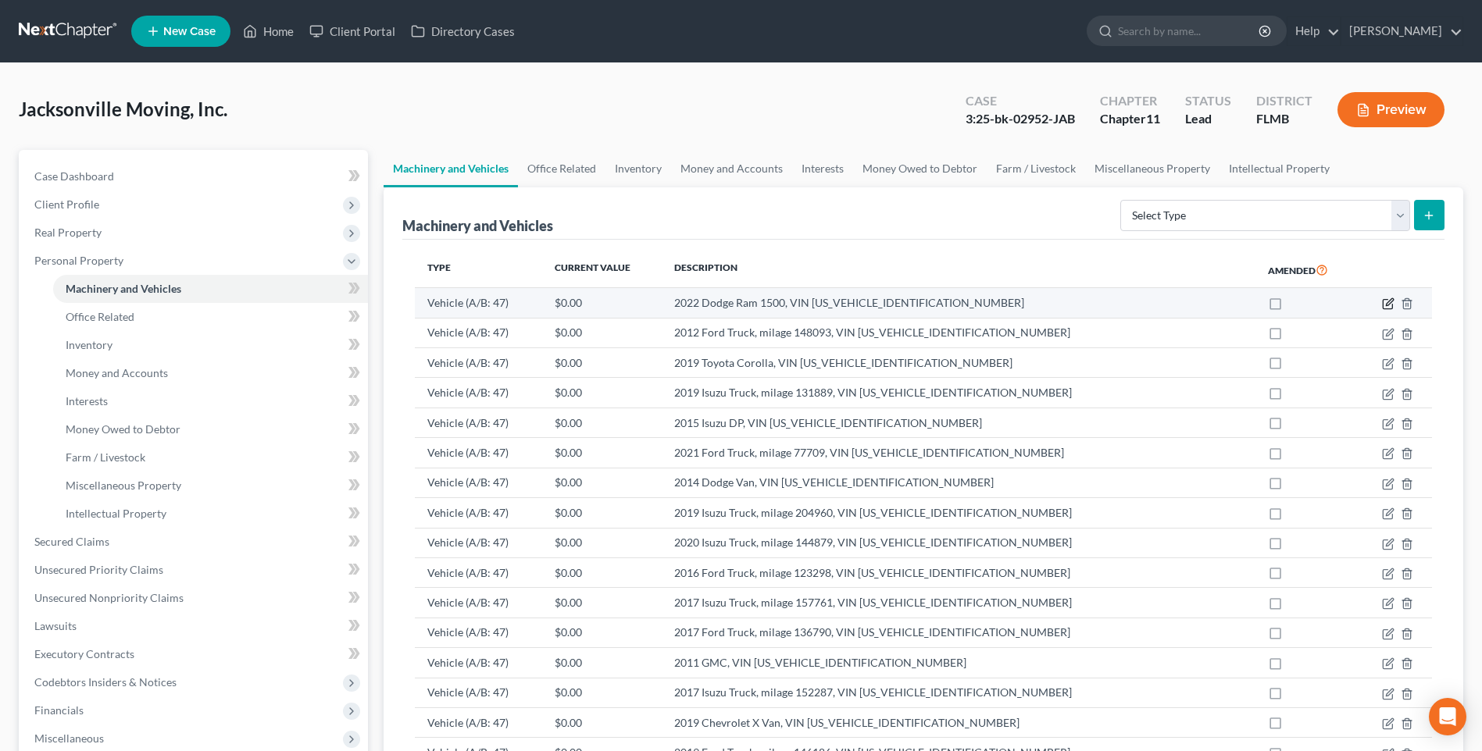
click at [1385, 300] on icon "button" at bounding box center [1386, 304] width 9 height 9
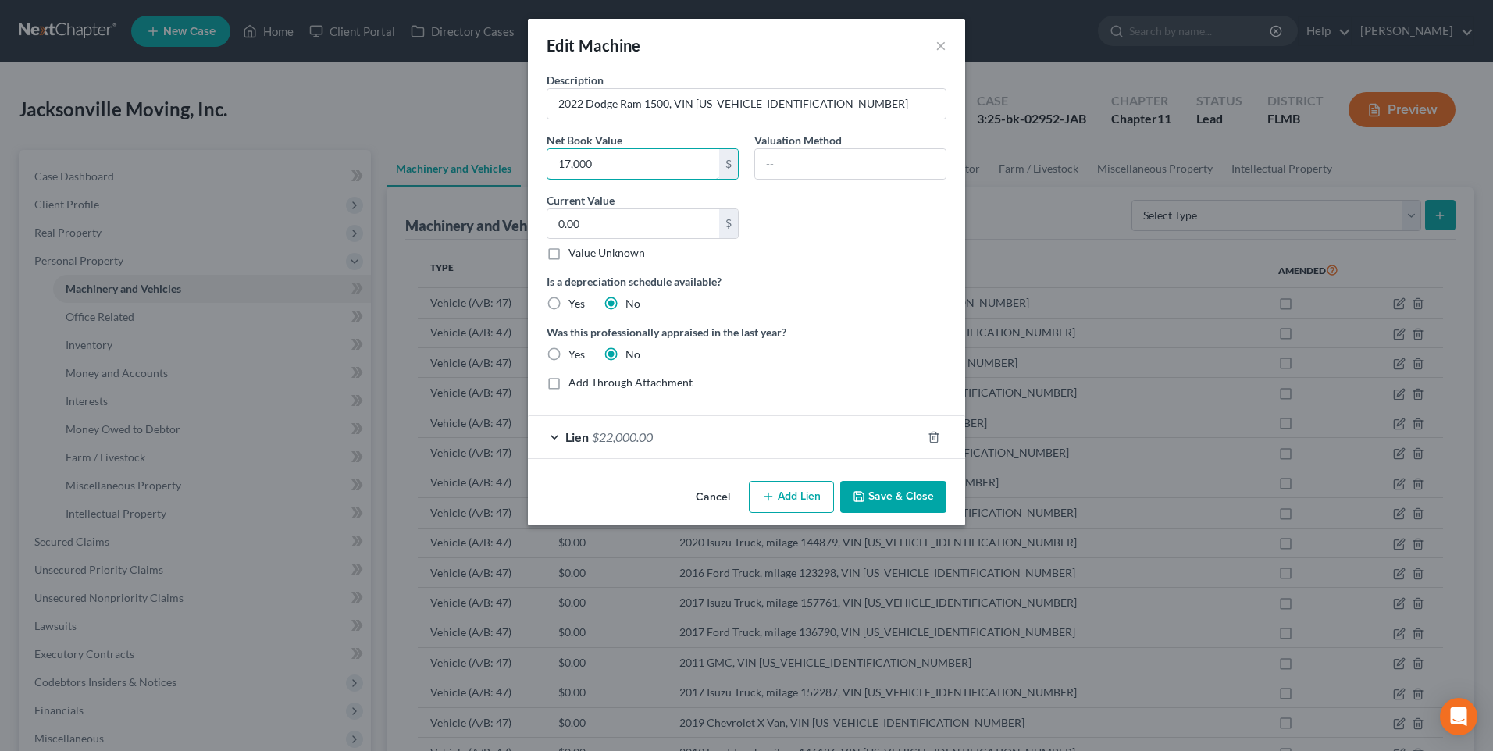
type input "17,000"
click at [888, 464] on div "Description 2022 Dodge Ram 1500, VIN 1C6RR6LG4NS185682 Net Book Value 17,000 $ …" at bounding box center [746, 273] width 437 height 403
click at [881, 494] on button "Save & Close" at bounding box center [893, 497] width 106 height 33
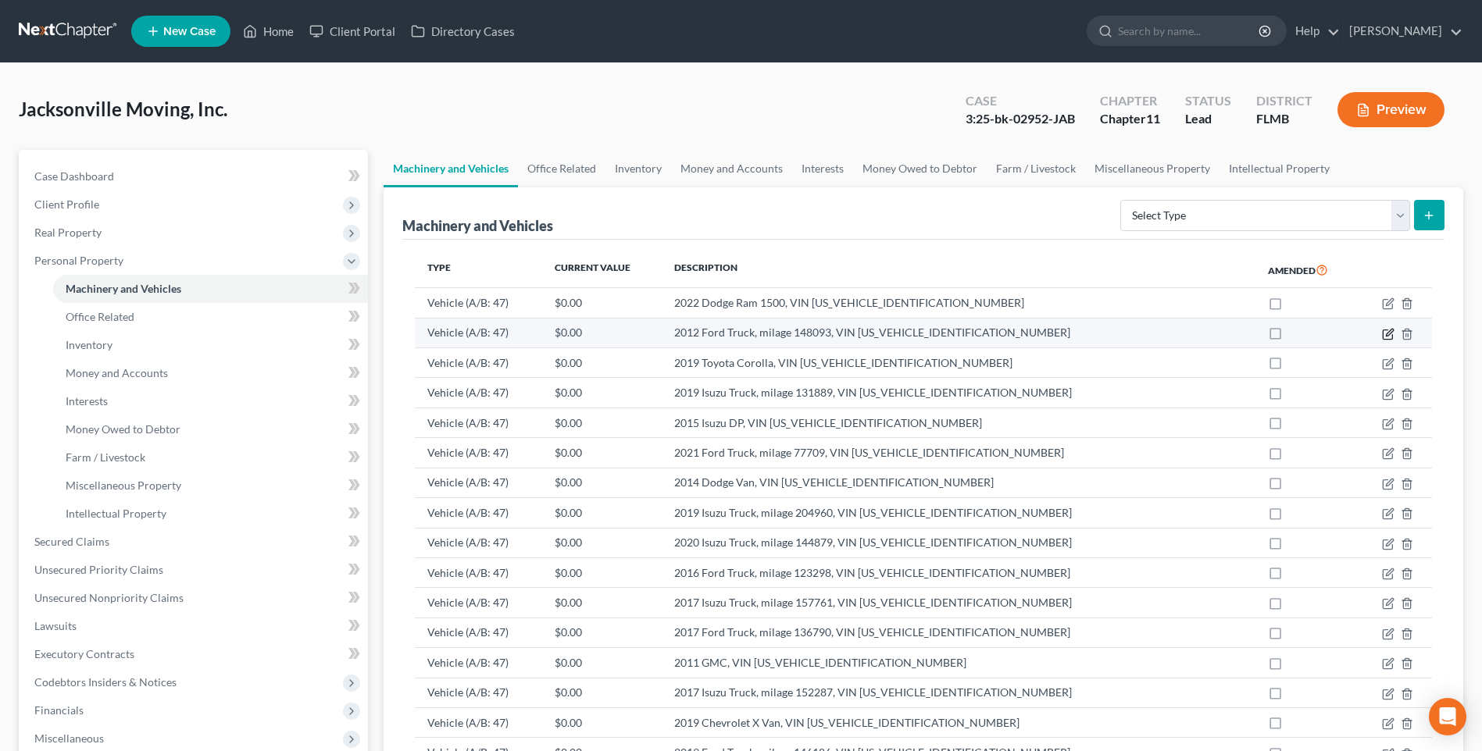
click at [1388, 335] on icon "button" at bounding box center [1389, 332] width 7 height 7
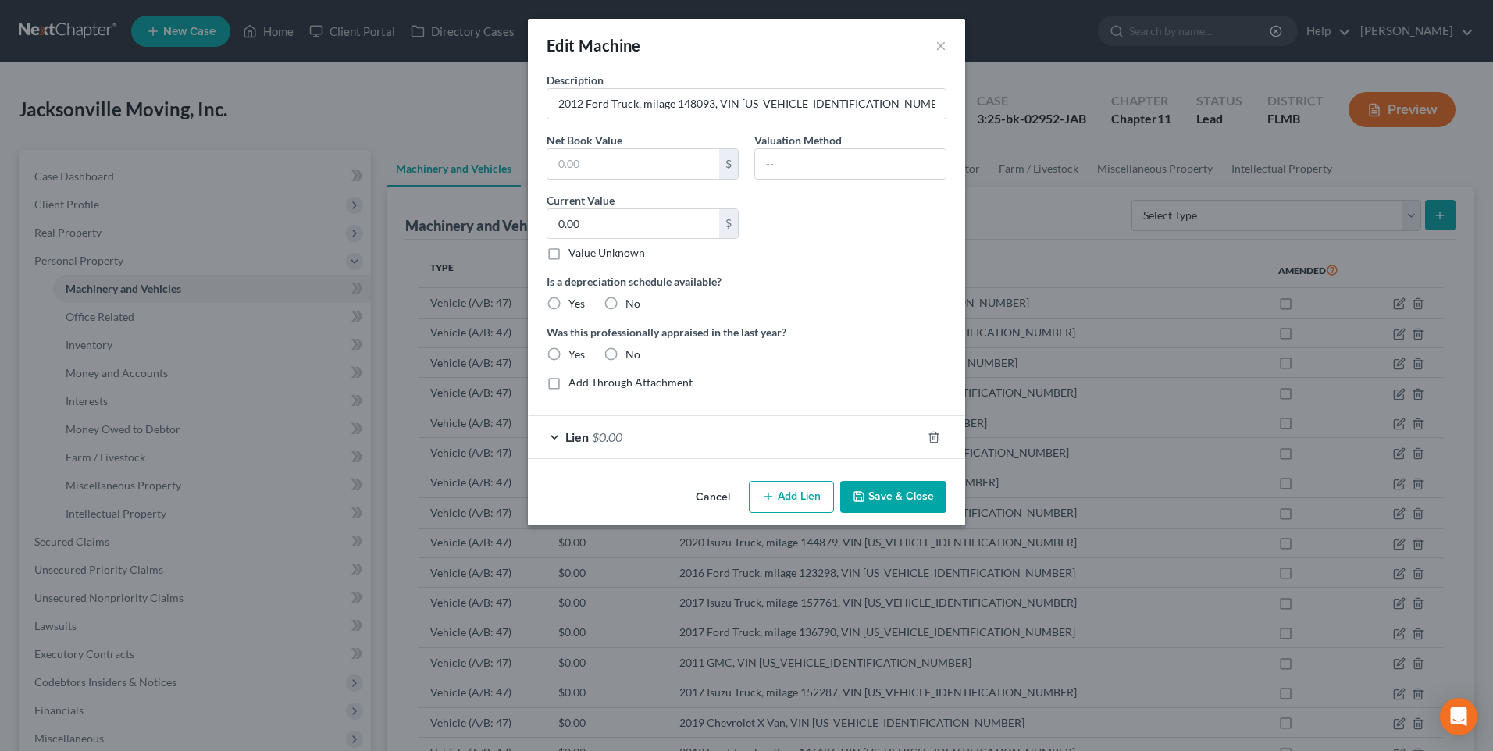
click at [709, 490] on button "Cancel" at bounding box center [712, 498] width 59 height 31
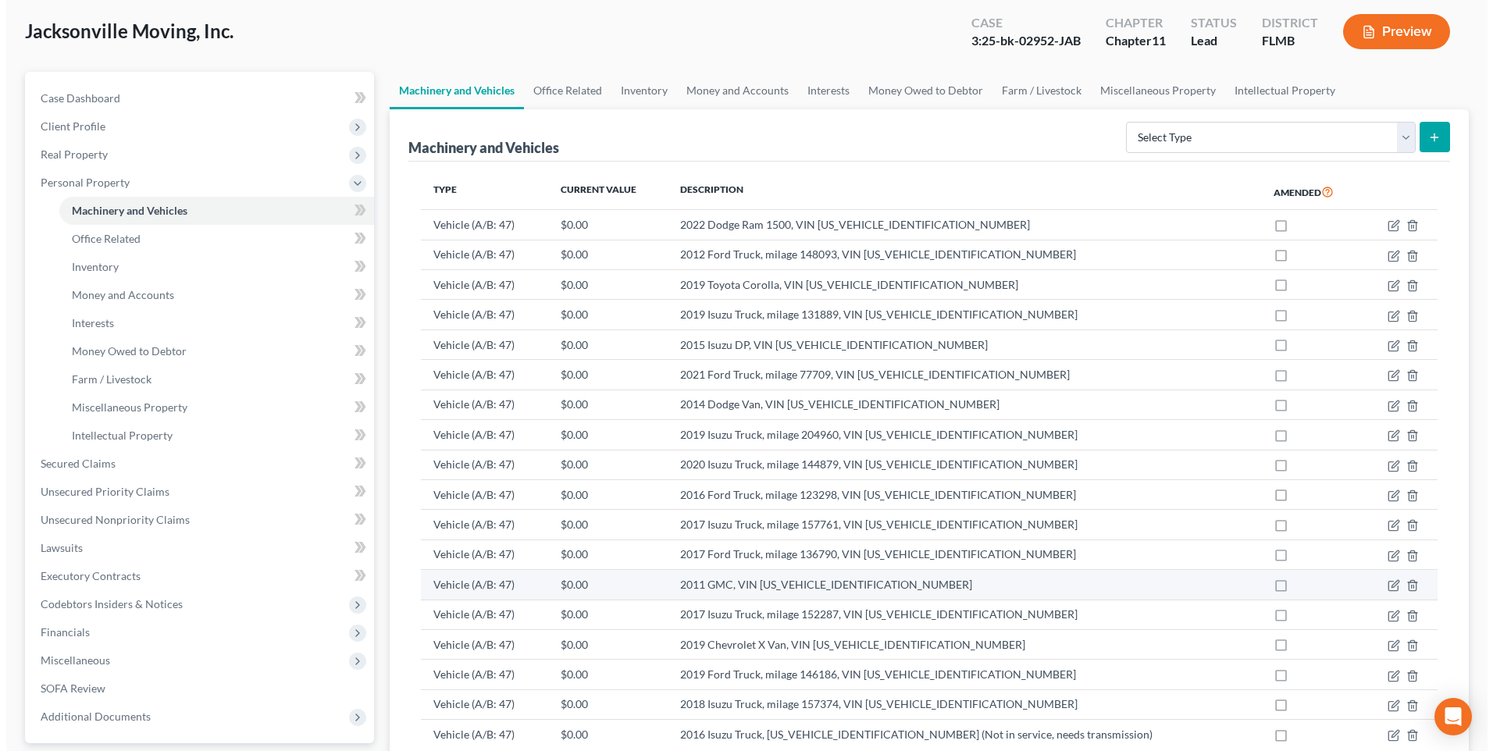
scroll to position [156, 0]
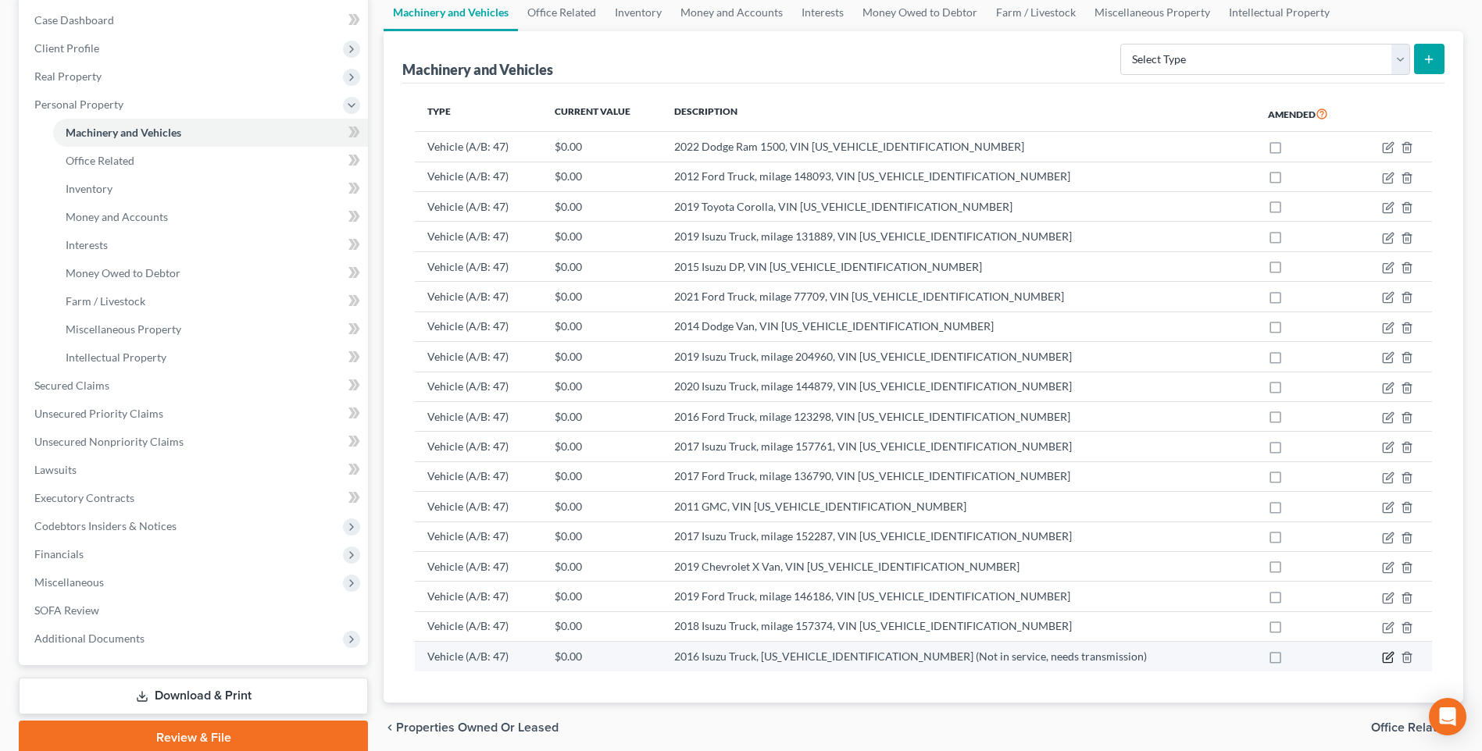
click at [1389, 655] on icon "button" at bounding box center [1389, 656] width 7 height 7
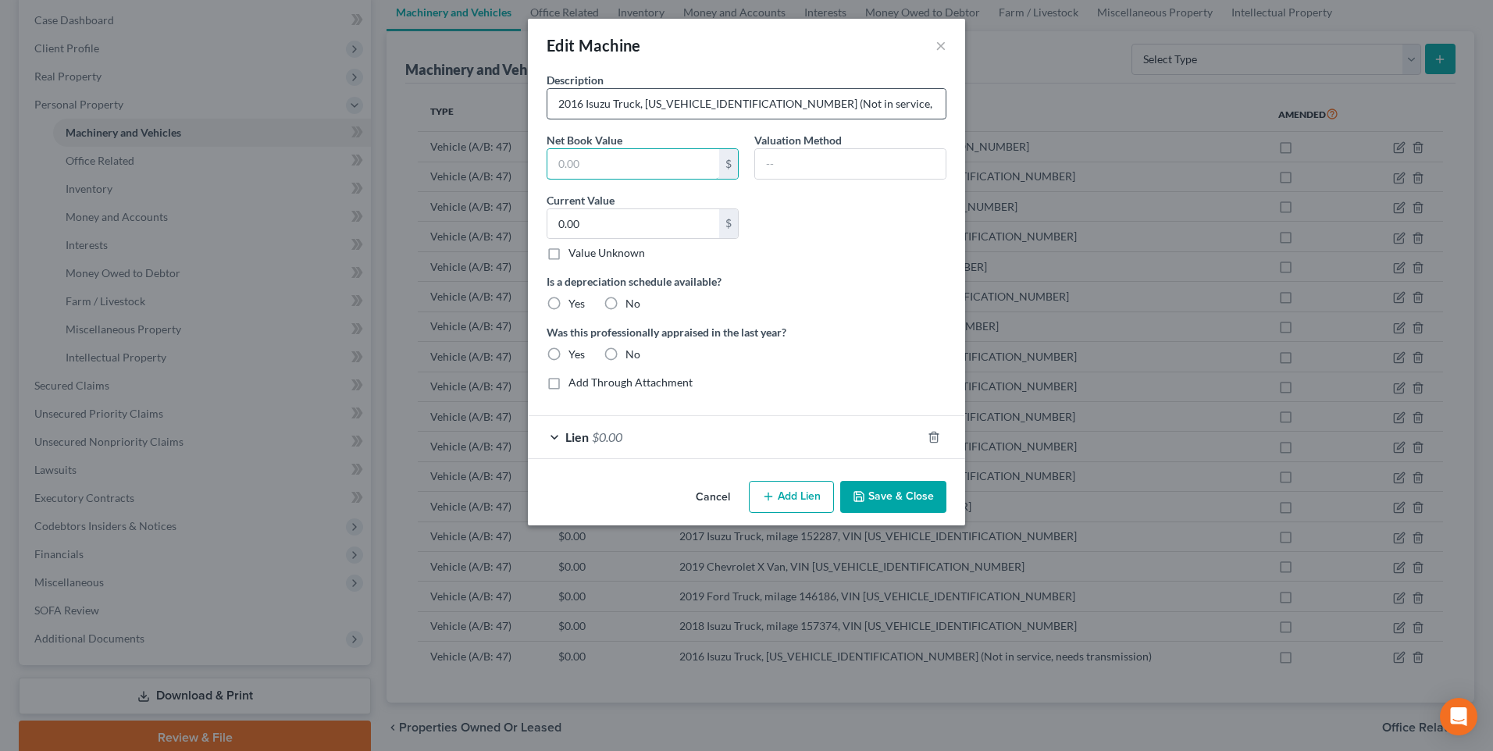
drag, startPoint x: 572, startPoint y: 160, endPoint x: 704, endPoint y: 111, distance: 140.9
click at [572, 160] on input "text" at bounding box center [634, 164] width 172 height 30
type input "10,000"
click at [651, 219] on input "0.00" at bounding box center [634, 224] width 172 height 30
type input "10,000"
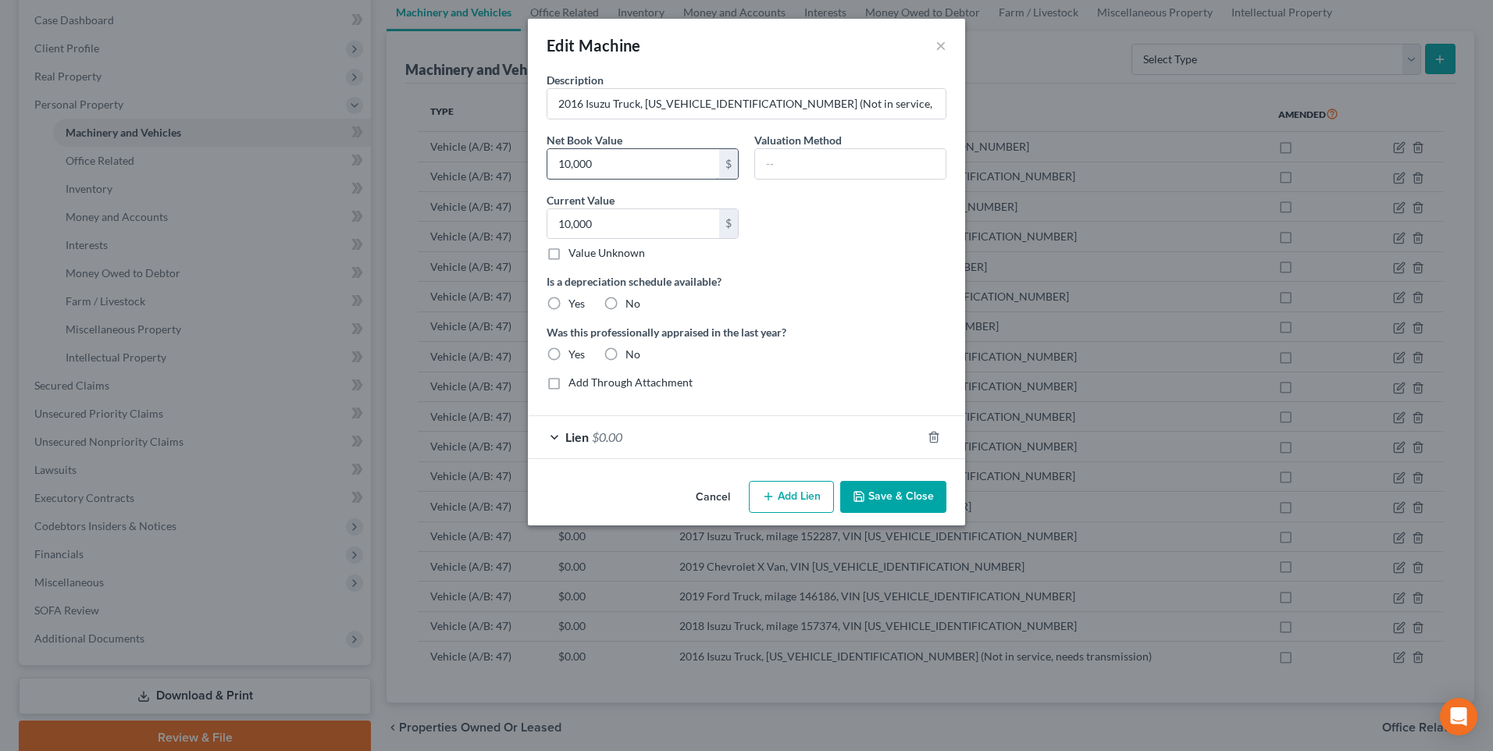
click at [612, 159] on input "10,000" at bounding box center [634, 164] width 172 height 30
click at [901, 164] on input "text" at bounding box center [850, 164] width 191 height 30
click at [848, 358] on div "Was this professionally appraised in the last year? Yes No" at bounding box center [747, 343] width 416 height 38
drag, startPoint x: 793, startPoint y: 162, endPoint x: 800, endPoint y: 158, distance: 8.0
click at [793, 162] on input "text" at bounding box center [850, 164] width 191 height 30
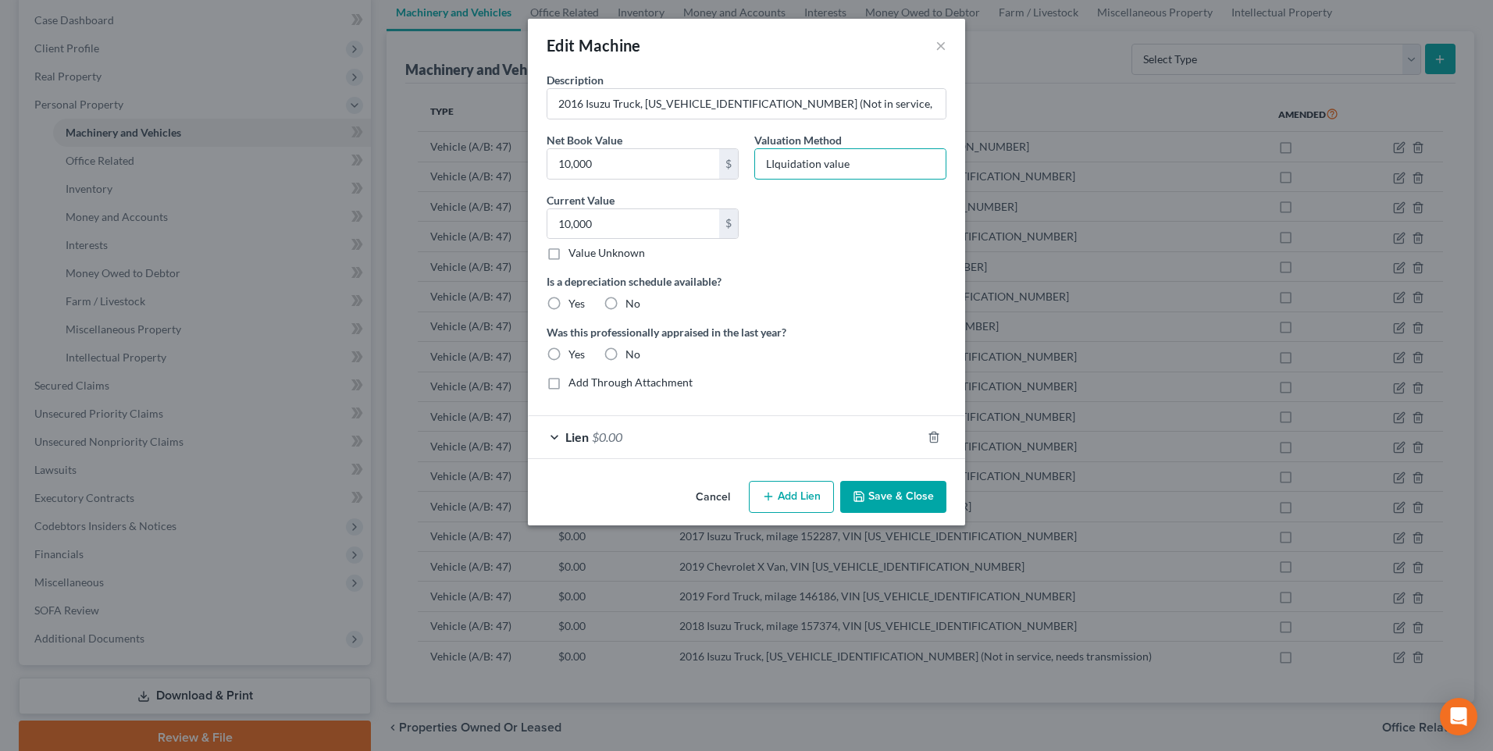
type input "LIquidation value"
click at [626, 355] on label "No" at bounding box center [633, 355] width 15 height 16
click at [632, 355] on input "No" at bounding box center [637, 352] width 10 height 10
radio input "true"
click at [888, 498] on button "Save & Close" at bounding box center [893, 497] width 106 height 33
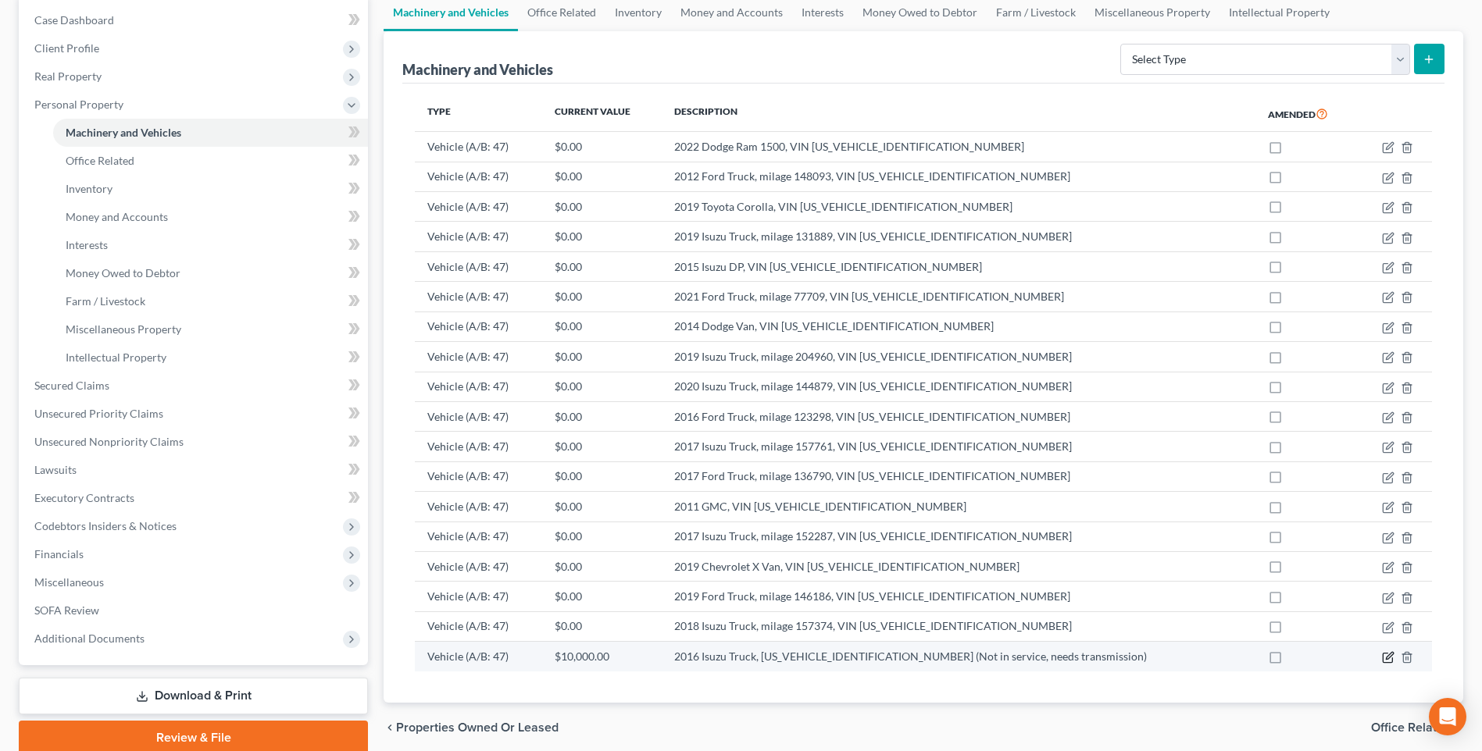
click at [1386, 658] on icon "button" at bounding box center [1389, 656] width 7 height 7
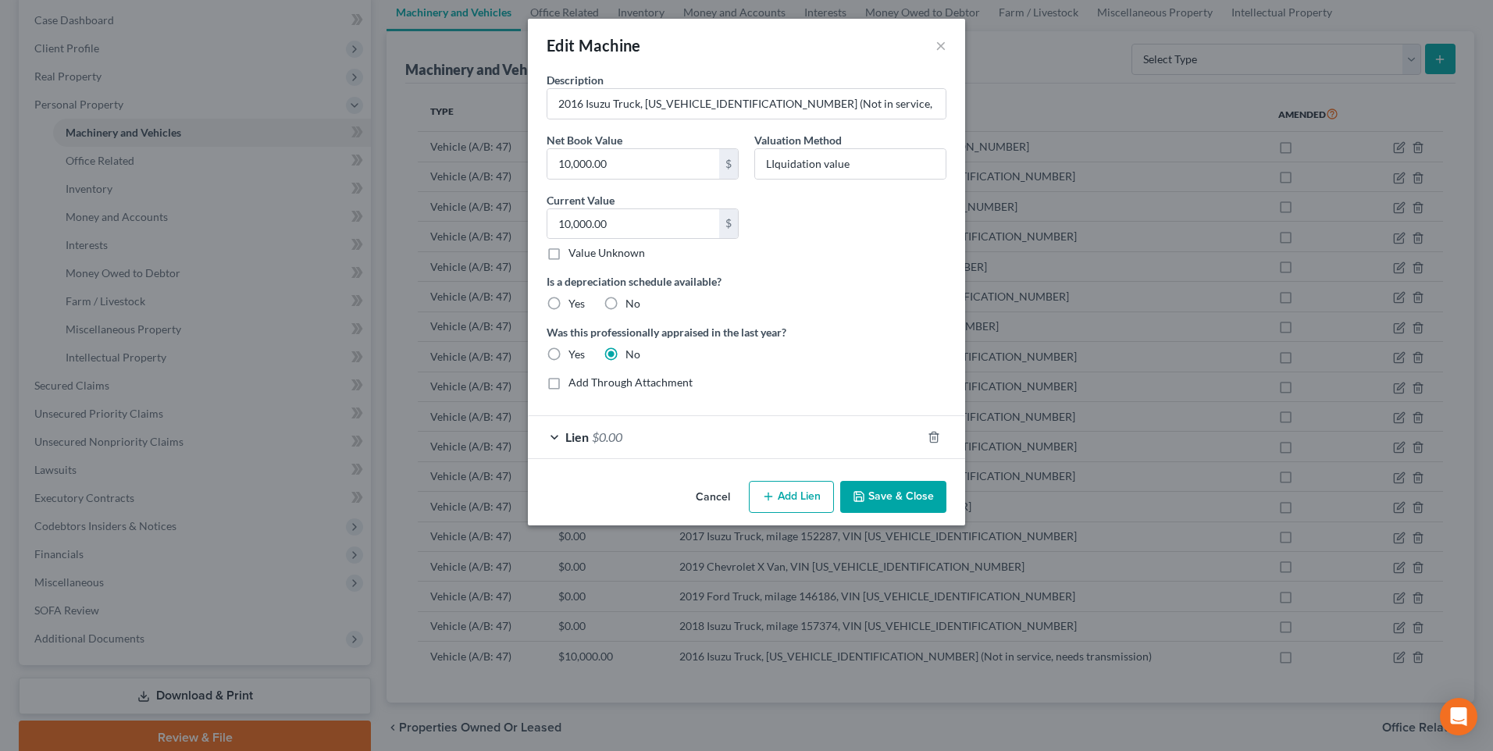
click at [890, 497] on button "Save & Close" at bounding box center [893, 497] width 106 height 33
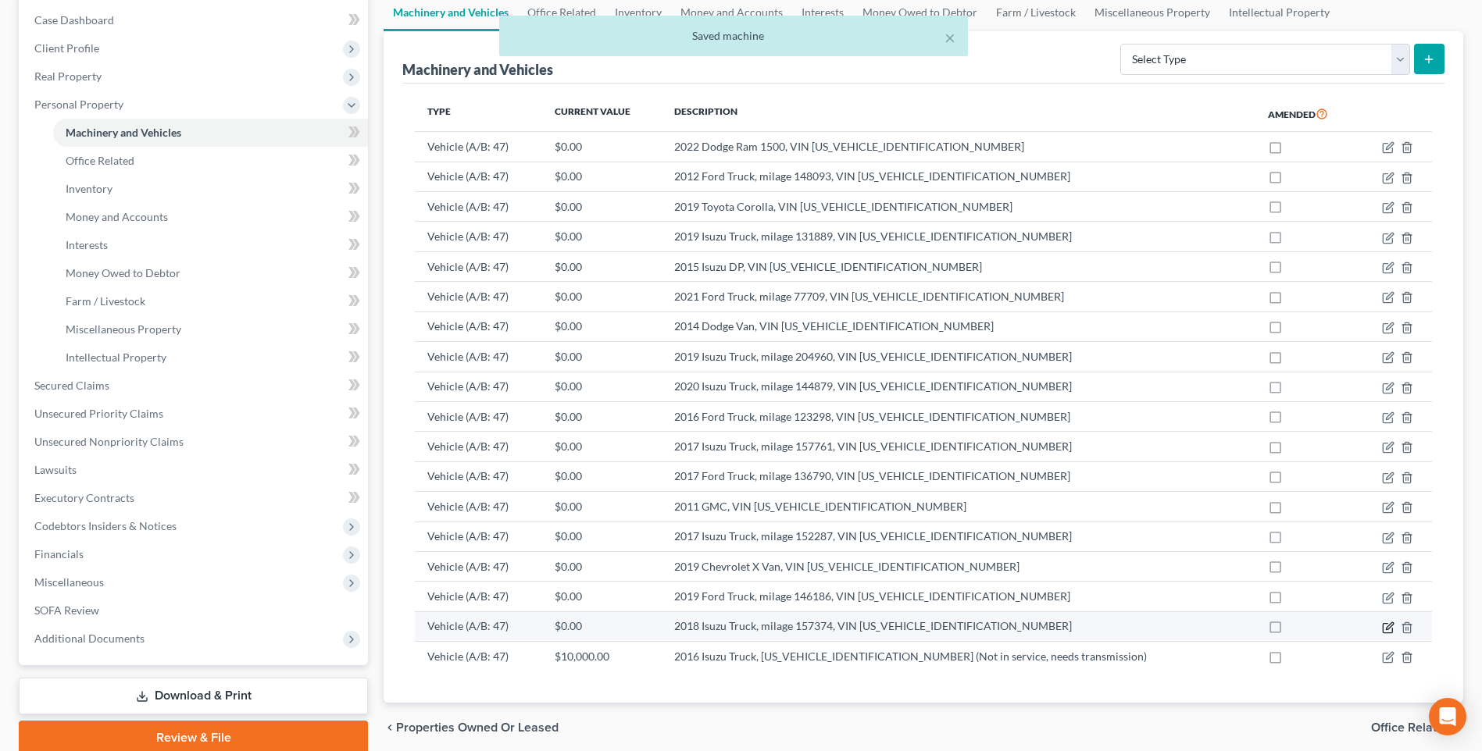
click at [1386, 626] on icon "button" at bounding box center [1388, 628] width 12 height 12
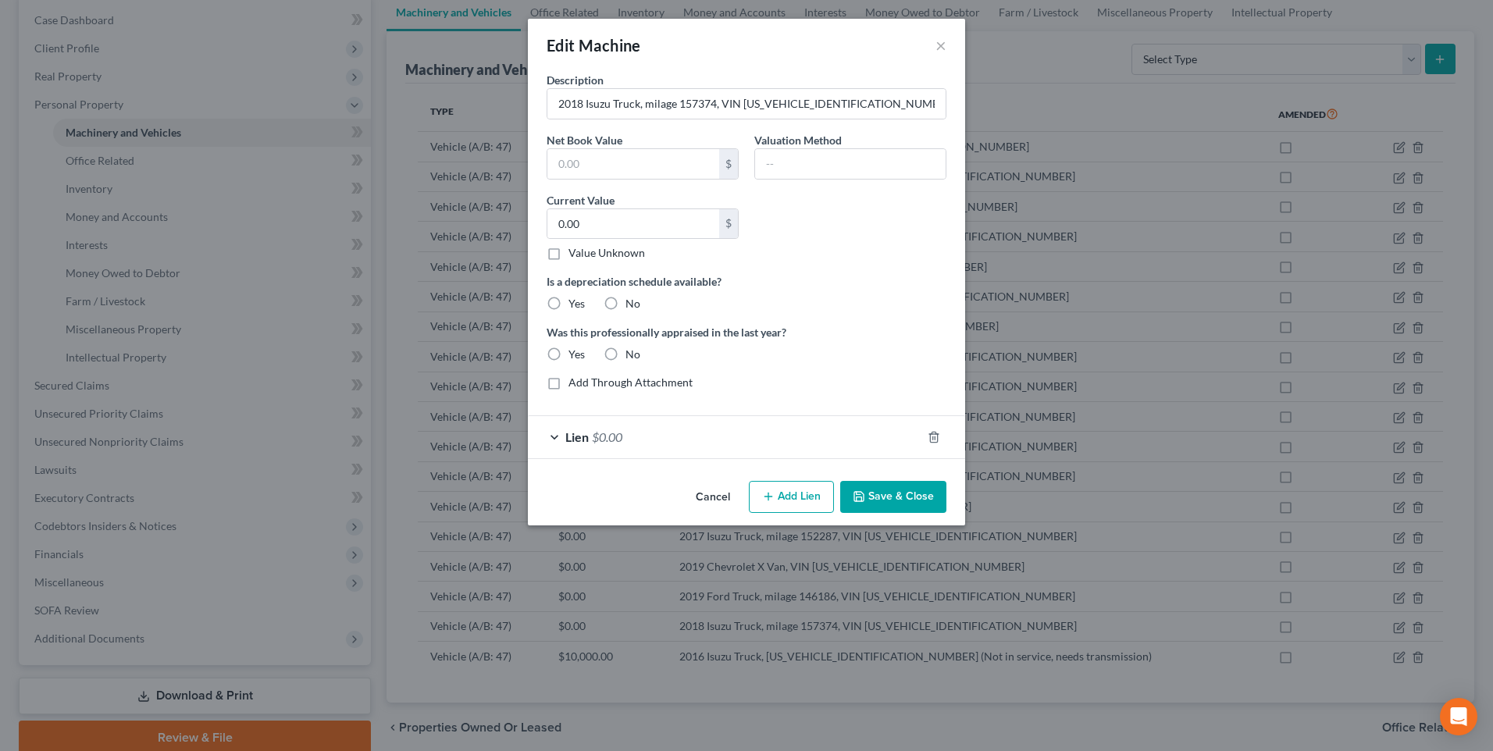
click at [696, 496] on button "Cancel" at bounding box center [712, 498] width 59 height 31
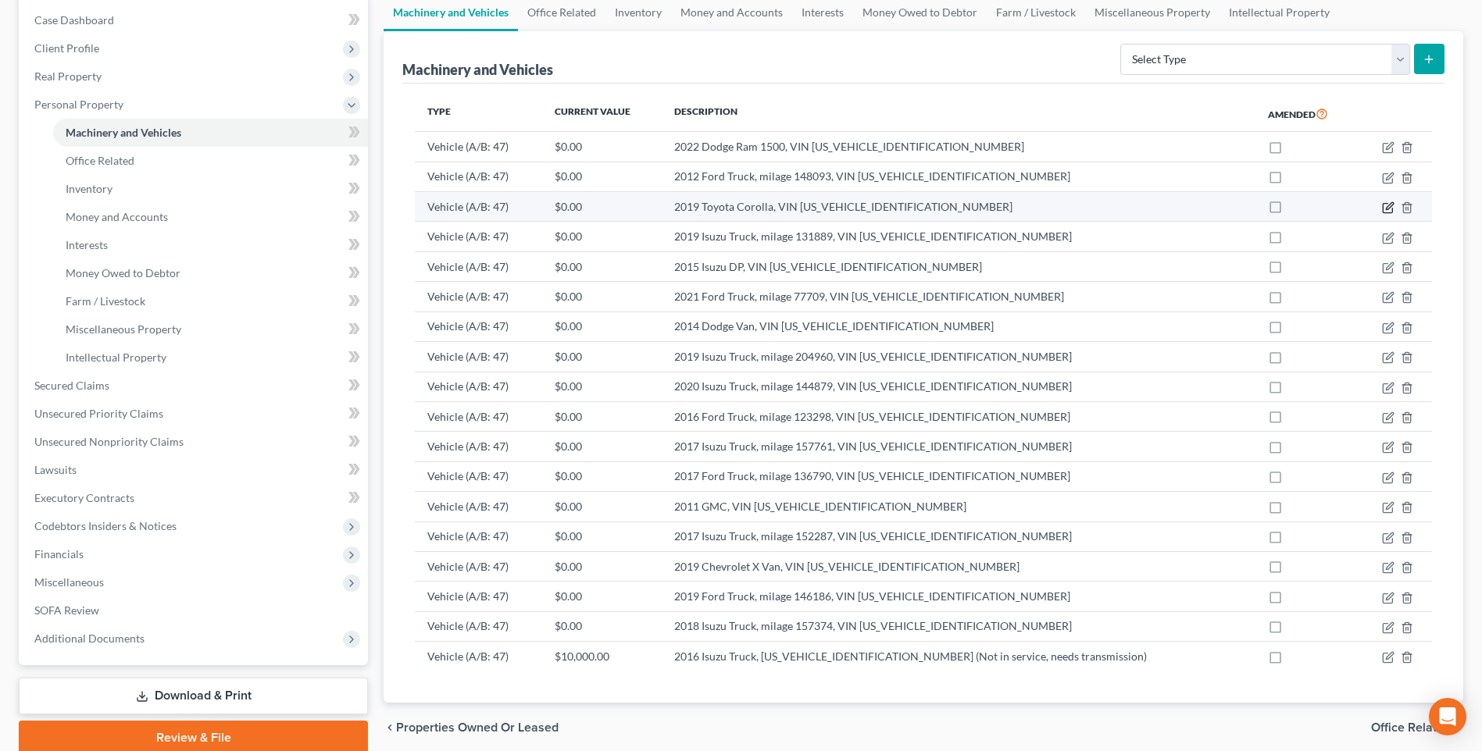
click at [1389, 204] on icon "button" at bounding box center [1388, 208] width 12 height 12
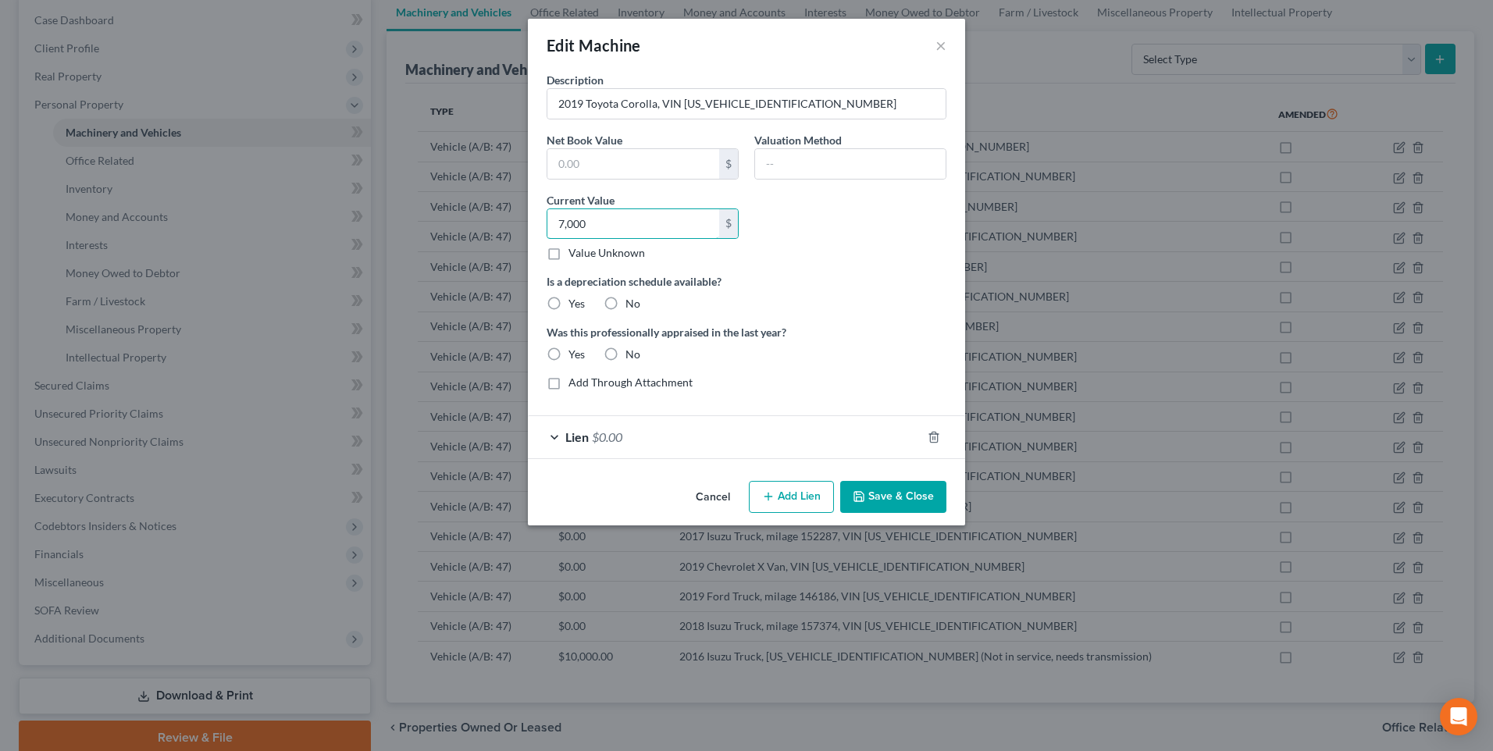
type input "7,000"
click at [626, 305] on label "No" at bounding box center [633, 304] width 15 height 16
click at [632, 305] on input "No" at bounding box center [637, 301] width 10 height 10
radio input "true"
click at [626, 355] on label "No" at bounding box center [633, 355] width 15 height 16
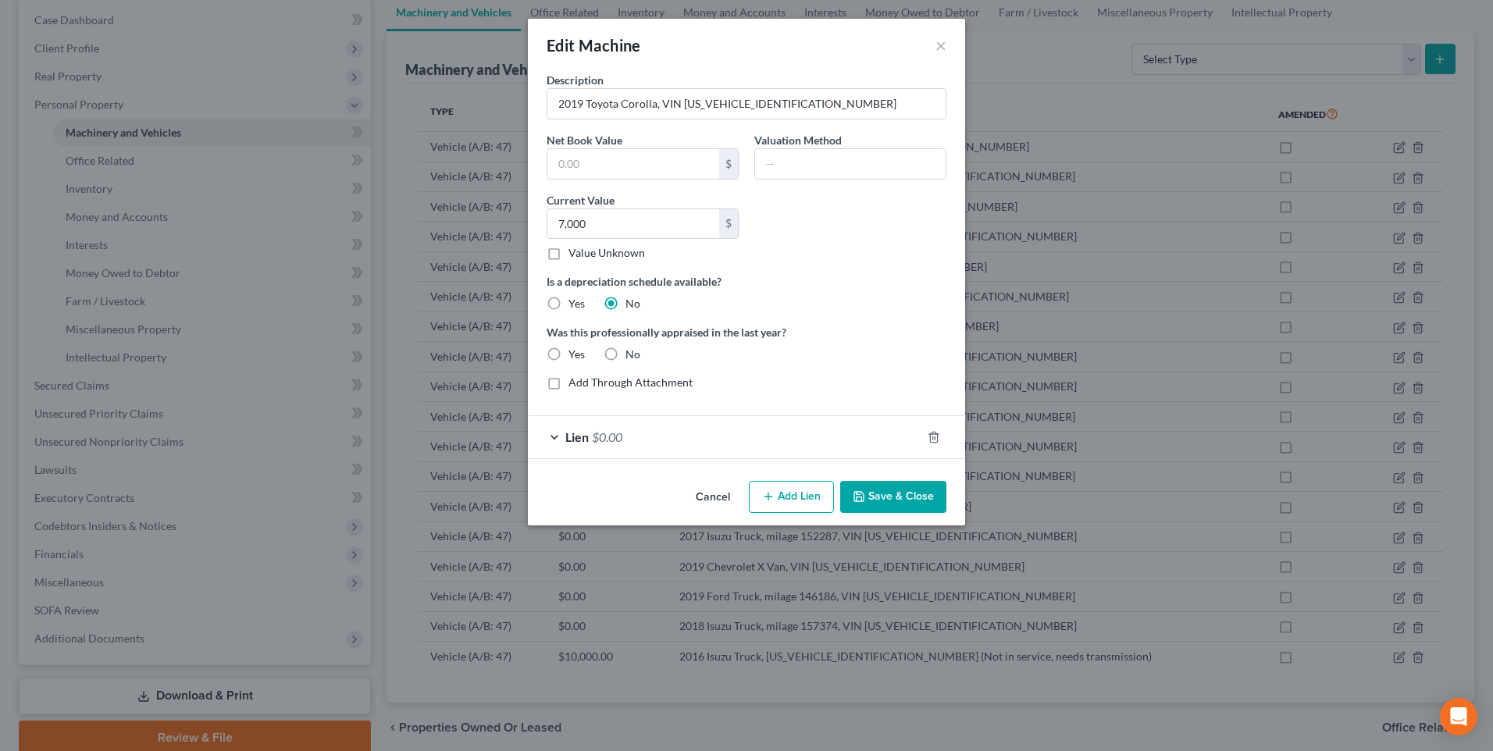
click at [632, 355] on input "No" at bounding box center [637, 352] width 10 height 10
radio input "true"
click at [886, 499] on button "Save & Close" at bounding box center [893, 497] width 106 height 33
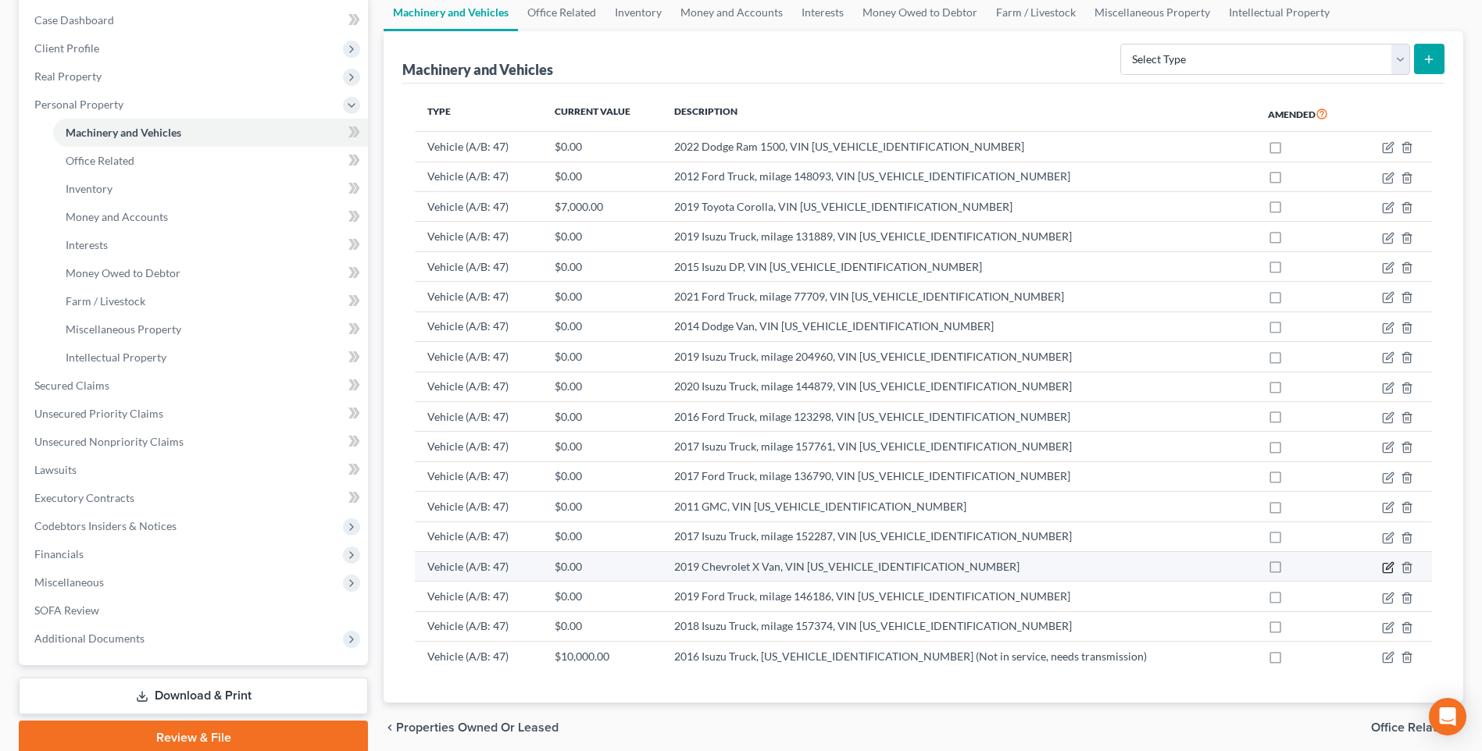
click at [1386, 567] on icon "button" at bounding box center [1388, 568] width 12 height 12
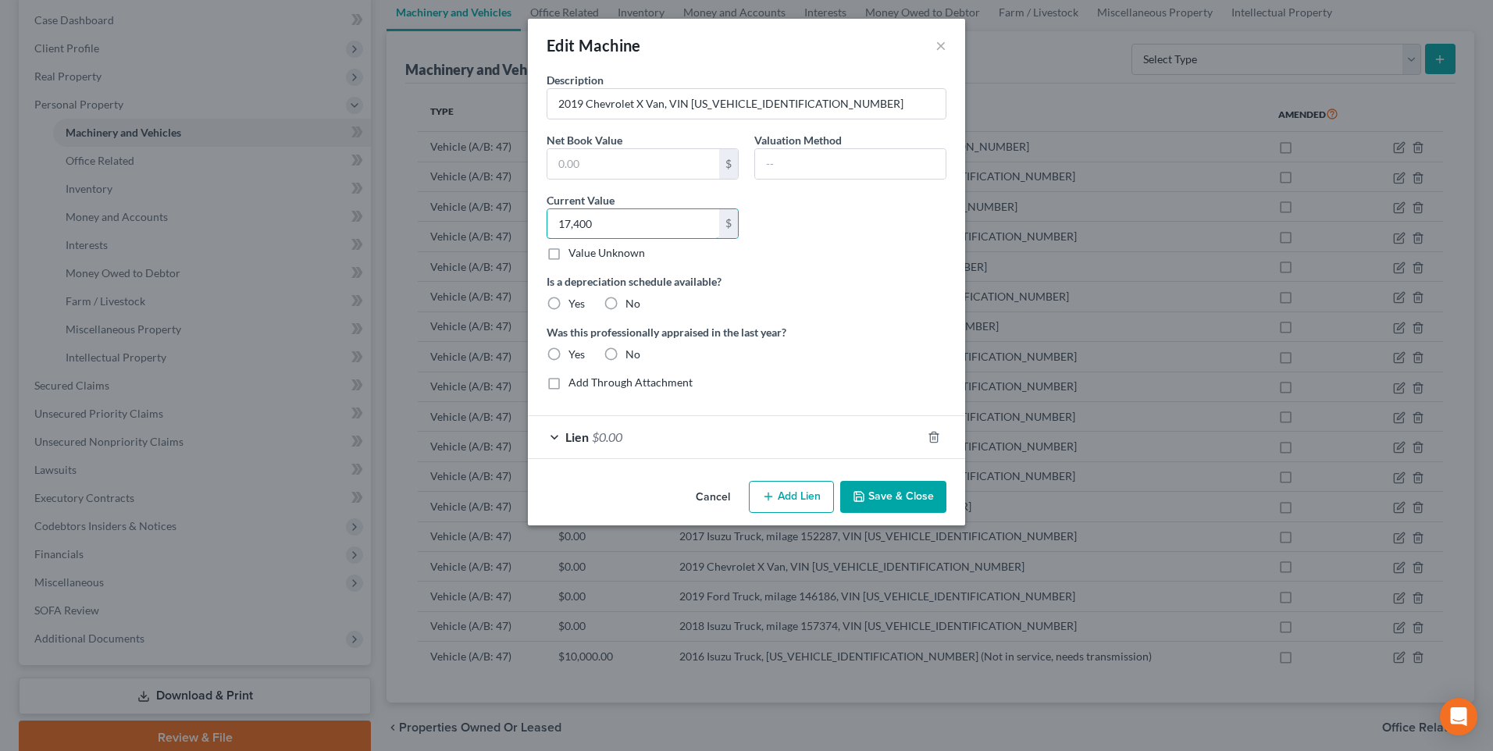
type input "17,400"
click at [909, 496] on button "Save & Close" at bounding box center [893, 497] width 106 height 33
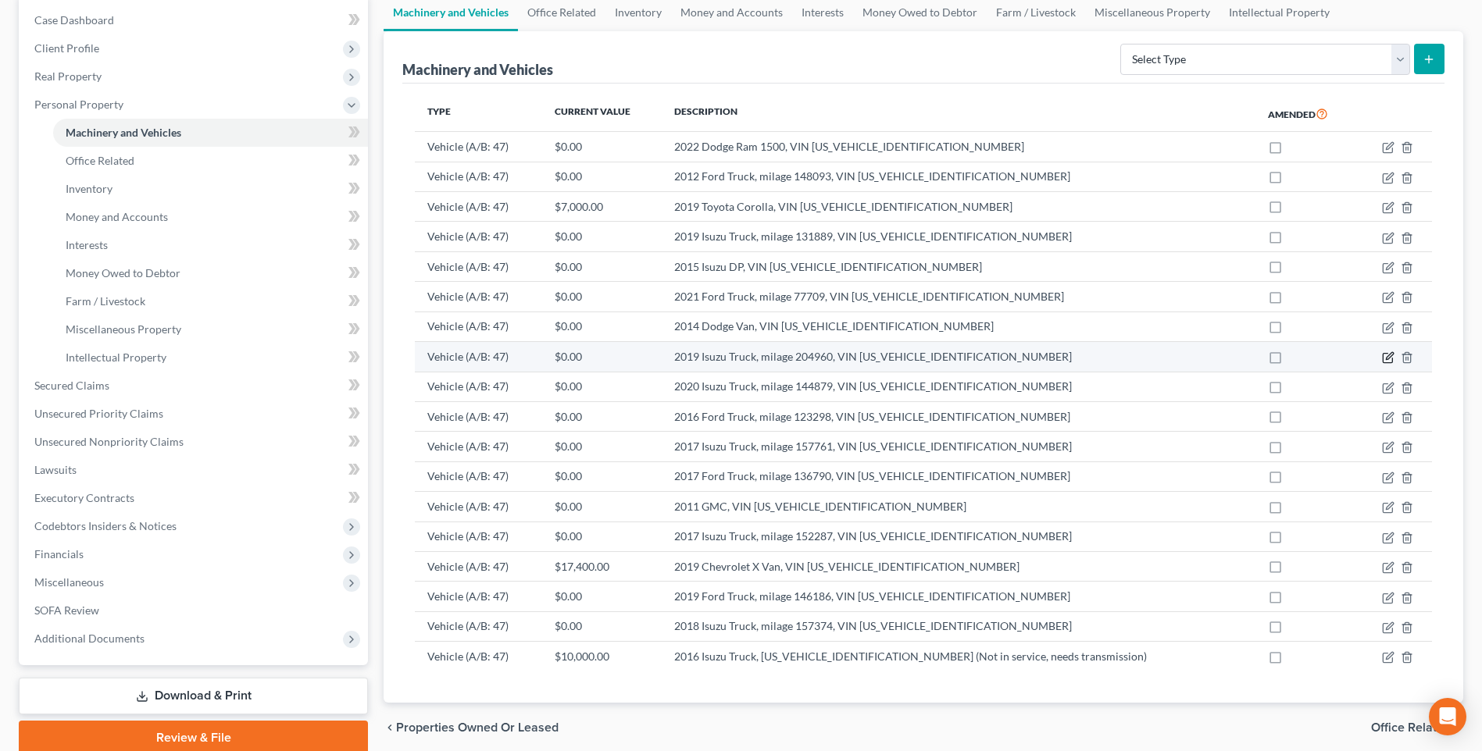
click at [1386, 358] on icon "button" at bounding box center [1388, 357] width 12 height 12
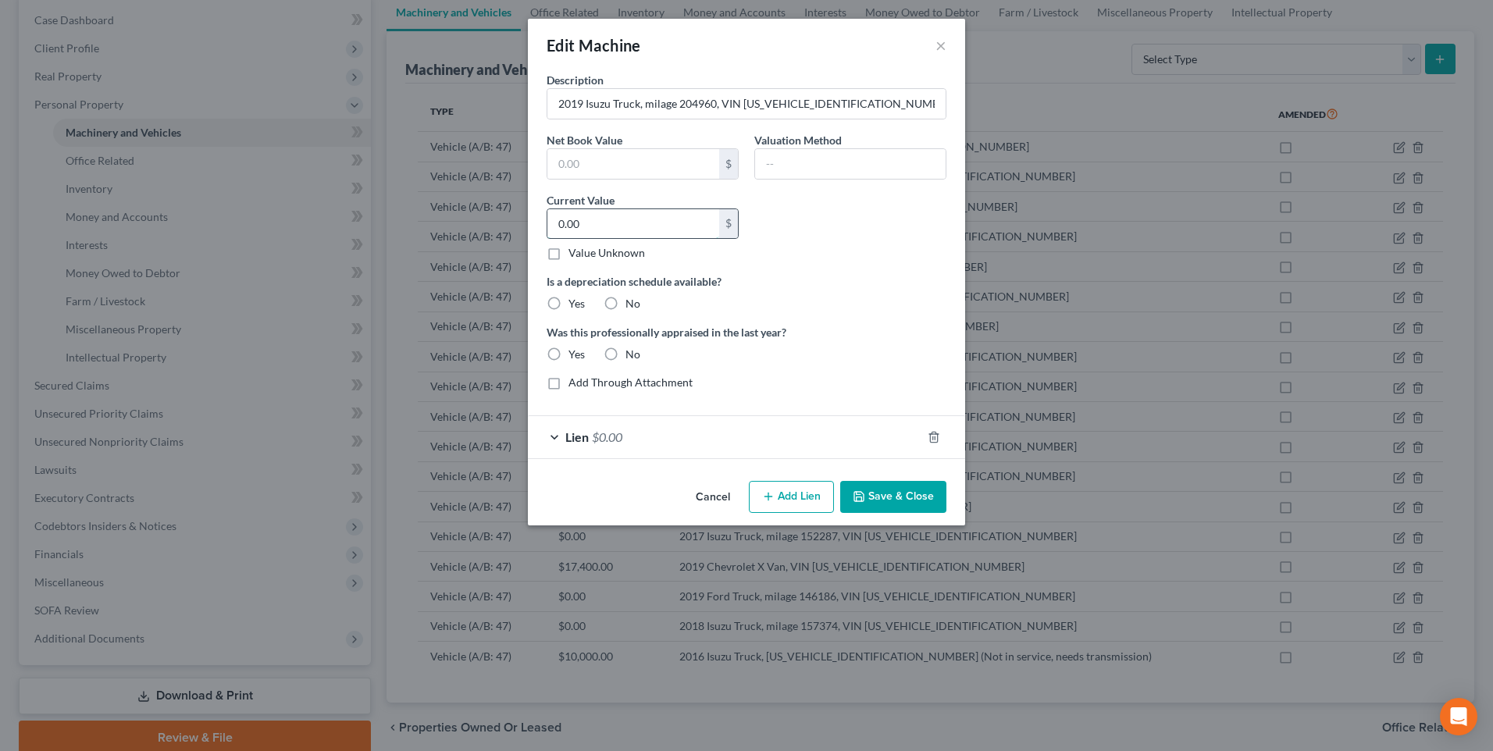
click at [623, 216] on input "0.00" at bounding box center [634, 224] width 172 height 30
type input "25,000"
click at [626, 300] on label "No" at bounding box center [633, 304] width 15 height 16
click at [632, 300] on input "No" at bounding box center [637, 301] width 10 height 10
radio input "true"
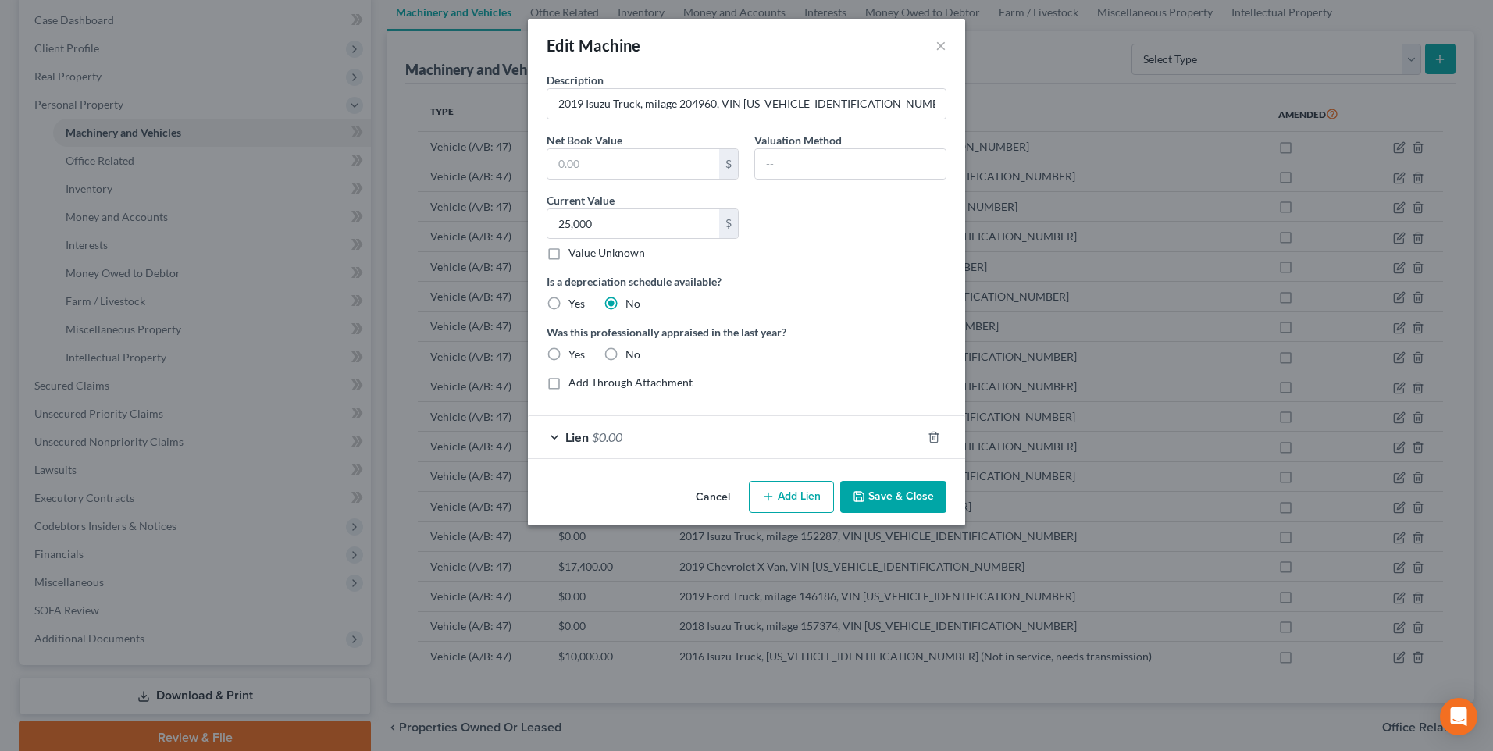
click at [626, 355] on label "No" at bounding box center [633, 355] width 15 height 16
click at [632, 355] on input "No" at bounding box center [637, 352] width 10 height 10
radio input "true"
click at [903, 495] on button "Save & Close" at bounding box center [893, 497] width 106 height 33
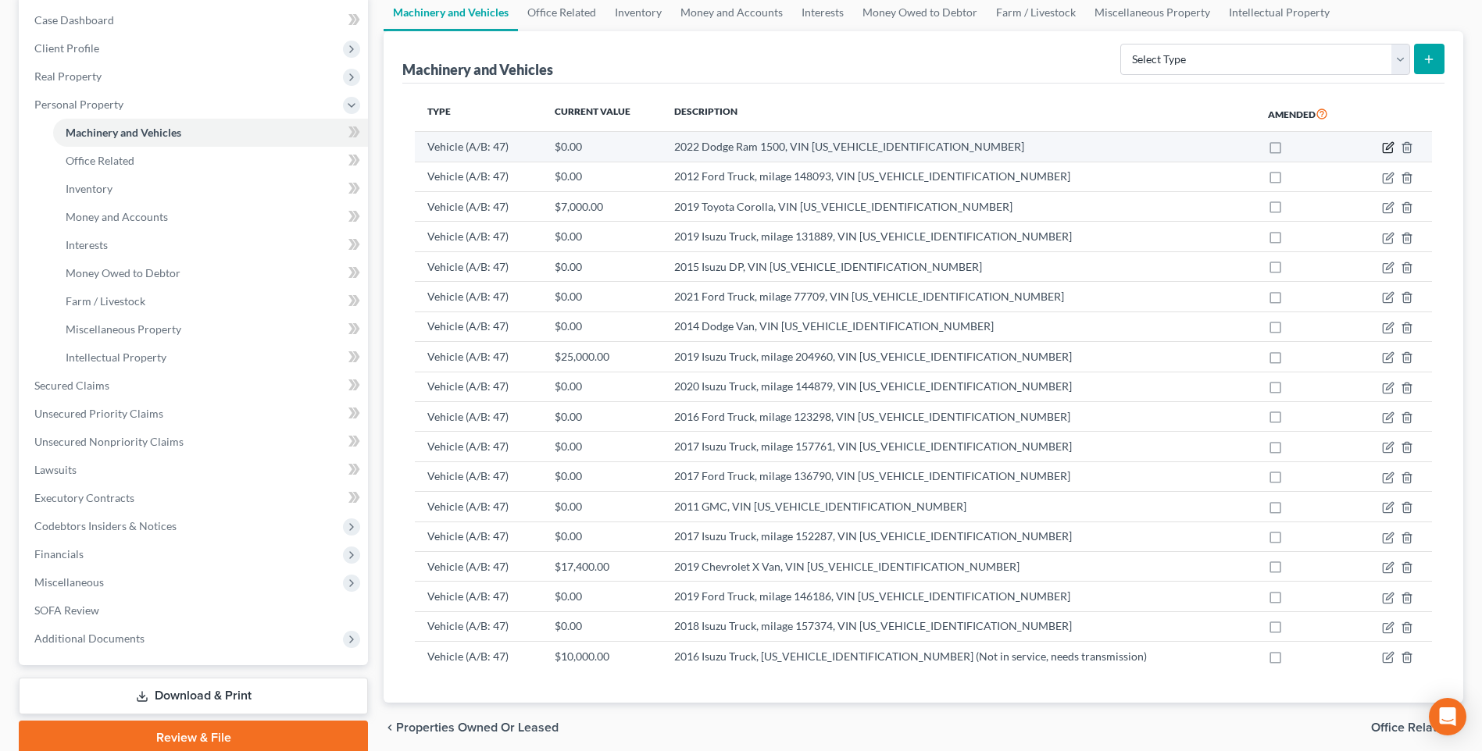
click at [1389, 146] on icon "button" at bounding box center [1389, 146] width 7 height 7
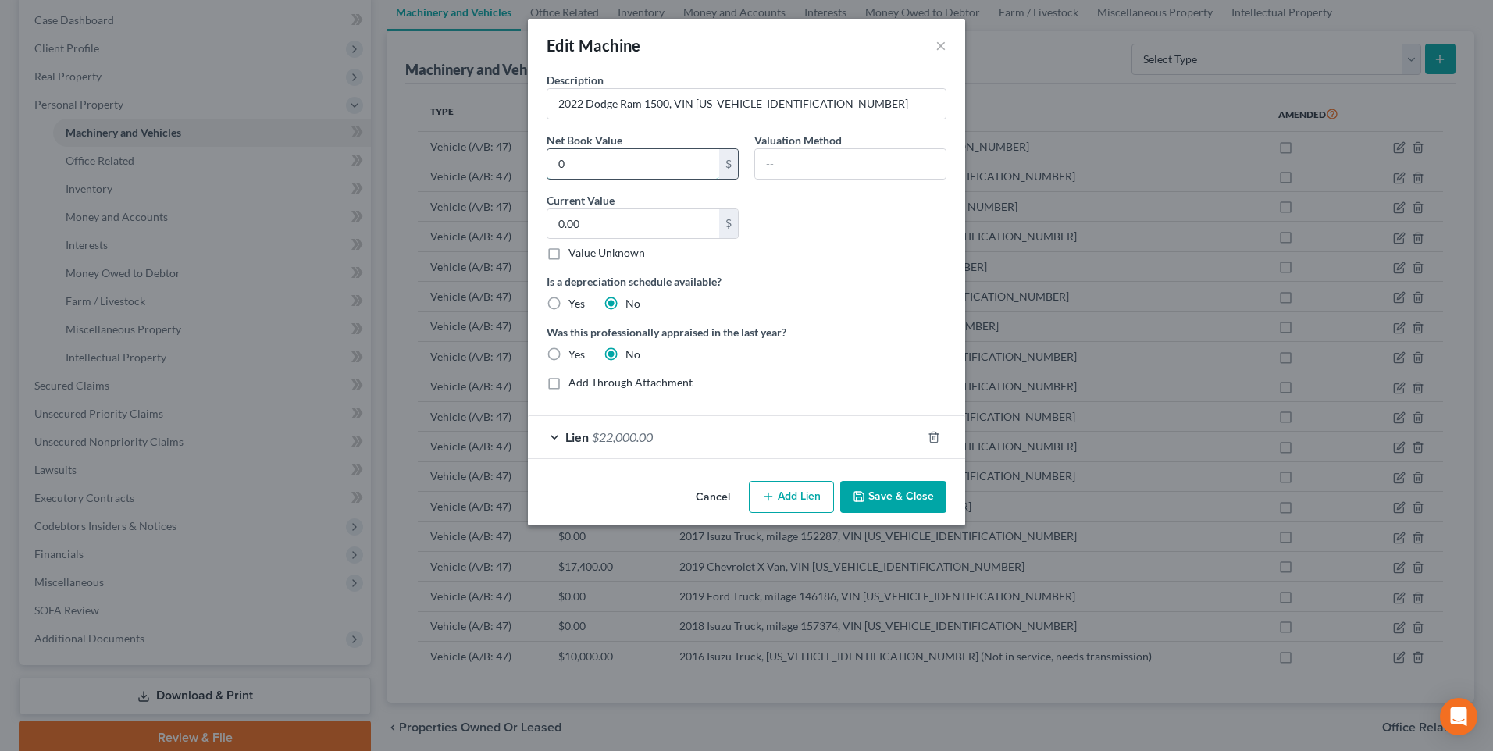
click at [647, 156] on input "0" at bounding box center [634, 164] width 172 height 30
type input "0.00"
type input "17,000"
click at [923, 496] on button "Save & Close" at bounding box center [893, 497] width 106 height 33
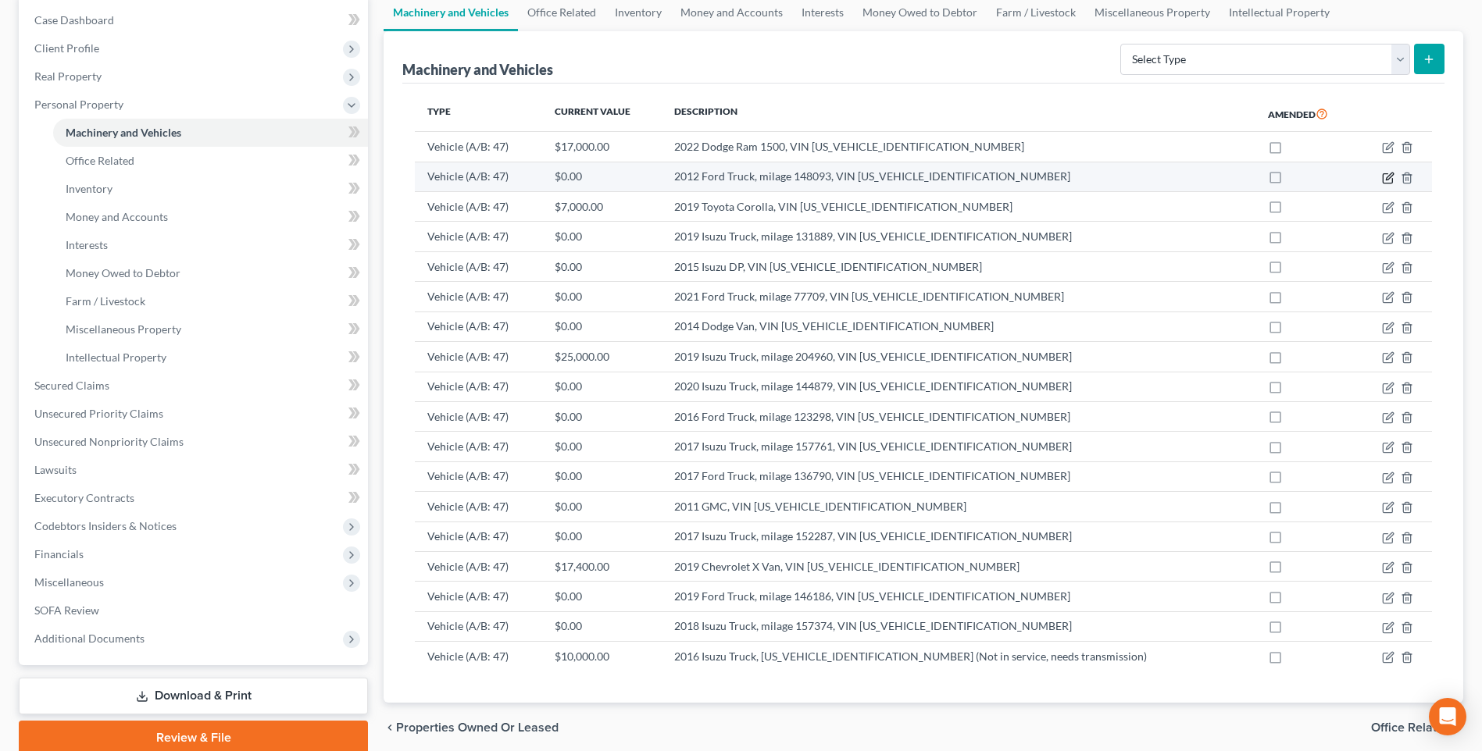
drag, startPoint x: 1390, startPoint y: 175, endPoint x: 1381, endPoint y: 177, distance: 9.5
click at [1390, 175] on icon "button" at bounding box center [1388, 178] width 12 height 12
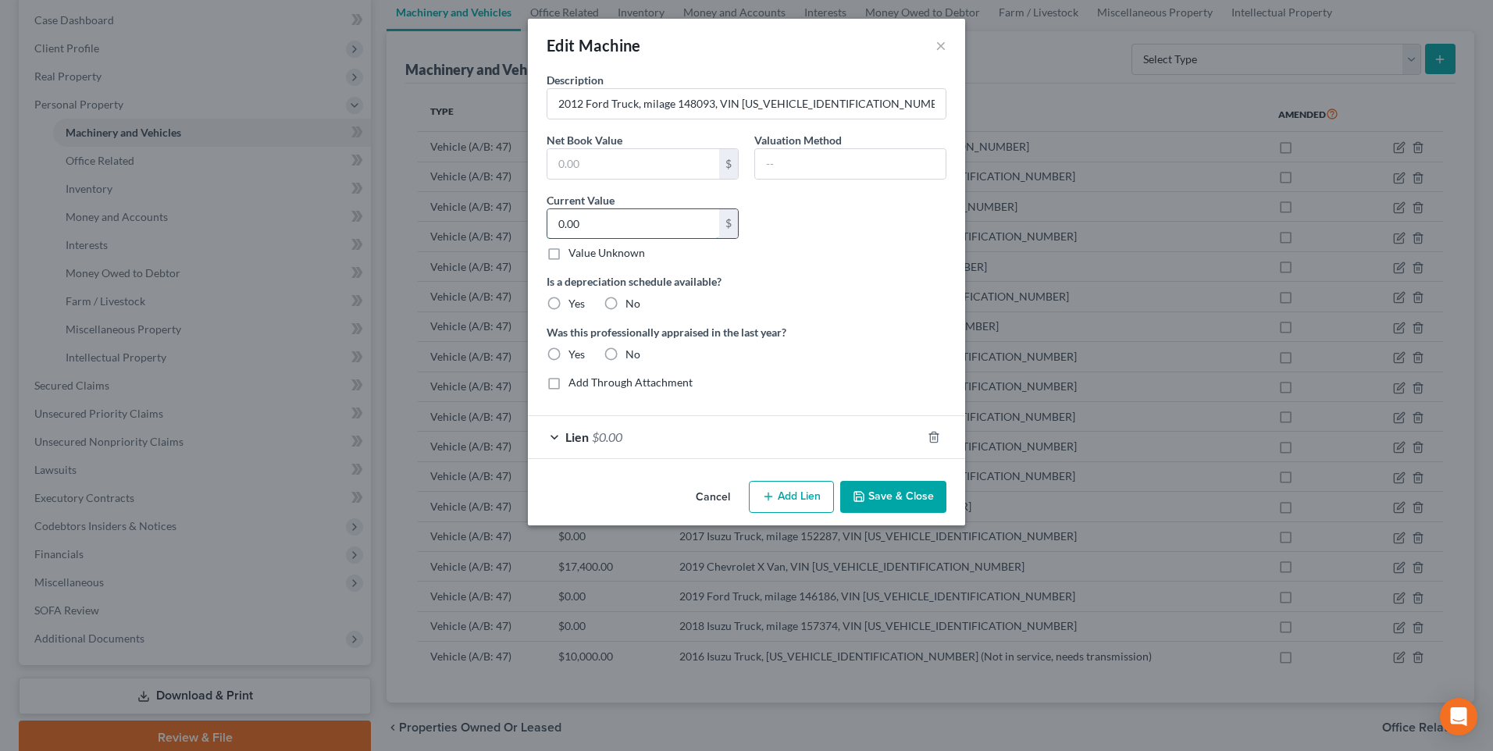
click at [592, 216] on input "0.00" at bounding box center [634, 224] width 172 height 30
type input "12,000"
click at [626, 302] on label "No" at bounding box center [633, 304] width 15 height 16
click at [632, 302] on input "No" at bounding box center [637, 301] width 10 height 10
radio input "true"
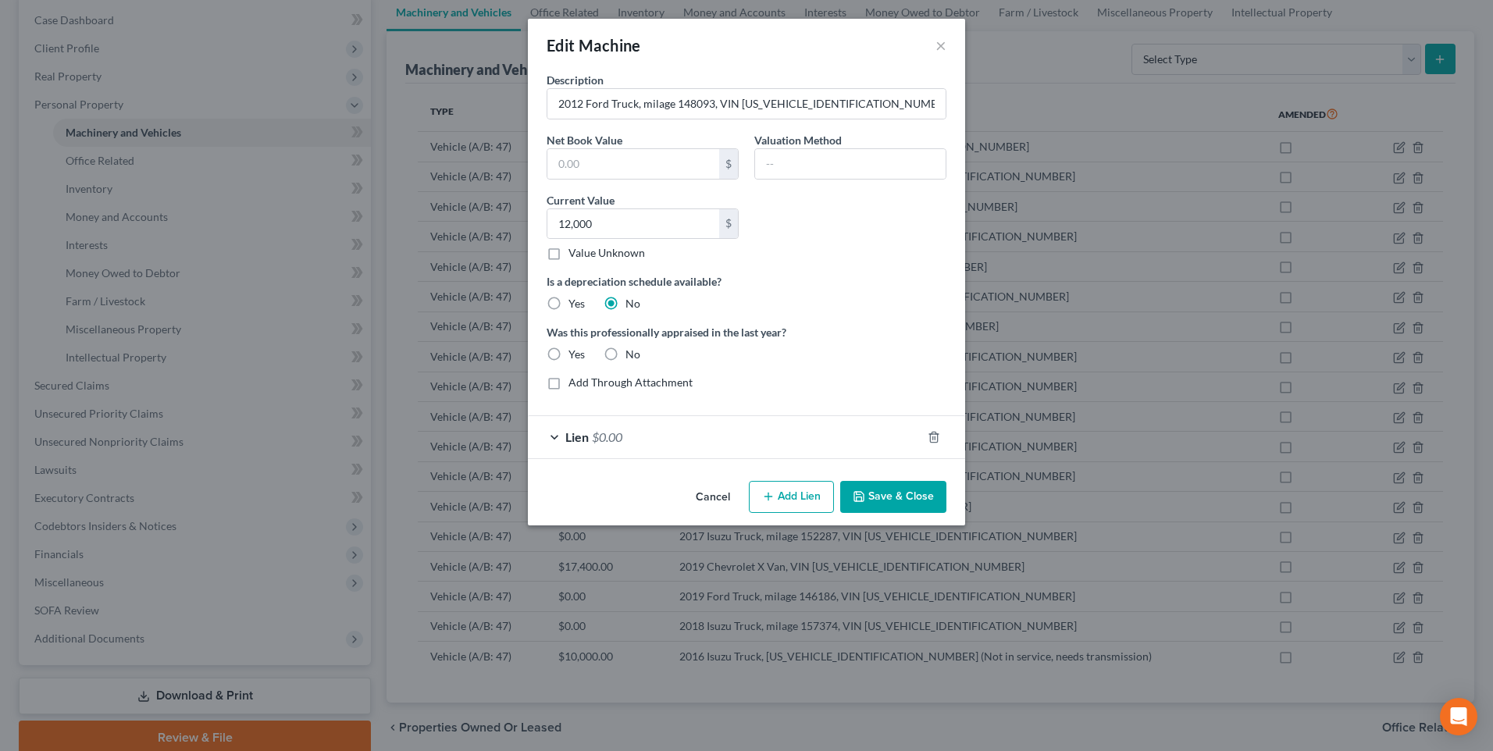
click at [626, 357] on label "No" at bounding box center [633, 355] width 15 height 16
click at [632, 357] on input "No" at bounding box center [637, 352] width 10 height 10
radio input "true"
click at [914, 498] on button "Save & Close" at bounding box center [893, 497] width 106 height 33
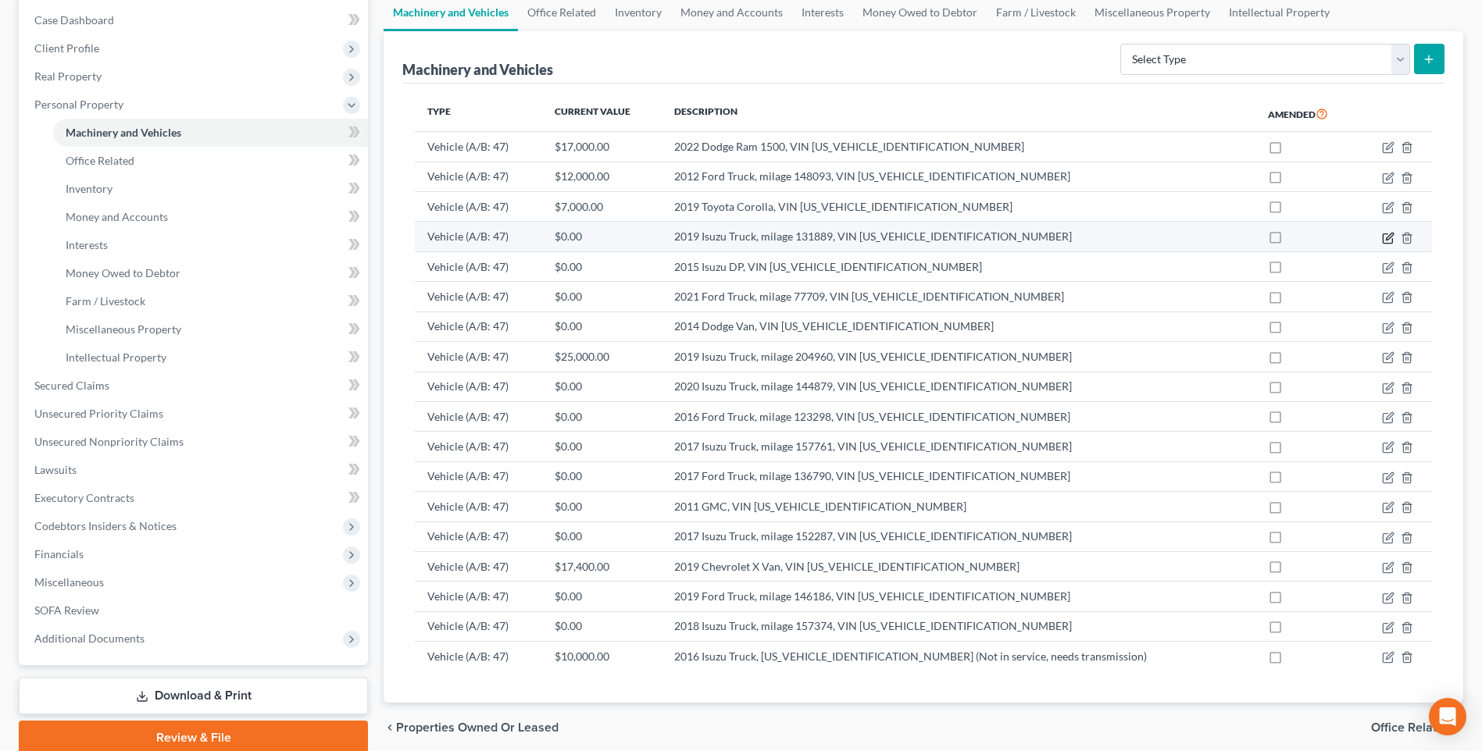
click at [1390, 236] on icon "button" at bounding box center [1388, 238] width 12 height 12
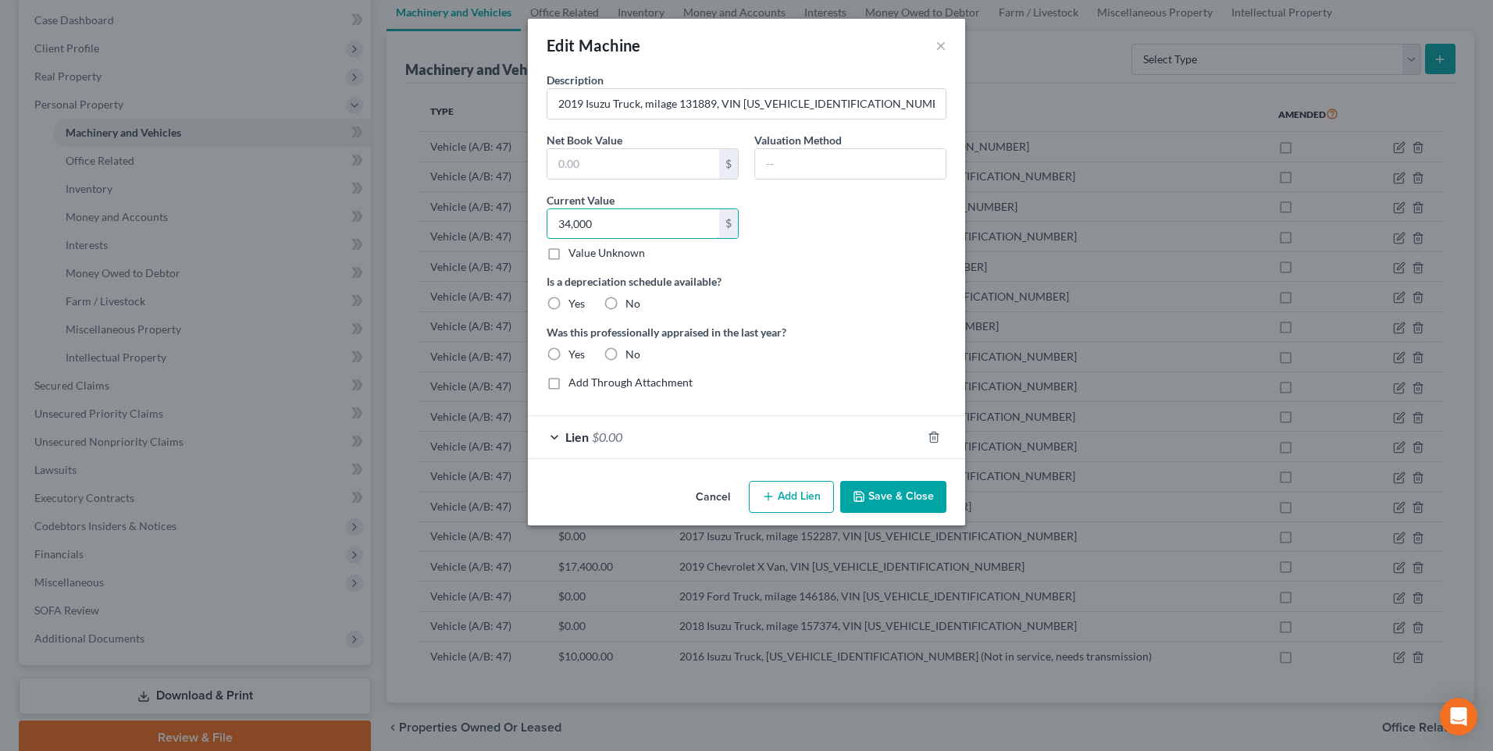
type input "34,000"
click at [626, 307] on label "No" at bounding box center [633, 304] width 15 height 16
click at [632, 306] on input "No" at bounding box center [637, 301] width 10 height 10
radio input "true"
click at [626, 355] on label "No" at bounding box center [633, 355] width 15 height 16
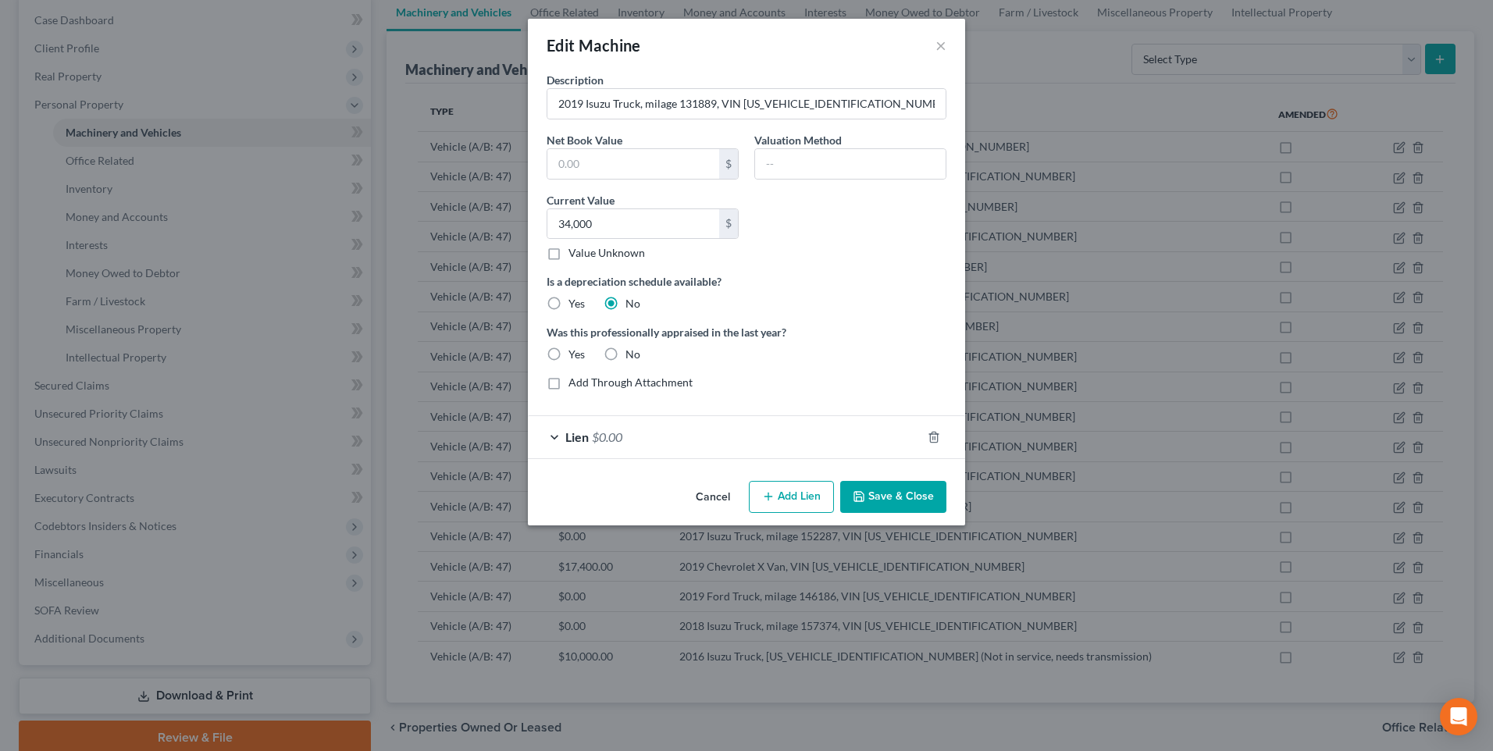
click at [632, 355] on input "No" at bounding box center [637, 352] width 10 height 10
radio input "true"
click at [922, 505] on button "Save & Close" at bounding box center [893, 497] width 106 height 33
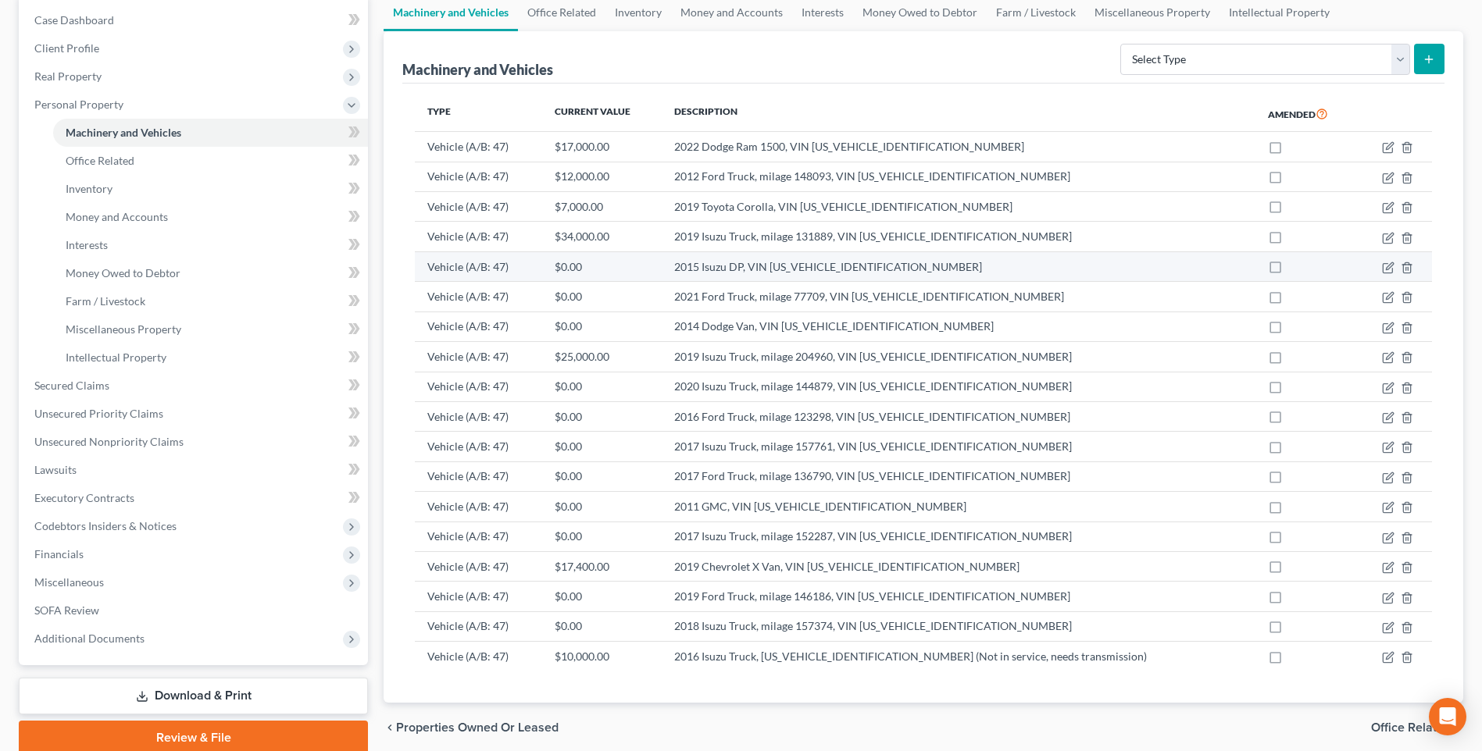
click at [592, 272] on td "$0.00" at bounding box center [602, 266] width 120 height 30
click at [747, 268] on td "2015 Isuzu DP, VIN 54DC4W1B5FS801858" at bounding box center [959, 266] width 594 height 30
click at [1387, 269] on icon "button" at bounding box center [1388, 268] width 12 height 12
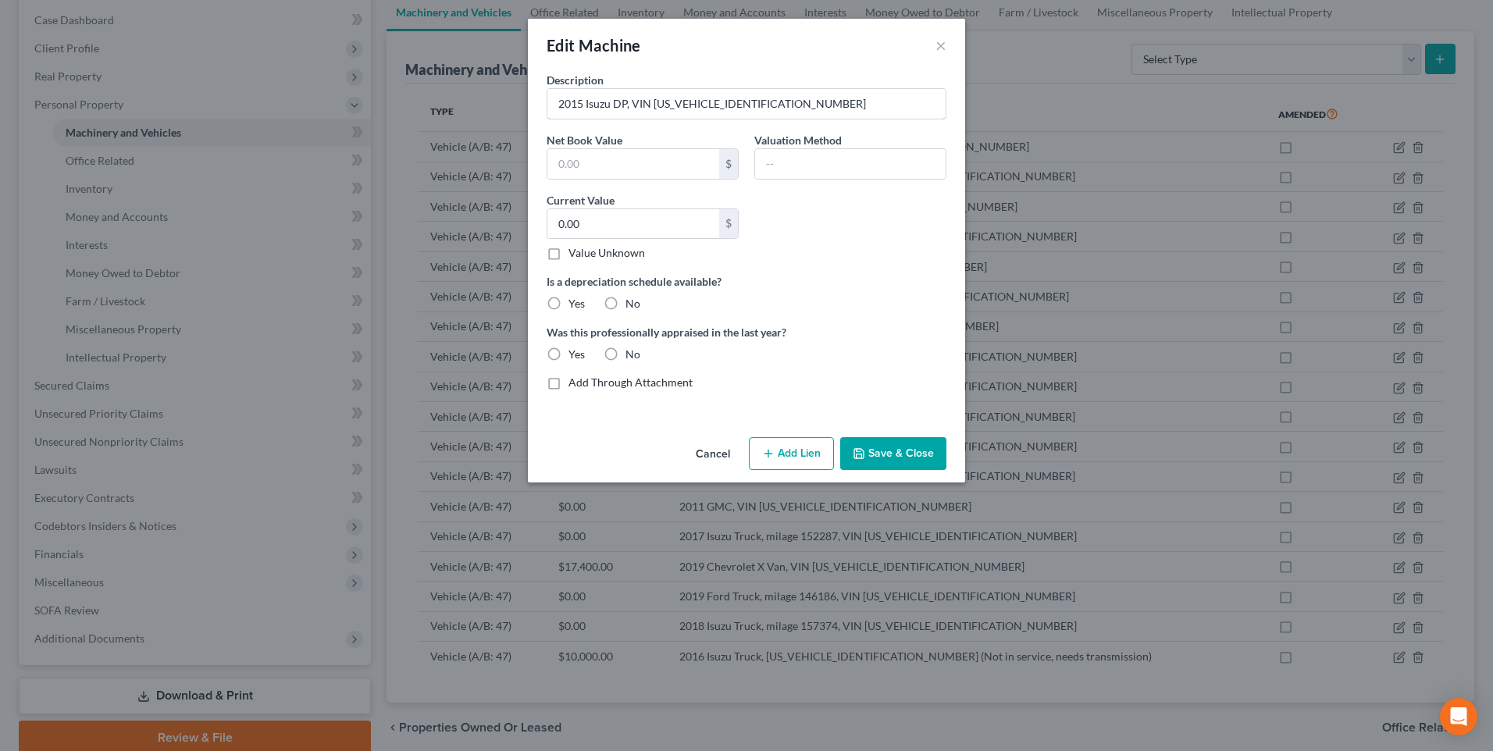
click at [793, 108] on input "2015 Isuzu DP, VIN 54DC4W1B5FS801858" at bounding box center [747, 104] width 398 height 30
type input "2015 Isuzu DP, VIN 54DC4W1B5FS801858 (vehicle beyond repair - lien was released…"
click at [626, 301] on label "No" at bounding box center [633, 304] width 15 height 16
click at [632, 301] on input "No" at bounding box center [637, 301] width 10 height 10
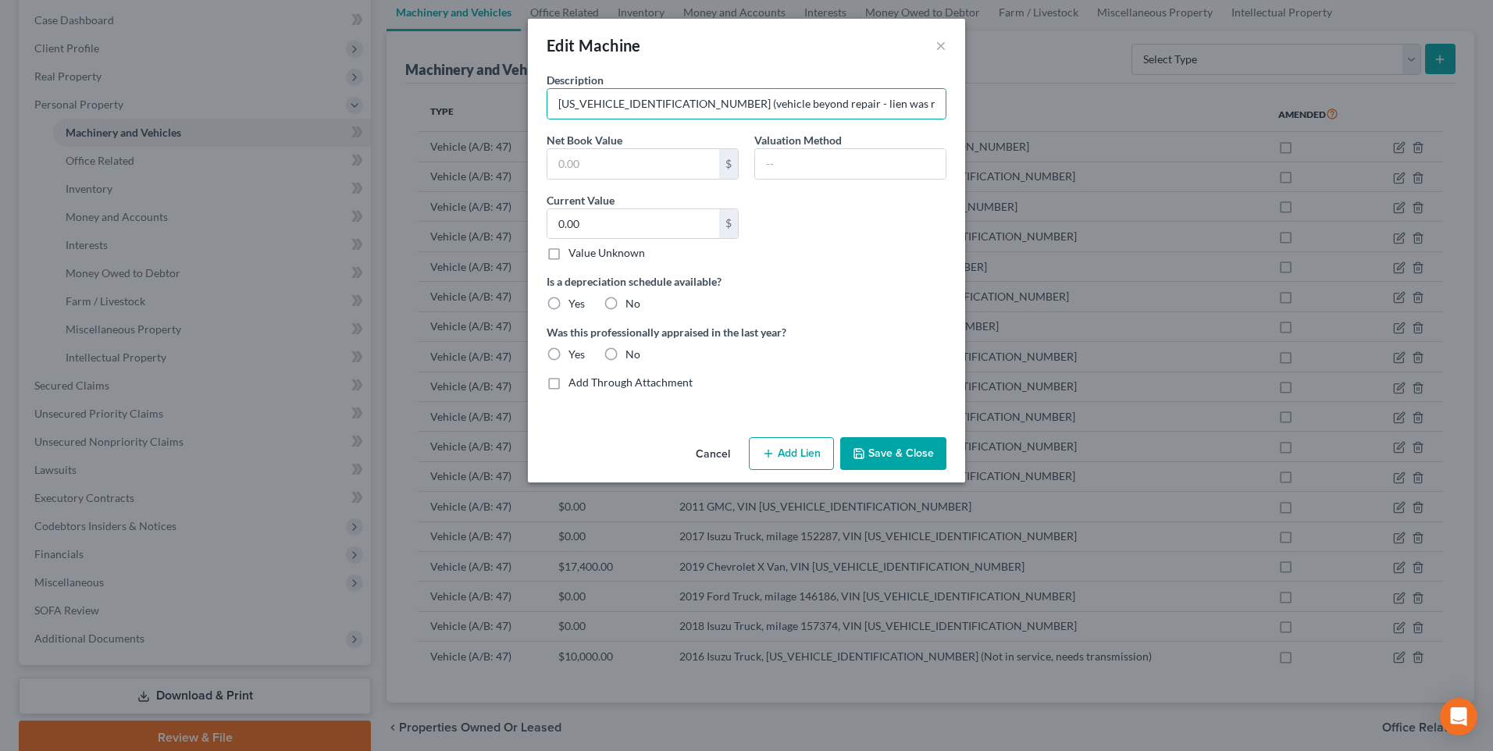
radio input "true"
click at [626, 357] on label "No" at bounding box center [633, 355] width 15 height 16
click at [632, 357] on input "No" at bounding box center [637, 352] width 10 height 10
radio input "true"
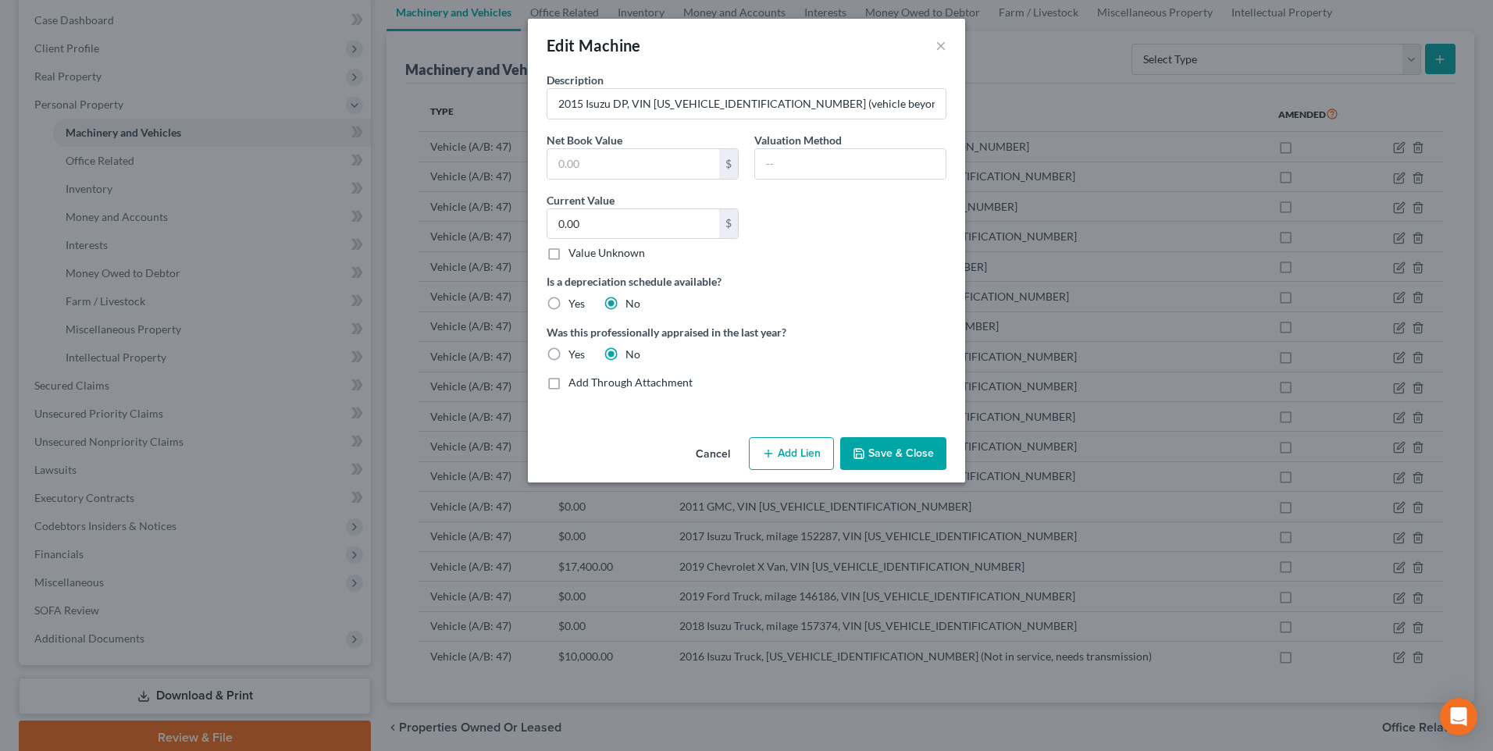
click at [884, 463] on button "Save & Close" at bounding box center [893, 453] width 106 height 33
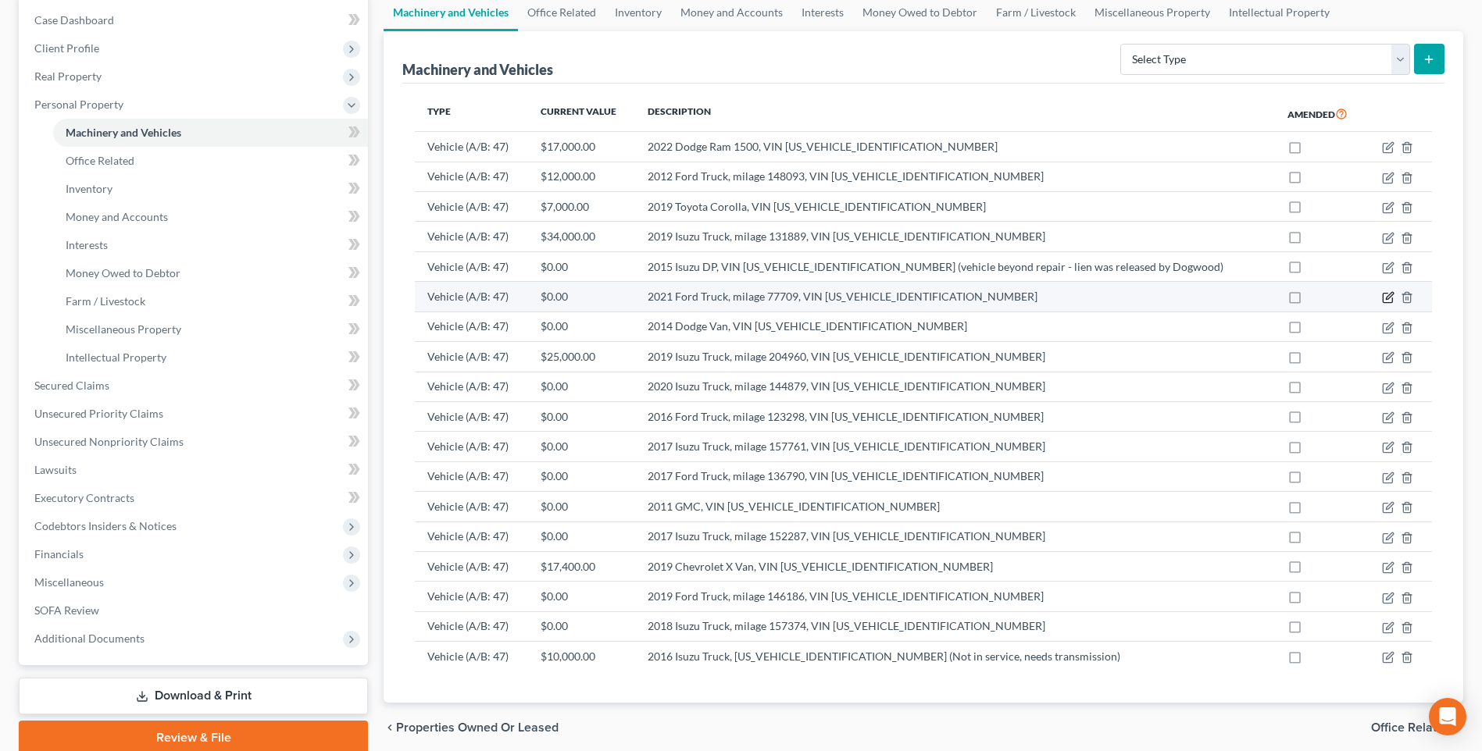
click at [1385, 296] on icon "button" at bounding box center [1388, 297] width 12 height 12
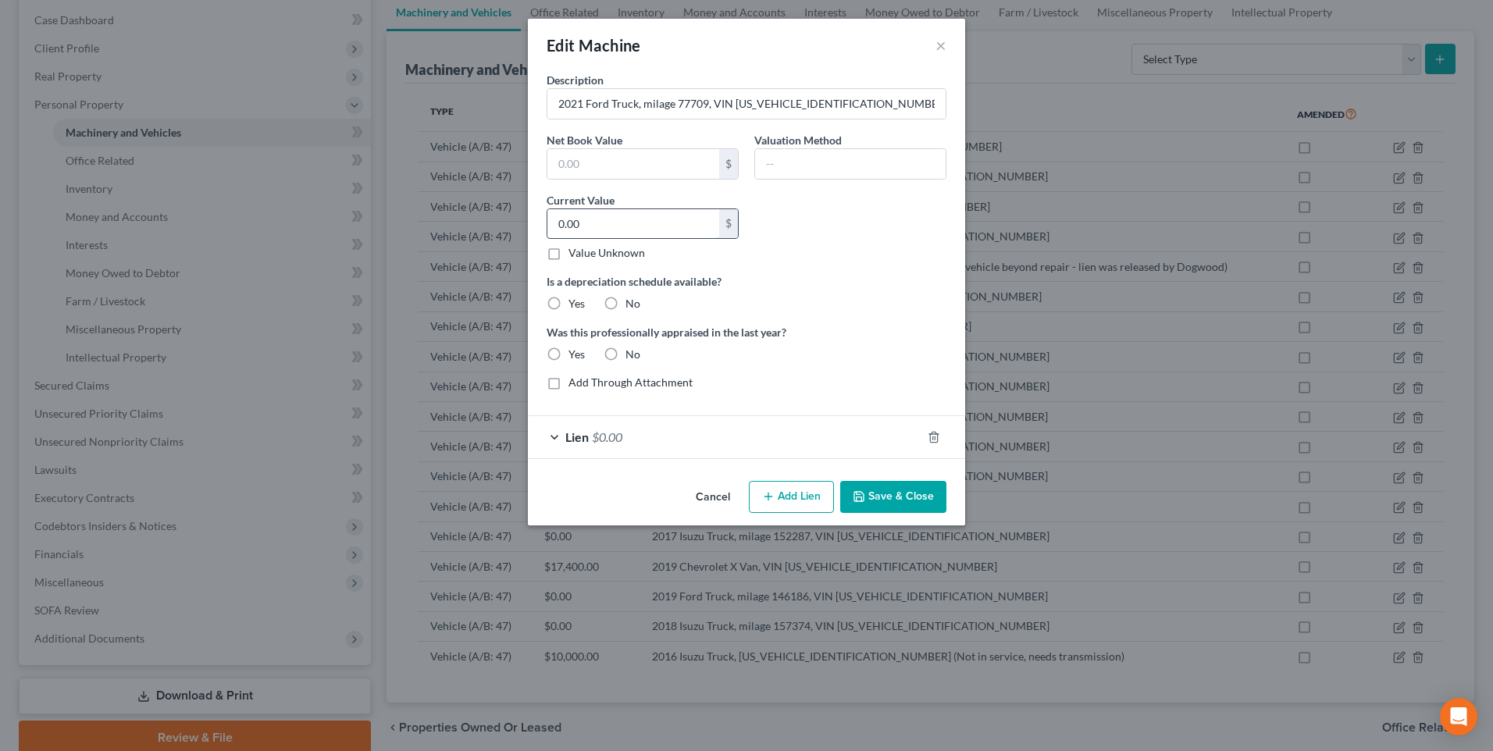
click at [595, 215] on input "0.00" at bounding box center [634, 224] width 172 height 30
type input "55,000"
click at [626, 302] on label "No" at bounding box center [633, 304] width 15 height 16
click at [632, 302] on input "No" at bounding box center [637, 301] width 10 height 10
radio input "true"
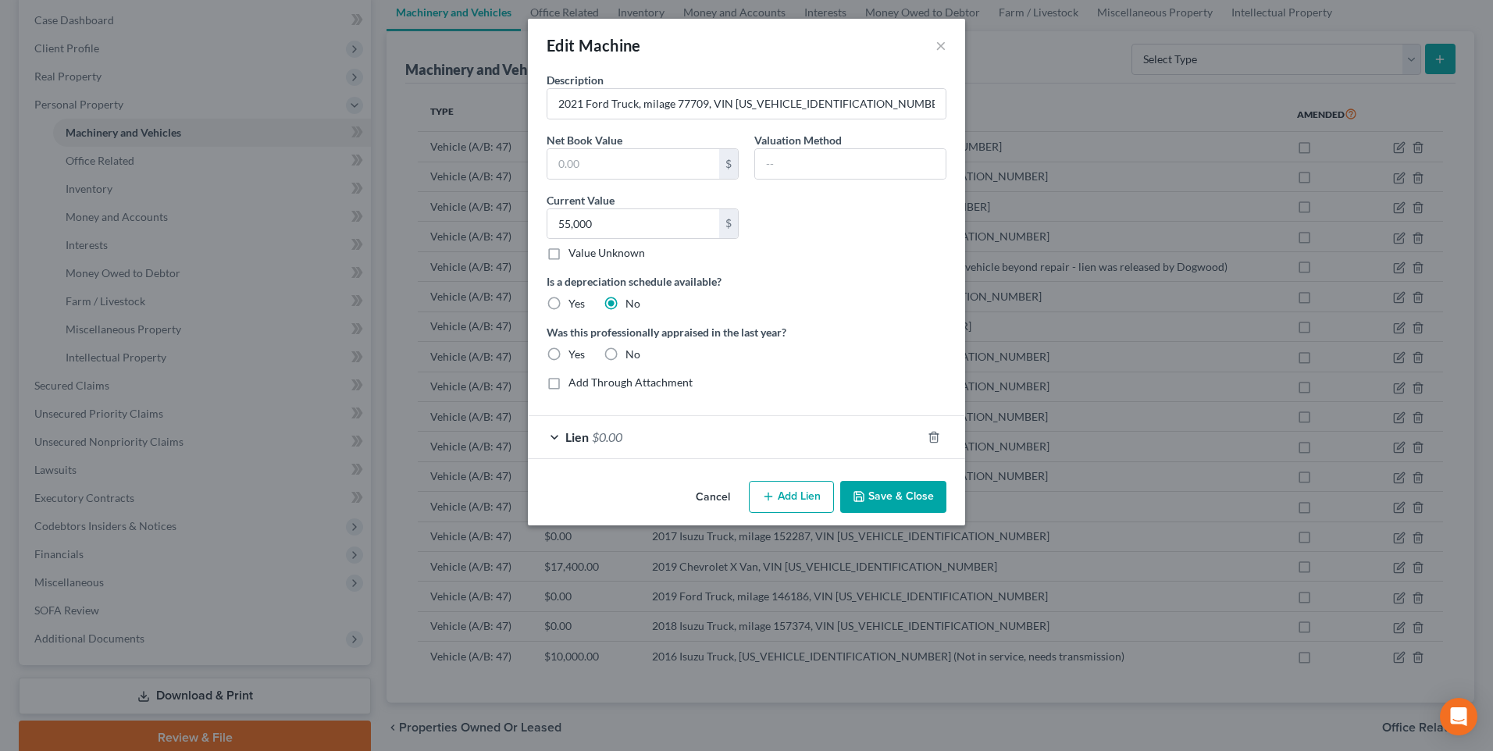
click at [626, 354] on label "No" at bounding box center [633, 355] width 15 height 16
click at [632, 354] on input "No" at bounding box center [637, 352] width 10 height 10
radio input "true"
click at [895, 484] on button "Save & Close" at bounding box center [893, 497] width 106 height 33
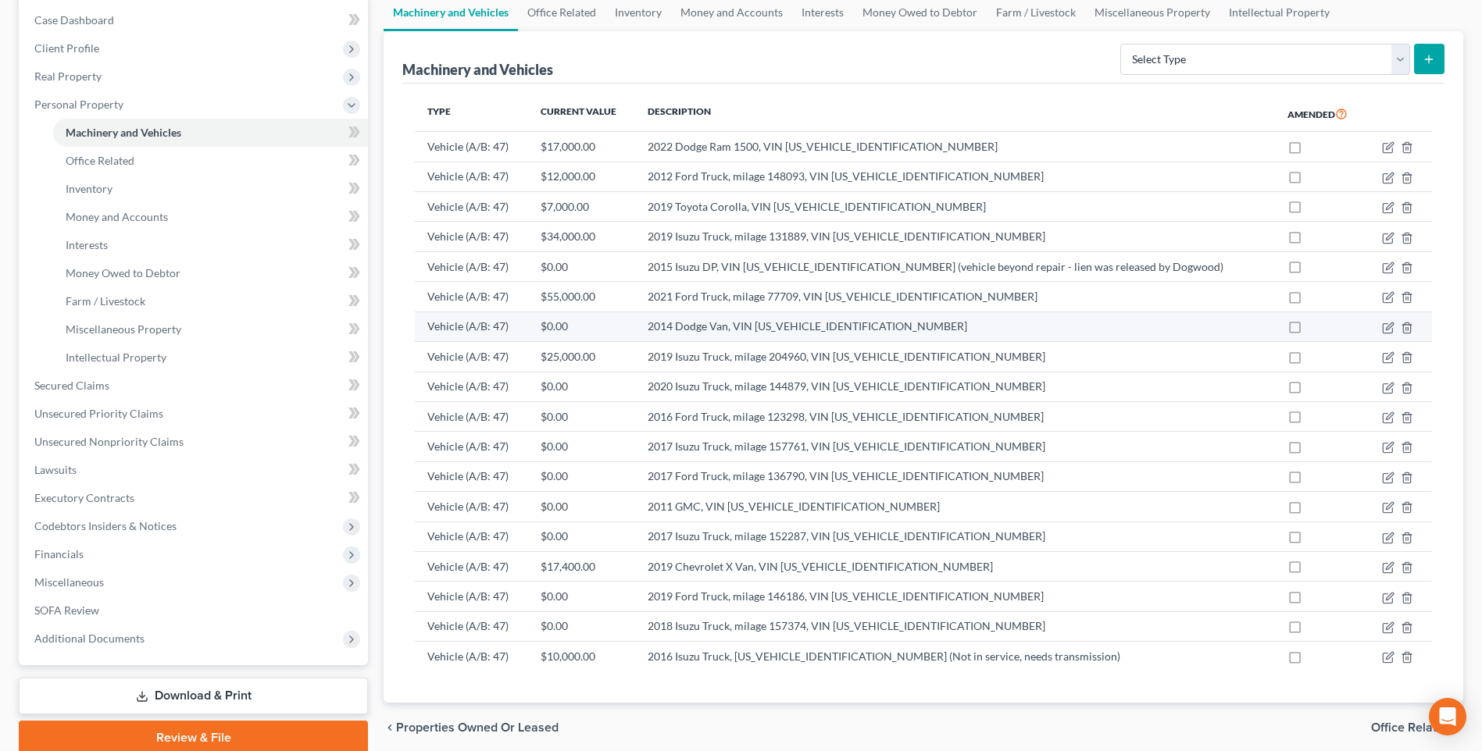
click at [756, 325] on td "2014 Dodge Van, VIN 2C4RDGCG6ER478496" at bounding box center [955, 327] width 640 height 30
click at [1394, 329] on td at bounding box center [1398, 327] width 66 height 30
click at [1389, 326] on icon "button" at bounding box center [1388, 328] width 12 height 12
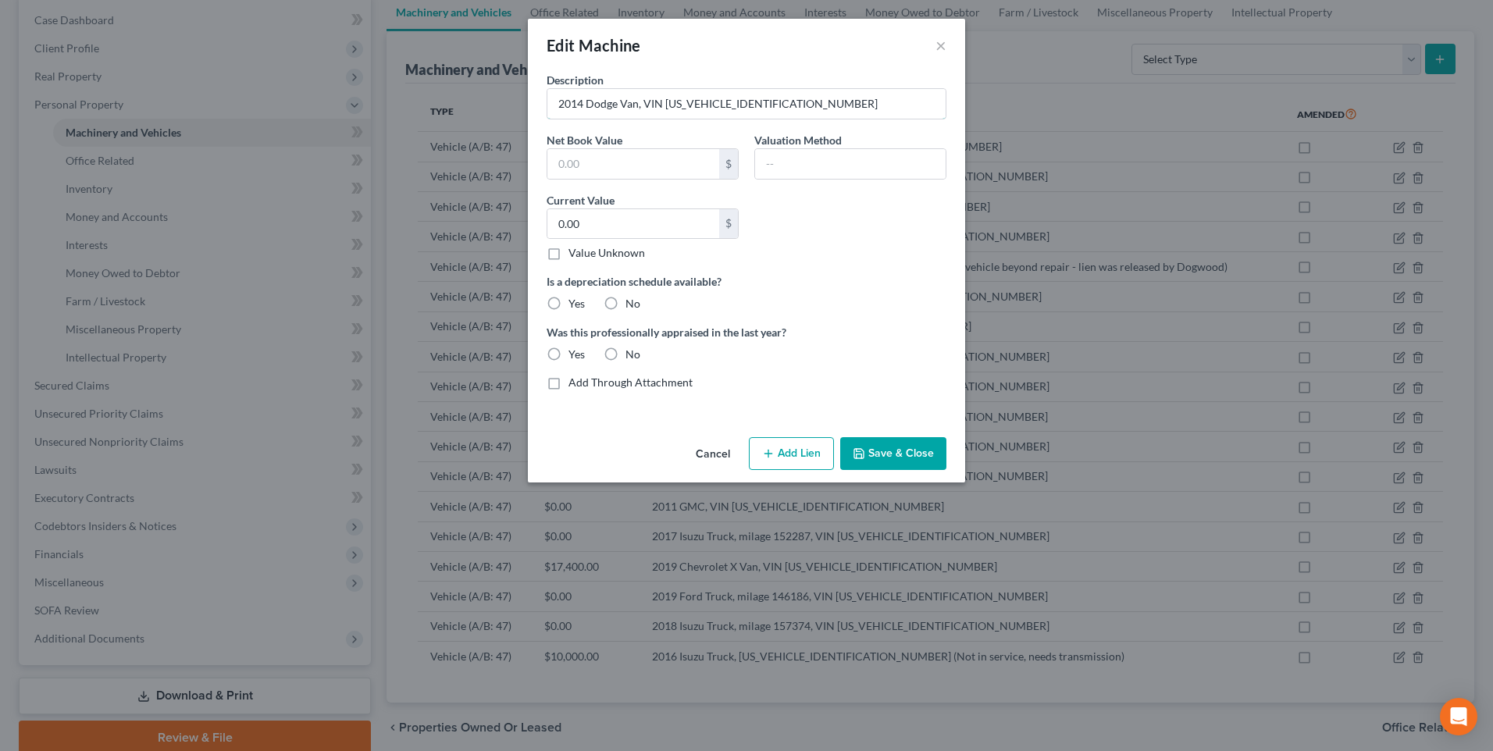
click at [811, 107] on input "2014 Dodge Van, VIN 2C4RDGCG6ER478496" at bounding box center [747, 104] width 398 height 30
type input "2014 Dodge Van, VIN 2C4RDGCG6ER478496 (ve"
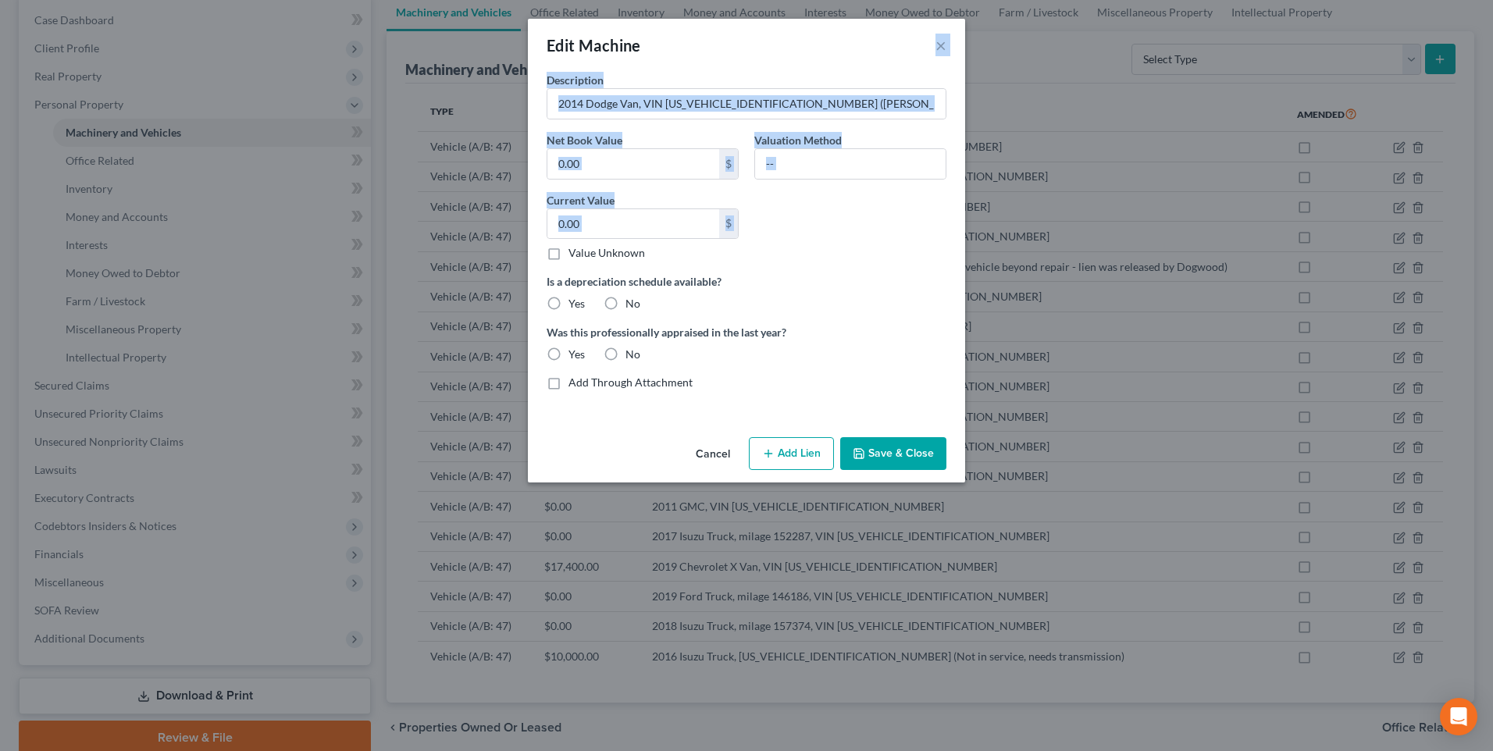
drag, startPoint x: 801, startPoint y: 44, endPoint x: 252, endPoint y: 202, distance: 570.5
click at [115, 251] on div "Edit Machine × Description 2014 Dodge Van, VIN 2C4RDGCG6ER478496 (ve Net Book V…" at bounding box center [746, 375] width 1493 height 751
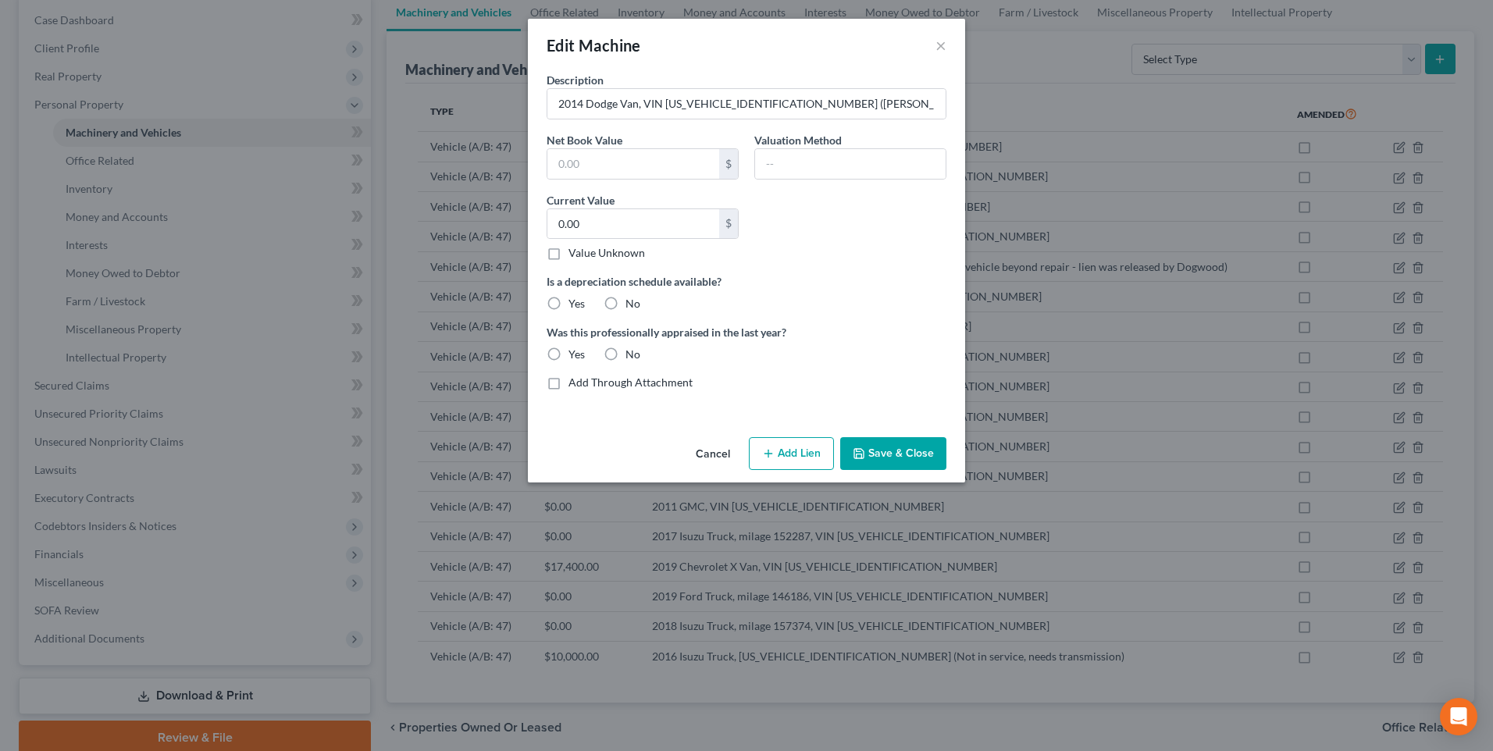
click at [754, 27] on div "Edit Machine ×" at bounding box center [746, 45] width 437 height 53
drag, startPoint x: 754, startPoint y: 27, endPoint x: 514, endPoint y: 66, distance: 243.6
click at [514, 66] on div "Edit Machine × Description 2014 Dodge Van, VIN 2C4RDGCG6ER478496 (ve Net Book V…" at bounding box center [746, 375] width 1493 height 751
click at [939, 45] on button "×" at bounding box center [941, 45] width 11 height 19
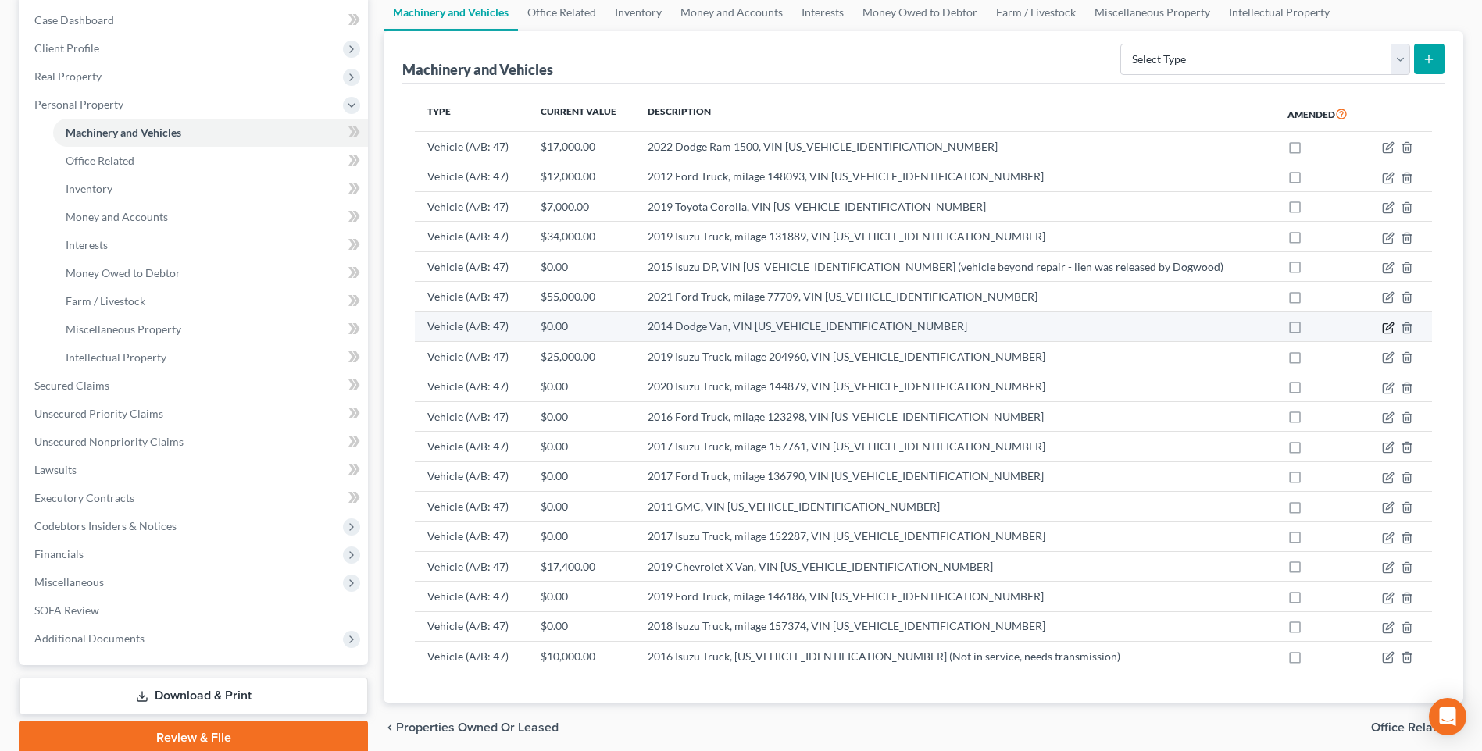
click at [1383, 326] on icon "button" at bounding box center [1386, 328] width 9 height 9
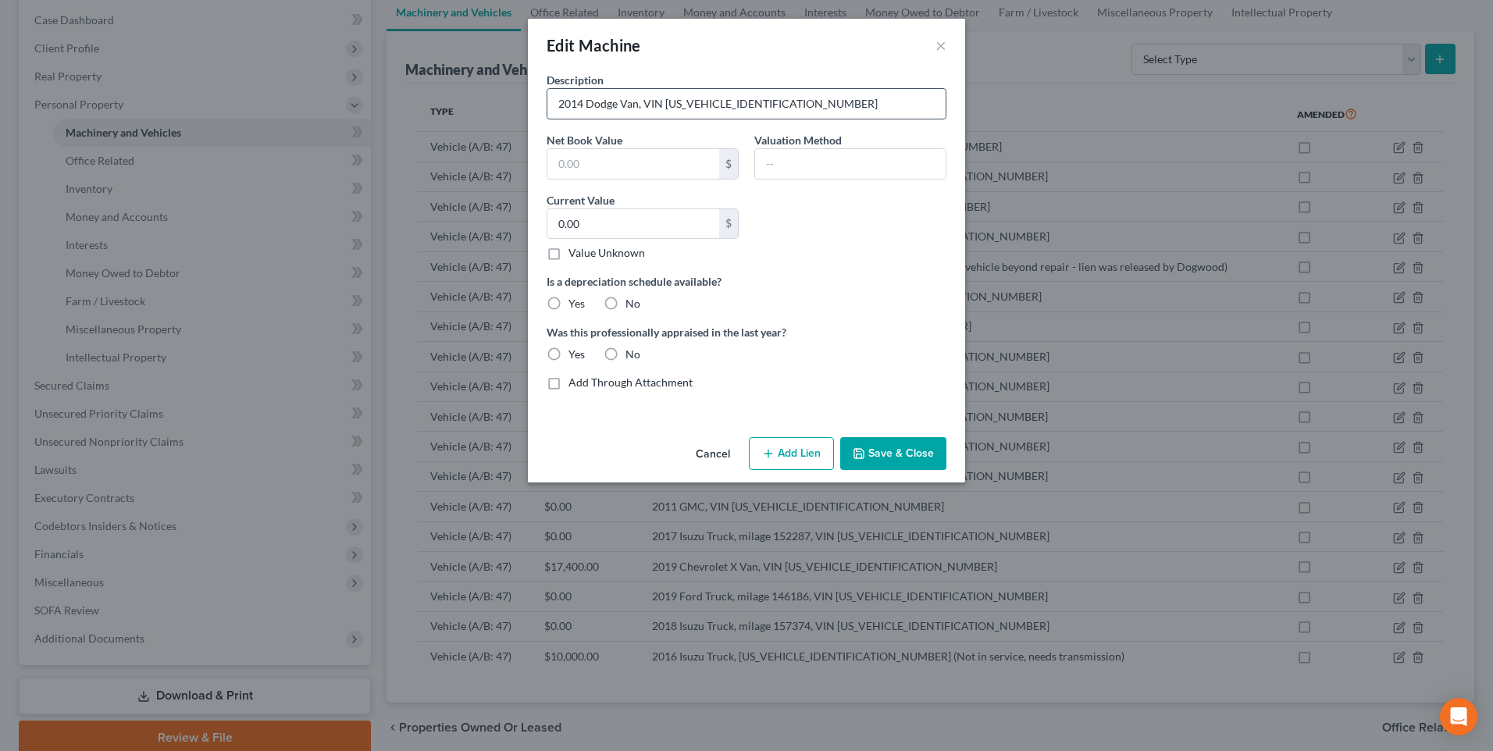
drag, startPoint x: 811, startPoint y: 112, endPoint x: 875, endPoint y: 94, distance: 66.0
click at [811, 112] on input "2014 Dodge Van, VIN 2C4RDGCG6ER478496" at bounding box center [747, 104] width 398 height 30
drag, startPoint x: 783, startPoint y: 101, endPoint x: 934, endPoint y: 107, distance: 151.6
click at [934, 107] on input "2014 Dodge Van, VIN 2C4RDGCG6ER478496 (vehicle beyond repair" at bounding box center [747, 104] width 398 height 30
type input "2014 Dodge Van, VIN 2C4RDGCG6ER478496"
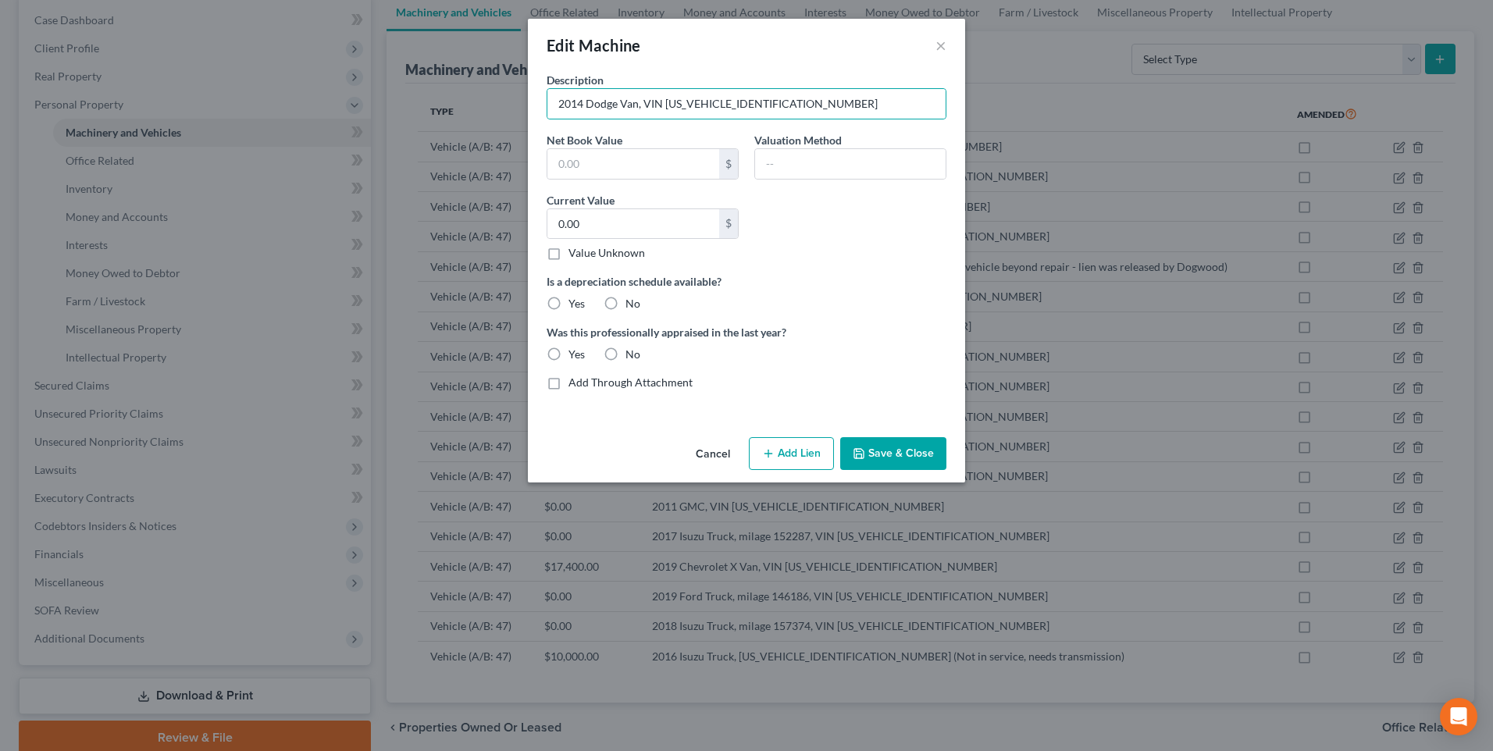
click at [866, 346] on div "Was this professionally appraised in the last year? Yes No" at bounding box center [747, 343] width 416 height 38
drag, startPoint x: 836, startPoint y: 102, endPoint x: 864, endPoint y: 87, distance: 32.2
click at [836, 102] on input "2014 Dodge Van, VIN 2C4RDGCG6ER478496" at bounding box center [747, 104] width 398 height 30
click at [626, 300] on label "No" at bounding box center [633, 304] width 15 height 16
click at [632, 300] on input "No" at bounding box center [637, 301] width 10 height 10
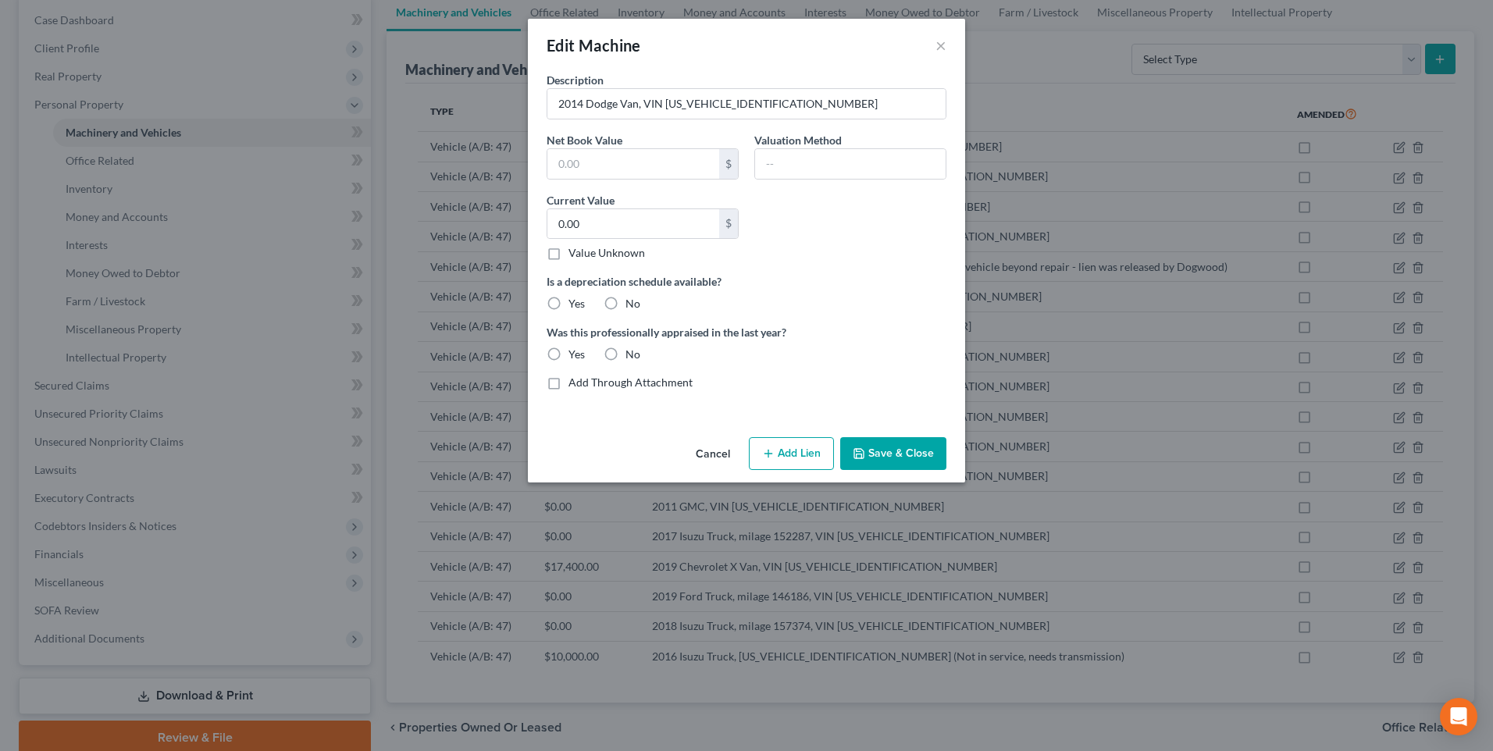
radio input "true"
click at [626, 355] on label "No" at bounding box center [633, 355] width 15 height 16
click at [632, 355] on input "No" at bounding box center [637, 352] width 10 height 10
radio input "true"
click at [801, 98] on input "2014 Dodge Van, VIN 2C4RDGCG6ER478496" at bounding box center [747, 104] width 398 height 30
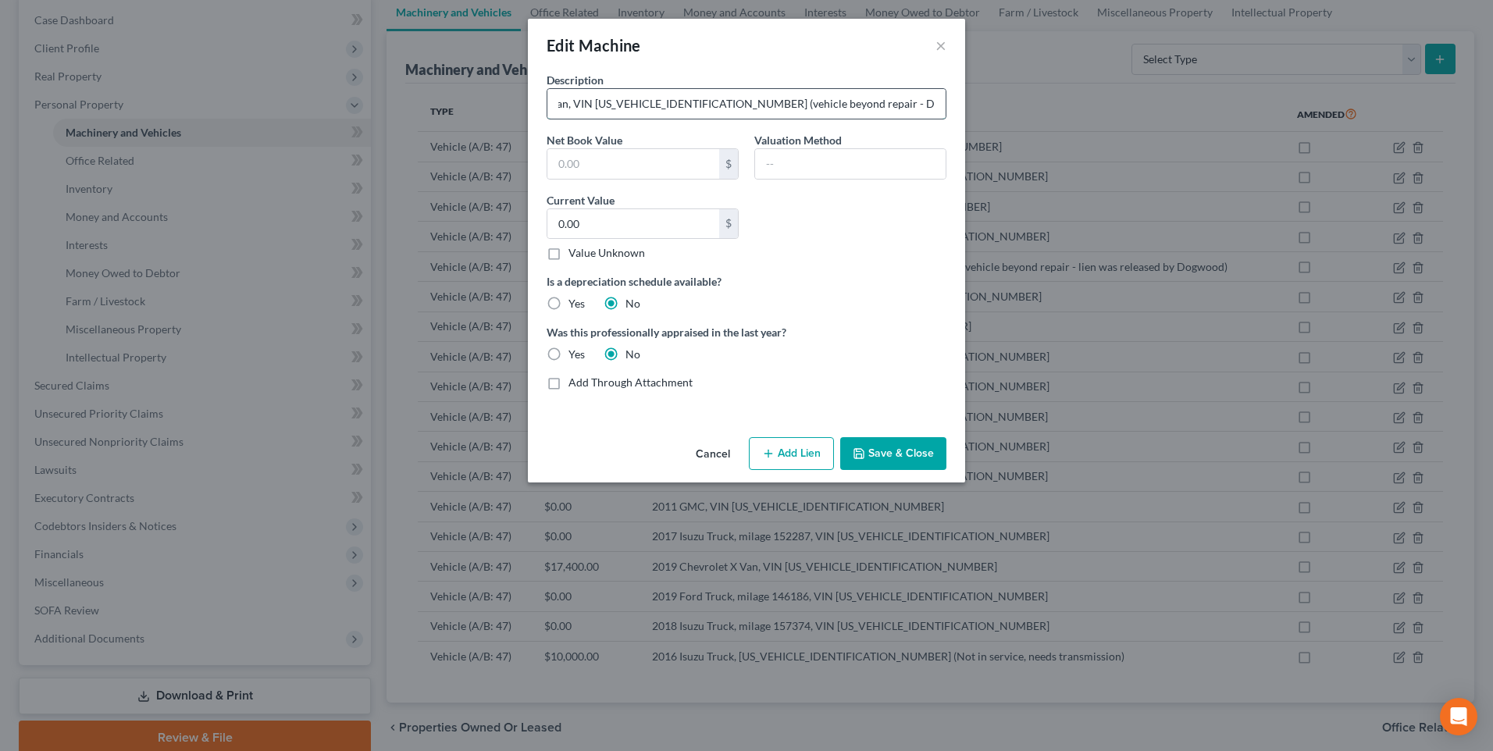
scroll to position [0, 73]
type input "2014 Dodge Van, VIN 2C4RDGCG6ER478496 (vehicle beyond repair - Dogwood released…"
click at [911, 454] on button "Save & Close" at bounding box center [893, 453] width 106 height 33
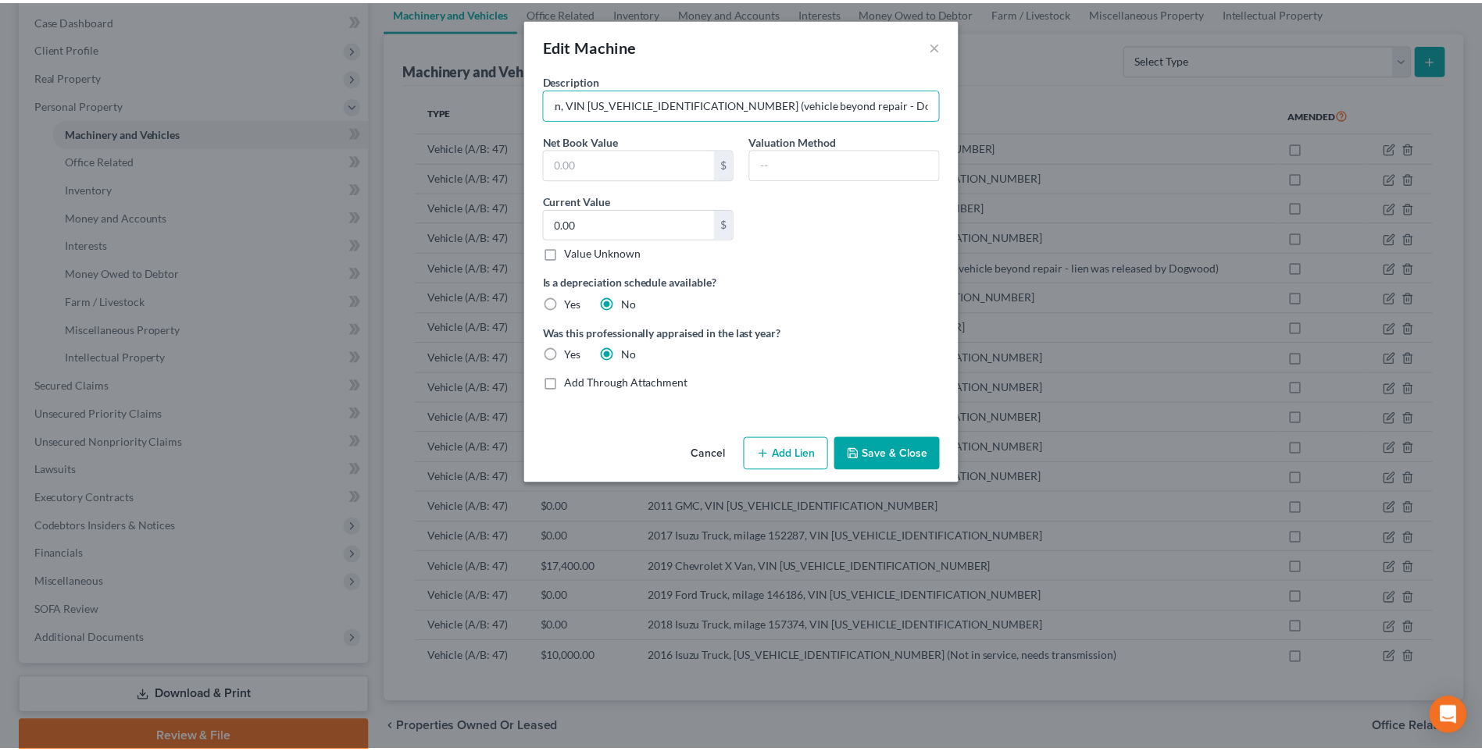
scroll to position [0, 0]
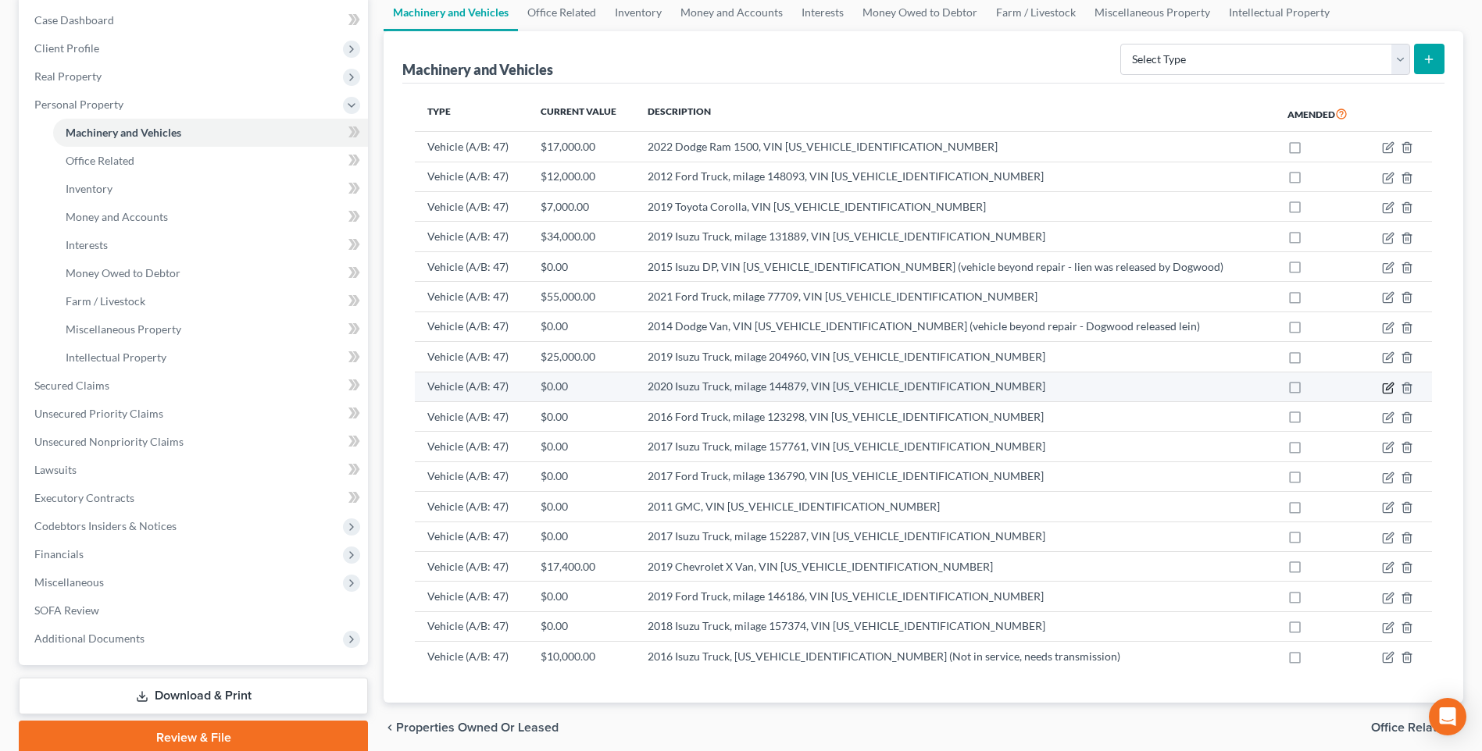
click at [1388, 387] on icon "button" at bounding box center [1389, 386] width 7 height 7
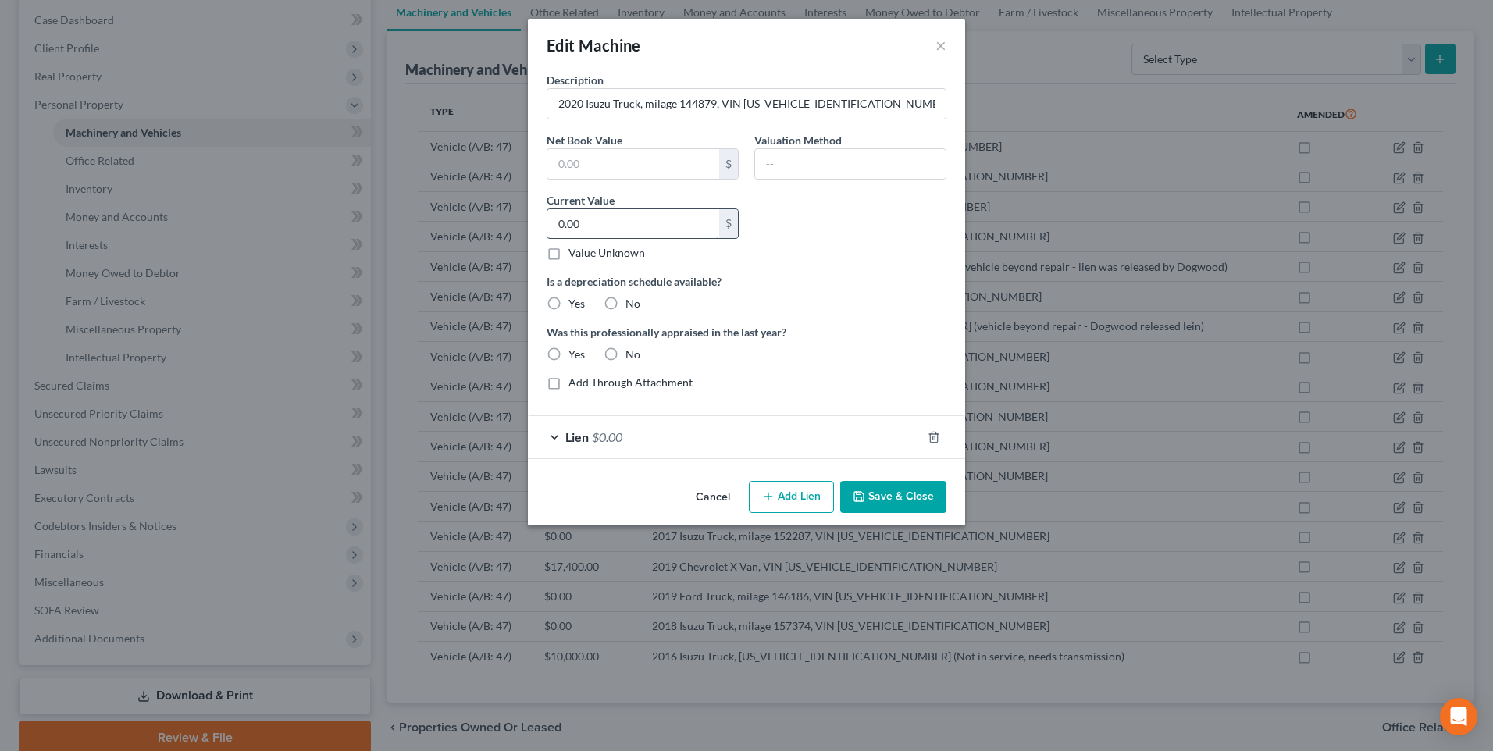
click at [627, 230] on input "0.00" at bounding box center [634, 224] width 172 height 30
type input "33,000"
click at [626, 298] on label "No" at bounding box center [633, 304] width 15 height 16
click at [632, 298] on input "No" at bounding box center [637, 301] width 10 height 10
radio input "true"
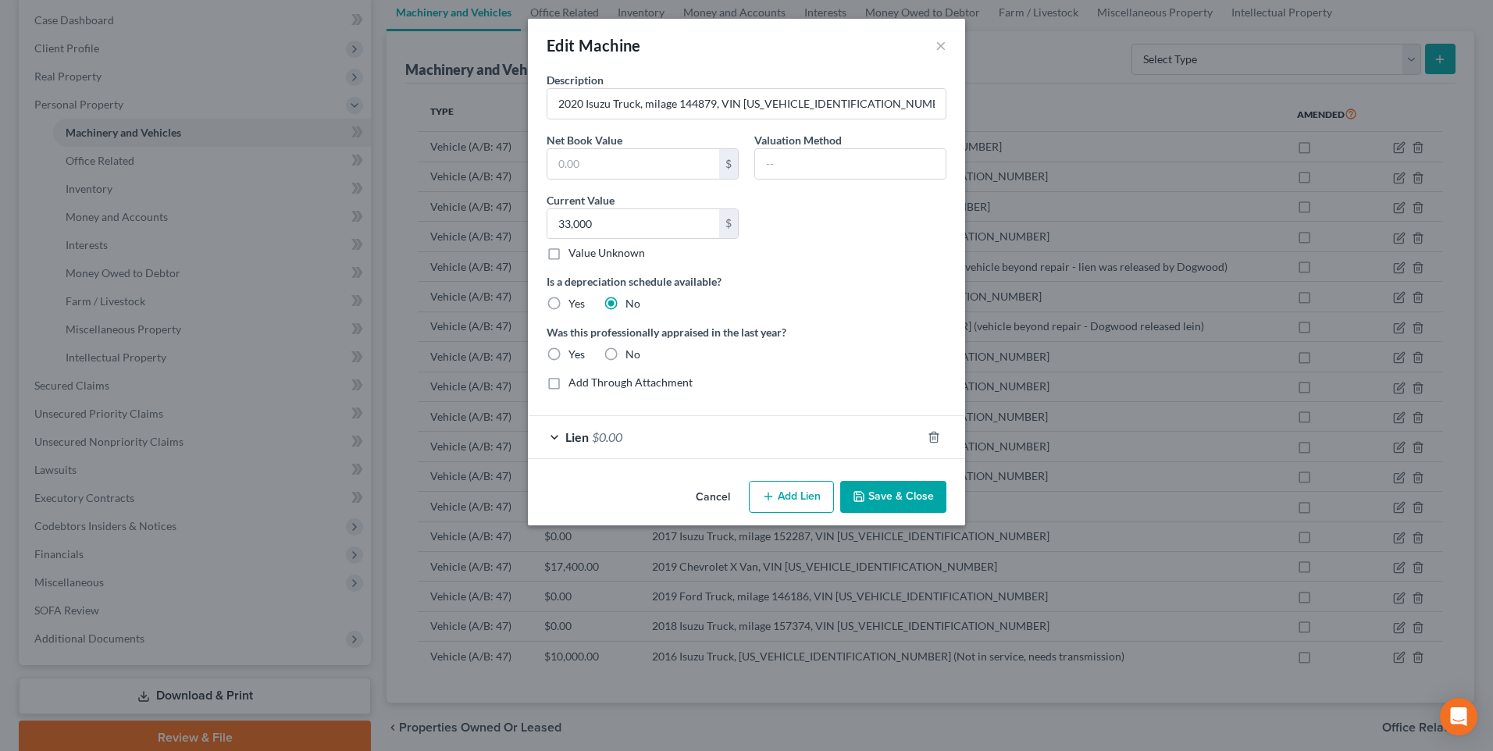
click at [626, 356] on label "No" at bounding box center [633, 355] width 15 height 16
click at [632, 356] on input "No" at bounding box center [637, 352] width 10 height 10
radio input "true"
click at [909, 500] on button "Save & Close" at bounding box center [893, 497] width 106 height 33
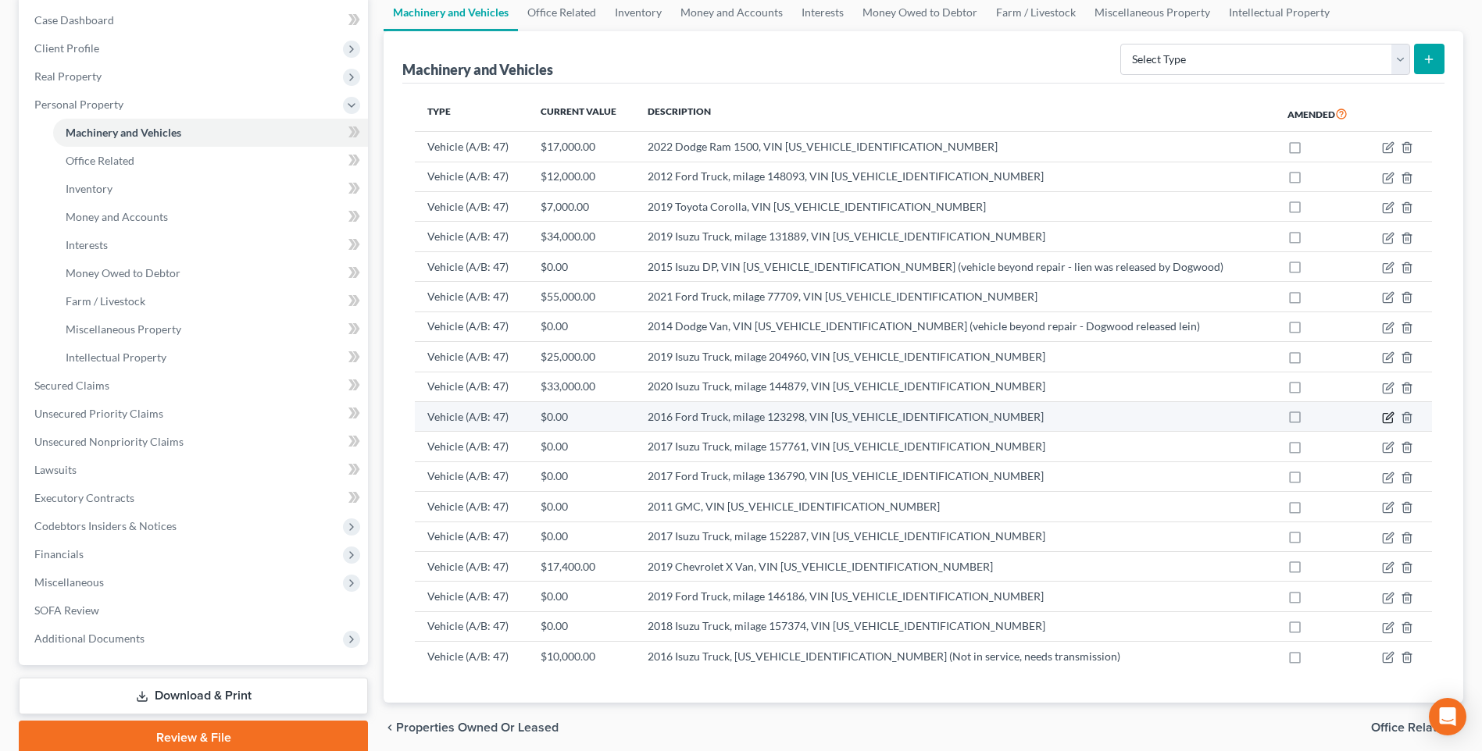
click at [1387, 417] on icon "button" at bounding box center [1389, 415] width 7 height 7
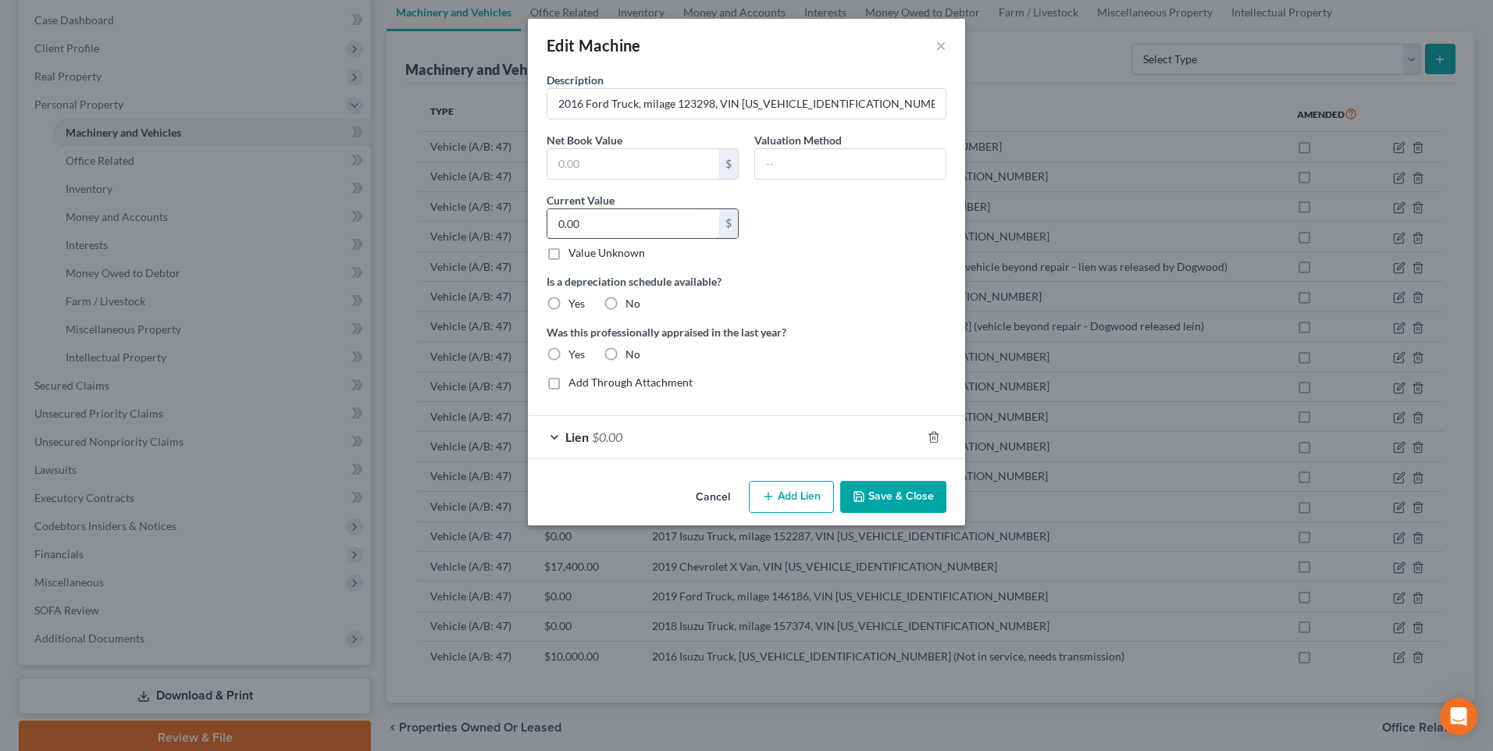
click at [635, 219] on input "0.00" at bounding box center [634, 224] width 172 height 30
type input "37,500"
click at [626, 303] on label "No" at bounding box center [633, 304] width 15 height 16
click at [632, 303] on input "No" at bounding box center [637, 301] width 10 height 10
radio input "true"
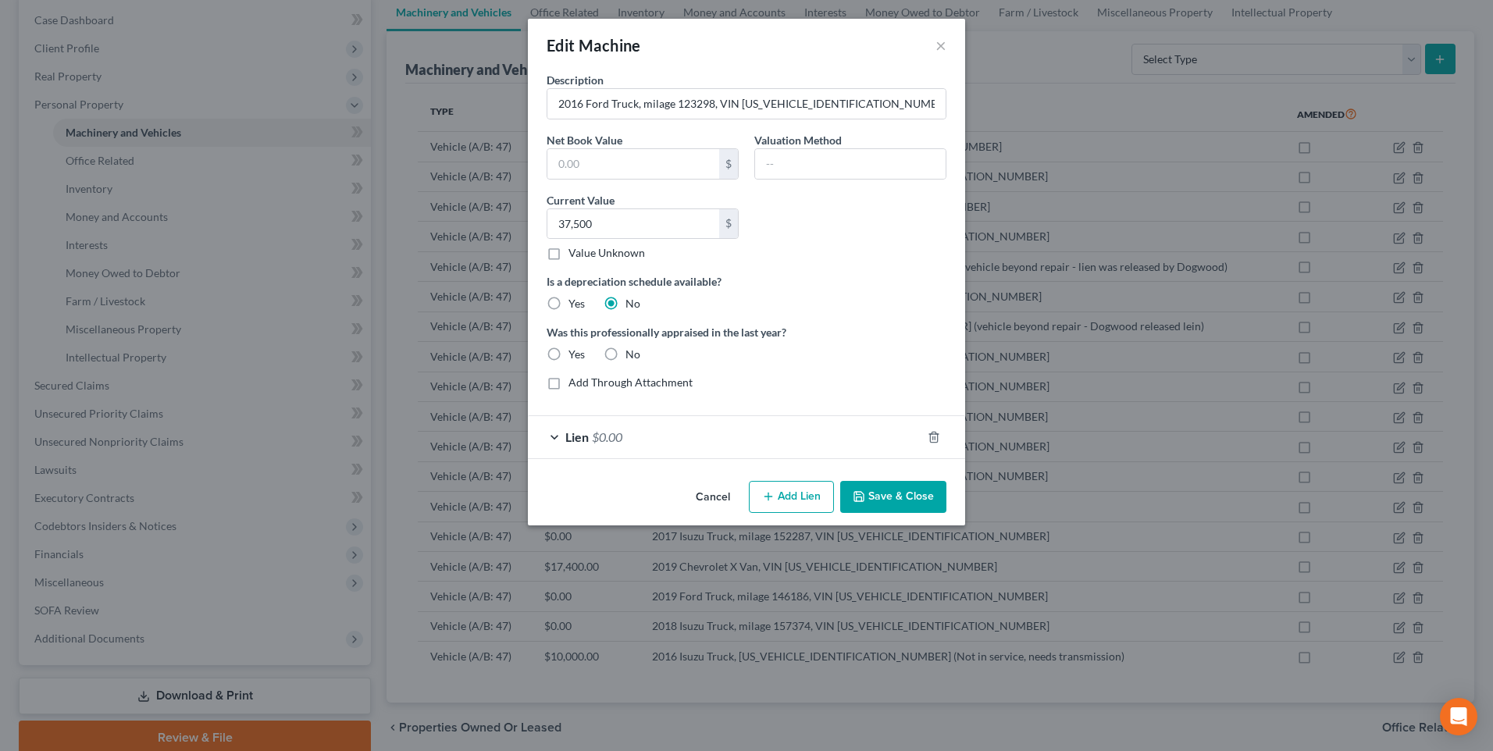
click at [626, 354] on label "No" at bounding box center [633, 355] width 15 height 16
click at [632, 354] on input "No" at bounding box center [637, 352] width 10 height 10
radio input "true"
click at [894, 498] on button "Save & Close" at bounding box center [893, 497] width 106 height 33
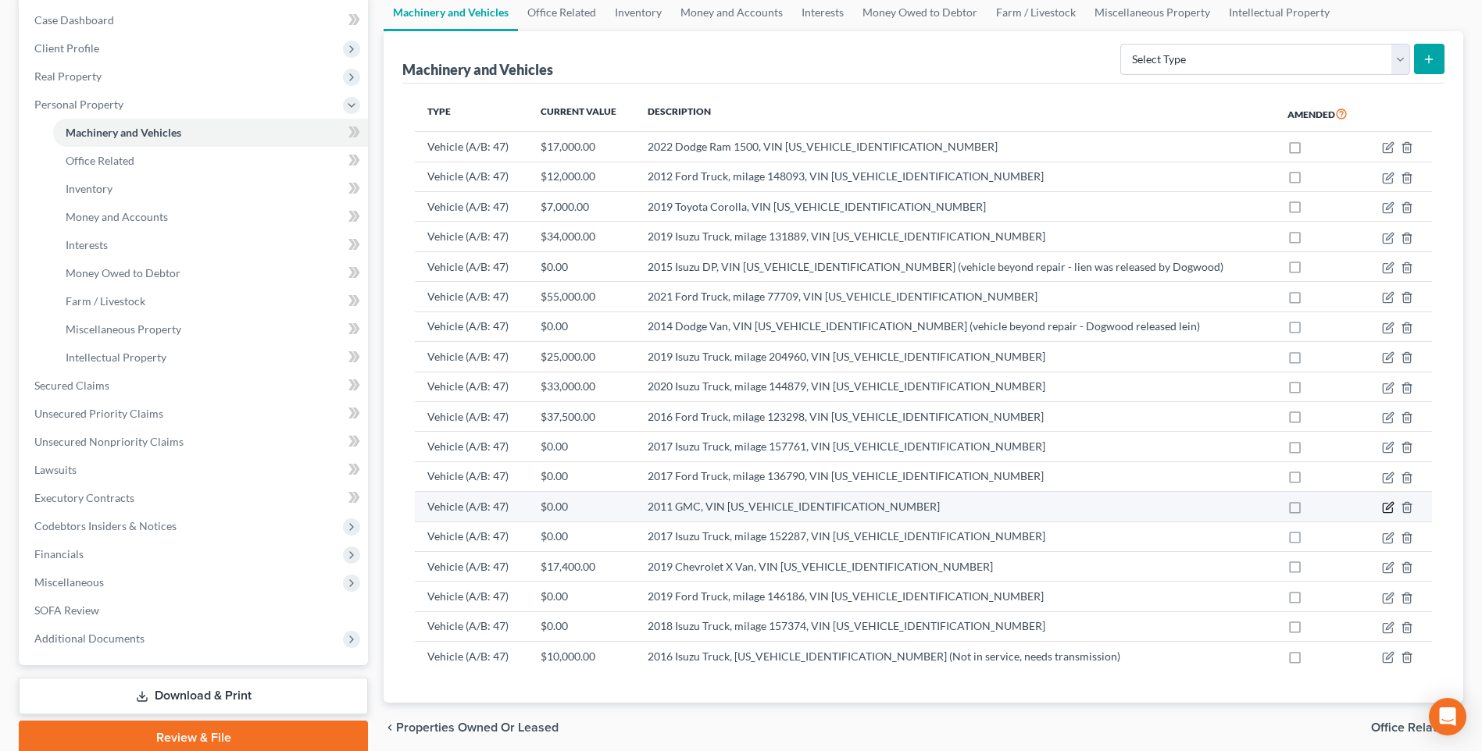
click at [1384, 503] on icon "button" at bounding box center [1388, 507] width 12 height 12
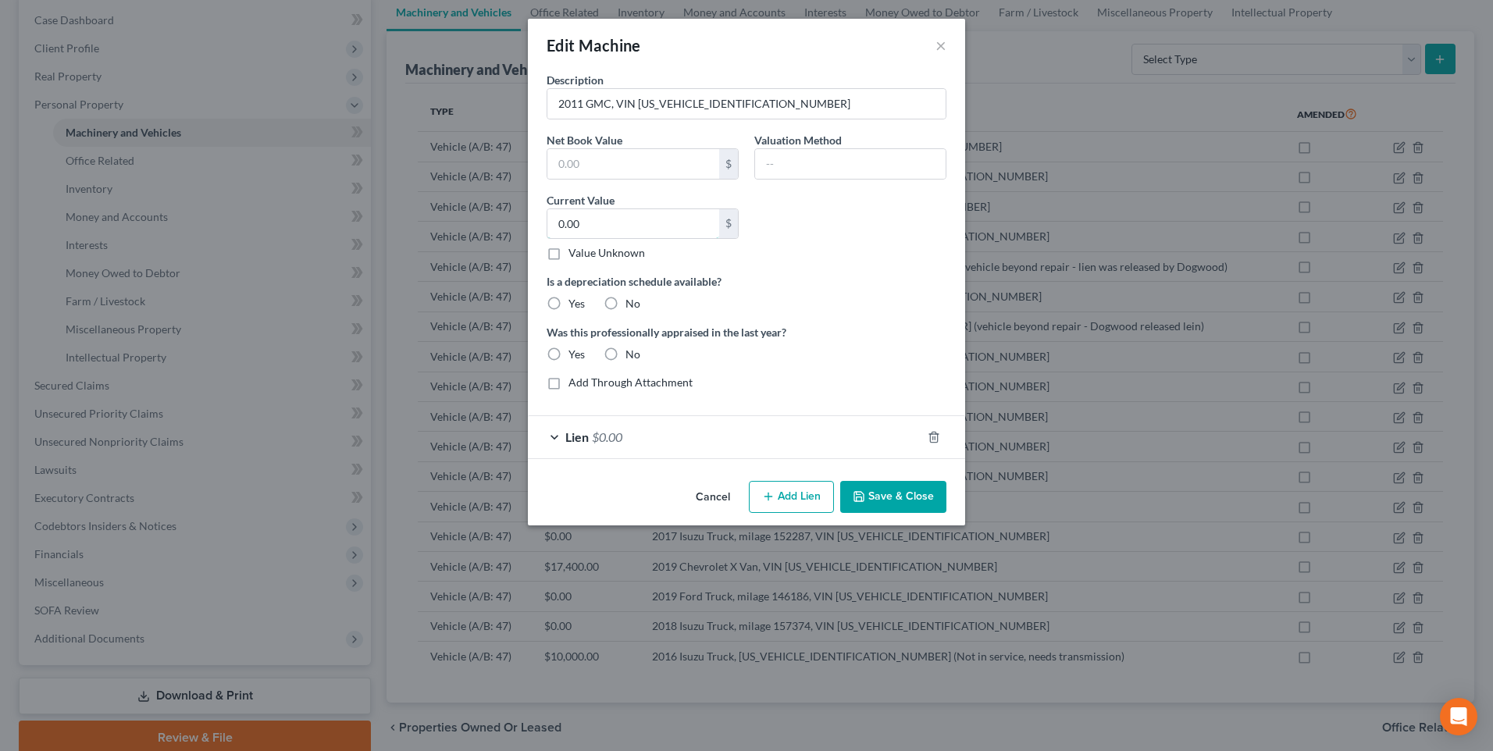
click at [630, 222] on input "0.00" at bounding box center [634, 224] width 172 height 30
type input "8,000"
click at [626, 308] on label "No" at bounding box center [633, 304] width 15 height 16
click at [632, 306] on input "No" at bounding box center [637, 301] width 10 height 10
radio input "true"
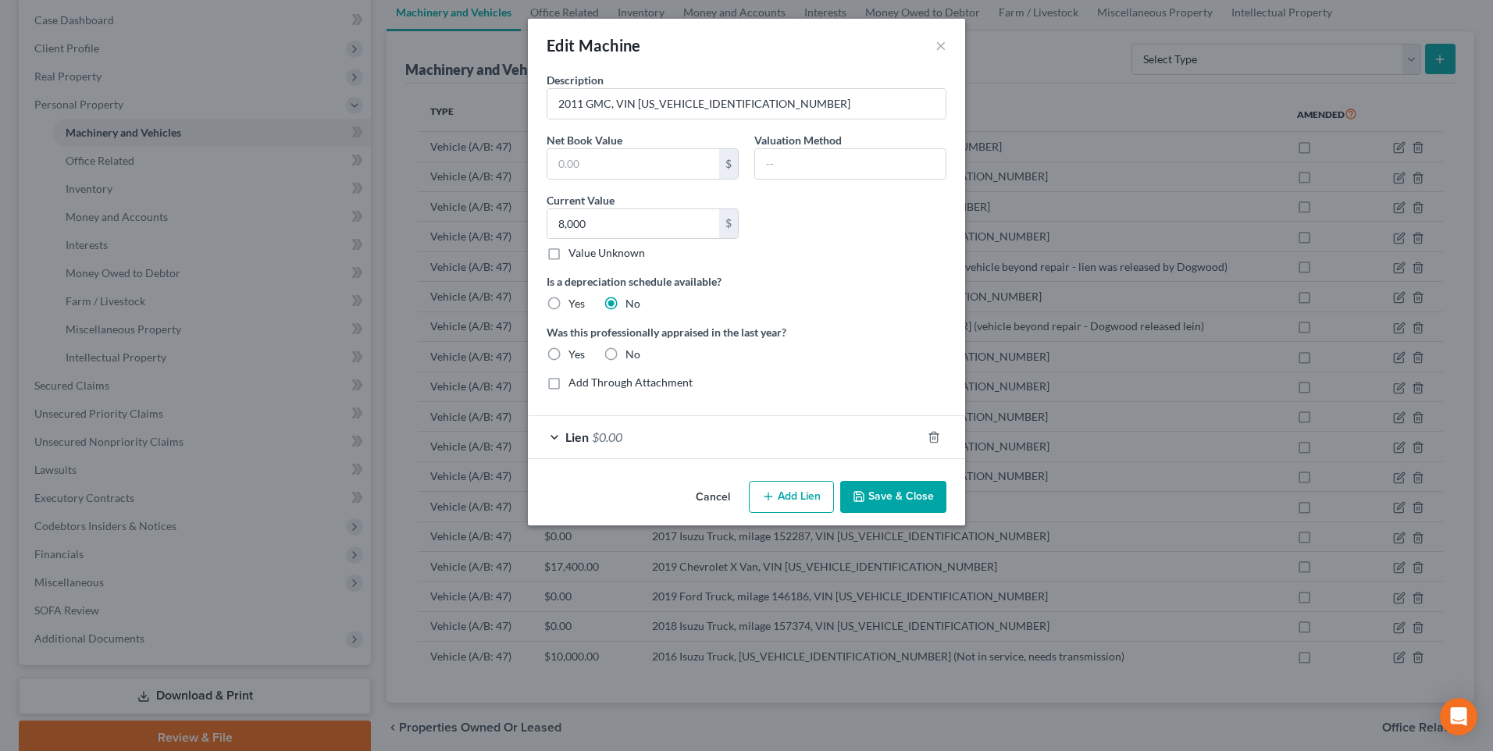
click at [626, 358] on label "No" at bounding box center [633, 355] width 15 height 16
click at [632, 357] on input "No" at bounding box center [637, 352] width 10 height 10
radio input "true"
drag, startPoint x: 886, startPoint y: 496, endPoint x: 932, endPoint y: 480, distance: 48.2
click at [887, 496] on button "Save & Close" at bounding box center [893, 497] width 106 height 33
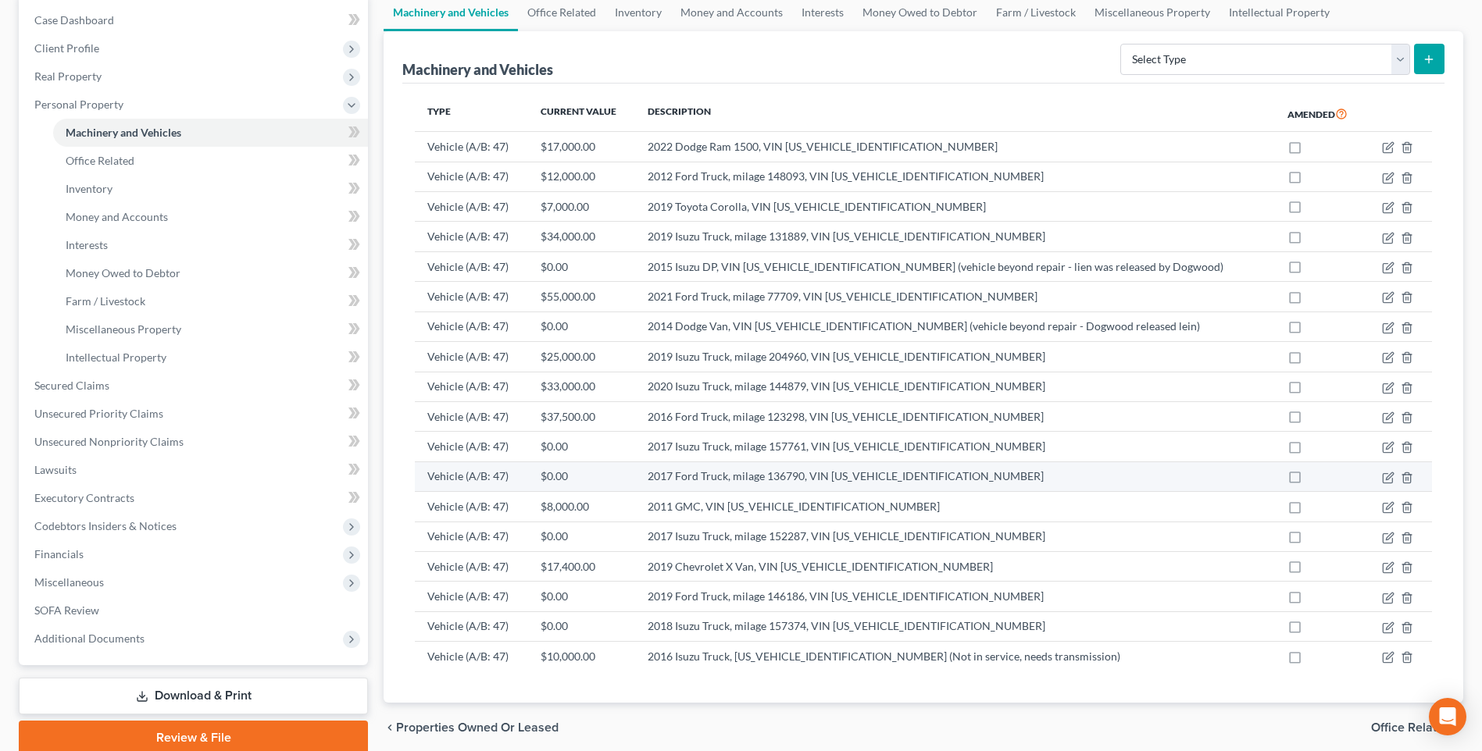
click at [1381, 476] on td at bounding box center [1398, 477] width 66 height 30
click at [1391, 476] on icon "button" at bounding box center [1389, 476] width 7 height 7
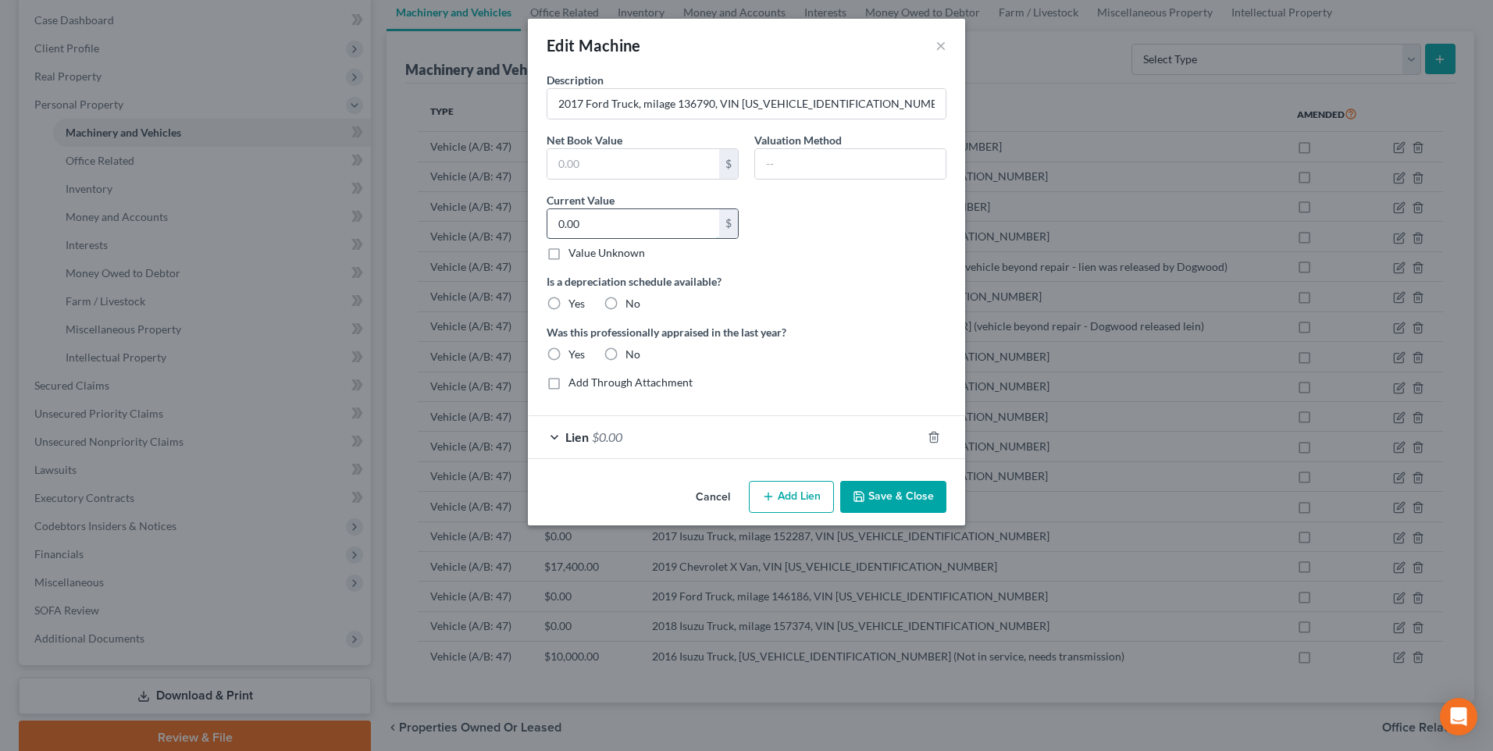
click at [607, 217] on input "0.00" at bounding box center [634, 224] width 172 height 30
click at [626, 301] on label "No" at bounding box center [633, 304] width 15 height 16
click at [632, 301] on input "No" at bounding box center [637, 301] width 10 height 10
radio input "true"
click at [626, 356] on label "No" at bounding box center [633, 355] width 15 height 16
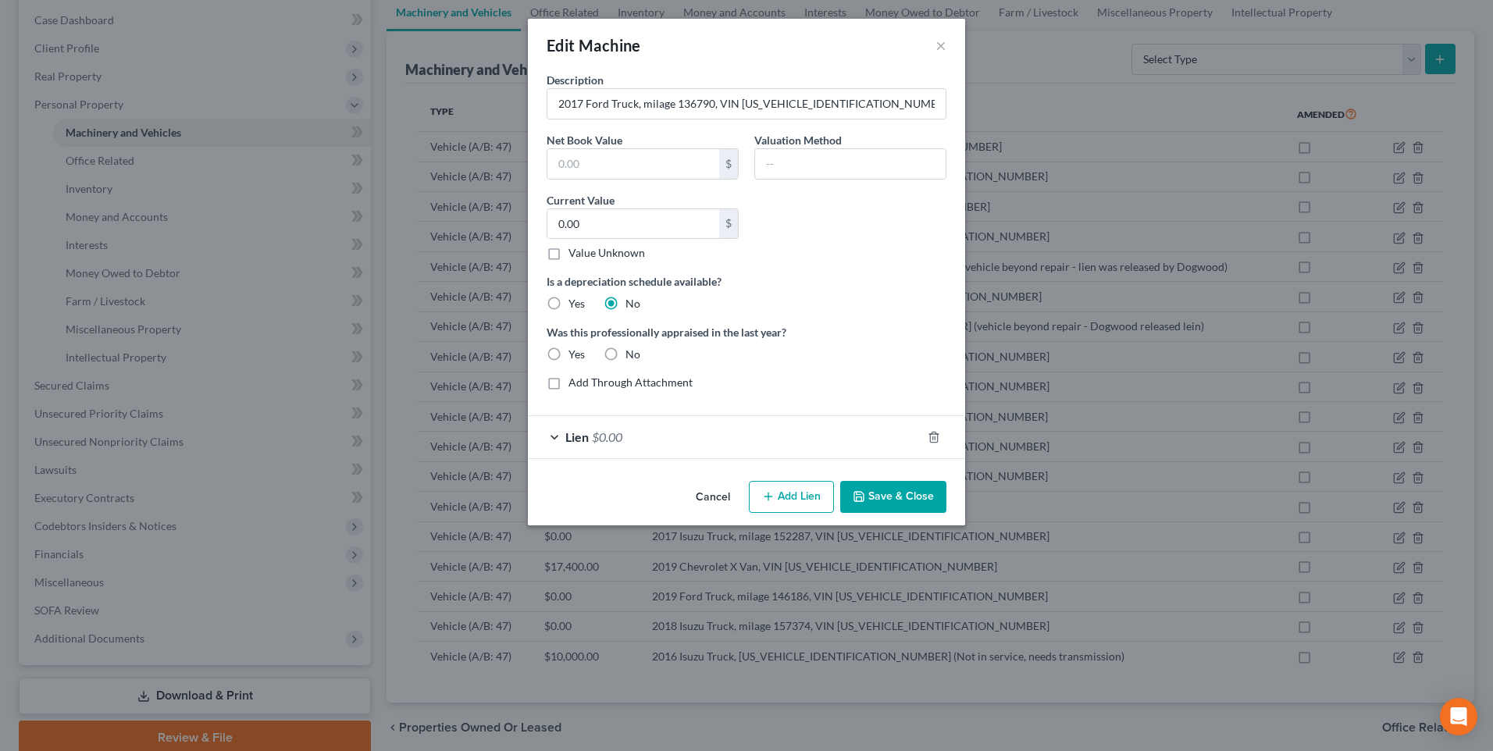
click at [632, 356] on input "No" at bounding box center [637, 352] width 10 height 10
radio input "true"
click at [587, 224] on input "0.00" at bounding box center [634, 224] width 172 height 30
type input "40,000"
drag, startPoint x: 896, startPoint y: 487, endPoint x: 908, endPoint y: 482, distance: 12.6
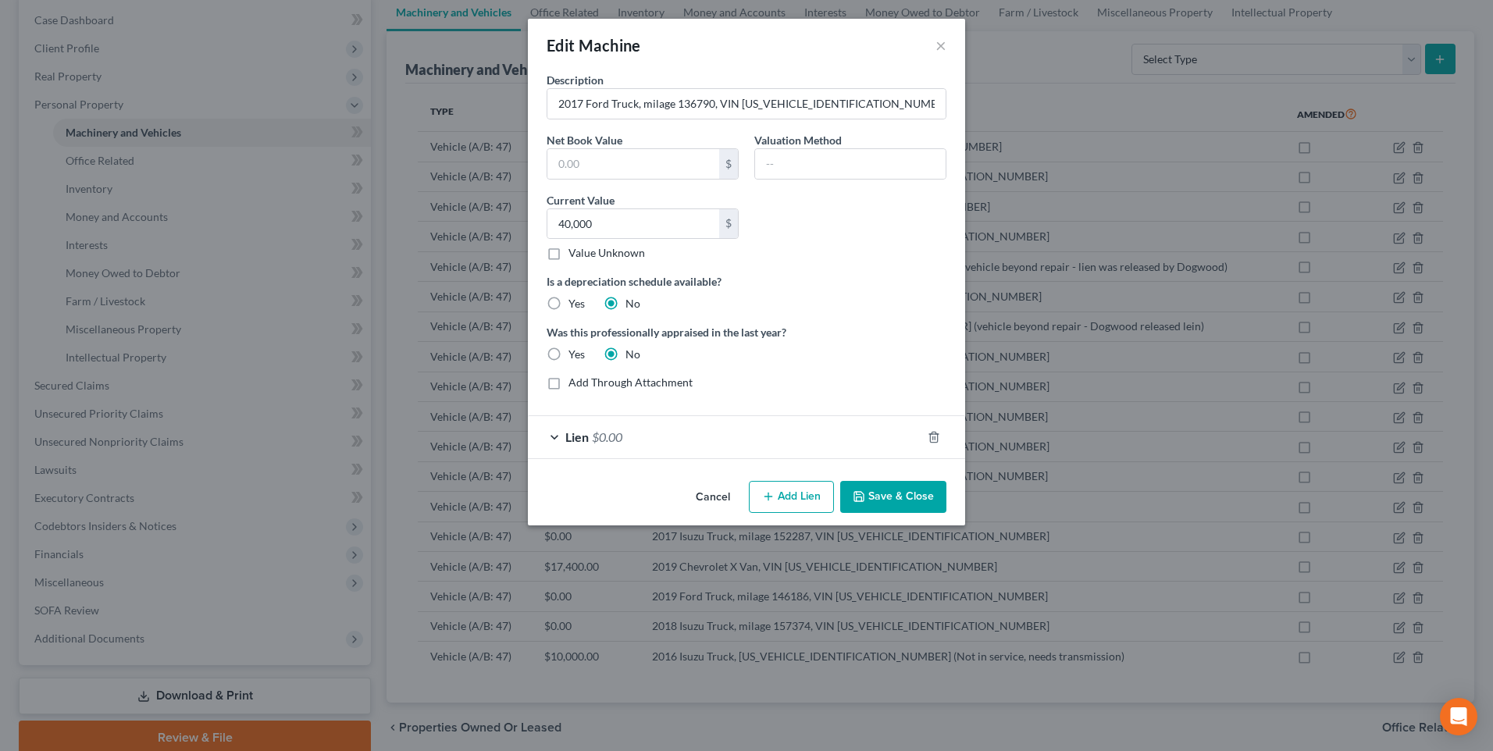
click at [896, 486] on button "Save & Close" at bounding box center [893, 497] width 106 height 33
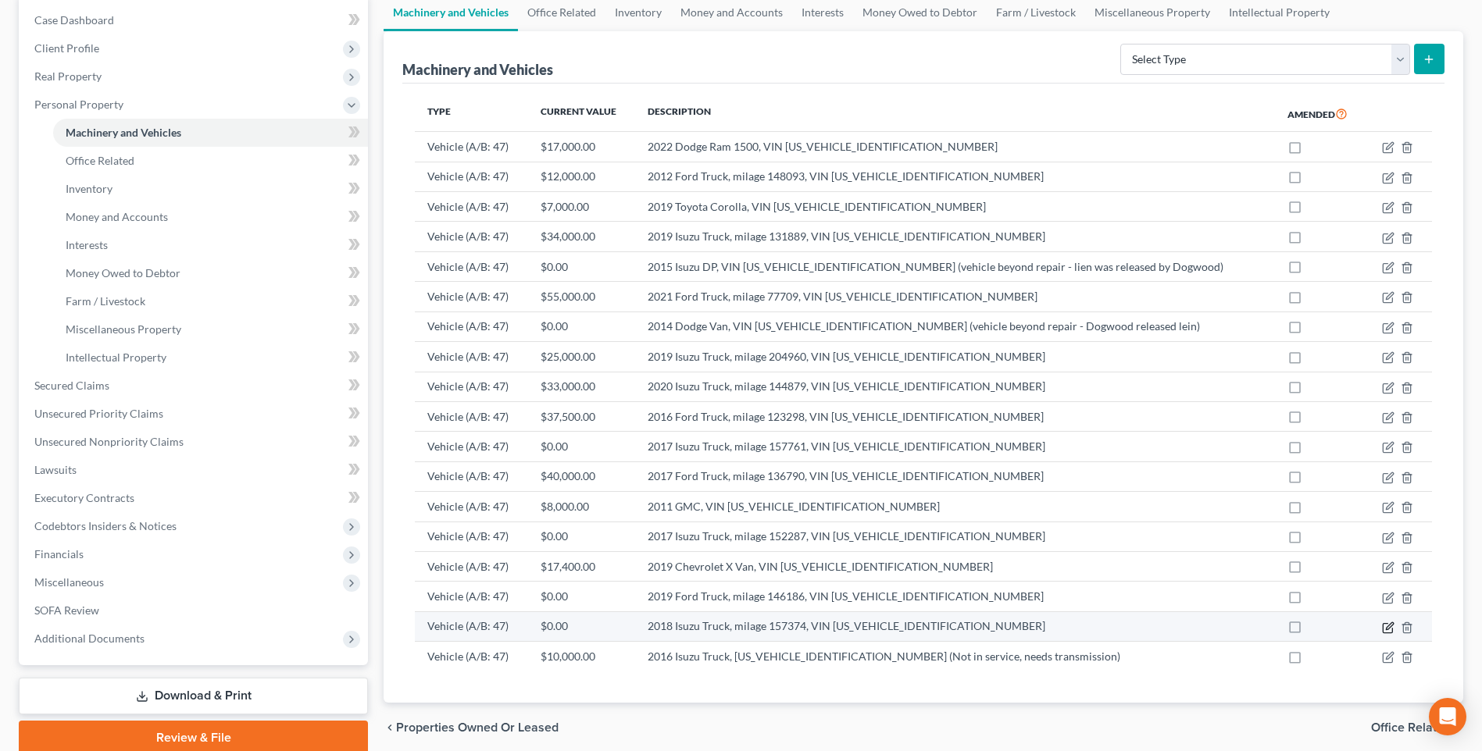
click at [1388, 628] on icon "button" at bounding box center [1388, 628] width 12 height 12
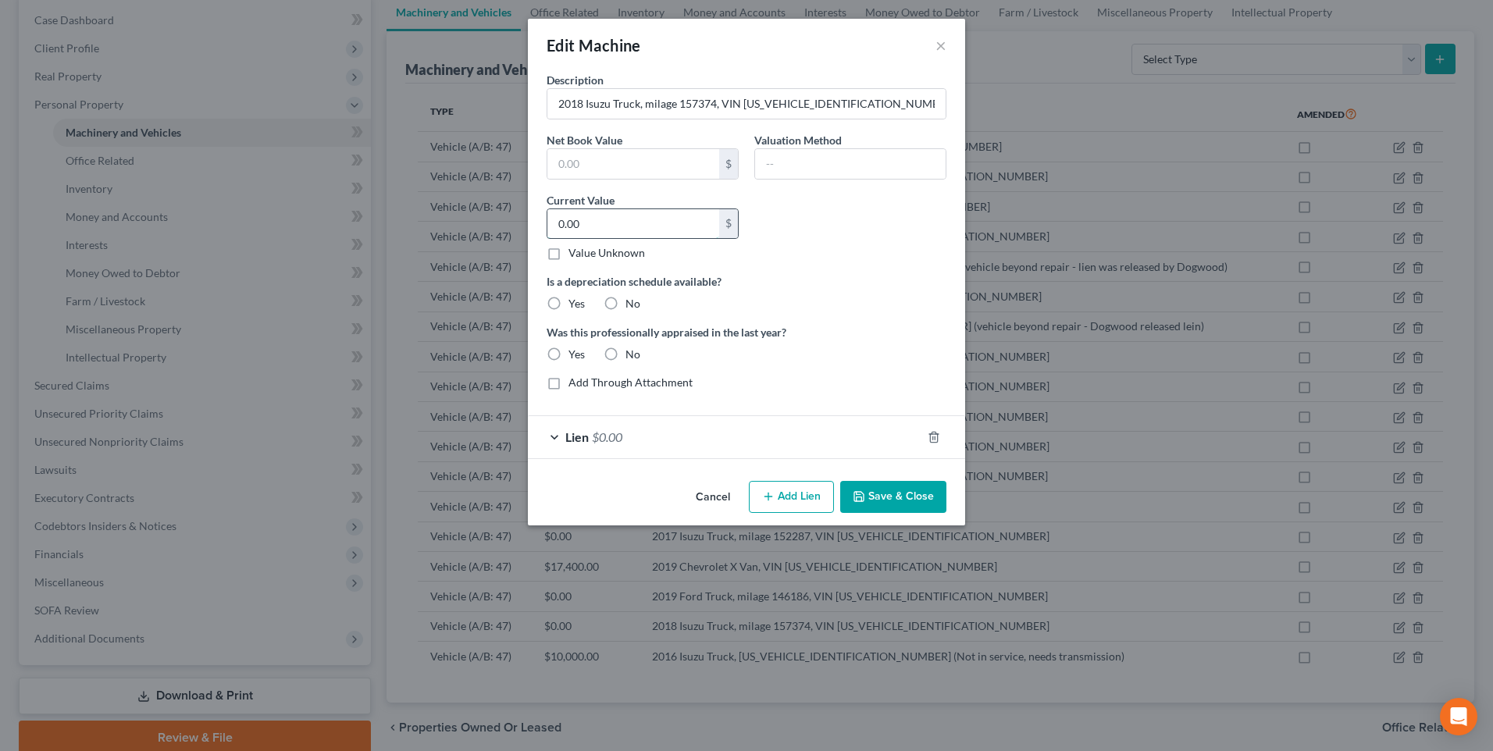
click at [570, 223] on input "0.00" at bounding box center [634, 224] width 172 height 30
type input "29,000"
click at [626, 301] on label "No" at bounding box center [633, 304] width 15 height 16
click at [632, 301] on input "No" at bounding box center [637, 301] width 10 height 10
radio input "true"
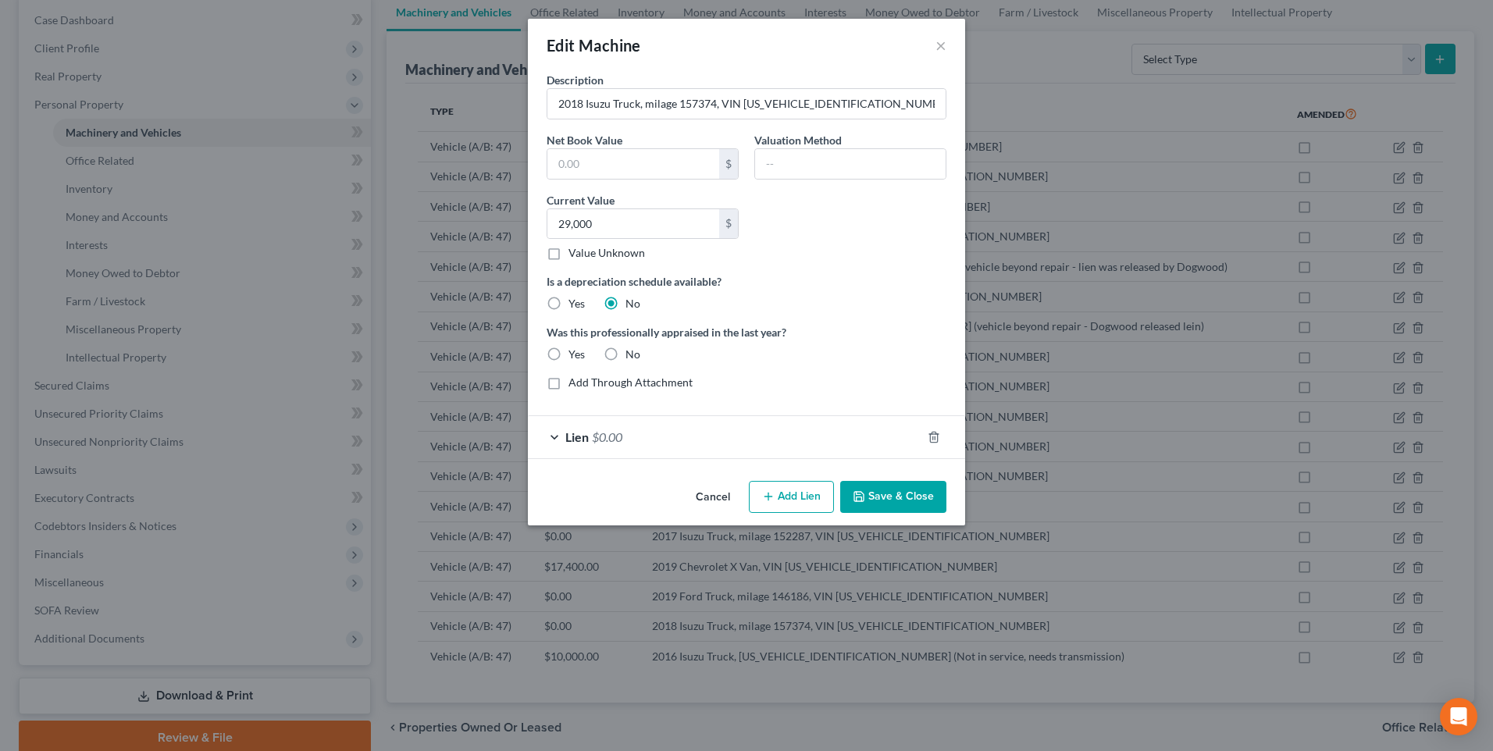
click at [626, 355] on label "No" at bounding box center [633, 355] width 15 height 16
click at [632, 355] on input "No" at bounding box center [637, 352] width 10 height 10
radio input "true"
click at [906, 501] on button "Save & Close" at bounding box center [893, 497] width 106 height 33
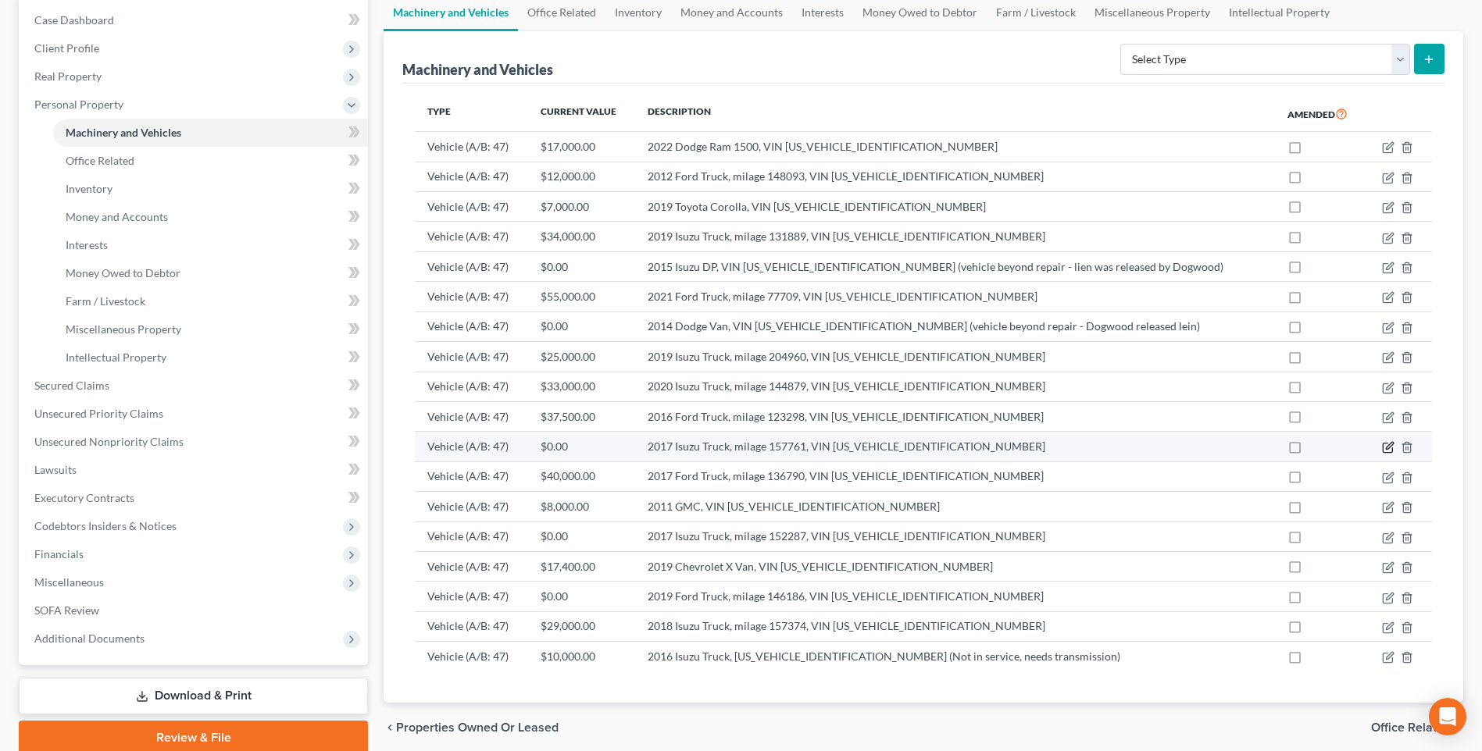
click at [1385, 449] on icon "button" at bounding box center [1388, 447] width 12 height 12
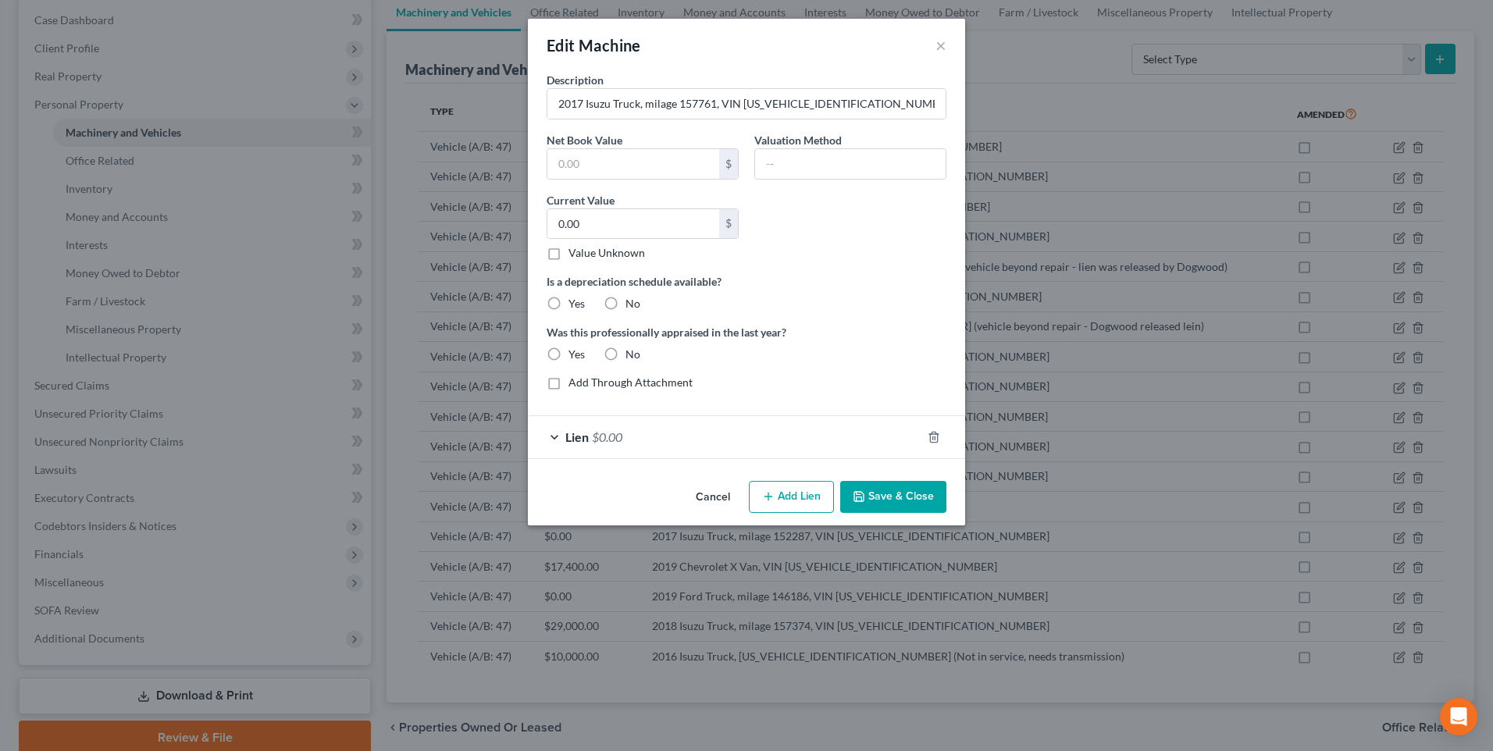
click at [947, 42] on div "Edit Machine ×" at bounding box center [746, 45] width 437 height 53
click at [940, 48] on button "×" at bounding box center [941, 45] width 11 height 19
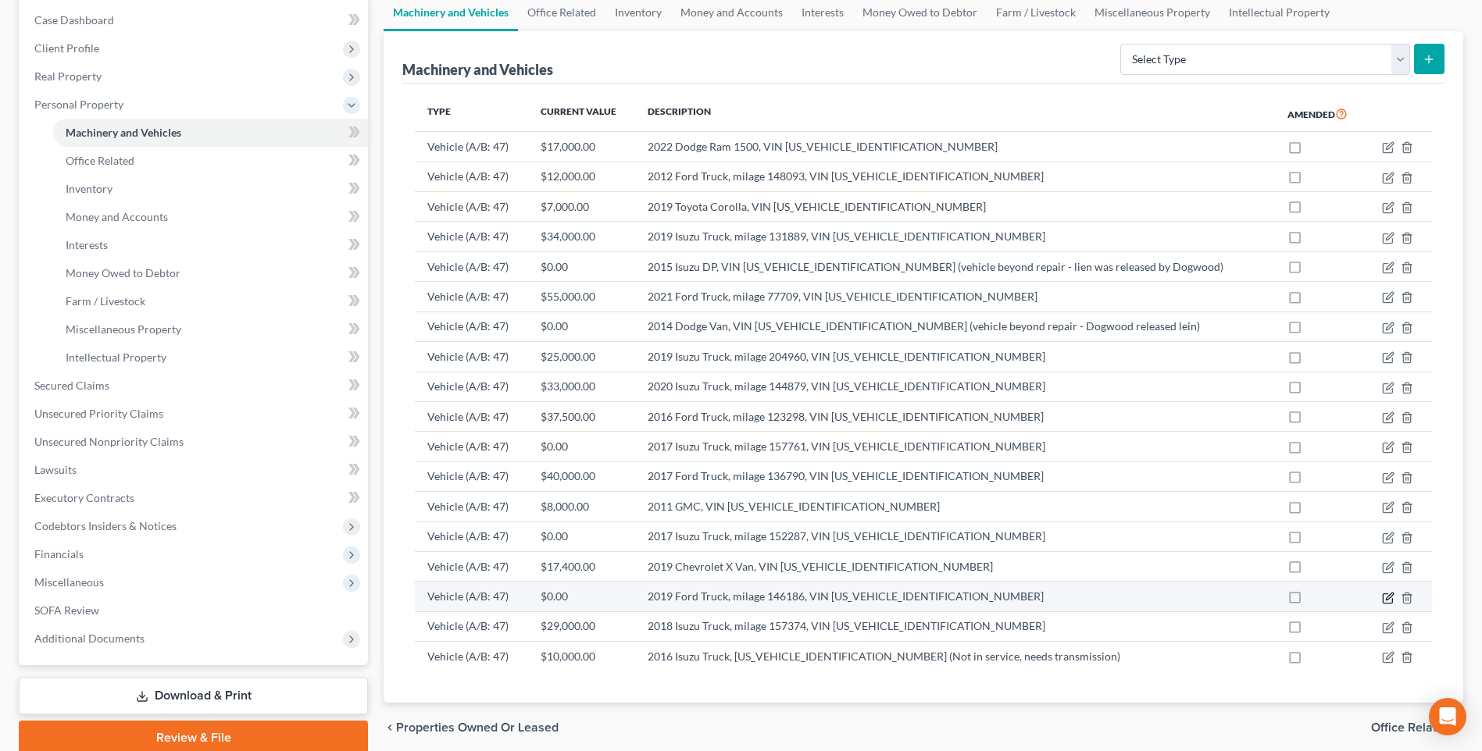
click at [1386, 595] on icon "button" at bounding box center [1388, 598] width 12 height 12
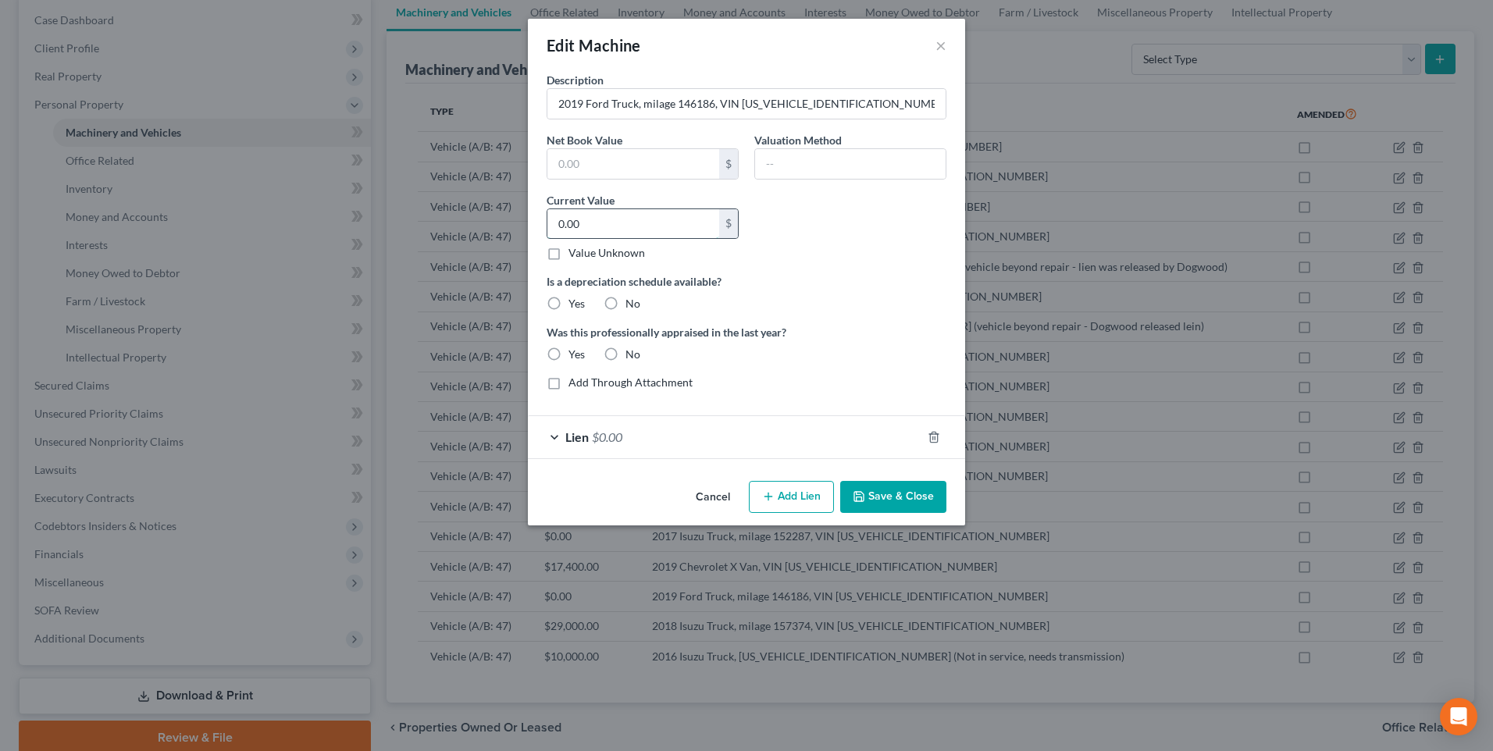
click at [598, 237] on input "0.00" at bounding box center [634, 224] width 172 height 30
click at [620, 212] on input "0.00" at bounding box center [634, 224] width 172 height 30
type input "45,000"
click at [626, 305] on label "No" at bounding box center [633, 304] width 15 height 16
click at [632, 305] on input "No" at bounding box center [637, 301] width 10 height 10
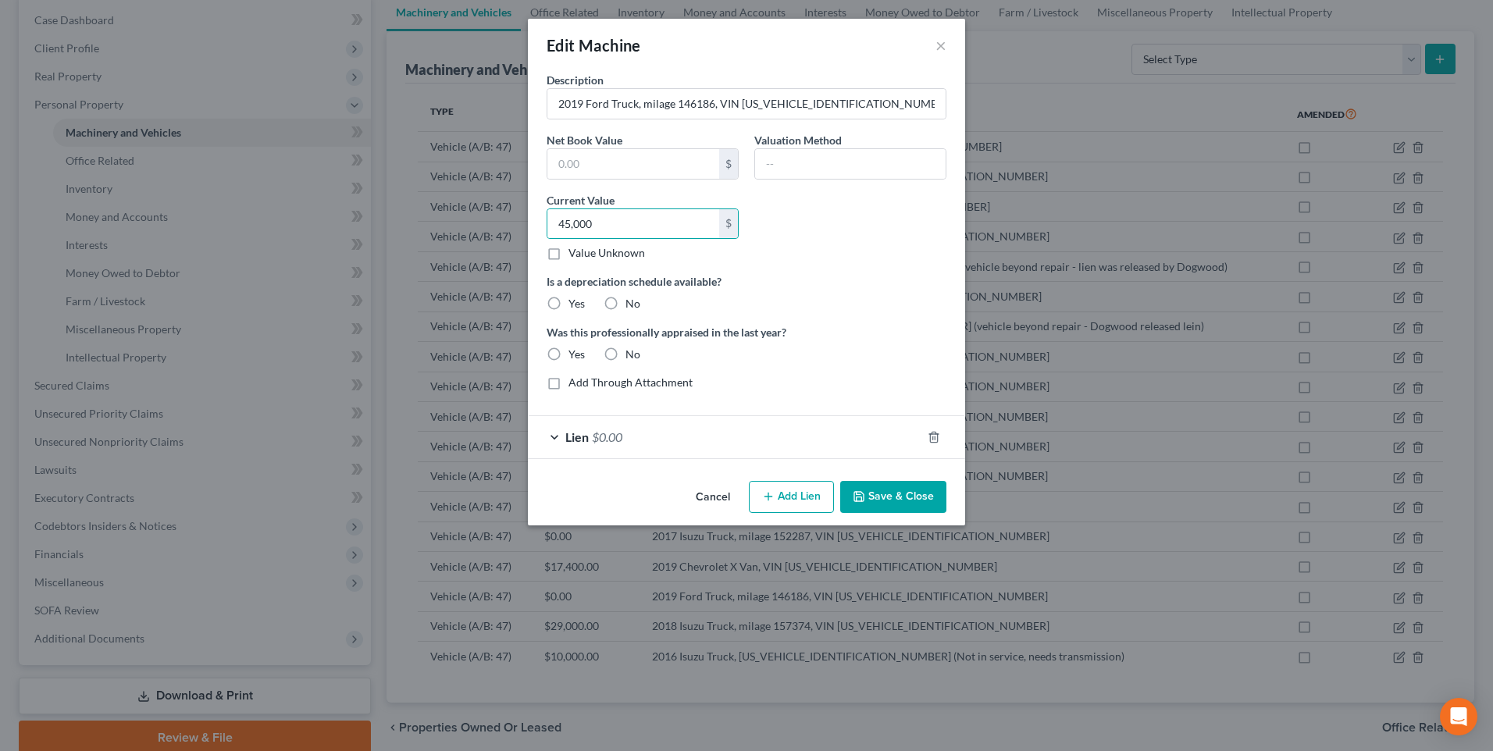
radio input "true"
click at [626, 351] on label "No" at bounding box center [633, 355] width 15 height 16
click at [632, 351] on input "No" at bounding box center [637, 352] width 10 height 10
radio input "true"
drag, startPoint x: 879, startPoint y: 498, endPoint x: 885, endPoint y: 483, distance: 16.1
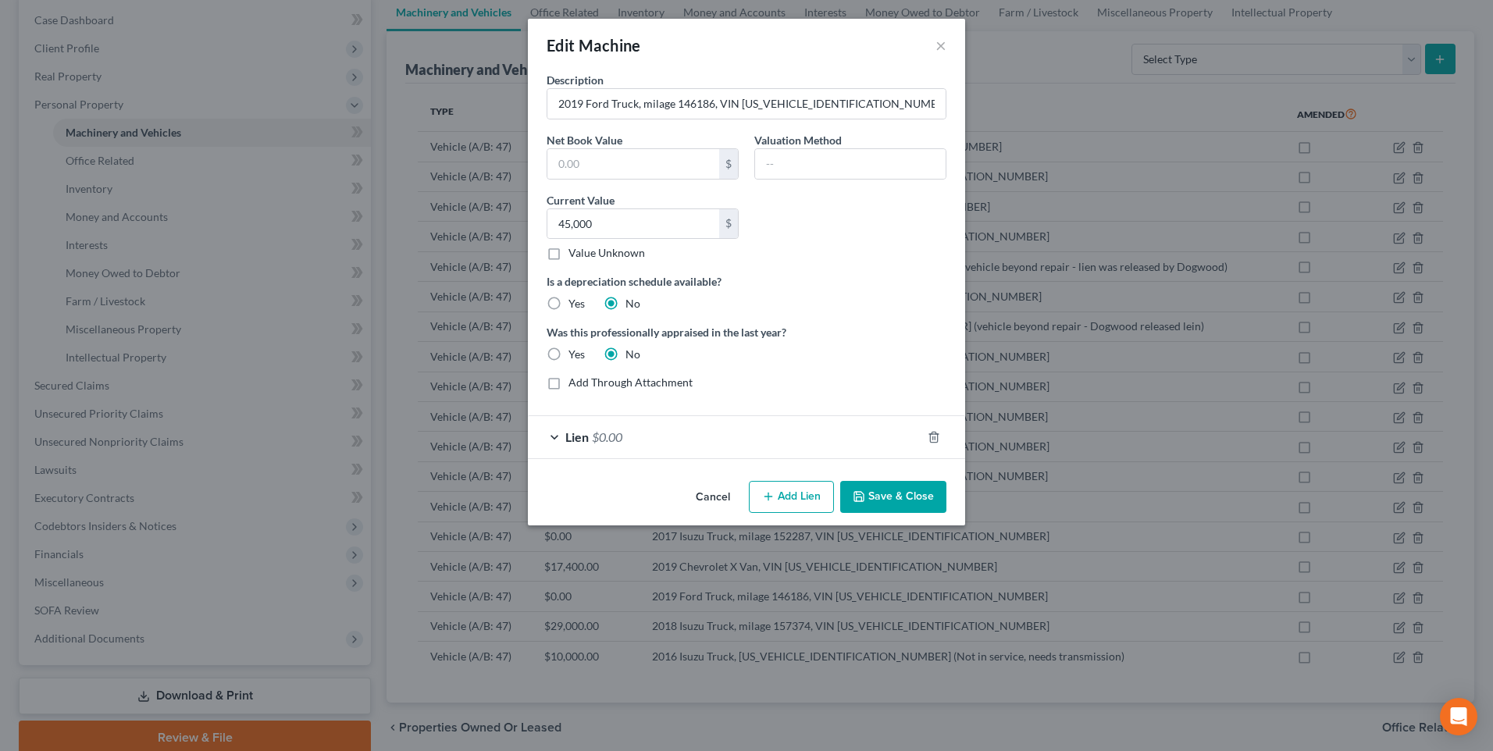
click at [879, 498] on button "Save & Close" at bounding box center [893, 497] width 106 height 33
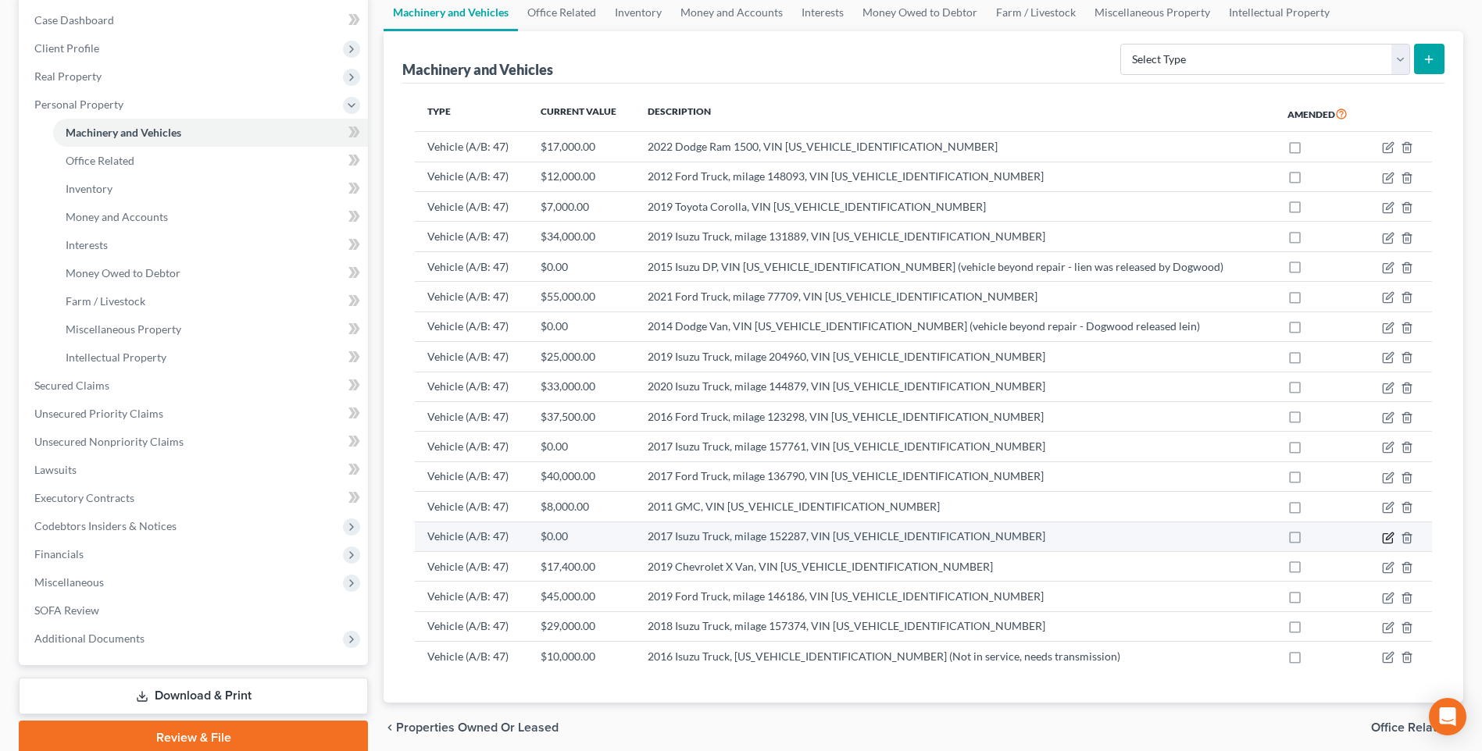
click at [1393, 533] on icon "button" at bounding box center [1388, 538] width 12 height 12
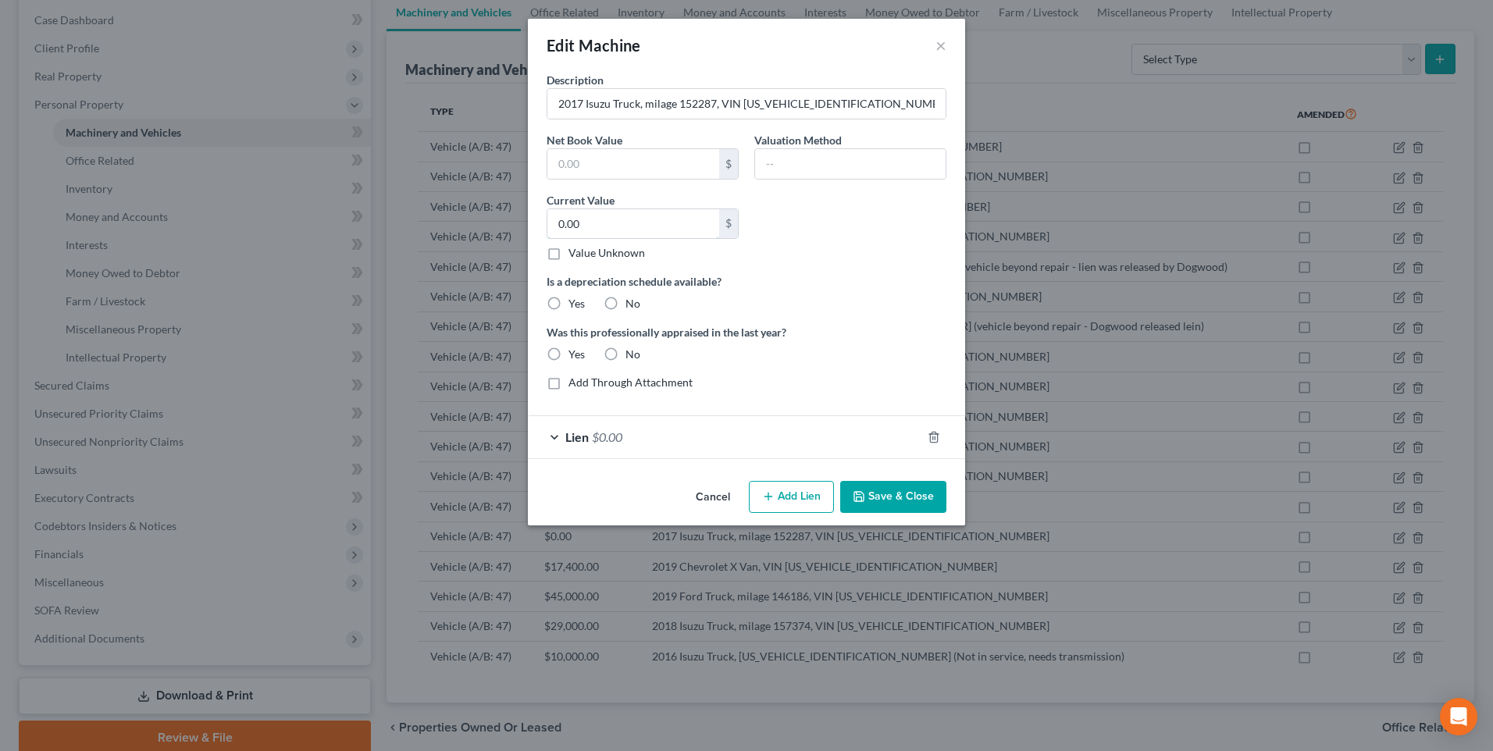
click at [595, 234] on input "0.00" at bounding box center [634, 224] width 172 height 30
type input "32,000"
click at [626, 302] on label "No" at bounding box center [633, 304] width 15 height 16
click at [632, 302] on input "No" at bounding box center [637, 301] width 10 height 10
radio input "true"
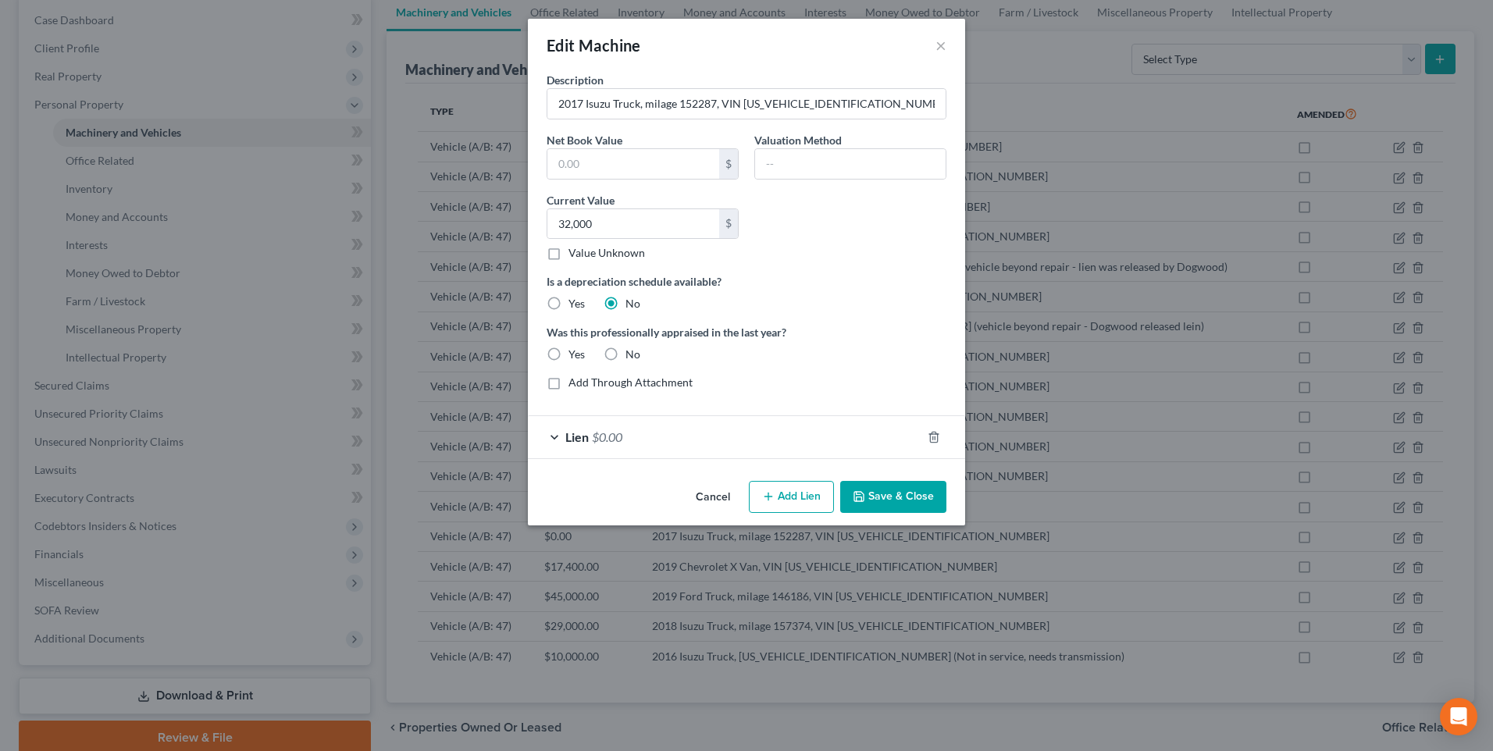
click at [626, 353] on label "No" at bounding box center [633, 355] width 15 height 16
click at [632, 353] on input "No" at bounding box center [637, 352] width 10 height 10
radio input "true"
click at [894, 498] on button "Save & Close" at bounding box center [893, 497] width 106 height 33
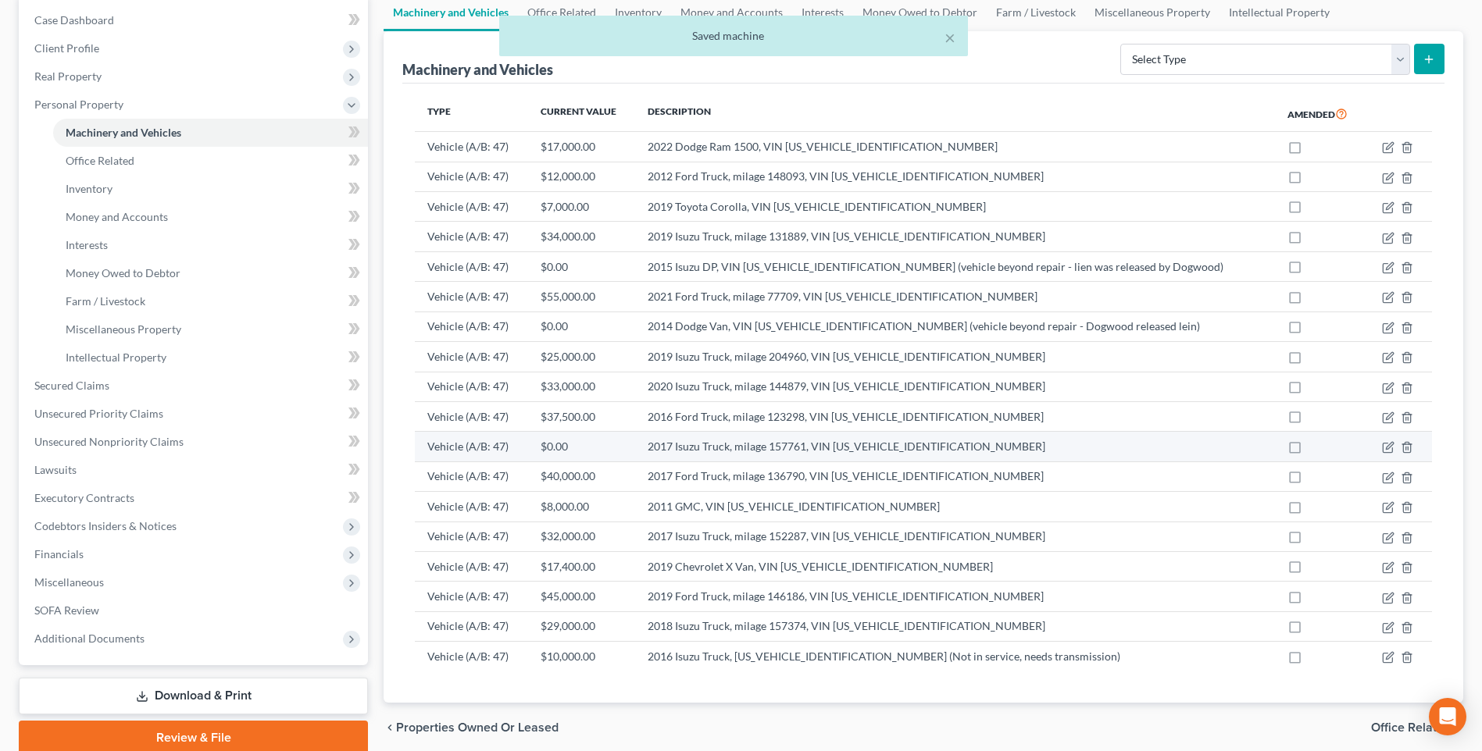
click at [774, 455] on td "2017 Isuzu Truck, milage 157761, VIN 54DC4W1B8HS802134" at bounding box center [955, 447] width 640 height 30
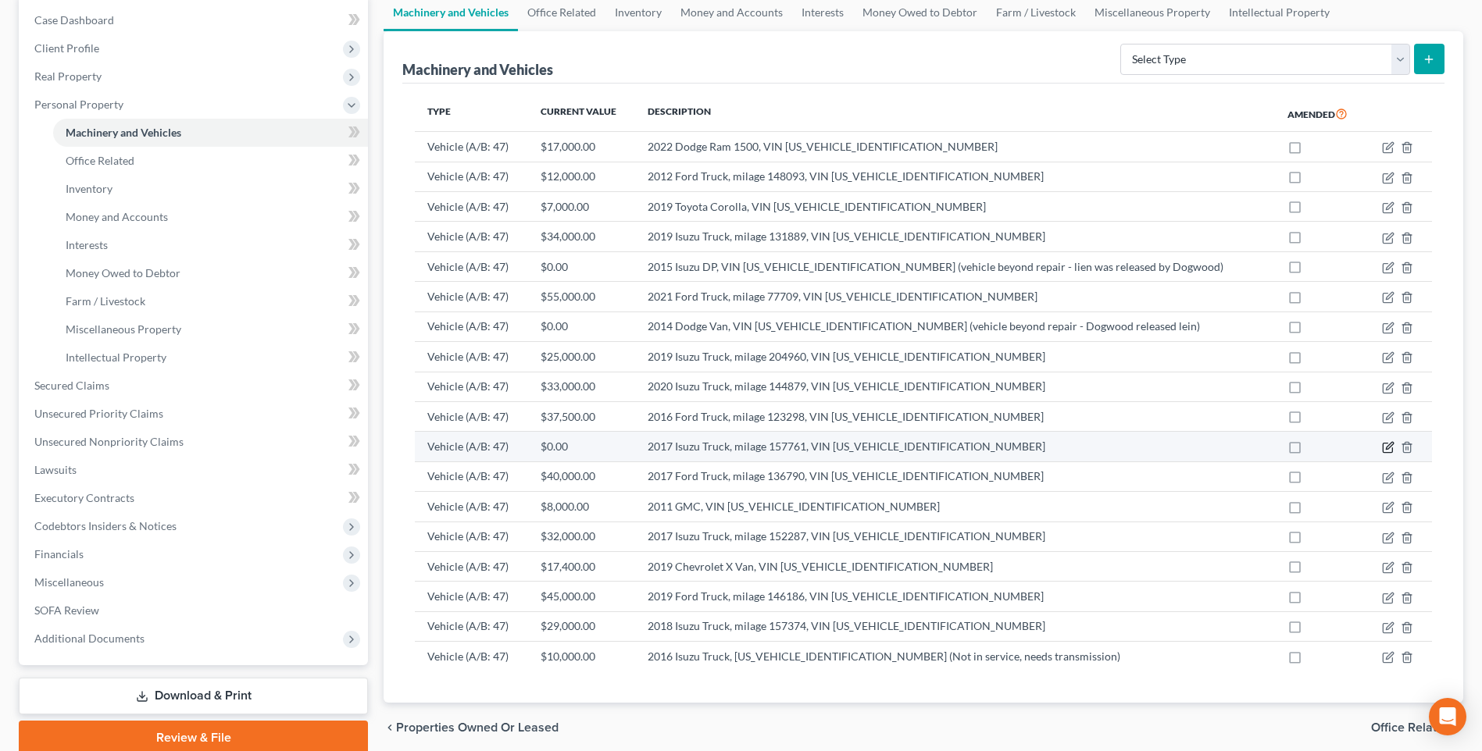
click at [1385, 445] on icon "button" at bounding box center [1388, 447] width 12 height 12
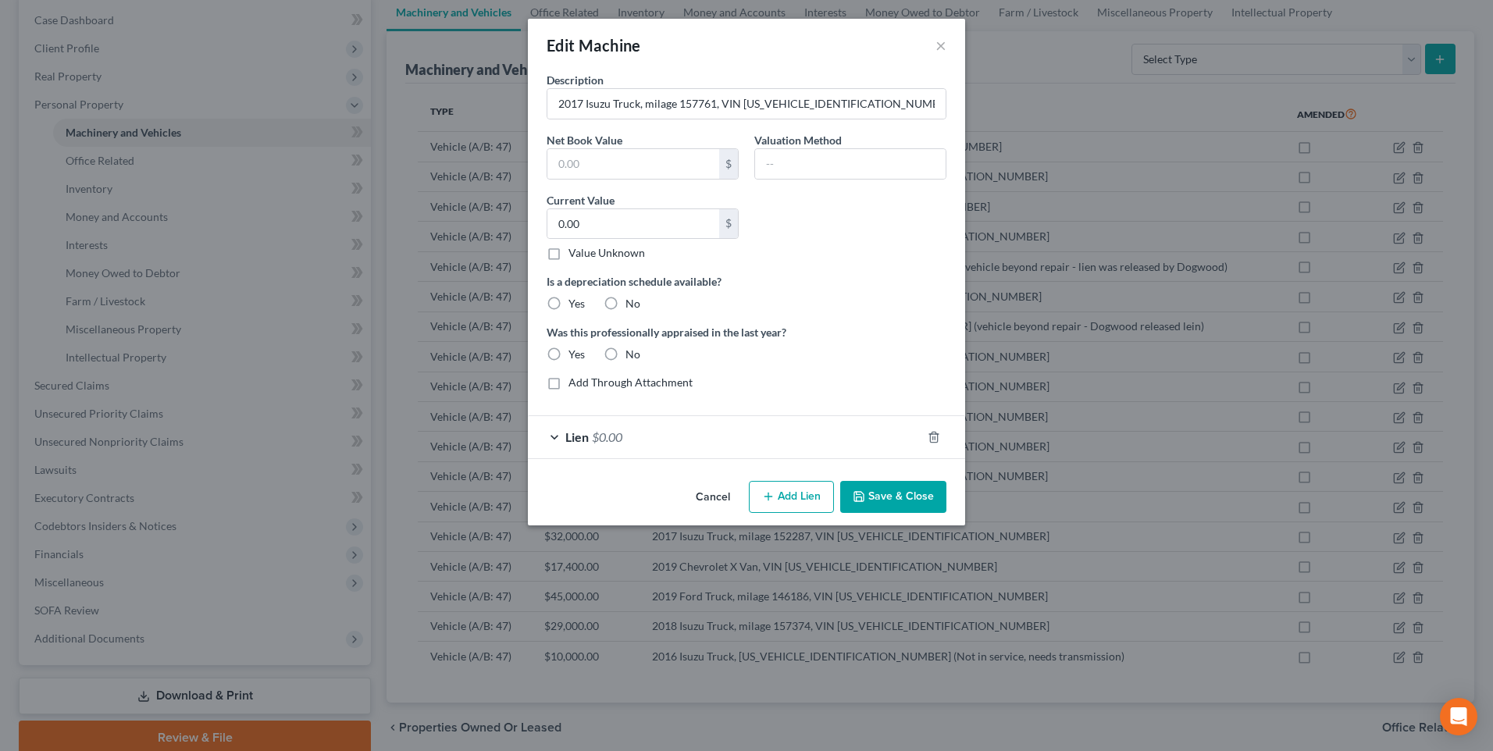
click at [723, 494] on button "Cancel" at bounding box center [712, 498] width 59 height 31
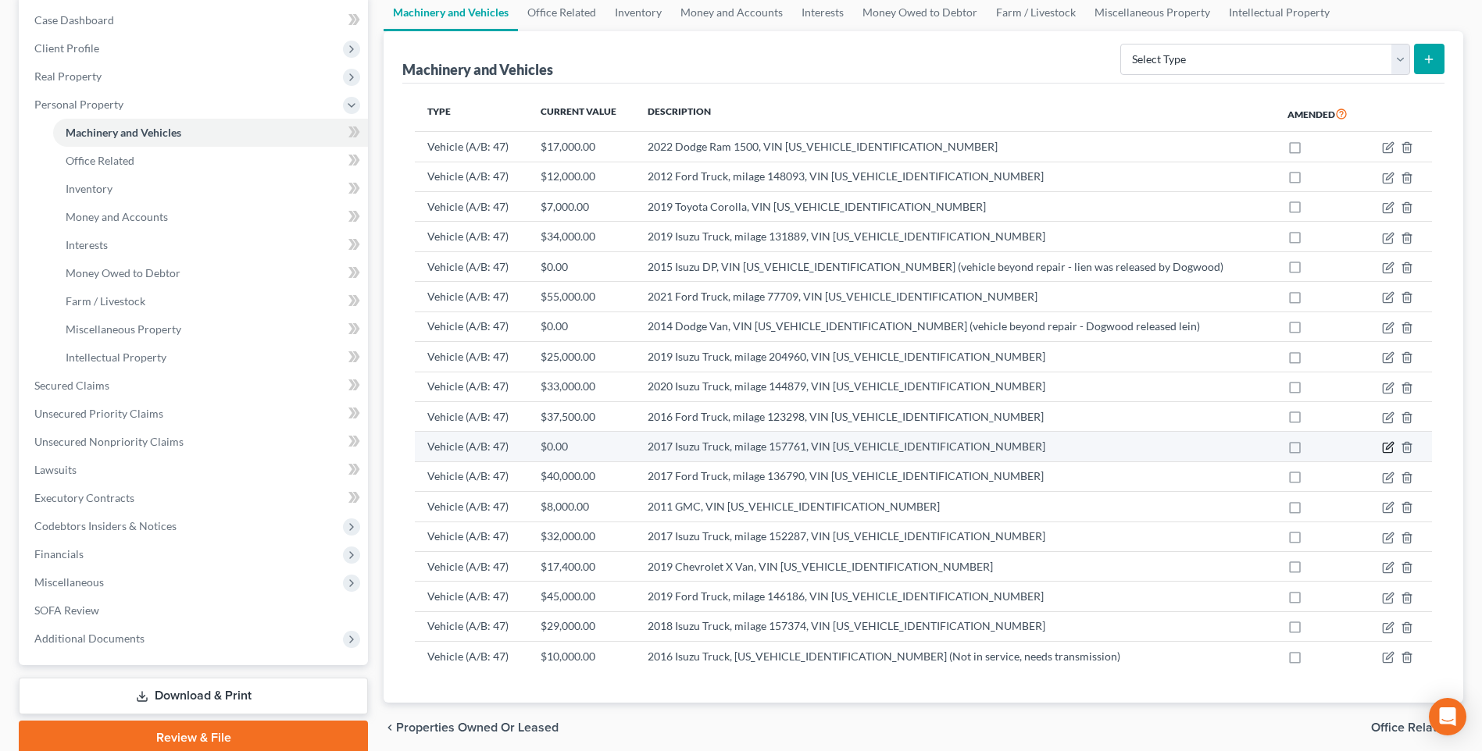
click at [1389, 444] on icon "button" at bounding box center [1388, 447] width 12 height 12
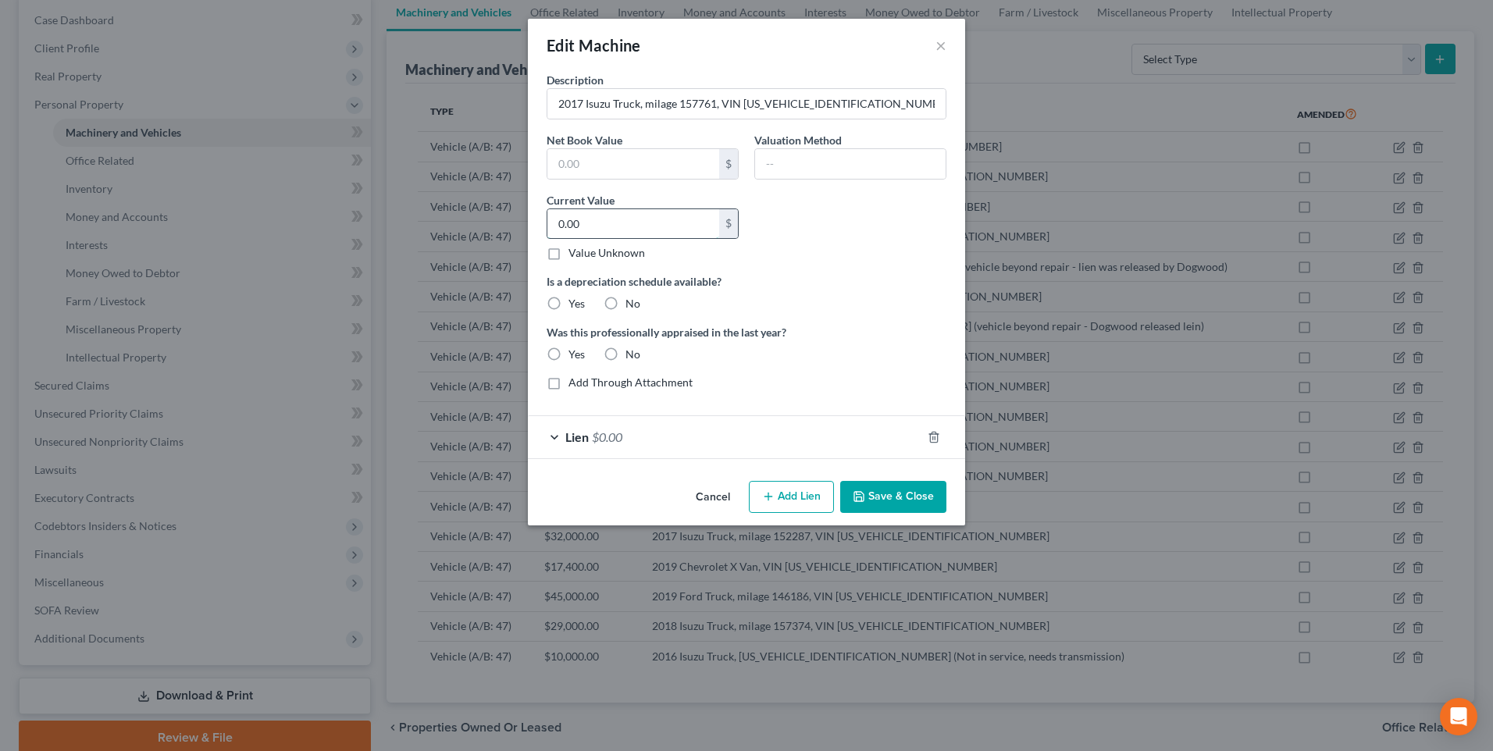
click at [592, 234] on input "0.00" at bounding box center [634, 224] width 172 height 30
type input "30,000"
click at [626, 310] on label "No" at bounding box center [633, 304] width 15 height 16
click at [632, 306] on input "No" at bounding box center [637, 301] width 10 height 10
radio input "true"
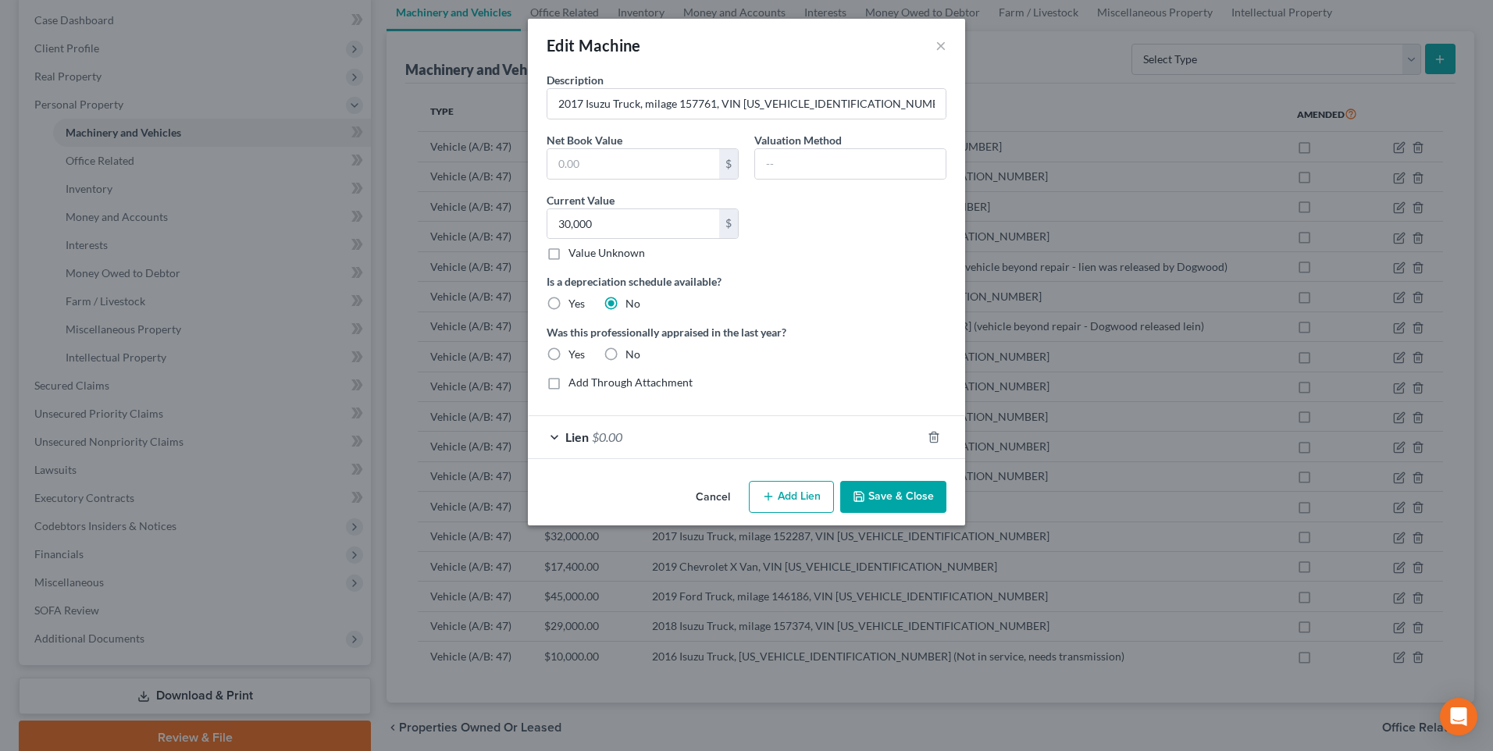
click at [626, 357] on label "No" at bounding box center [633, 355] width 15 height 16
click at [632, 357] on input "No" at bounding box center [637, 352] width 10 height 10
radio input "true"
click at [890, 500] on button "Save & Close" at bounding box center [893, 497] width 106 height 33
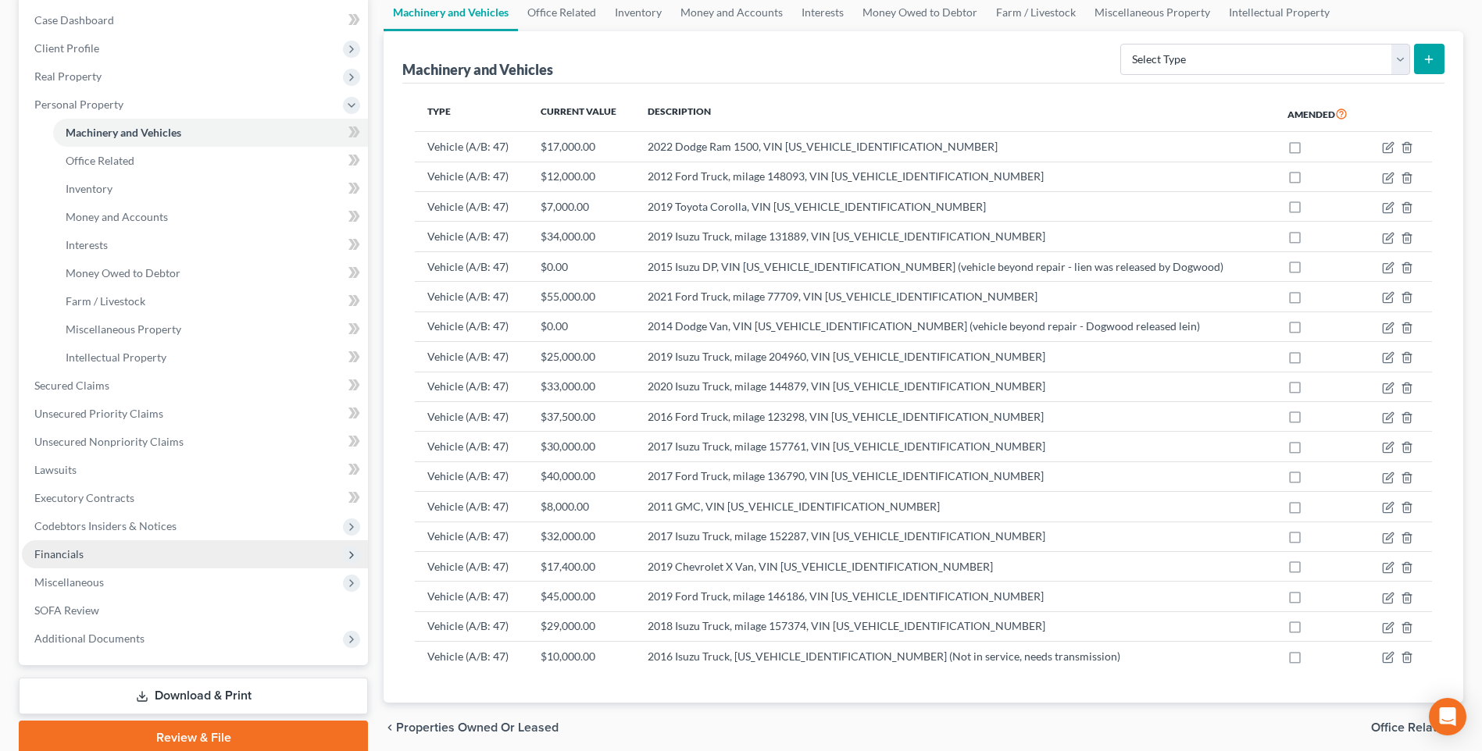
scroll to position [219, 0]
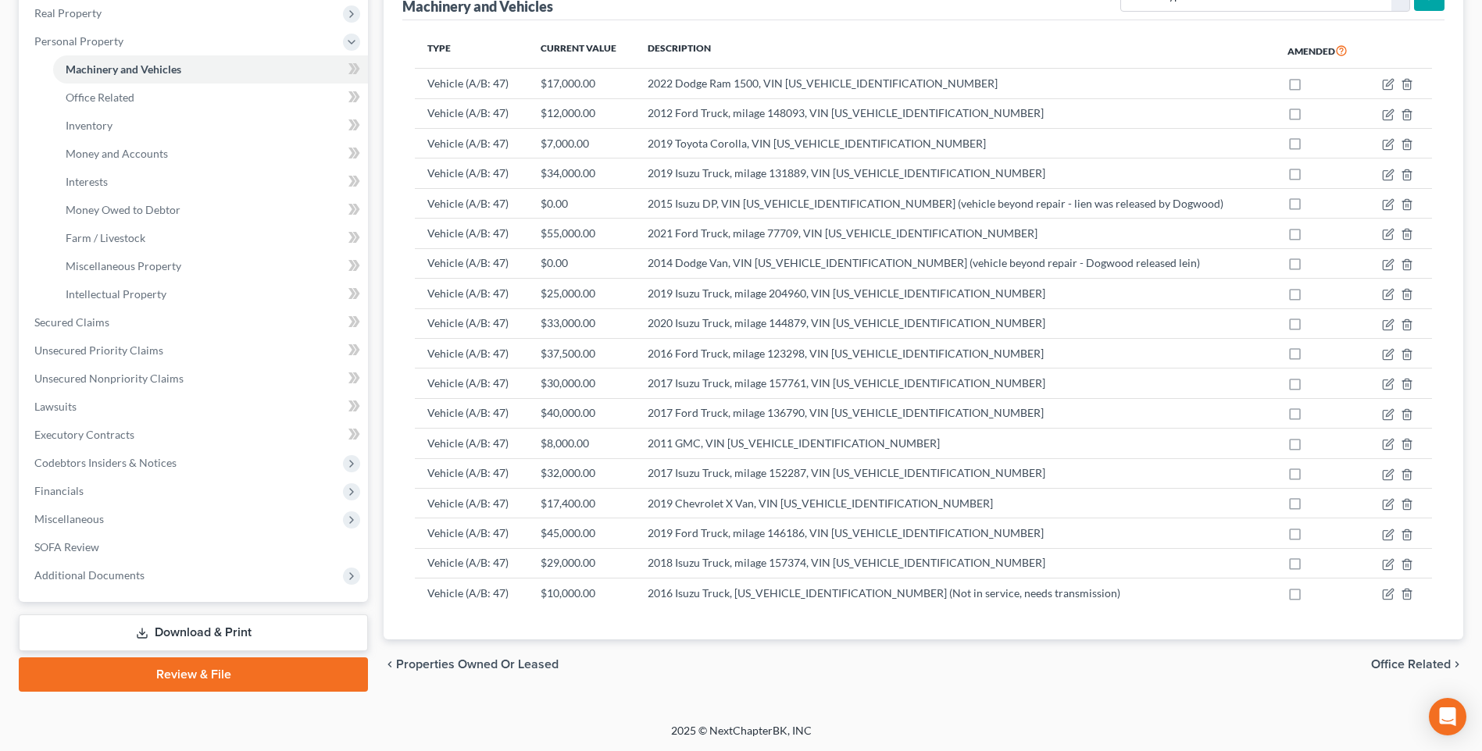
drag, startPoint x: 270, startPoint y: 679, endPoint x: 1203, endPoint y: 560, distance: 940.1
click at [270, 679] on link "Review & File" at bounding box center [193, 675] width 349 height 34
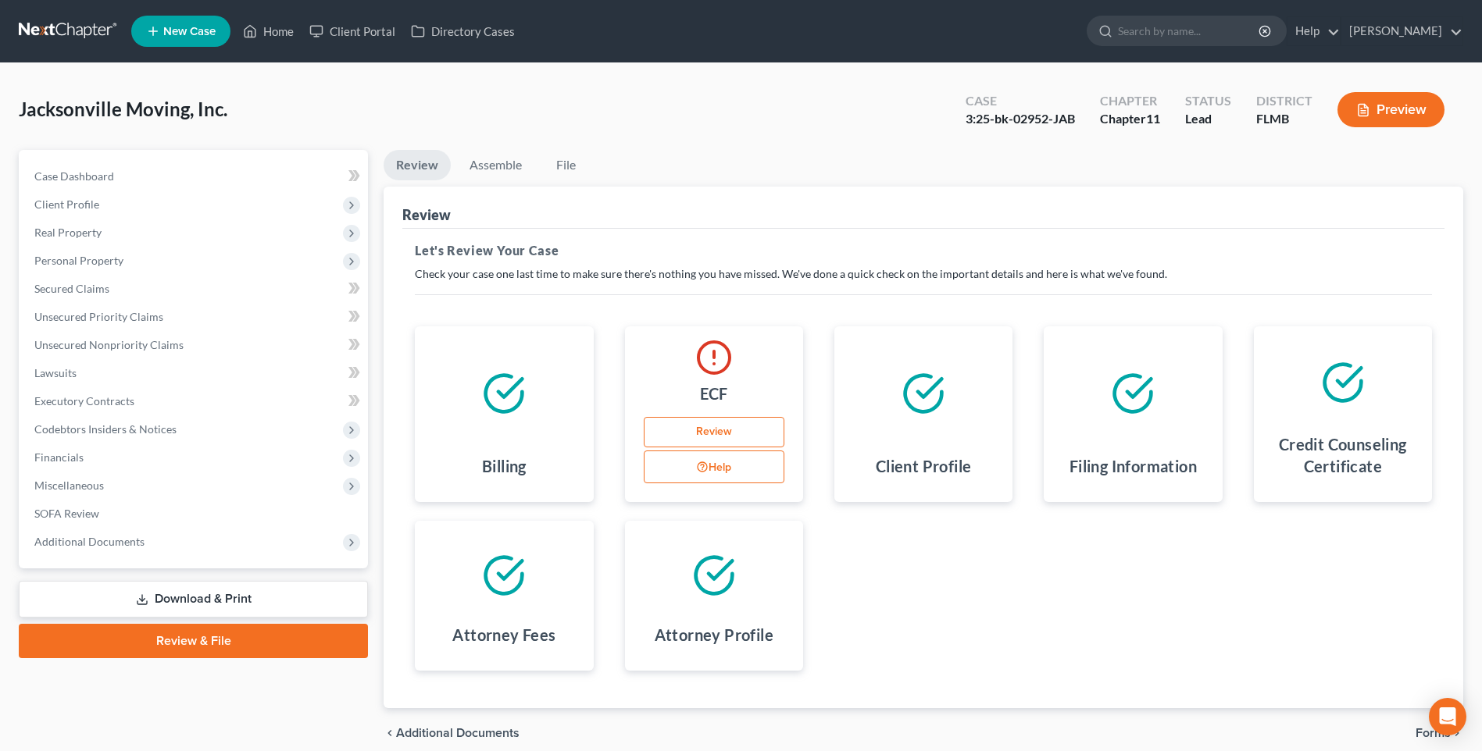
click at [175, 602] on link "Download & Print" at bounding box center [193, 599] width 349 height 37
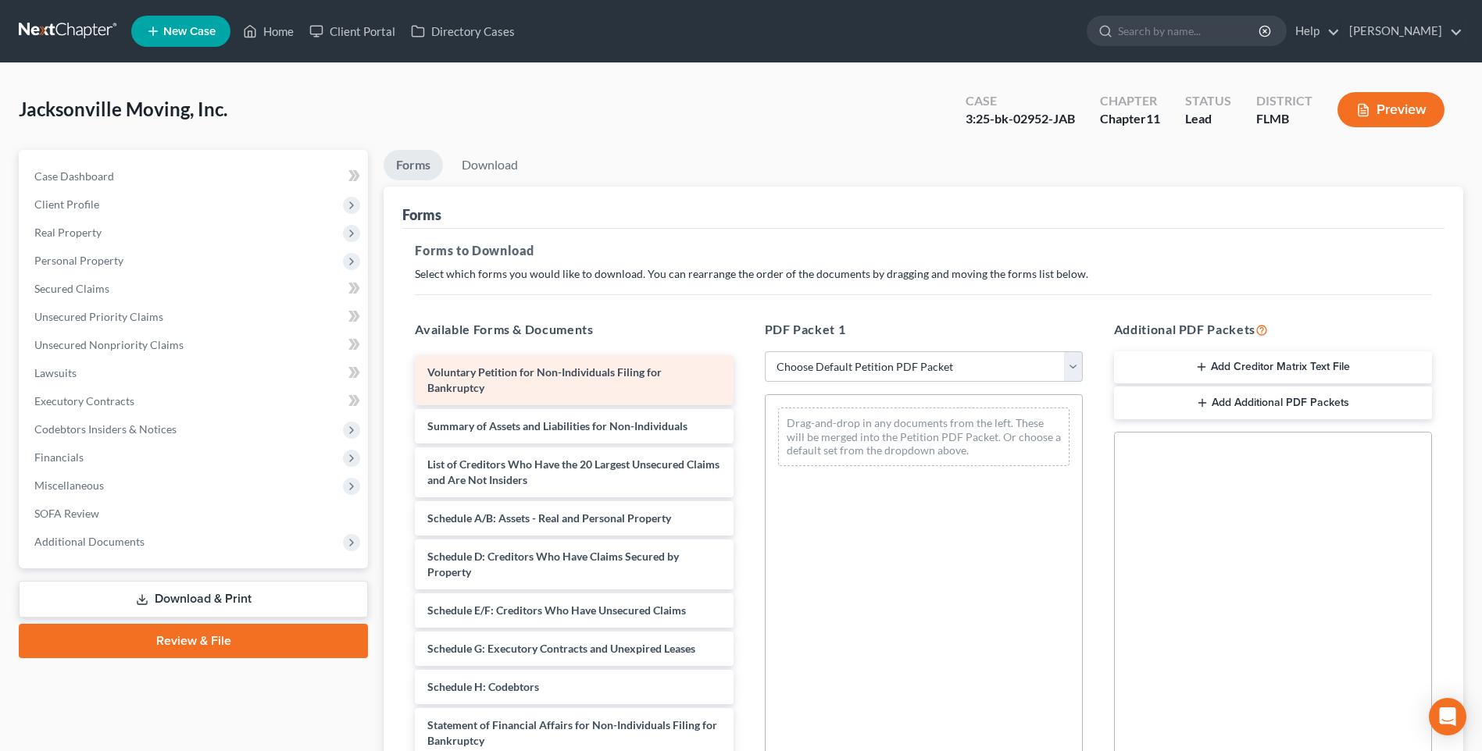
scroll to position [213, 0]
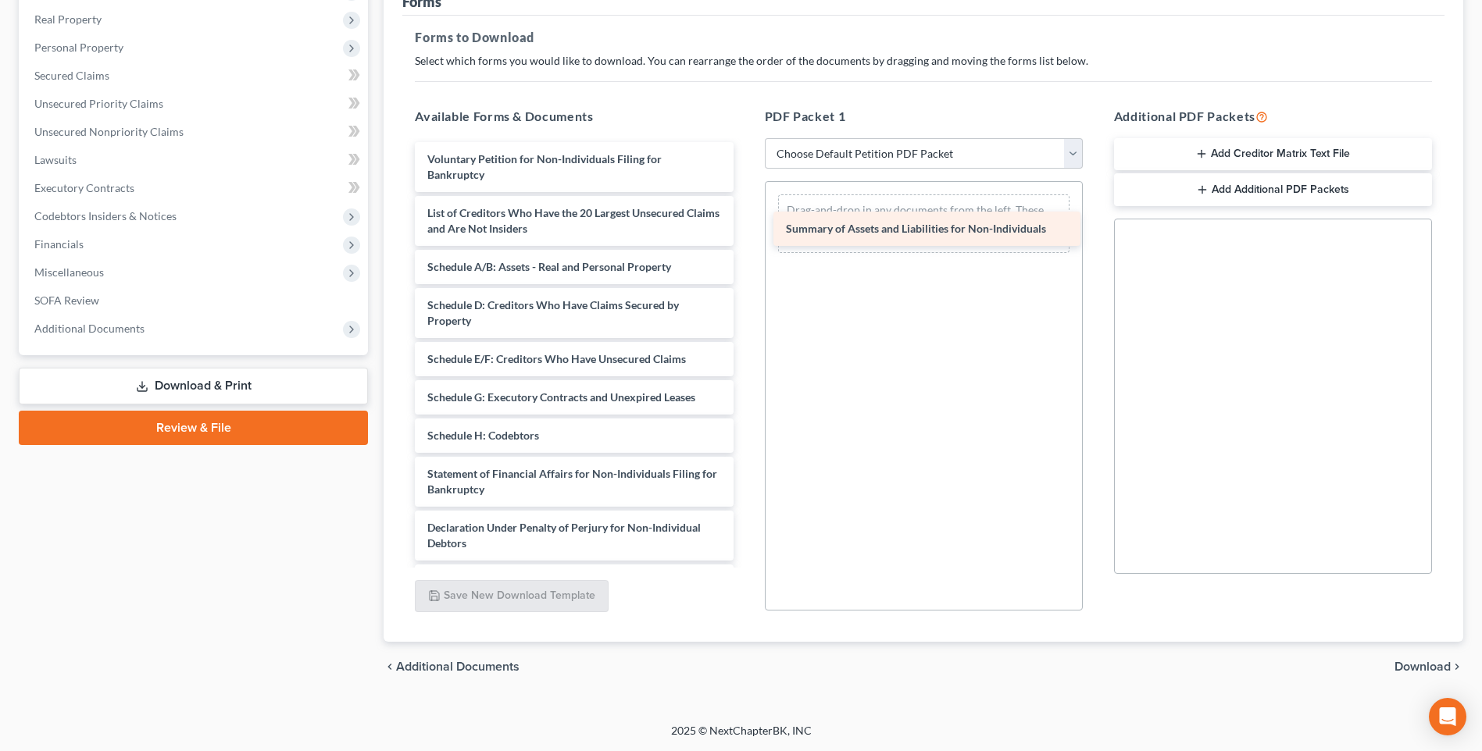
drag, startPoint x: 533, startPoint y: 214, endPoint x: 892, endPoint y: 234, distance: 359.0
click at [745, 230] on div "Summary of Assets and Liabilities for Non-Individuals Voluntary Petition for No…" at bounding box center [573, 428] width 343 height 572
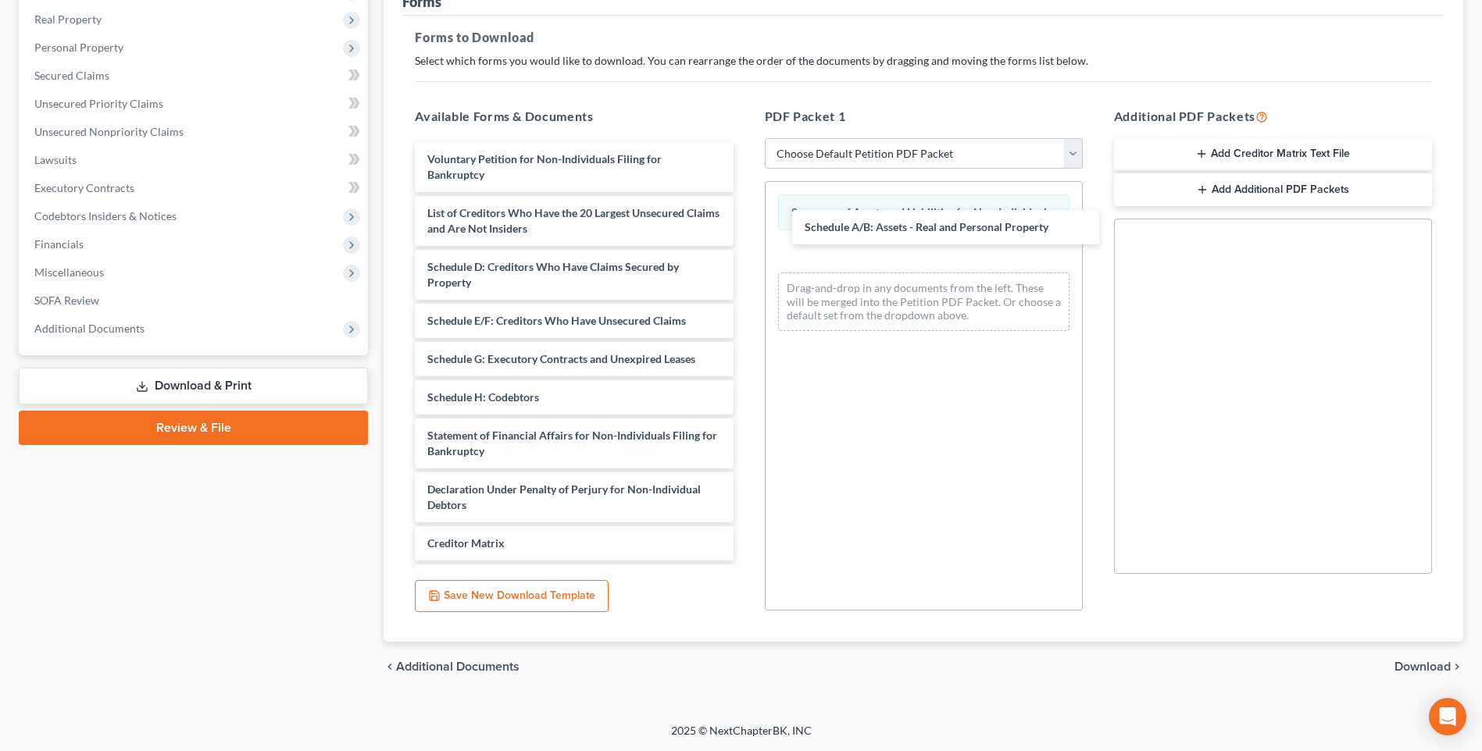
drag, startPoint x: 500, startPoint y: 271, endPoint x: 866, endPoint y: 244, distance: 367.3
click at [745, 231] on div "Schedule A/B: Assets - Real and Personal Property Voluntary Petition for Non-In…" at bounding box center [573, 408] width 343 height 533
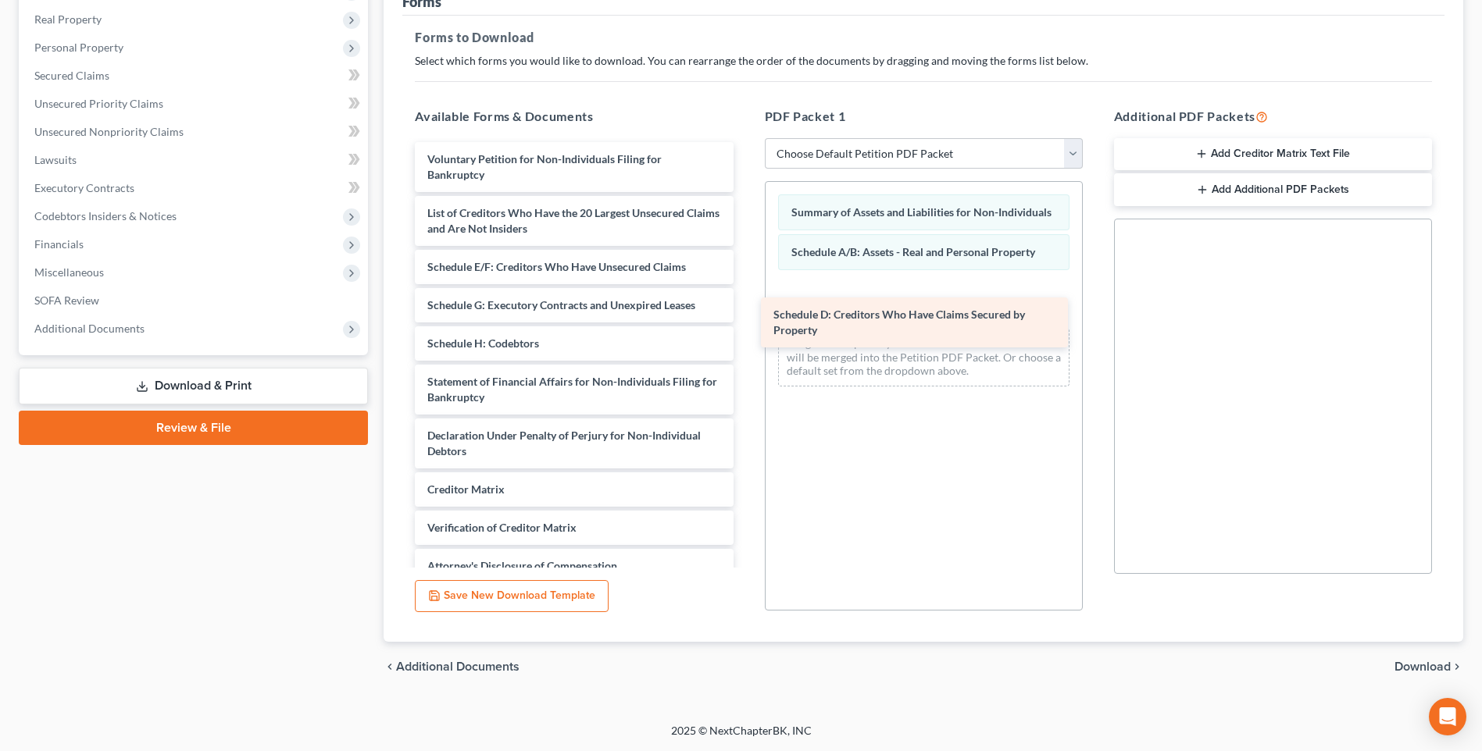
drag, startPoint x: 518, startPoint y: 281, endPoint x: 862, endPoint y: 330, distance: 347.8
click at [745, 330] on div "Schedule D: Creditors Who Have Claims Secured by Property Voluntary Petition fo…" at bounding box center [573, 382] width 343 height 480
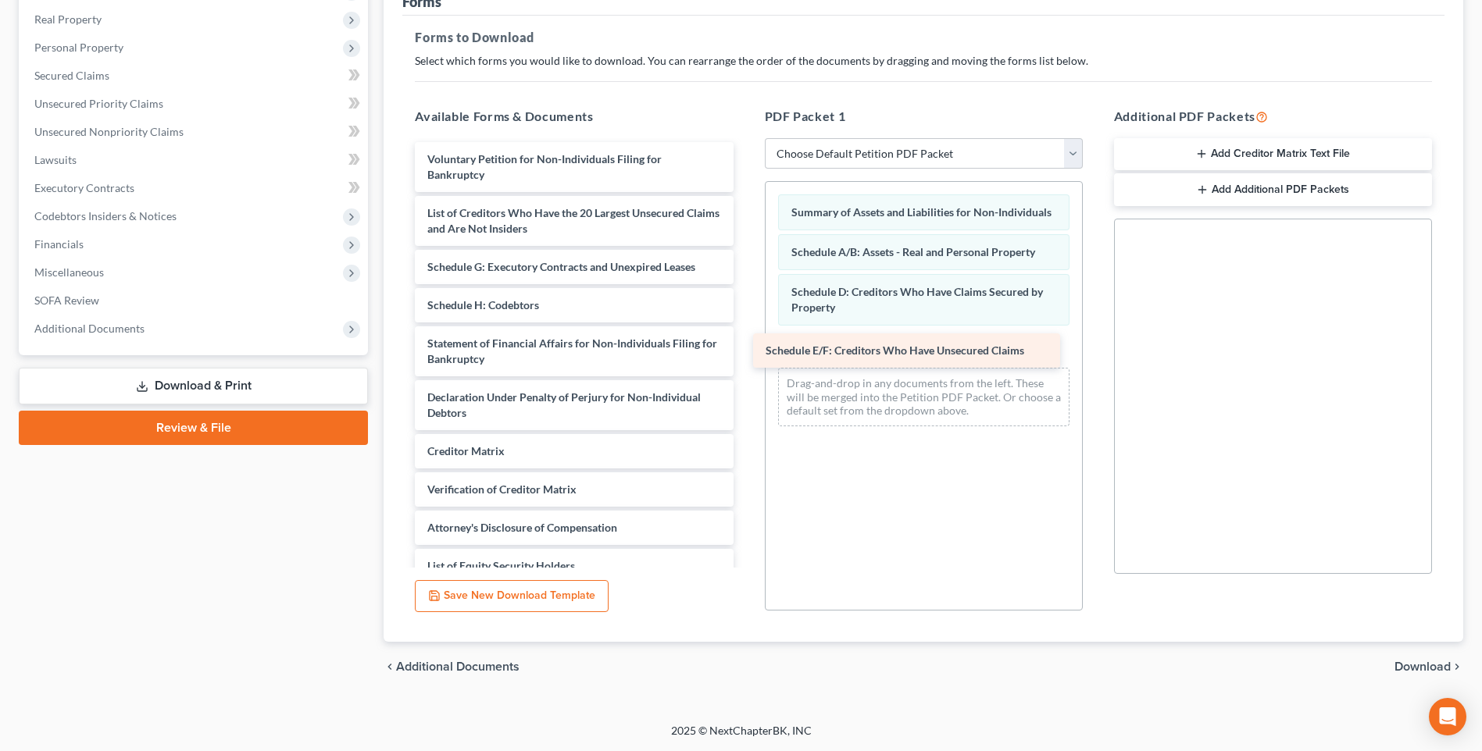
drag, startPoint x: 493, startPoint y: 269, endPoint x: 842, endPoint y: 357, distance: 360.1
click at [745, 357] on div "Schedule E/F: Creditors Who Have Unsecured Claims Voluntary Petition for Non-In…" at bounding box center [573, 362] width 343 height 441
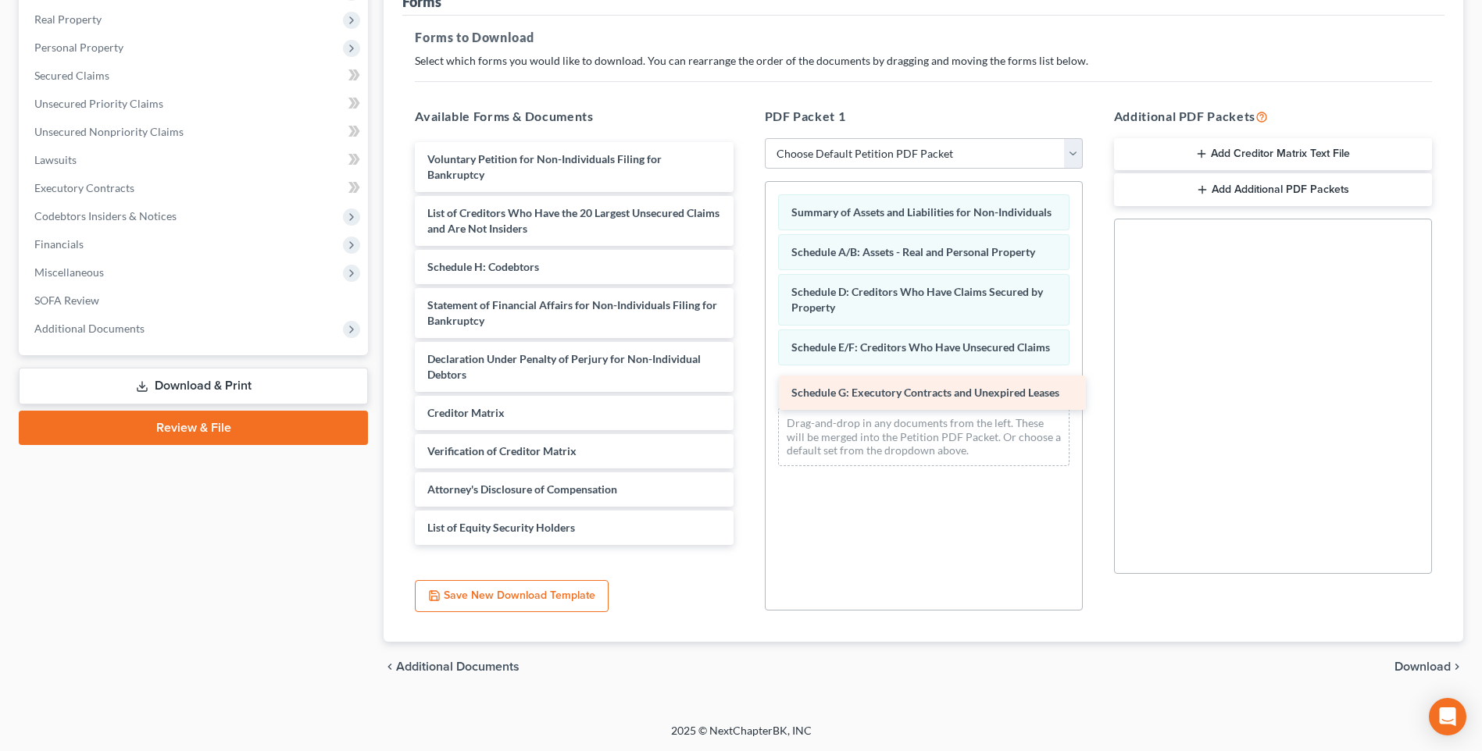
drag, startPoint x: 479, startPoint y: 266, endPoint x: 826, endPoint y: 383, distance: 366.8
click at [745, 387] on div "Schedule G: Executory Contracts and Unexpired Leases Voluntary Petition for Non…" at bounding box center [573, 343] width 343 height 403
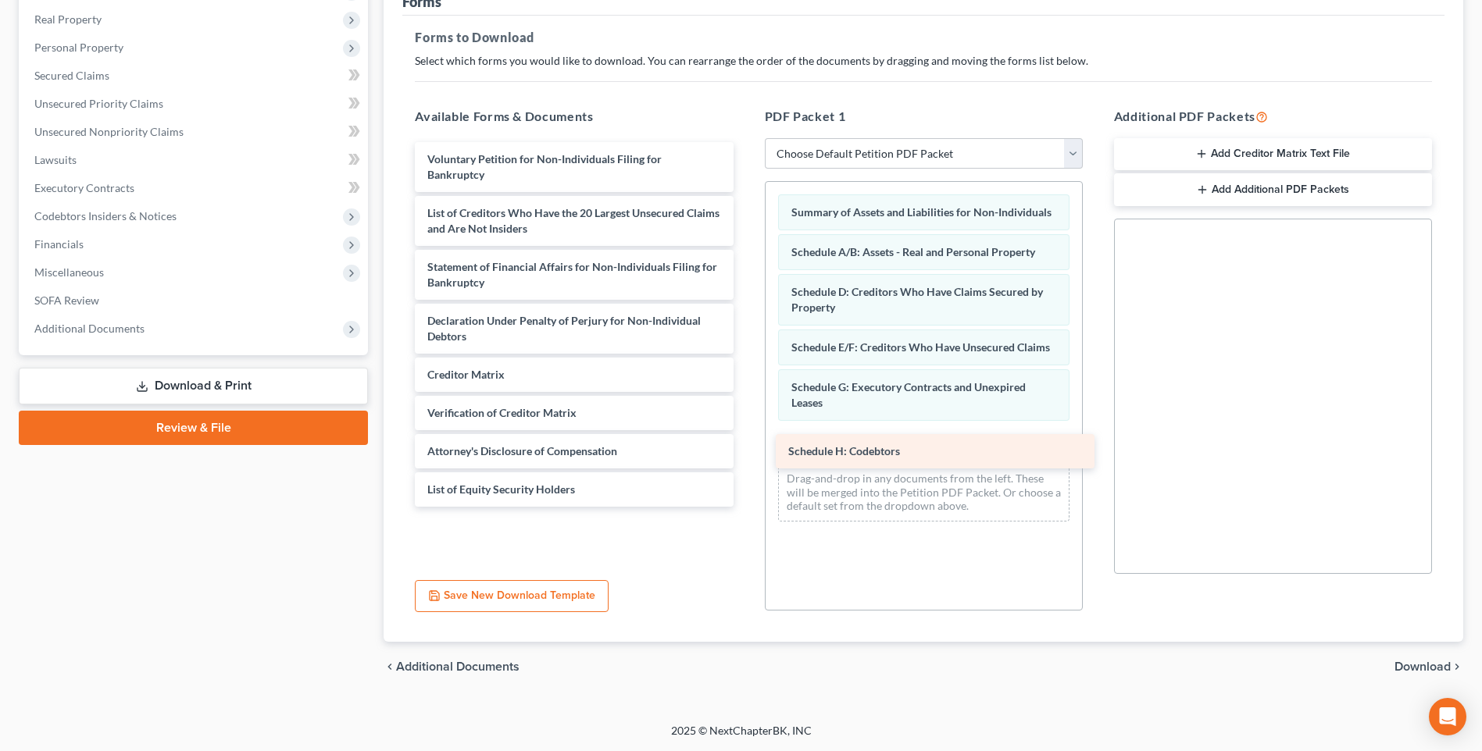
drag, startPoint x: 487, startPoint y: 249, endPoint x: 836, endPoint y: 437, distance: 396.6
click at [745, 450] on div "Schedule H: Codebtors Voluntary Petition for Non-Individuals Filing for Bankrup…" at bounding box center [573, 324] width 343 height 365
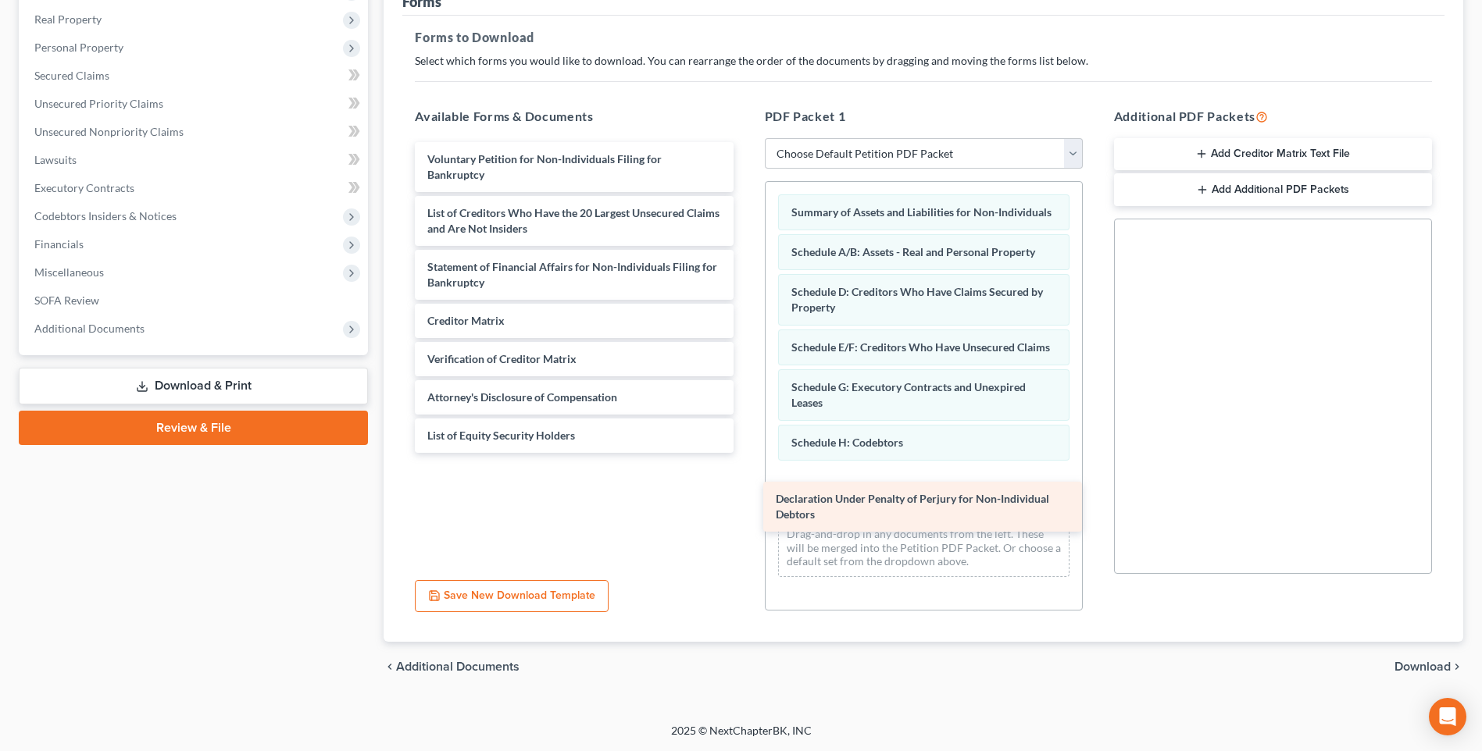
drag, startPoint x: 523, startPoint y: 307, endPoint x: 872, endPoint y: 501, distance: 398.6
click at [745, 453] on div "Declaration Under Penalty of Perjury for Non-Individual Debtors Voluntary Petit…" at bounding box center [573, 297] width 343 height 311
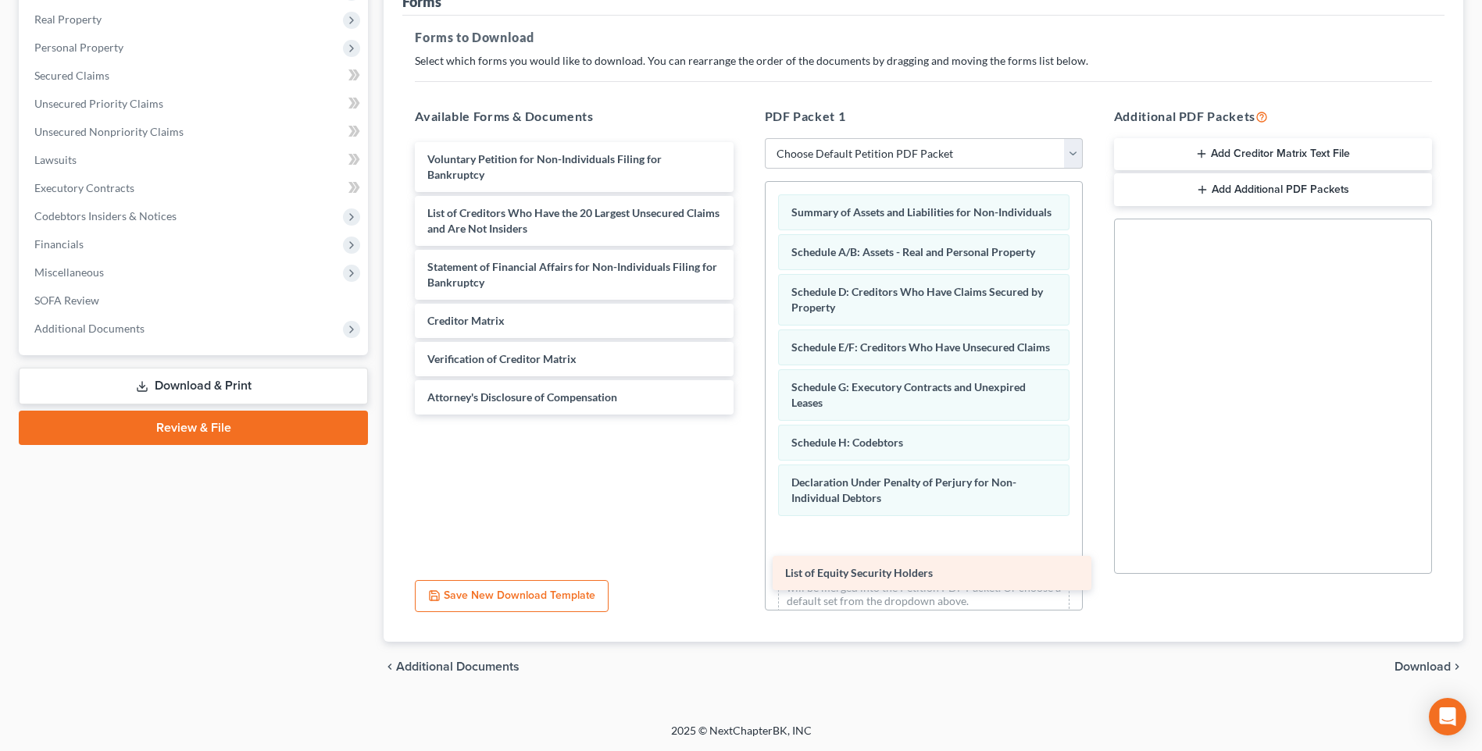
drag, startPoint x: 551, startPoint y: 426, endPoint x: 908, endPoint y: 579, distance: 389.1
click at [745, 415] on div "List of Equity Security Holders Voluntary Petition for Non-Individuals Filing f…" at bounding box center [573, 278] width 343 height 273
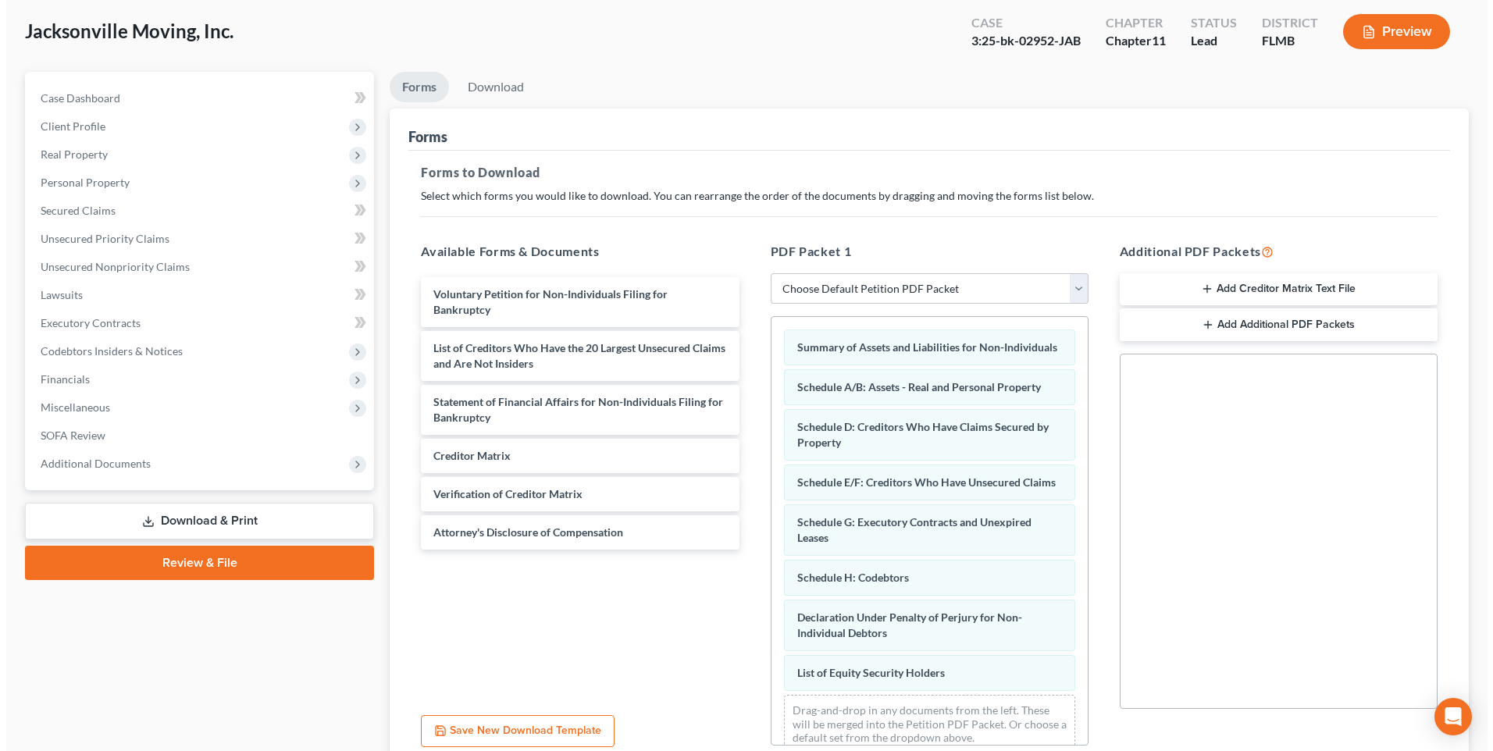
scroll to position [0, 0]
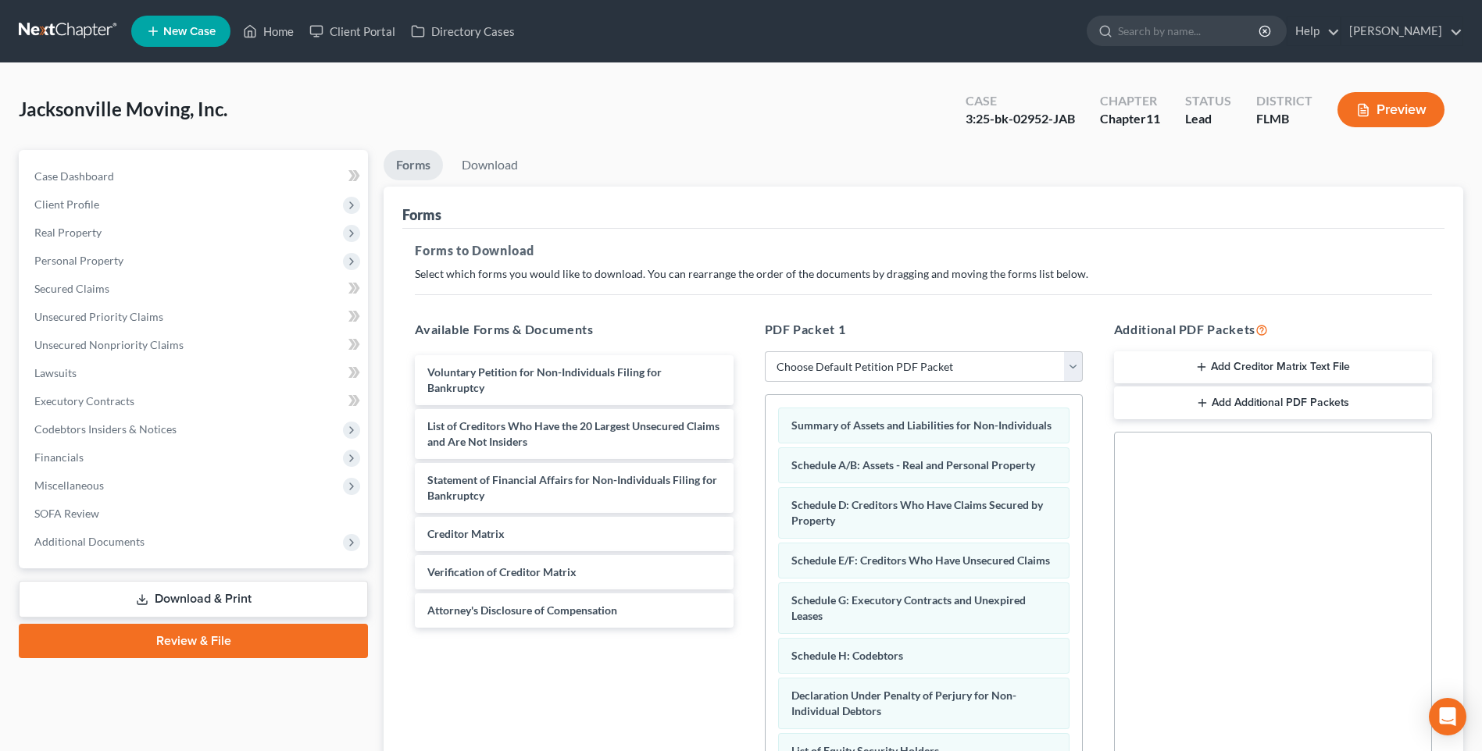
click at [1375, 103] on button "Preview" at bounding box center [1390, 109] width 107 height 35
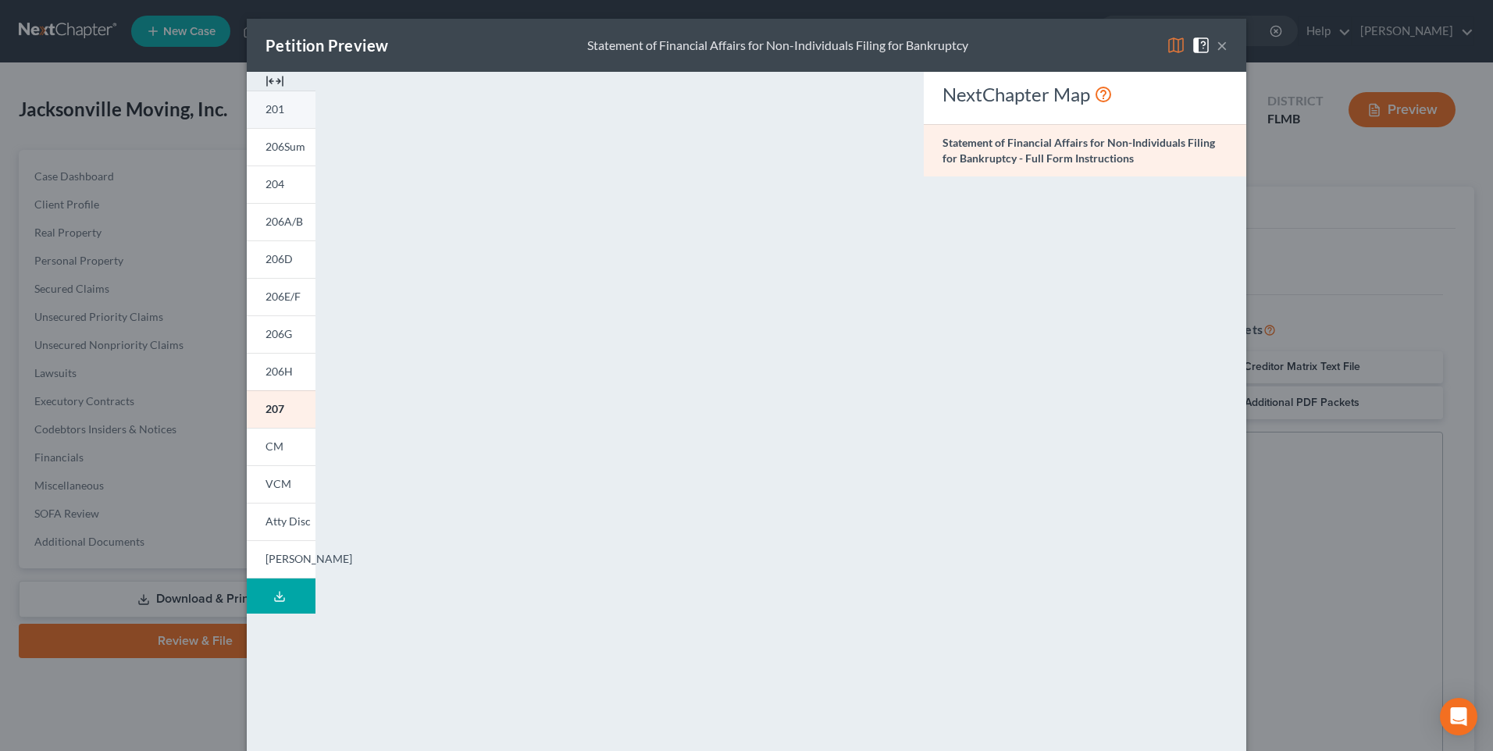
drag, startPoint x: 275, startPoint y: 106, endPoint x: 280, endPoint y: 121, distance: 15.6
click at [275, 106] on span "201" at bounding box center [275, 108] width 19 height 13
click at [273, 223] on span "206A/B" at bounding box center [284, 221] width 37 height 13
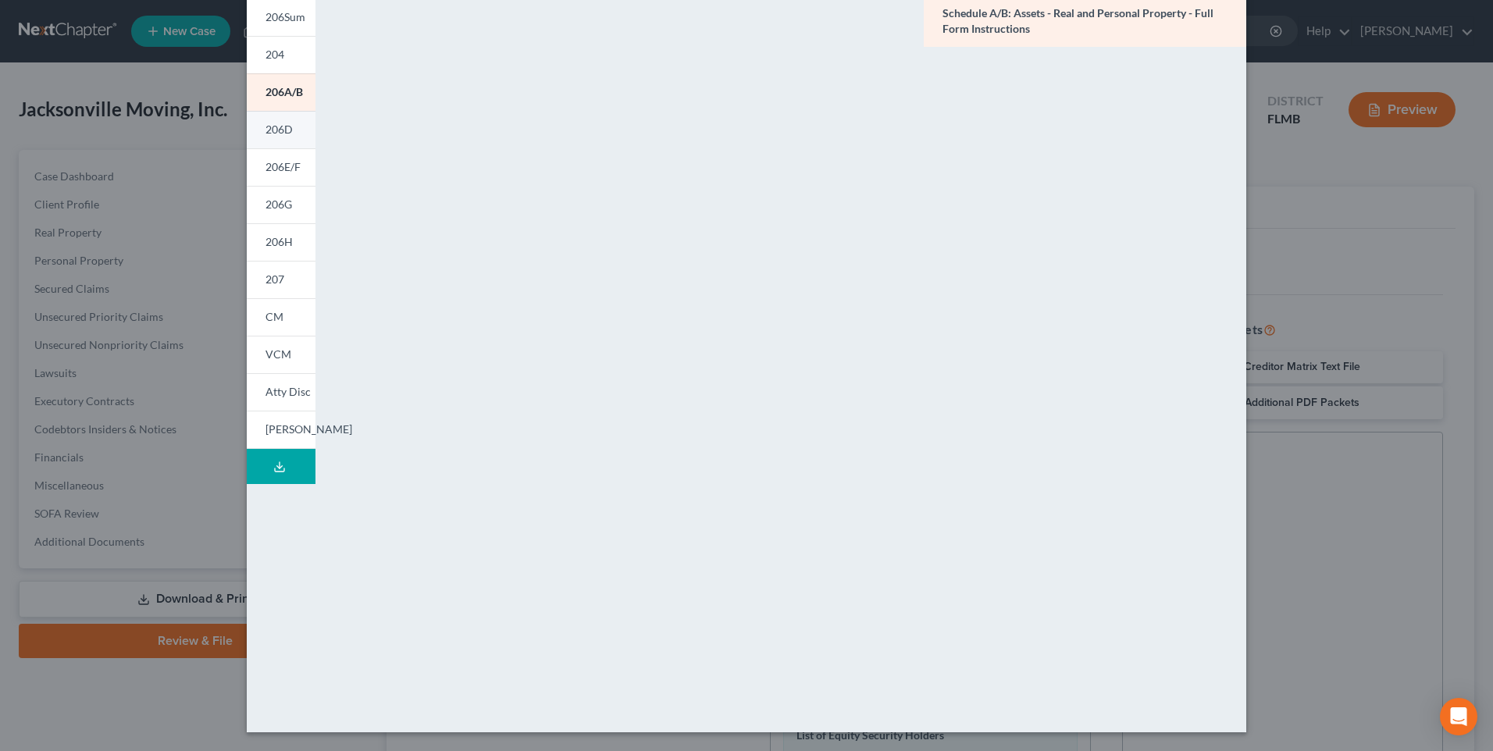
click at [266, 131] on span "206D" at bounding box center [279, 129] width 27 height 13
click at [288, 170] on span "206E/F" at bounding box center [283, 166] width 35 height 13
click at [294, 207] on link "206G" at bounding box center [281, 204] width 69 height 37
click at [266, 240] on span "206H" at bounding box center [279, 241] width 27 height 13
click at [290, 282] on link "207" at bounding box center [281, 279] width 69 height 37
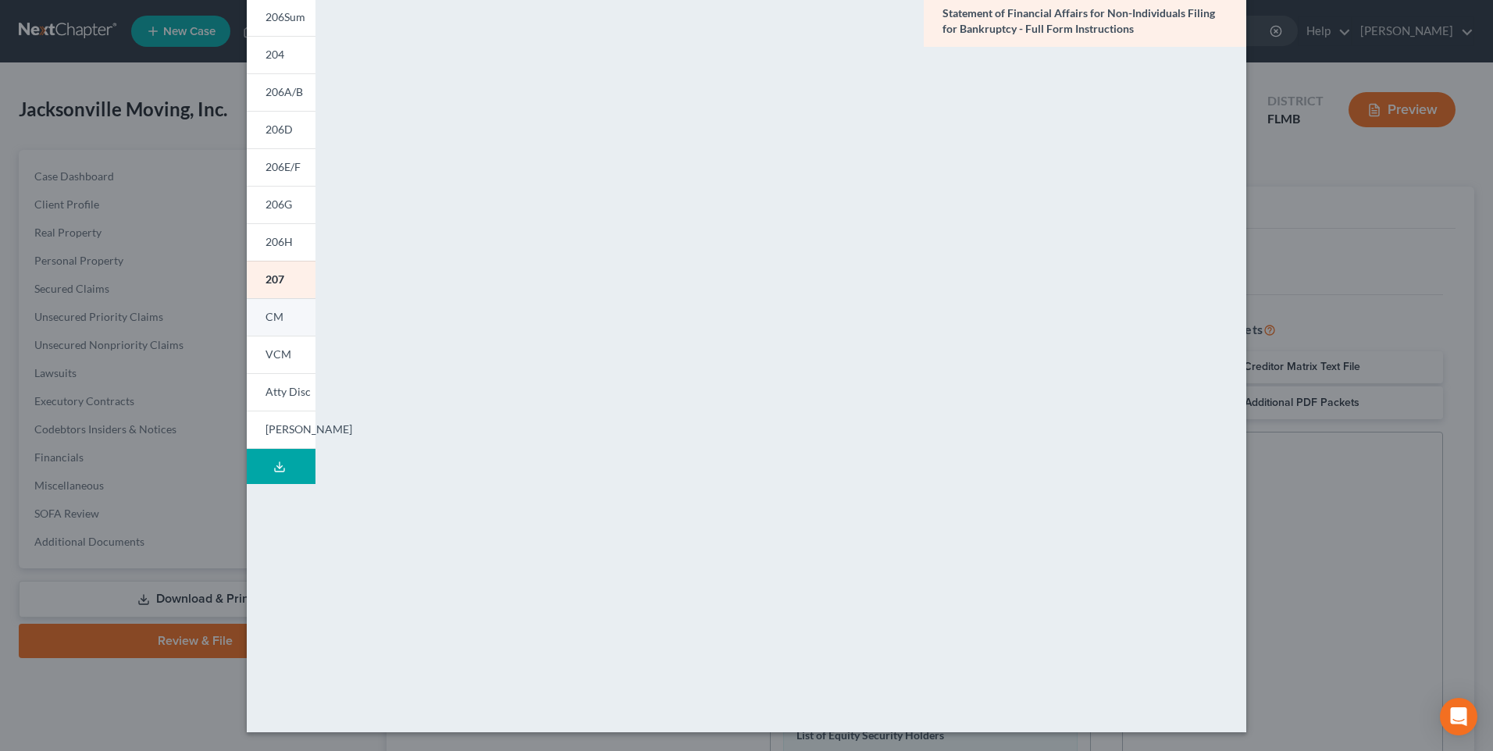
click at [278, 318] on link "CM" at bounding box center [281, 316] width 69 height 37
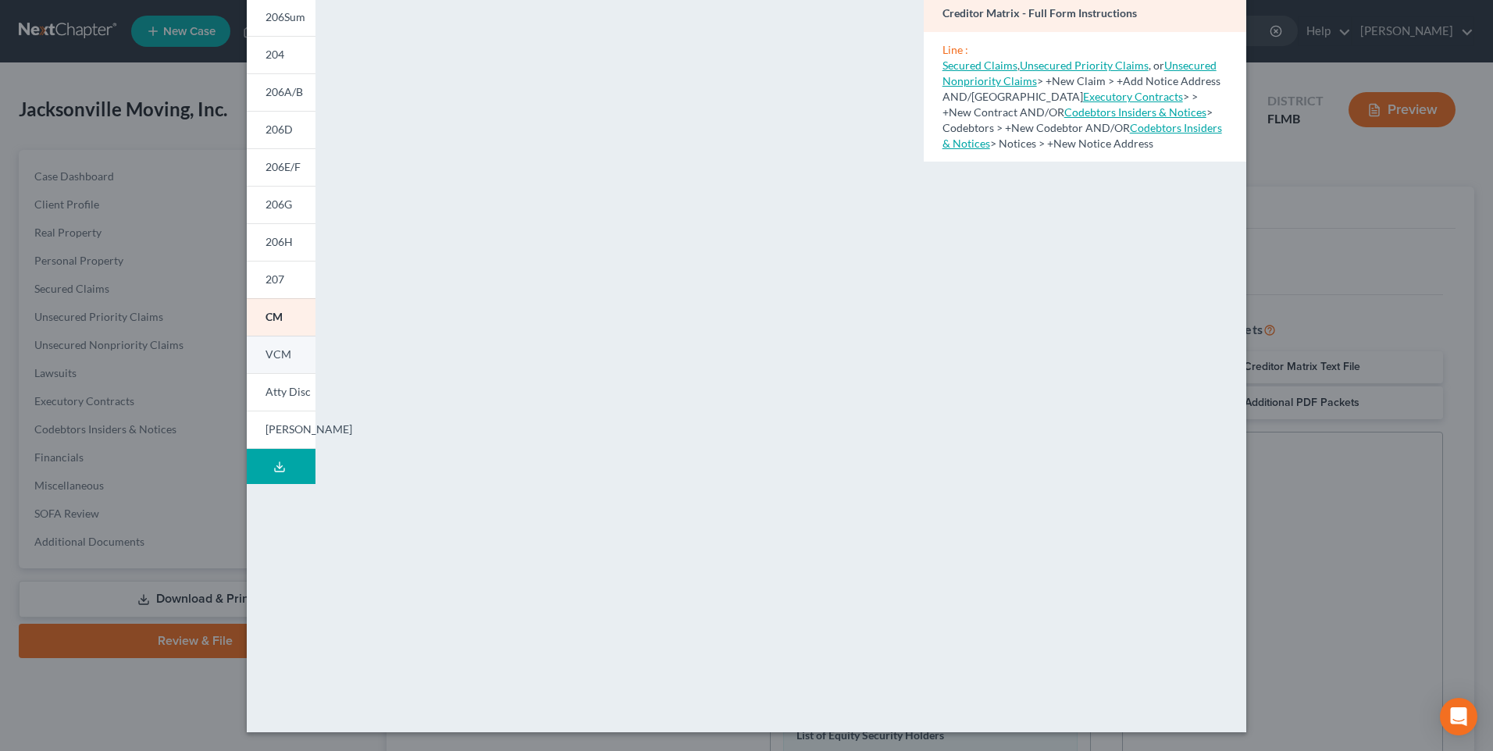
click at [274, 359] on span "VCM" at bounding box center [279, 354] width 26 height 13
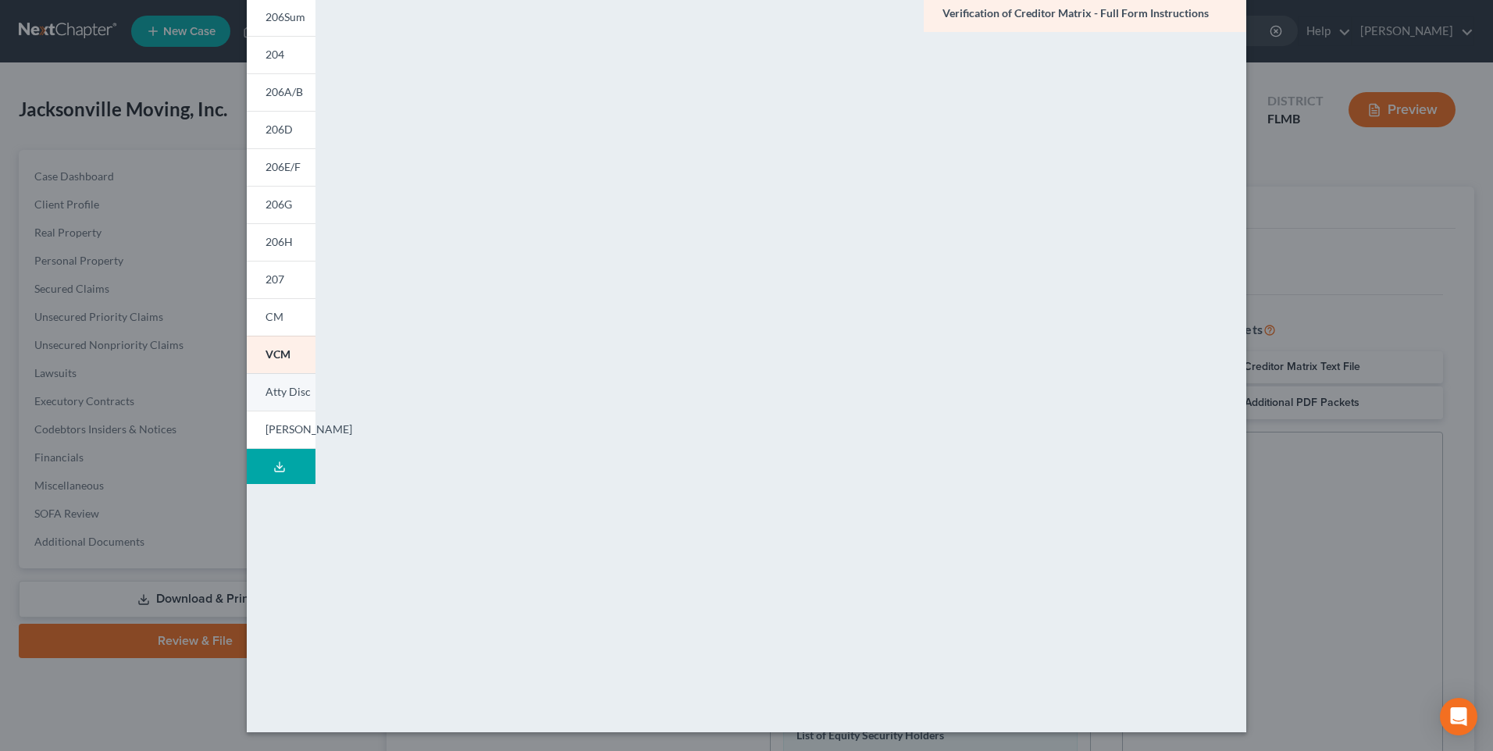
click at [266, 390] on span "Atty Disc" at bounding box center [288, 391] width 45 height 13
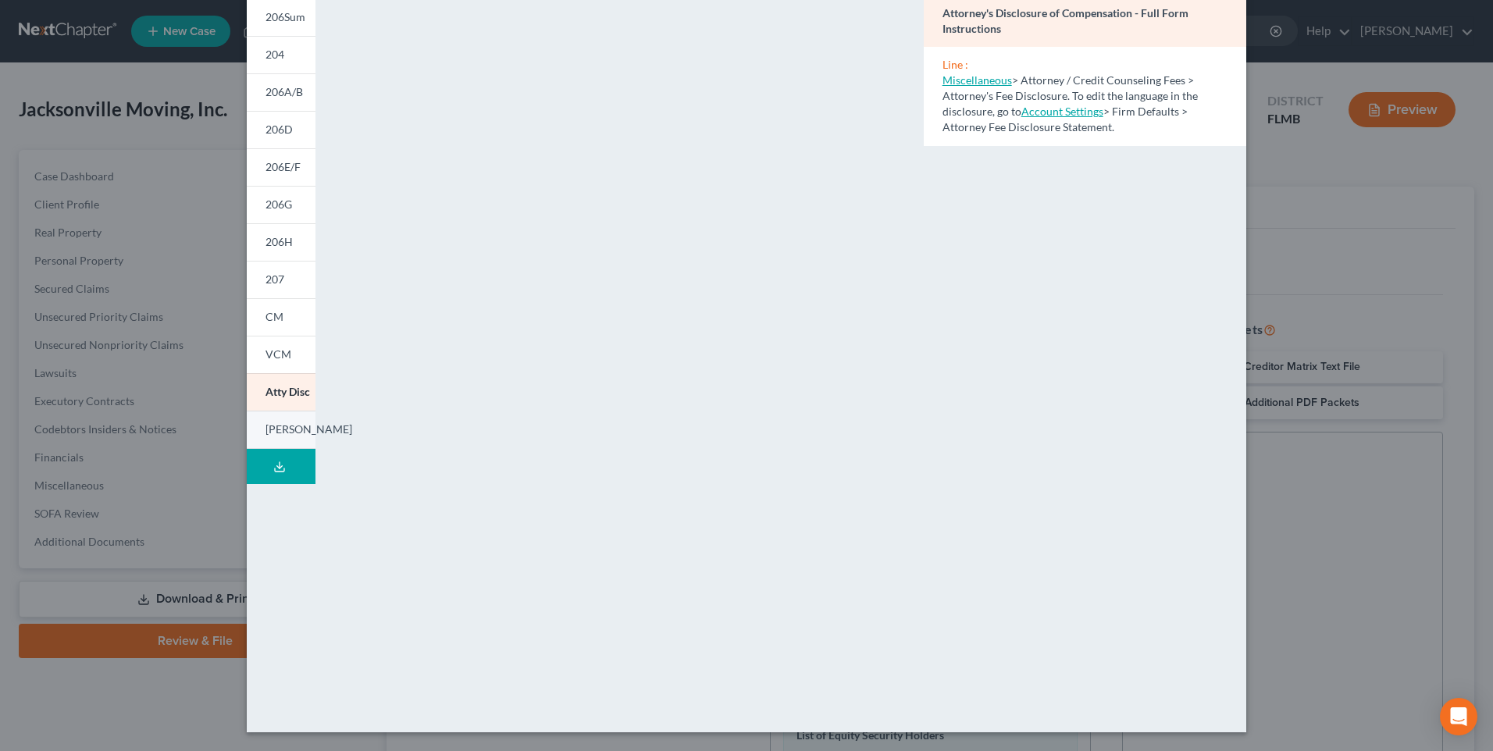
click at [267, 431] on span "LESH" at bounding box center [309, 429] width 87 height 13
